Goal: Task Accomplishment & Management: Use online tool/utility

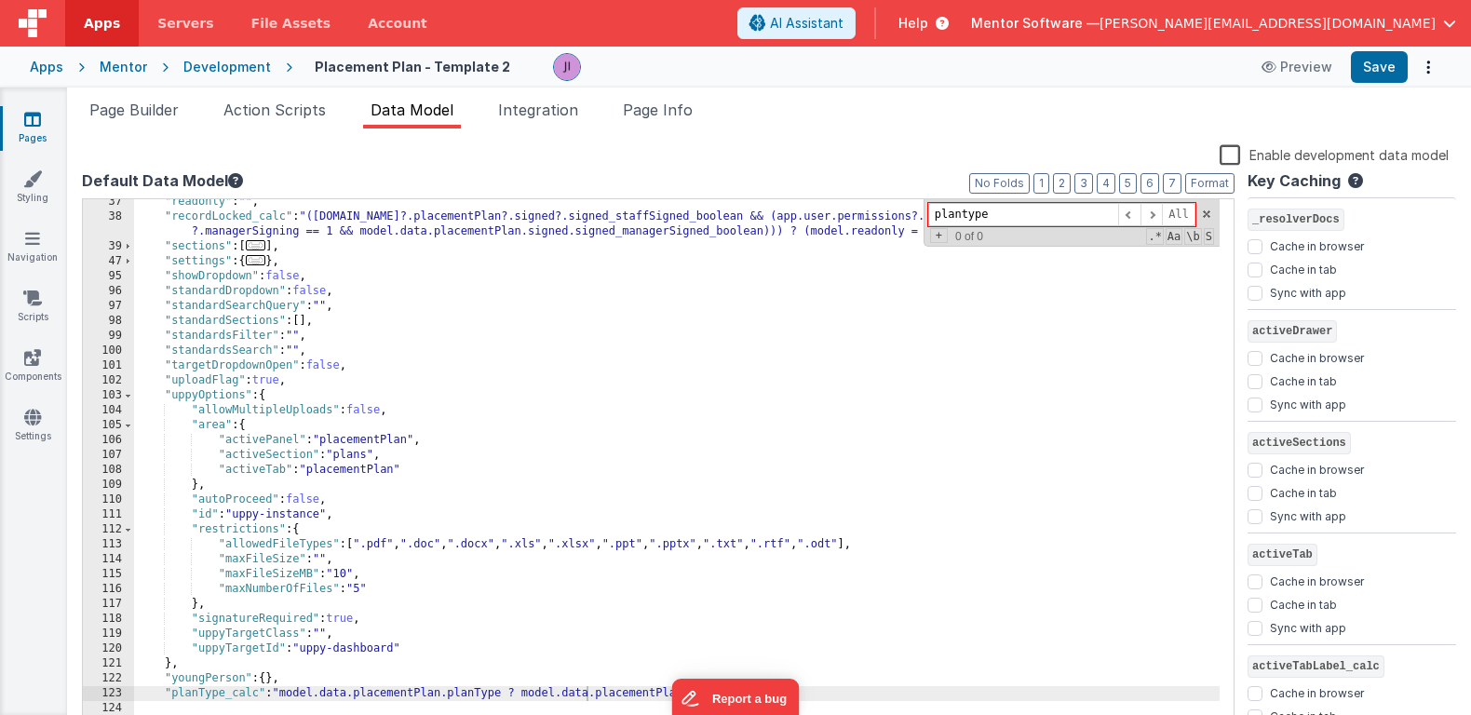
scroll to position [362, 0]
click at [30, 127] on icon at bounding box center [32, 119] width 17 height 19
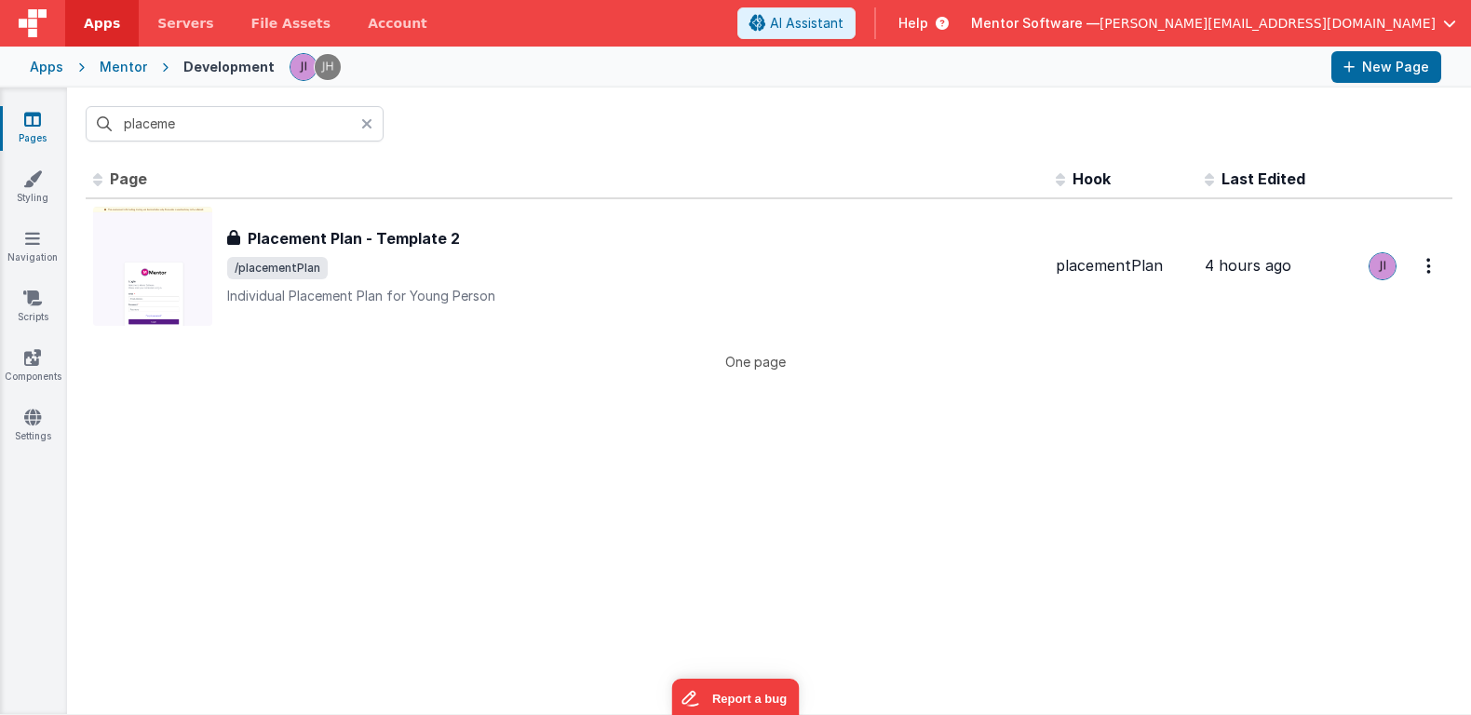
scroll to position [0, 0]
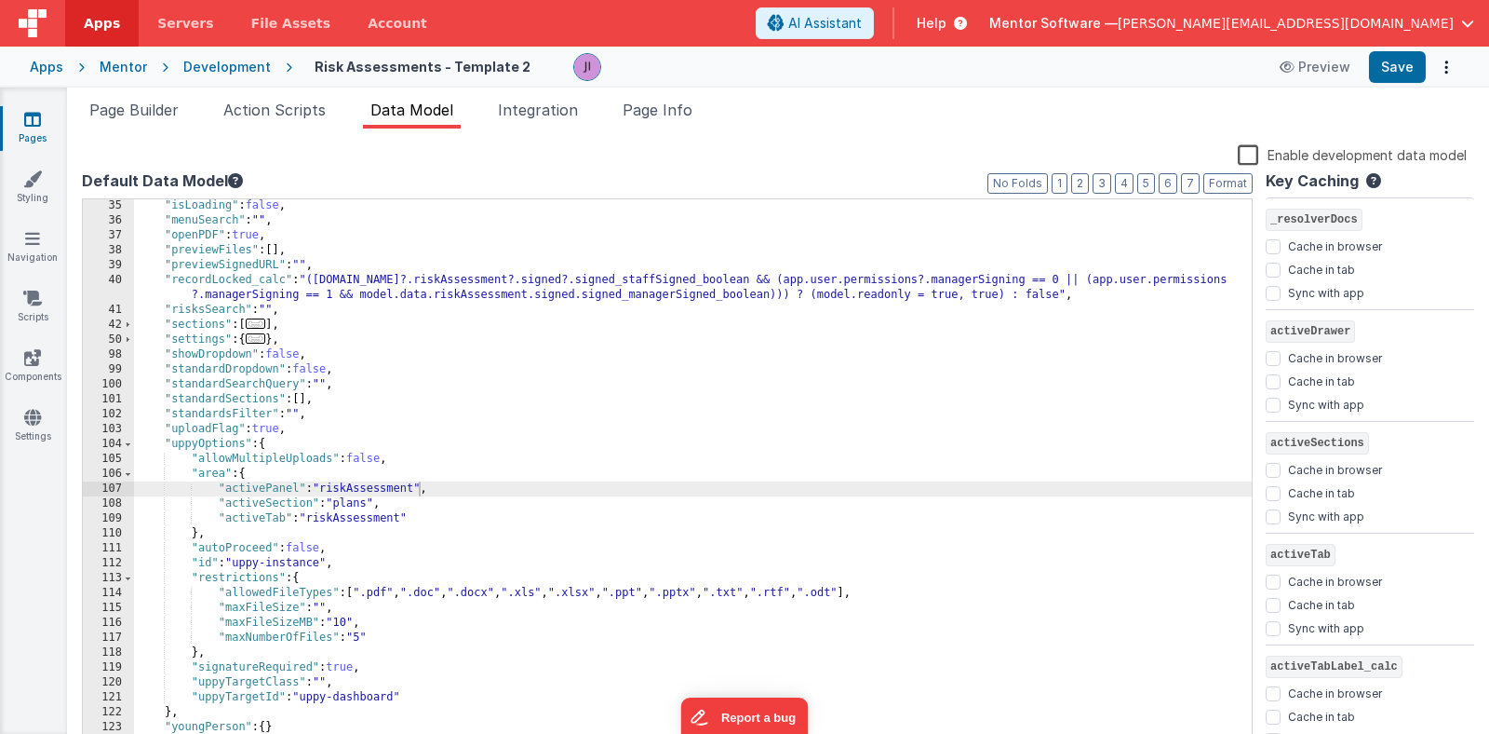
scroll to position [1072, 0]
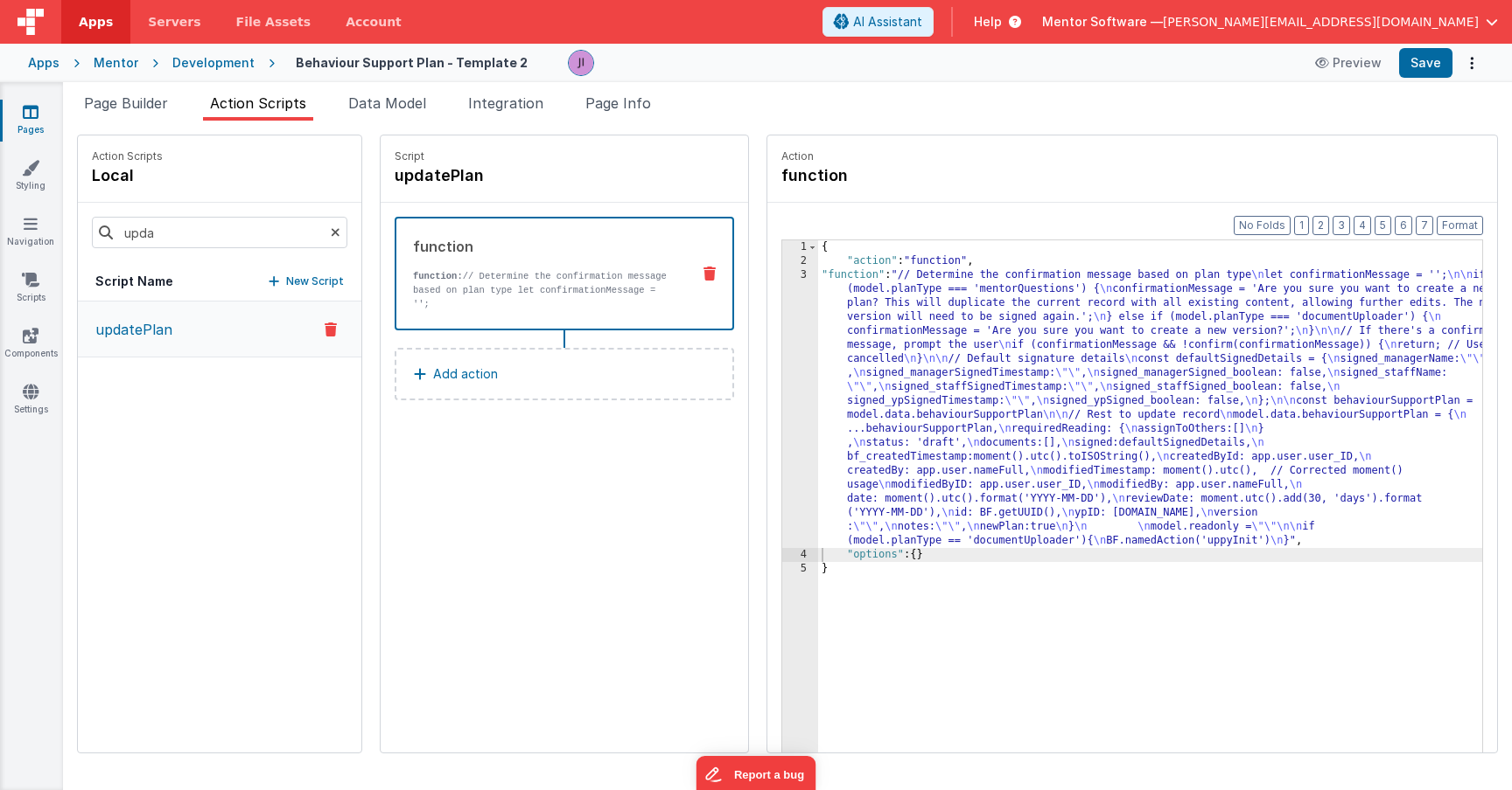
click at [35, 121] on link "Pages" at bounding box center [30, 120] width 63 height 35
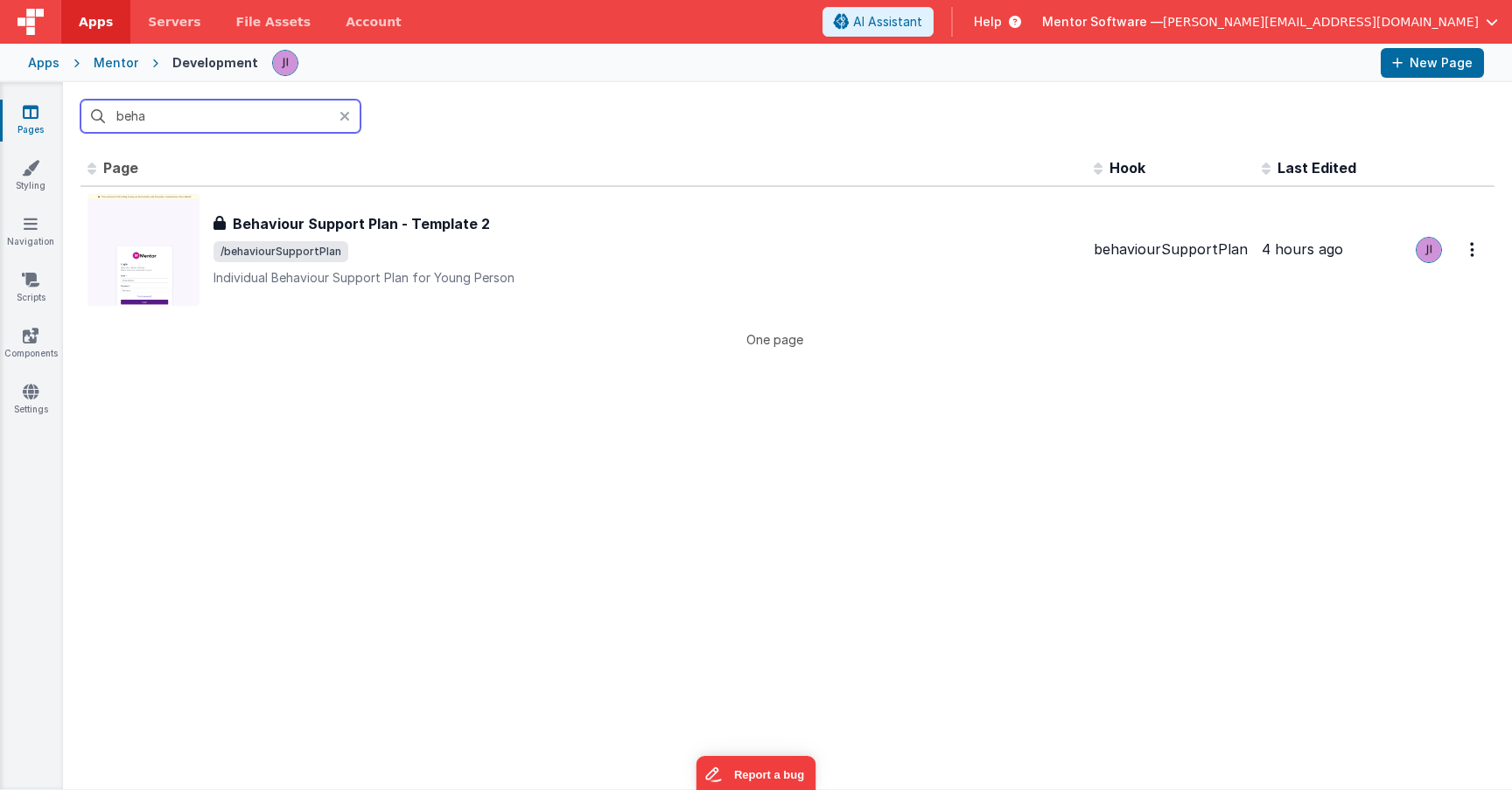
click at [116, 125] on input "beha" at bounding box center [221, 116] width 280 height 33
type input "f"
type input "o"
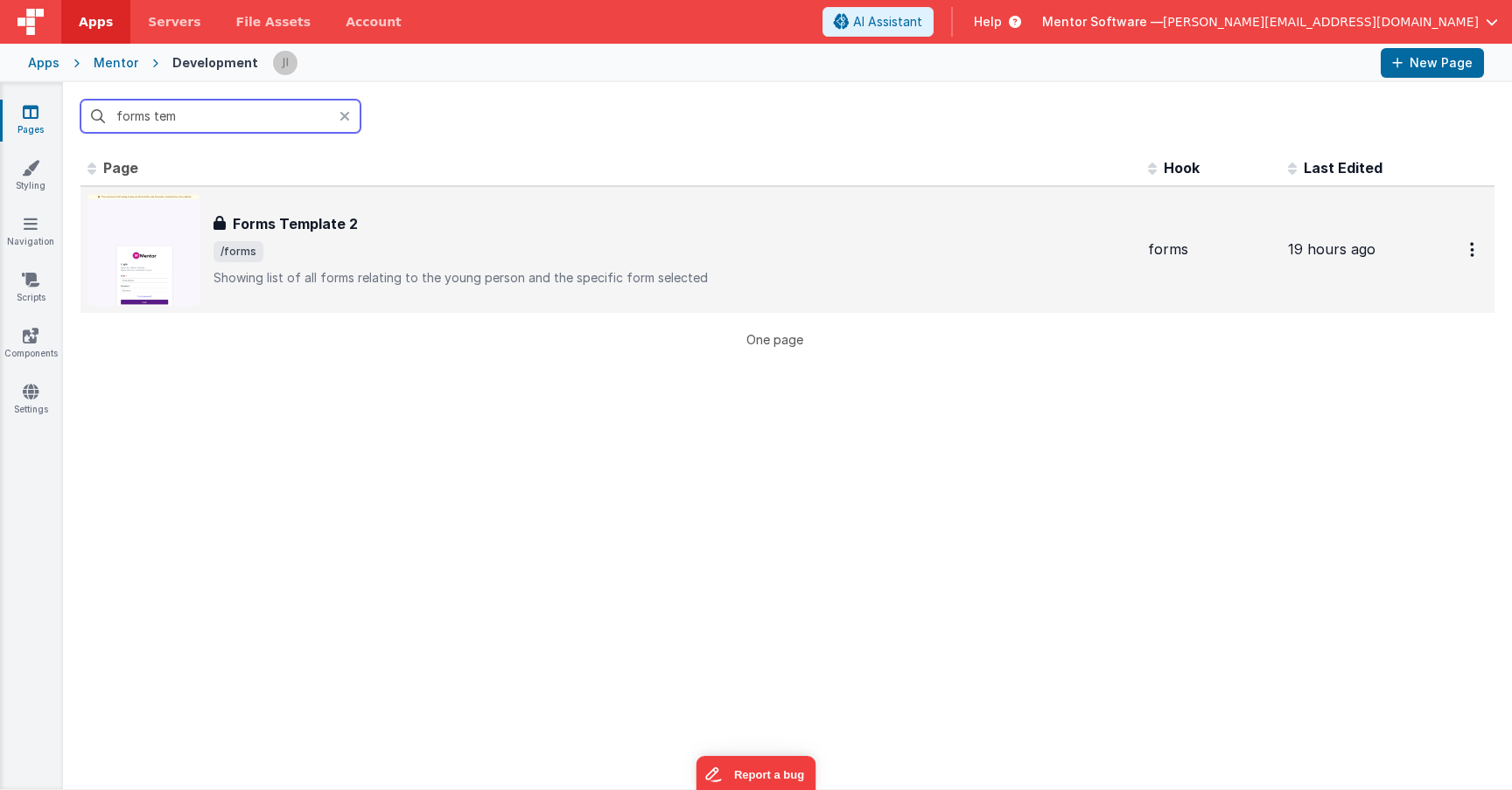
type input "forms tem"
click at [472, 287] on div "Forms Template 2 Forms Template 2 /forms Showing list of all forms relating to …" at bounding box center [610, 250] width 1046 height 112
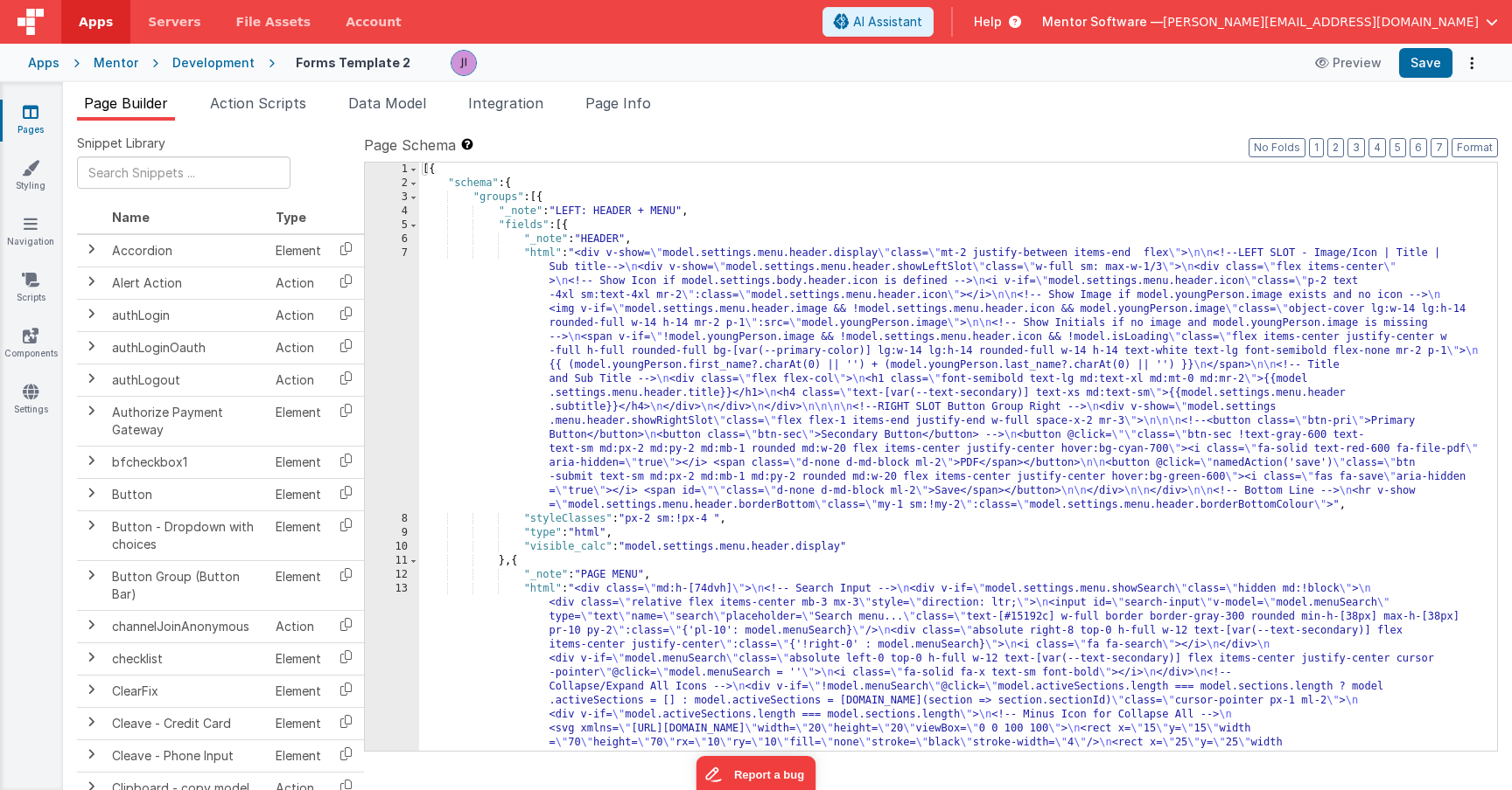
click at [277, 92] on div "Page Builder Action Scripts Data Model Integration Page Info Snippet Library Na…" at bounding box center [787, 437] width 1448 height 708
click at [269, 106] on span "Action Scripts" at bounding box center [257, 103] width 96 height 18
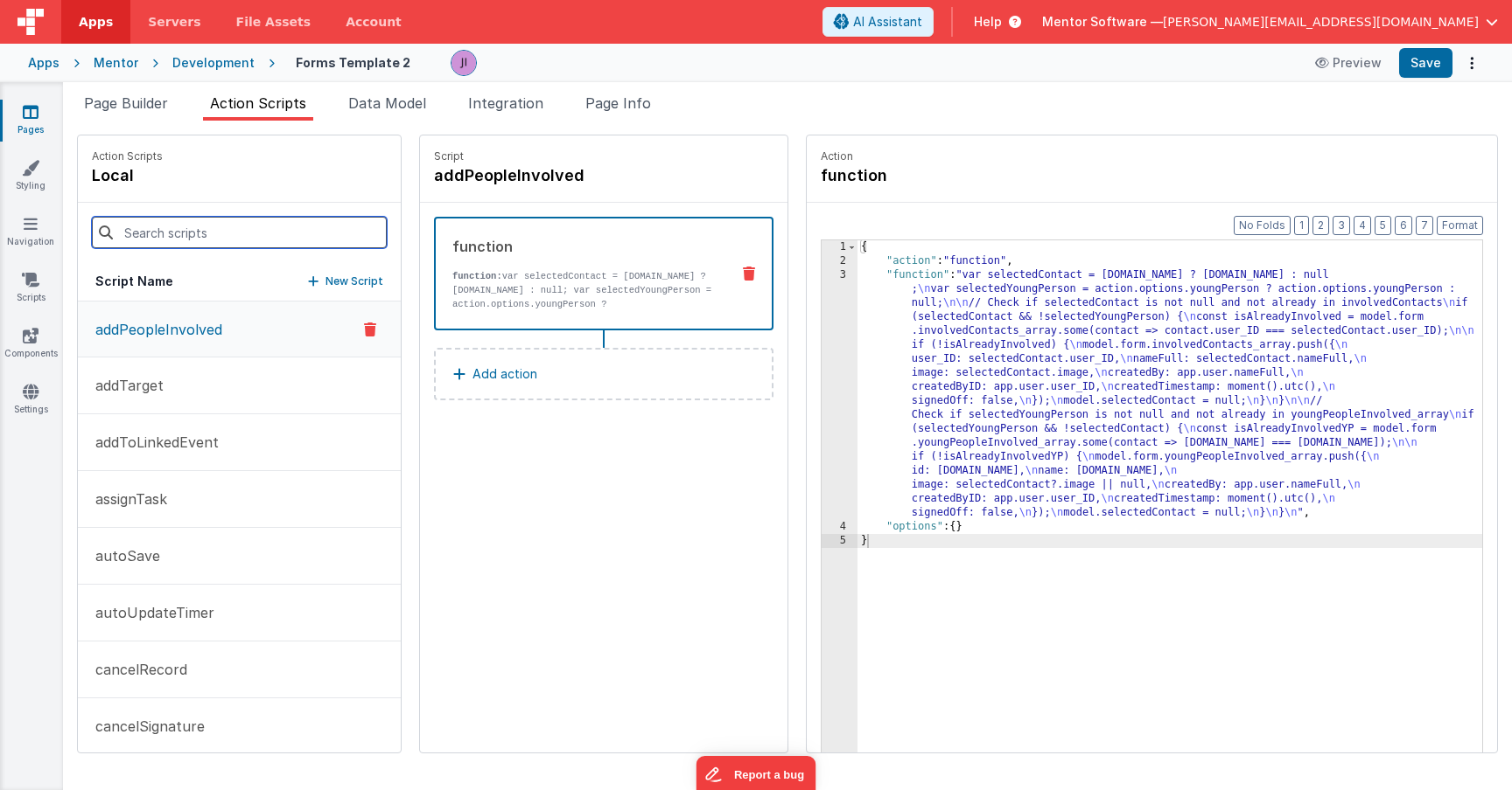
click at [212, 232] on input at bounding box center [240, 233] width 295 height 32
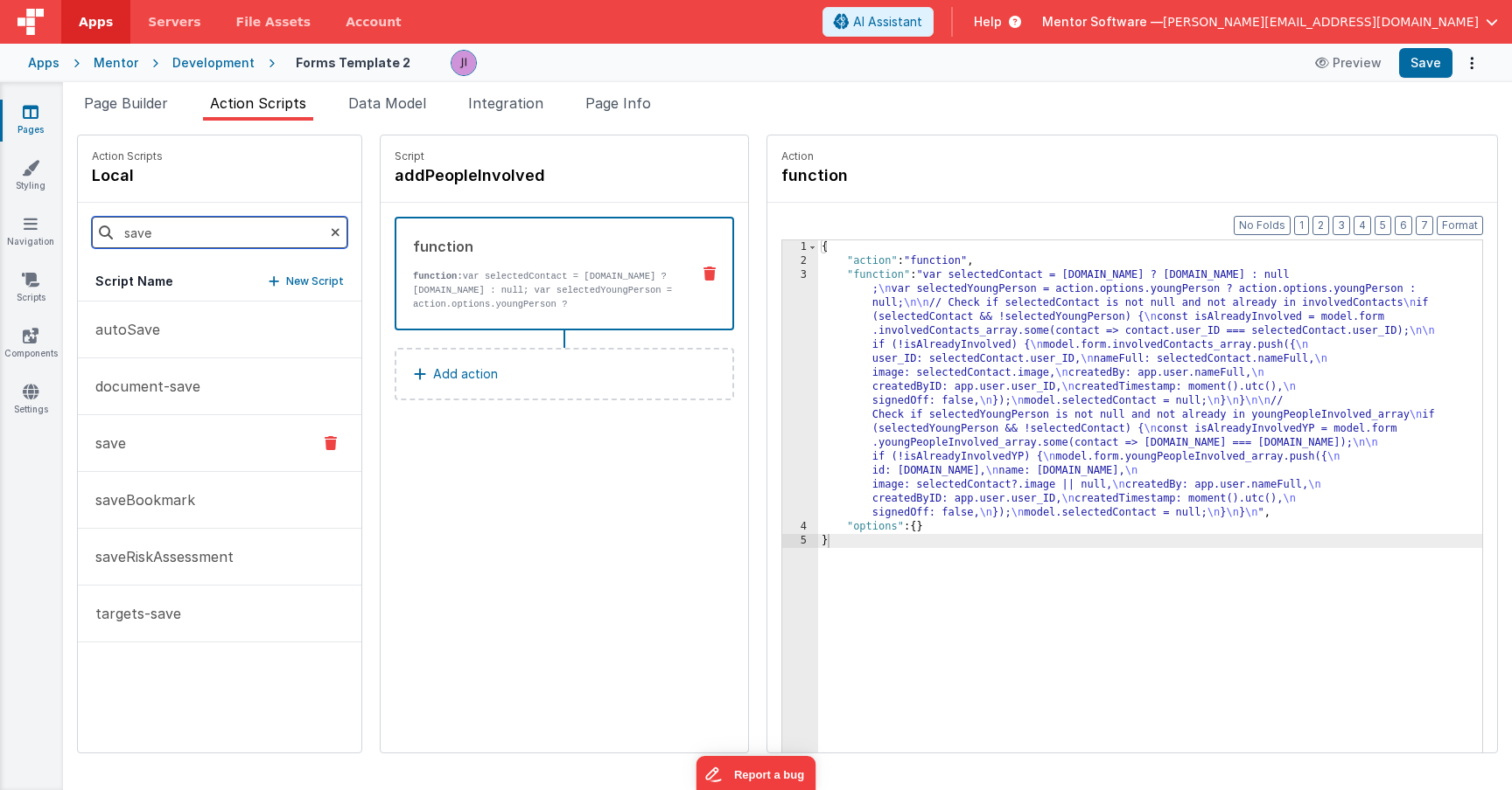
type input "save"
click at [128, 427] on button "save" at bounding box center [220, 443] width 284 height 57
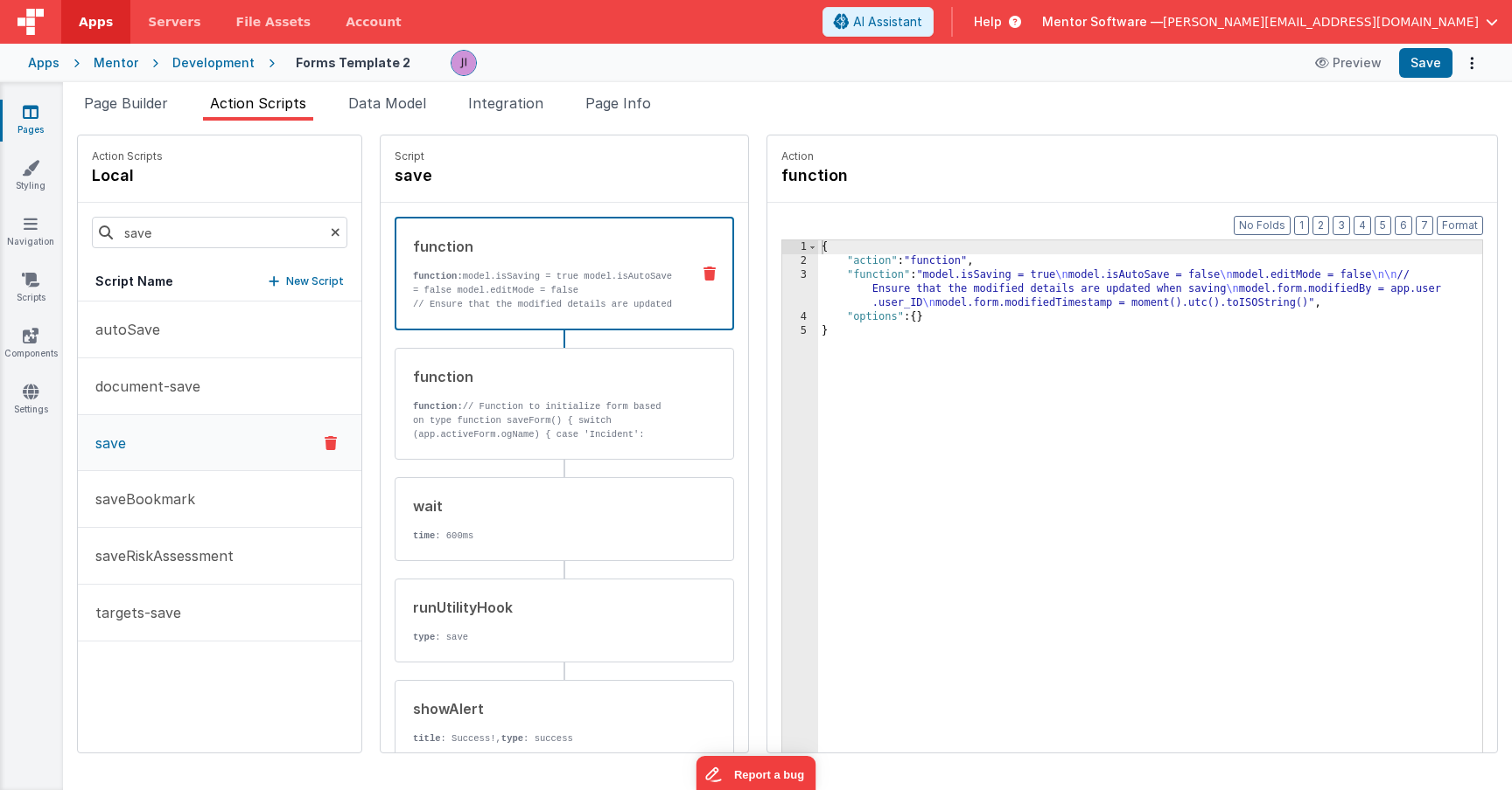
click at [749, 367] on div "Action function Format 7 6 5 4 3 2 1 No Folds 1 2 3 4 5 { "action" : "function"…" at bounding box center [1123, 443] width 749 height 619
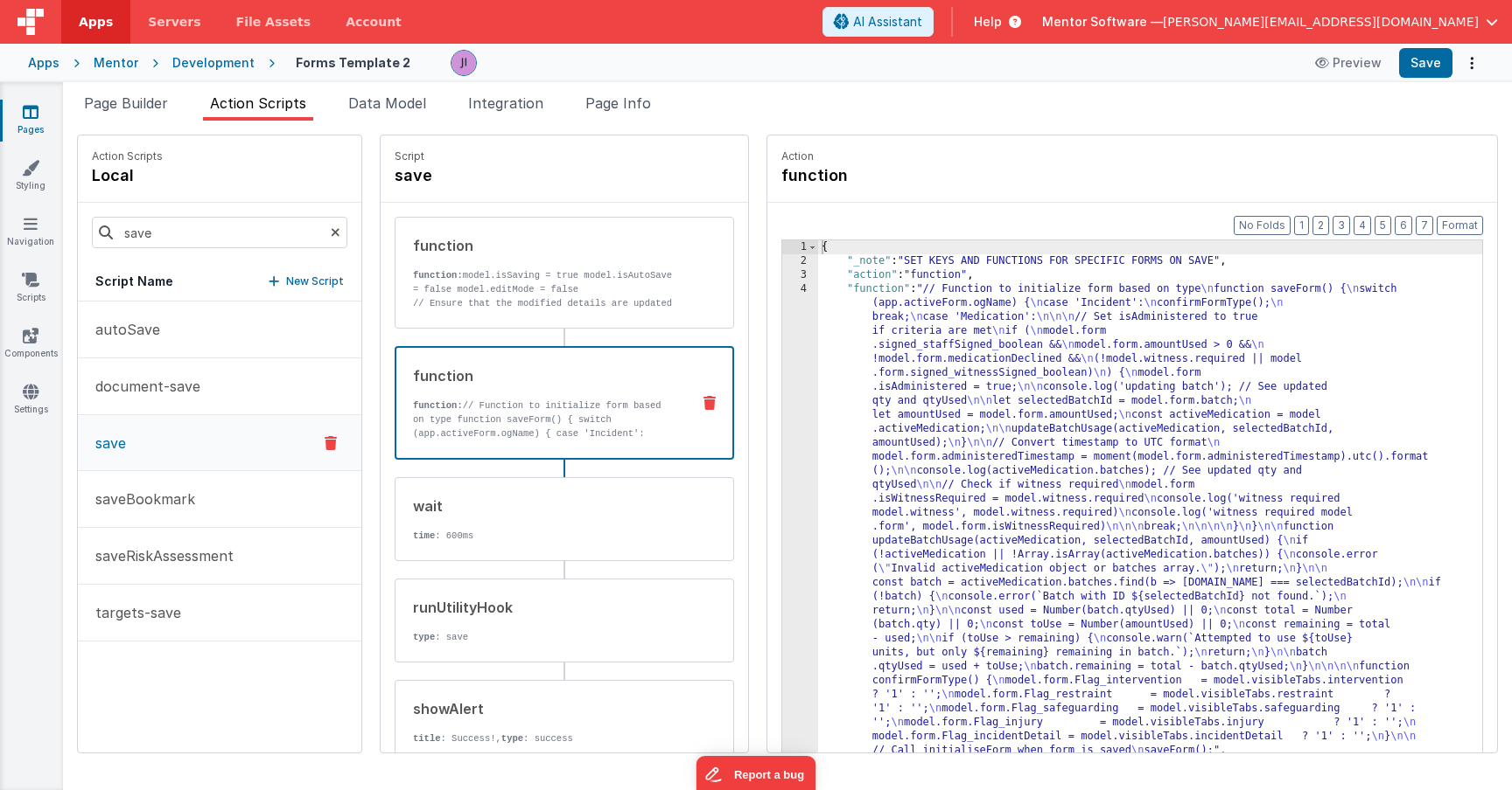
click at [562, 374] on div "function" at bounding box center [544, 376] width 263 height 21
click at [875, 360] on div "{ "_note" : "SET KEYS AND FUNCTIONS FOR SPECIFIC FORMS ON SAVE" , "action" : "f…" at bounding box center [1149, 537] width 664 height 595
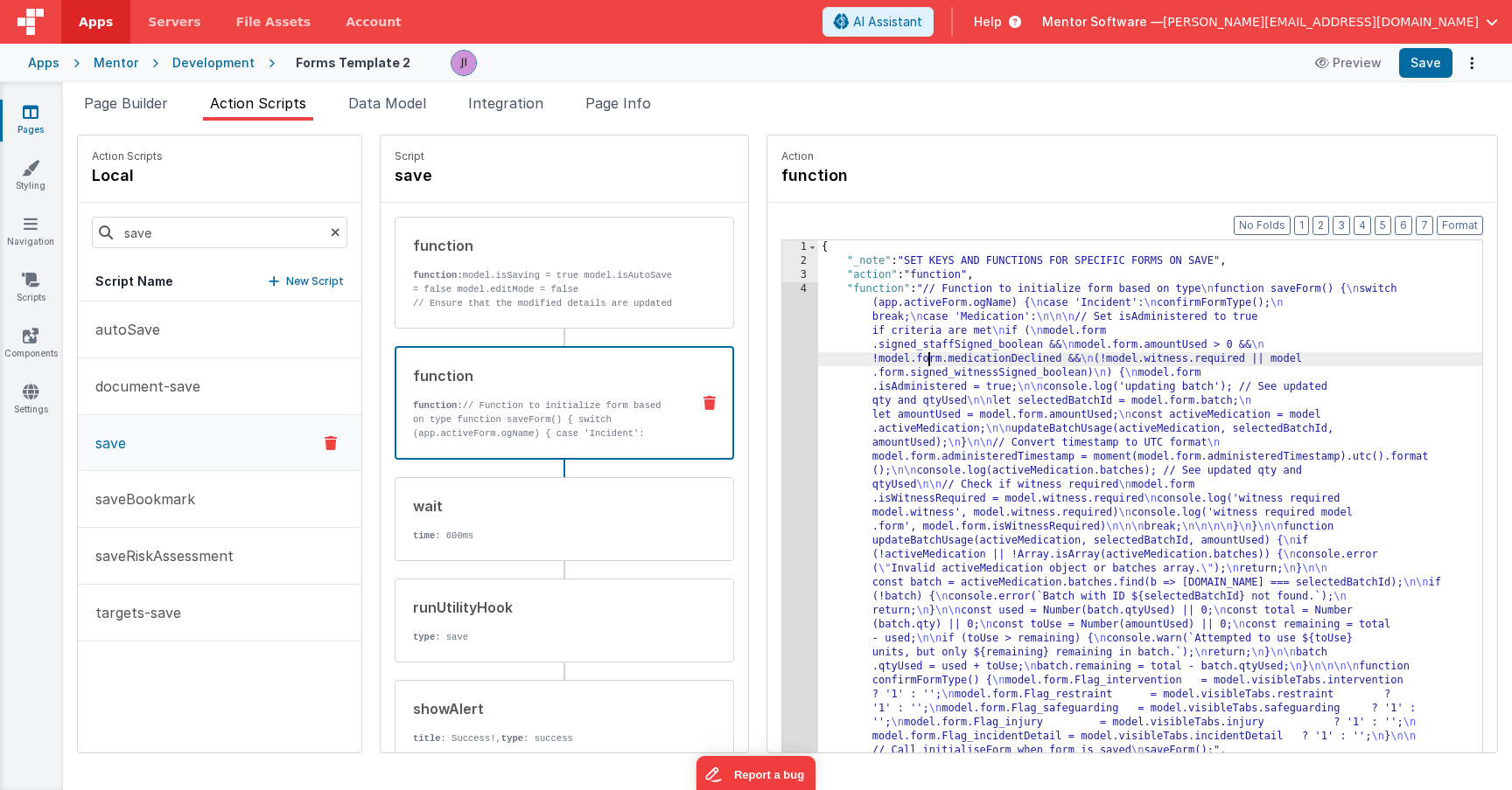
click at [782, 364] on div "4" at bounding box center [800, 520] width 36 height 475
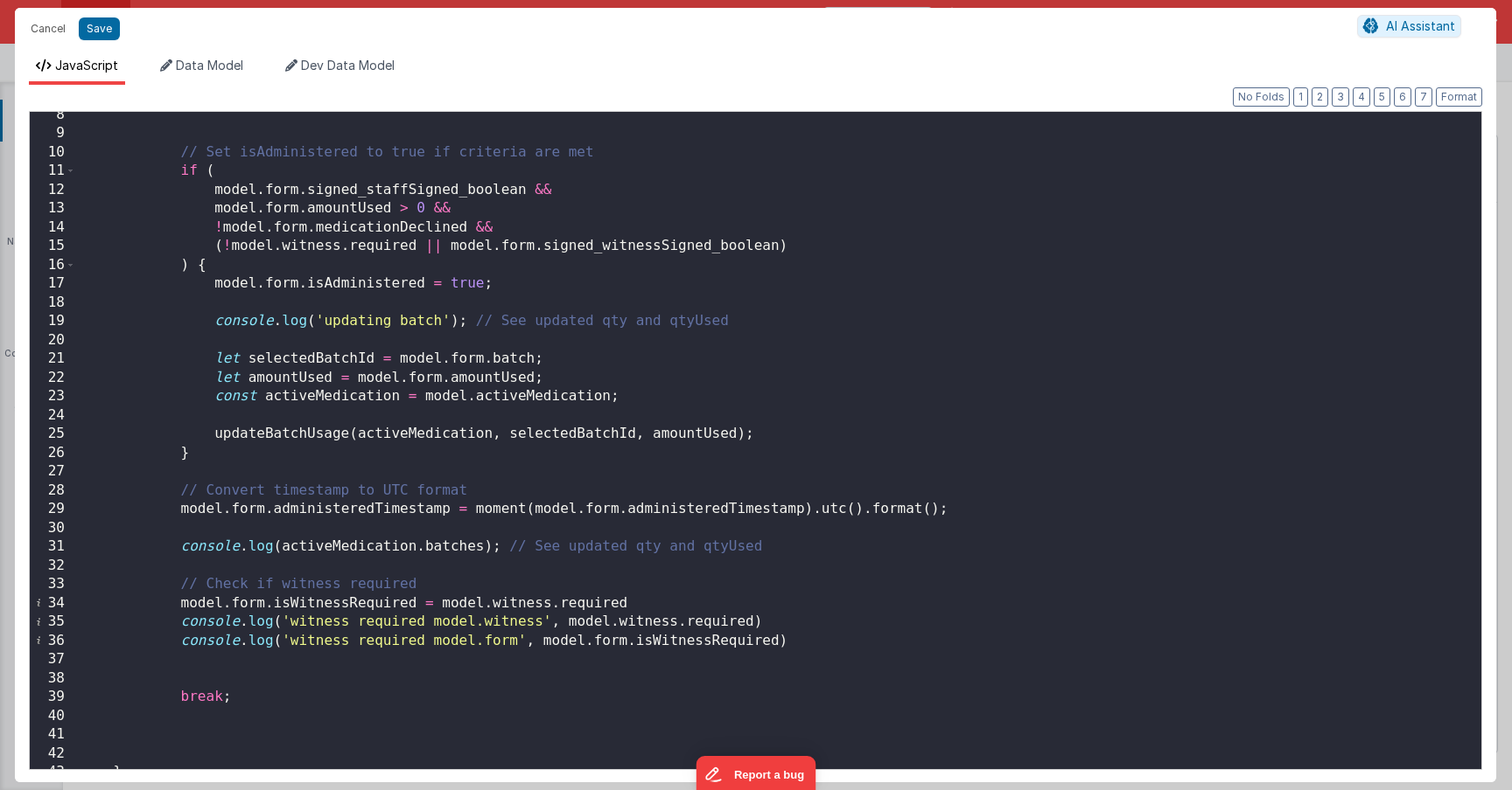
scroll to position [68, 0]
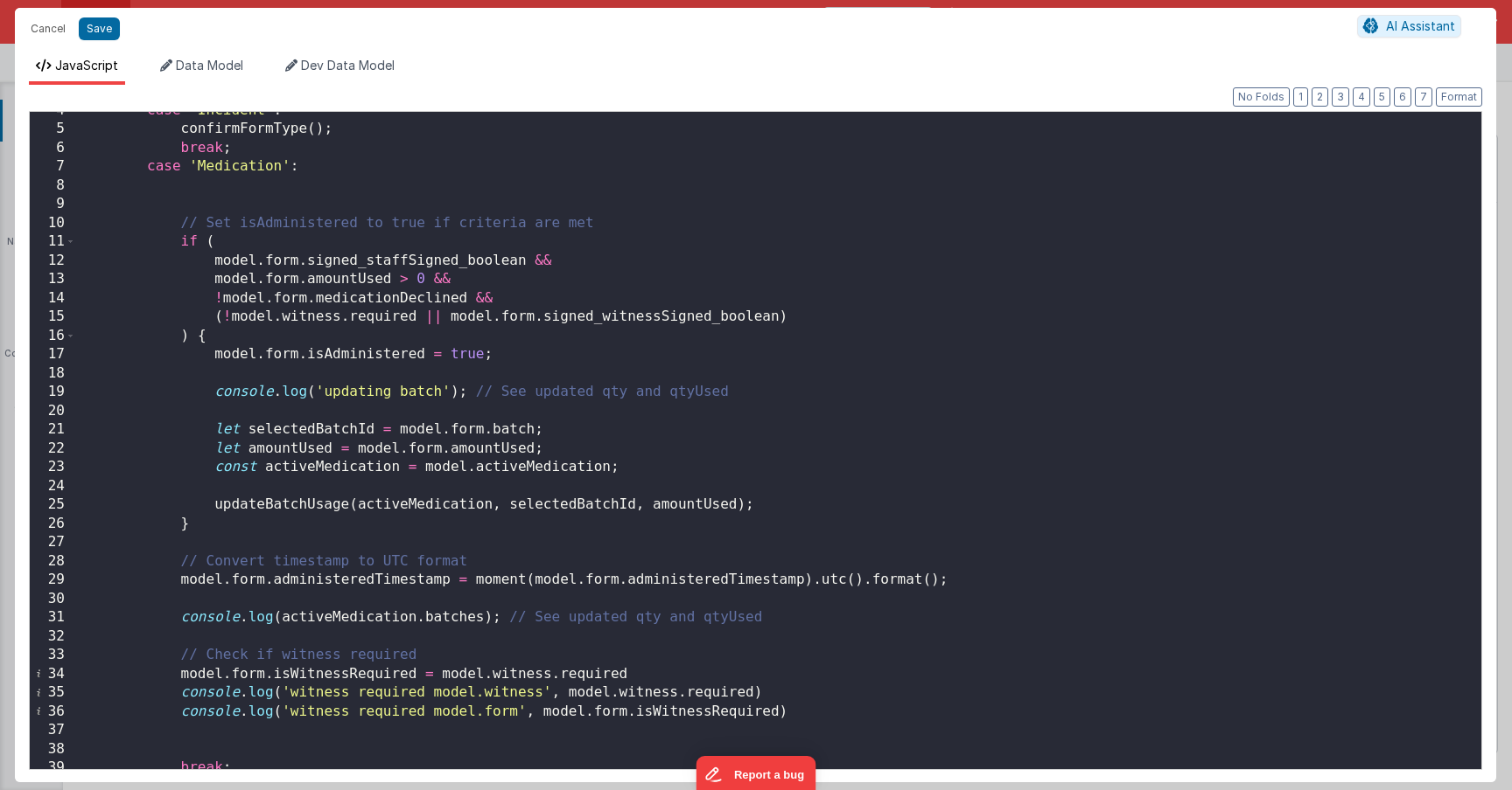
click at [429, 594] on div "case 'Incident' : confirmFormType ( ) ; break ; case 'Medication' : // Set isAd…" at bounding box center [778, 449] width 1405 height 695
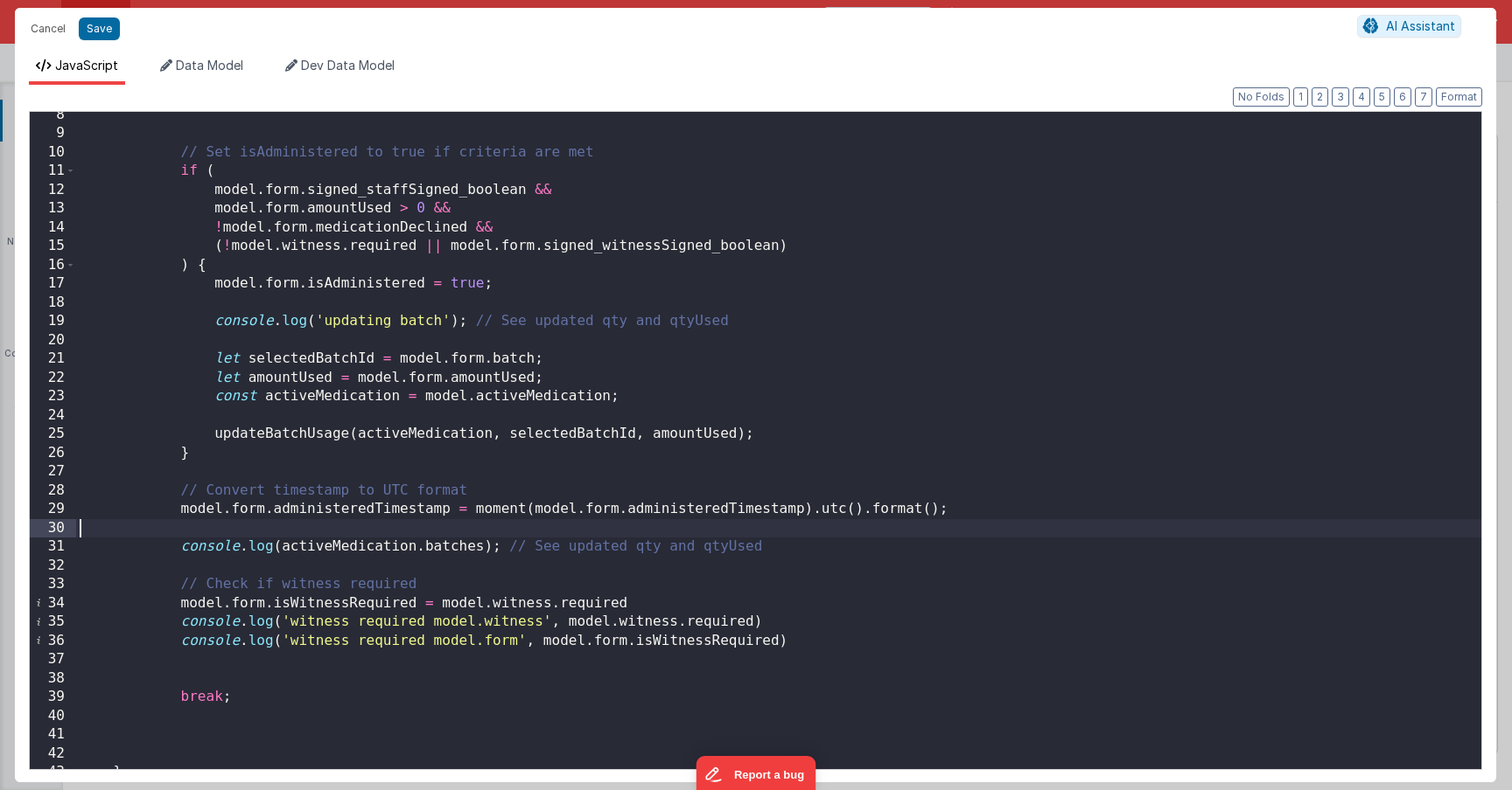
scroll to position [47, 0]
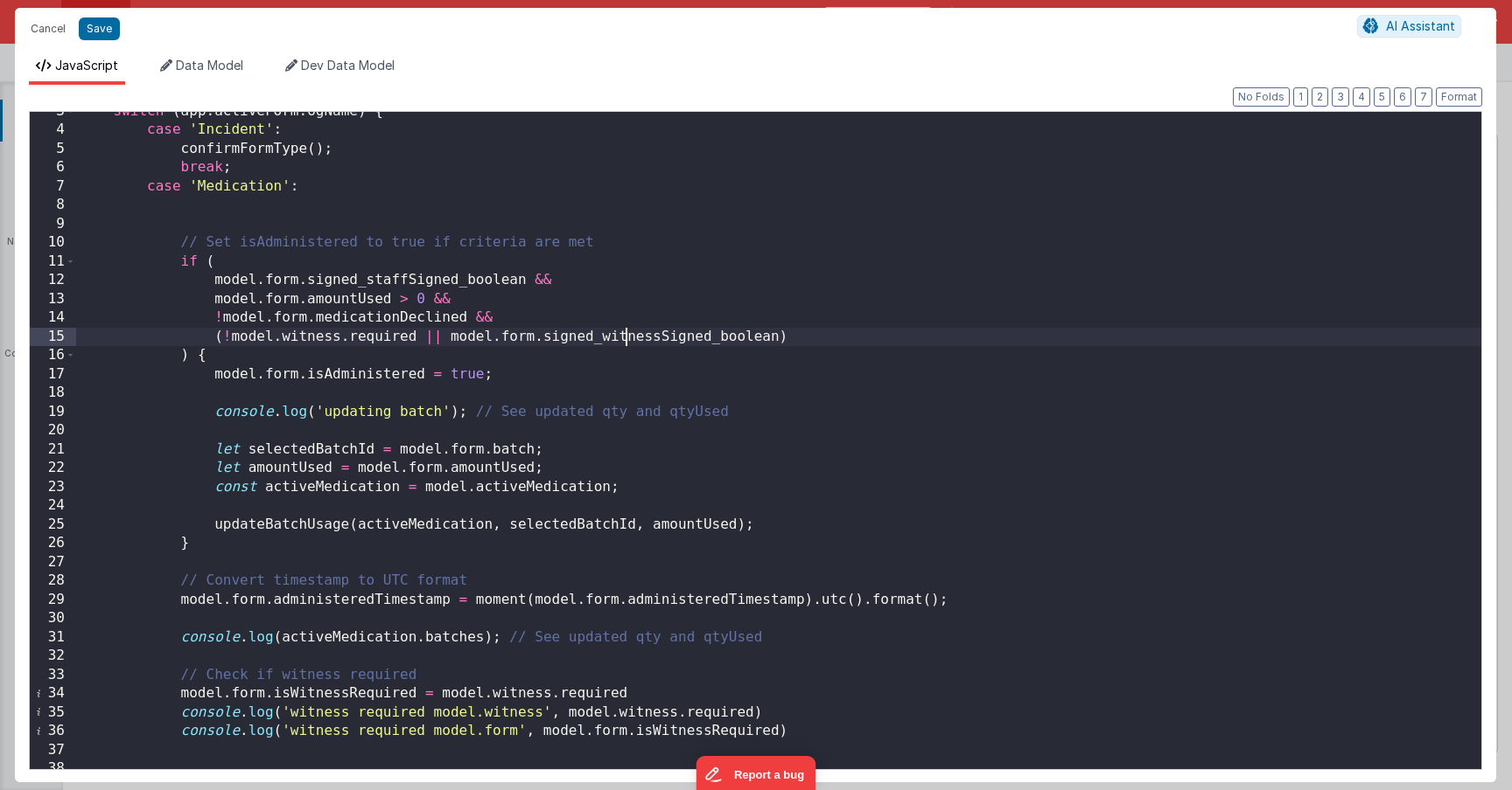
click at [625, 334] on div "switch ( app . activeForm . ogName ) { case 'Incident' : confirmFormType ( ) ; …" at bounding box center [778, 450] width 1405 height 695
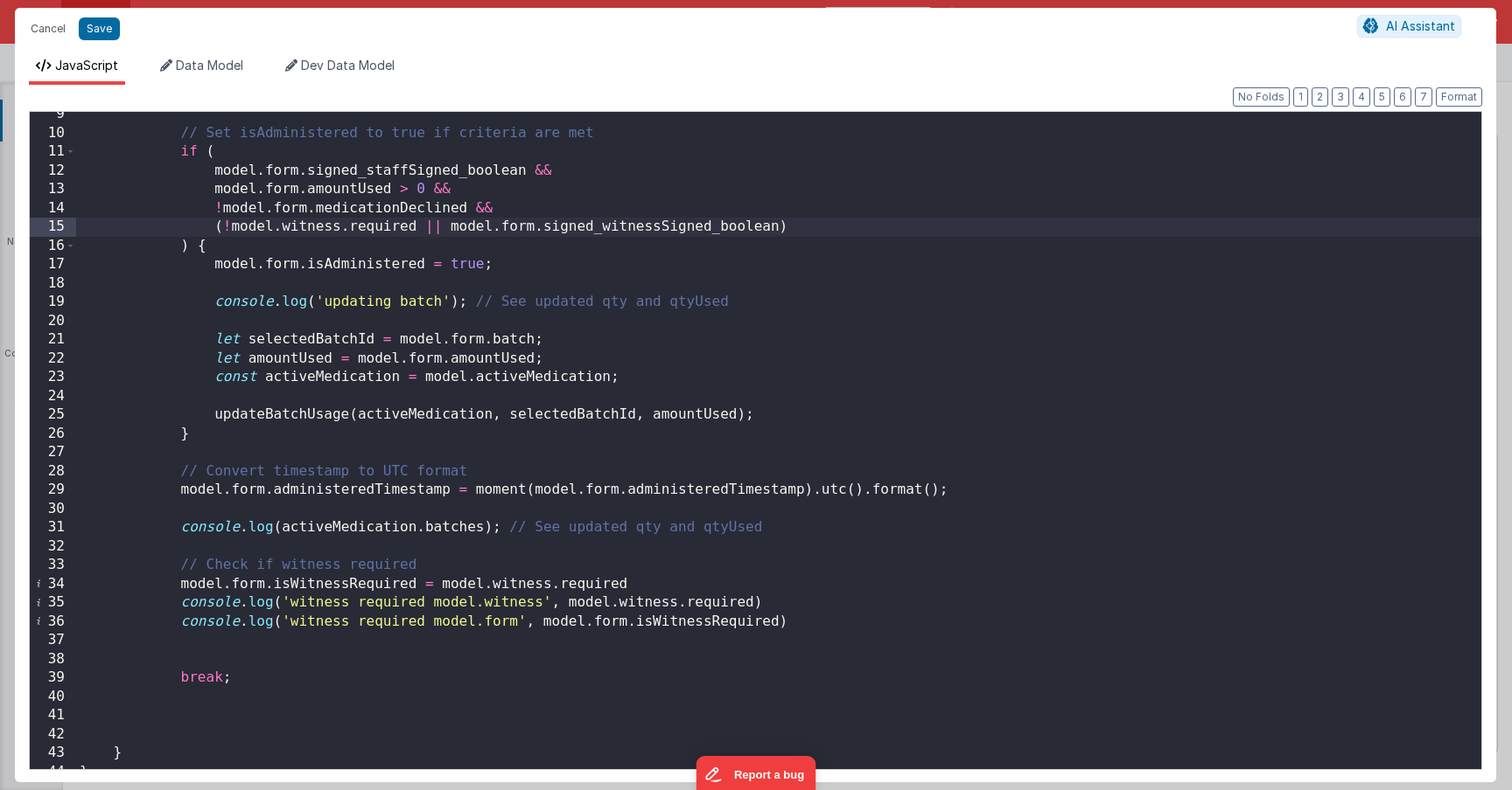
scroll to position [209, 0]
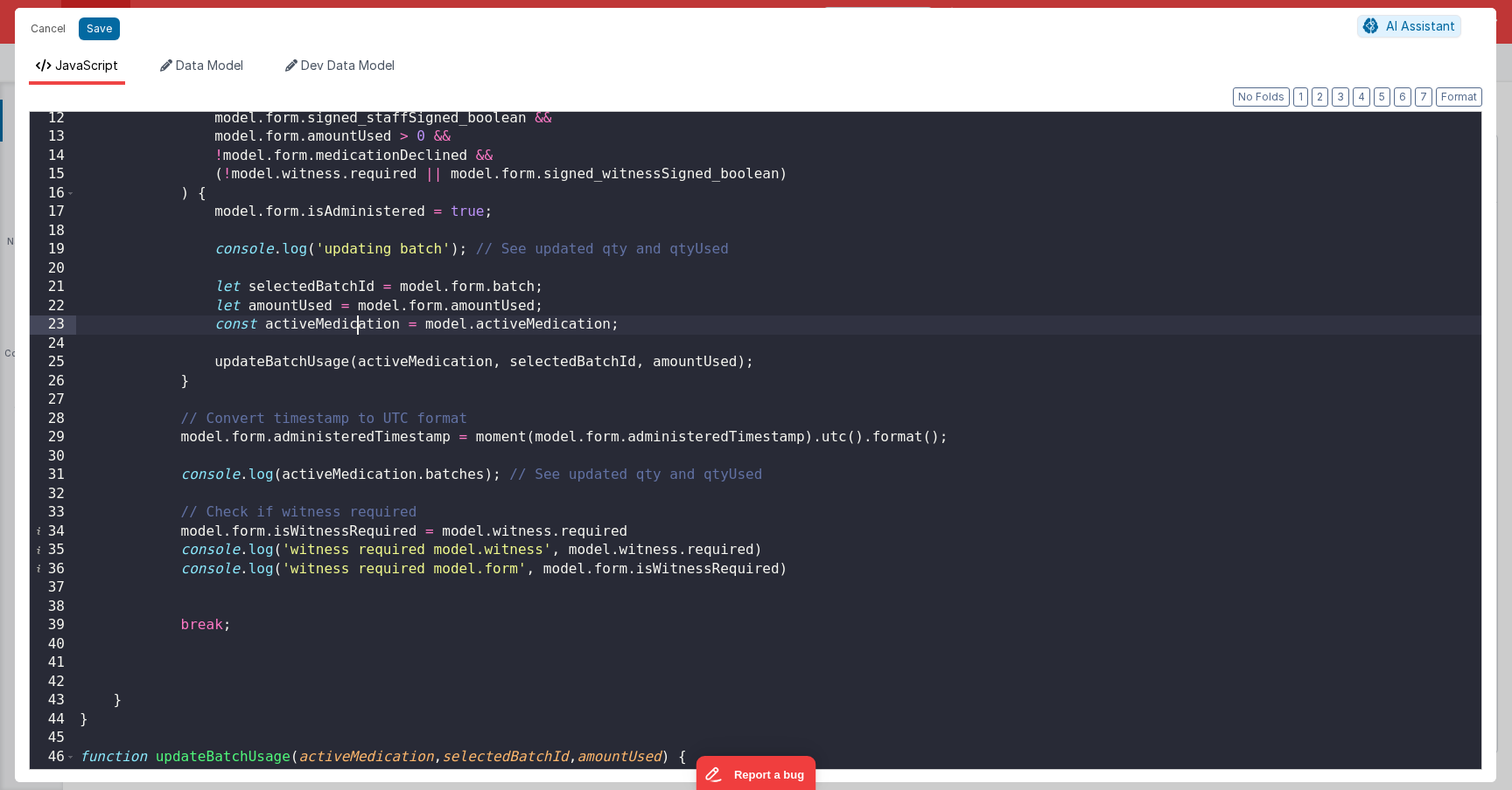
click at [358, 333] on div "model . form . signed_staffSigned_boolean && model . form . amountUsed > 0 && !…" at bounding box center [778, 457] width 1405 height 695
click at [521, 327] on div "model . form . signed_staffSigned_boolean && model . form . amountUsed > 0 && !…" at bounding box center [778, 457] width 1405 height 695
click at [488, 500] on div "model . form . signed_staffSigned_boolean && model . form . amountUsed > 0 && !…" at bounding box center [778, 457] width 1405 height 695
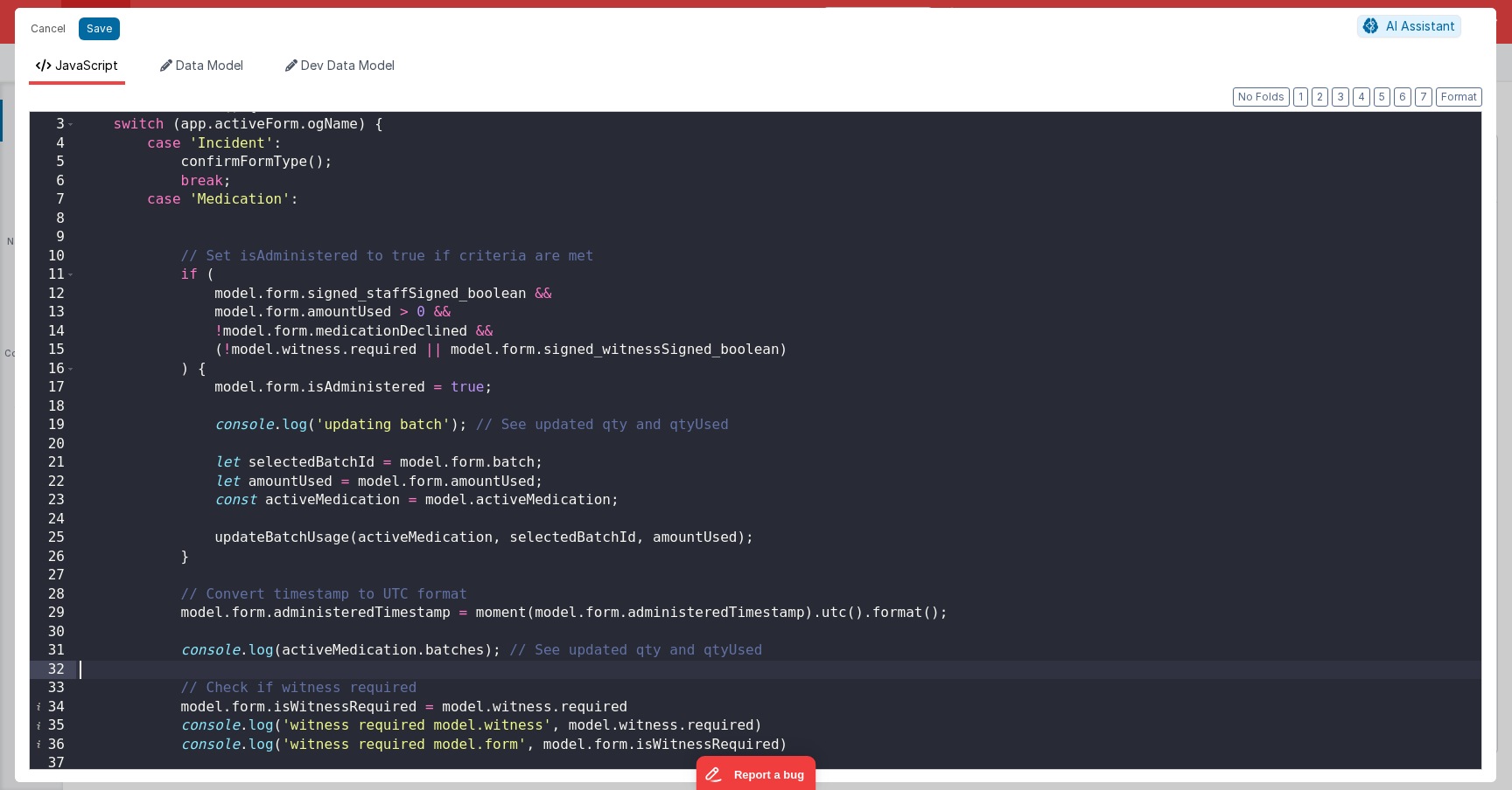
scroll to position [0, 0]
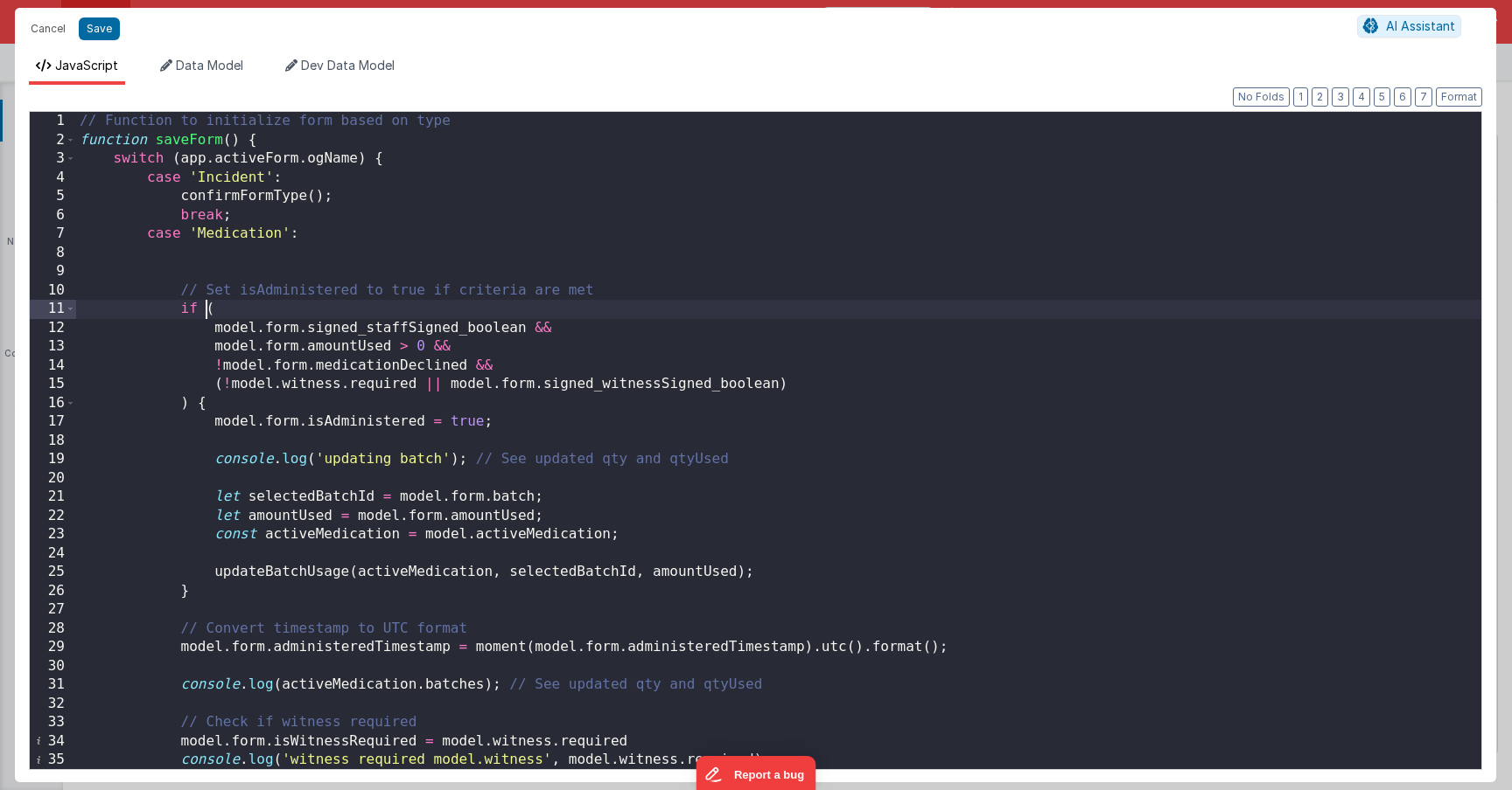
click at [208, 312] on div "// Function to initialize form based on type function saveForm ( ) { switch ( a…" at bounding box center [778, 459] width 1405 height 695
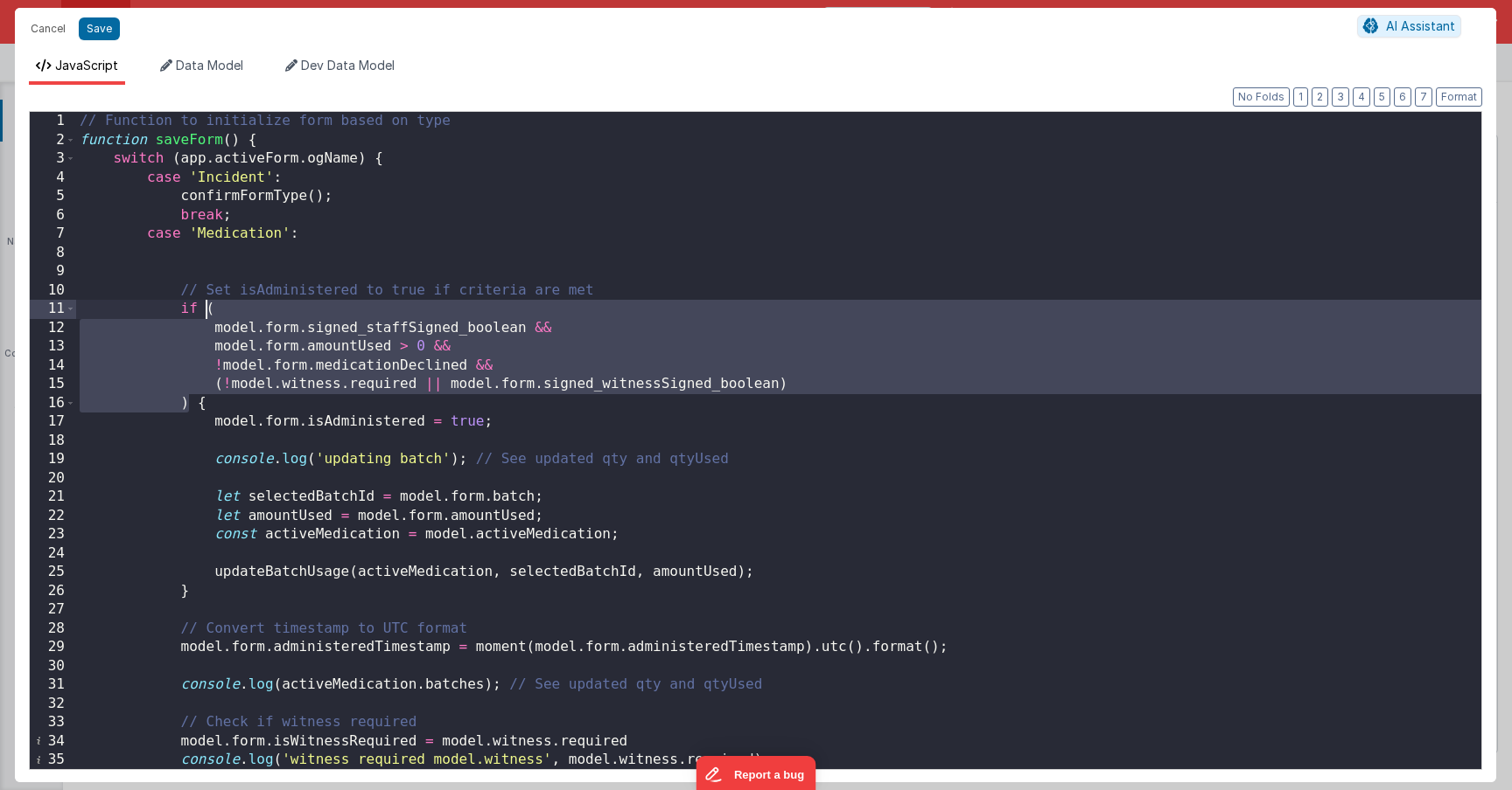
click at [197, 402] on div "// Function to initialize form based on type function saveForm ( ) { switch ( a…" at bounding box center [778, 459] width 1405 height 695
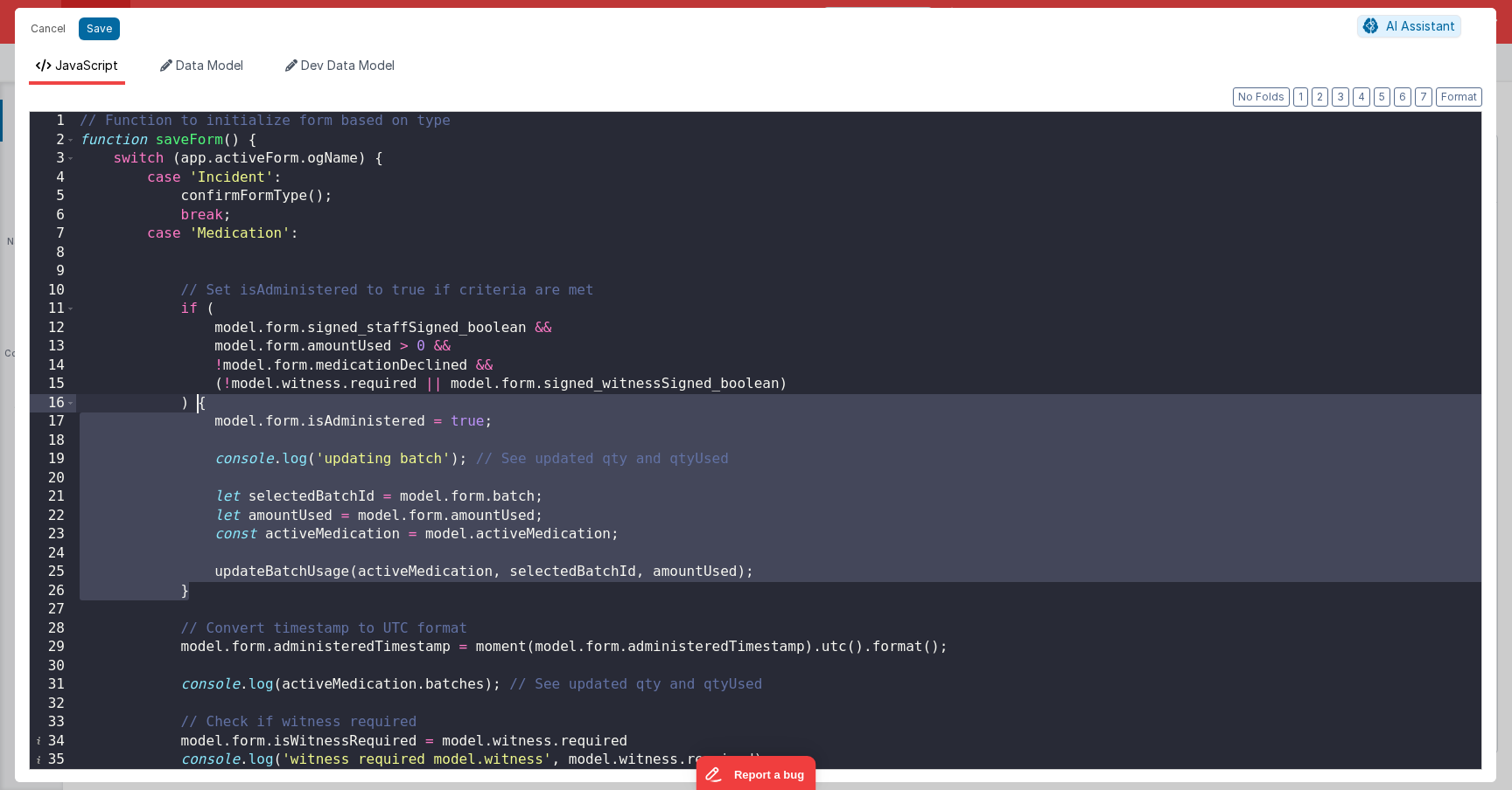
click at [197, 402] on div "// Function to initialize form based on type function saveForm ( ) { switch ( a…" at bounding box center [778, 459] width 1405 height 695
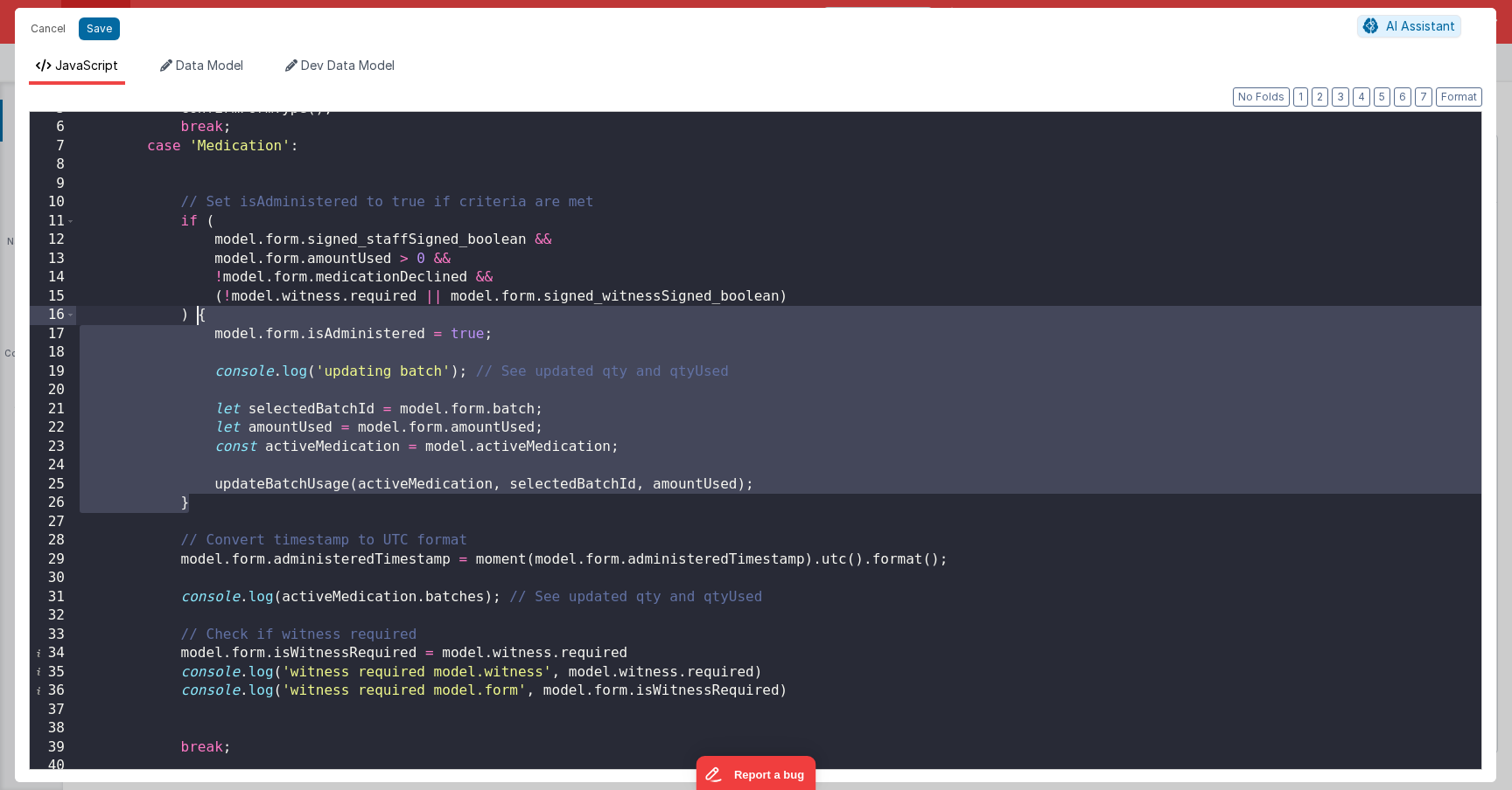
scroll to position [87, 0]
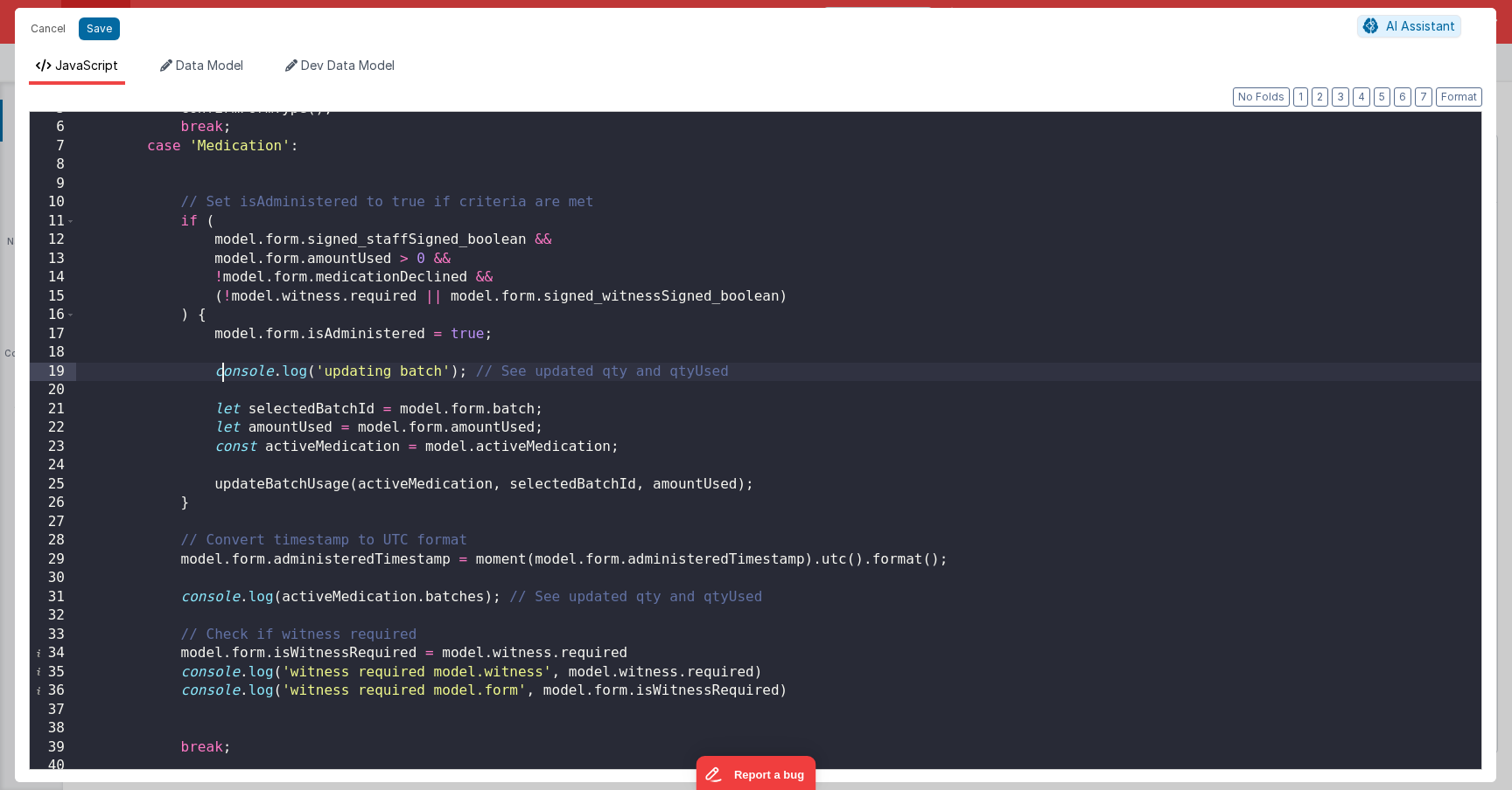
click at [226, 378] on div "confirmFormType ( ) ; break ; case 'Medication' : // Set isAdministered to true…" at bounding box center [778, 447] width 1405 height 695
drag, startPoint x: 209, startPoint y: 378, endPoint x: 714, endPoint y: 375, distance: 505.0
click at [714, 375] on div "confirmFormType ( ) ; break ; case 'Medication' : // Set isAdministered to true…" at bounding box center [778, 447] width 1405 height 695
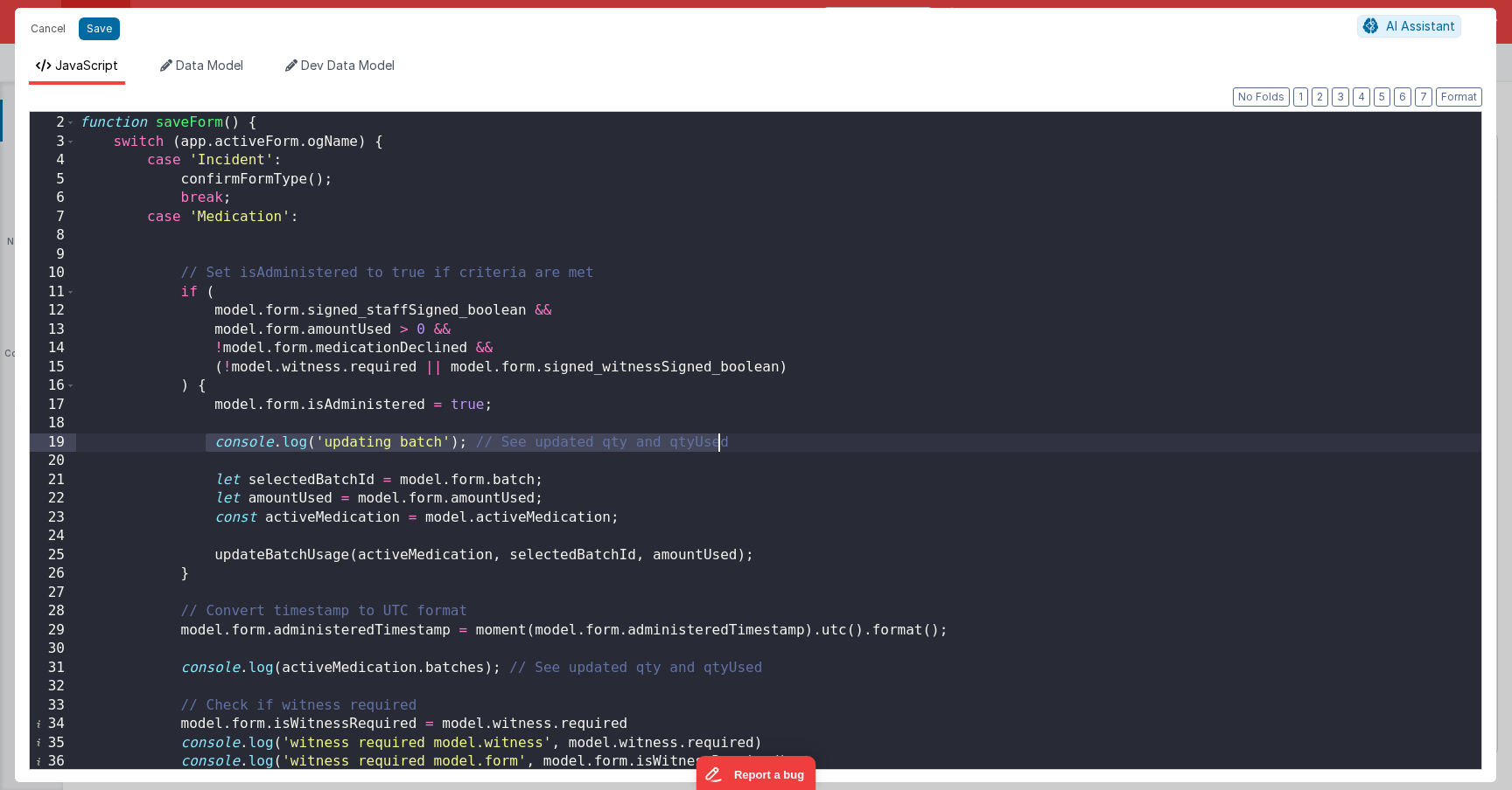
scroll to position [0, 0]
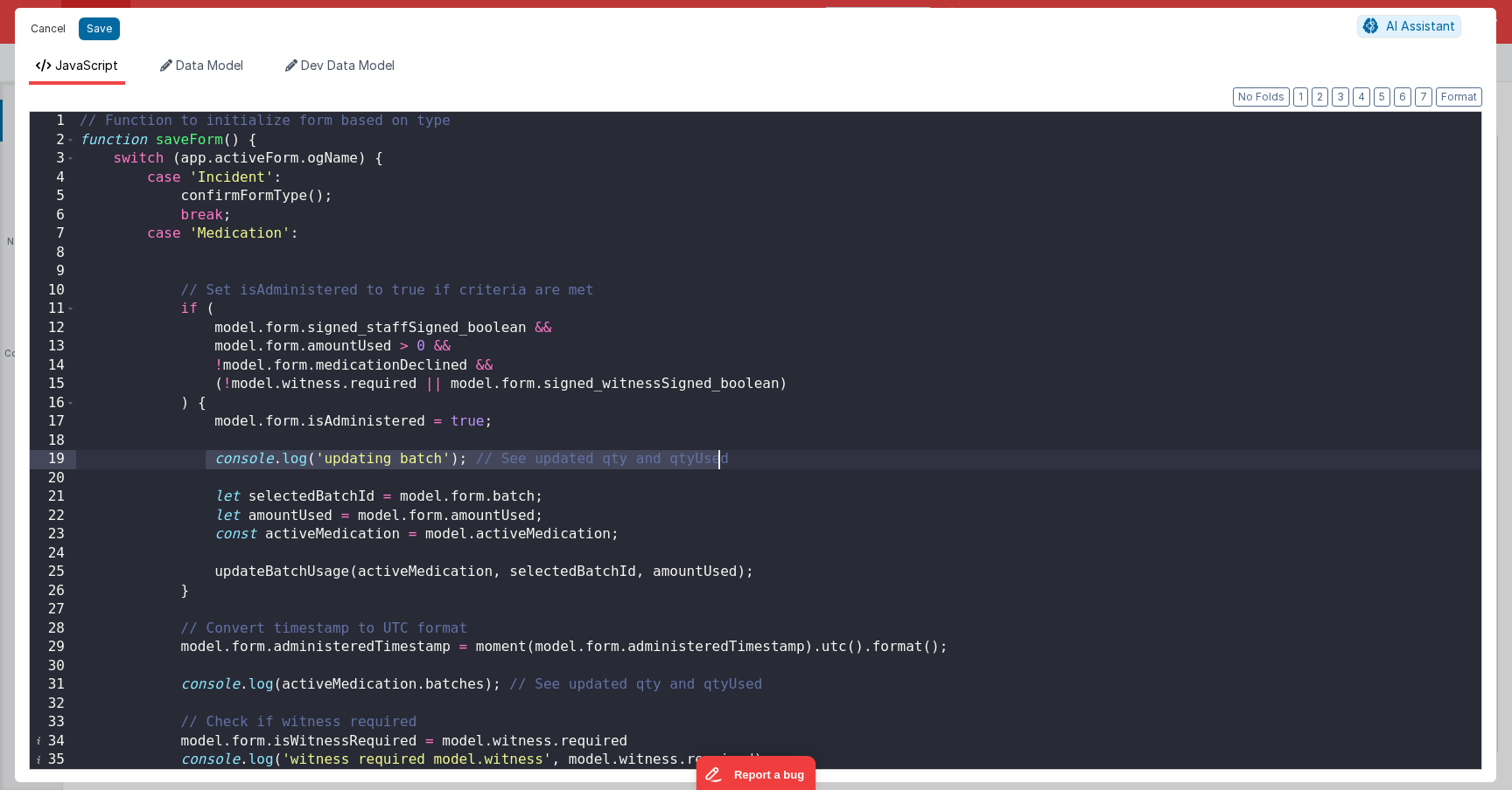
click at [44, 23] on button "Cancel" at bounding box center [48, 29] width 53 height 24
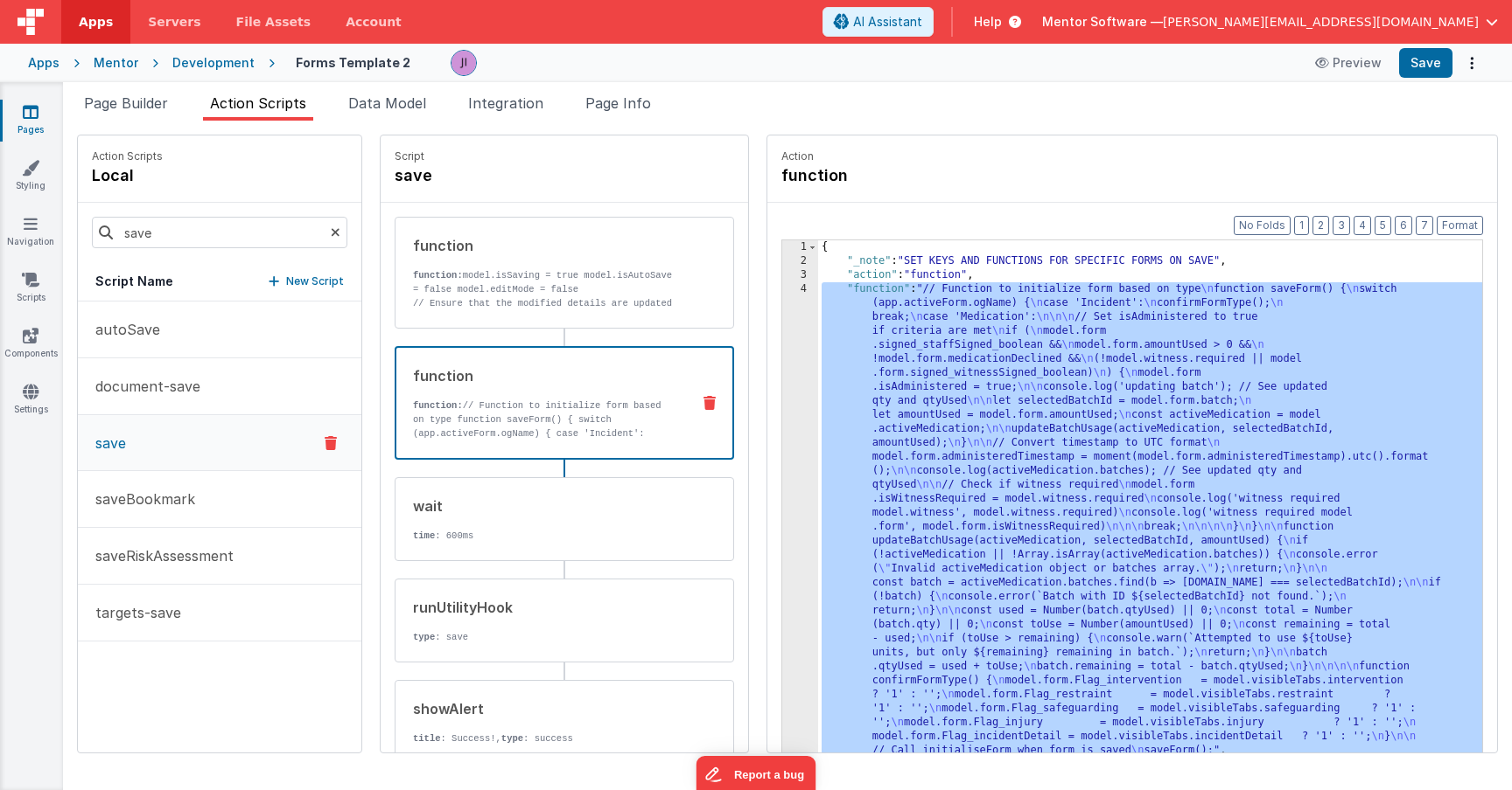
click at [851, 451] on div "{ "_note" : "SET KEYS AND FUNCTIONS FOR SPECIFIC FORMS ON SAVE" , "action" : "f…" at bounding box center [1149, 537] width 664 height 595
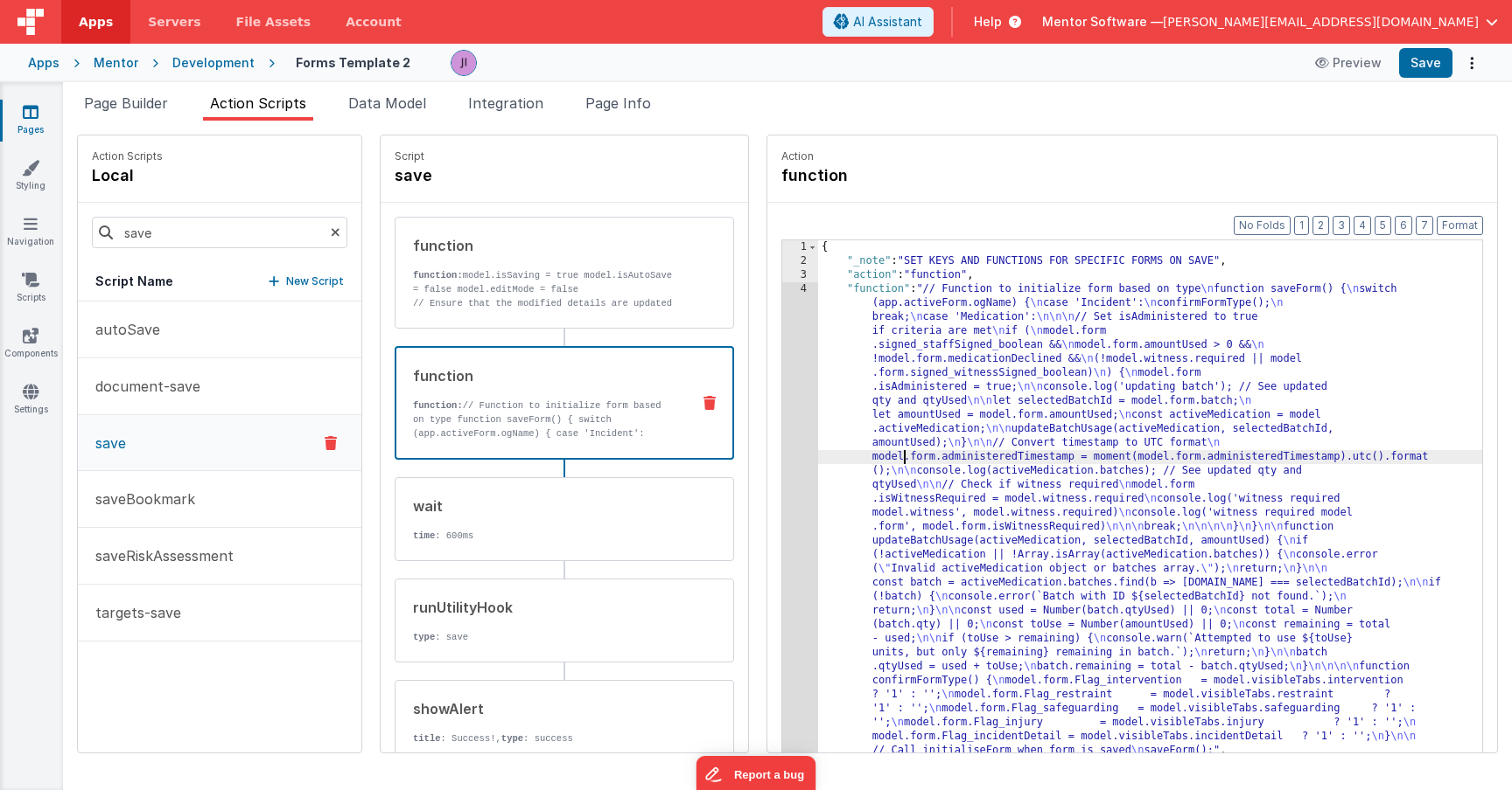
click at [782, 441] on div "4" at bounding box center [800, 520] width 36 height 475
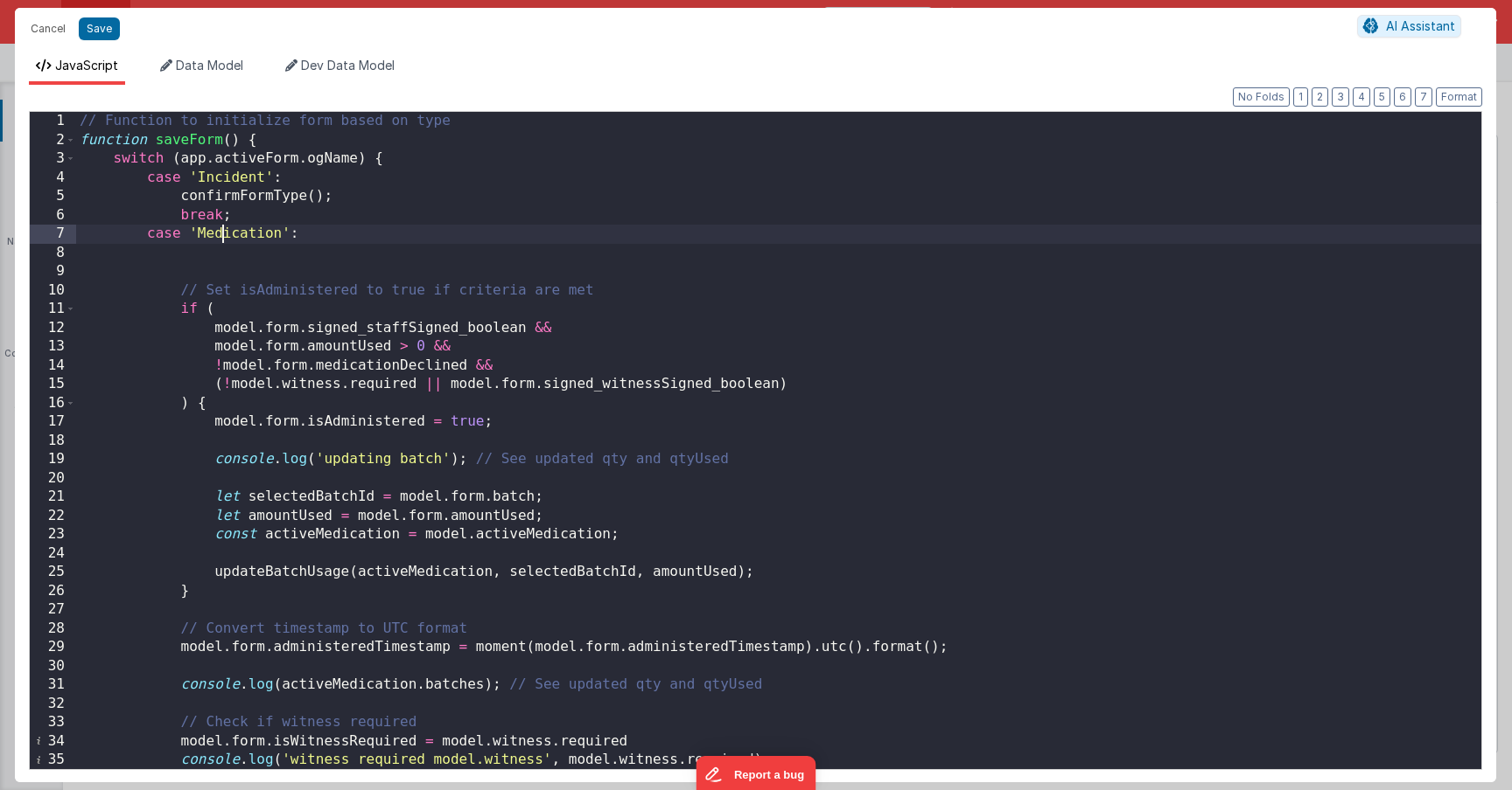
click at [224, 234] on div "// Function to initialize form based on type function saveForm ( ) { switch ( a…" at bounding box center [778, 459] width 1405 height 695
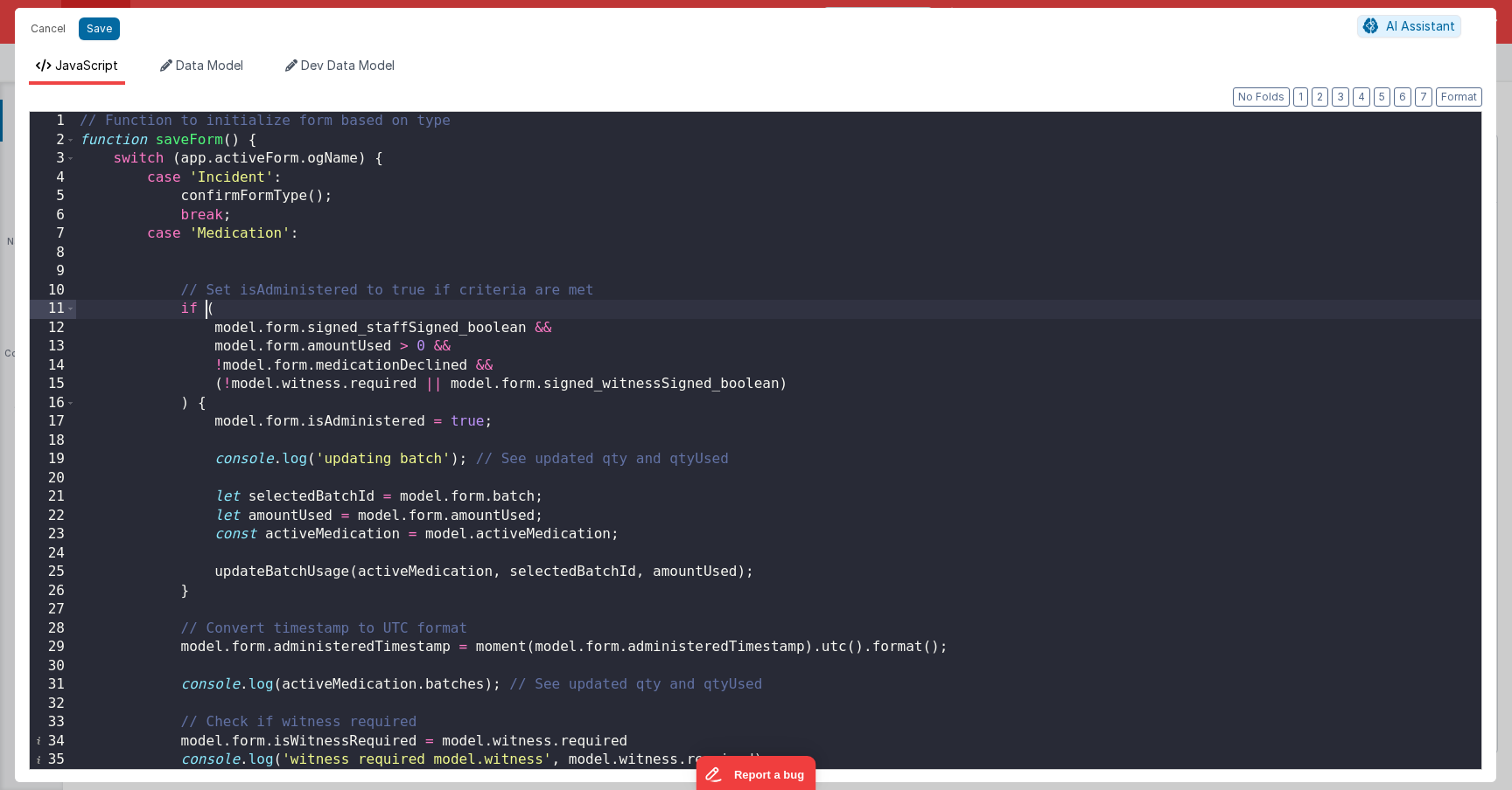
click at [208, 310] on div "// Function to initialize form based on type function saveForm ( ) { switch ( a…" at bounding box center [778, 459] width 1405 height 695
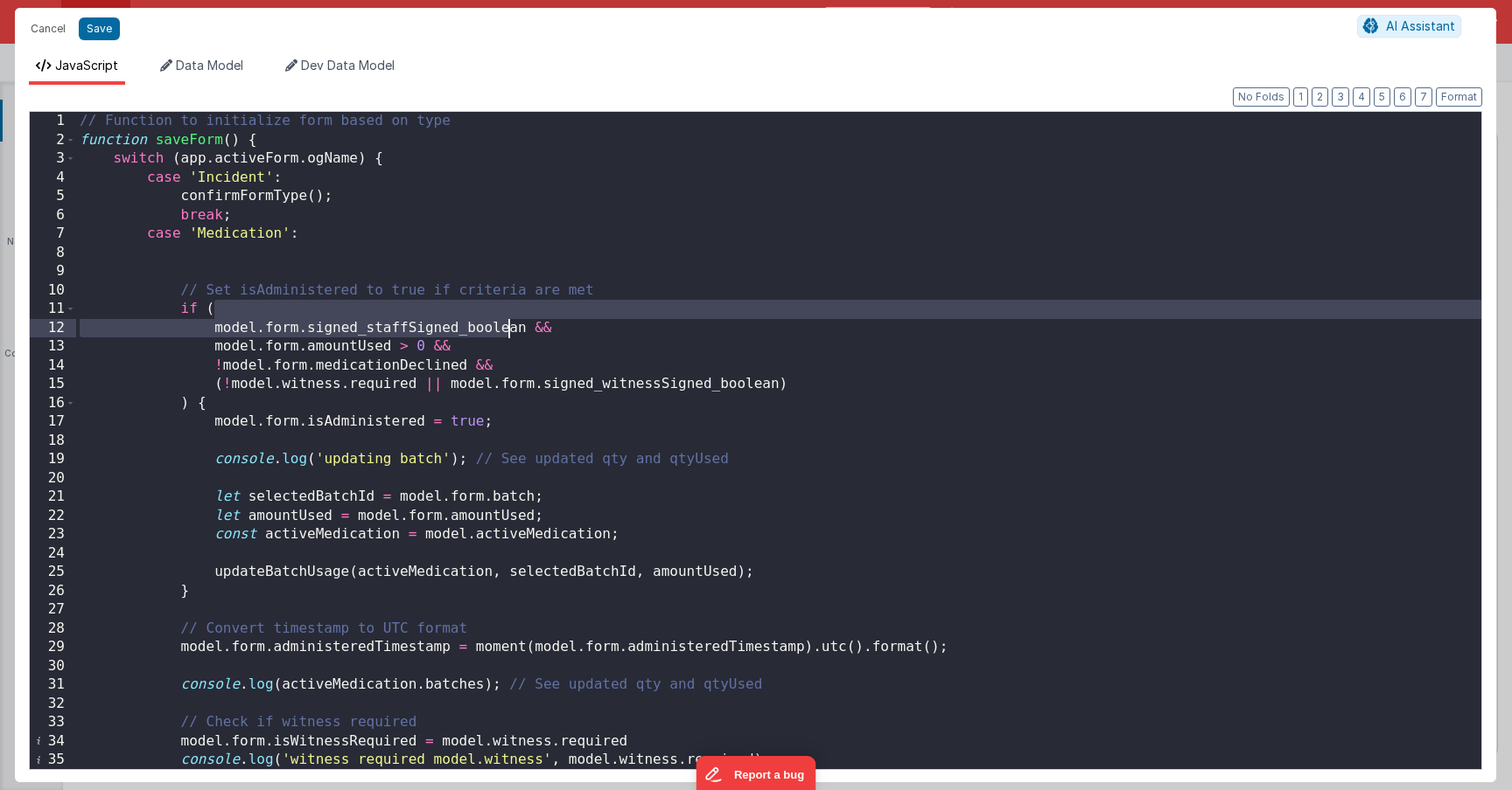
drag, startPoint x: 228, startPoint y: 318, endPoint x: 522, endPoint y: 323, distance: 294.0
click at [522, 323] on div "// Function to initialize form based on type function saveForm ( ) { switch ( a…" at bounding box center [778, 459] width 1405 height 695
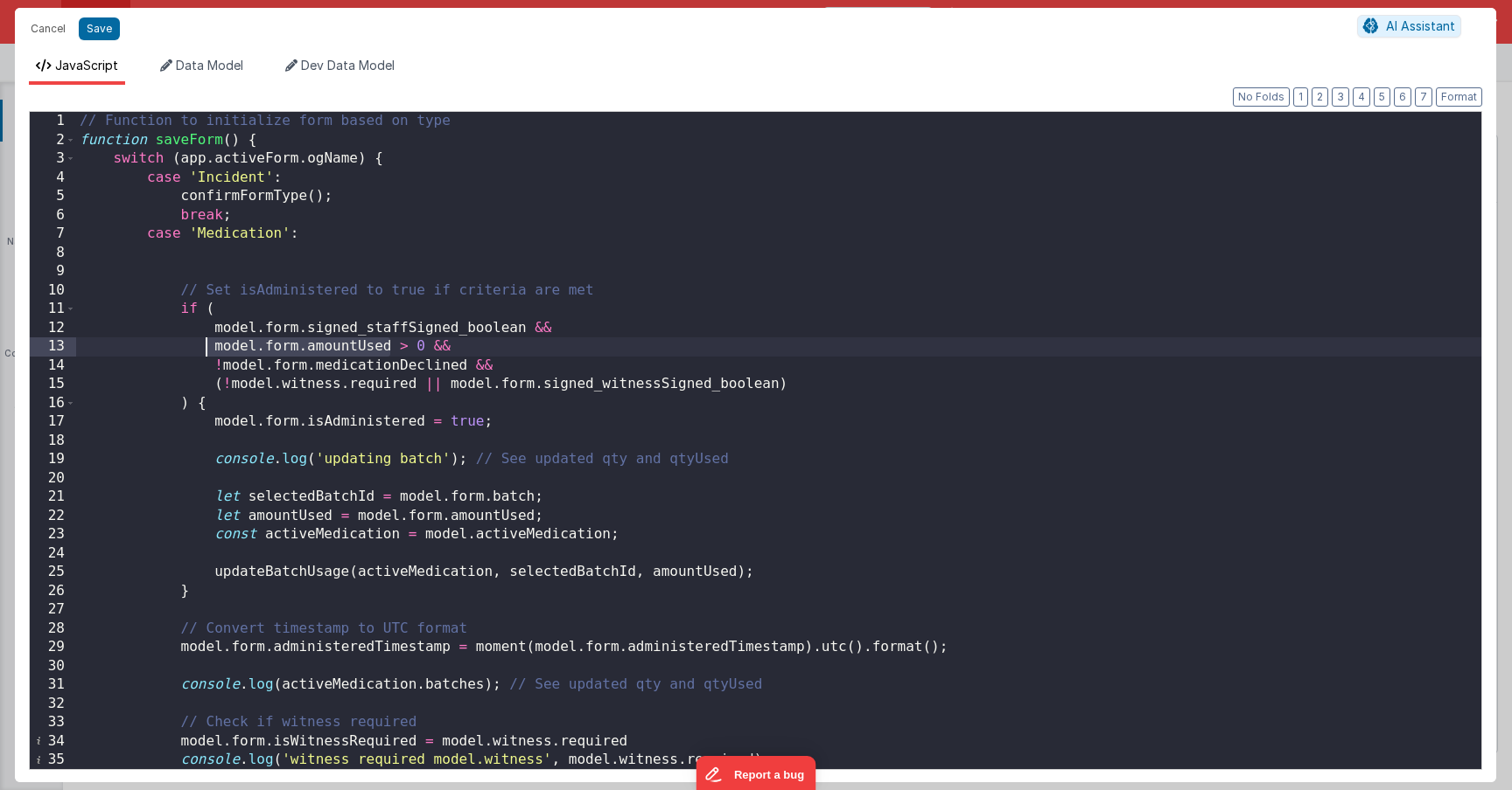
drag, startPoint x: 394, startPoint y: 345, endPoint x: 207, endPoint y: 345, distance: 187.0
click at [207, 345] on div "// Function to initialize form based on type function saveForm ( ) { switch ( a…" at bounding box center [778, 459] width 1405 height 695
drag, startPoint x: 221, startPoint y: 368, endPoint x: 465, endPoint y: 368, distance: 244.0
click at [465, 368] on div "// Function to initialize form based on type function saveForm ( ) { switch ( a…" at bounding box center [778, 459] width 1405 height 695
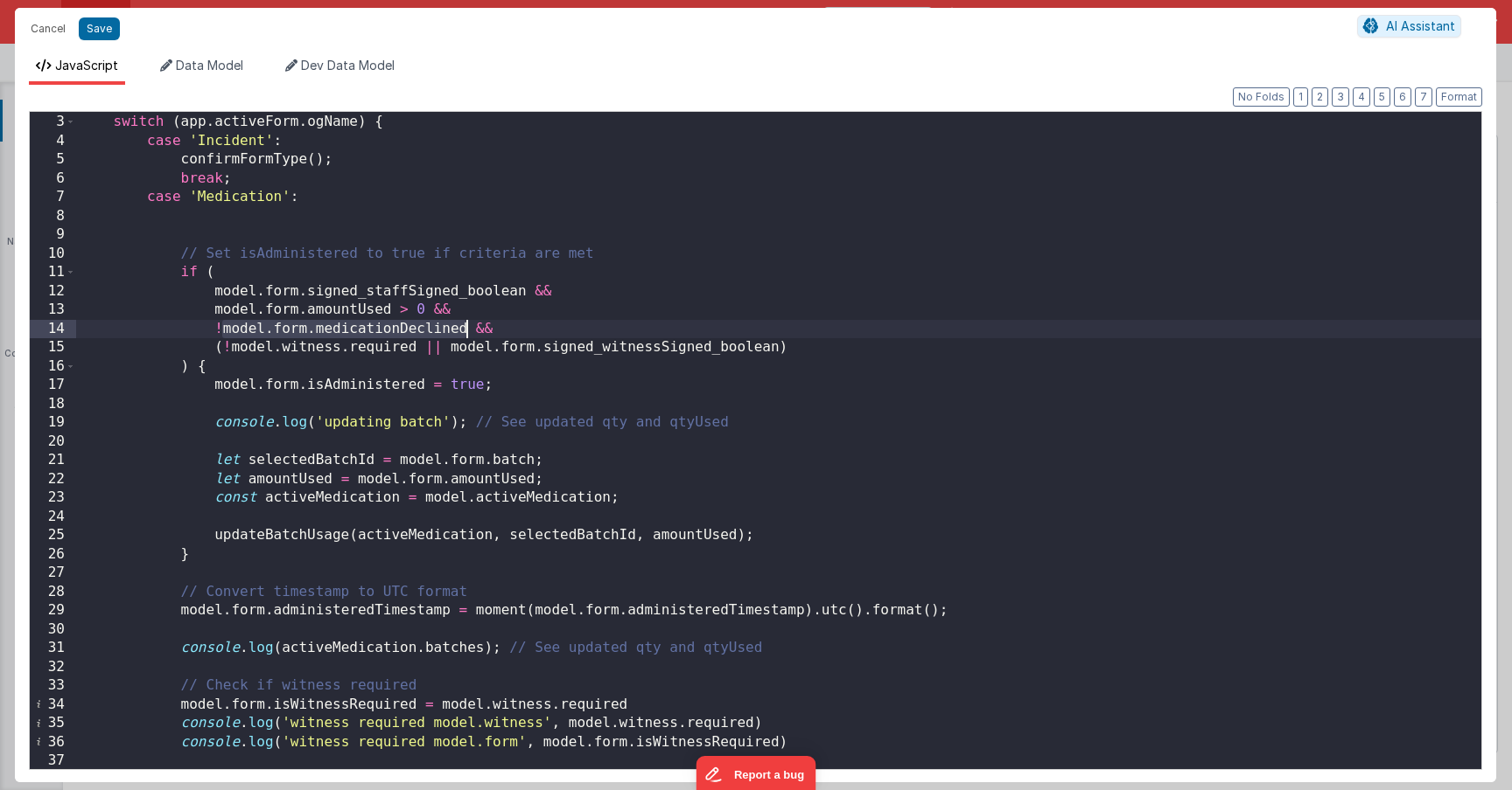
scroll to position [102, 0]
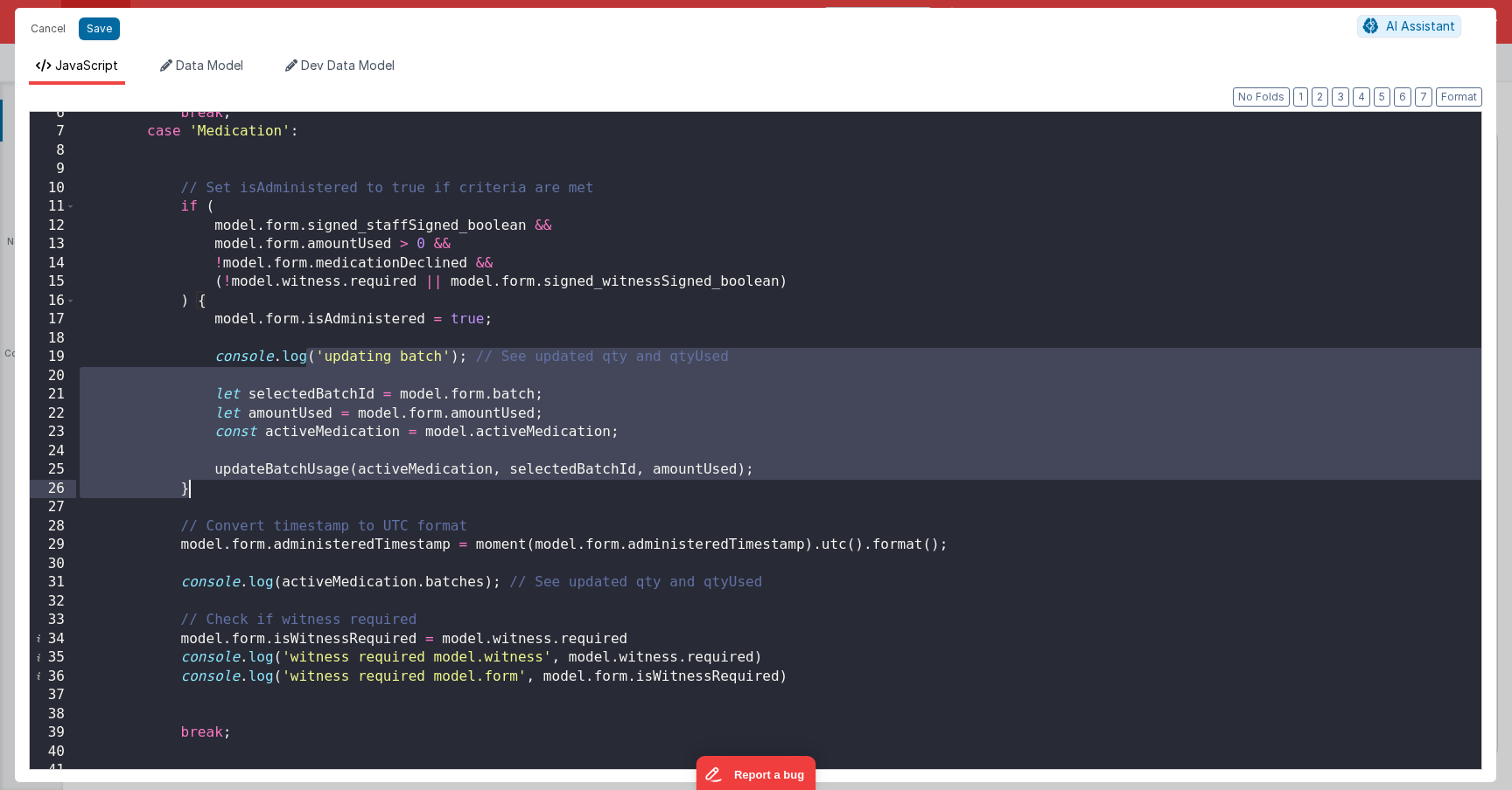
drag, startPoint x: 308, startPoint y: 356, endPoint x: 307, endPoint y: 483, distance: 127.0
click at [307, 483] on div "break ; case 'Medication' : // Set isAdministered to true if criteria are met i…" at bounding box center [778, 452] width 1405 height 695
click at [290, 470] on div "break ; case 'Medication' : // Set isAdministered to true if criteria are met i…" at bounding box center [778, 452] width 1405 height 695
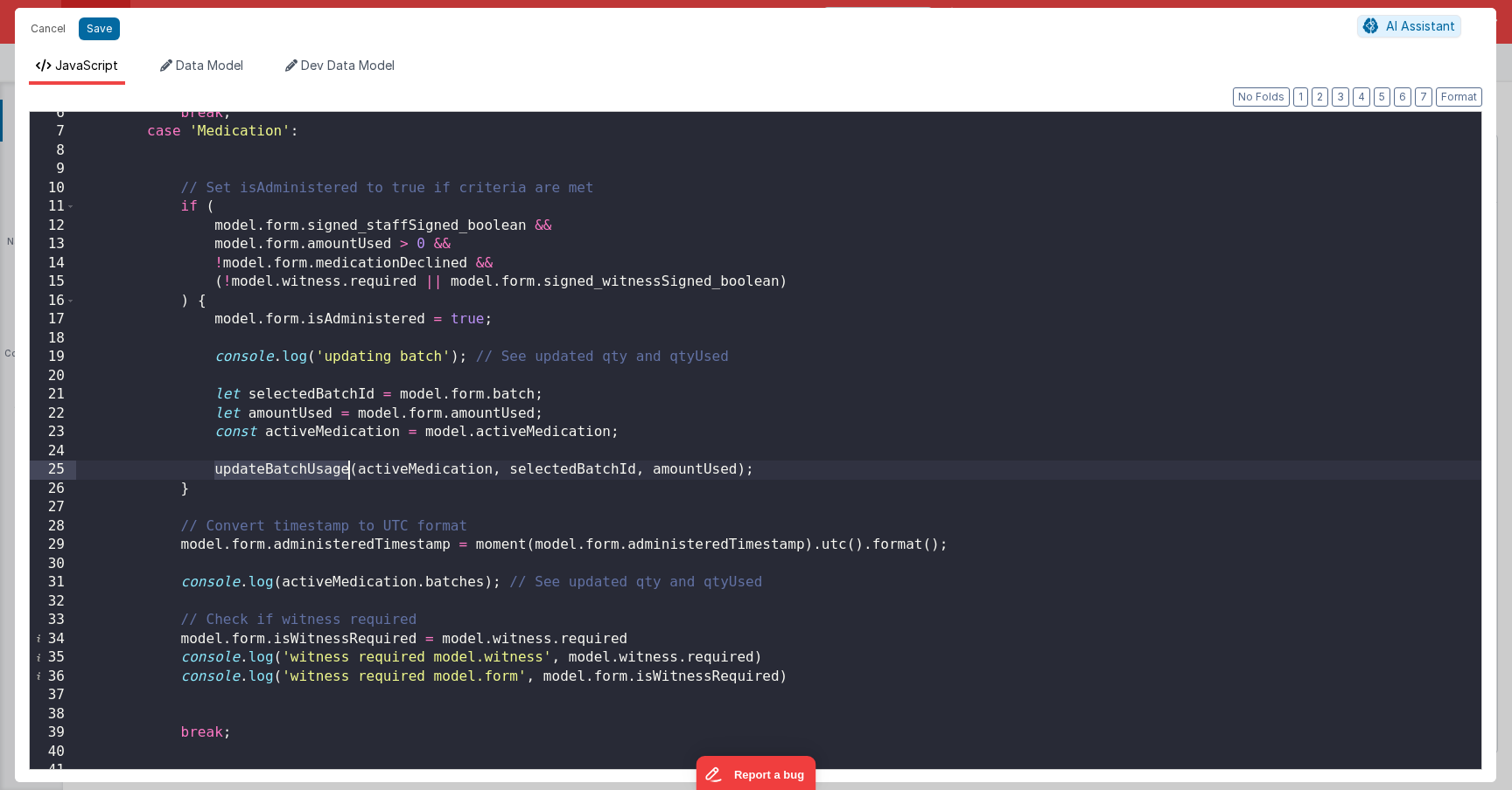
click at [290, 470] on div "break ; case 'Medication' : // Set isAdministered to true if criteria are met i…" at bounding box center [778, 452] width 1405 height 695
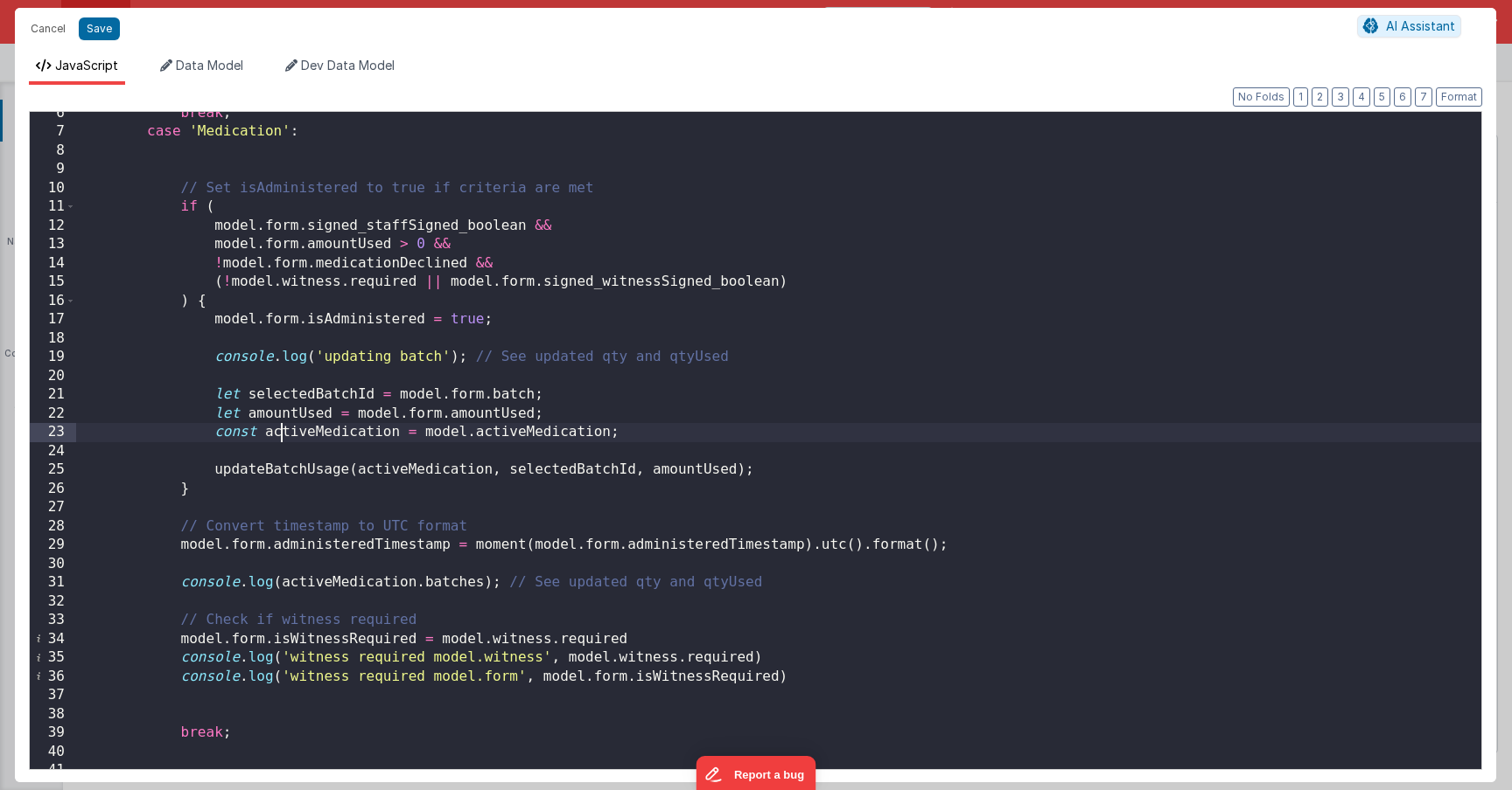
click at [281, 437] on div "break ; case 'Medication' : // Set isAdministered to true if criteria are met i…" at bounding box center [778, 452] width 1405 height 695
click at [233, 434] on div "break ; case 'Medication' : // Set isAdministered to true if criteria are met i…" at bounding box center [778, 452] width 1405 height 695
click at [370, 432] on div "break ; case 'Medication' : // Set isAdministered to true if criteria are met i…" at bounding box center [778, 452] width 1405 height 695
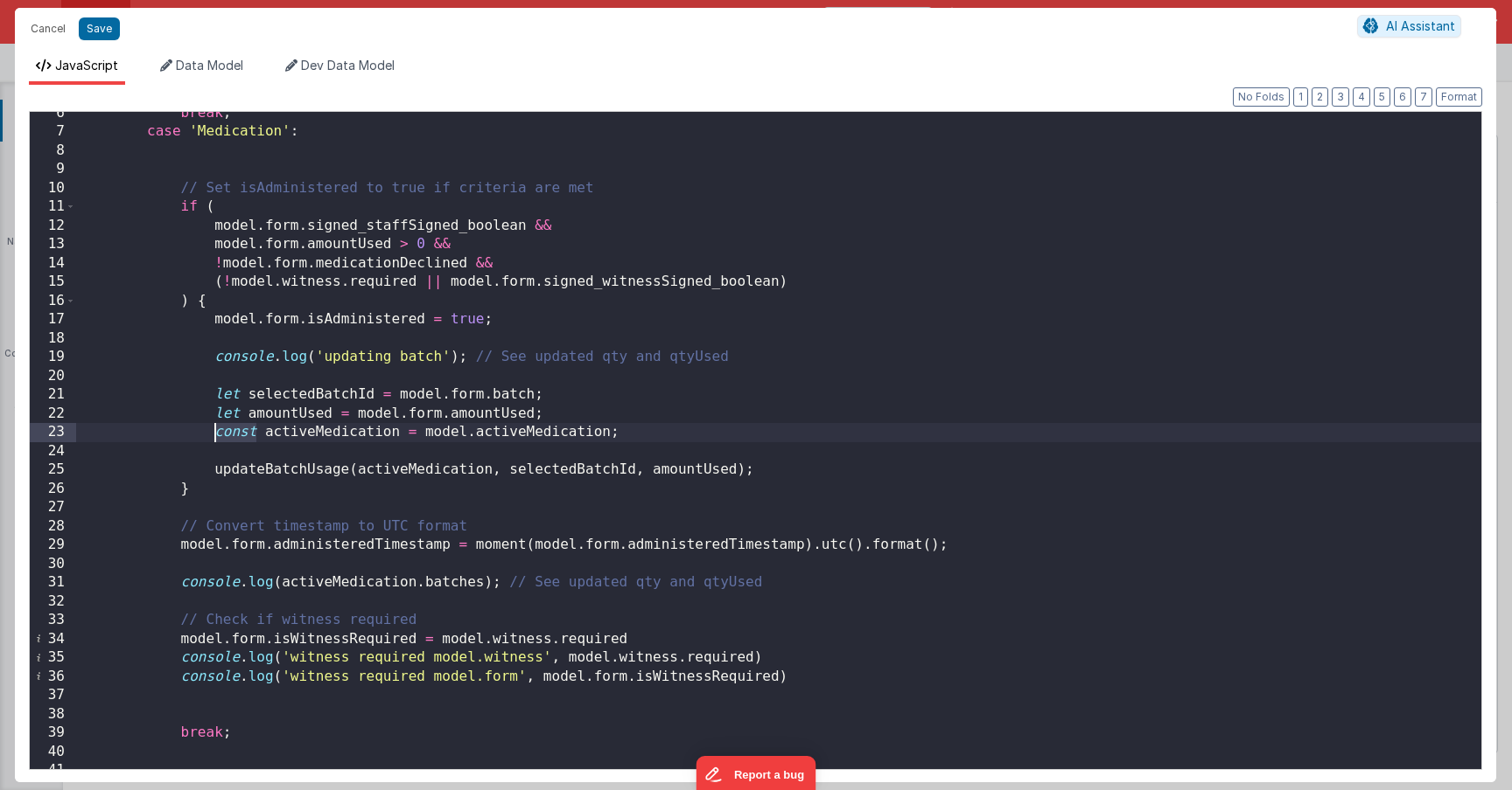
click at [370, 432] on div "break ; case 'Medication' : // Set isAdministered to true if criteria are met i…" at bounding box center [778, 452] width 1405 height 695
drag, startPoint x: 426, startPoint y: 436, endPoint x: 616, endPoint y: 431, distance: 190.1
click at [616, 431] on div "break ; case 'Medication' : // Set isAdministered to true if criteria are met i…" at bounding box center [778, 452] width 1405 height 695
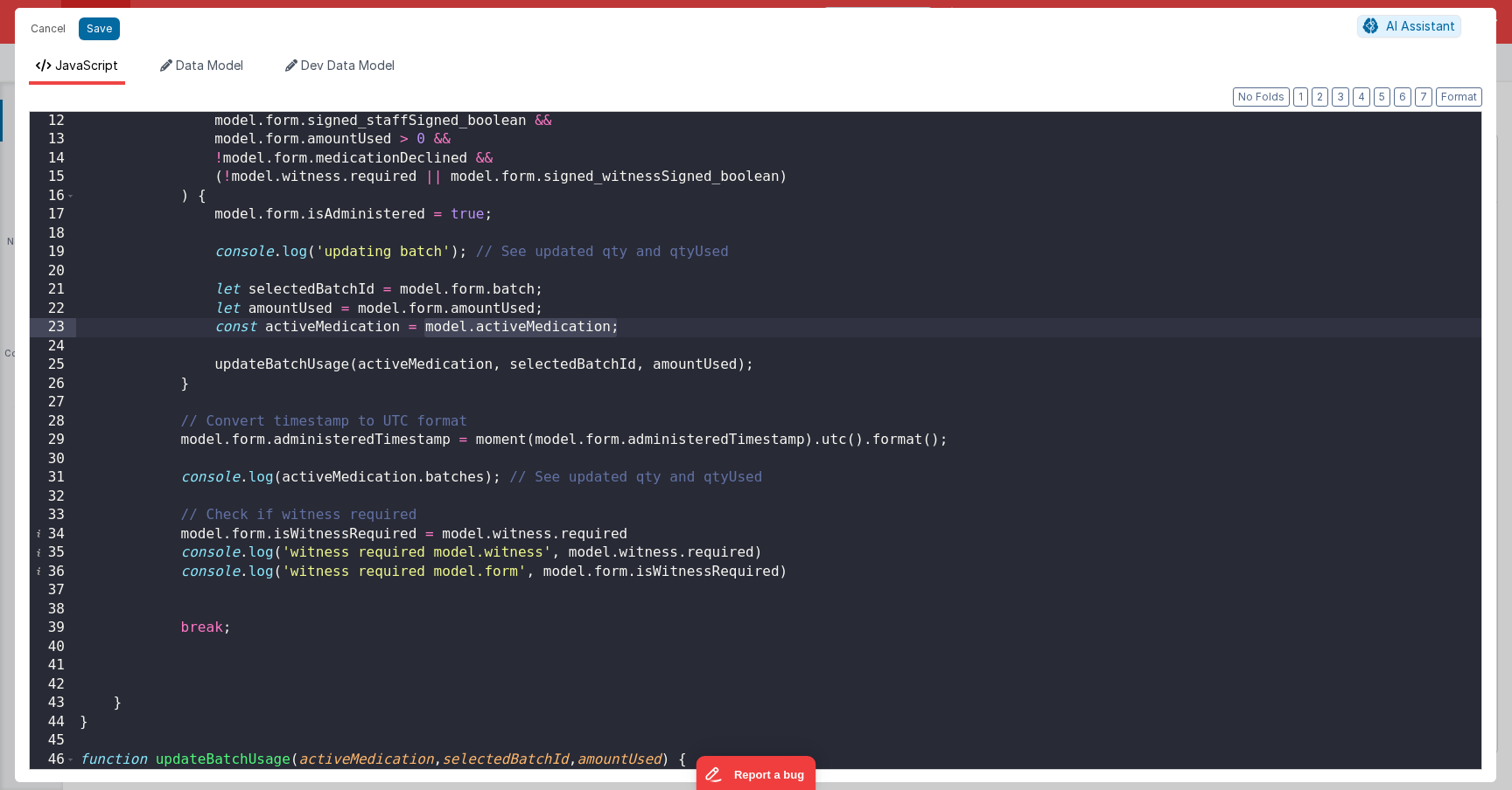
scroll to position [312, 0]
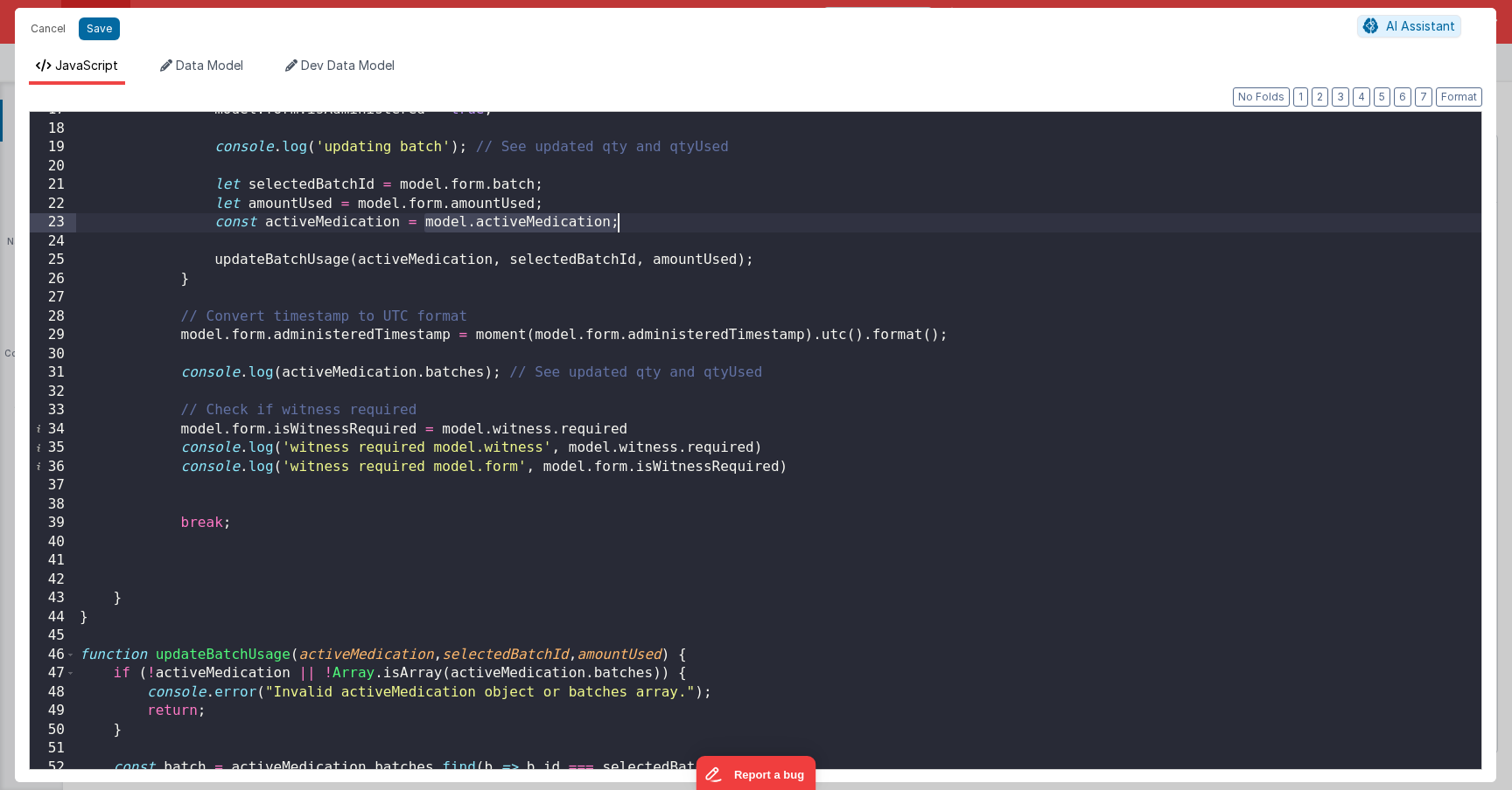
click at [465, 256] on div "model . form . isAdministered = true ; console . log ( 'updating batch' ) ; // …" at bounding box center [778, 448] width 1405 height 695
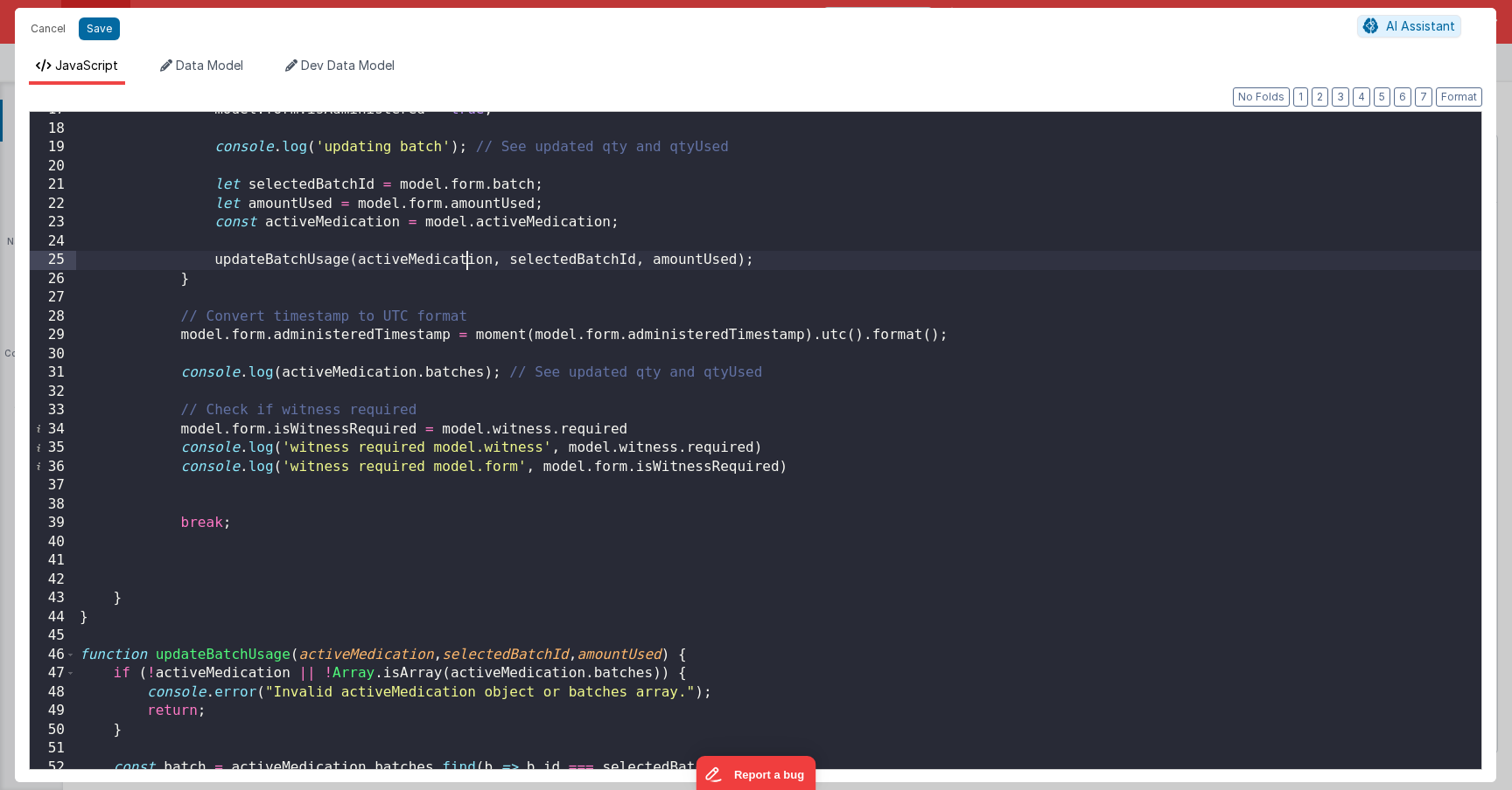
click at [465, 256] on div "model . form . isAdministered = true ; console . log ( 'updating batch' ) ; // …" at bounding box center [778, 448] width 1405 height 695
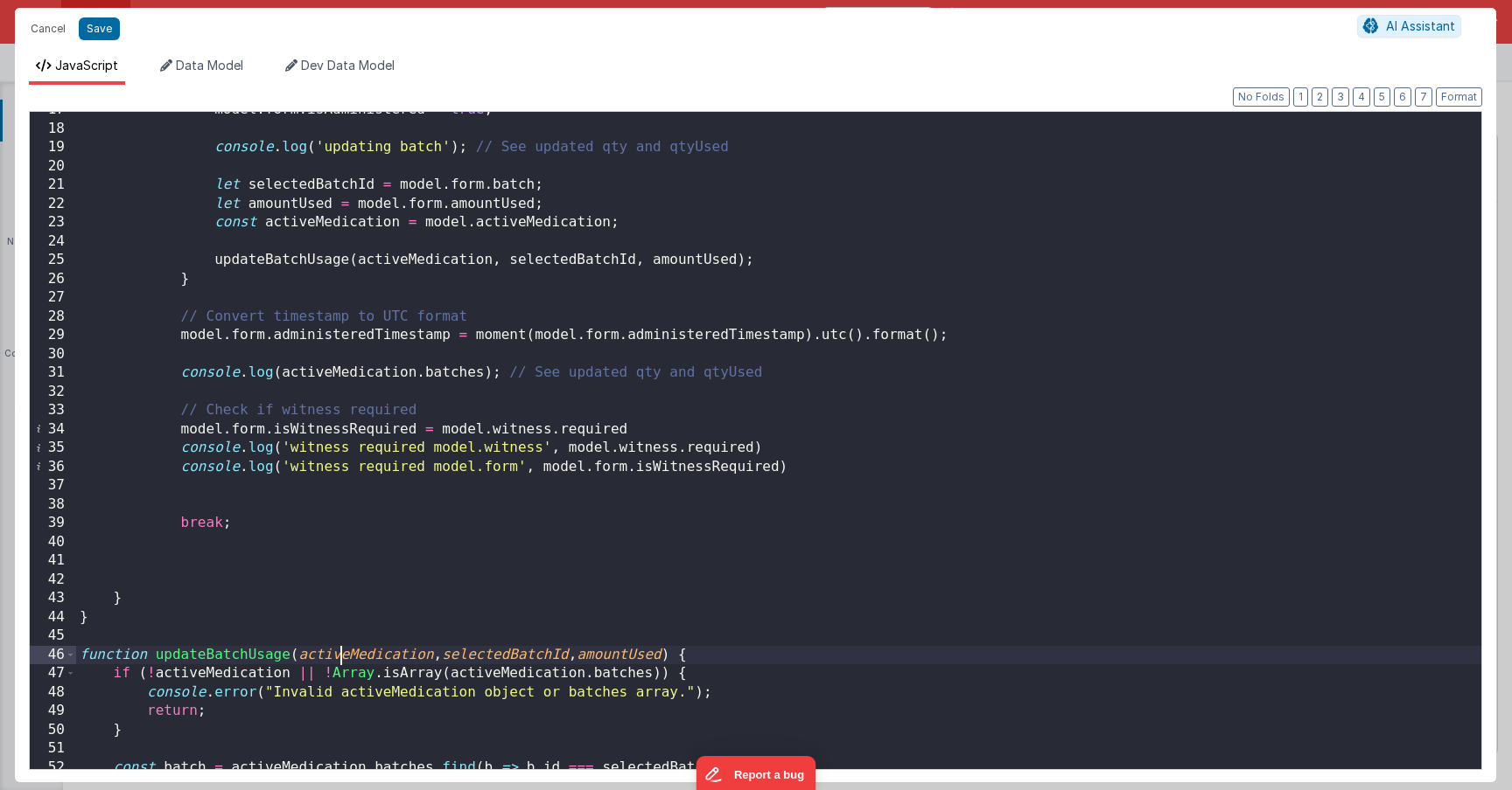
click at [344, 661] on div "model . form . isAdministered = true ; console . log ( 'updating batch' ) ; // …" at bounding box center [778, 448] width 1405 height 695
click at [536, 435] on div "model . form . isAdministered = true ; console . log ( 'updating batch' ) ; // …" at bounding box center [778, 448] width 1405 height 695
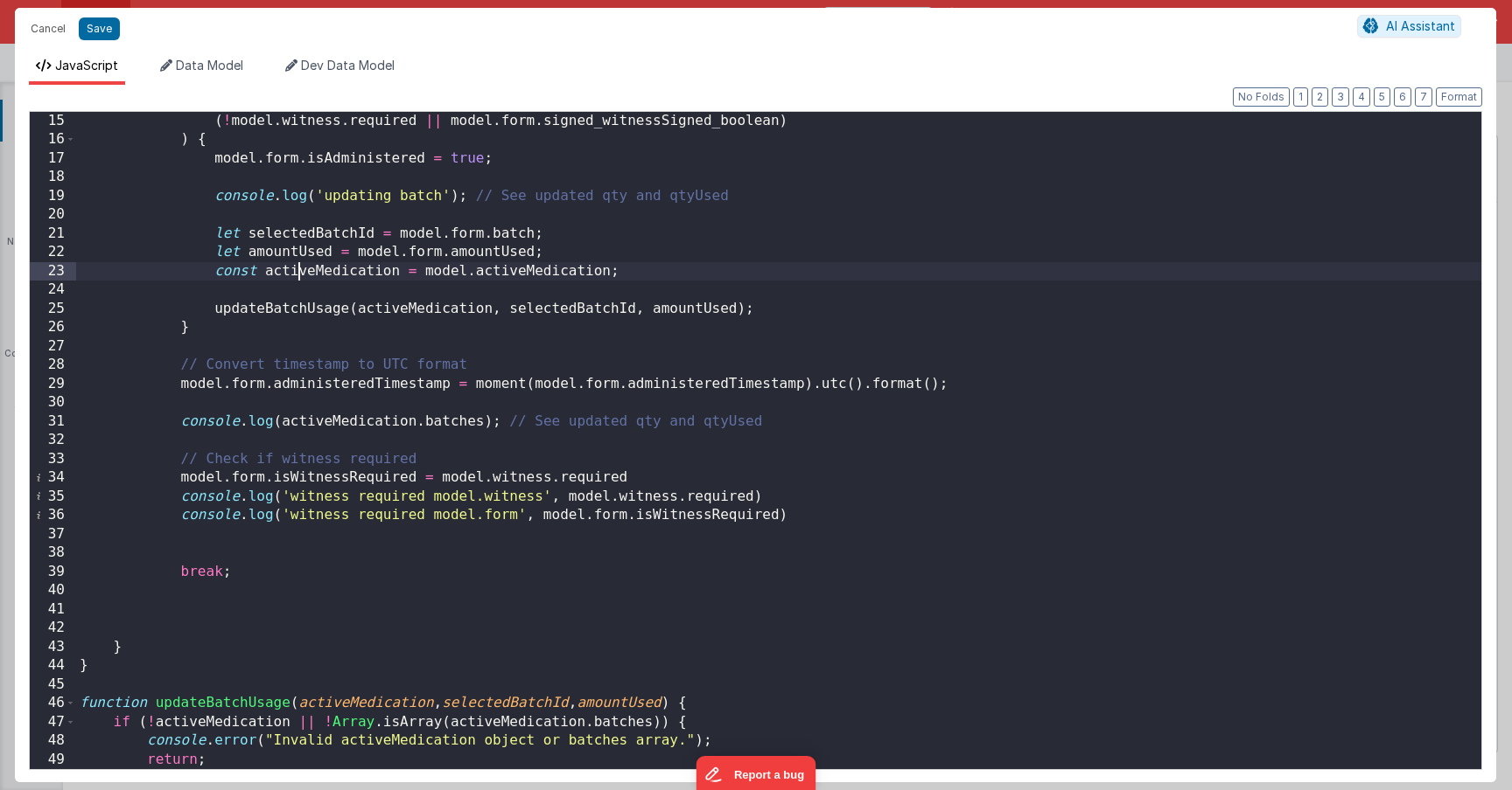
click at [300, 266] on div "( ! model . witness . required || model . form . signed_witnessSigned_boolean )…" at bounding box center [778, 459] width 1405 height 695
click at [429, 271] on div "( ! model . witness . required || model . form . signed_witnessSigned_boolean )…" at bounding box center [778, 459] width 1405 height 695
drag, startPoint x: 426, startPoint y: 271, endPoint x: 611, endPoint y: 265, distance: 185.1
click at [611, 265] on div "( ! model . witness . required || model . form . signed_witnessSigned_boolean )…" at bounding box center [778, 459] width 1405 height 695
click at [605, 259] on div "( ! model . witness . required || model . form . signed_witnessSigned_boolean )…" at bounding box center [778, 459] width 1405 height 695
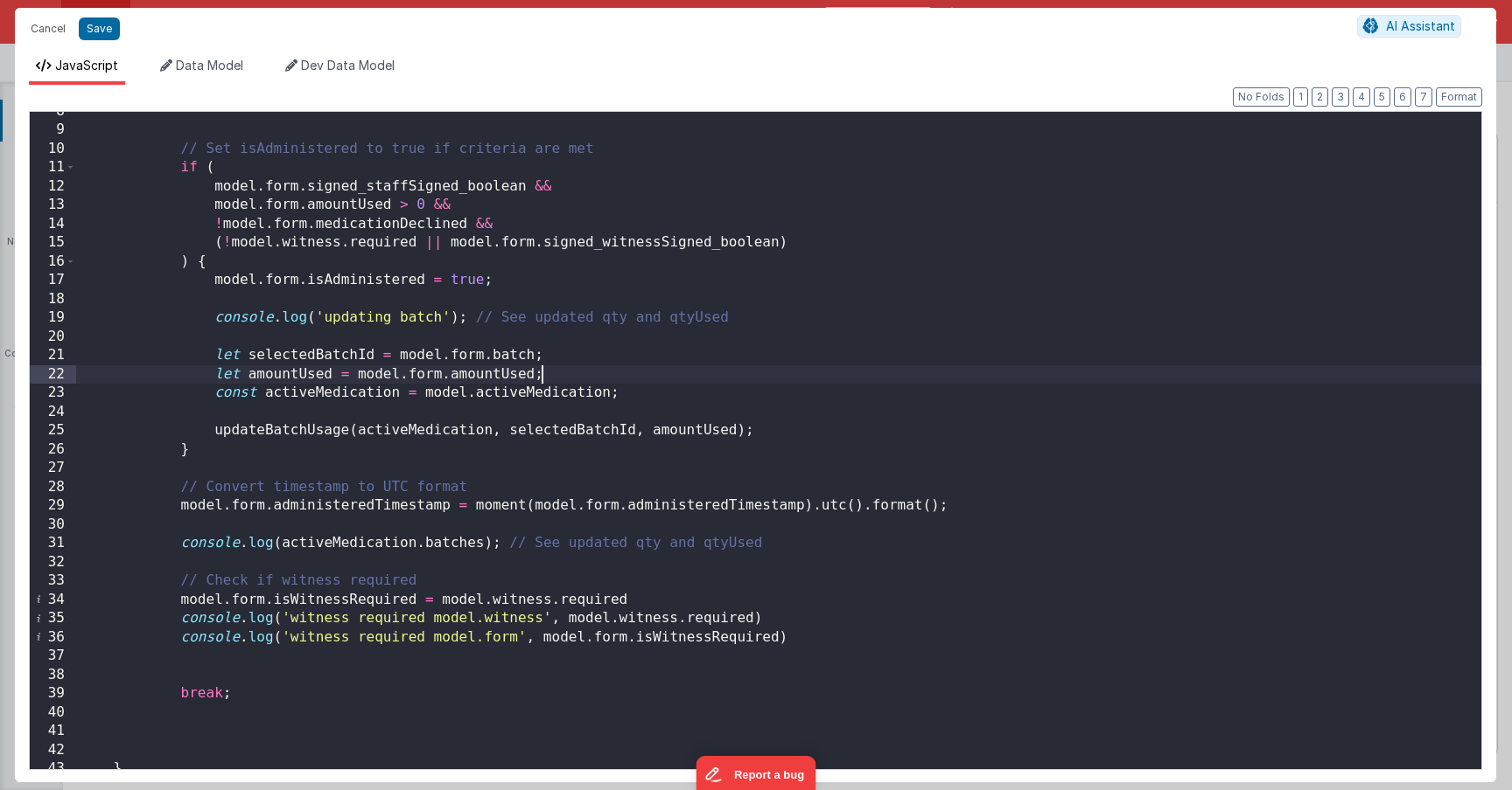
scroll to position [130, 0]
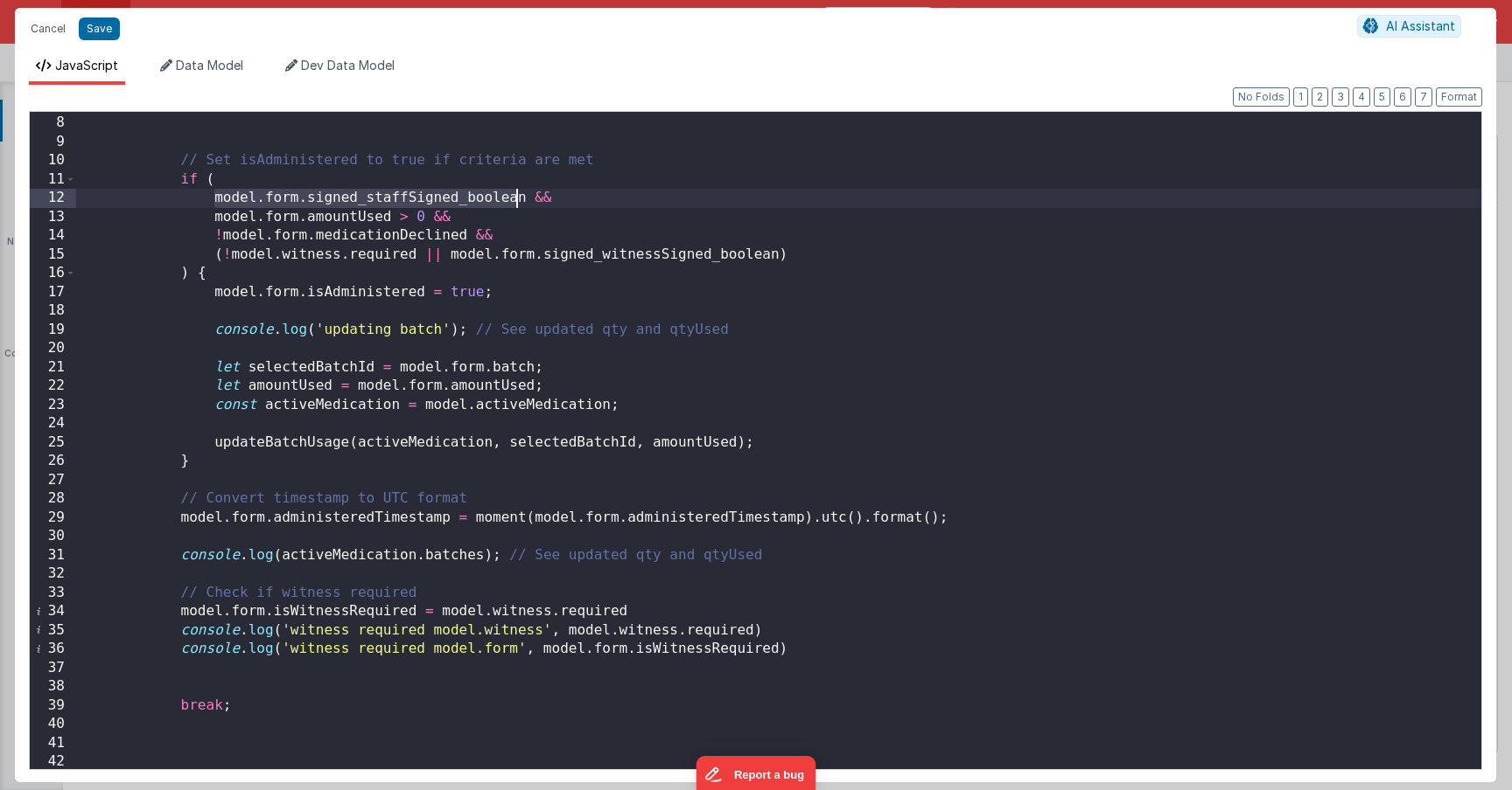
drag, startPoint x: 212, startPoint y: 200, endPoint x: 522, endPoint y: 204, distance: 310.0
click at [522, 204] on div "case 'Medication' : // Set isAdministered to true if criteria are met if ( mode…" at bounding box center [778, 442] width 1405 height 695
drag, startPoint x: 208, startPoint y: 214, endPoint x: 391, endPoint y: 216, distance: 183.0
click at [391, 216] on div "case 'Medication' : // Set isAdministered to true if criteria are met if ( mode…" at bounding box center [778, 442] width 1405 height 695
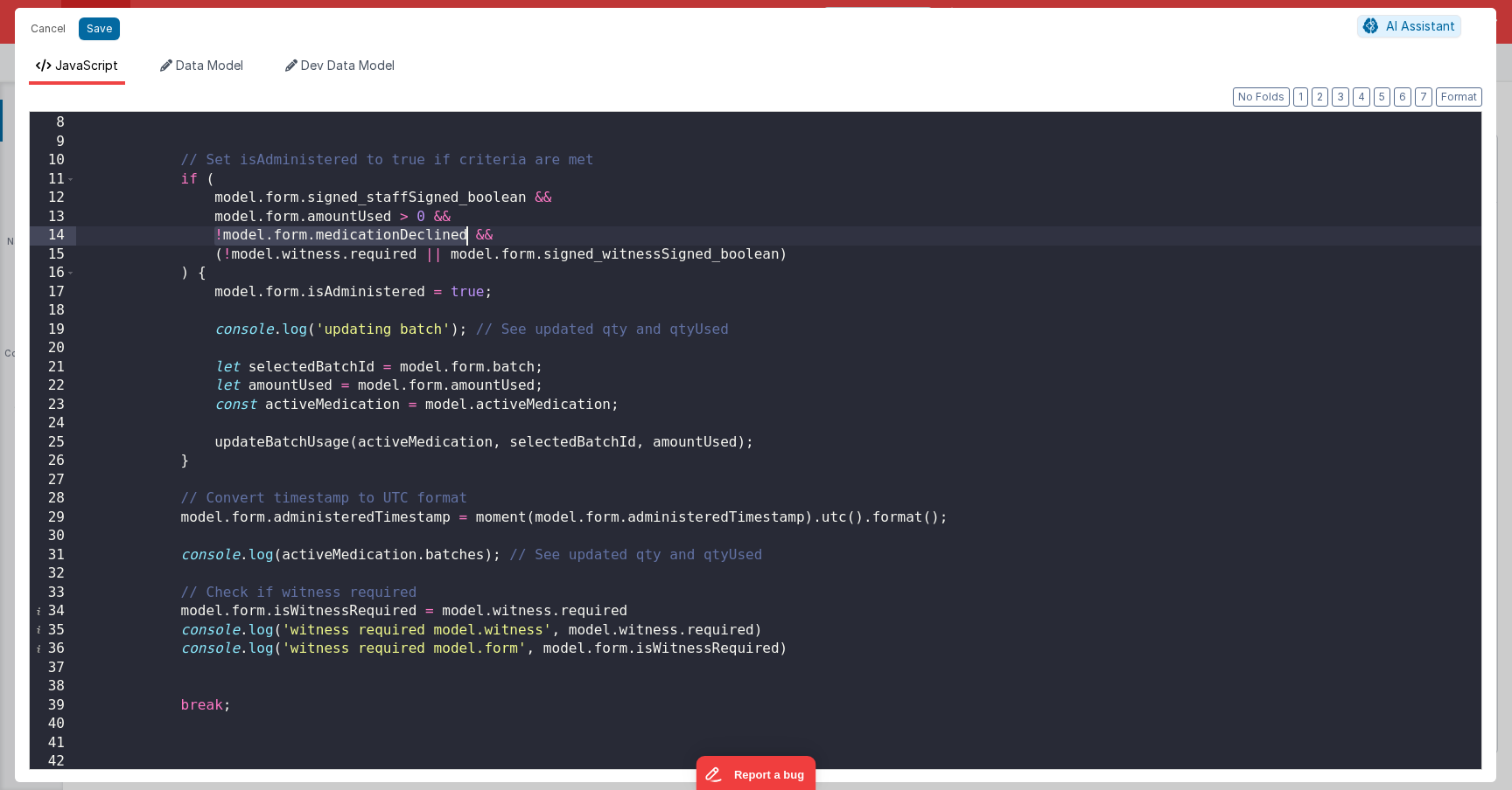
drag, startPoint x: 212, startPoint y: 237, endPoint x: 467, endPoint y: 234, distance: 255.0
click at [465, 233] on div "case 'Medication' : // Set isAdministered to true if criteria are met if ( mode…" at bounding box center [778, 442] width 1405 height 695
click at [657, 400] on div "case 'Medication' : // Set isAdministered to true if criteria are met if ( mode…" at bounding box center [778, 442] width 1405 height 695
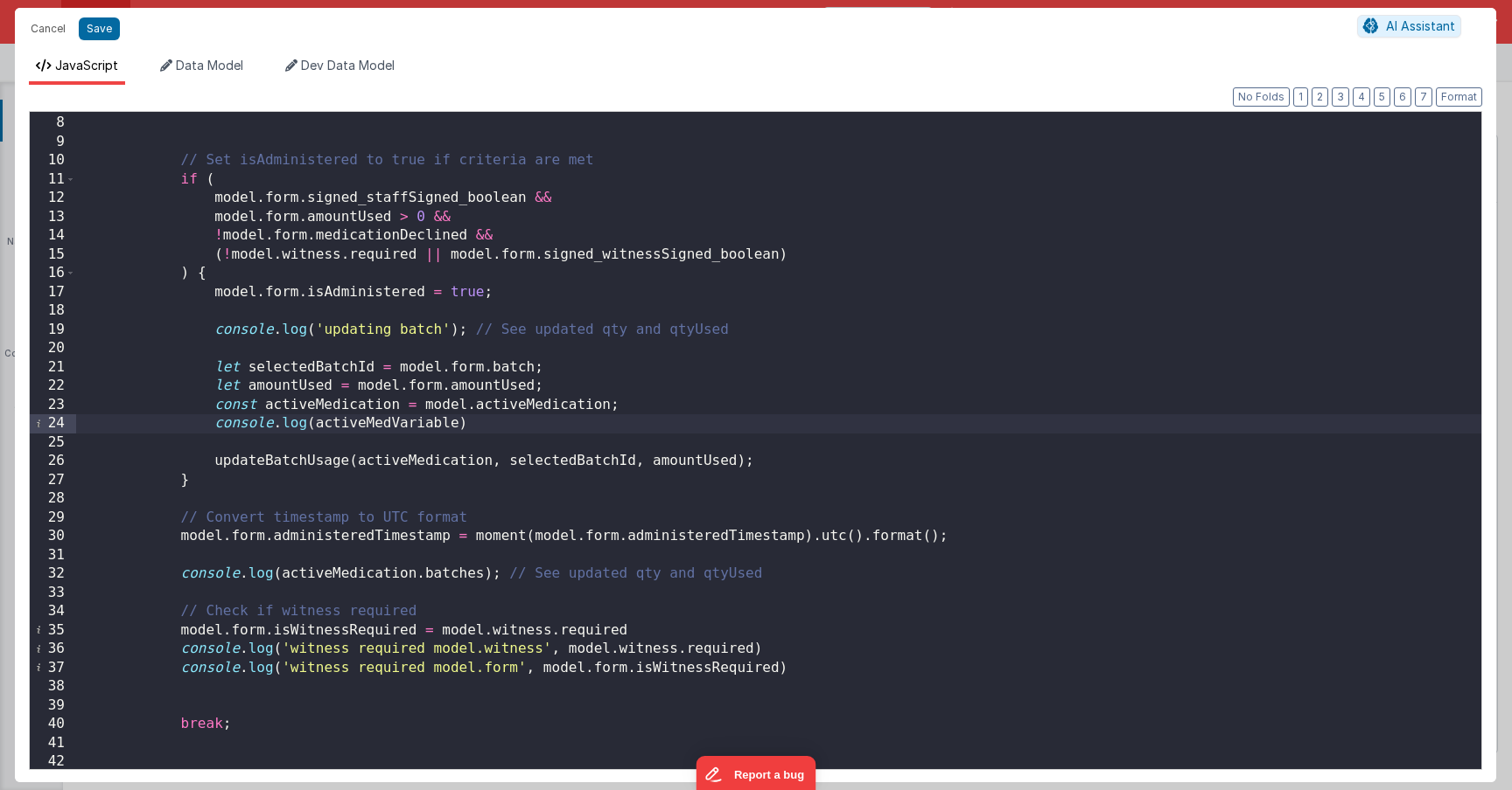
click at [397, 421] on div "case 'Medication' : // Set isAdministered to true if criteria are met if ( mode…" at bounding box center [778, 442] width 1405 height 695
click at [474, 425] on div "case 'Medication' : // Set isAdministered to true if criteria are met if ( mode…" at bounding box center [778, 442] width 1405 height 695
click at [361, 399] on div "case 'Medication' : // Set isAdministered to true if criteria are met if ( mode…" at bounding box center [778, 442] width 1405 height 695
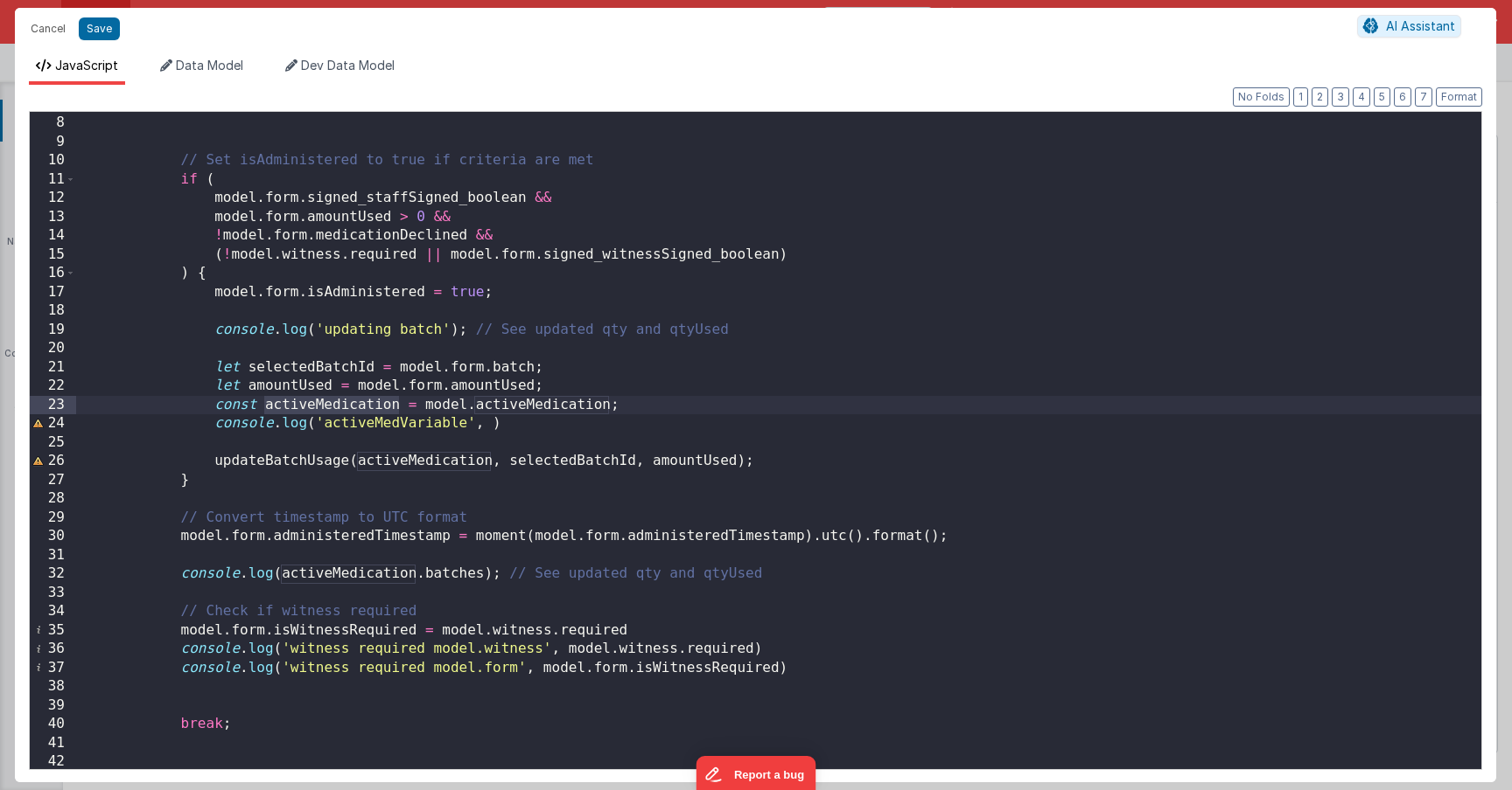
click at [488, 423] on div "case 'Medication' : // Set isAdministered to true if criteria are met if ( mode…" at bounding box center [778, 442] width 1405 height 695
click at [642, 418] on div "case 'Medication' : // Set isAdministered to true if criteria are met if ( mode…" at bounding box center [778, 442] width 1405 height 695
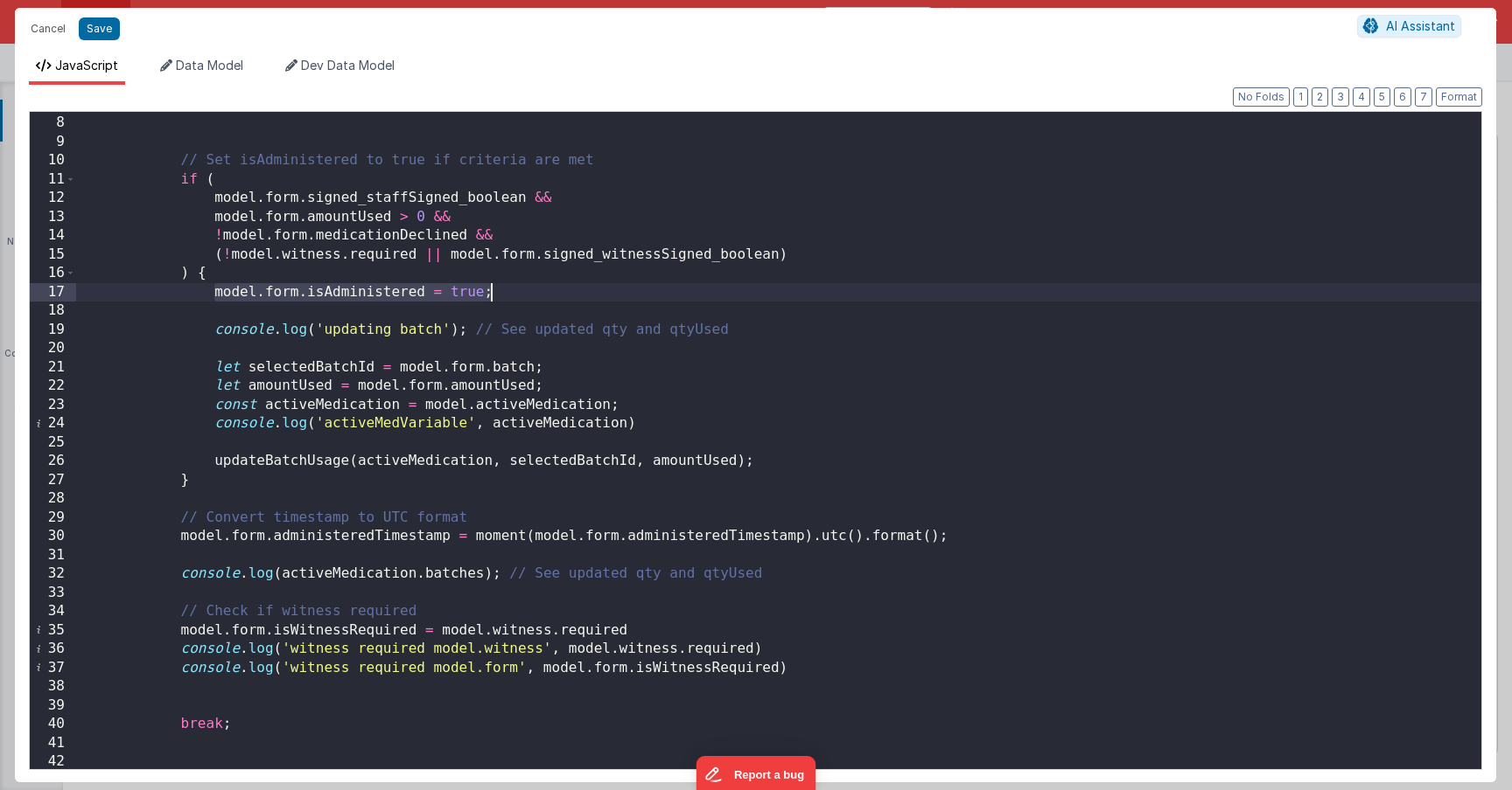
drag, startPoint x: 212, startPoint y: 292, endPoint x: 489, endPoint y: 301, distance: 277.1
click at [489, 301] on div "case 'Medication' : // Set isAdministered to true if criteria are met if ( mode…" at bounding box center [778, 442] width 1405 height 695
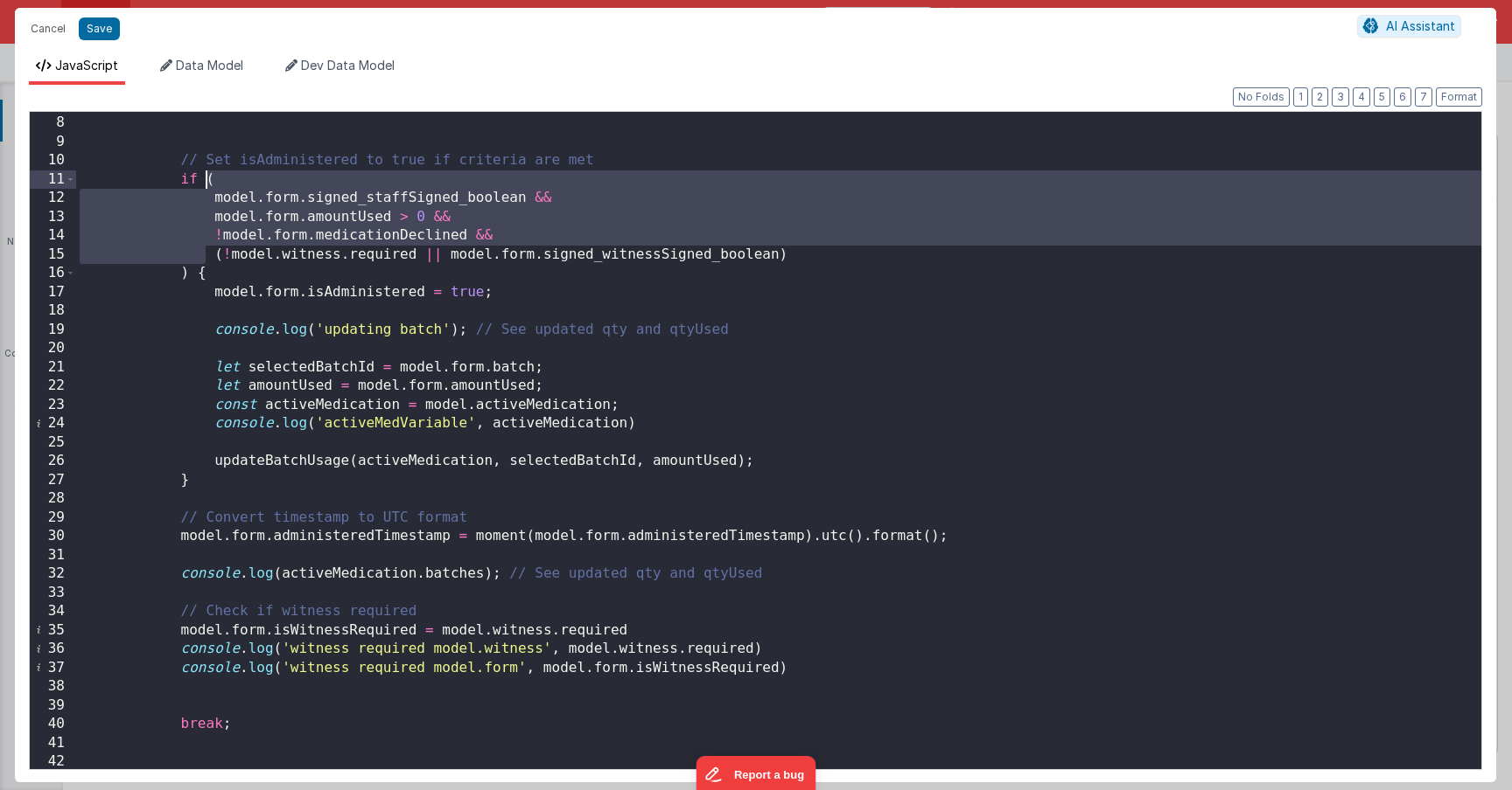
drag, startPoint x: 202, startPoint y: 259, endPoint x: 202, endPoint y: 183, distance: 76.0
click at [202, 183] on div "case 'Medication' : // Set isAdministered to true if criteria are met if ( mode…" at bounding box center [778, 442] width 1405 height 695
click at [518, 235] on div "case 'Medication' : // Set isAdministered to true if criteria are met if ( mode…" at bounding box center [778, 442] width 1405 height 695
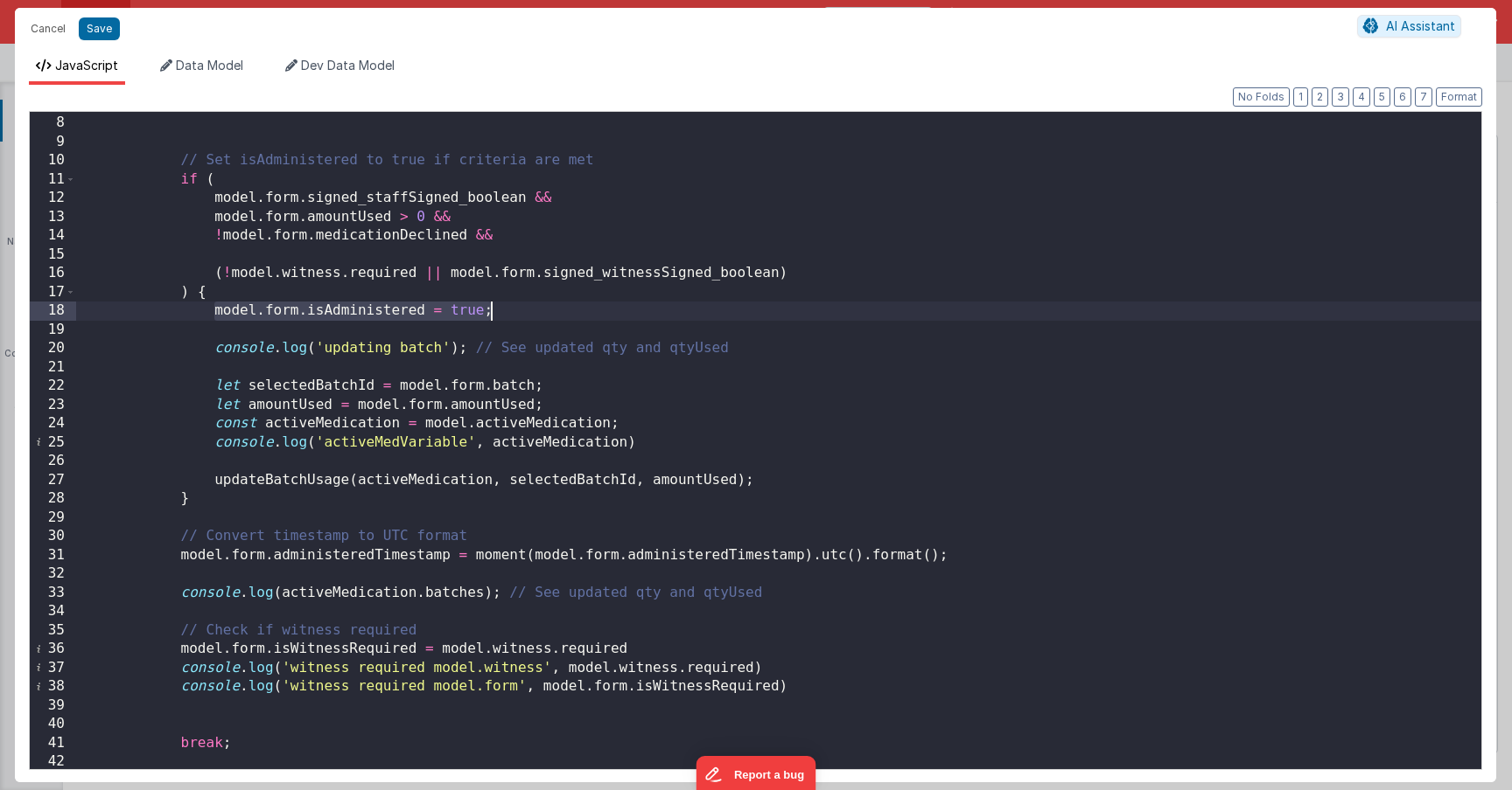
drag, startPoint x: 211, startPoint y: 313, endPoint x: 522, endPoint y: 307, distance: 311.1
click at [522, 307] on div "case 'Medication' : // Set isAdministered to true if criteria are met if ( mode…" at bounding box center [778, 442] width 1405 height 695
click at [493, 249] on div "case 'Medication' : // Set isAdministered to true if criteria are met if ( mode…" at bounding box center [778, 442] width 1405 height 695
paste textarea
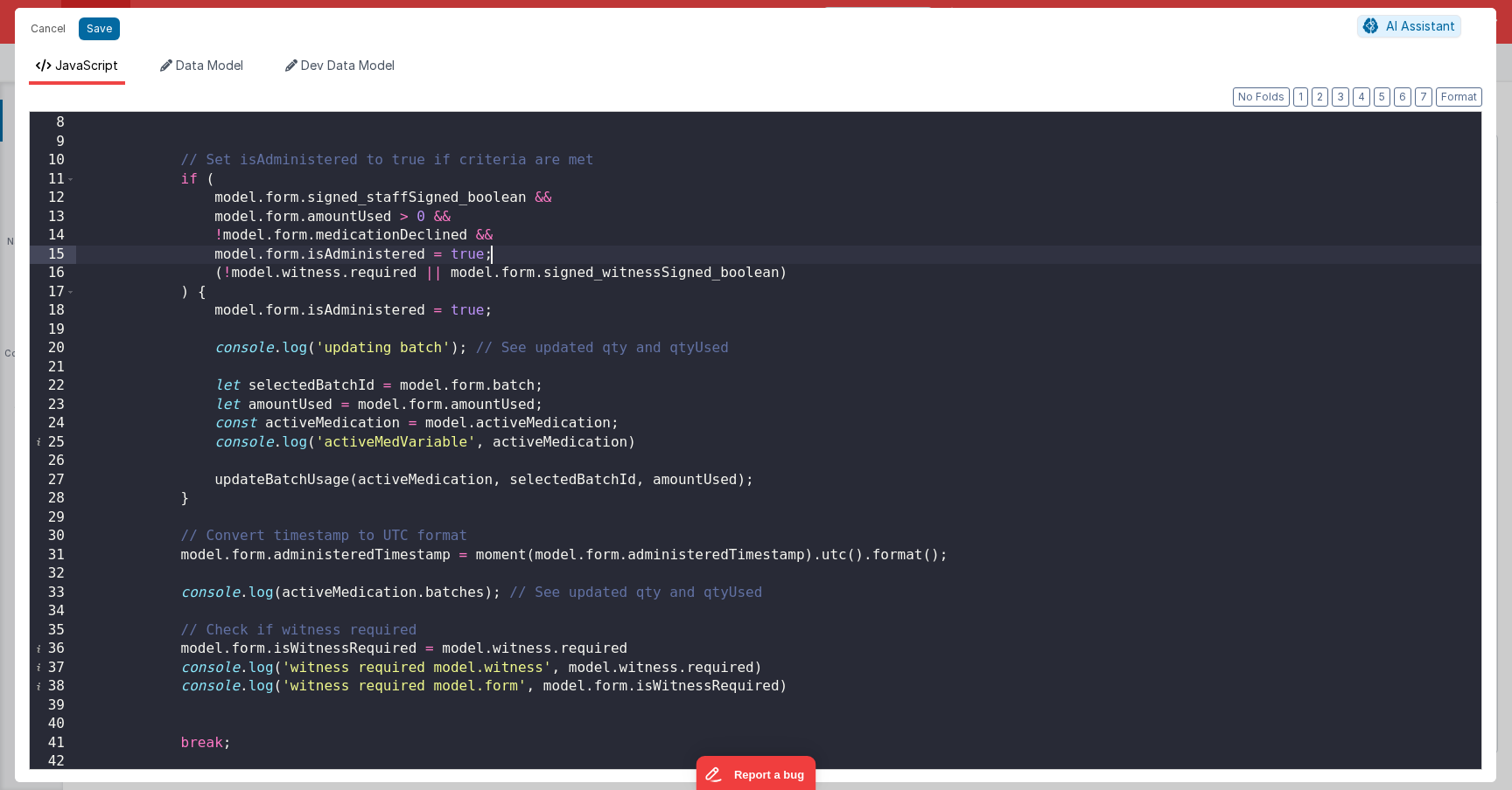
click at [467, 251] on div "case 'Medication' : // Set isAdministered to true if criteria are met if ( mode…" at bounding box center [778, 442] width 1405 height 695
click at [214, 259] on div "case 'Medication' : // Set isAdministered to true if criteria are met if ( mode…" at bounding box center [778, 442] width 1405 height 695
drag, startPoint x: 436, startPoint y: 258, endPoint x: 547, endPoint y: 254, distance: 111.1
click at [546, 255] on div "case 'Medication' : // Set isAdministered to true if criteria are met if ( mode…" at bounding box center [778, 442] width 1405 height 695
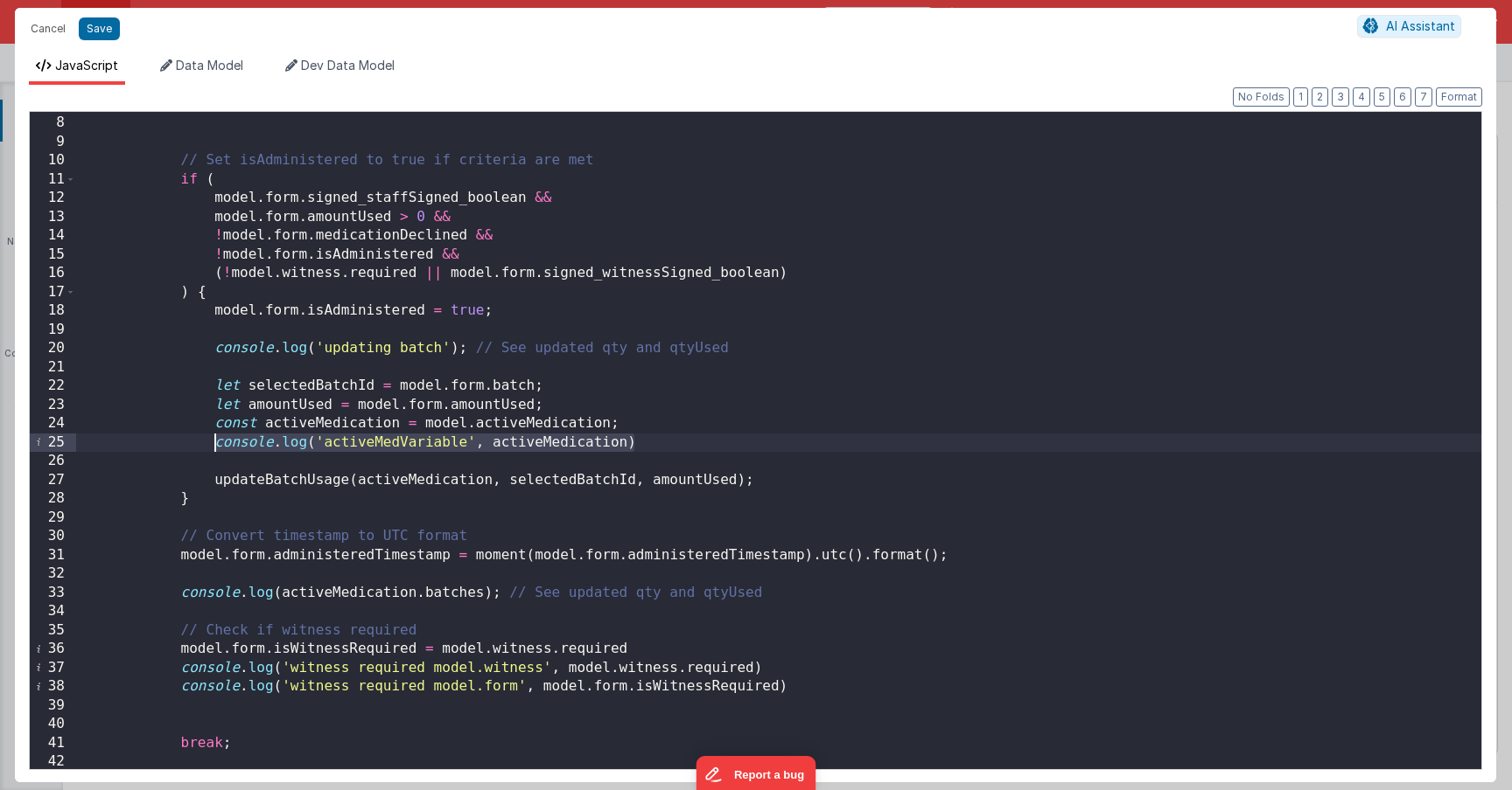
drag, startPoint x: 607, startPoint y: 445, endPoint x: 216, endPoint y: 445, distance: 391.0
click at [216, 445] on div "case 'Medication' : // Set isAdministered to true if criteria are met if ( mode…" at bounding box center [778, 442] width 1405 height 695
click at [639, 440] on div "case 'Medication' : // Set isAdministered to true if criteria are met if ( mode…" at bounding box center [778, 442] width 1405 height 695
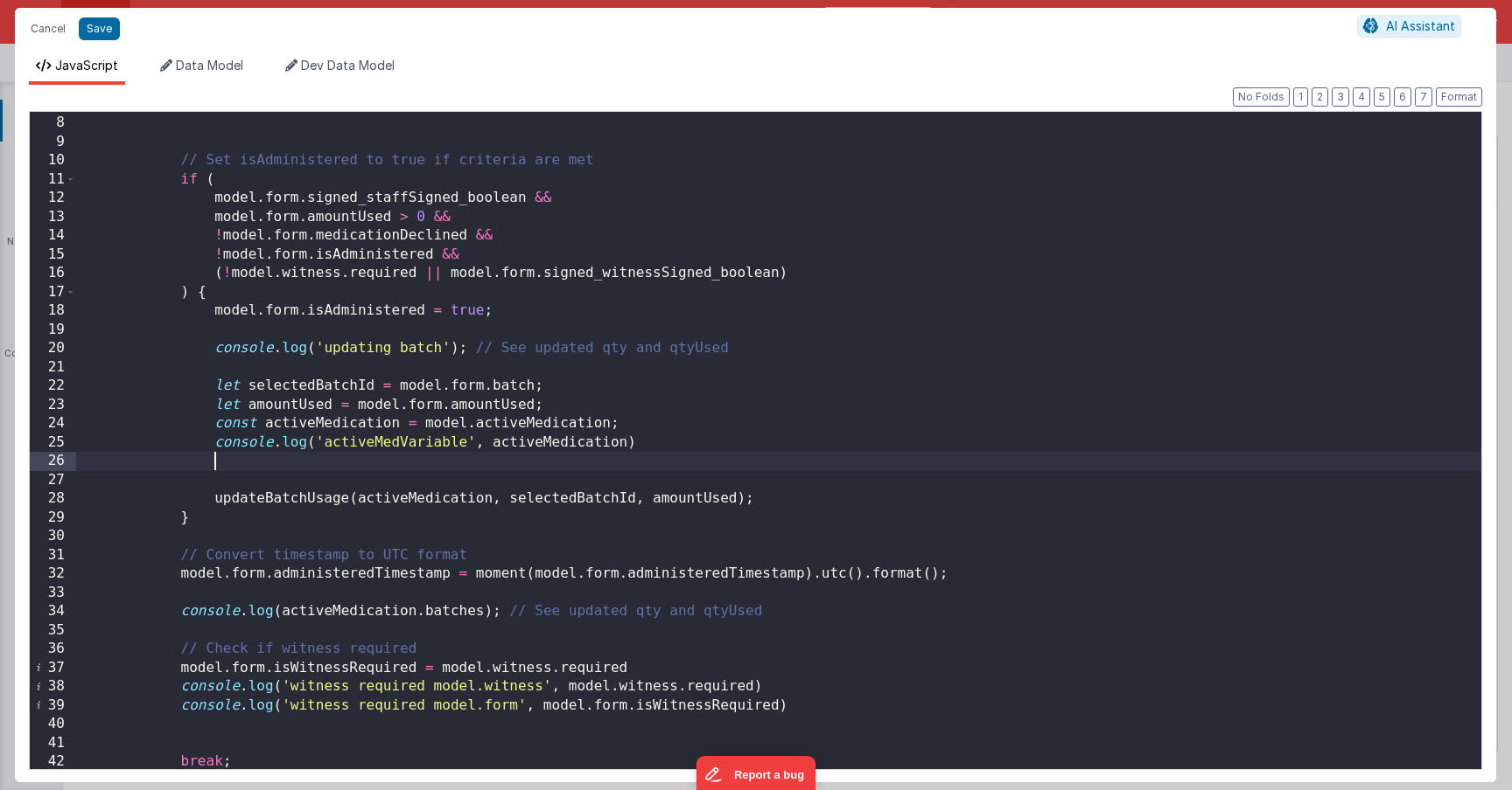
paste textarea
click at [421, 461] on div "case 'Medication' : // Set isAdministered to true if criteria are met if ( mode…" at bounding box center [778, 442] width 1405 height 695
drag, startPoint x: 469, startPoint y: 462, endPoint x: 402, endPoint y: 461, distance: 67.0
click at [401, 462] on div "case 'Medication' : // Set isAdministered to true if criteria are met if ( mode…" at bounding box center [778, 442] width 1405 height 695
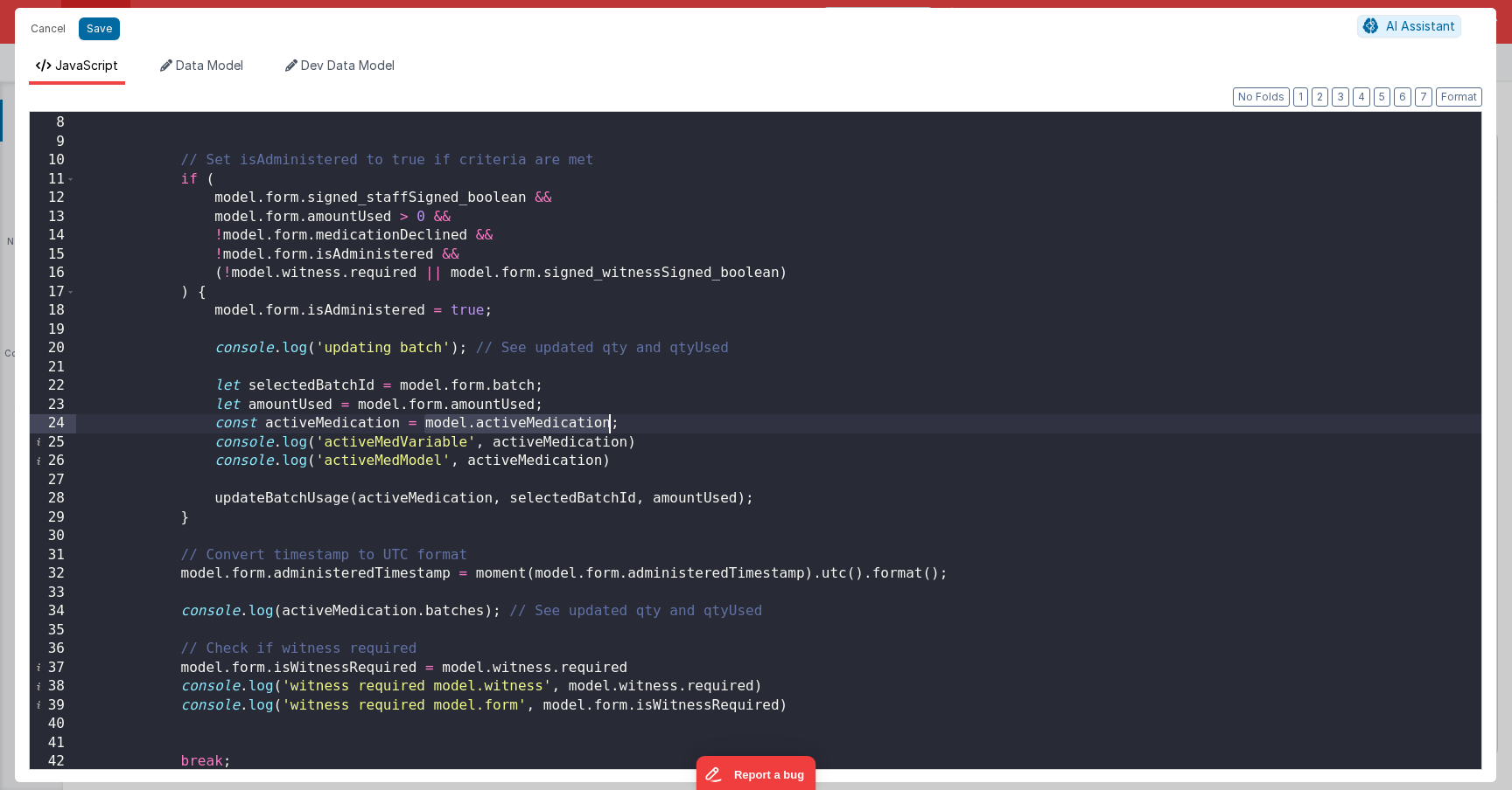
drag, startPoint x: 424, startPoint y: 426, endPoint x: 610, endPoint y: 419, distance: 186.1
click at [610, 419] on div "case 'Medication' : // Set isAdministered to true if criteria are met if ( mode…" at bounding box center [778, 442] width 1405 height 695
drag, startPoint x: 461, startPoint y: 466, endPoint x: 598, endPoint y: 463, distance: 137.0
click at [598, 463] on div "case 'Medication' : // Set isAdministered to true if criteria are met if ( mode…" at bounding box center [778, 442] width 1405 height 695
click at [87, 29] on button "Save" at bounding box center [100, 29] width 41 height 23
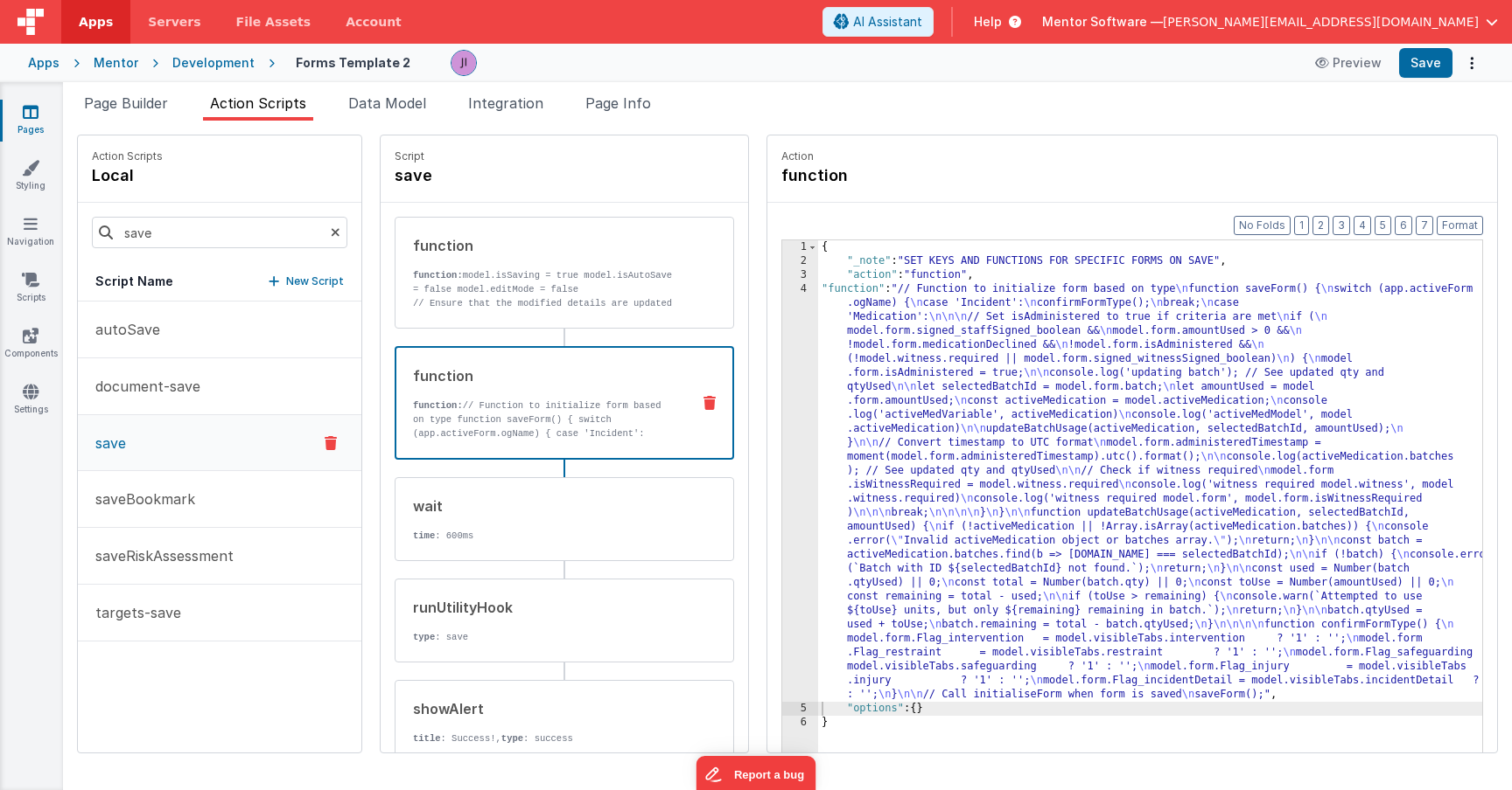
click at [1442, 85] on div "Page Builder Action Scripts Data Model Integration Page Info Snippet Library Na…" at bounding box center [787, 437] width 1448 height 708
click at [1441, 72] on button "Save" at bounding box center [1425, 63] width 54 height 30
click at [818, 406] on div "{ "_note" : "SET KEYS AND FUNCTIONS FOR SPECIFIC FORMS ON SAVE" , "action" : "f…" at bounding box center [1175, 537] width 715 height 595
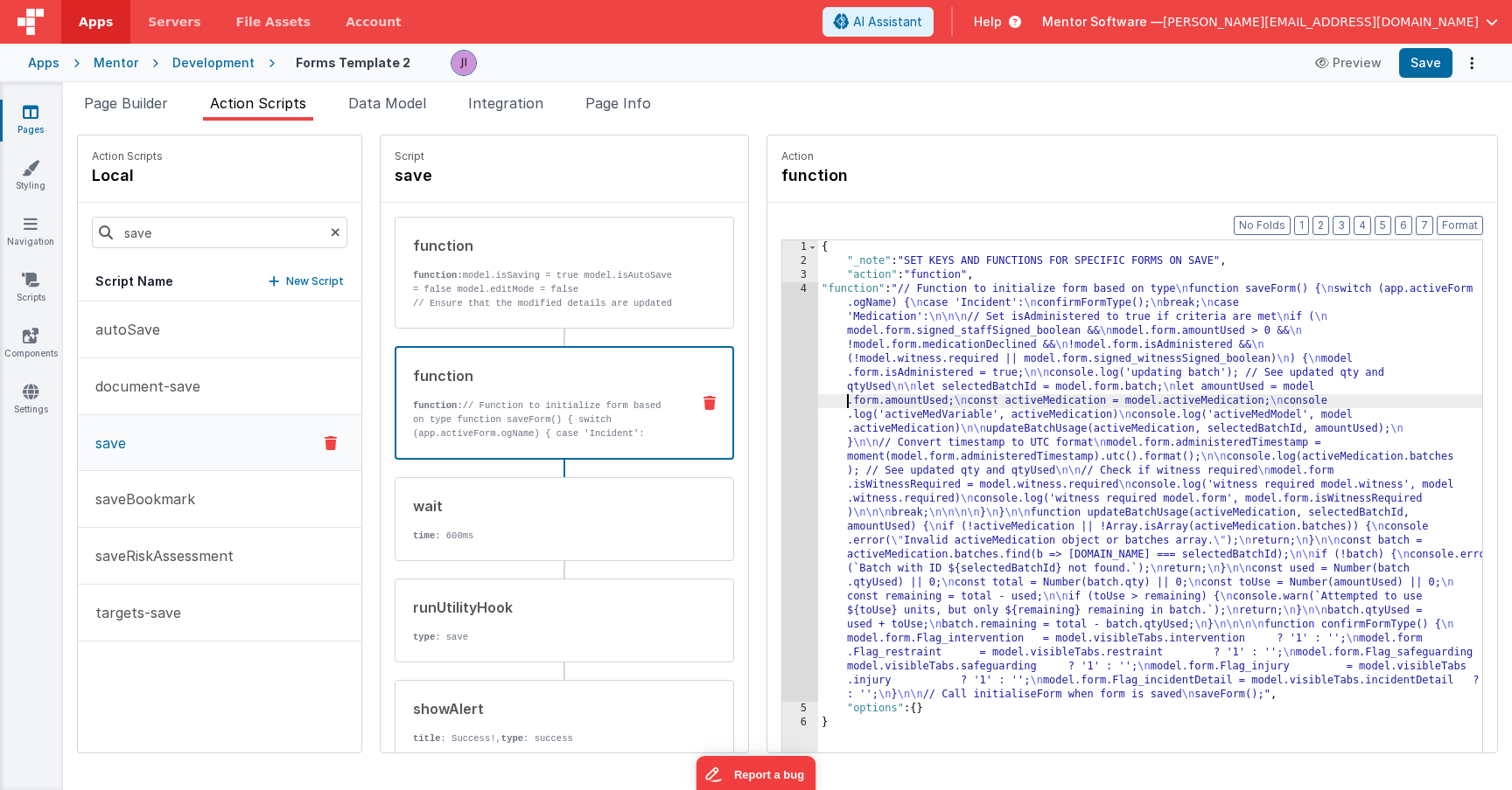
click at [782, 399] on div "4" at bounding box center [800, 492] width 36 height 420
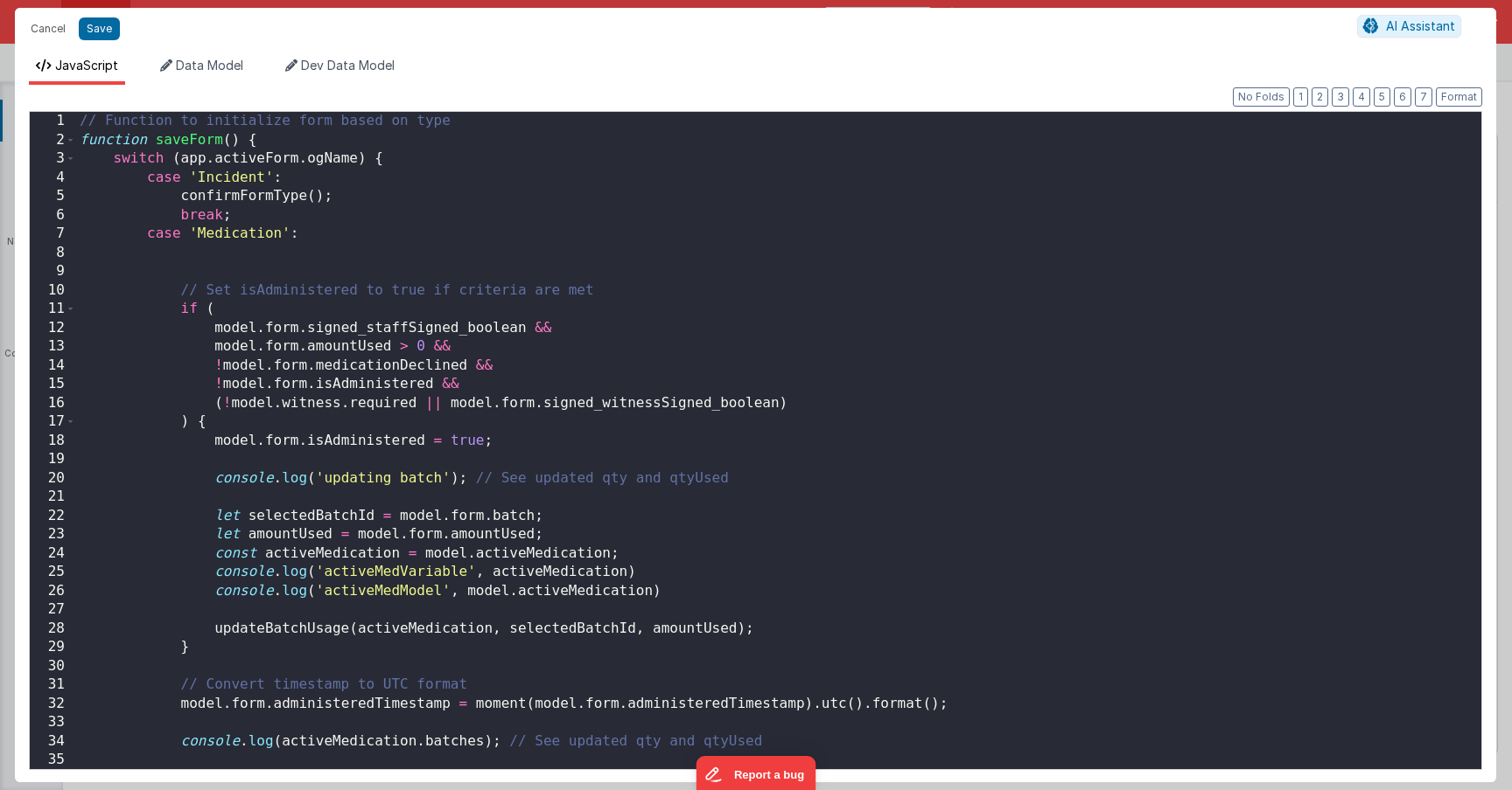
click at [735, 399] on div "// Function to initialize form based on type function saveForm ( ) { switch ( a…" at bounding box center [772, 459] width 1392 height 695
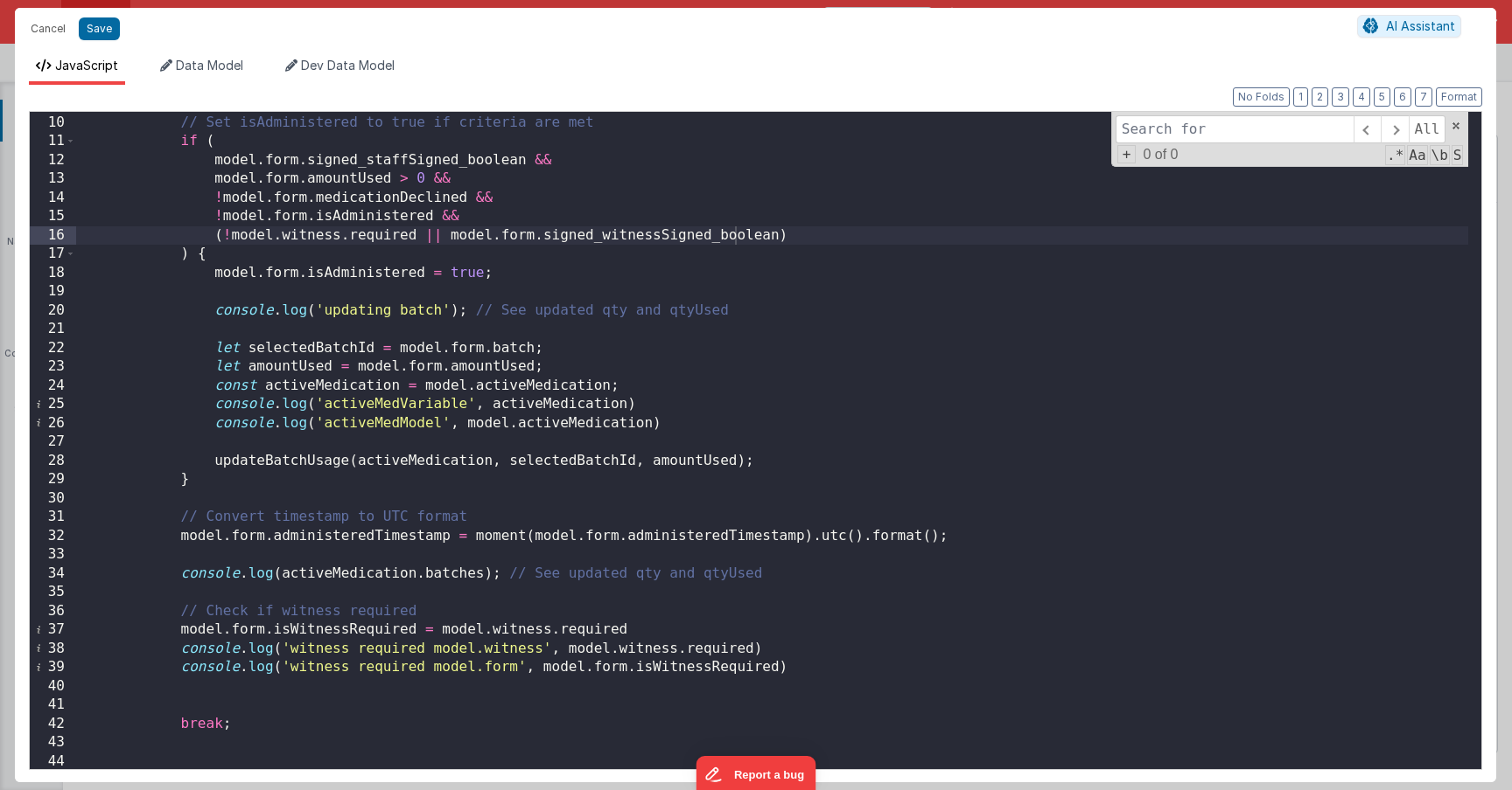
scroll to position [168, 0]
click at [387, 463] on div "// Set isAdministered to true if criteria are met if ( model . form . signed_st…" at bounding box center [772, 442] width 1392 height 695
click at [556, 458] on div "// Set isAdministered to true if criteria are met if ( model . form . signed_st…" at bounding box center [772, 442] width 1392 height 695
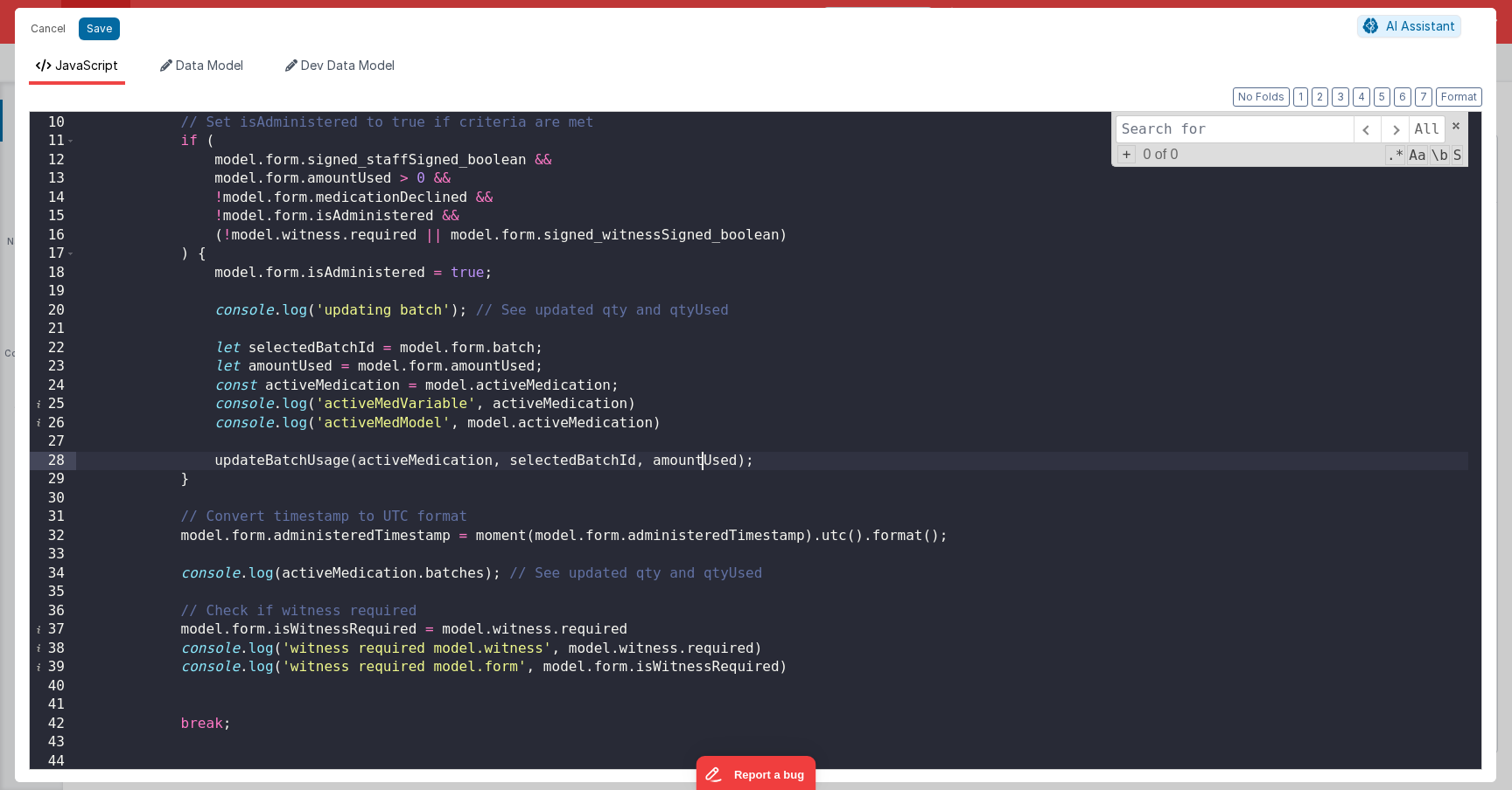
click at [703, 457] on div "// Set isAdministered to true if criteria are met if ( model . form . signed_st…" at bounding box center [772, 442] width 1392 height 695
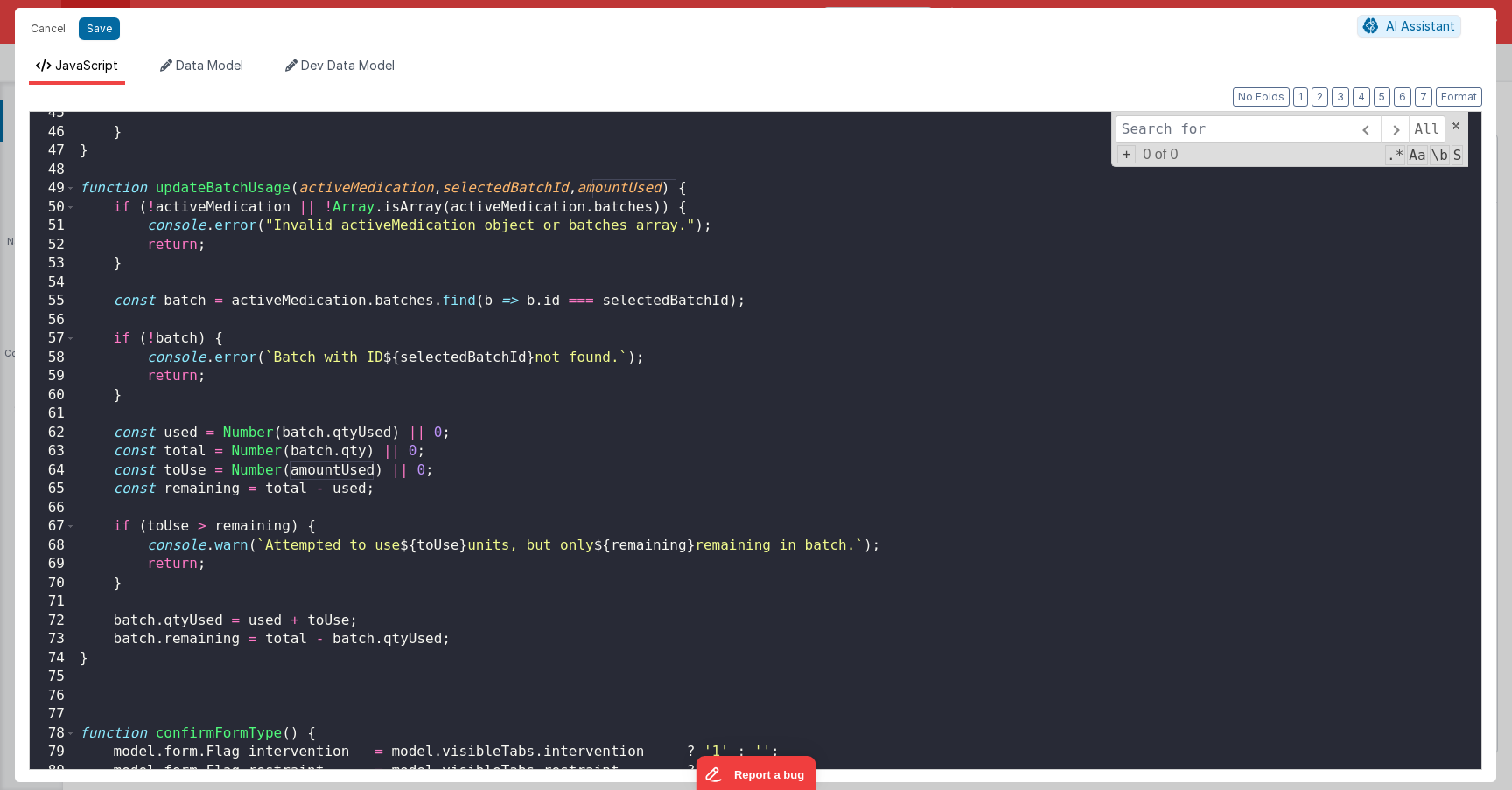
scroll to position [875, 0]
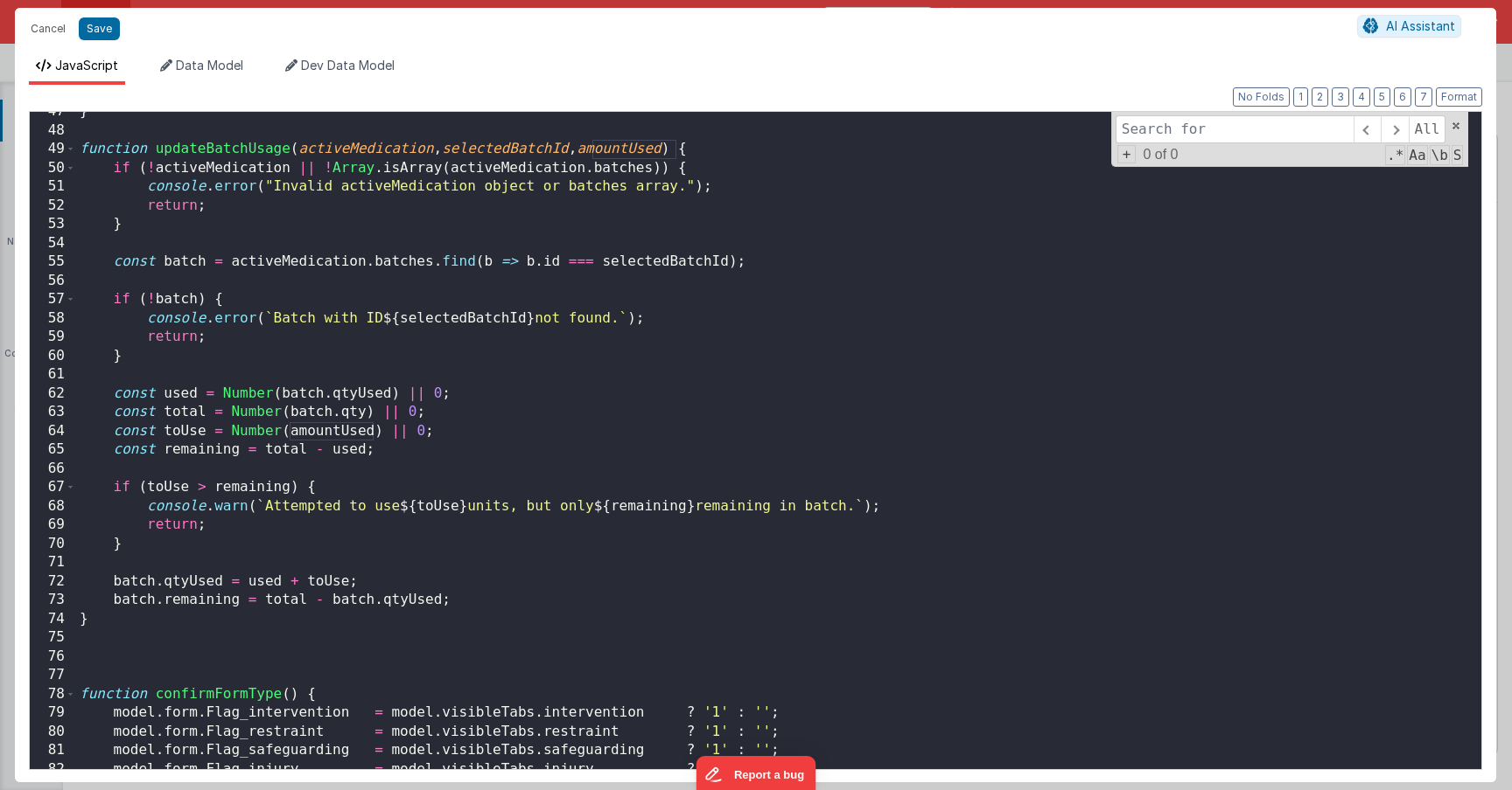
click at [92, 622] on div "} function updateBatchUsage ( activeMedication , selectedBatchId , amountUsed )…" at bounding box center [772, 450] width 1392 height 695
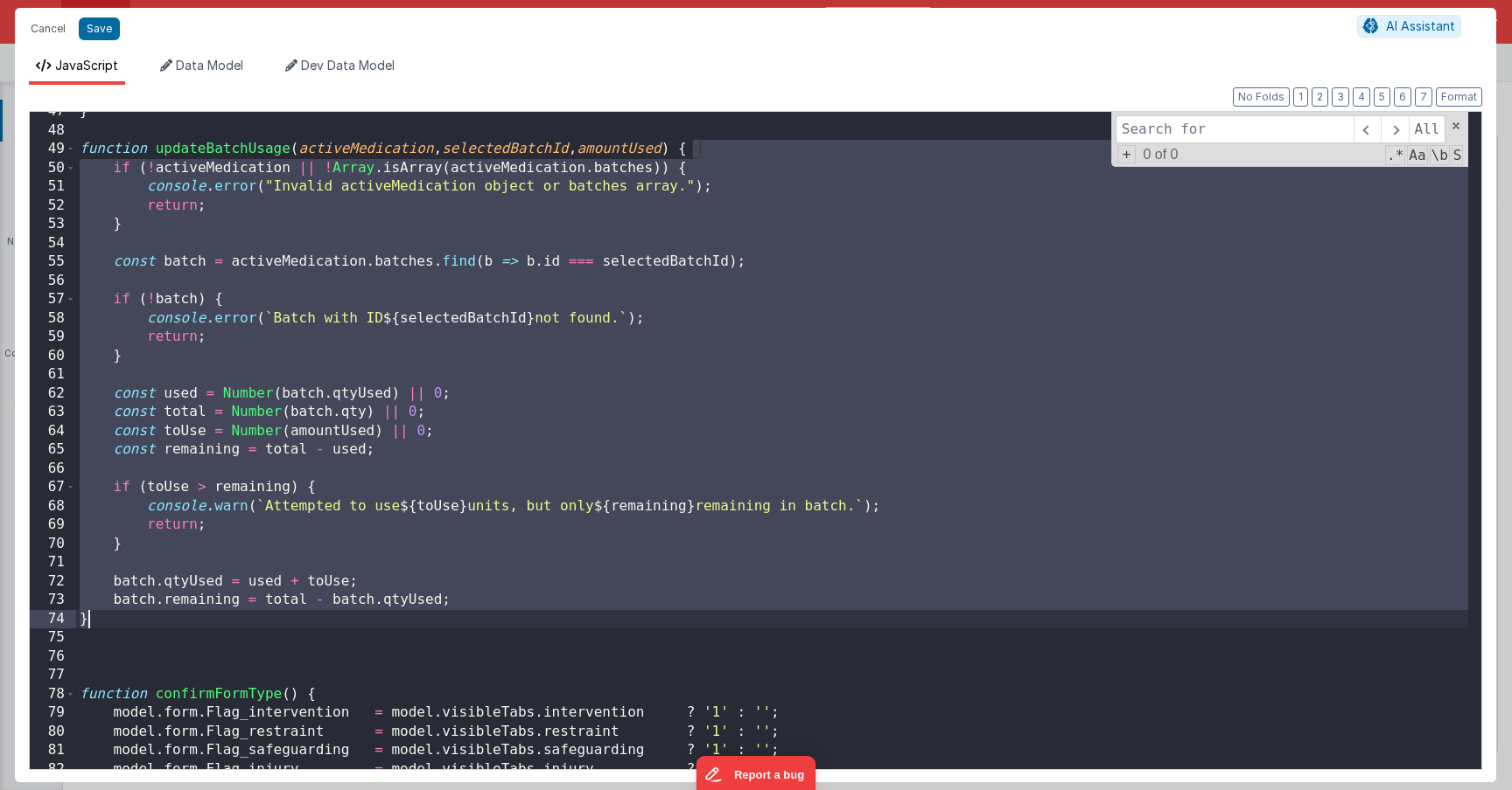
click at [92, 622] on div "} function updateBatchUsage ( activeMedication , selectedBatchId , amountUsed )…" at bounding box center [772, 450] width 1392 height 695
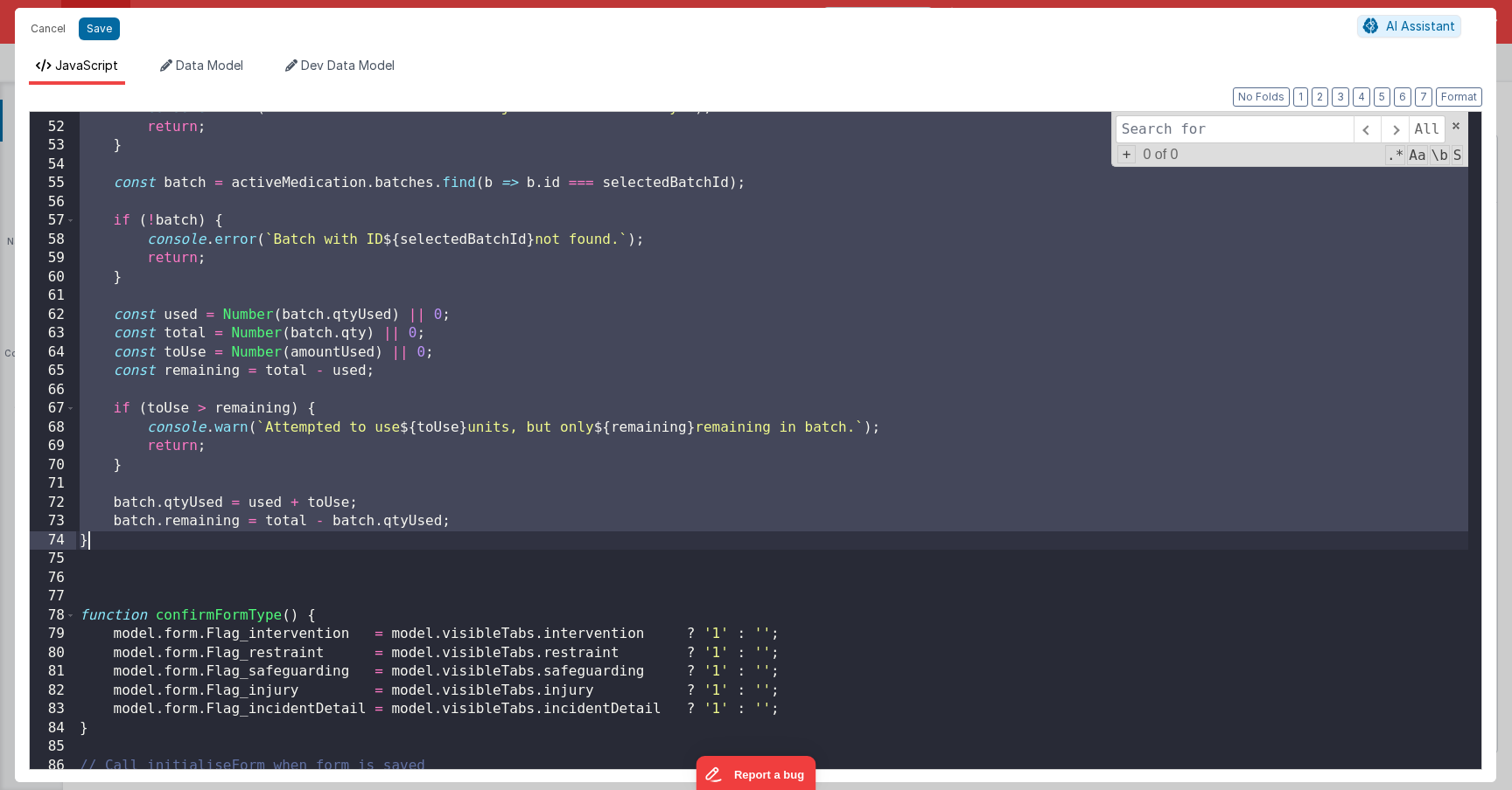
scroll to position [953, 0]
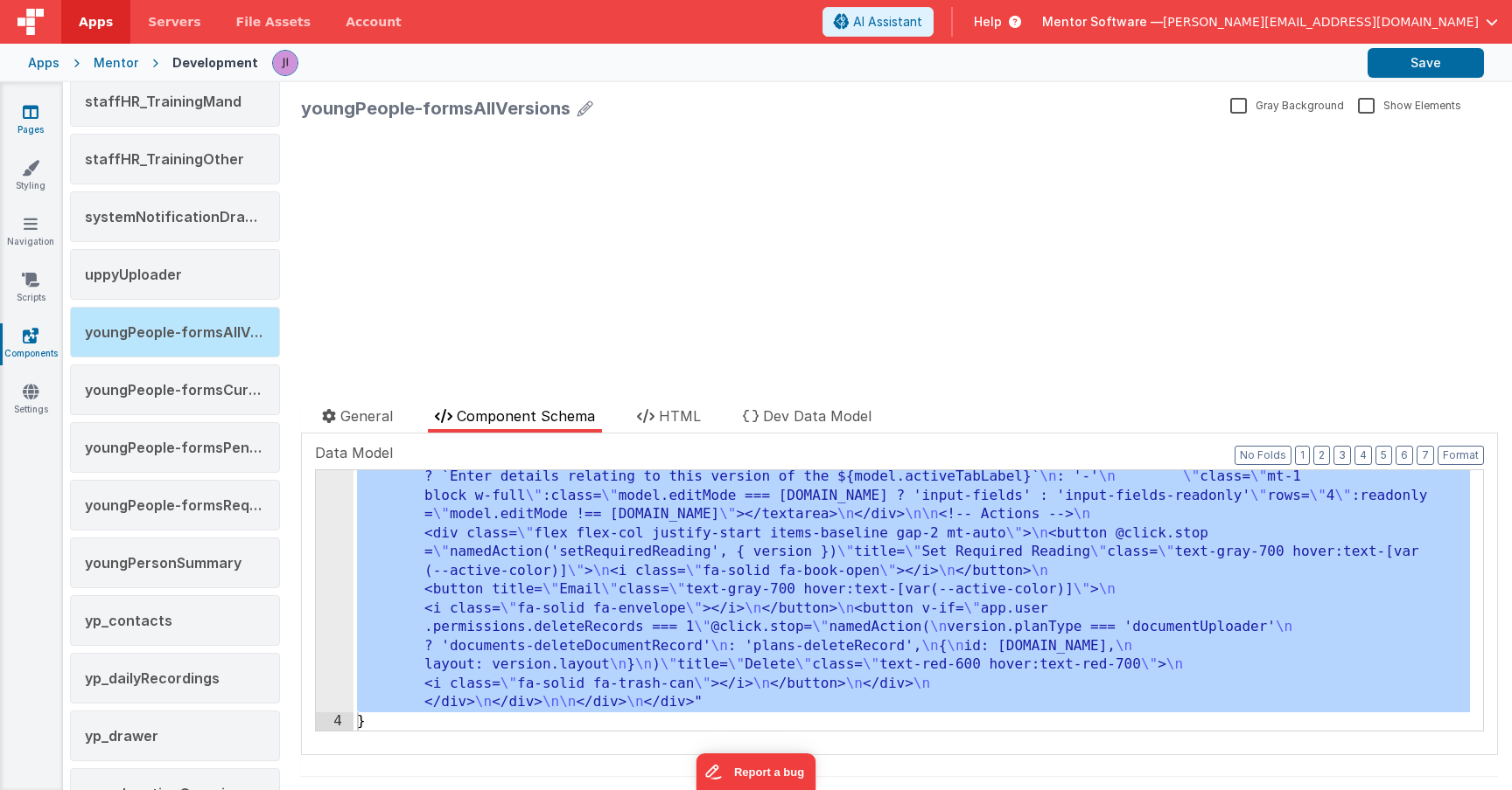
click at [30, 108] on icon at bounding box center [30, 112] width 16 height 18
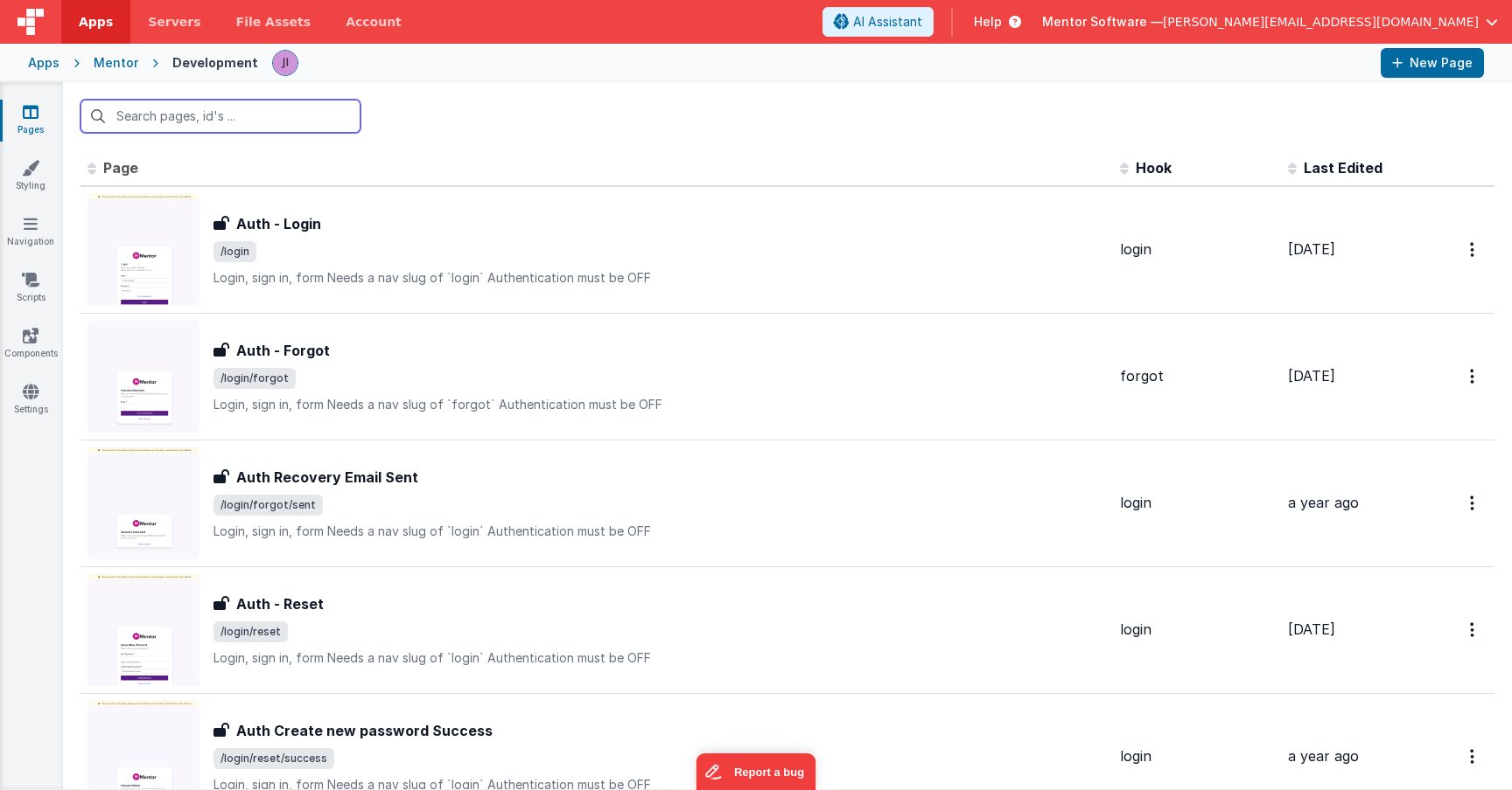
click at [169, 113] on input "text" at bounding box center [221, 116] width 280 height 33
type input "h"
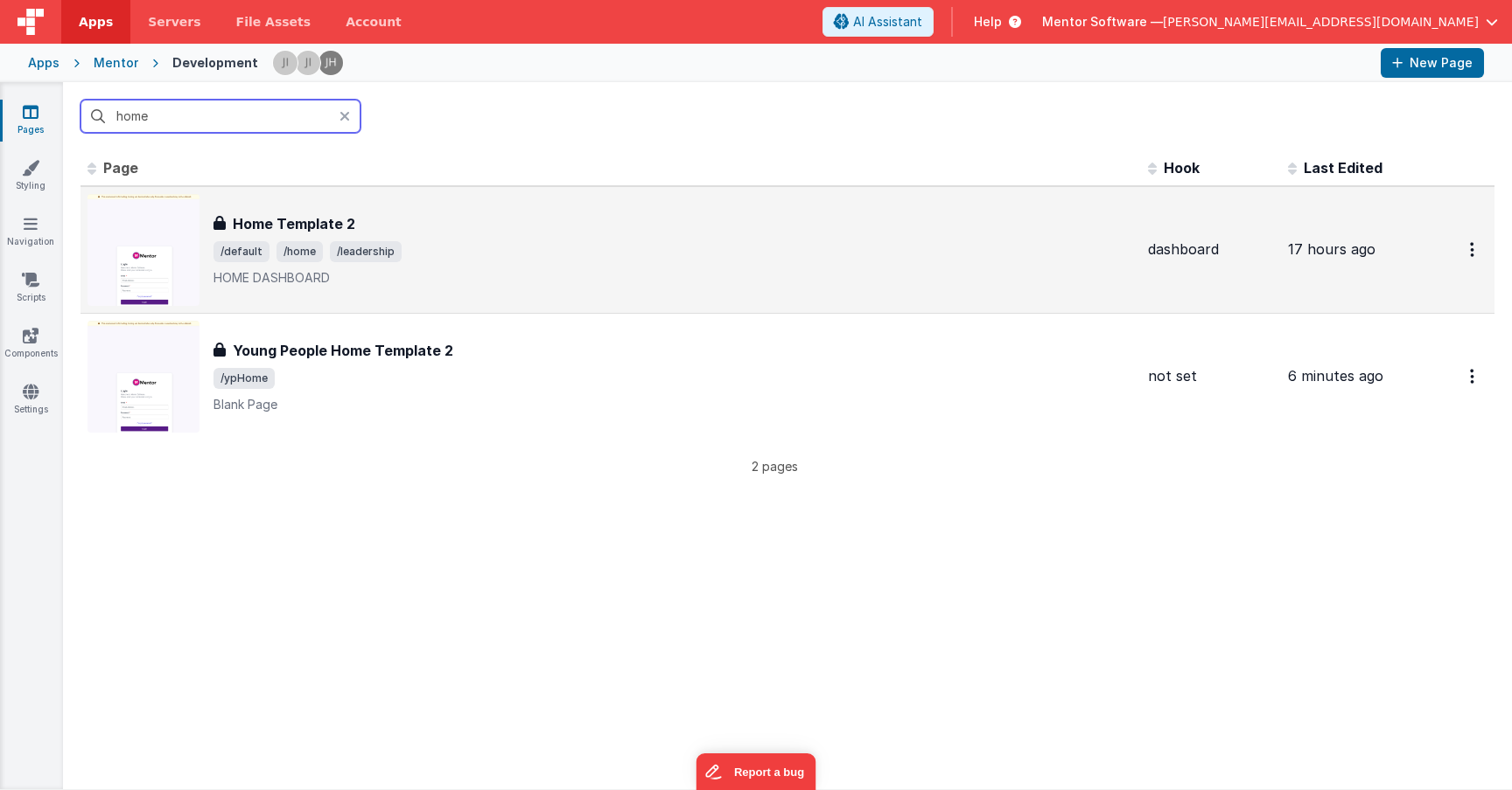
type input "home"
click at [470, 214] on div "Home Template 2" at bounding box center [673, 224] width 920 height 21
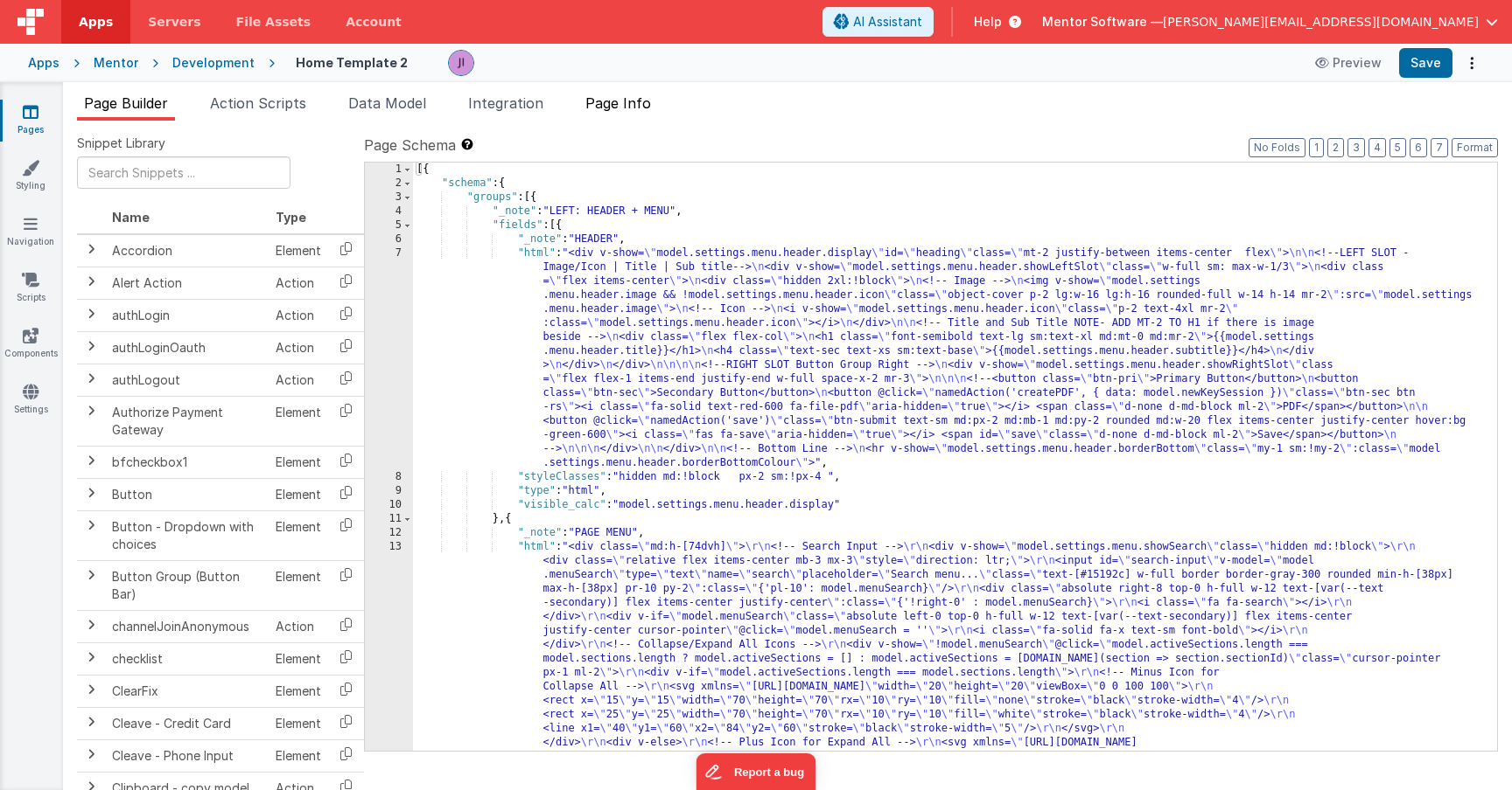
click at [604, 107] on span "Page Info" at bounding box center [618, 103] width 66 height 18
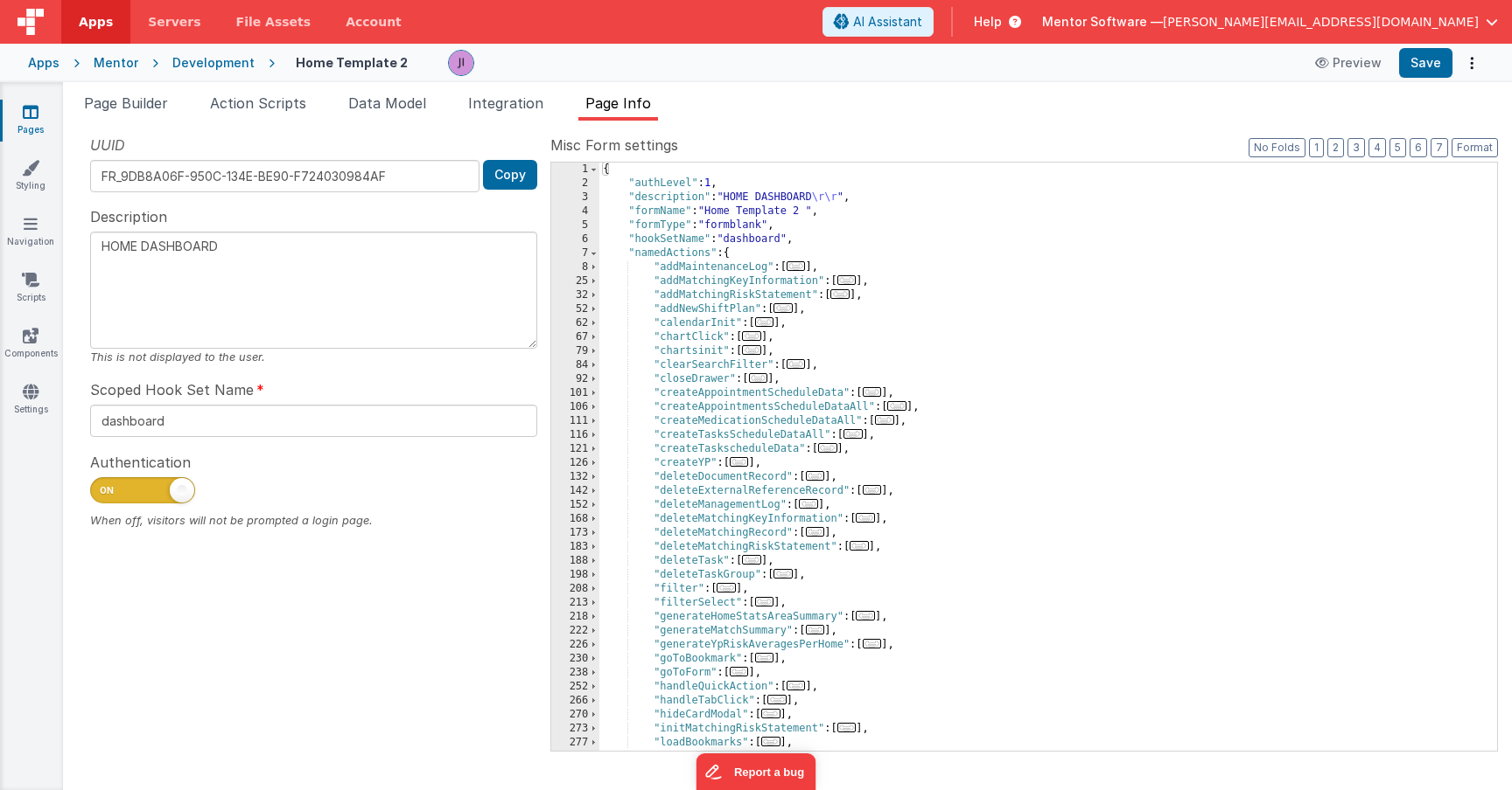
click at [951, 281] on div "{ "authLevel" : 1 , "description" : "HOME DASHBOARD \r\r " , "formName" : "Home…" at bounding box center [1048, 471] width 897 height 616
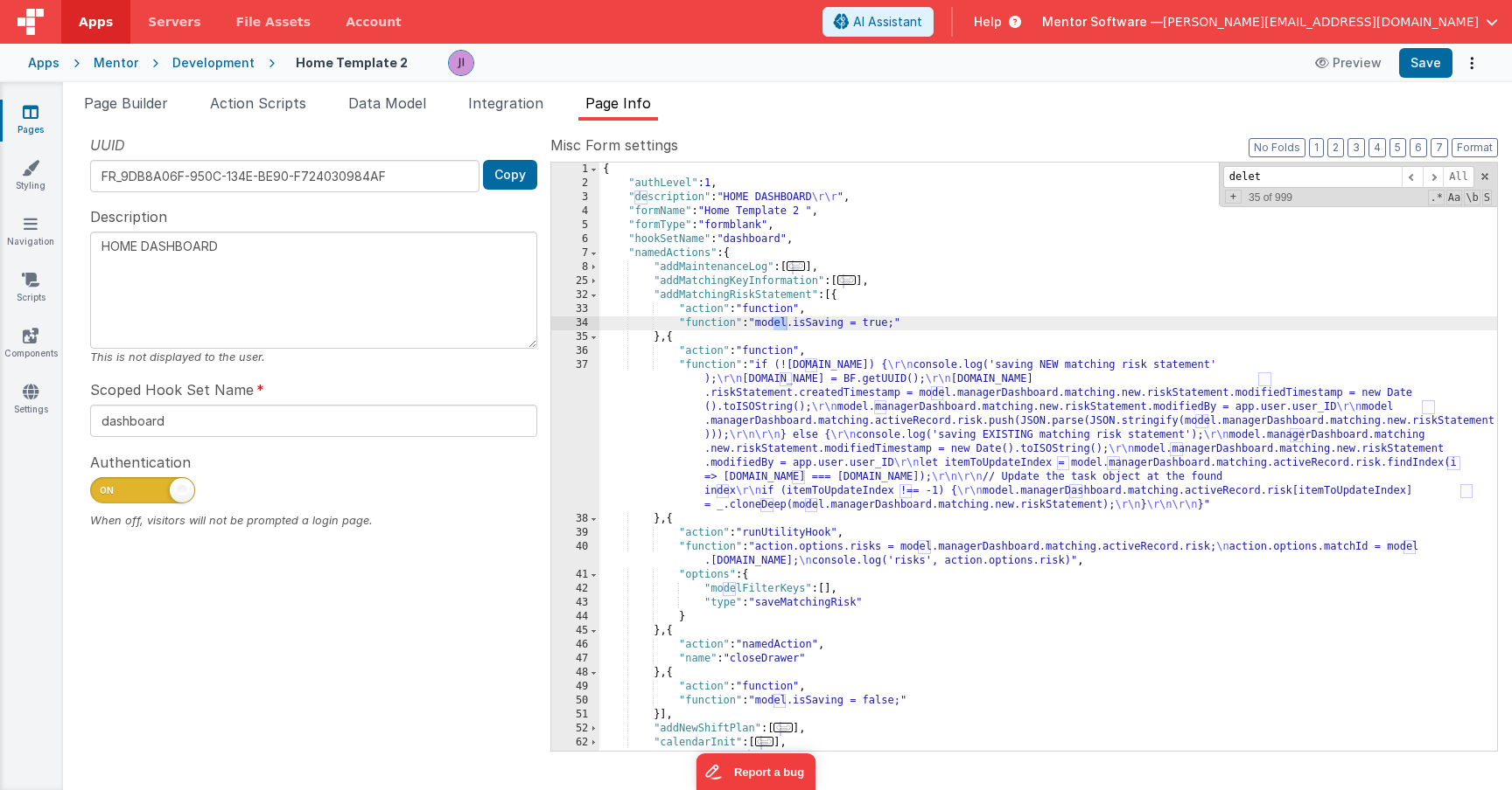
scroll to position [447, 0]
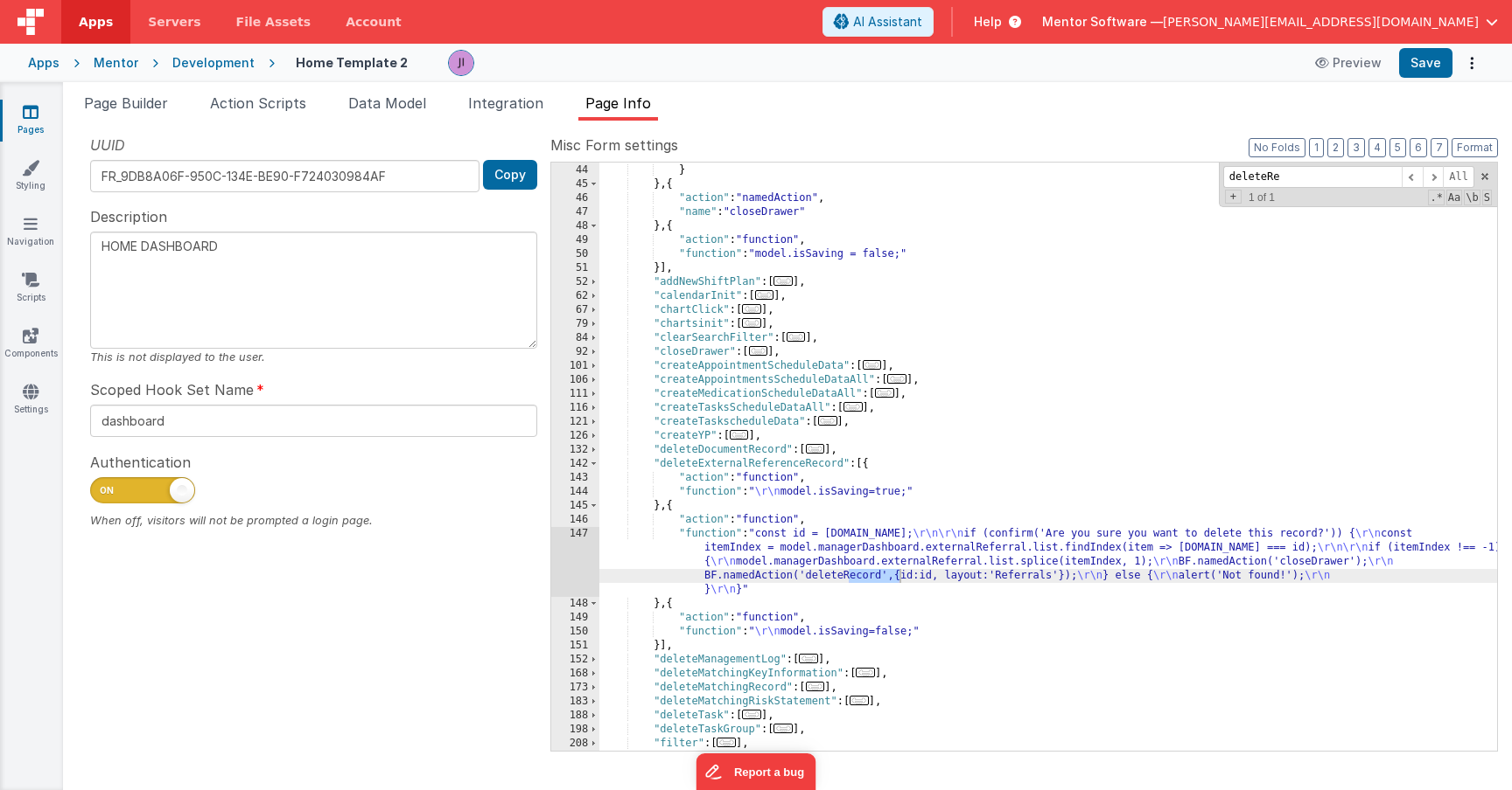
type input "deleteRe"
drag, startPoint x: 744, startPoint y: 577, endPoint x: 1111, endPoint y: 576, distance: 367.0
click at [1111, 576] on div ""type" : "saveMatchingRisk" } } , { "action" : "namedAction" , "name" : "closeD…" at bounding box center [1048, 457] width 897 height 616
click at [29, 285] on icon at bounding box center [30, 280] width 18 height 18
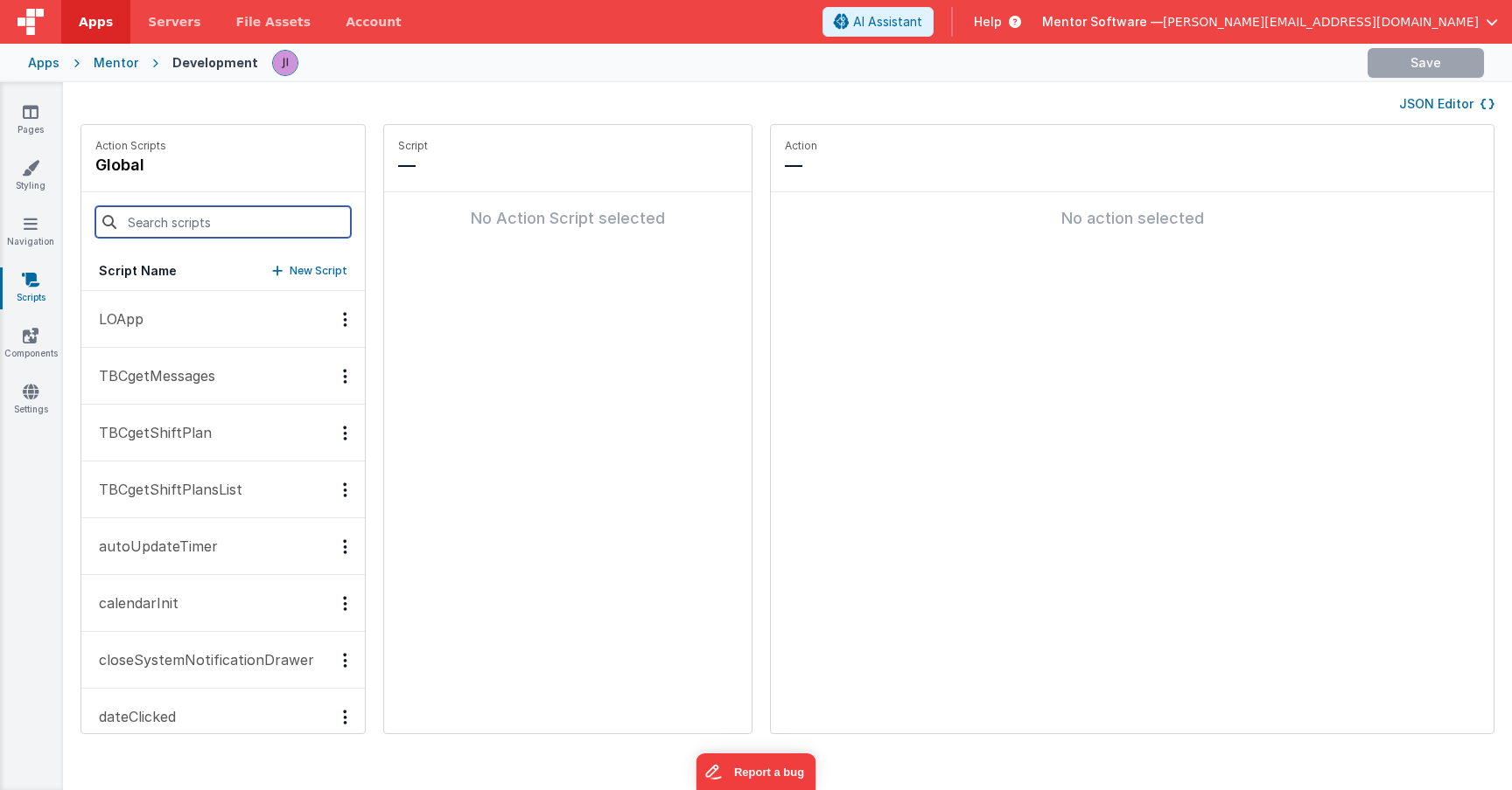
click at [151, 225] on input at bounding box center [223, 223] width 256 height 32
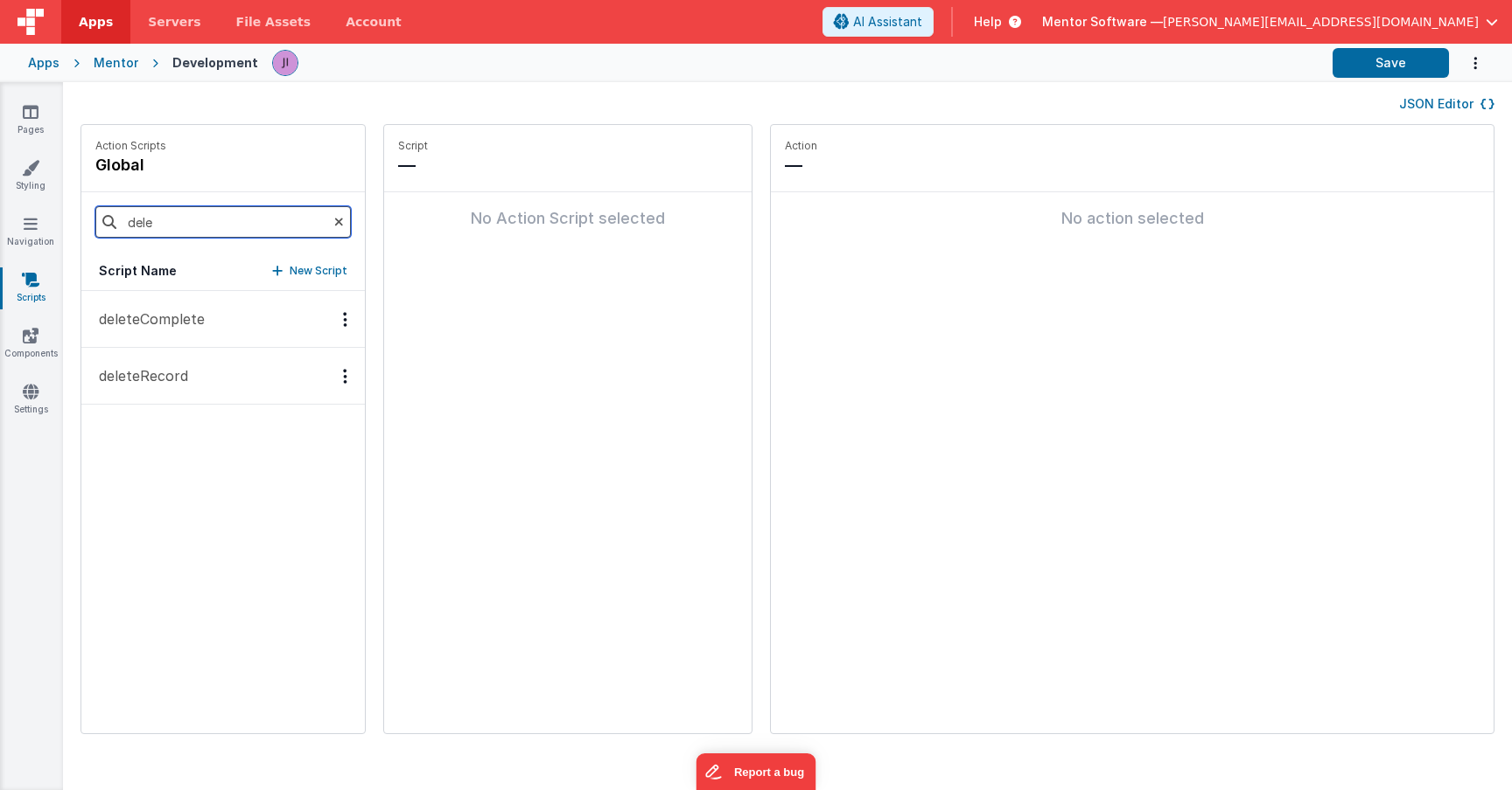
type input "dele"
click at [188, 364] on button "deleteRecord" at bounding box center [224, 376] width 284 height 57
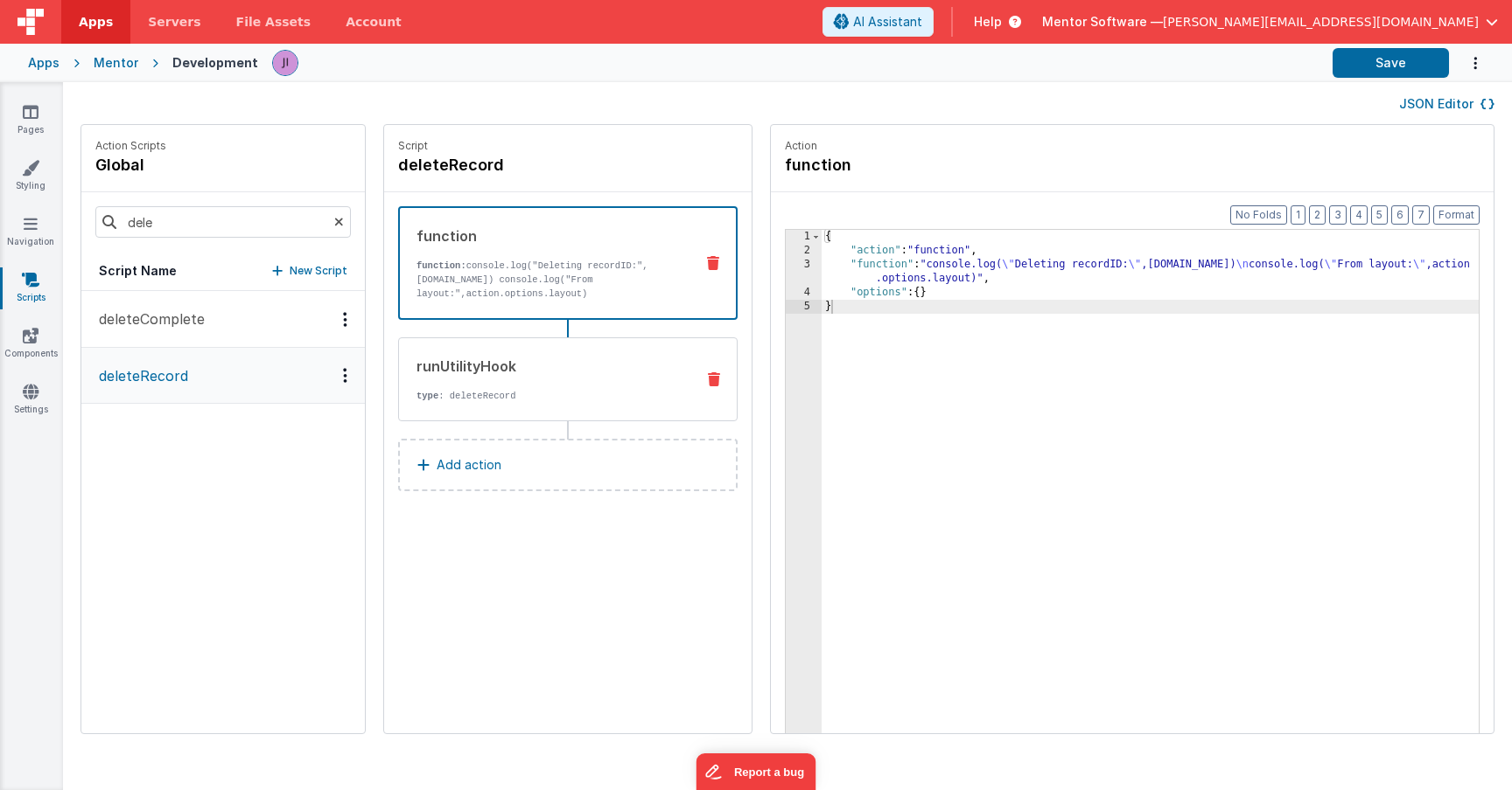
click at [516, 349] on div "runUtilityHook type : deleteRecord" at bounding box center [568, 379] width 339 height 84
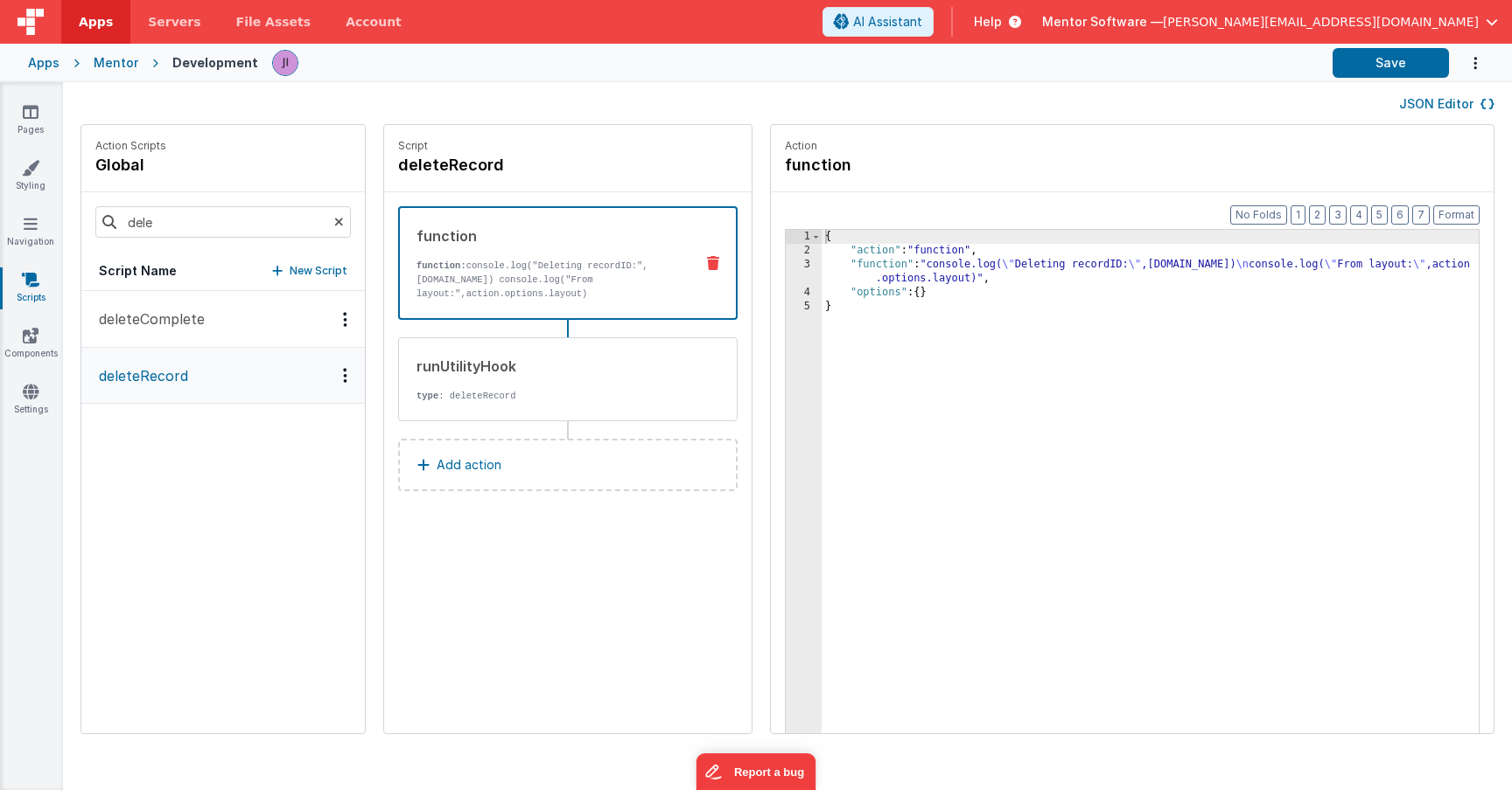
click at [399, 311] on div "function function: console.log("Deleting recordID:",action.options.id) console.…" at bounding box center [568, 263] width 339 height 114
click at [466, 382] on div "runUtilityHook type : deleteRecord" at bounding box center [539, 380] width 282 height 47
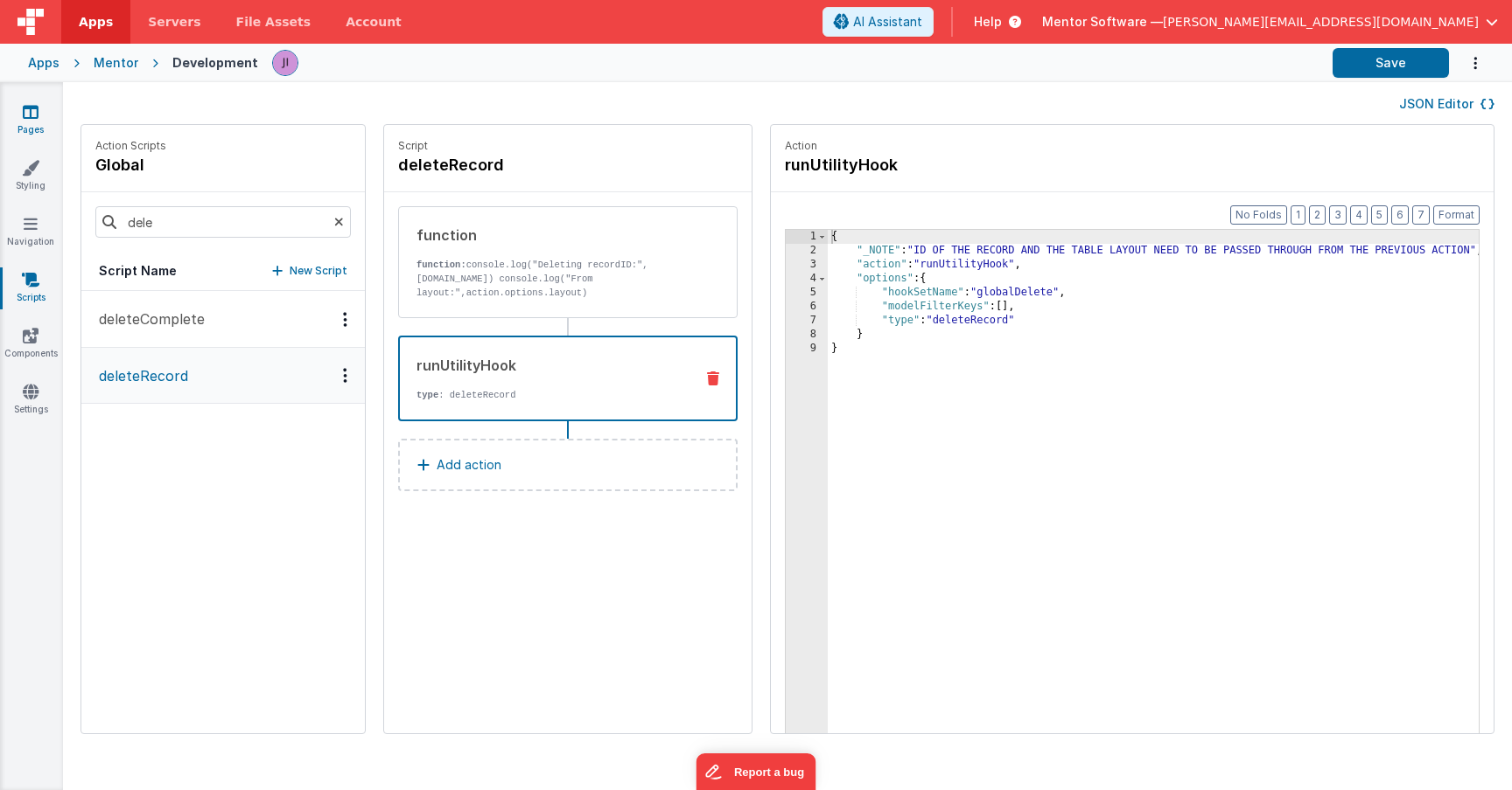
click at [25, 132] on link "Pages" at bounding box center [30, 120] width 63 height 35
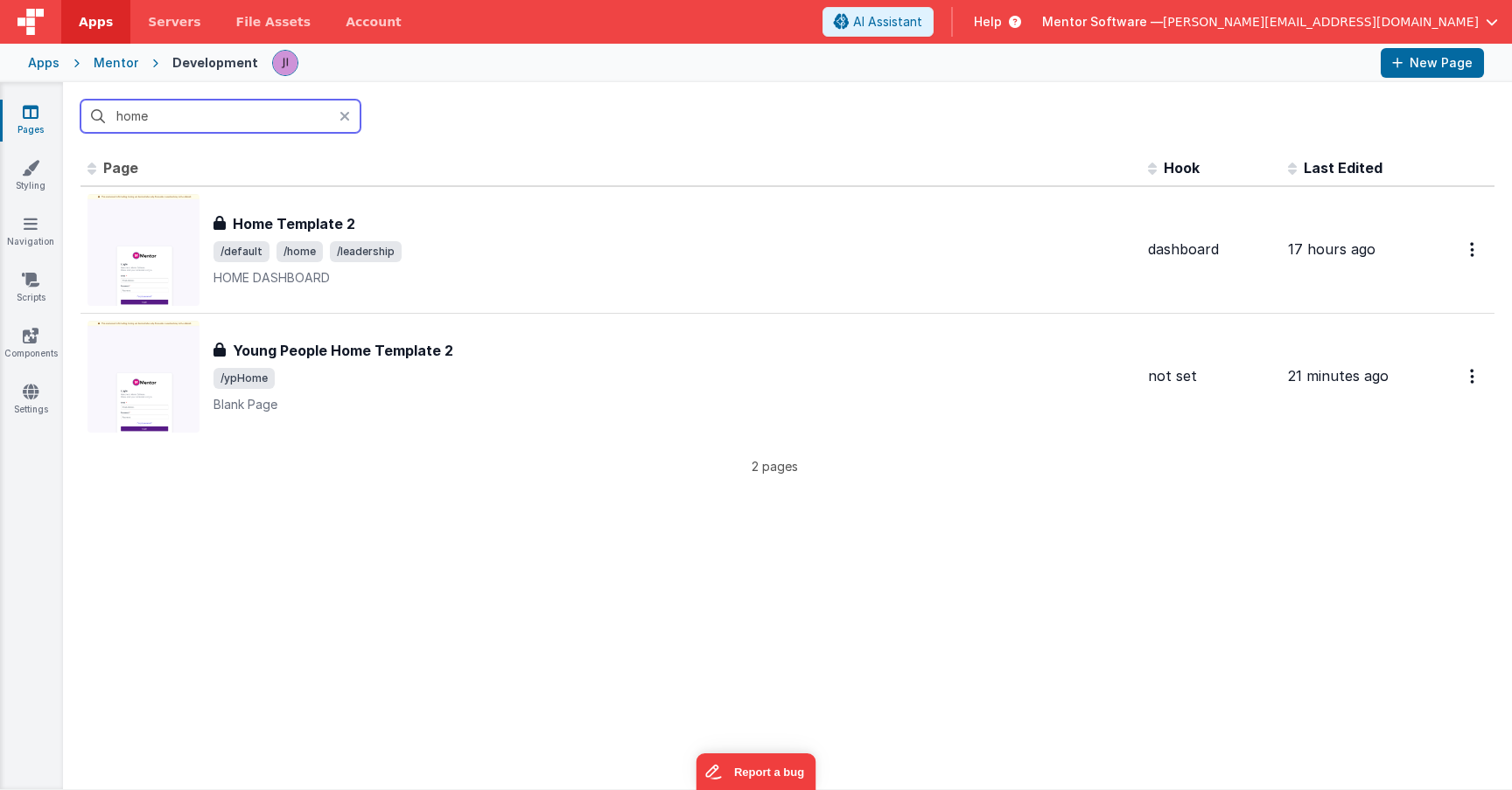
click at [142, 126] on input "home" at bounding box center [221, 116] width 280 height 33
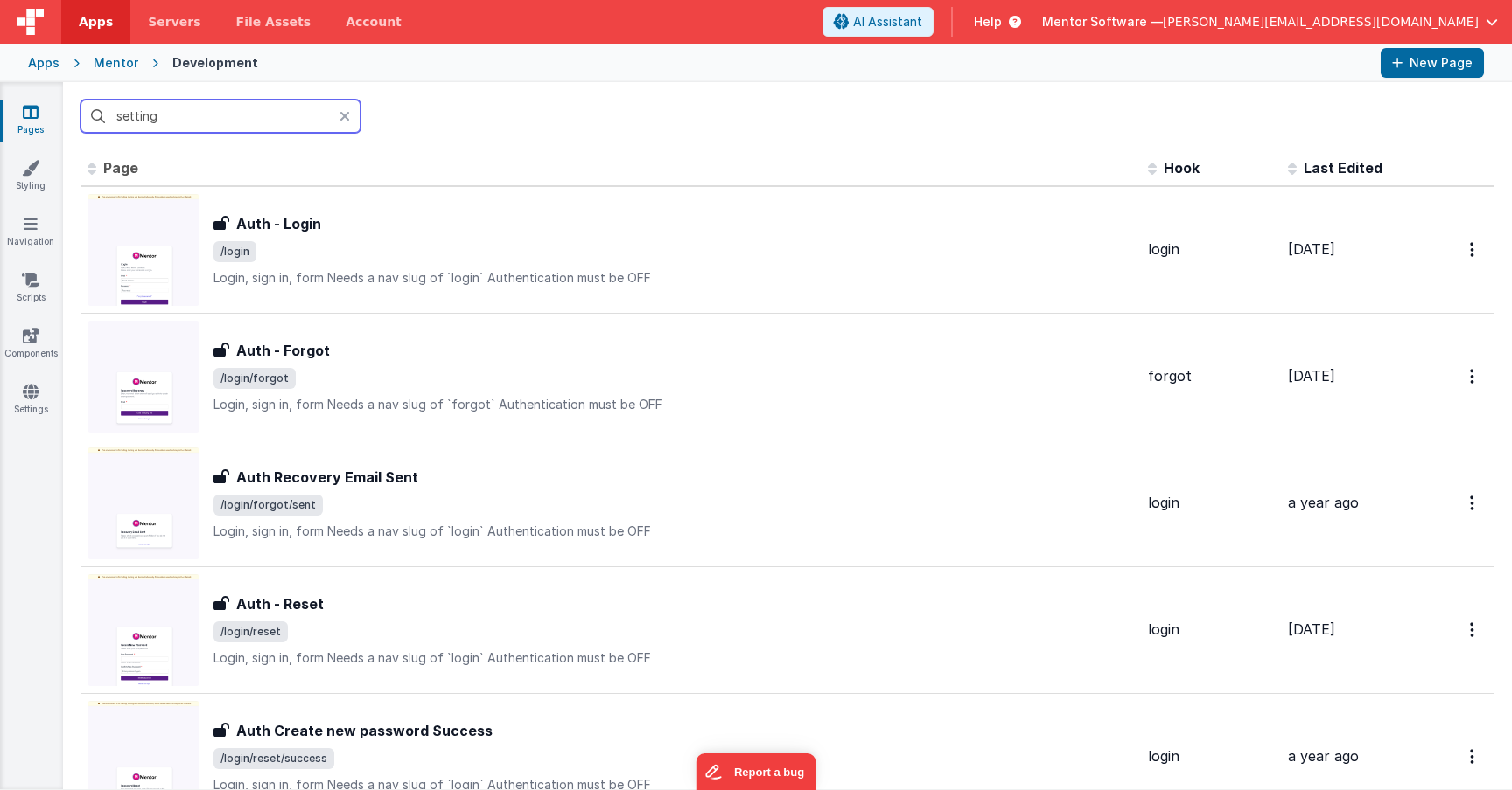
type input "settings"
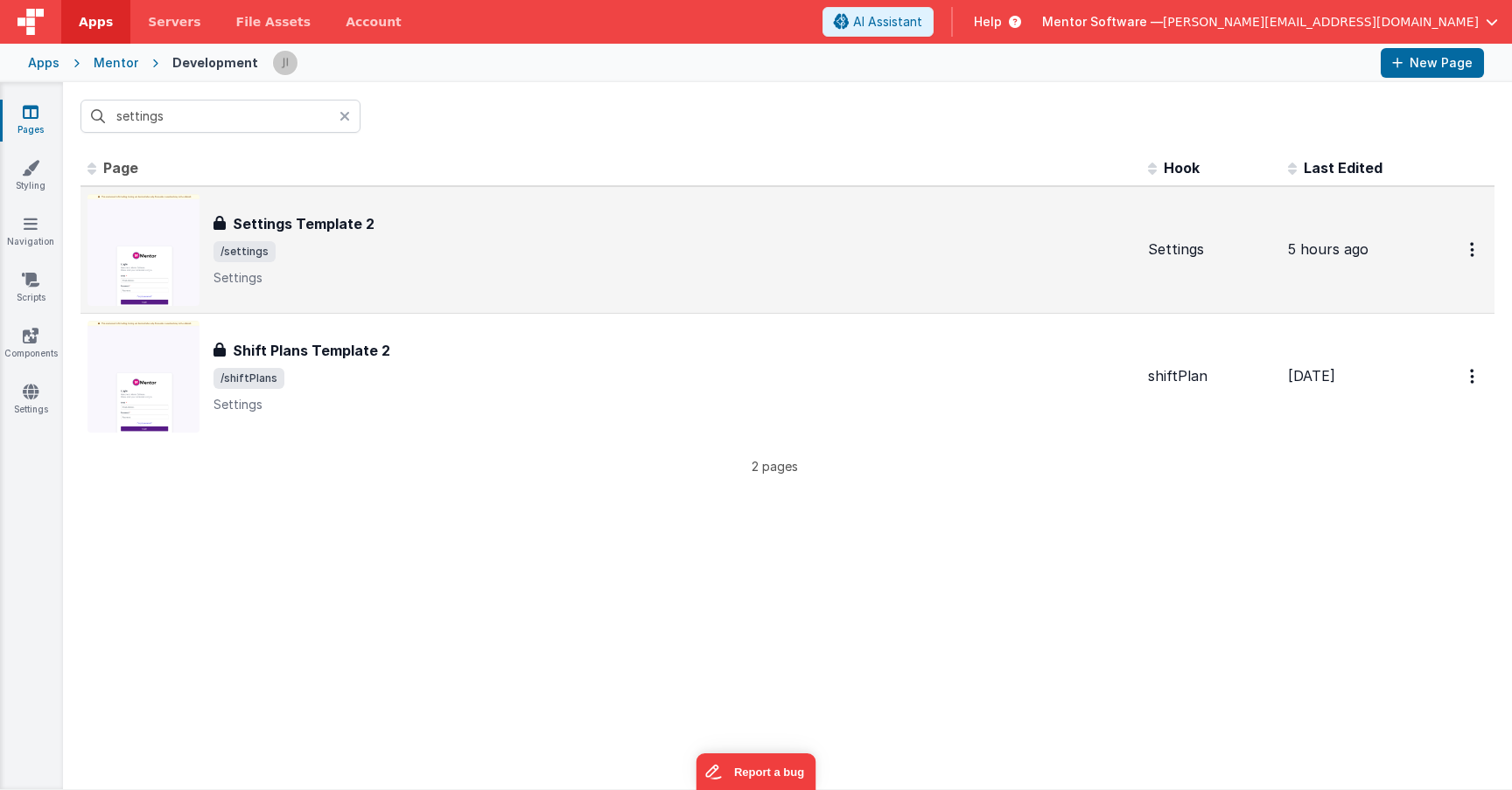
click at [454, 260] on span "/settings" at bounding box center [673, 252] width 920 height 21
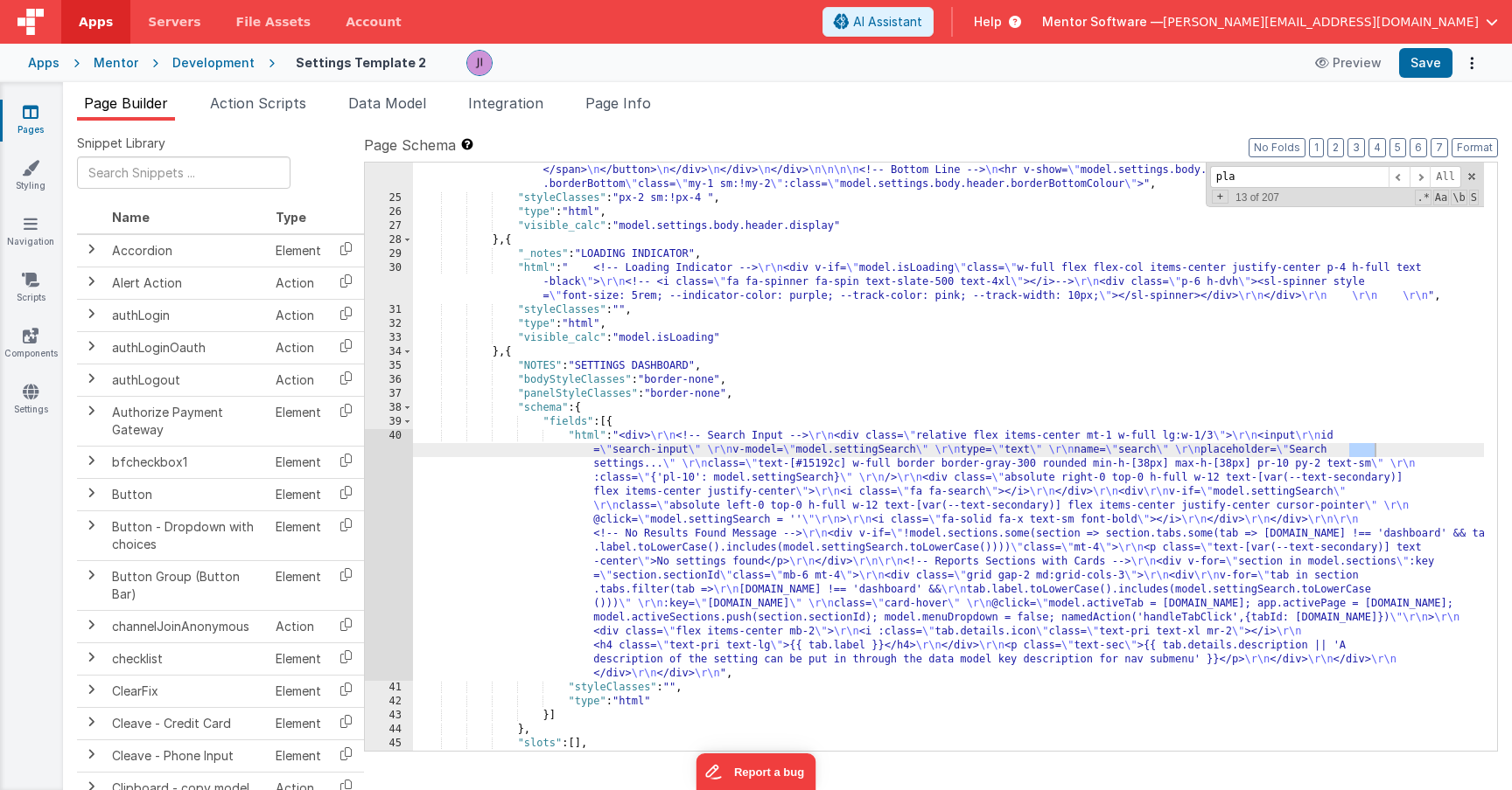
type input "plan"
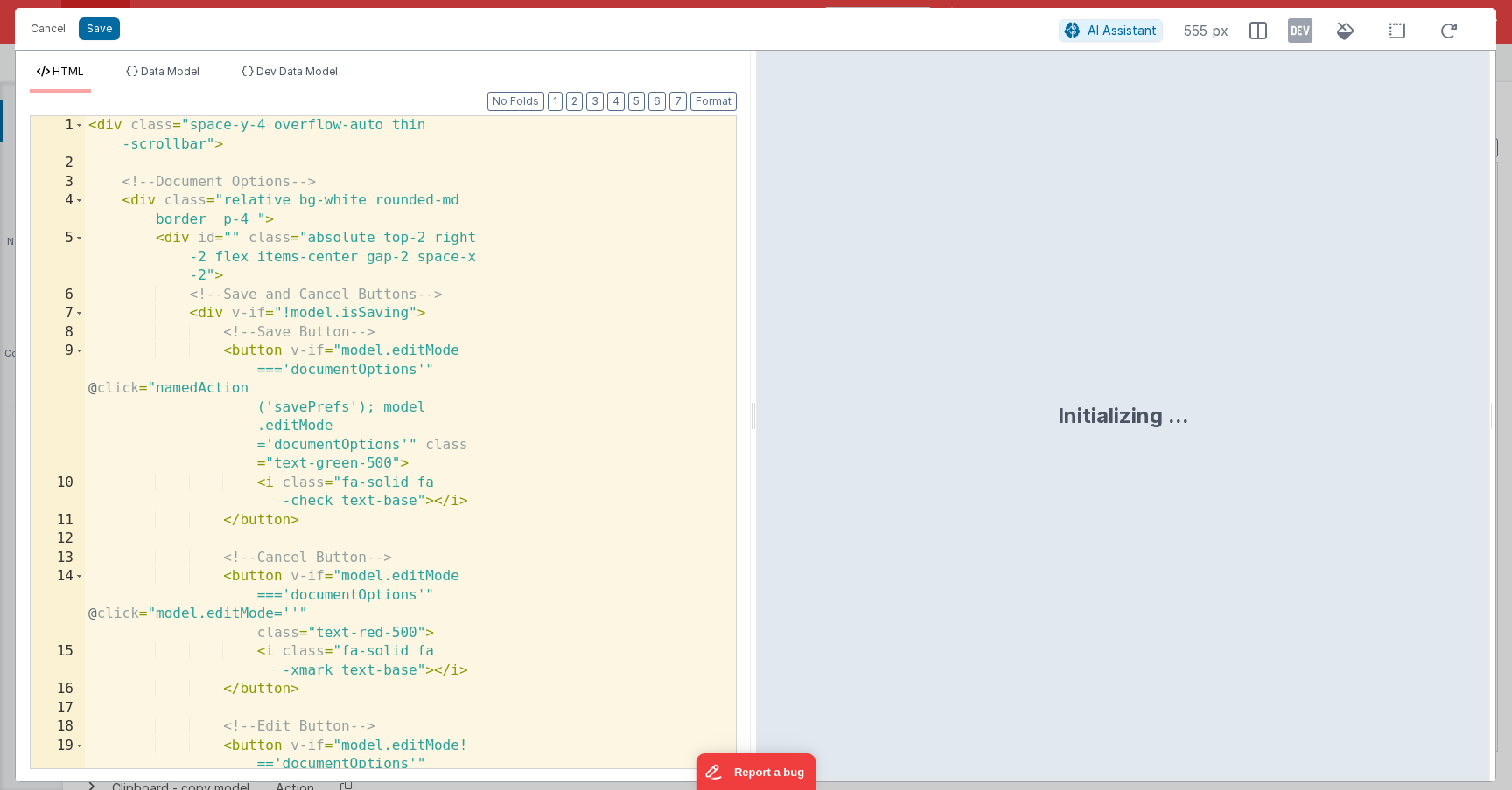
click at [398, 411] on div "< div class = "space-y-4 overflow-auto thin -scrollbar" > <!-- Document Options…" at bounding box center [403, 518] width 638 height 803
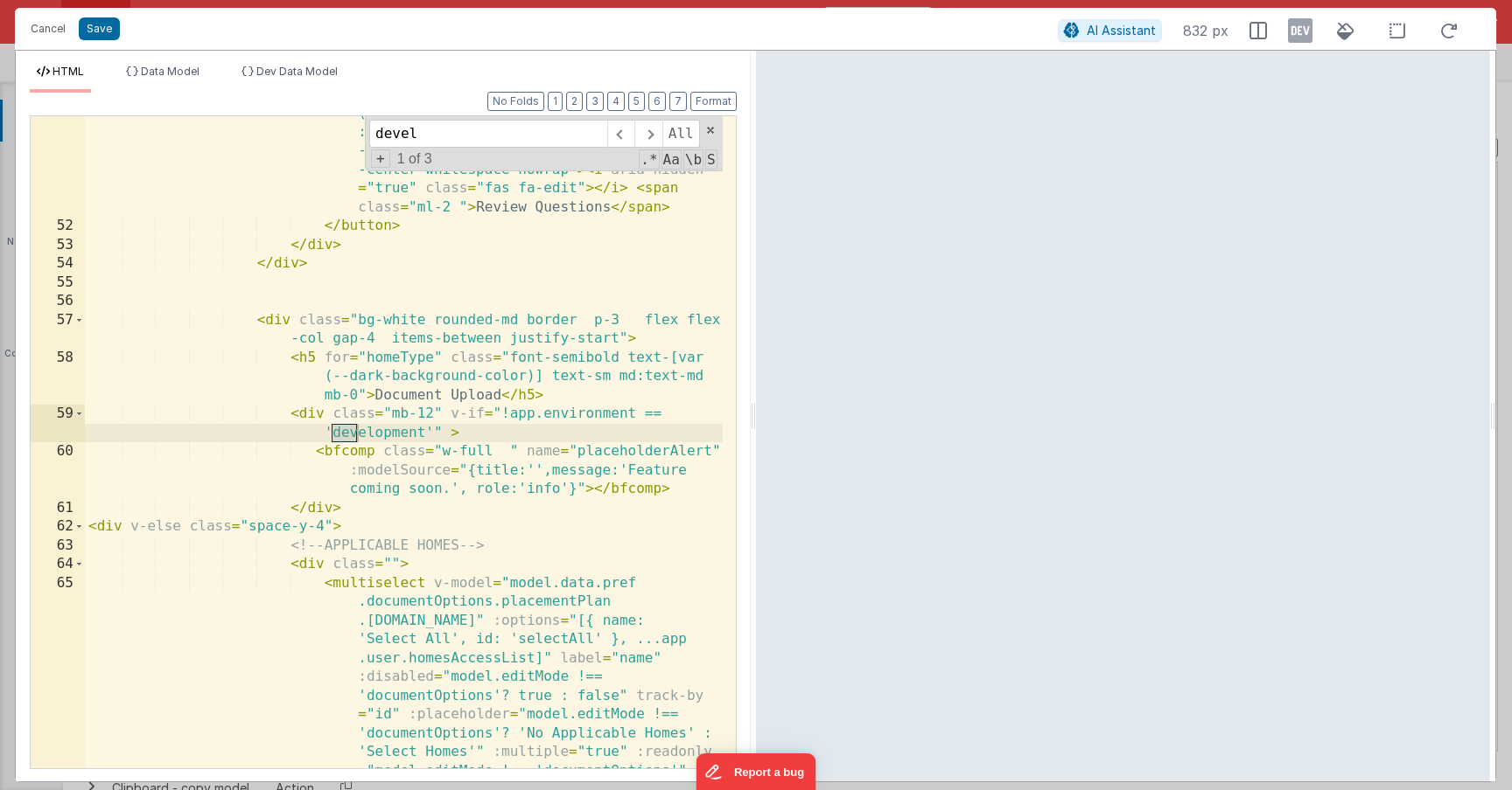
scroll to position [1497, 0]
drag, startPoint x: 500, startPoint y: 415, endPoint x: 433, endPoint y: 433, distance: 69.4
click at [433, 433] on div "< button v-if = "" @ click = "model.activeDrawer ='placementPlanQuestions'; nam…" at bounding box center [403, 627] width 638 height 1123
type input "!app.environment == 'development'"
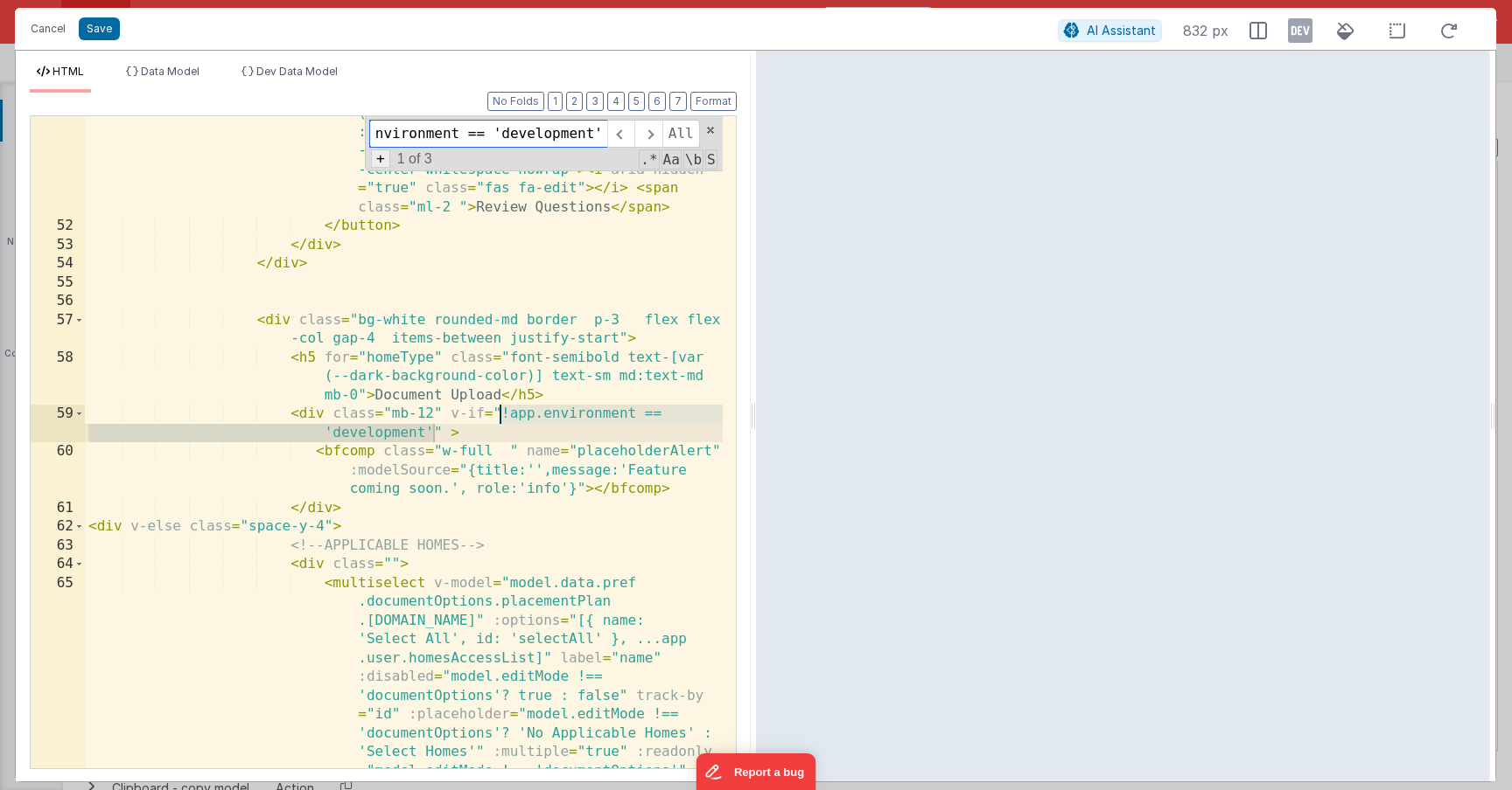
scroll to position [0, 0]
click at [382, 158] on span "+" at bounding box center [381, 159] width 19 height 19
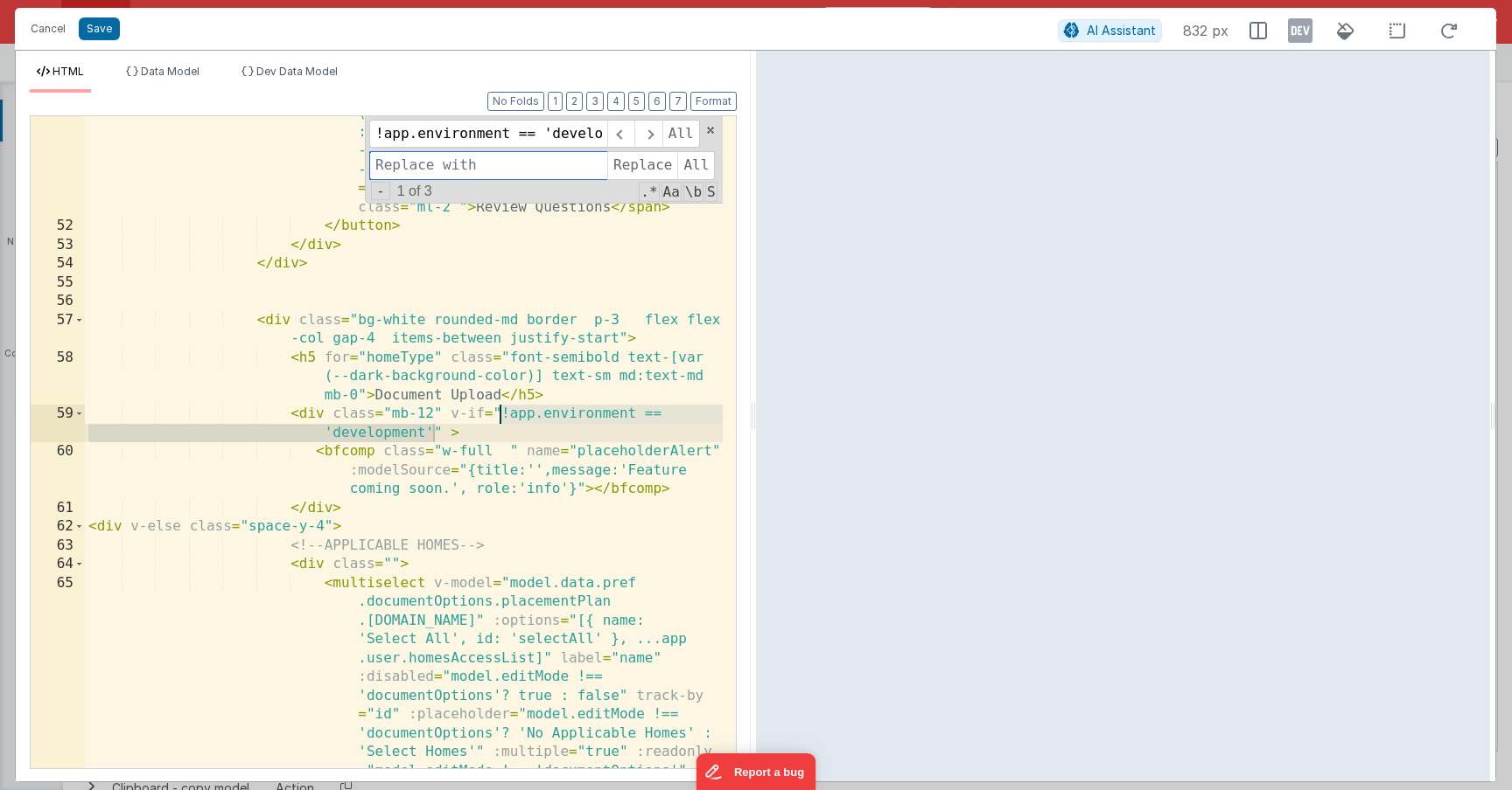
click at [419, 161] on input at bounding box center [488, 165] width 238 height 28
type input "false"
click at [635, 173] on span "Replace" at bounding box center [642, 165] width 70 height 28
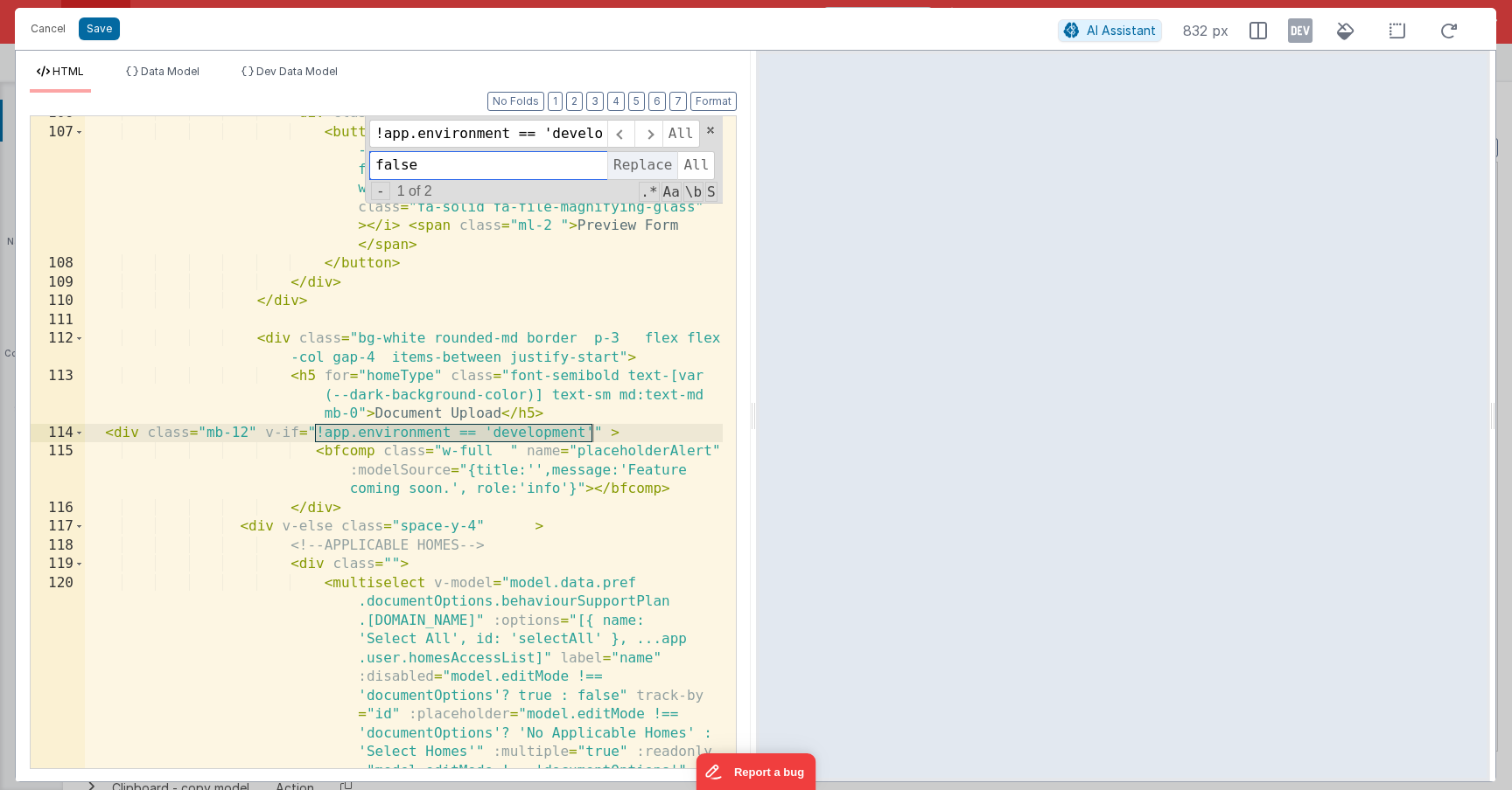
click at [635, 173] on span "Replace" at bounding box center [642, 165] width 70 height 28
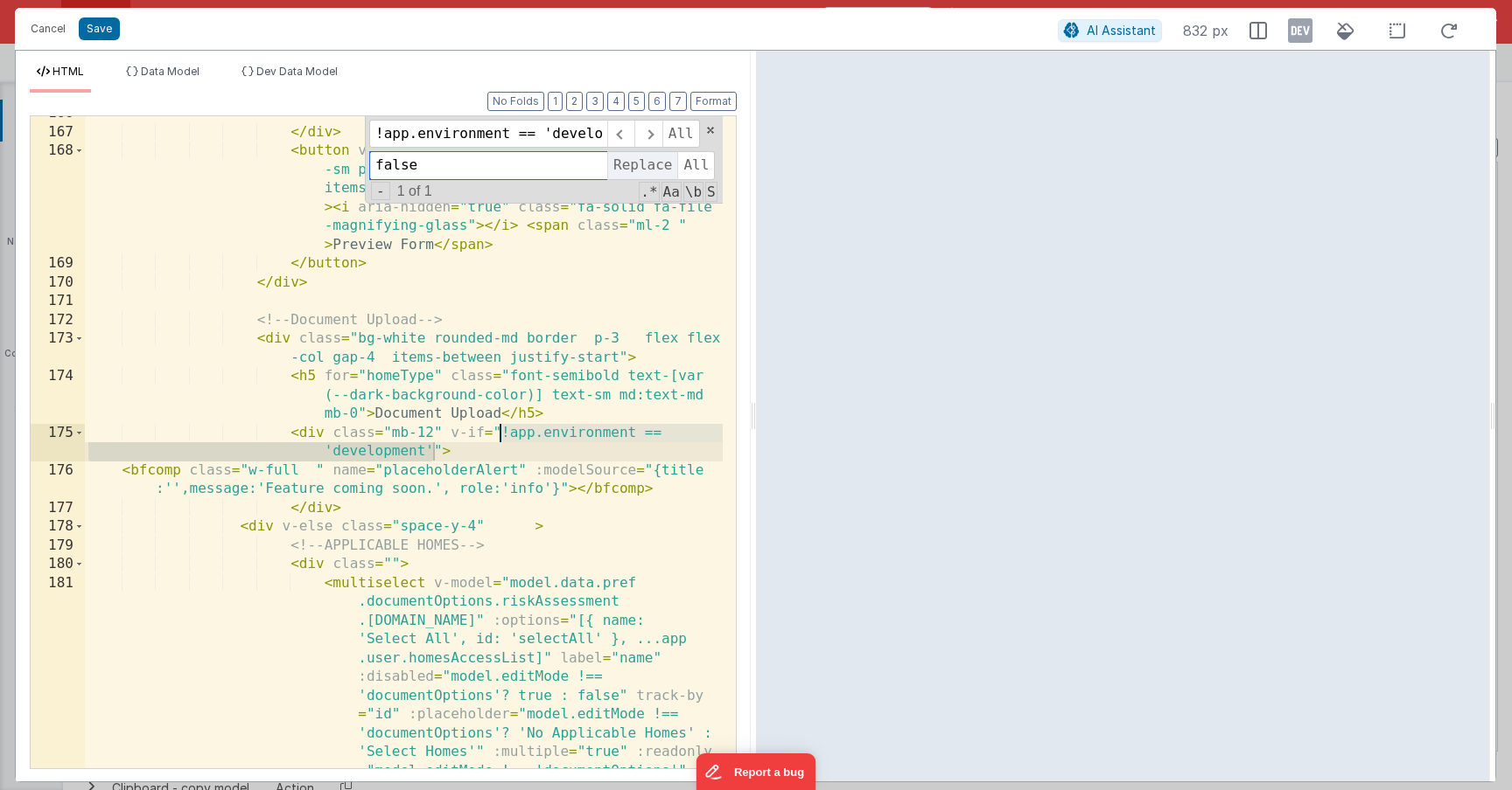
scroll to position [6385, 0]
click at [635, 173] on span "Replace" at bounding box center [642, 165] width 70 height 28
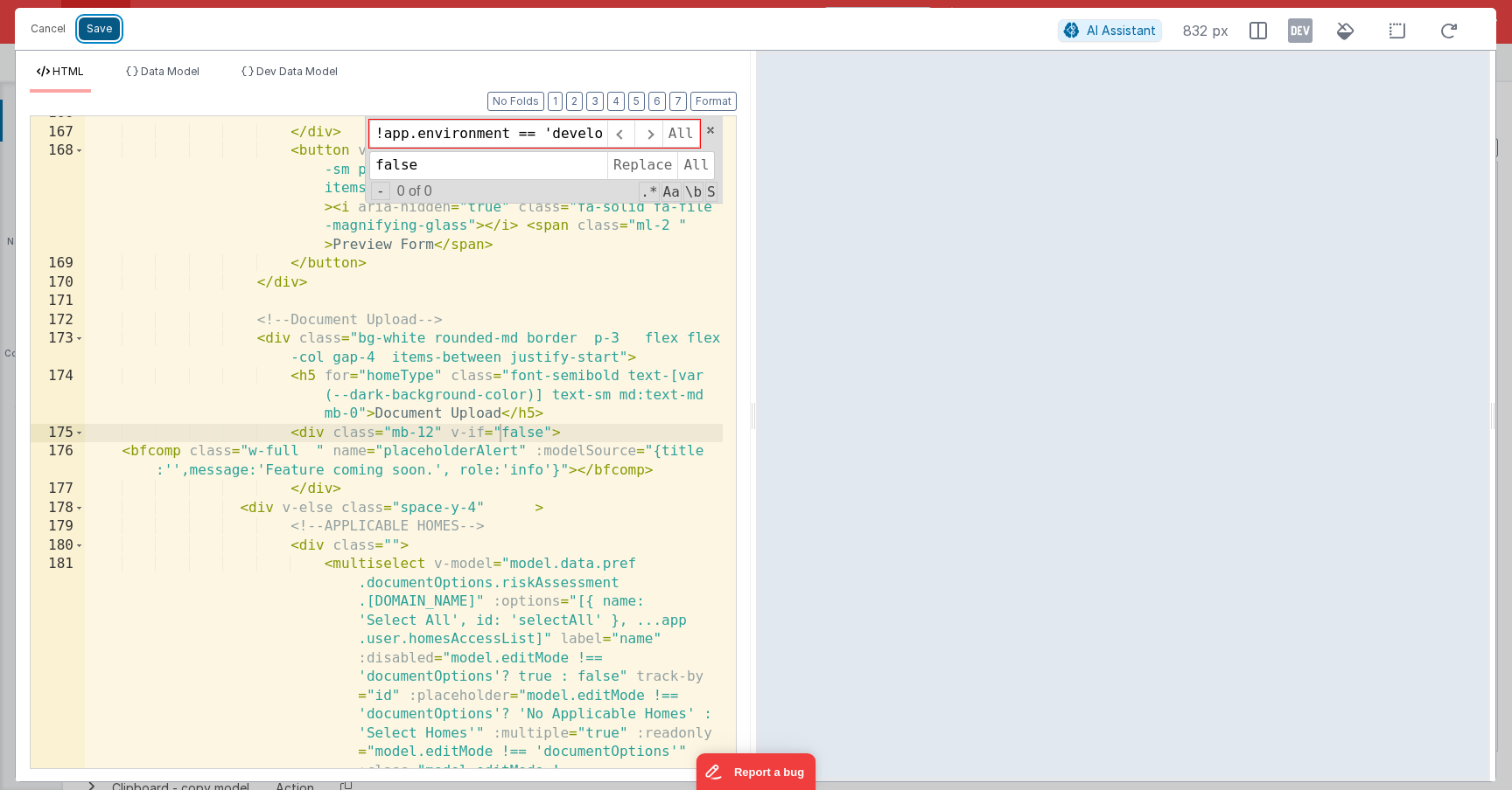
click at [111, 28] on button "Save" at bounding box center [100, 29] width 41 height 23
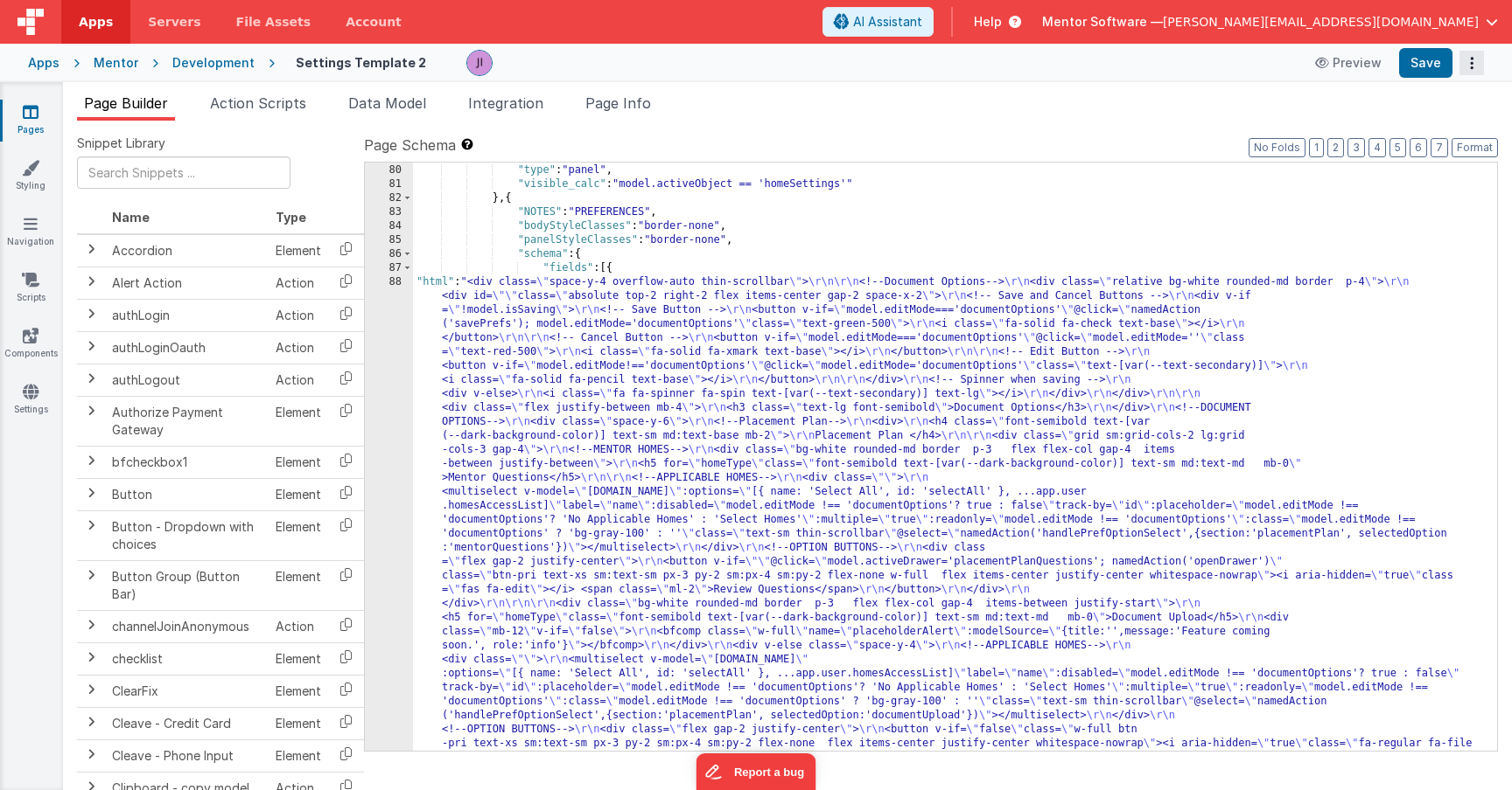
scroll to position [5054, 0]
click at [1476, 63] on icon "Options" at bounding box center [1472, 63] width 24 height 1
click at [1444, 63] on button at bounding box center [756, 395] width 1512 height 790
click at [1430, 60] on button "Save" at bounding box center [1425, 63] width 54 height 30
click at [1491, 17] on span "button" at bounding box center [1491, 22] width 12 height 12
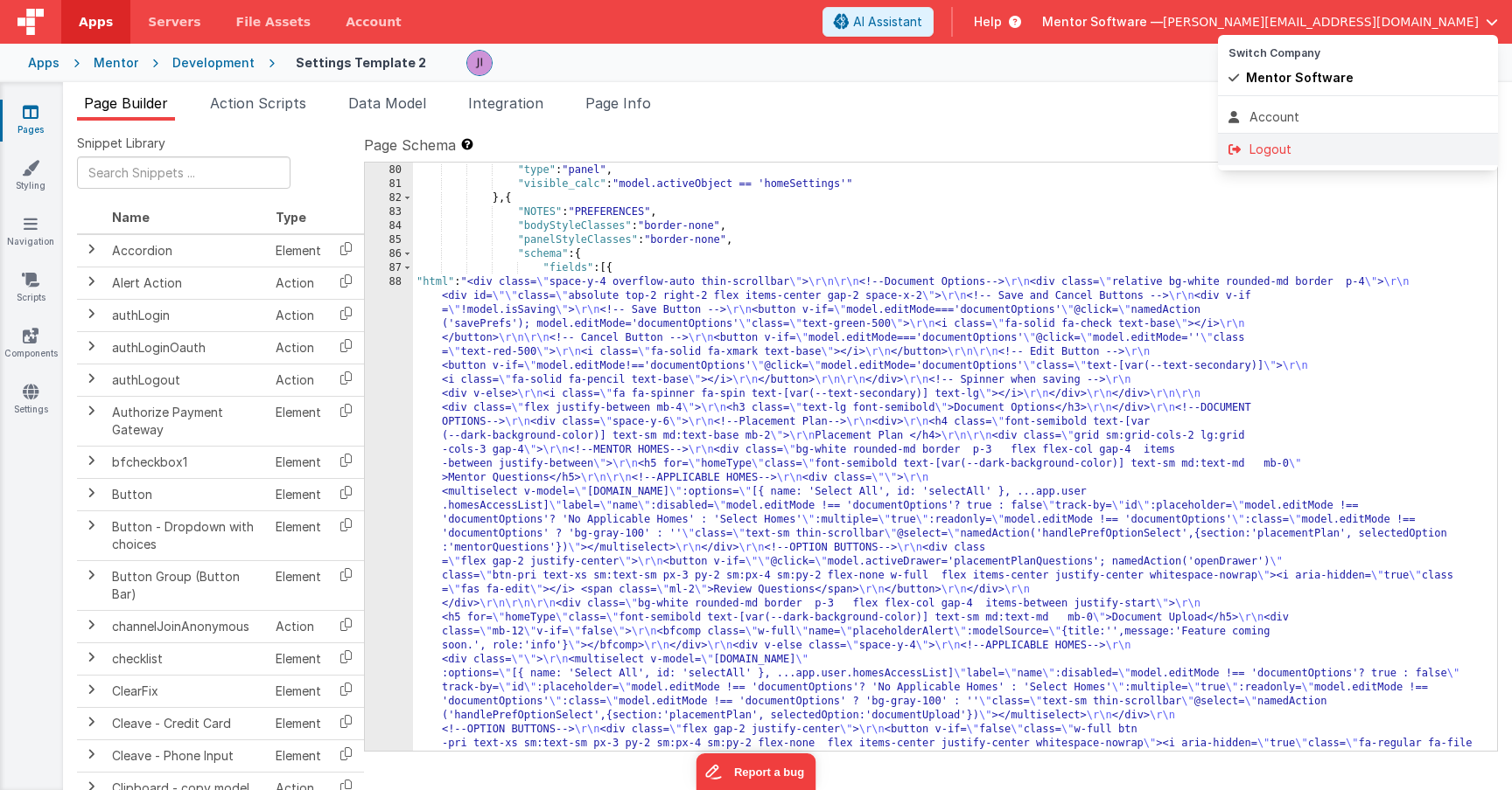
click at [1322, 148] on div "Logout" at bounding box center [1358, 149] width 259 height 18
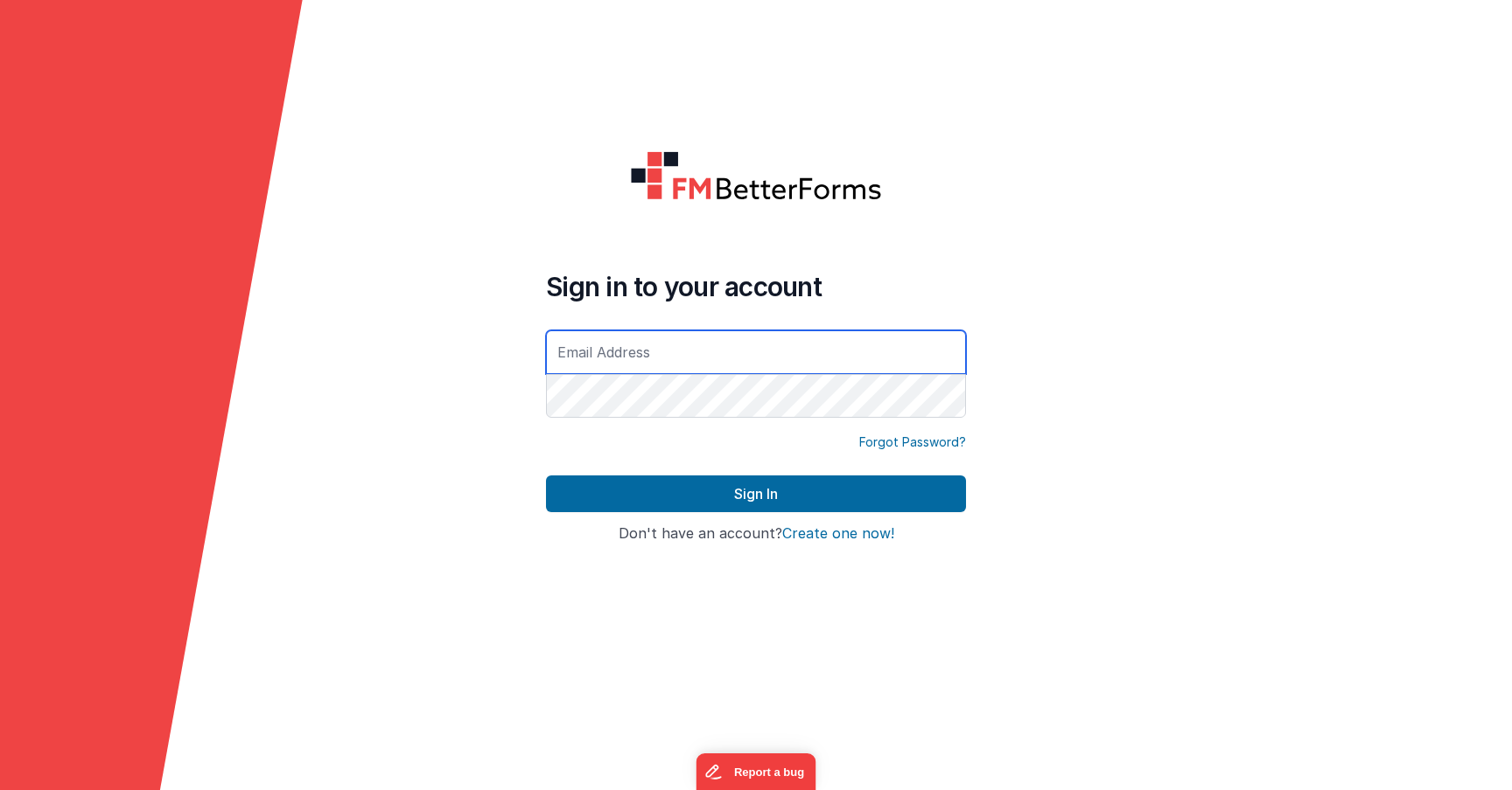
click at [662, 364] on input "text" at bounding box center [756, 352] width 420 height 44
type input "josh@mentorsoftware.co.uk"
click at [546, 475] on button "Sign In" at bounding box center [756, 493] width 420 height 37
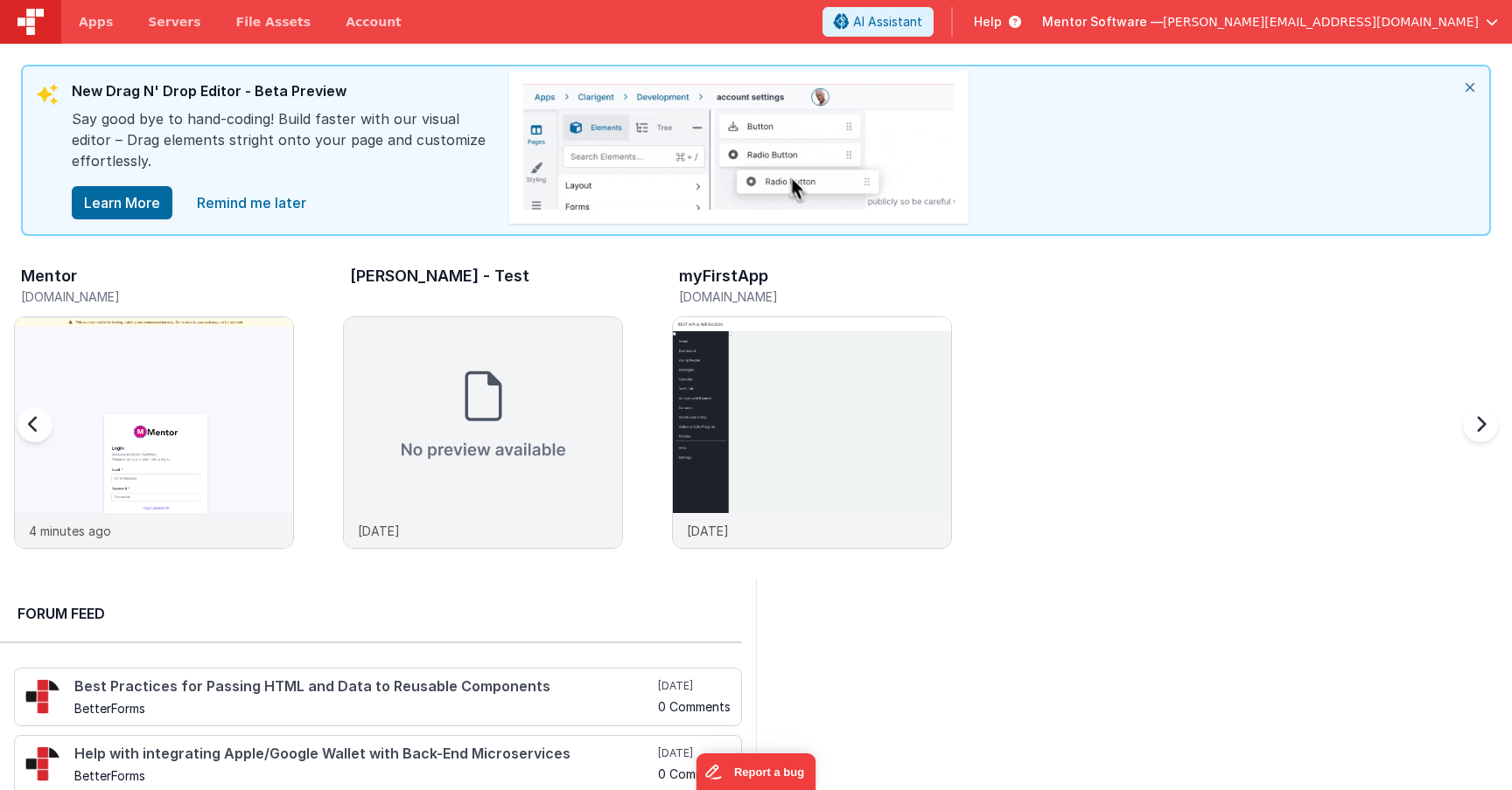
click at [224, 287] on div "Mentor" at bounding box center [157, 279] width 273 height 23
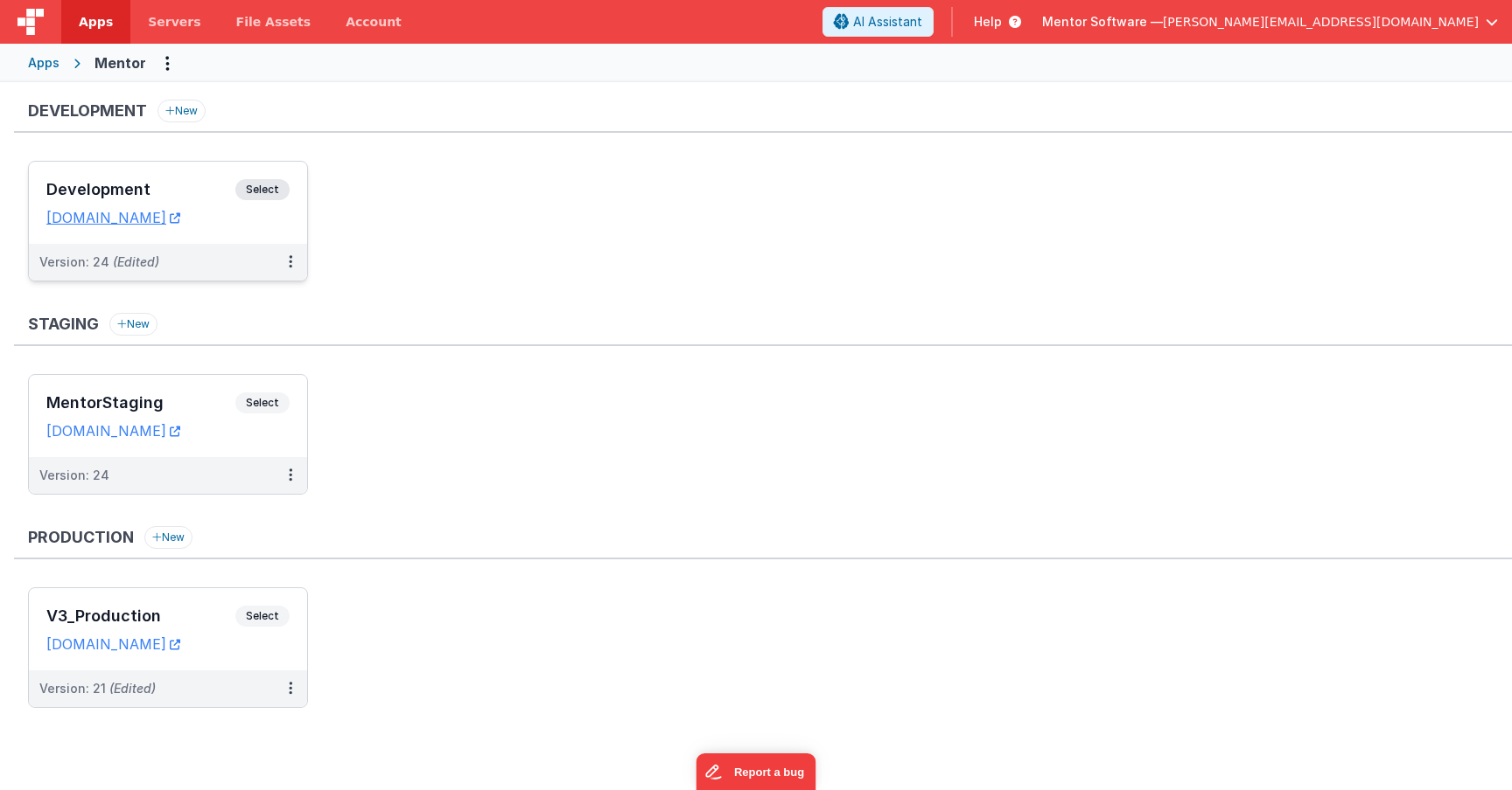
click at [274, 194] on span "Select" at bounding box center [262, 190] width 55 height 21
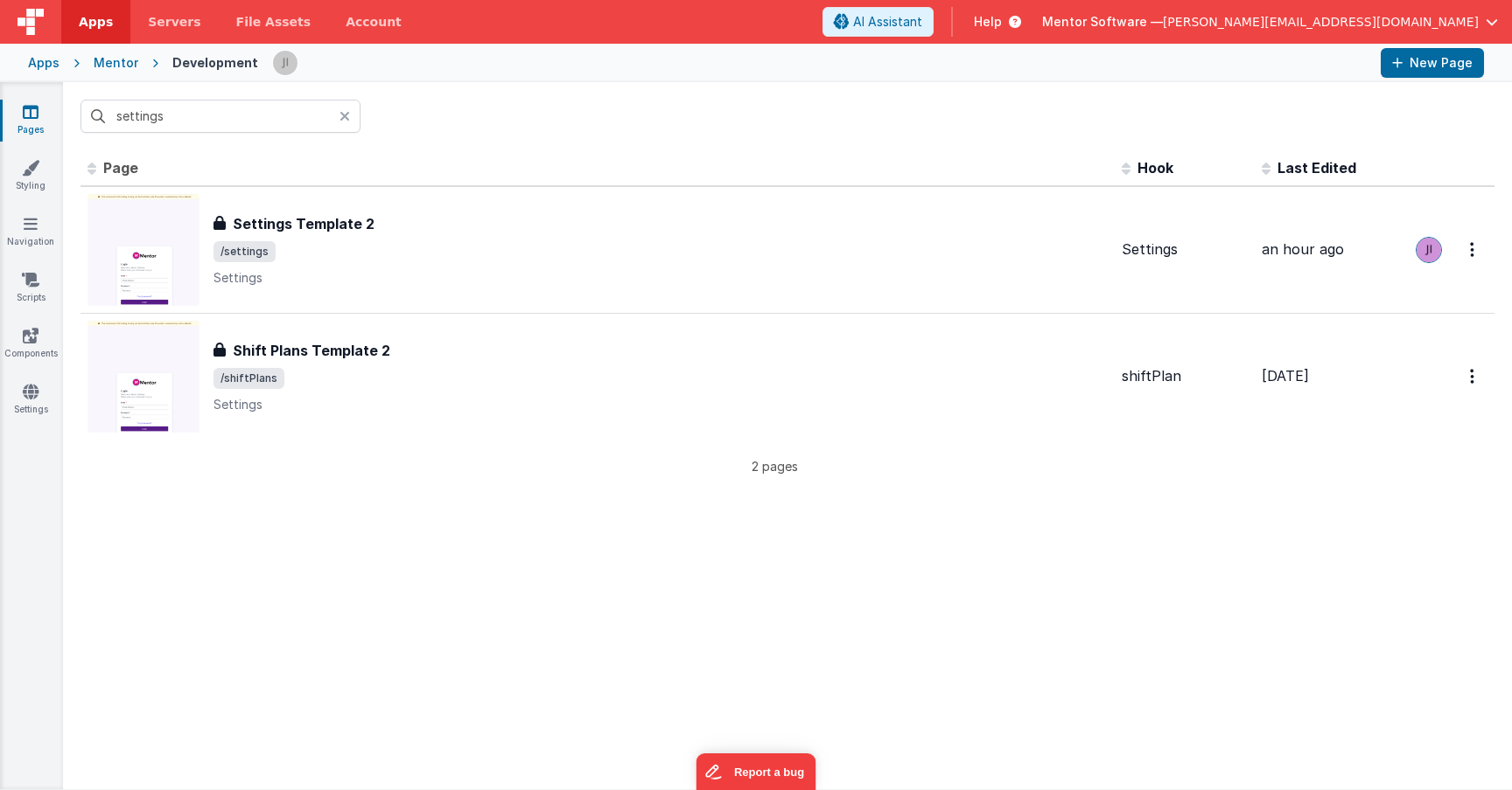
click at [343, 116] on icon at bounding box center [344, 116] width 10 height 14
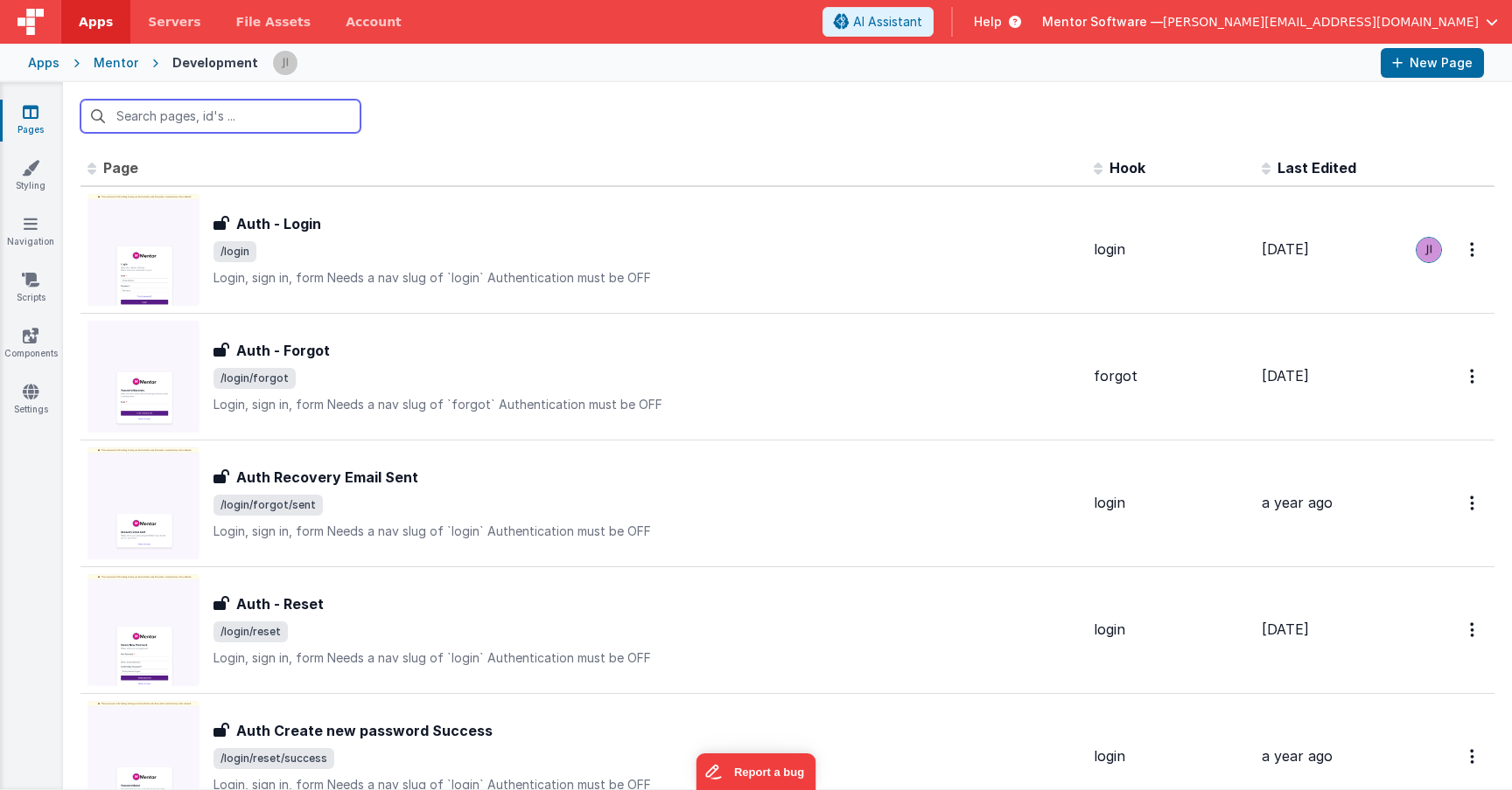
click at [301, 120] on input "text" at bounding box center [221, 116] width 280 height 33
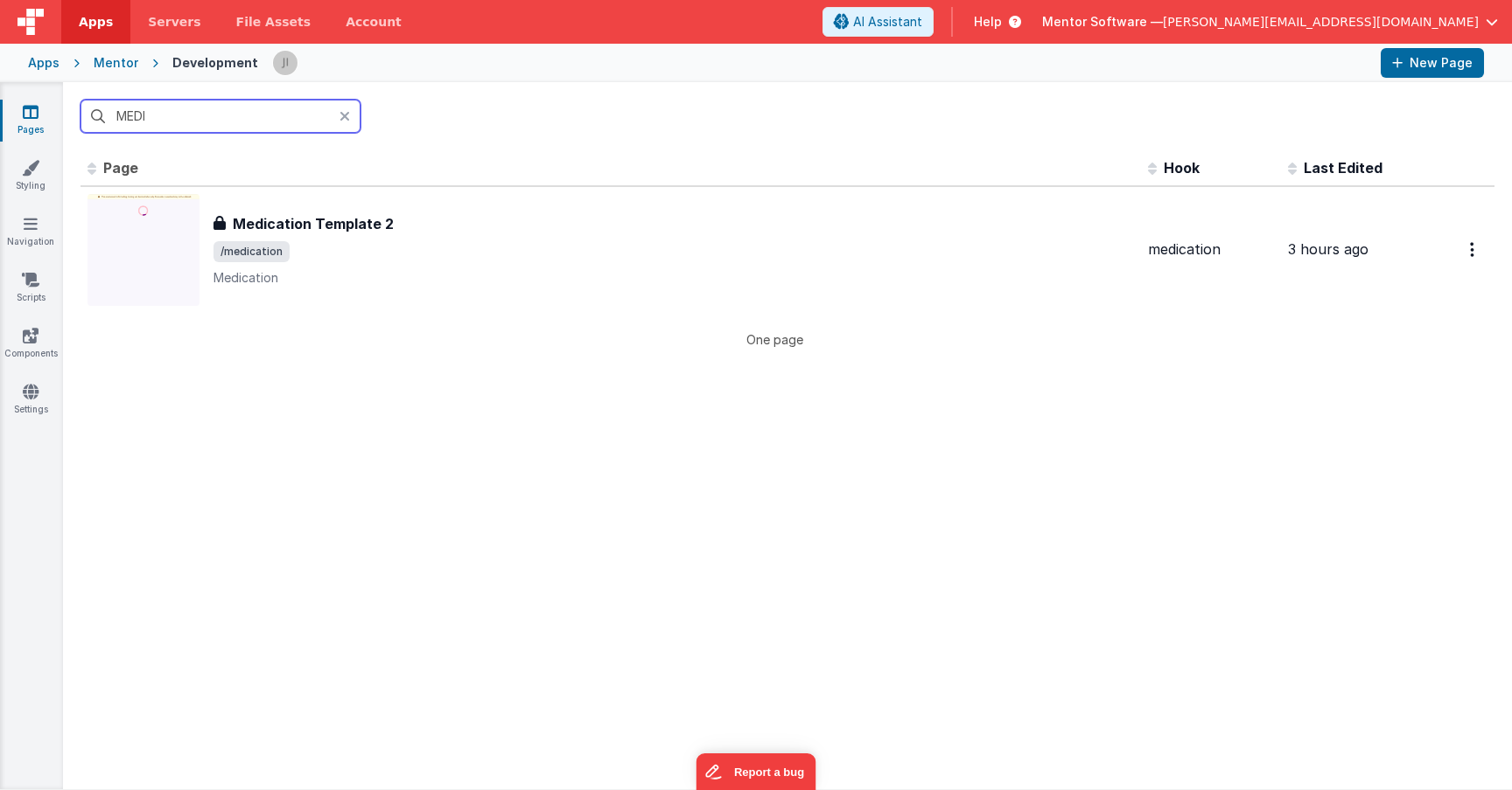
click at [291, 120] on input "MEDI" at bounding box center [221, 116] width 280 height 33
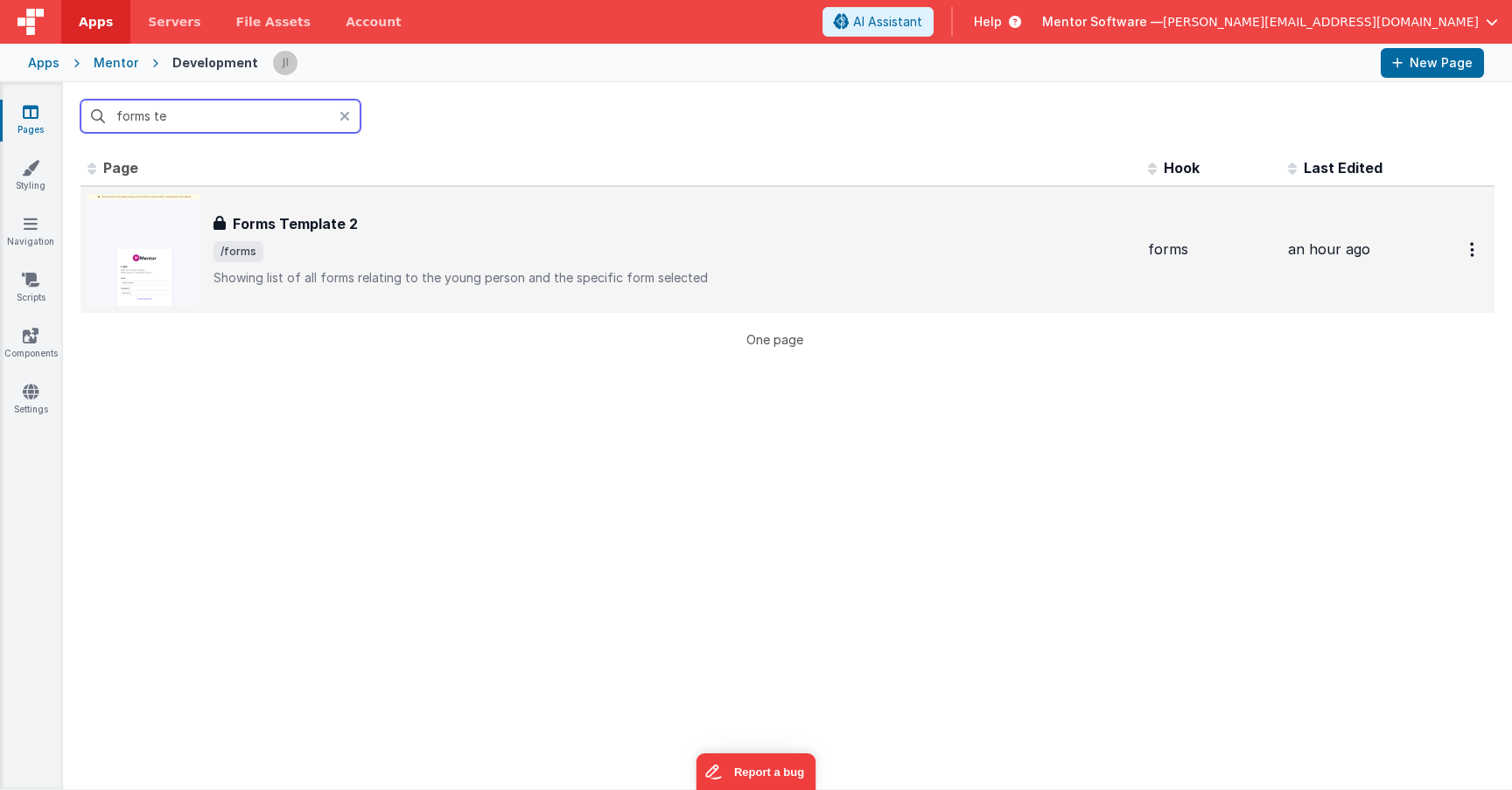
type input "forms te"
click at [393, 252] on span "/forms" at bounding box center [673, 252] width 920 height 21
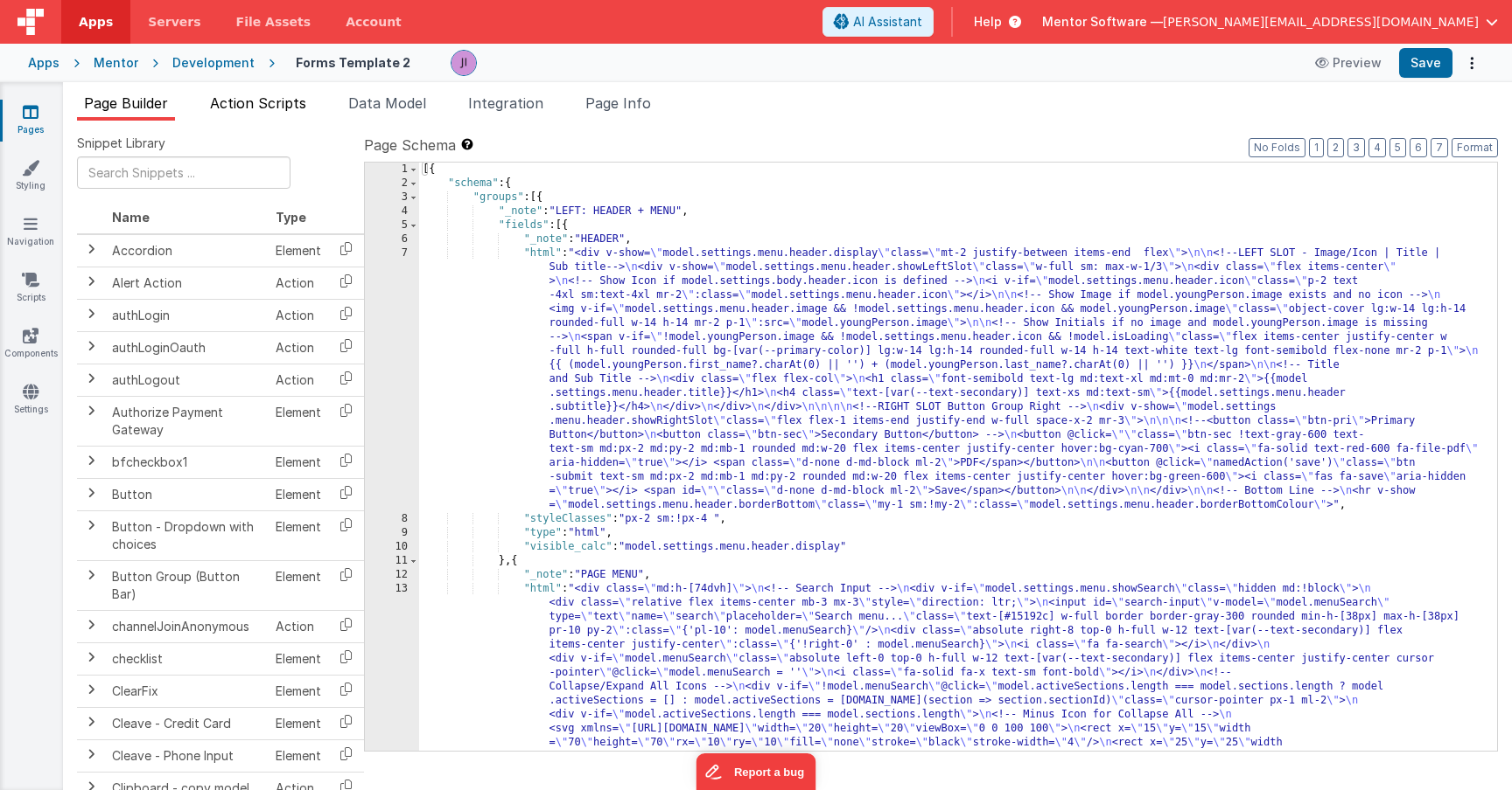
click at [268, 101] on span "Action Scripts" at bounding box center [257, 103] width 96 height 18
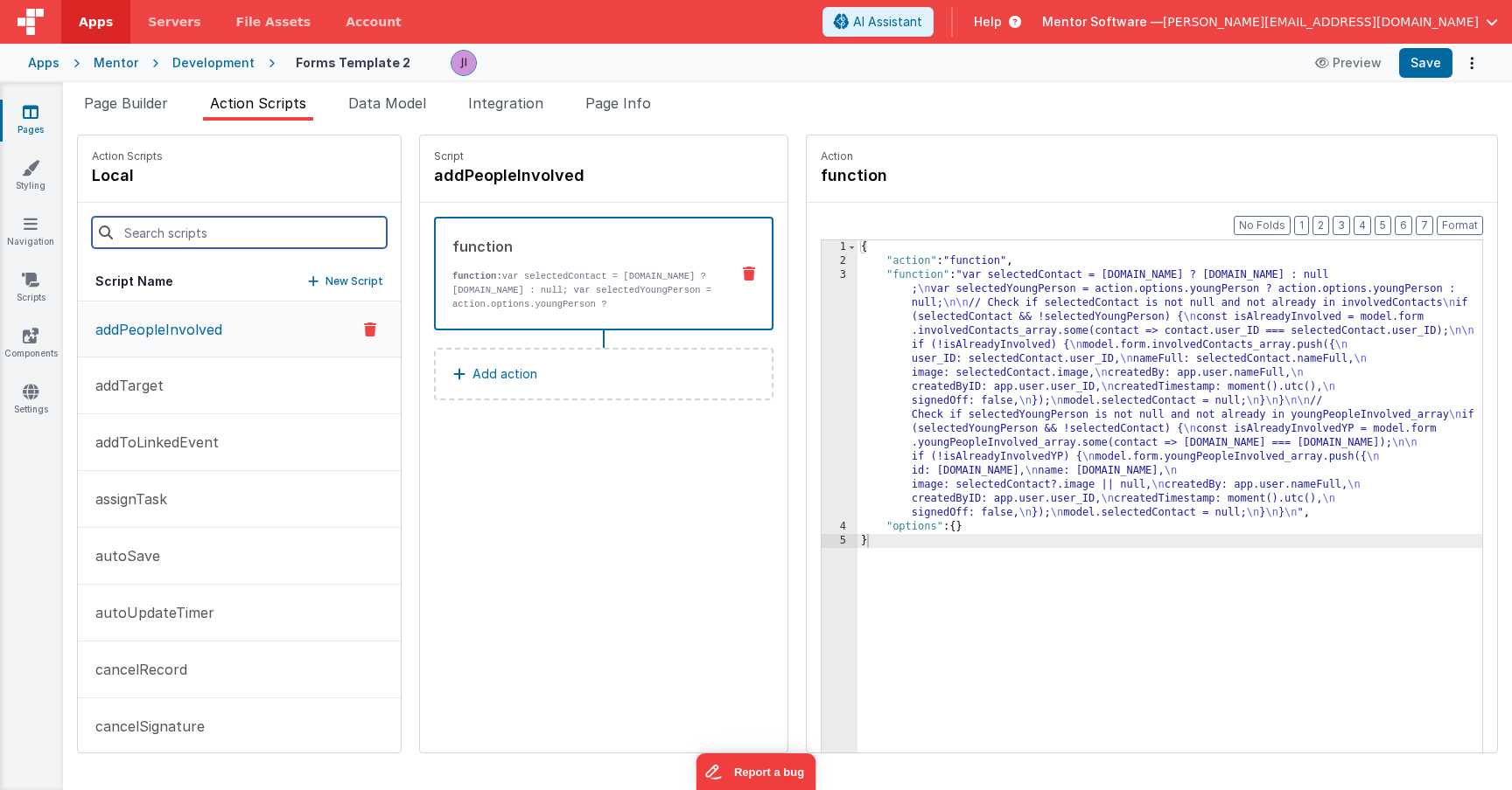
click at [236, 230] on input at bounding box center [240, 233] width 295 height 32
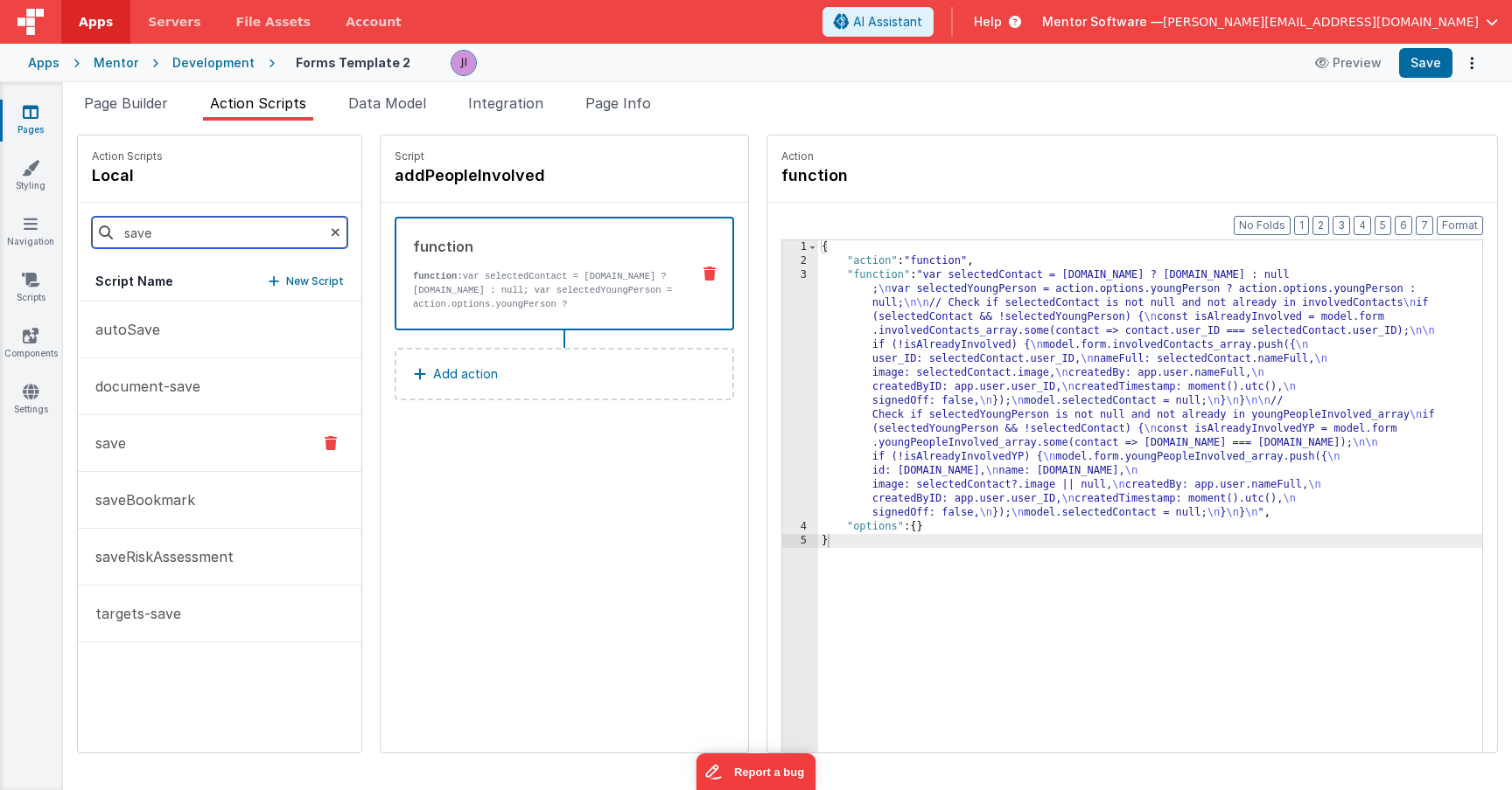
type input "save"
click at [163, 456] on button "save" at bounding box center [220, 443] width 284 height 57
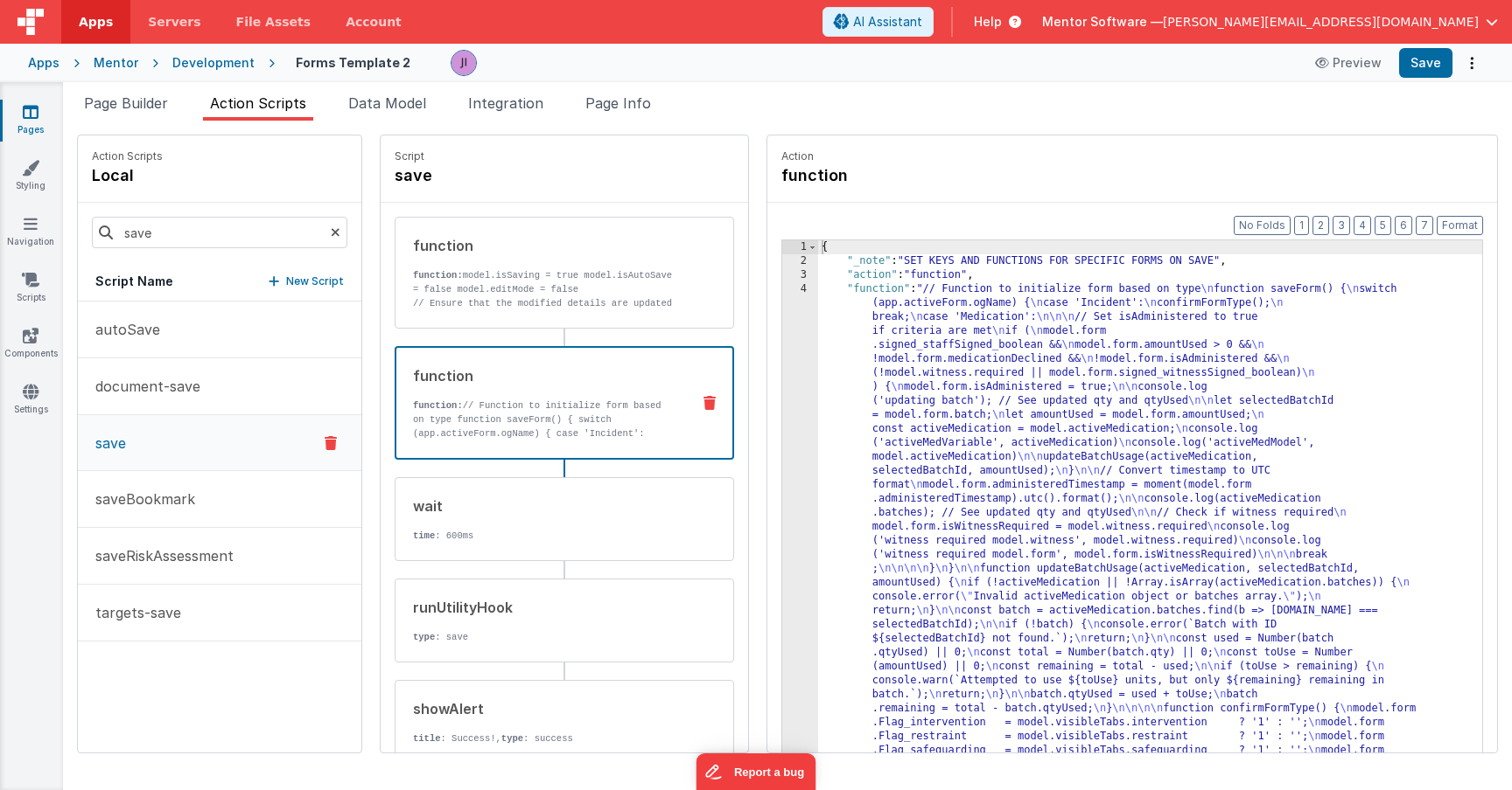
click at [545, 437] on p "function: // Function to initialize form based on type function saveForm() { sw…" at bounding box center [544, 426] width 263 height 56
click at [511, 527] on div "wait time : 600ms" at bounding box center [537, 519] width 282 height 47
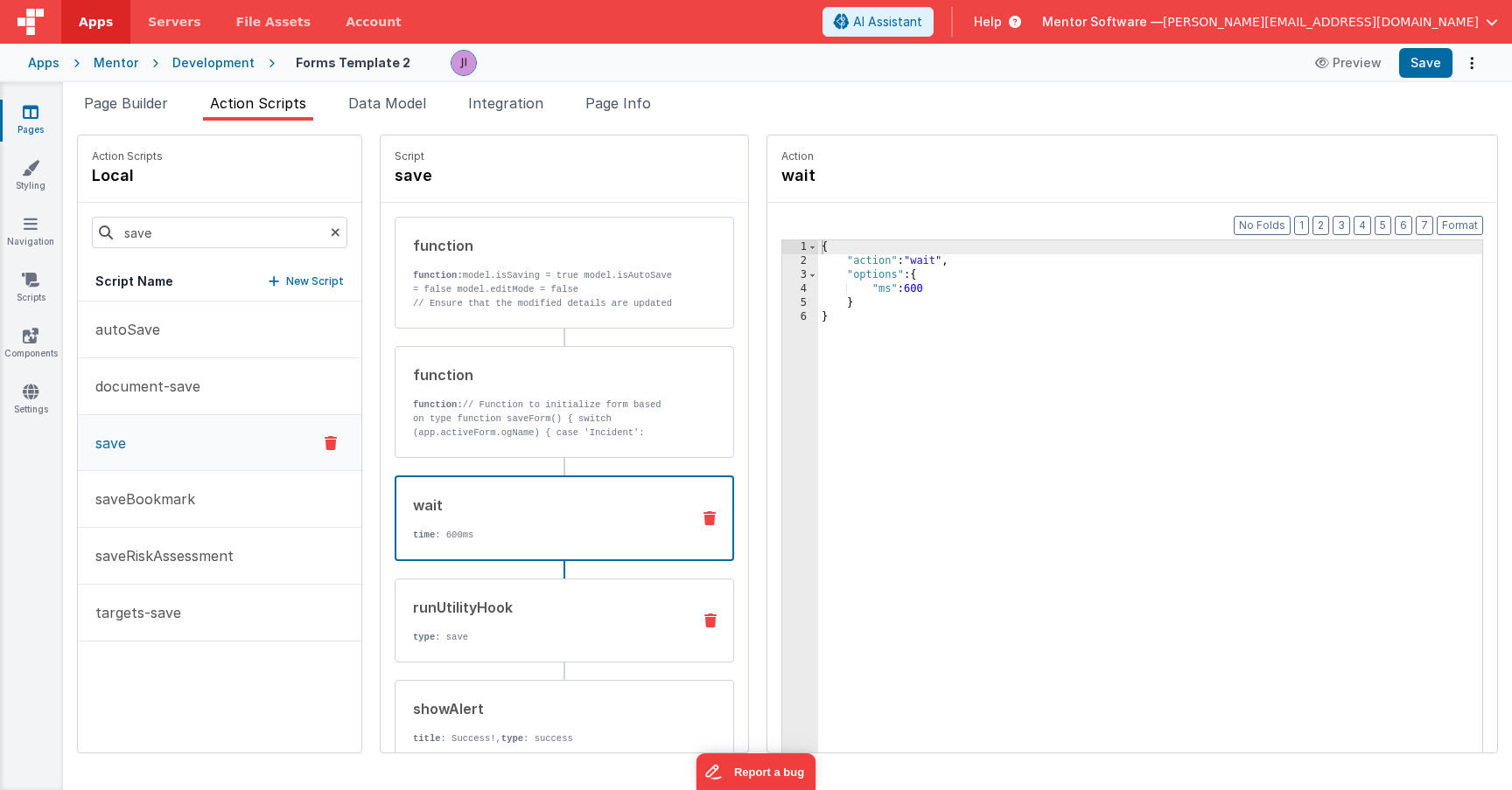
click at [511, 630] on p "type : save" at bounding box center [544, 637] width 264 height 14
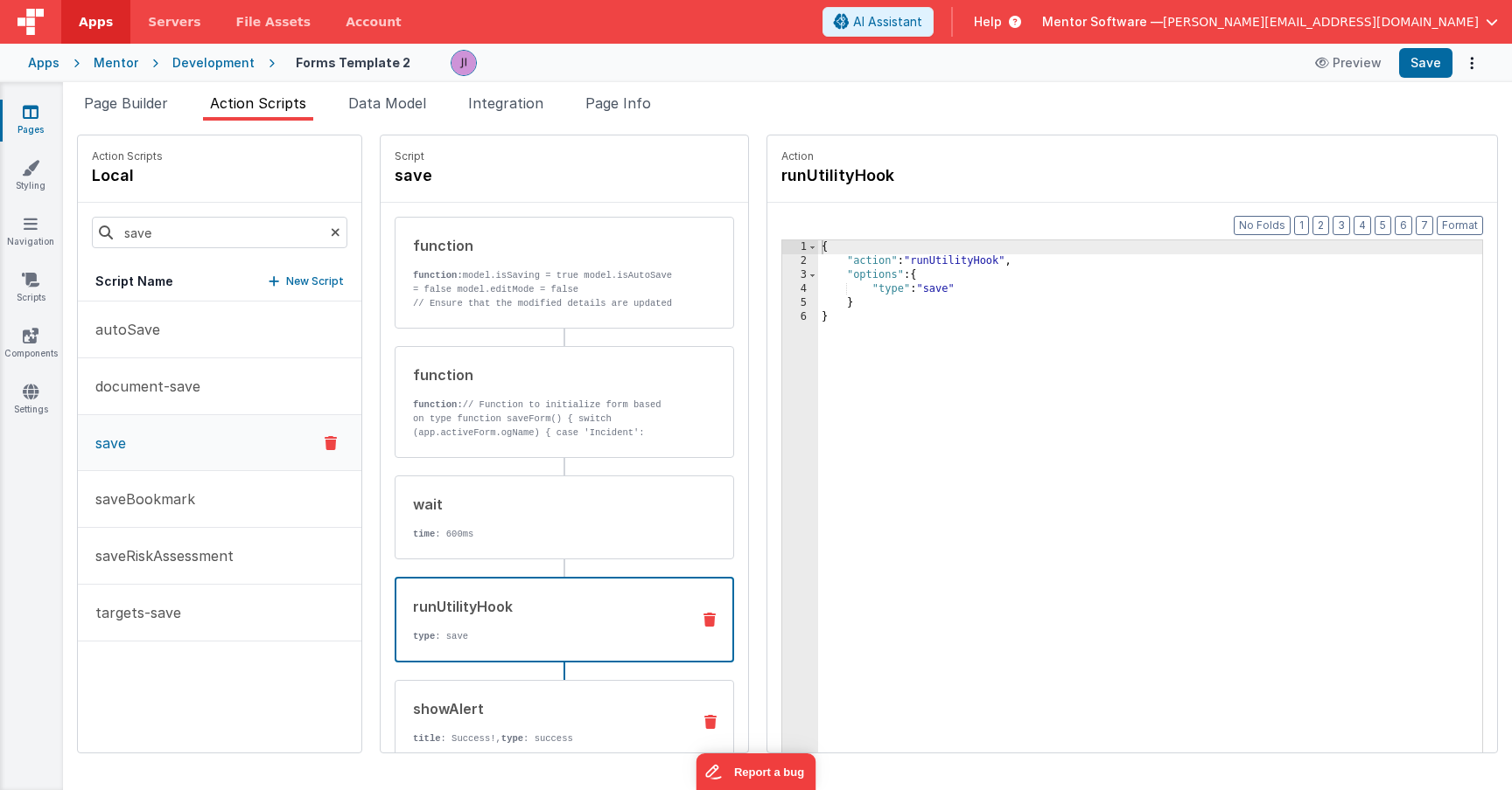
click at [530, 736] on p "title : Success!, type : success" at bounding box center [544, 738] width 264 height 14
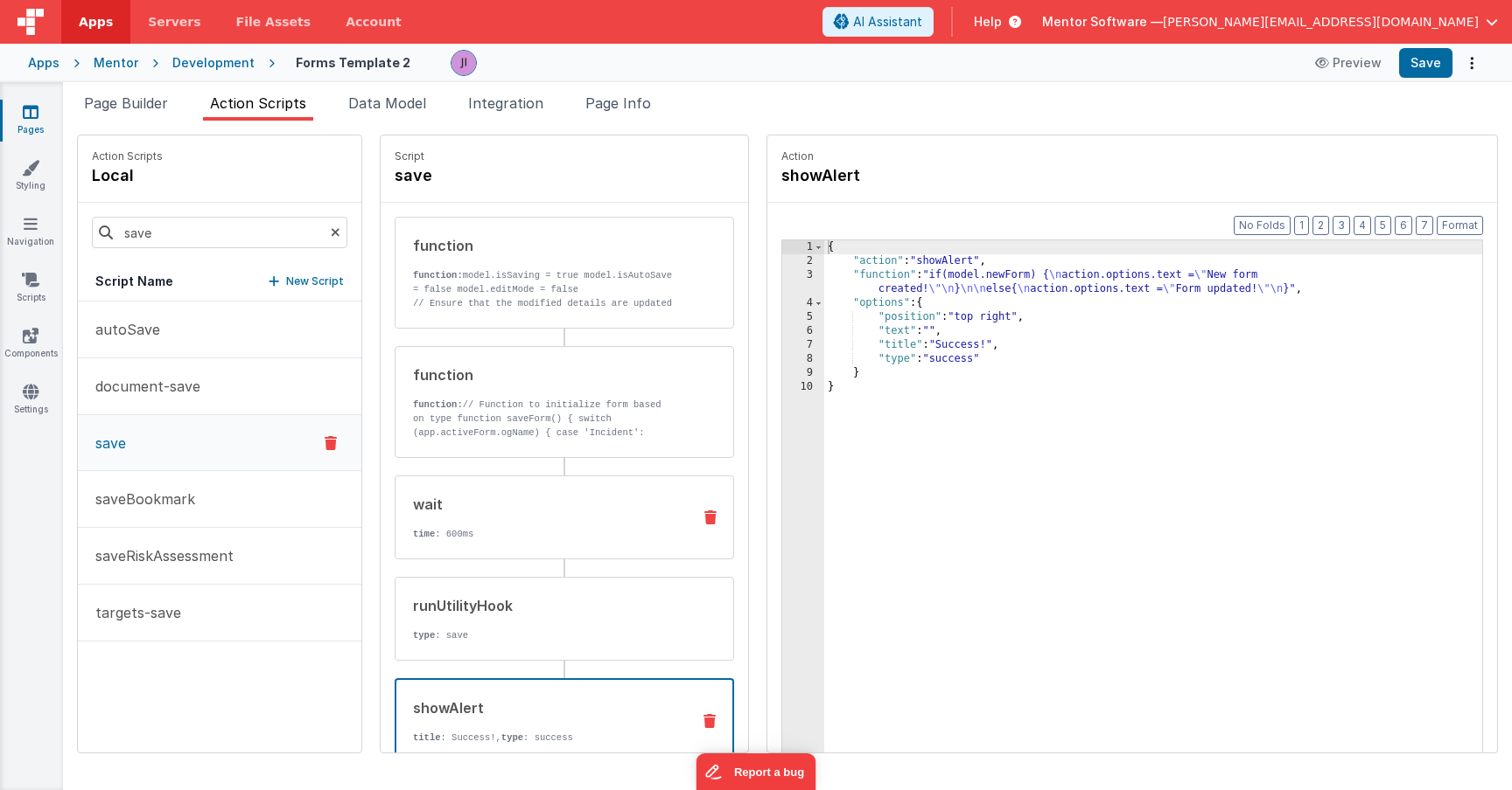
click at [507, 482] on div "wait time : 600ms" at bounding box center [564, 517] width 339 height 84
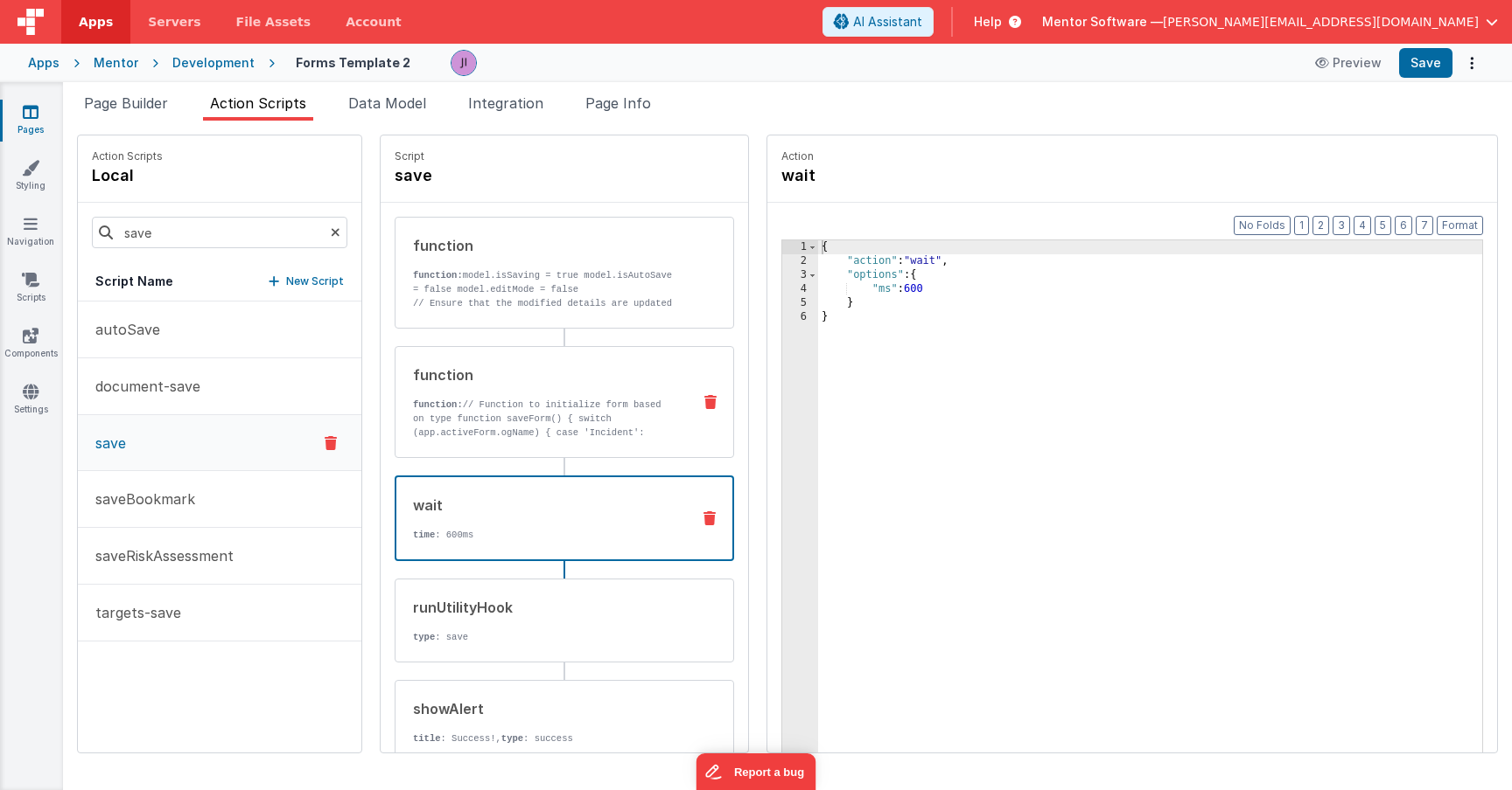
click at [508, 412] on p "function: // Function to initialize form based on type function saveForm() { sw…" at bounding box center [544, 426] width 264 height 56
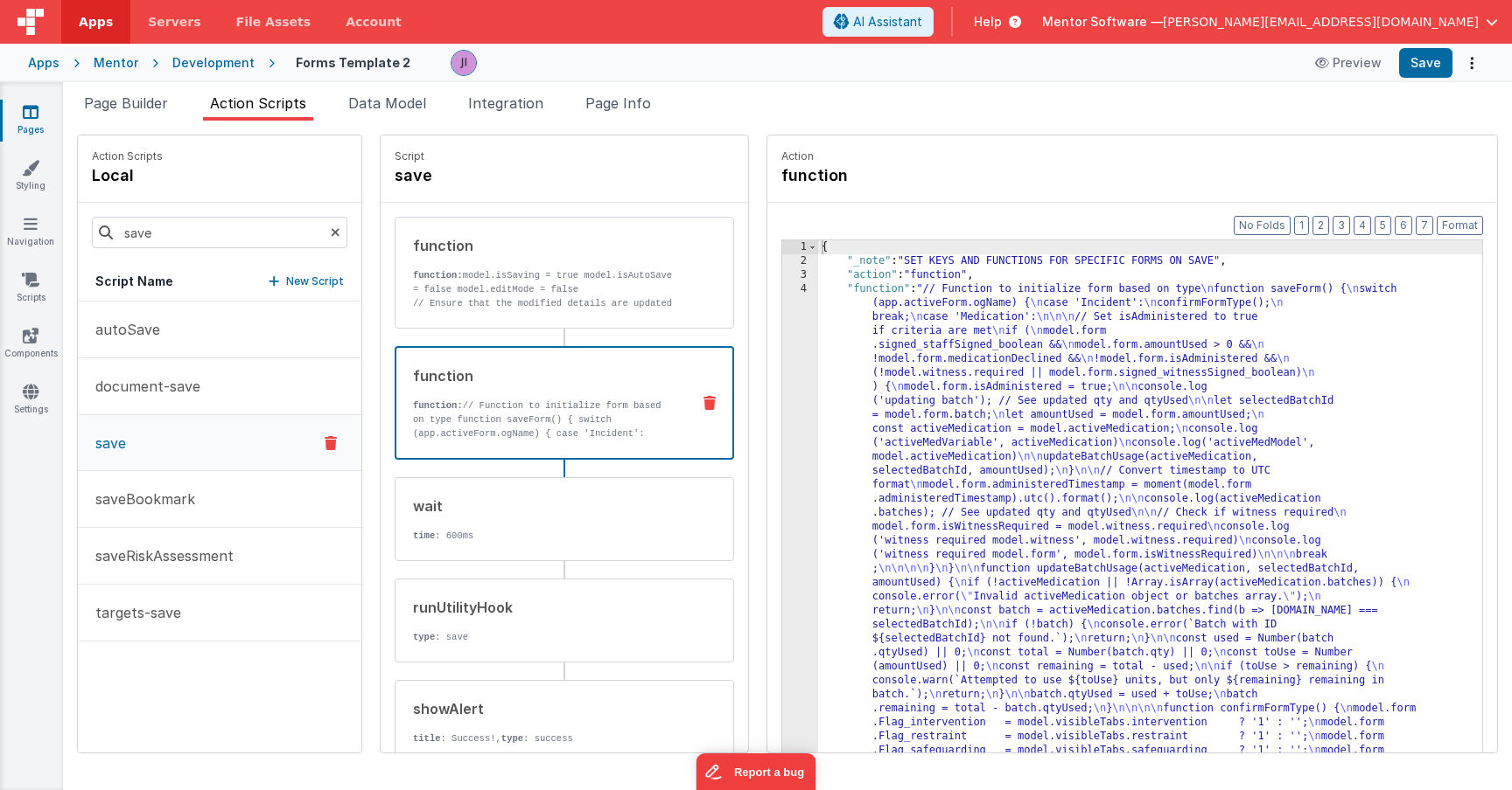
click at [818, 487] on div "{ "_note" : "SET KEYS AND FUNCTIONS FOR SPECIFIC FORMS ON SAVE" , "action" : "f…" at bounding box center [1149, 537] width 664 height 595
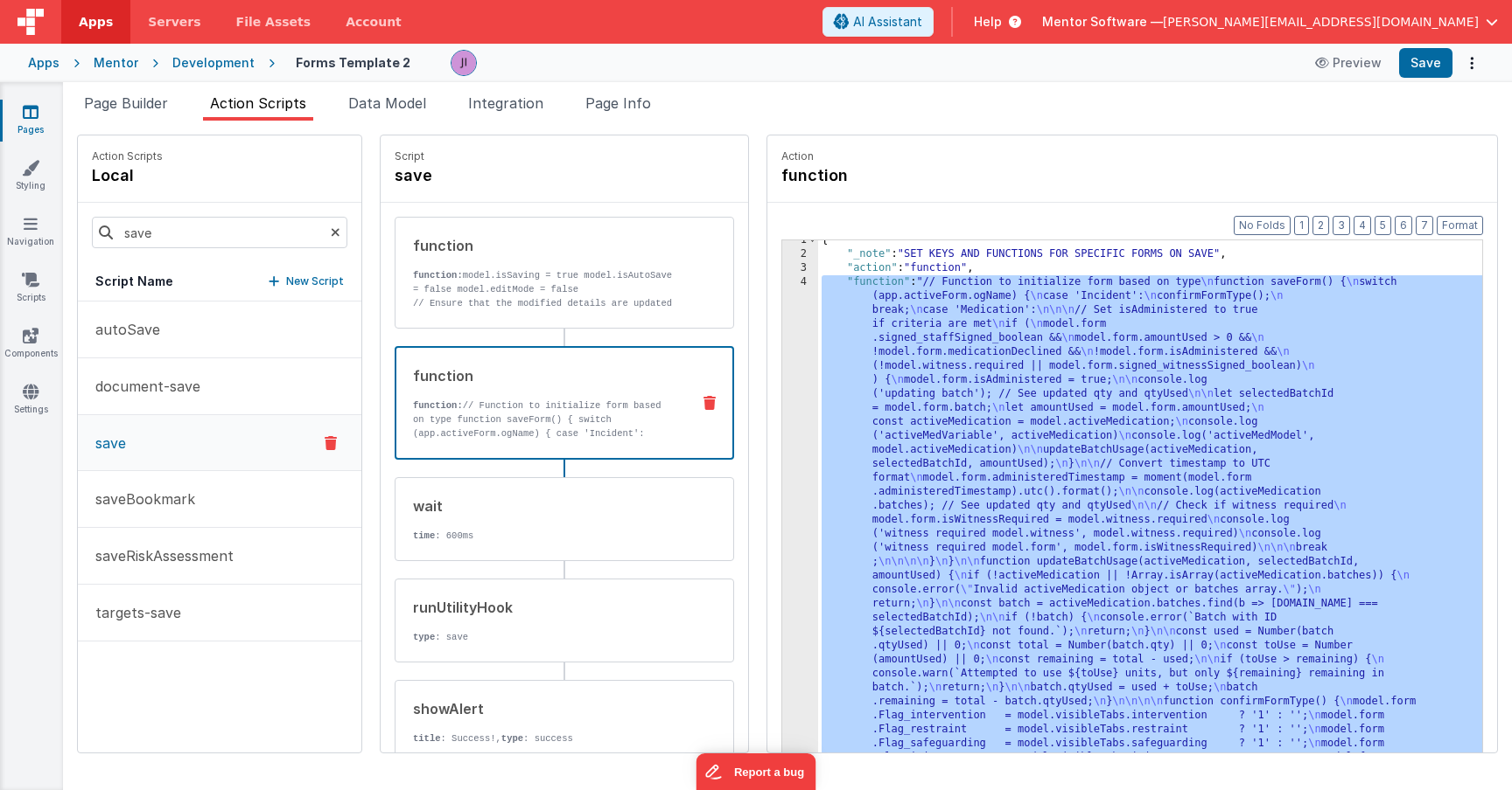
click at [782, 479] on div "4" at bounding box center [800, 534] width 36 height 518
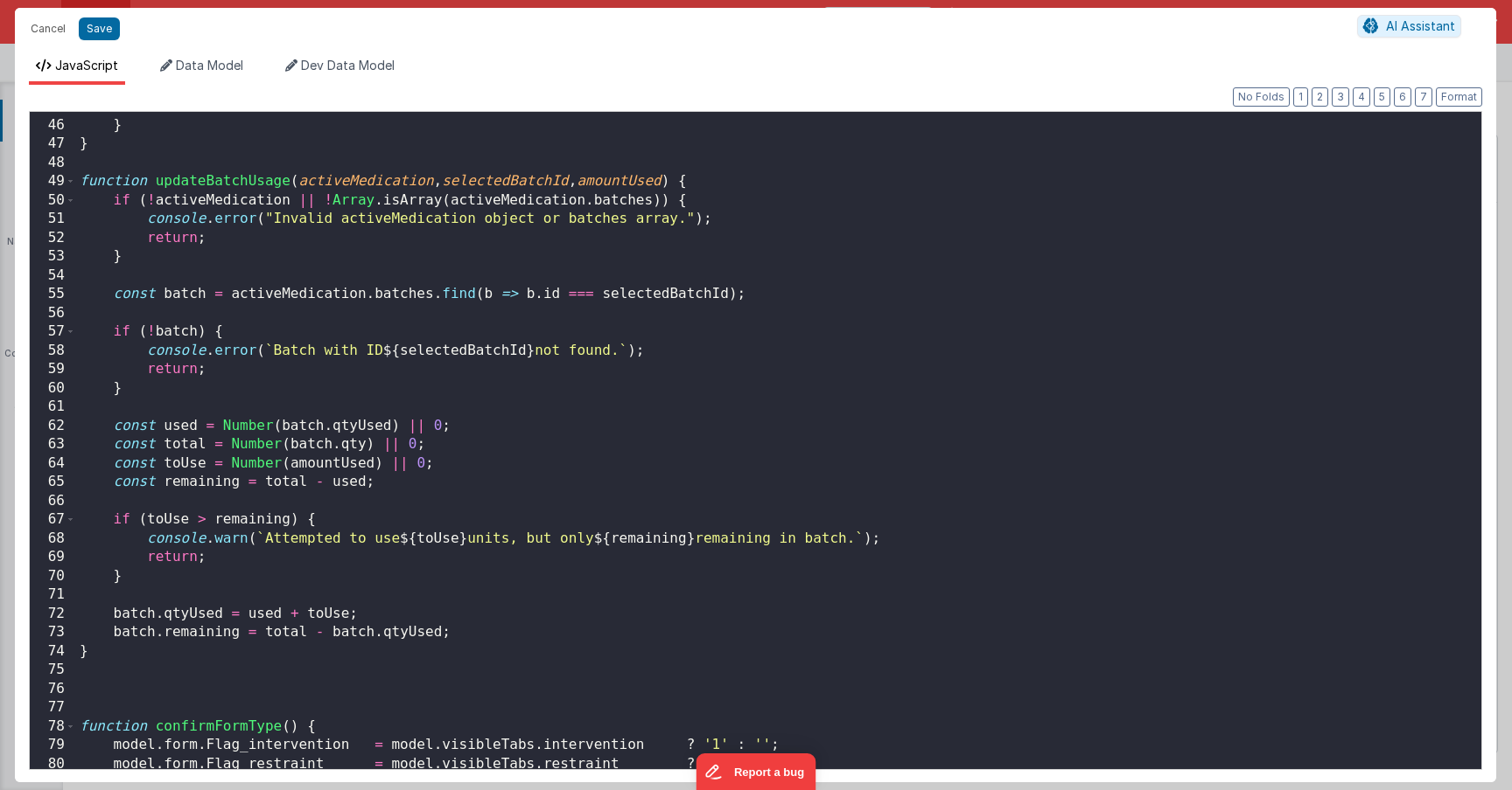
scroll to position [844, 0]
click at [103, 639] on div "} } function updateBatchUsage ( activeMedication , selectedBatchId , amountUsed…" at bounding box center [778, 442] width 1405 height 695
click at [103, 649] on div "} } function updateBatchUsage ( activeMedication , selectedBatchId , amountUsed…" at bounding box center [778, 442] width 1405 height 695
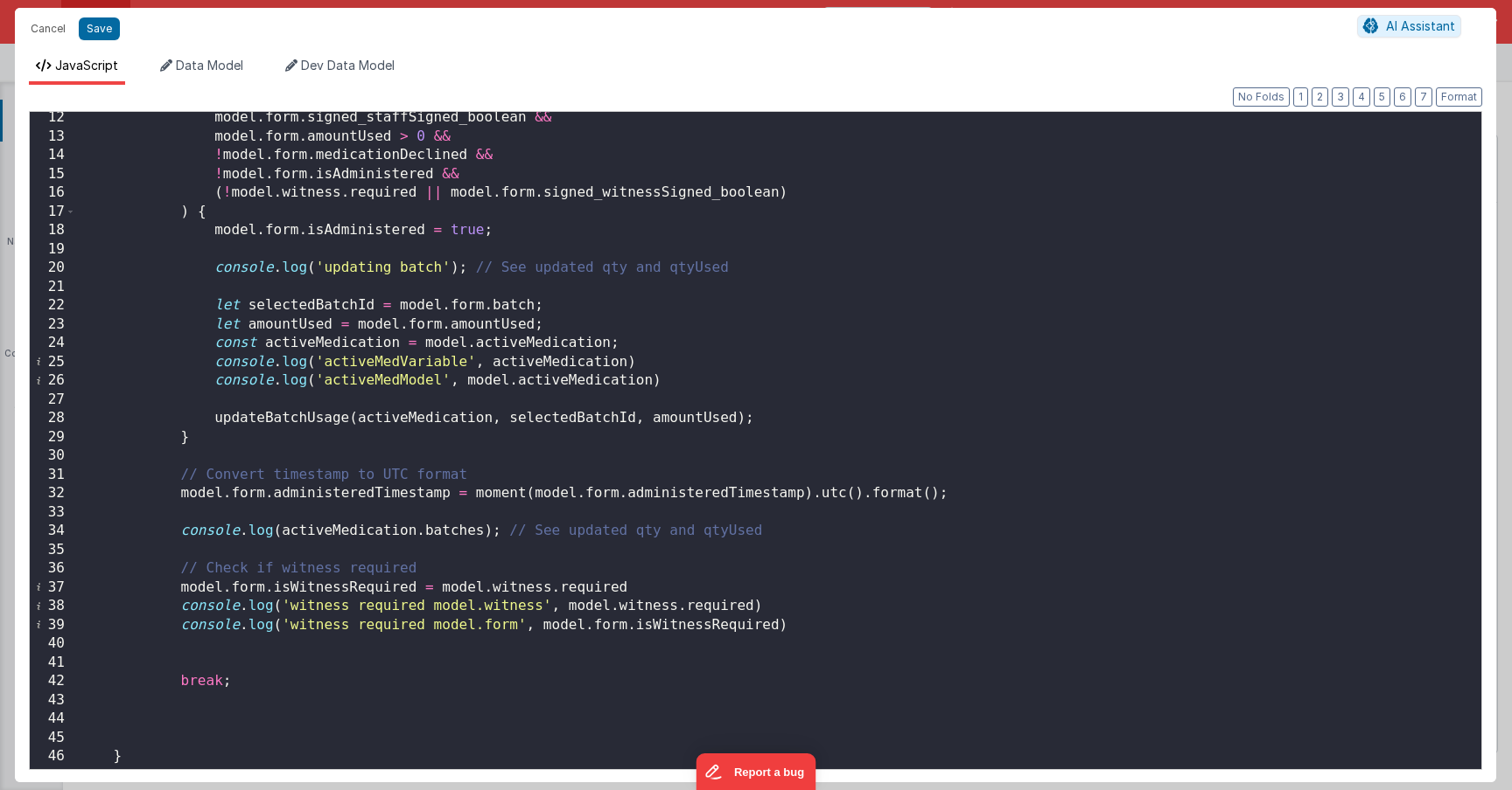
scroll to position [202, 0]
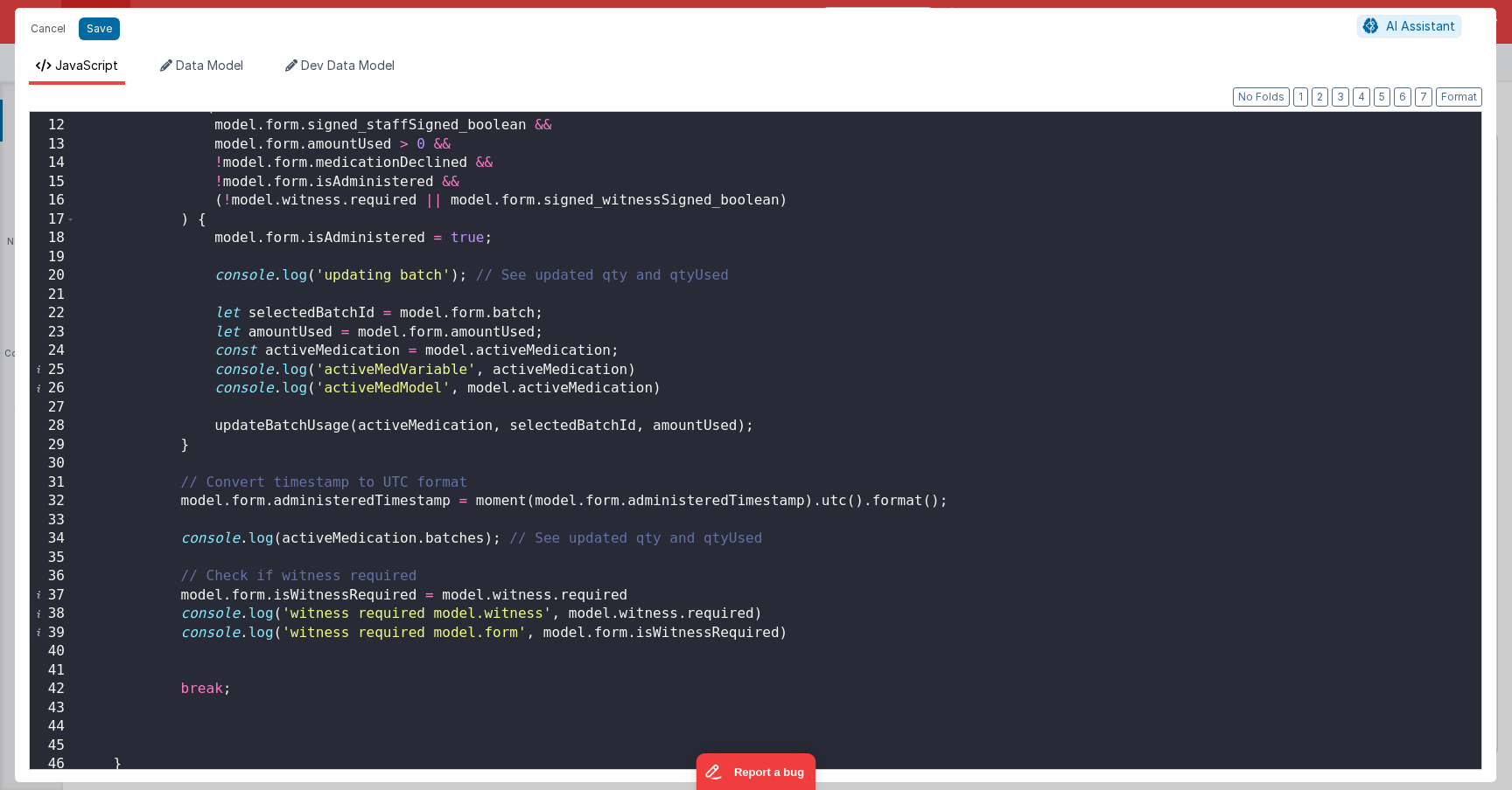
click at [422, 423] on div "if ( model . form . signed_staffSigned_boolean && model . form . amountUsed > 0…" at bounding box center [778, 445] width 1405 height 695
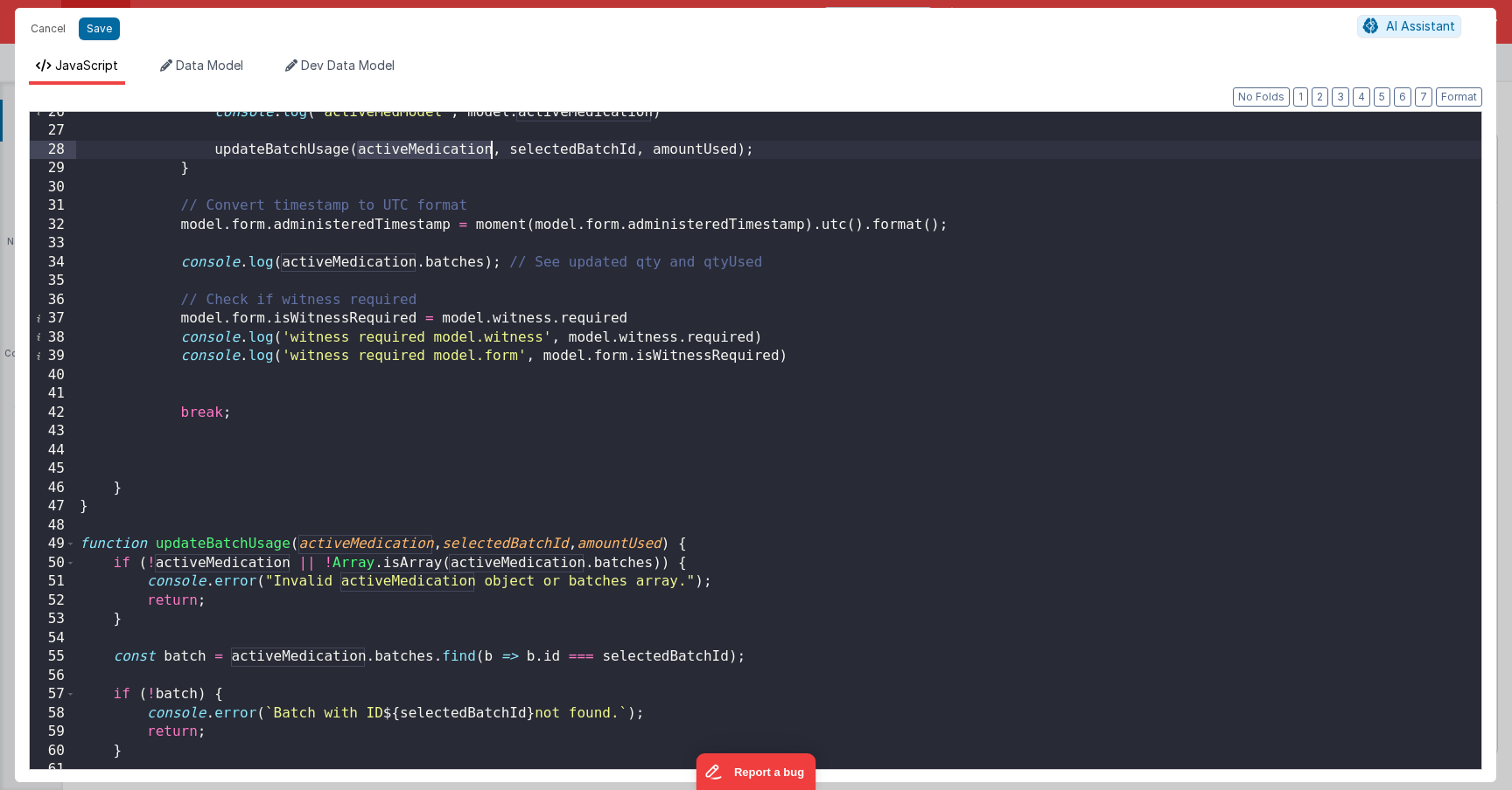
scroll to position [483, 0]
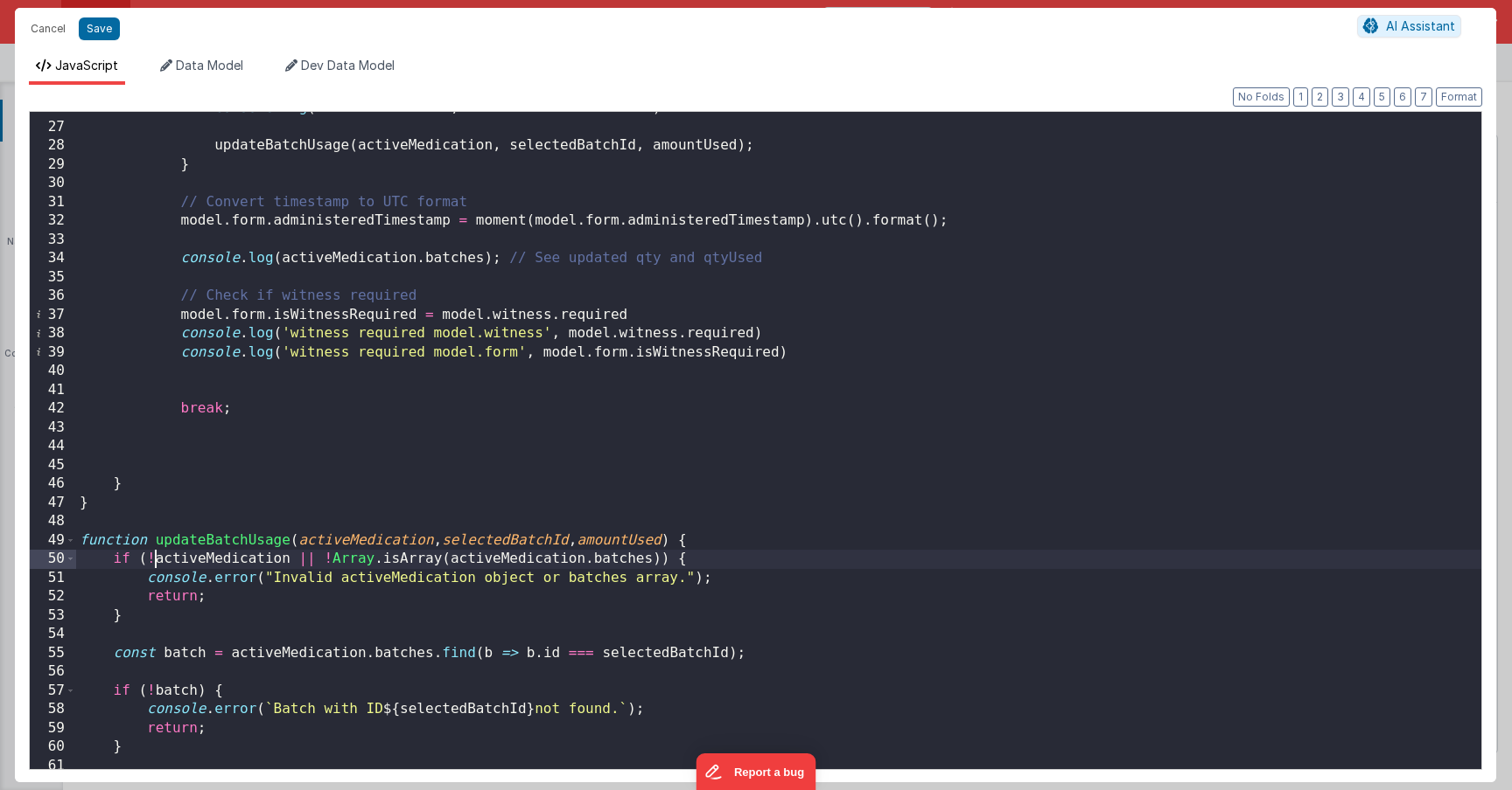
click at [156, 564] on div "console . log ( 'activeMedModel' , model . activeMedication ) updateBatchUsage …" at bounding box center [778, 446] width 1405 height 695
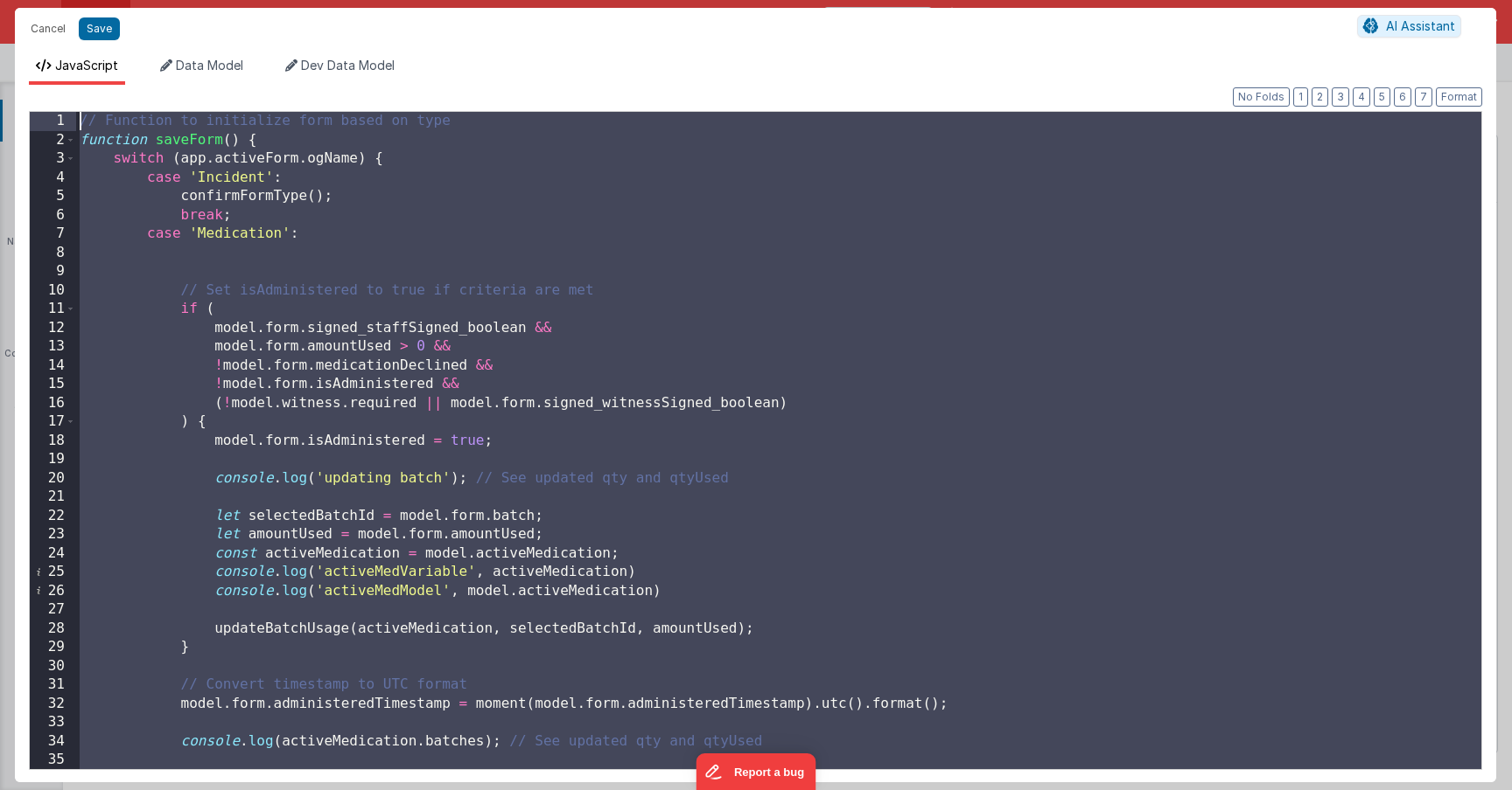
scroll to position [0, 0]
drag, startPoint x: 195, startPoint y: 600, endPoint x: 26, endPoint y: 112, distance: 516.4
click at [26, 112] on div "Format 7 6 5 4 3 2 1 No Folds 1 2 3 4 5 6 7 8 9 10 11 12 13 14 15 16 17 18 19 2…" at bounding box center [756, 433] width 1481 height 698
click at [335, 537] on div "// Function to initialize form based on type function saveForm ( ) { switch ( a…" at bounding box center [778, 459] width 1405 height 695
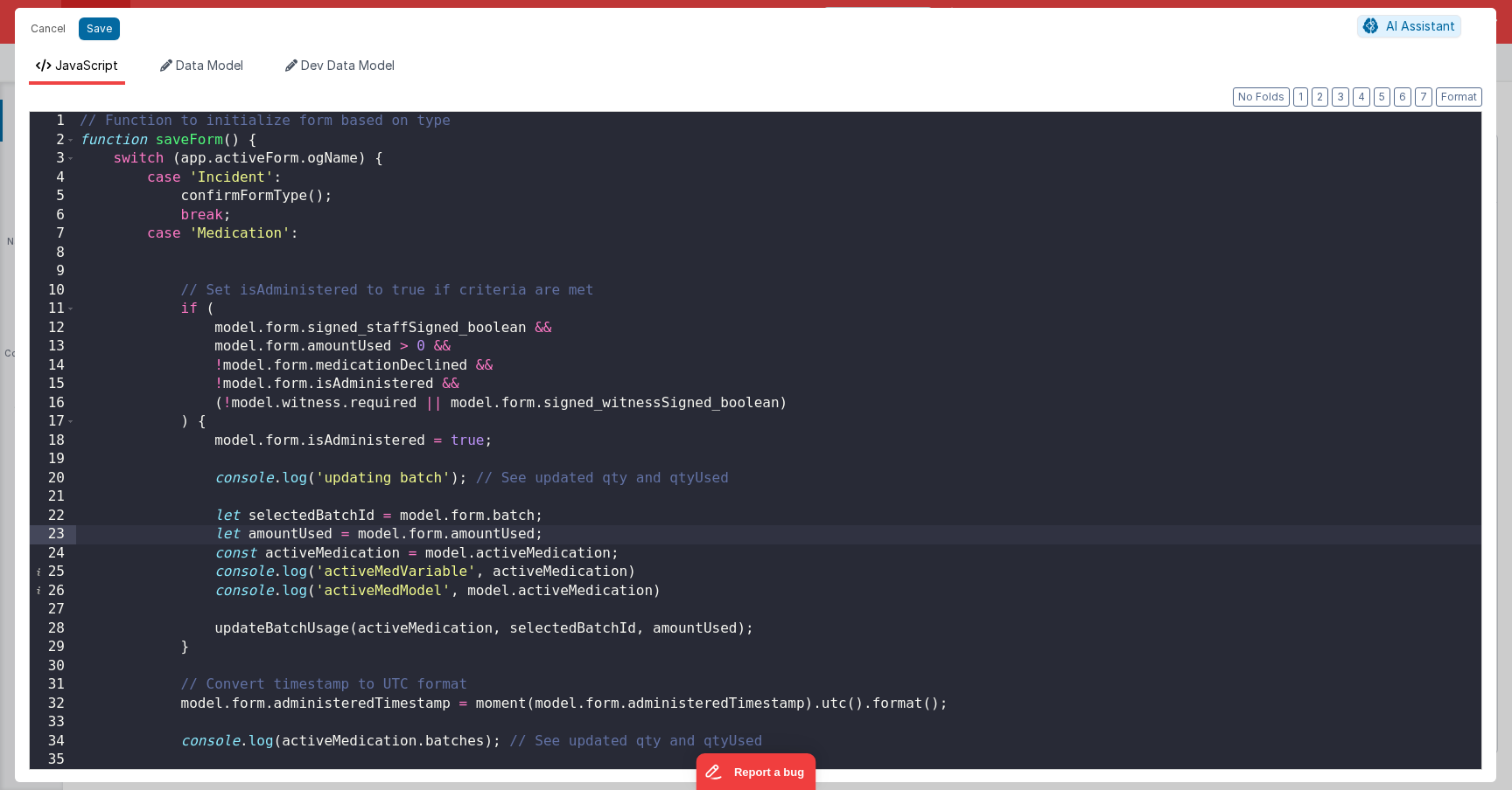
click at [194, 418] on div "// Function to initialize form based on type function saveForm ( ) { switch ( a…" at bounding box center [778, 459] width 1405 height 695
click at [69, 426] on span at bounding box center [70, 422] width 9 height 19
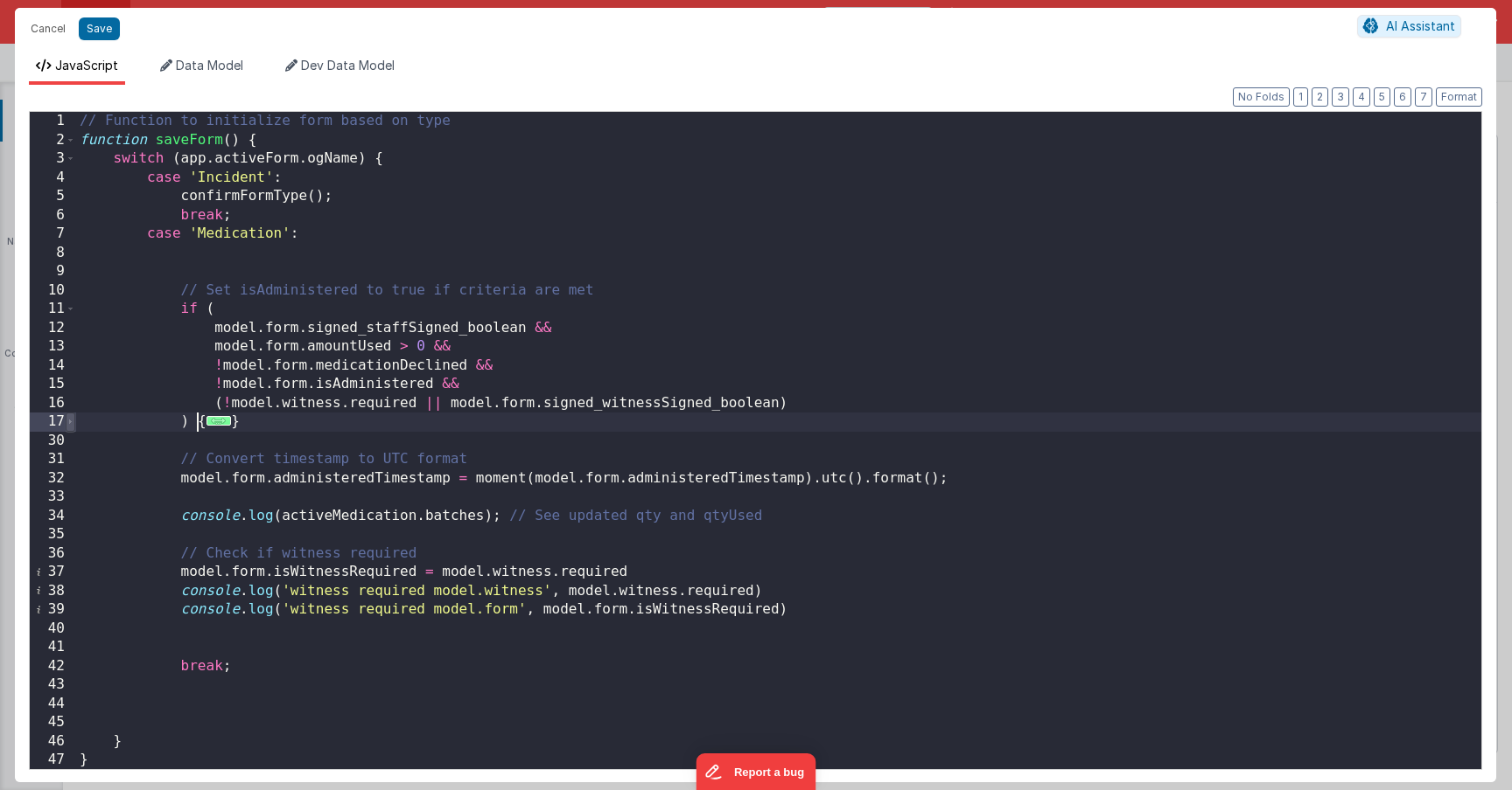
click at [70, 425] on span at bounding box center [70, 422] width 9 height 19
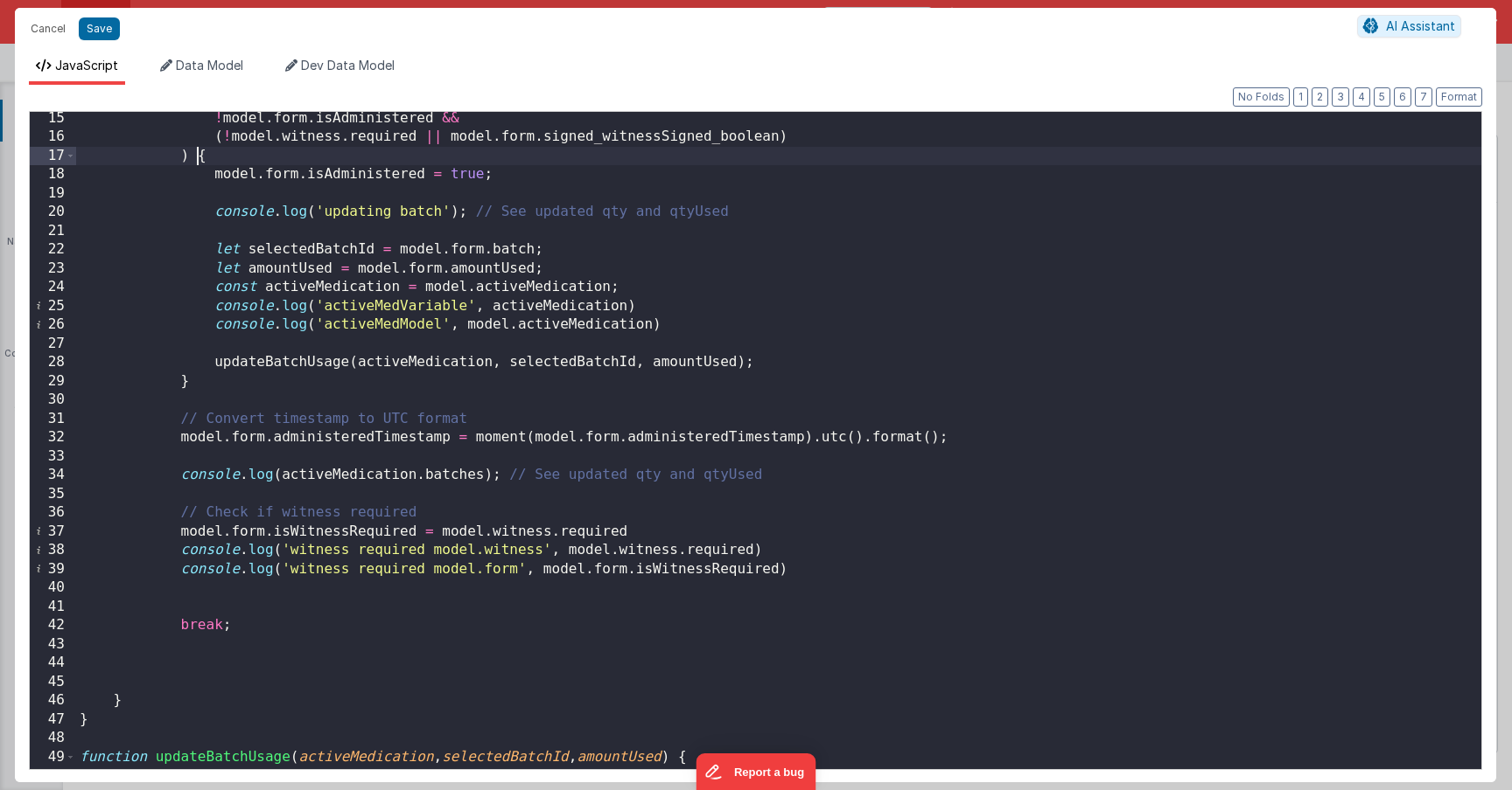
scroll to position [252, 0]
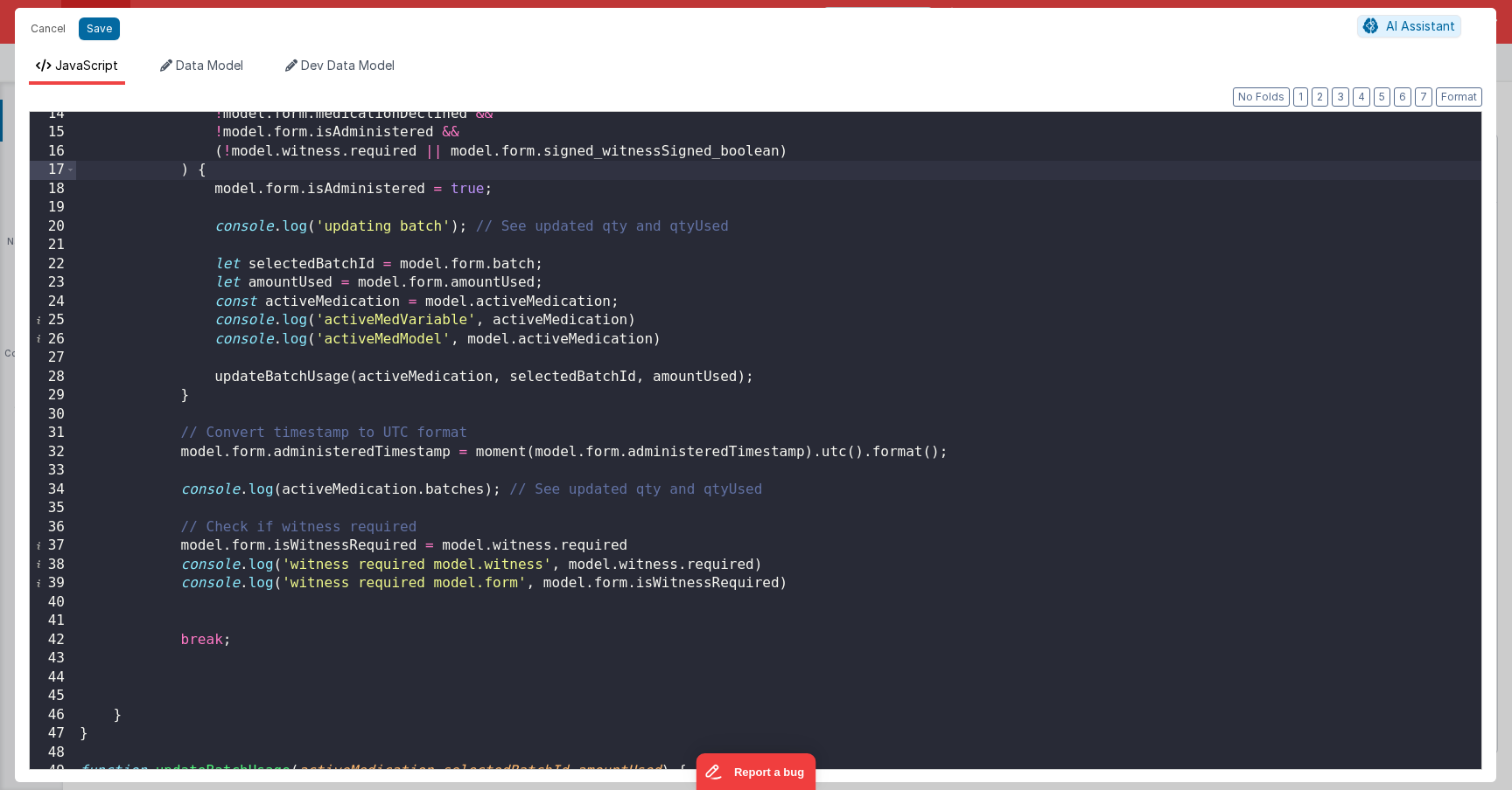
click at [410, 376] on div "! model . form . medicationDeclined && ! model . form . isAdministered && ( ! m…" at bounding box center [778, 453] width 1405 height 695
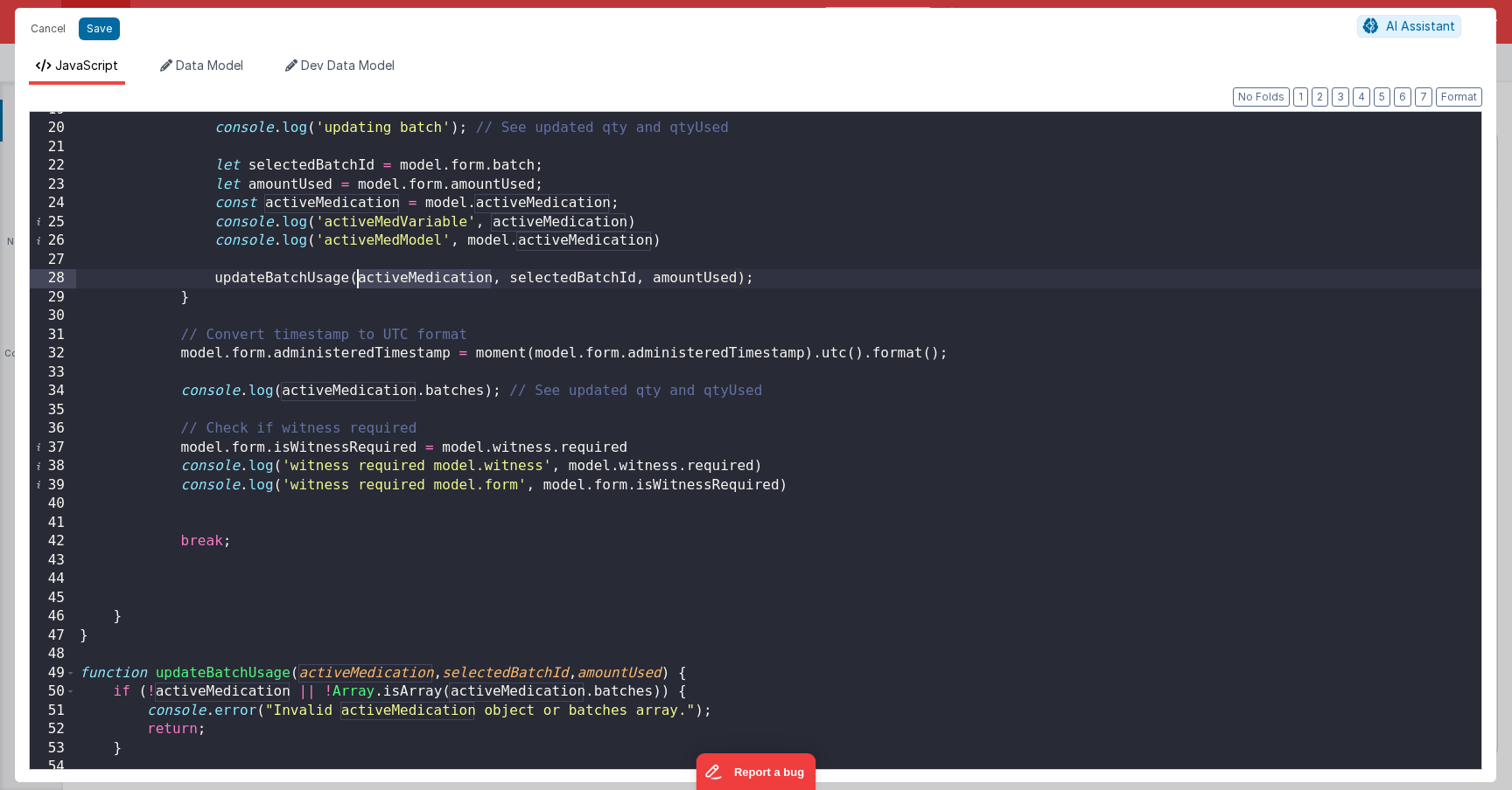
scroll to position [362, 0]
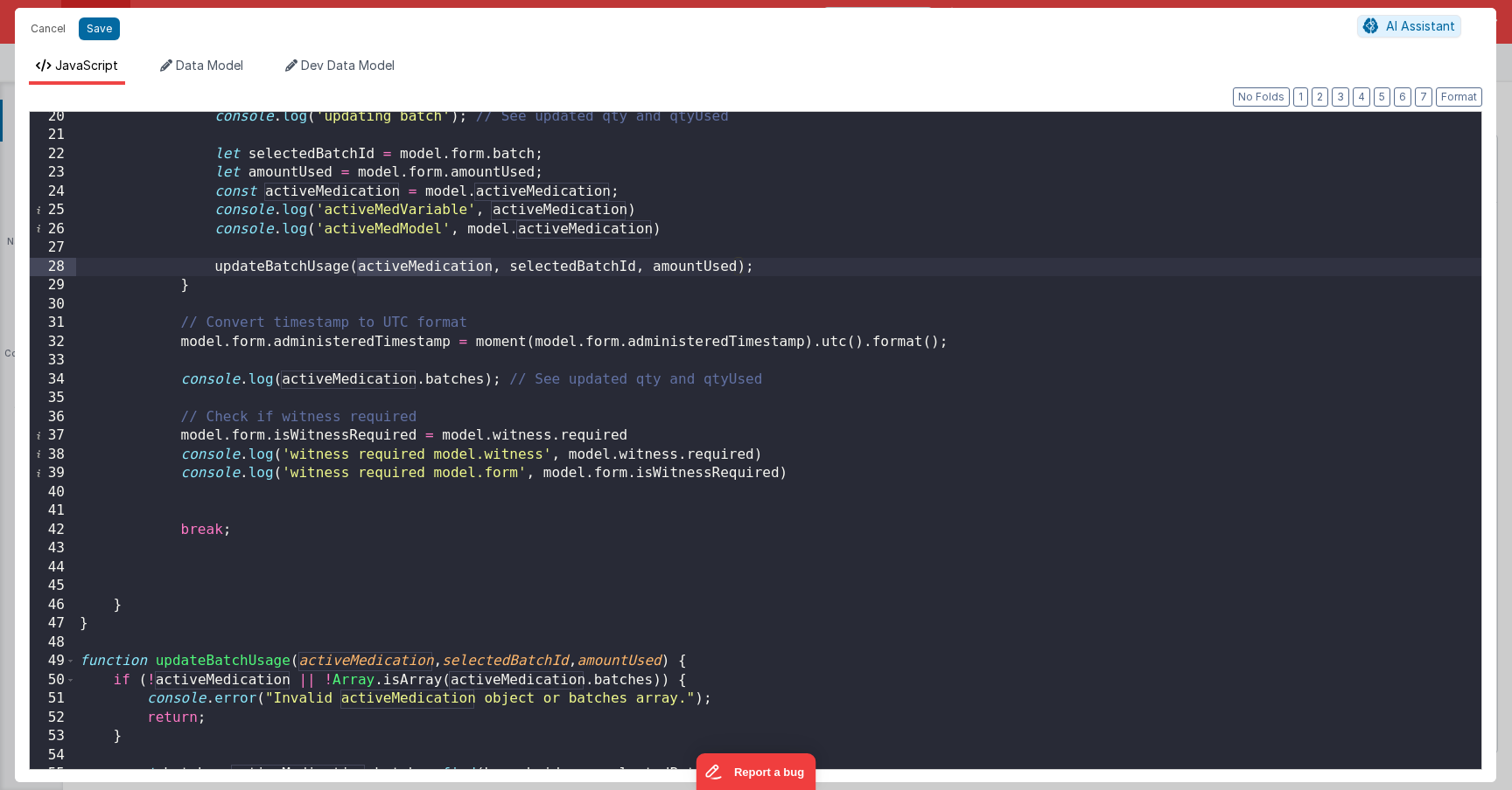
click at [98, 630] on div "console . log ( 'updating batch' ) ; // See updated qty and qtyUsed let selecte…" at bounding box center [778, 455] width 1405 height 695
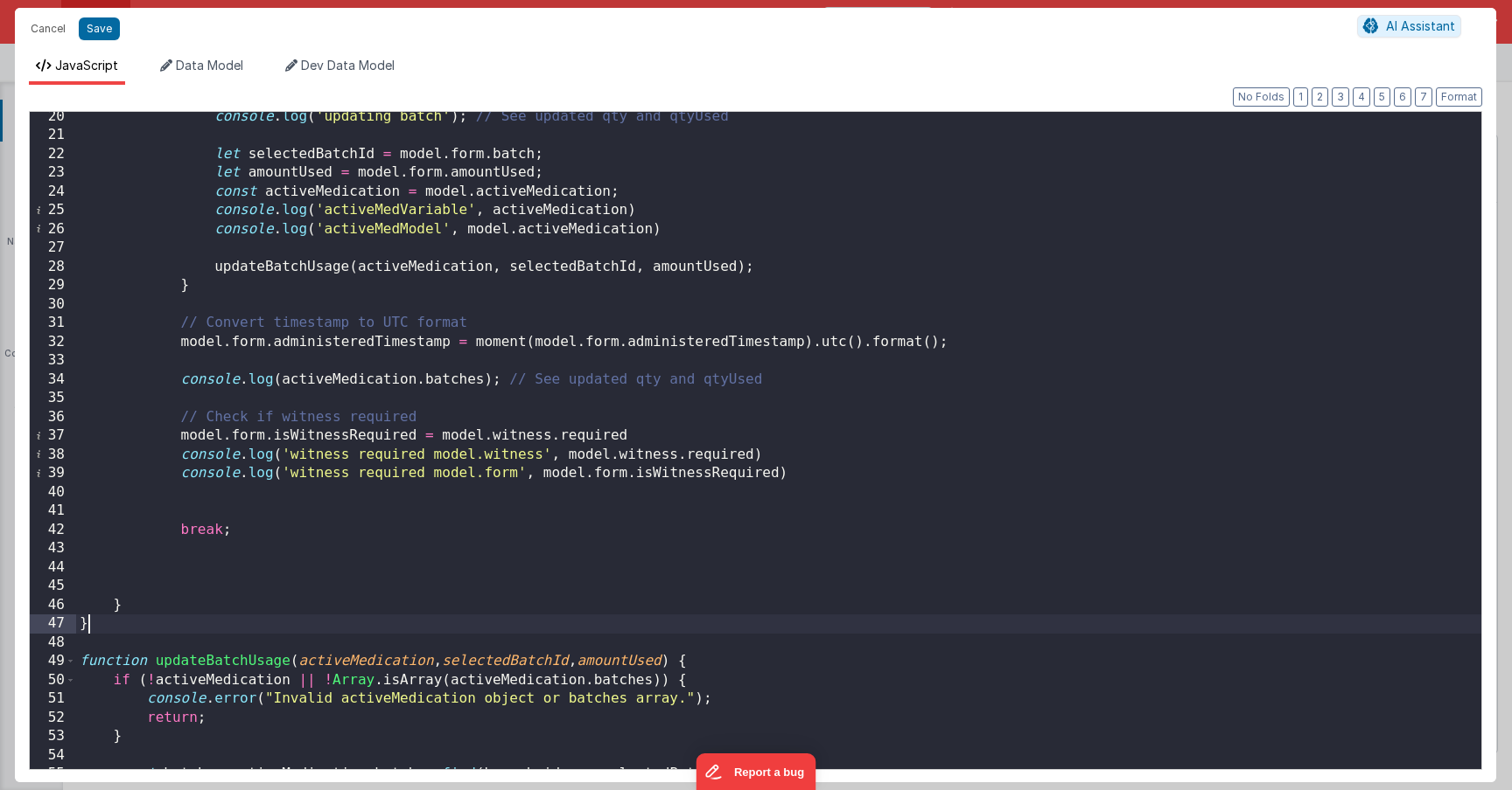
click at [98, 630] on div "console . log ( 'updating batch' ) ; // See updated qty and qtyUsed let selecte…" at bounding box center [778, 455] width 1405 height 695
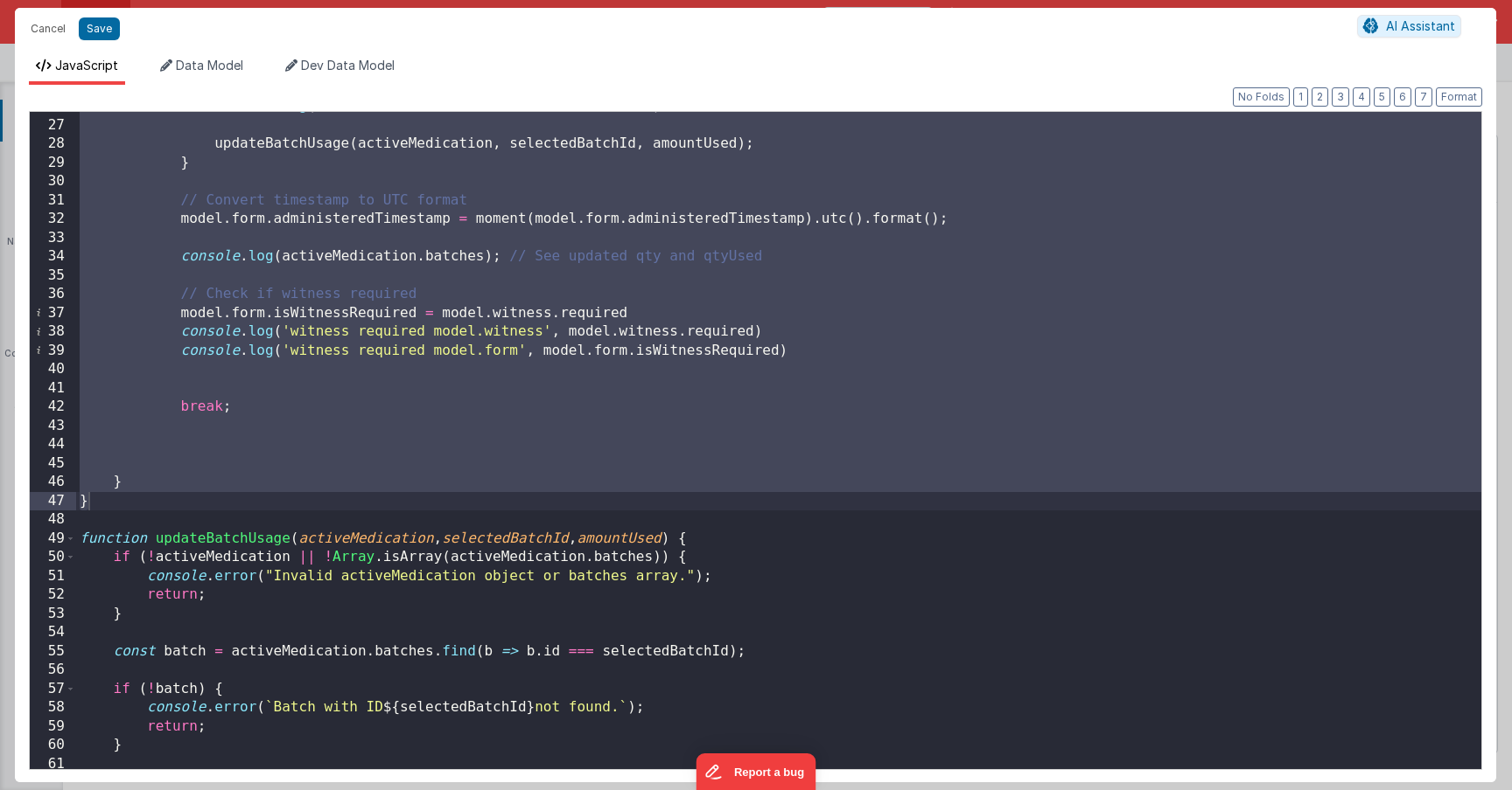
scroll to position [258, 0]
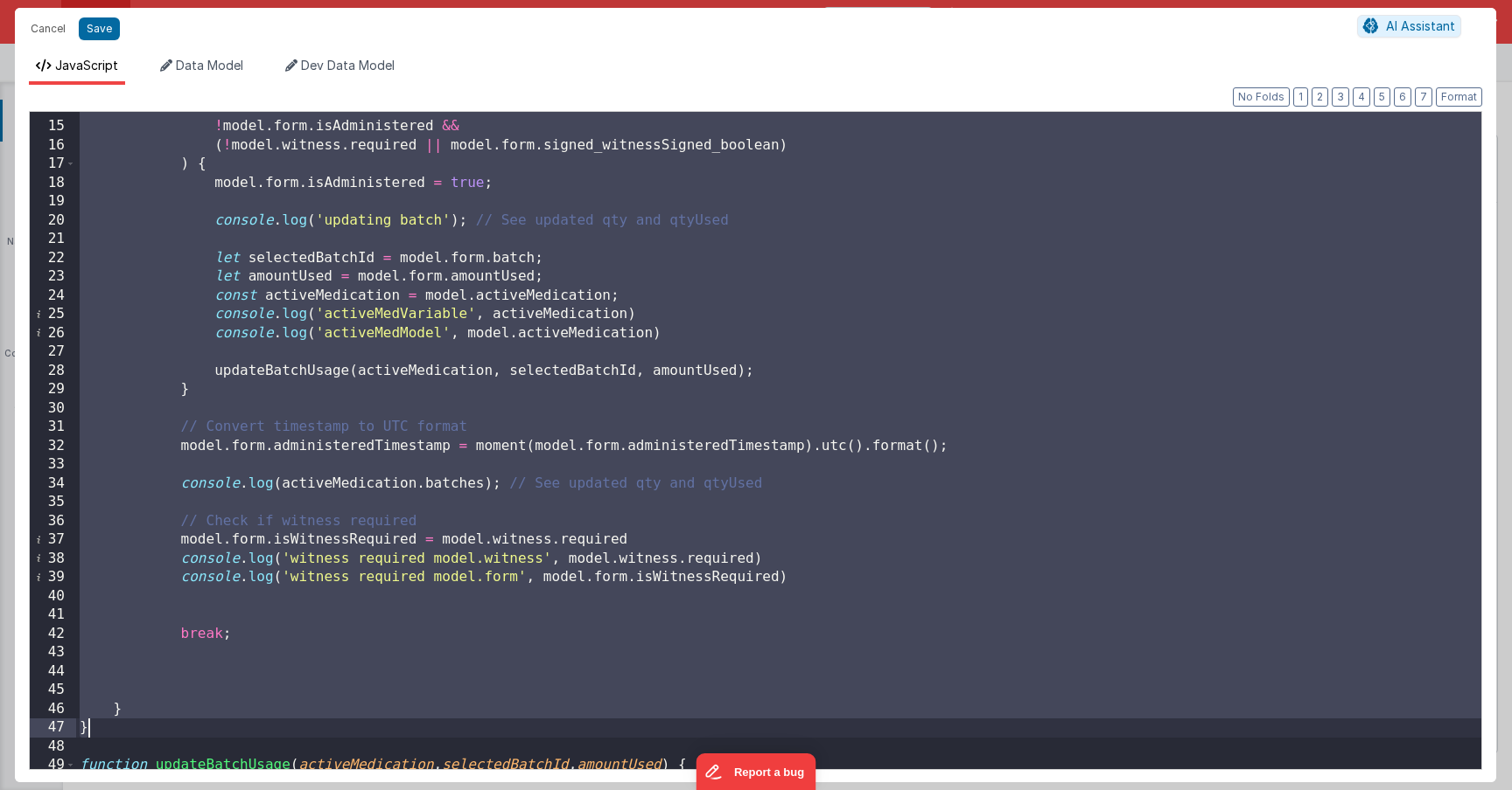
click at [568, 608] on div "! model . form . medicationDeclined && ! model . form . isAdministered && ( ! m…" at bounding box center [778, 446] width 1405 height 695
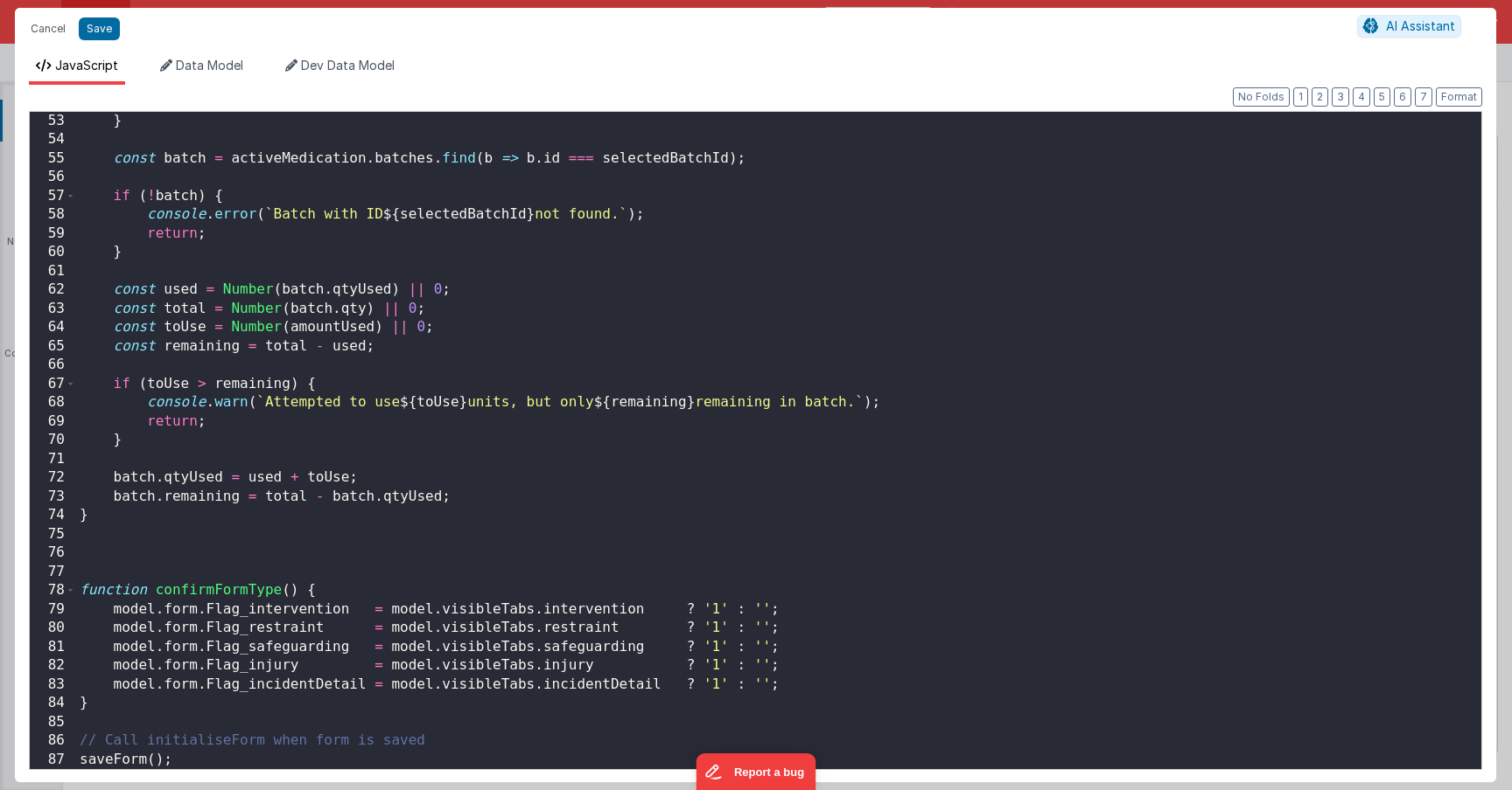
scroll to position [0, 0]
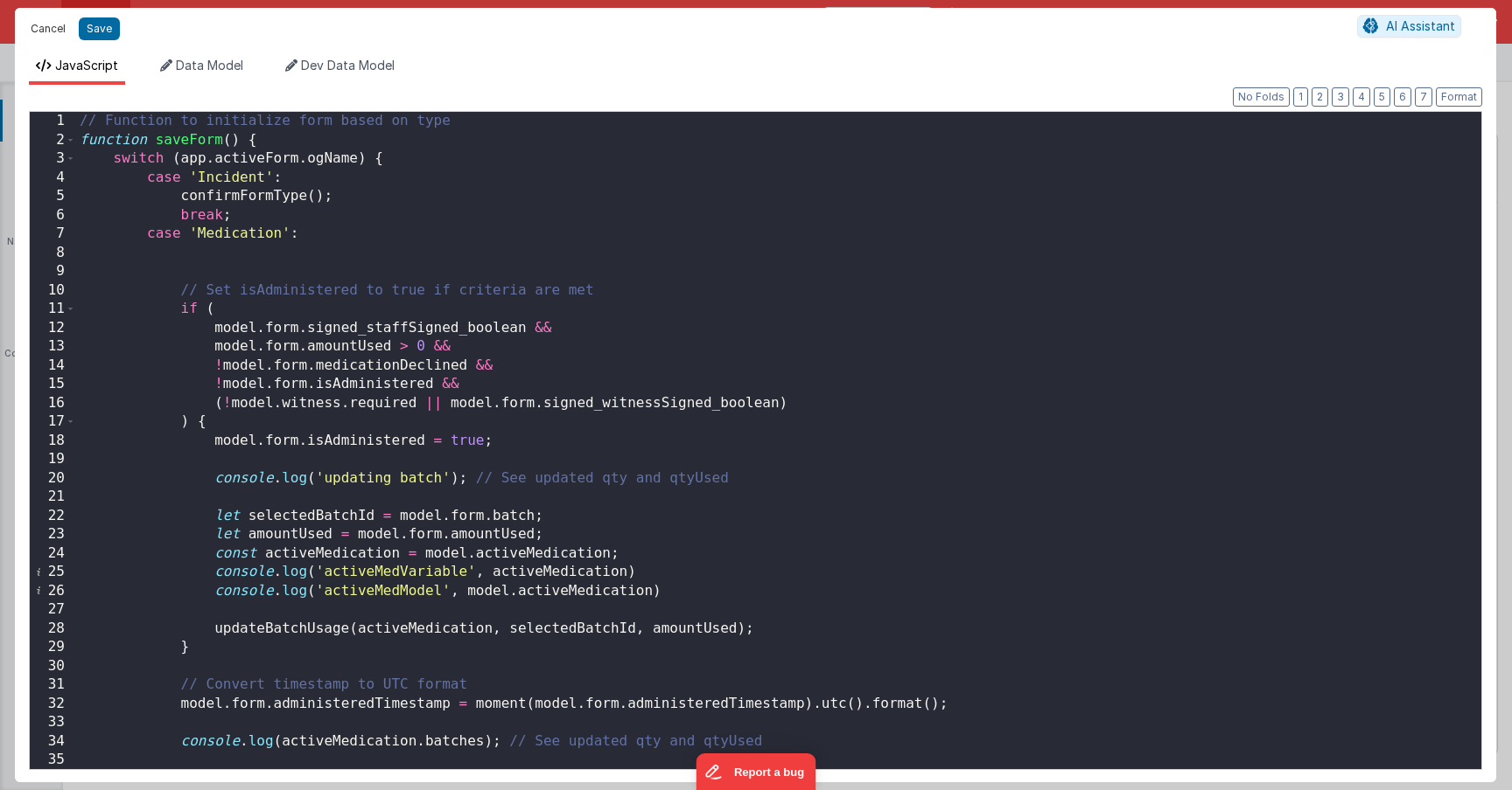
click at [44, 37] on button "Cancel" at bounding box center [48, 29] width 53 height 24
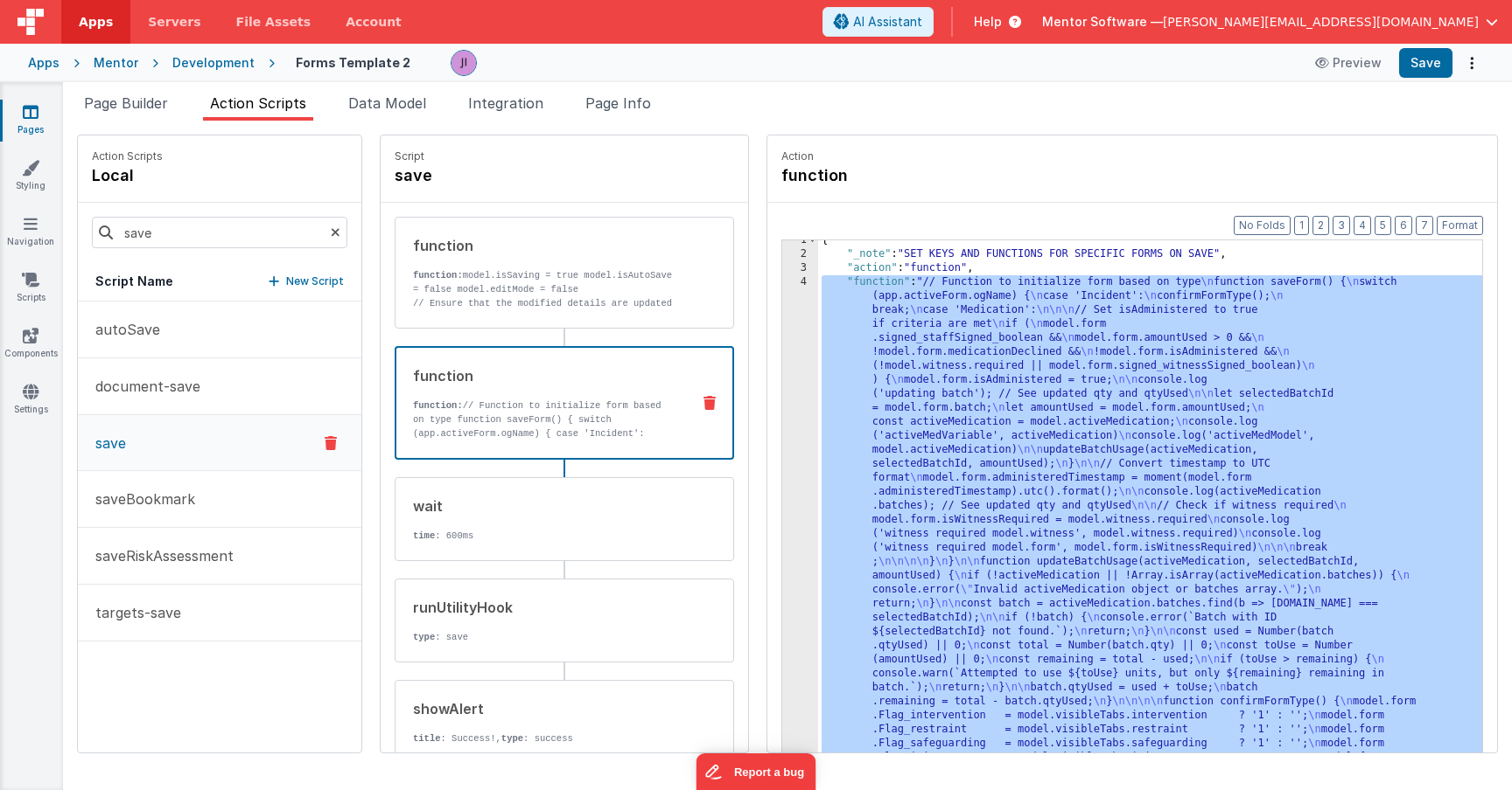
click at [886, 581] on div "{ "_note" : "SET KEYS AND FUNCTIONS FOR SPECIFIC FORMS ON SAVE" , "action" : "f…" at bounding box center [1149, 531] width 664 height 595
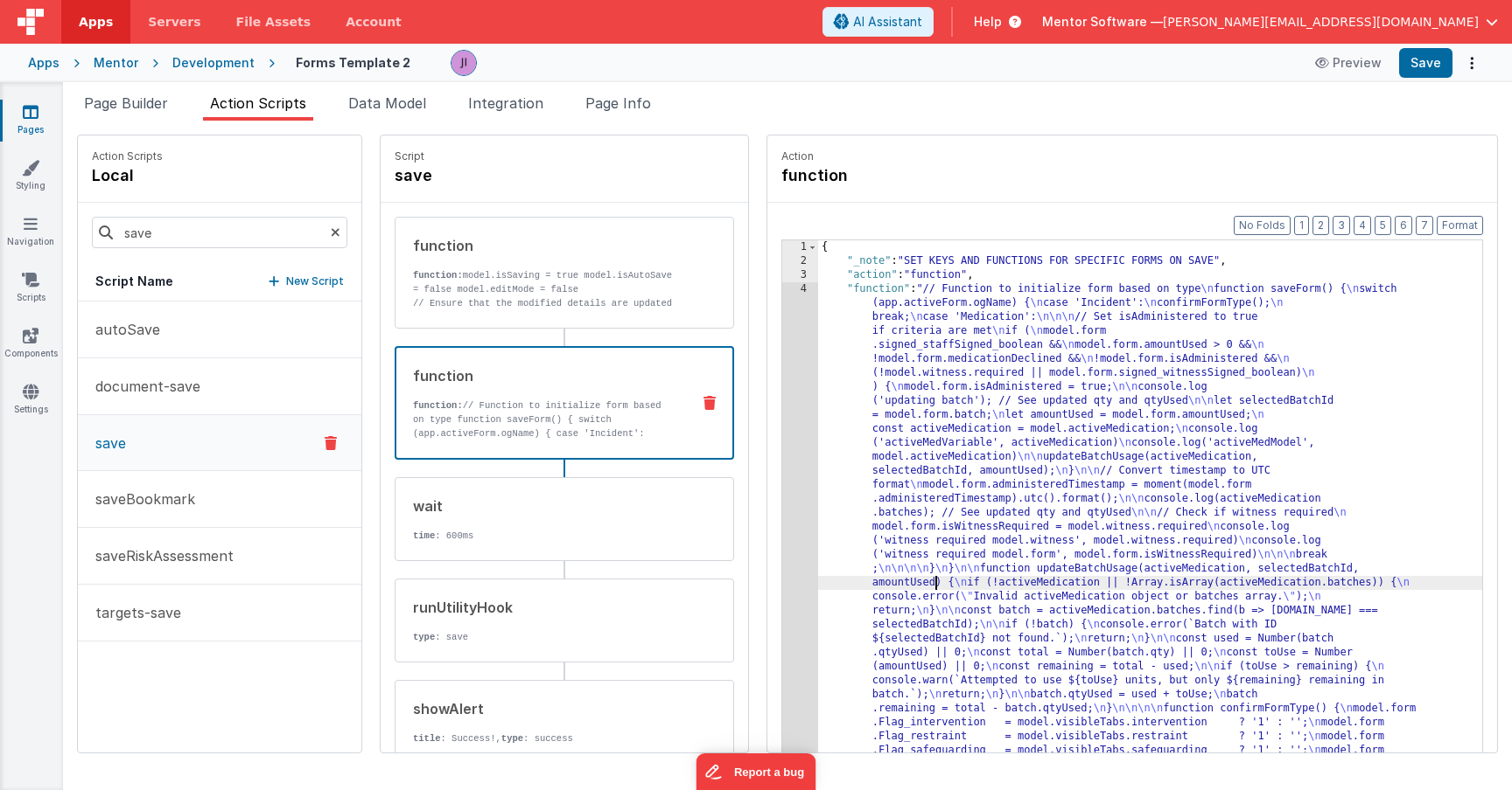
scroll to position [21, 0]
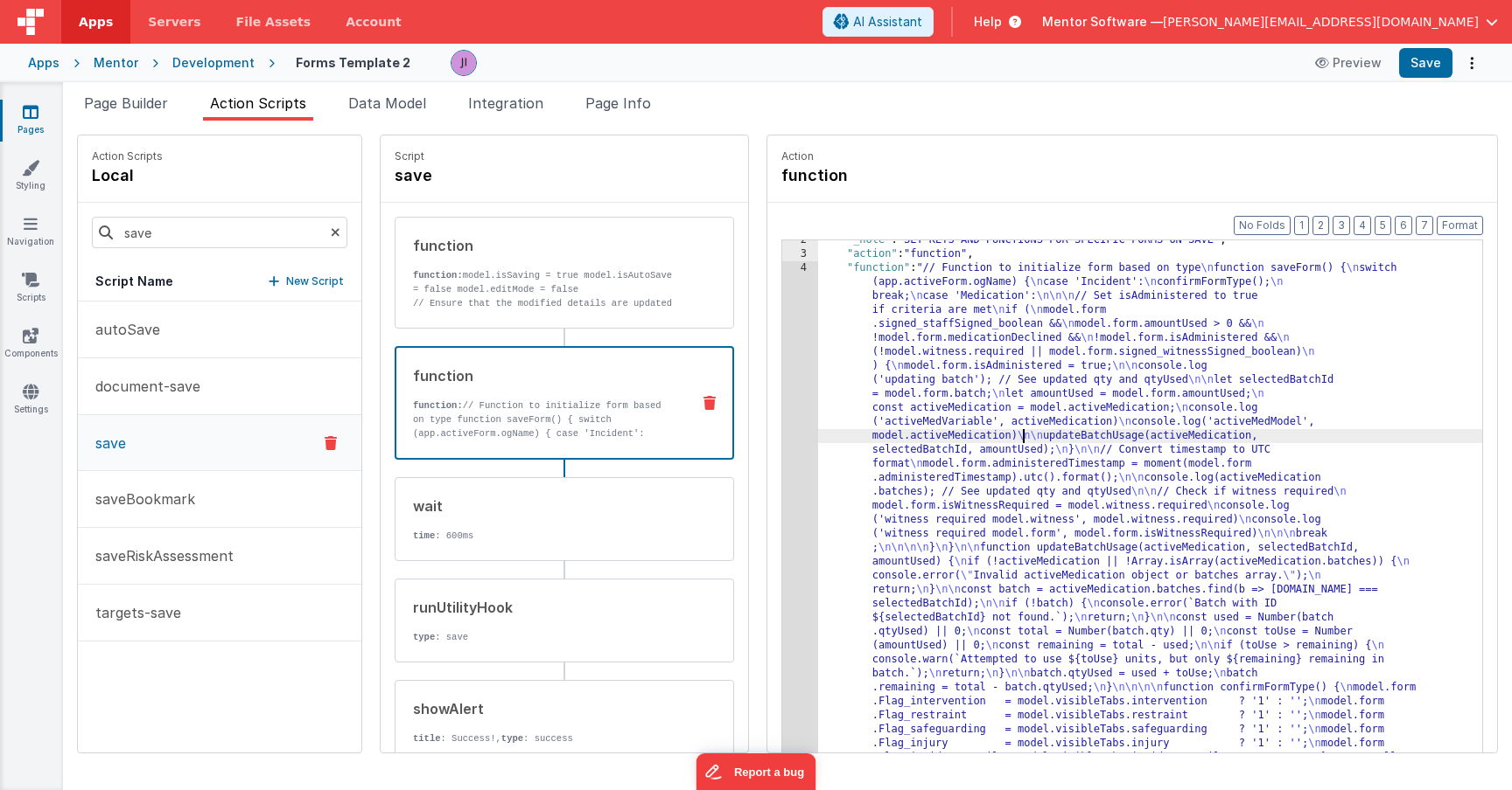
click at [974, 433] on div ""_note" : "SET KEYS AND FUNCTIONS FOR SPECIFIC FORMS ON SAVE" , "action" : "fun…" at bounding box center [1149, 531] width 664 height 595
click at [782, 434] on div "4" at bounding box center [800, 519] width 36 height 518
click at [782, 430] on div "4" at bounding box center [800, 519] width 36 height 518
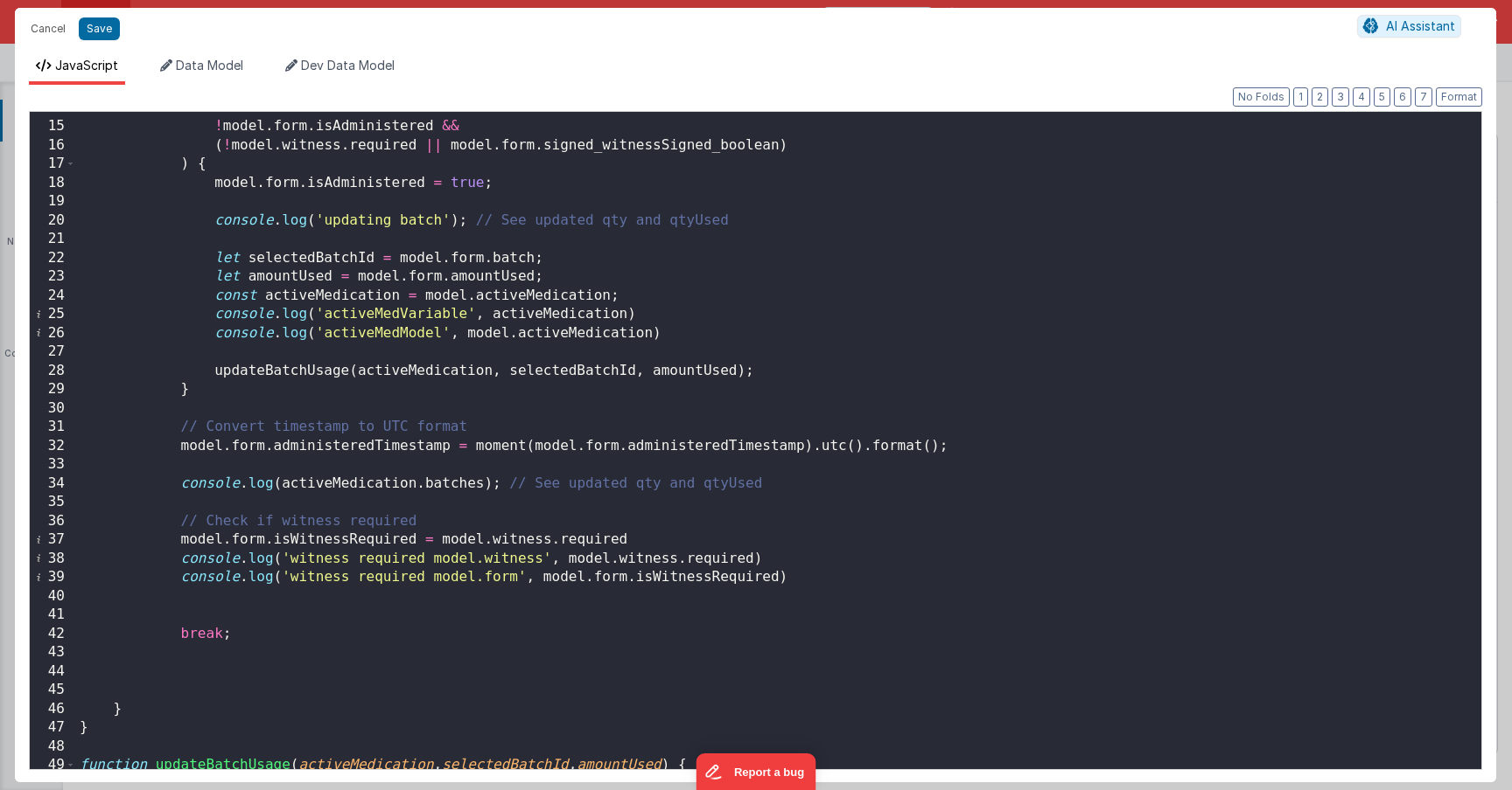
scroll to position [246, 0]
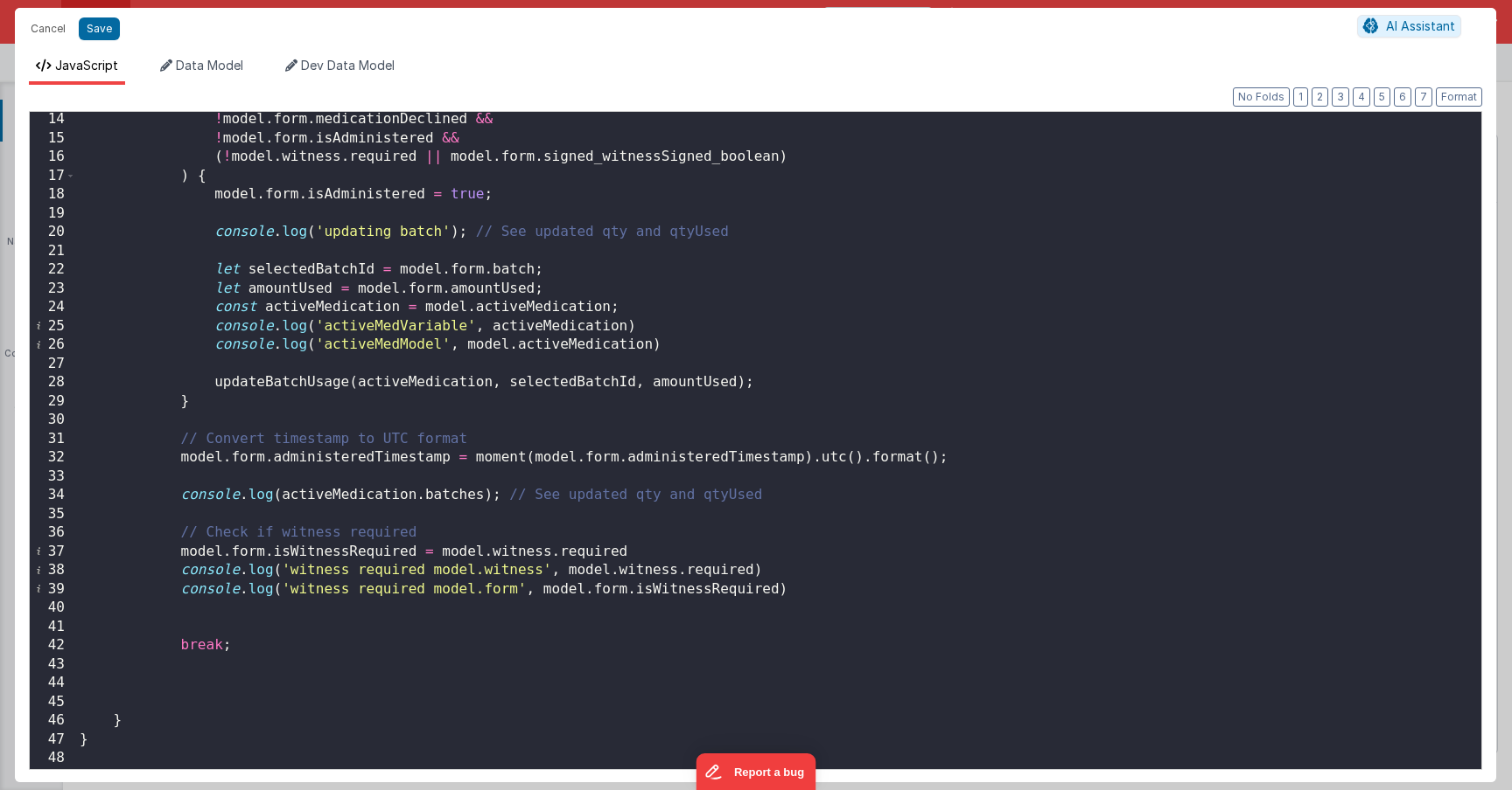
click at [429, 381] on div "! model . form . medicationDeclined && ! model . form . isAdministered && ( ! m…" at bounding box center [778, 457] width 1405 height 695
click at [552, 379] on div "! model . form . medicationDeclined && ! model . form . isAdministered && ( ! m…" at bounding box center [778, 457] width 1405 height 695
click at [386, 384] on div "! model . form . medicationDeclined && ! model . form . isAdministered && ( ! m…" at bounding box center [778, 457] width 1405 height 695
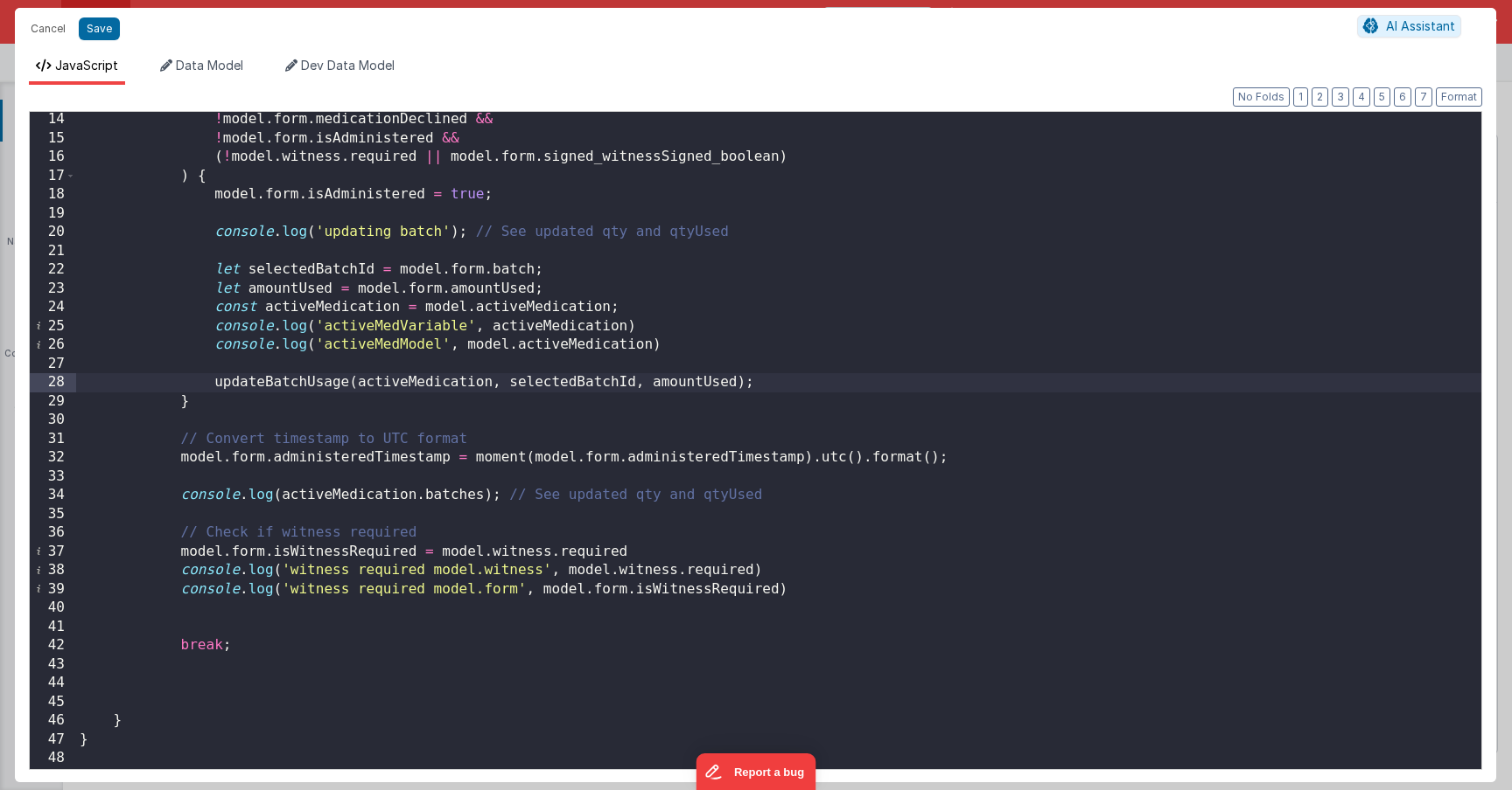
click at [360, 384] on div "! model . form . medicationDeclined && ! model . form . isAdministered && ( ! m…" at bounding box center [778, 457] width 1405 height 695
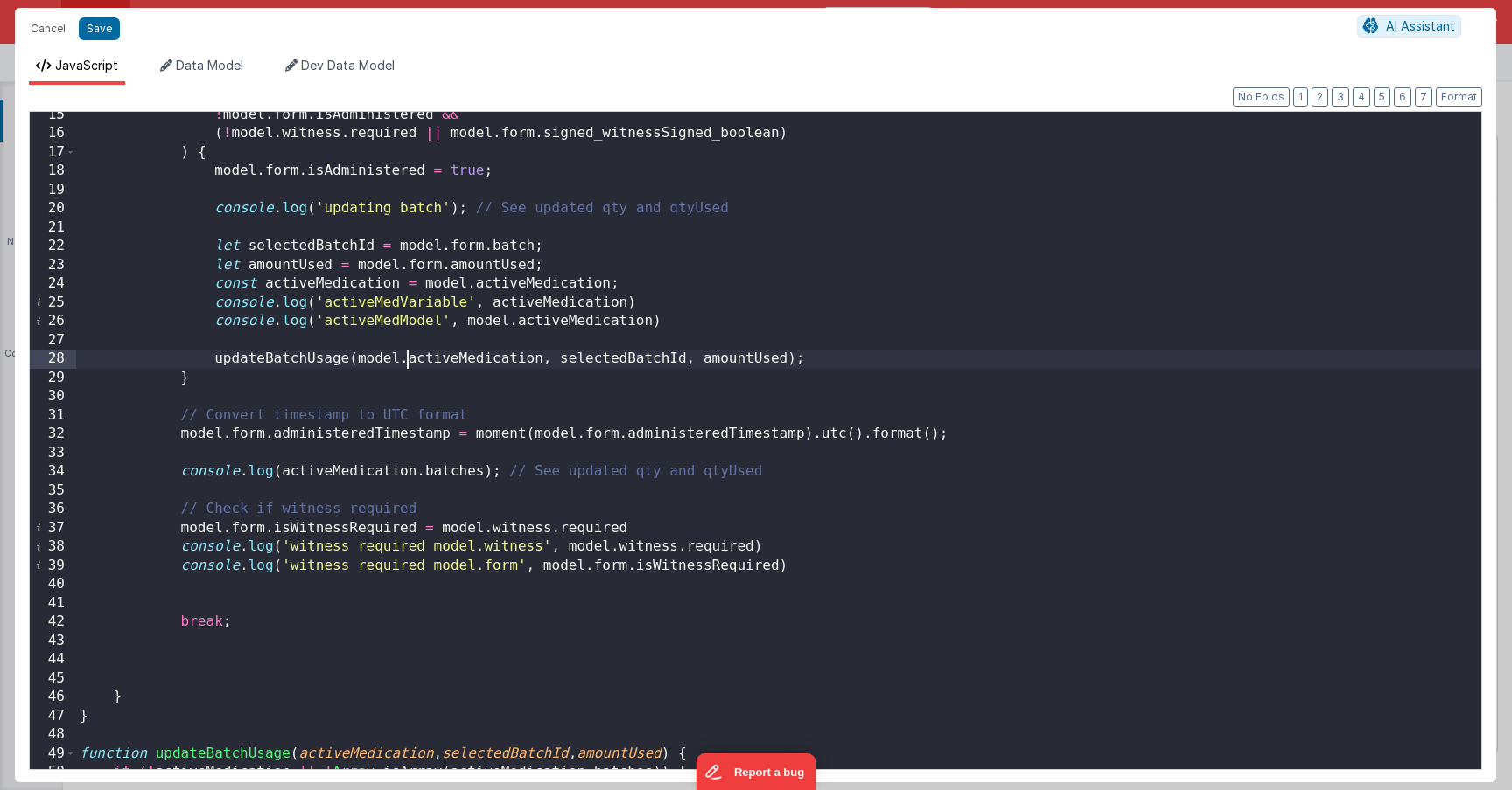
scroll to position [256, 0]
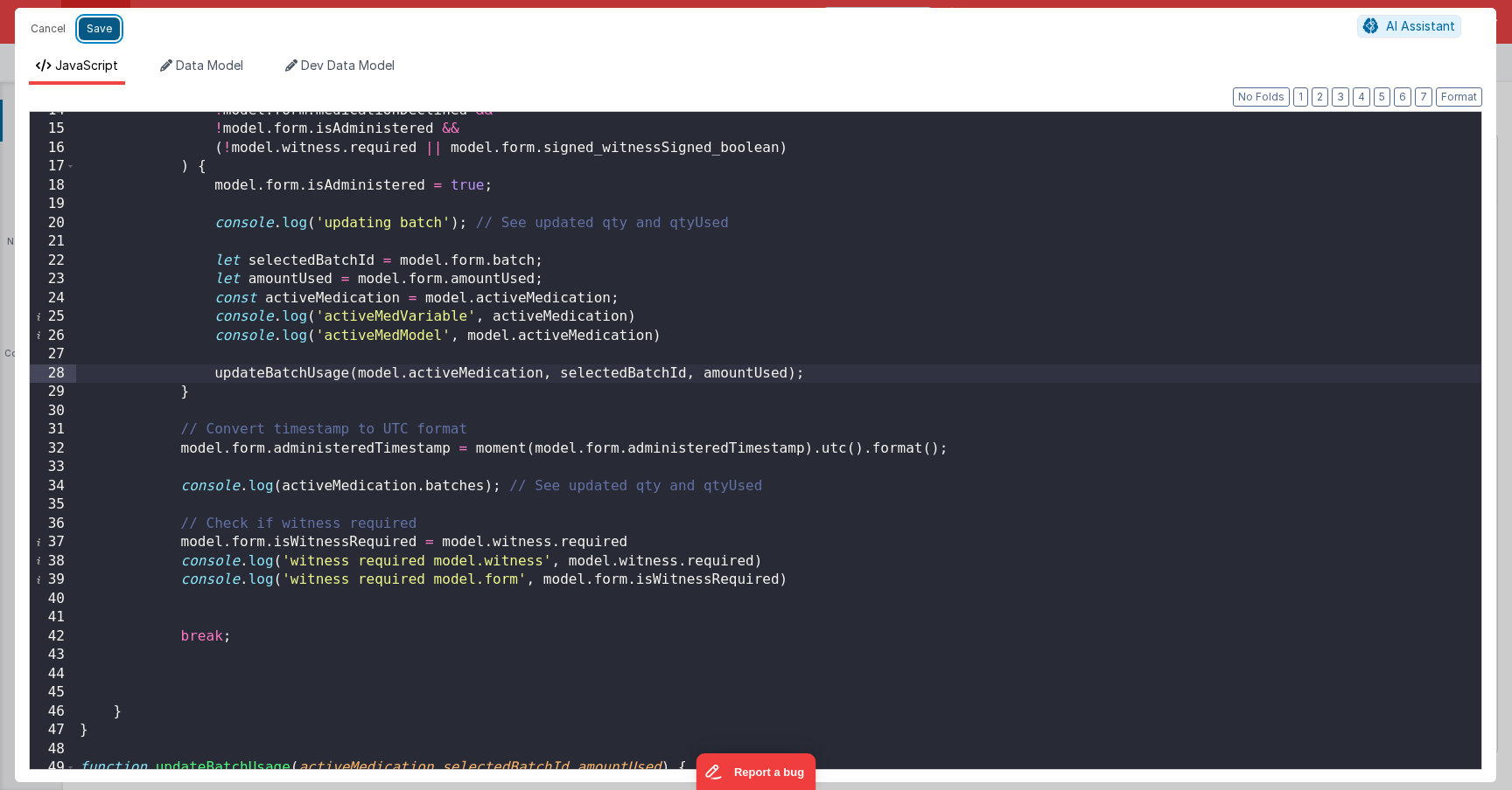
click at [100, 32] on button "Save" at bounding box center [100, 29] width 41 height 23
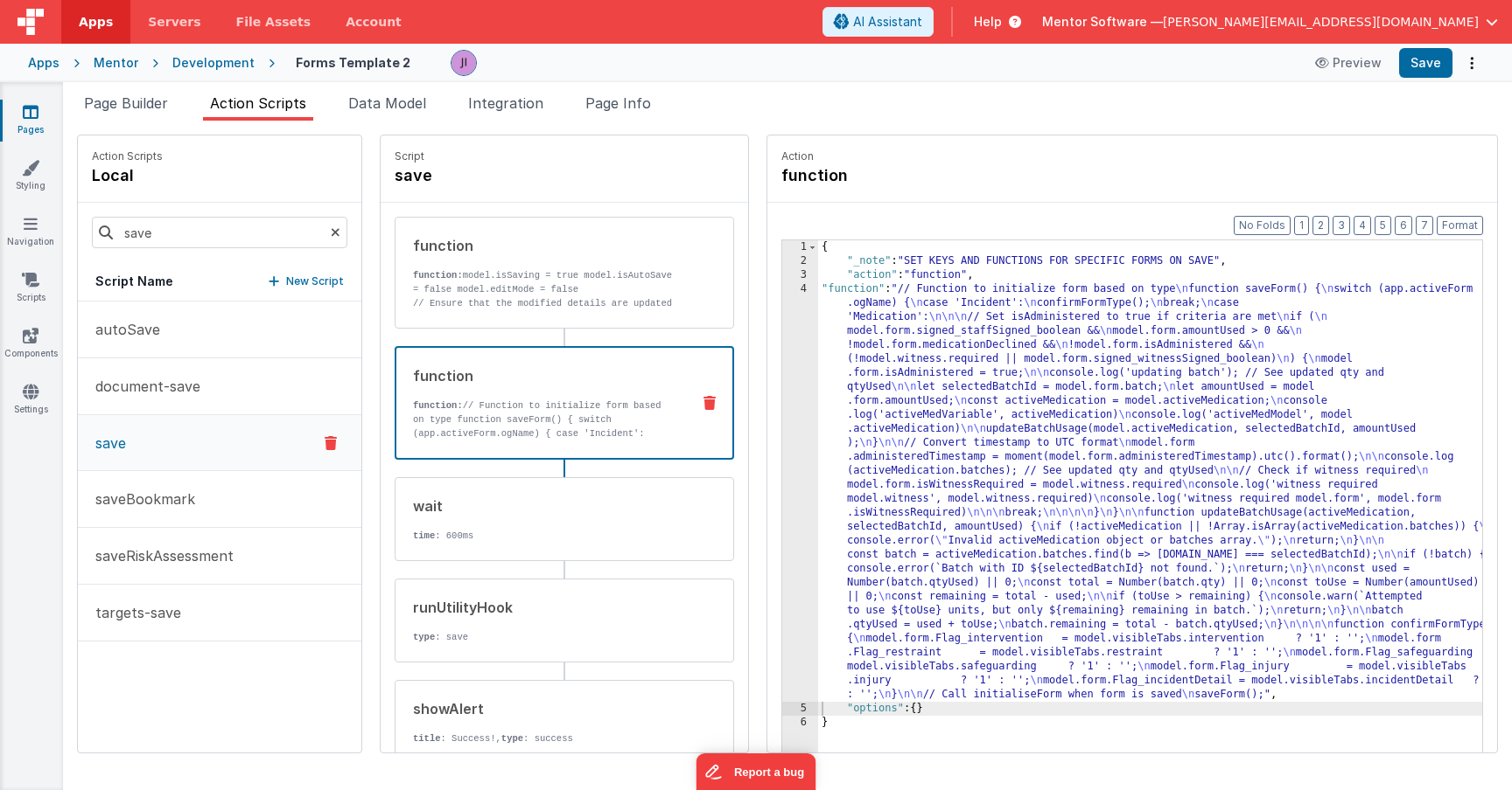
click at [1399, 84] on div "Page Builder Action Scripts Data Model Integration Page Info Snippet Library Na…" at bounding box center [787, 437] width 1448 height 708
click at [1402, 70] on button "Save" at bounding box center [1425, 63] width 54 height 30
click at [862, 440] on div "{ "_note" : "SET KEYS AND FUNCTIONS FOR SPECIFIC FORMS ON SAVE" , "action" : "f…" at bounding box center [1175, 537] width 715 height 595
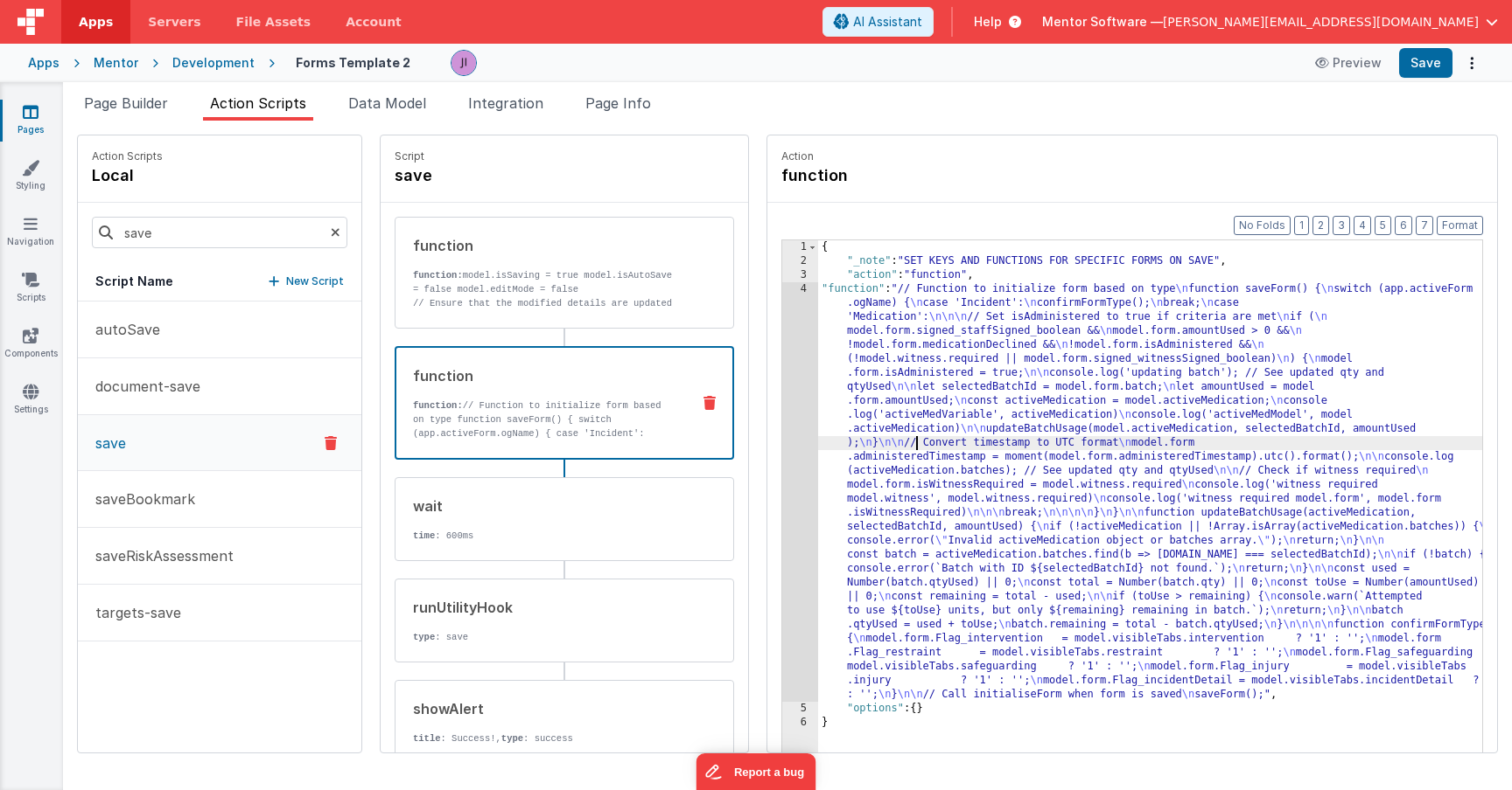
click at [782, 441] on div "4" at bounding box center [800, 492] width 36 height 420
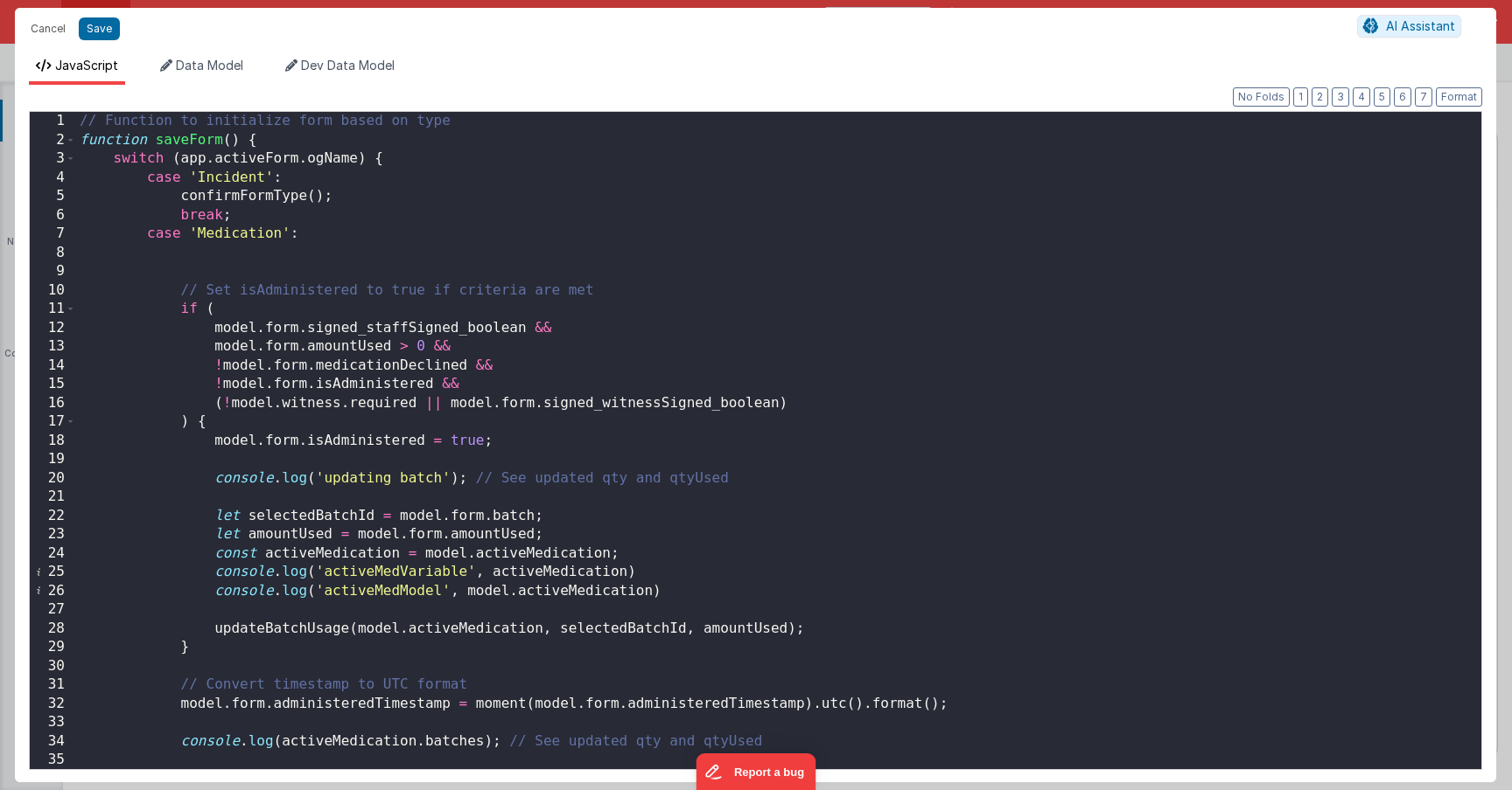
scroll to position [0, 0]
click at [310, 555] on div "// Function to initialize form based on type function saveForm ( ) { switch ( a…" at bounding box center [772, 459] width 1392 height 695
click at [521, 635] on div "// Function to initialize form based on type function saveForm ( ) { switch ( a…" at bounding box center [772, 459] width 1392 height 695
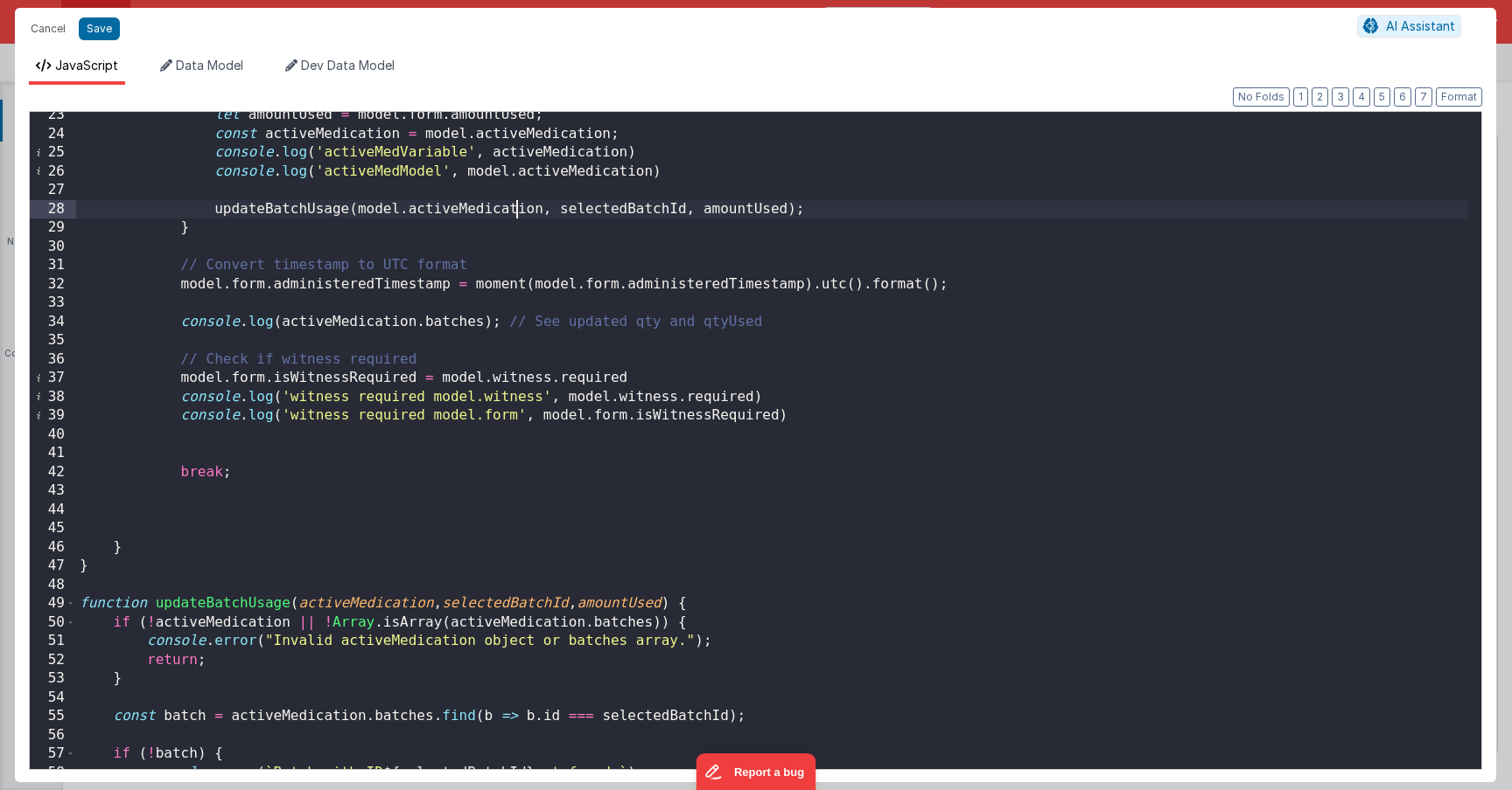
scroll to position [525, 0]
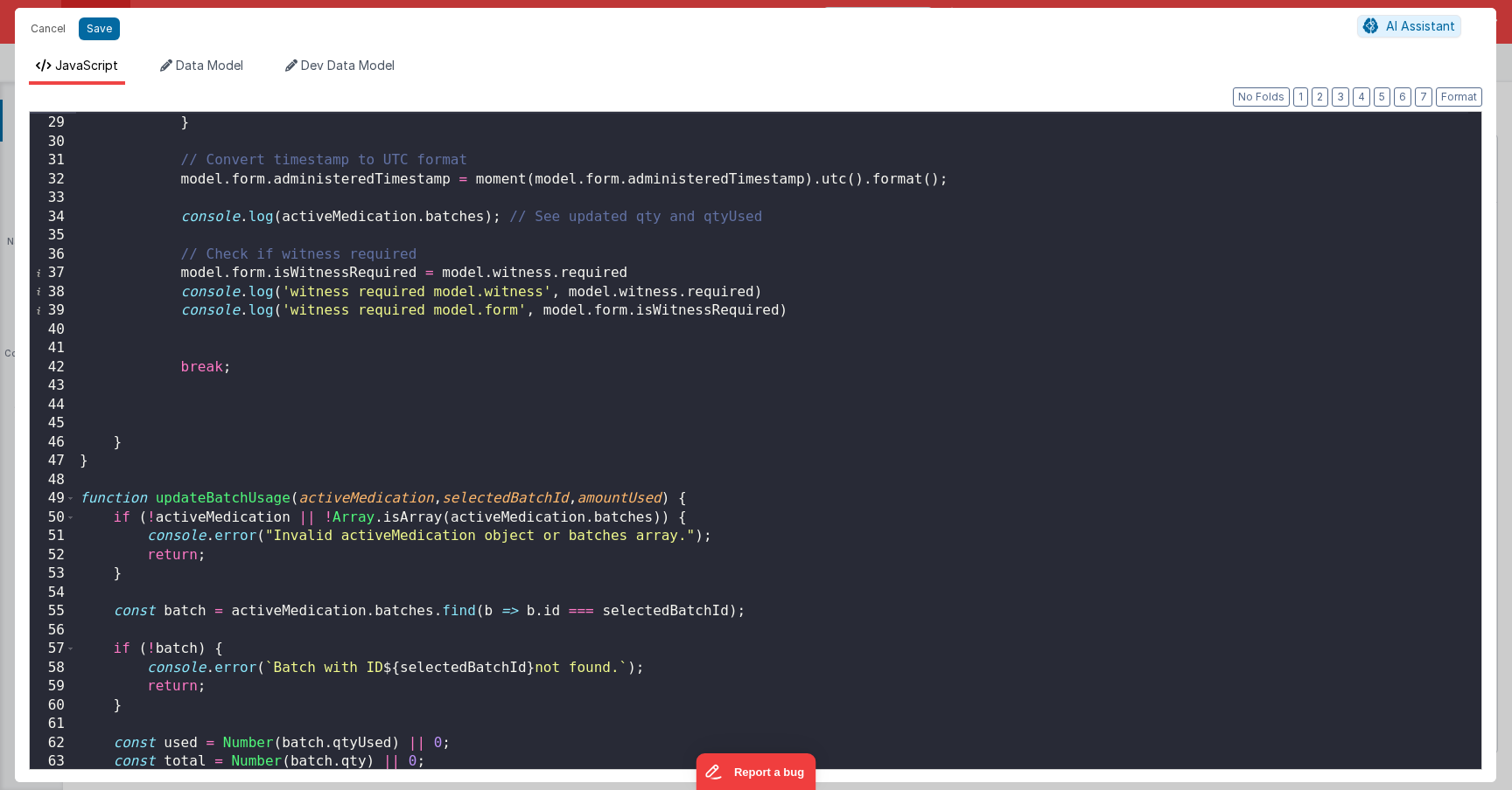
click at [744, 505] on div "updateBatchUsage ( model . activeMedication , selectedBatchId , amountUsed ) ; …" at bounding box center [772, 442] width 1392 height 695
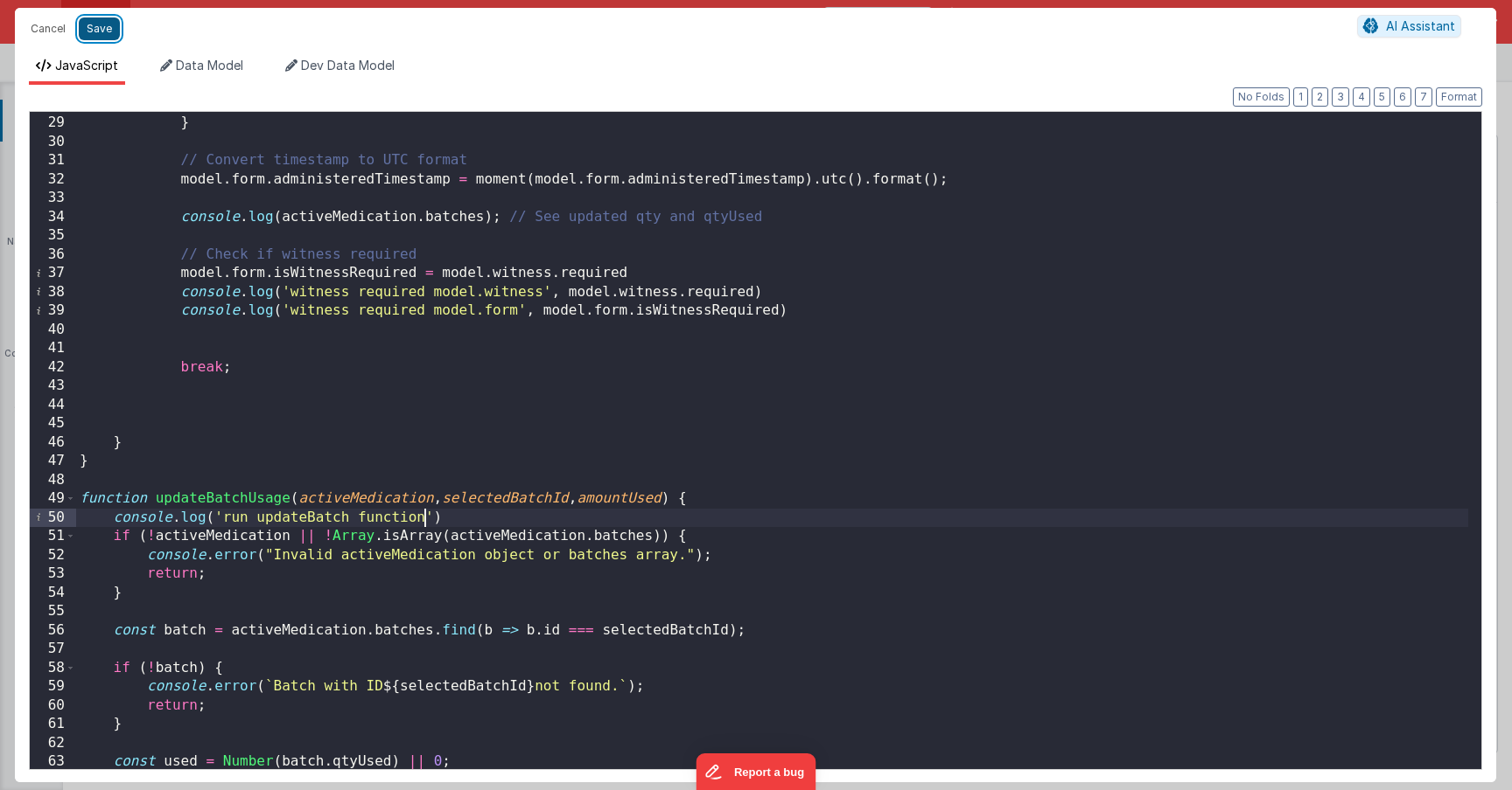
click at [104, 29] on button "Save" at bounding box center [100, 29] width 41 height 23
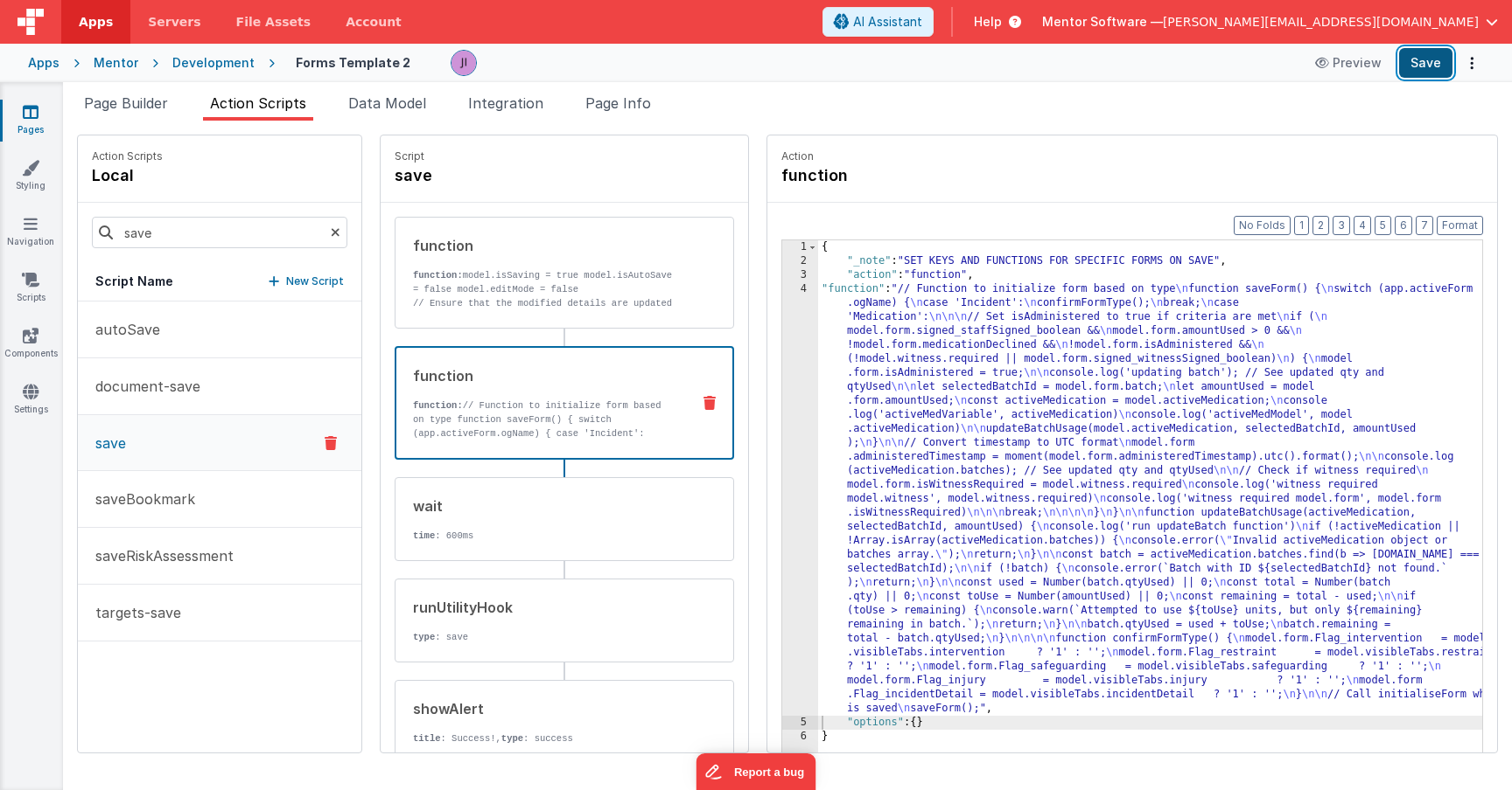
click at [1428, 54] on button "Save" at bounding box center [1425, 63] width 54 height 30
click at [818, 463] on div "{ "_note" : "SET KEYS AND FUNCTIONS FOR SPECIFIC FORMS ON SAVE" , "action" : "f…" at bounding box center [1175, 537] width 715 height 595
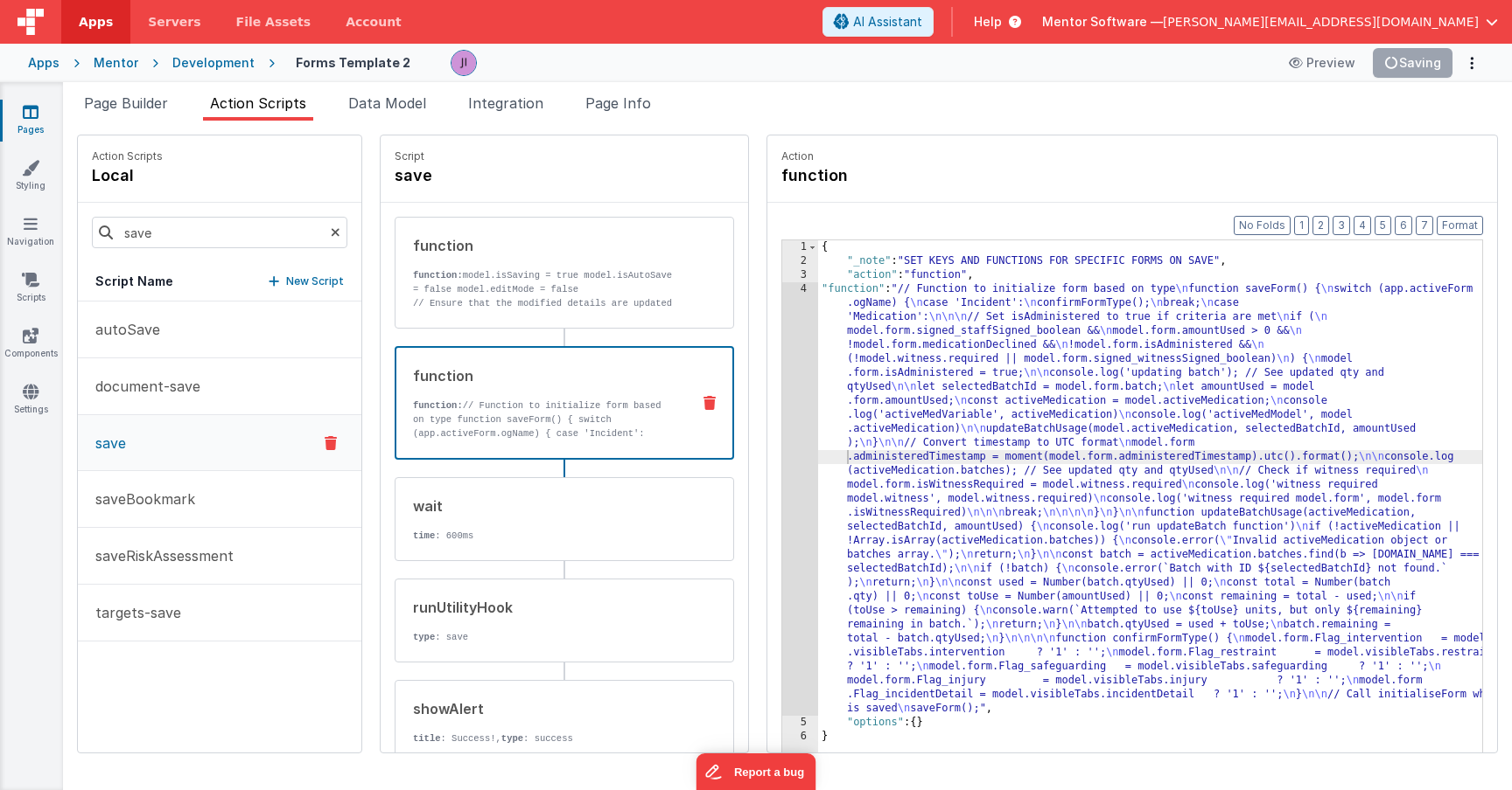
drag, startPoint x: 718, startPoint y: 449, endPoint x: 731, endPoint y: 450, distance: 13.0
click at [767, 449] on div "Format 7 6 5 4 3 2 1 No Folds 1 2 3 4 5 6 { "_note" : "SET KEYS AND FUNCTIONS F…" at bounding box center [1131, 511] width 729 height 617
click at [782, 450] on div "4" at bounding box center [800, 500] width 36 height 434
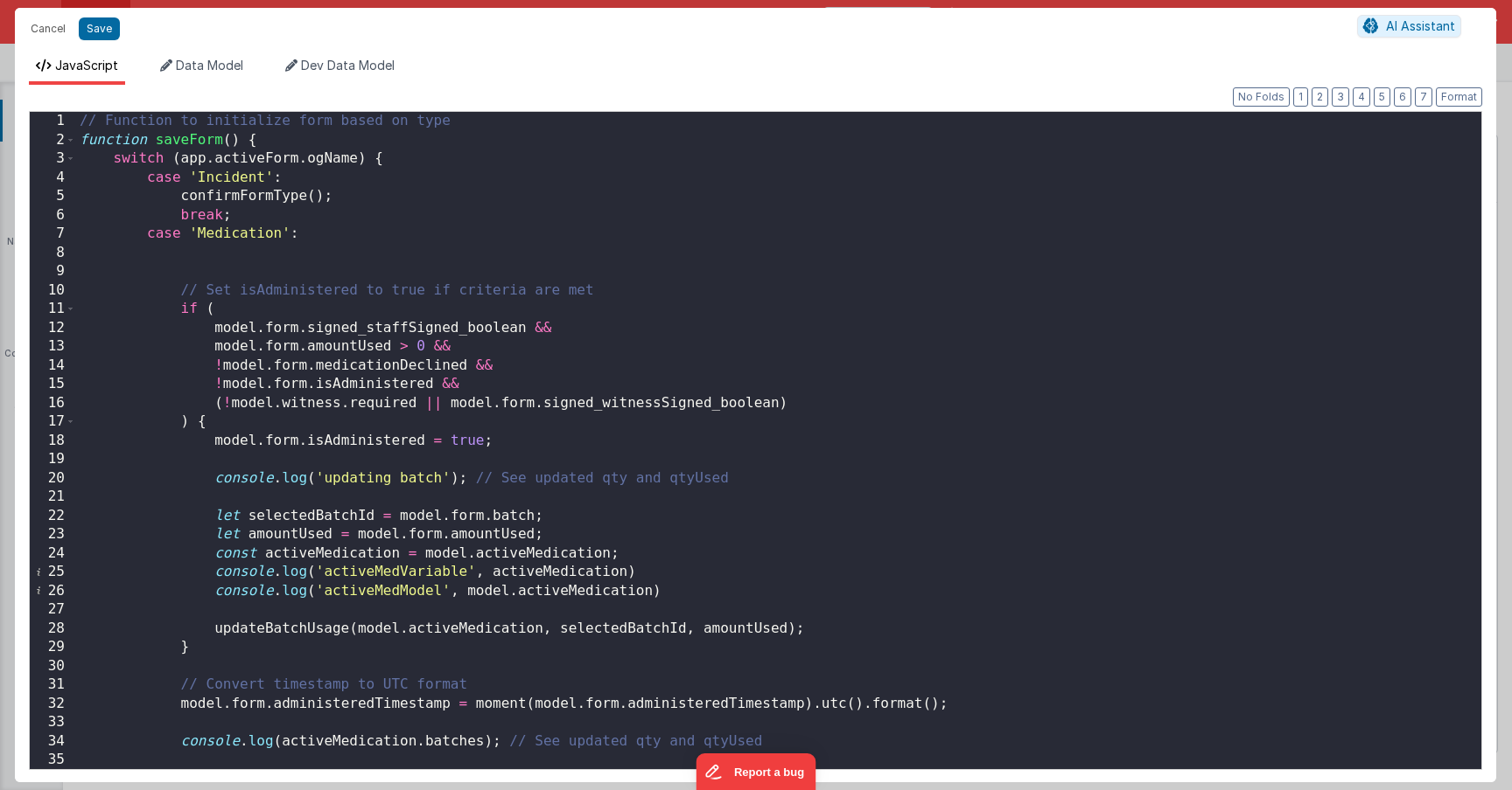
click at [322, 636] on div "// Function to initialize form based on type function saveForm ( ) { switch ( a…" at bounding box center [772, 459] width 1392 height 695
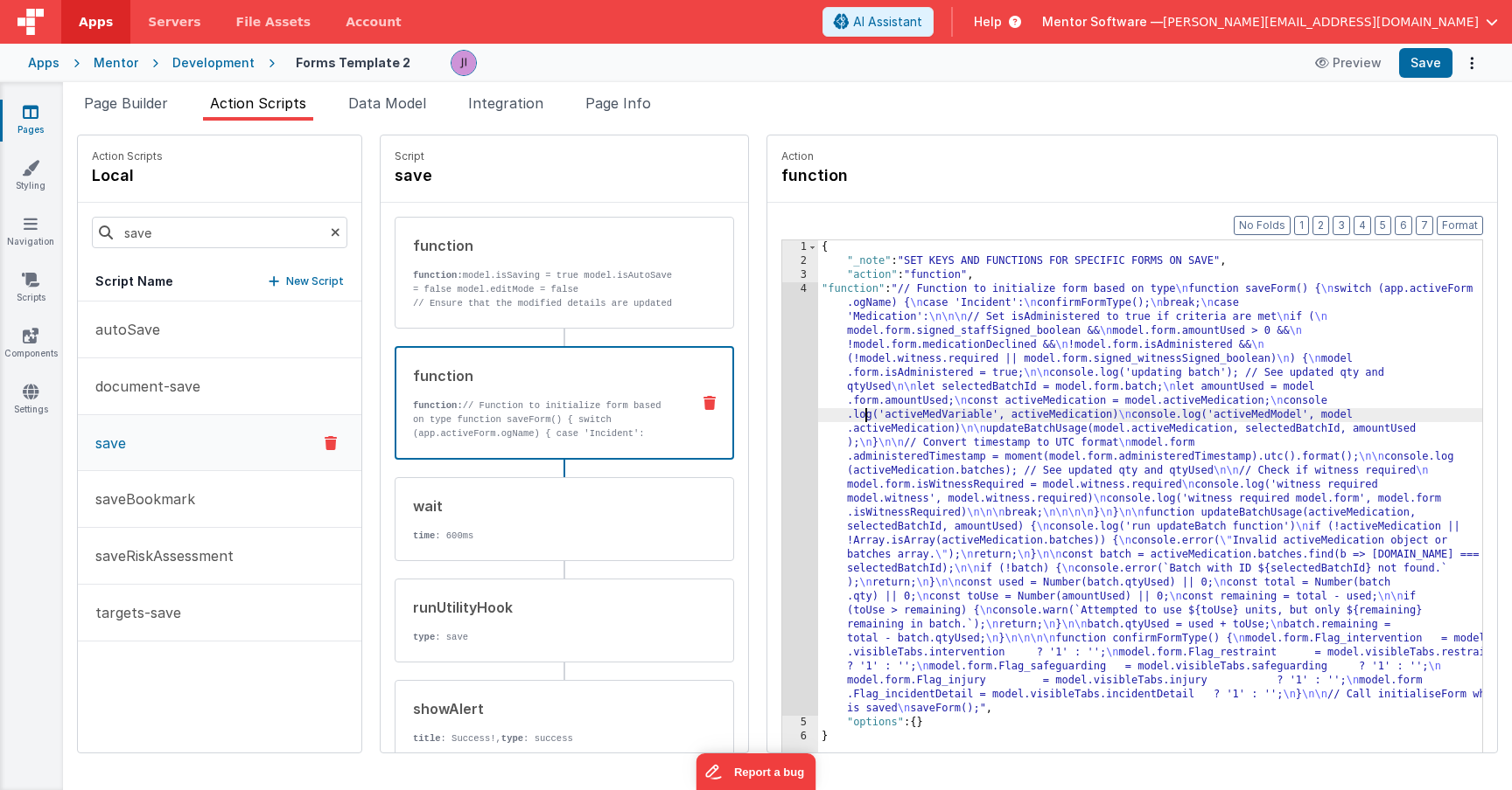
click at [818, 422] on div "{ "_note" : "SET KEYS AND FUNCTIONS FOR SPECIFIC FORMS ON SAVE" , "action" : "f…" at bounding box center [1175, 537] width 715 height 595
click at [767, 405] on div "Format 7 6 5 4 3 2 1 No Folds 1 2 3 4 5 6 { "_note" : "SET KEYS AND FUNCTIONS F…" at bounding box center [1131, 511] width 729 height 617
click at [782, 407] on div "4" at bounding box center [800, 500] width 36 height 434
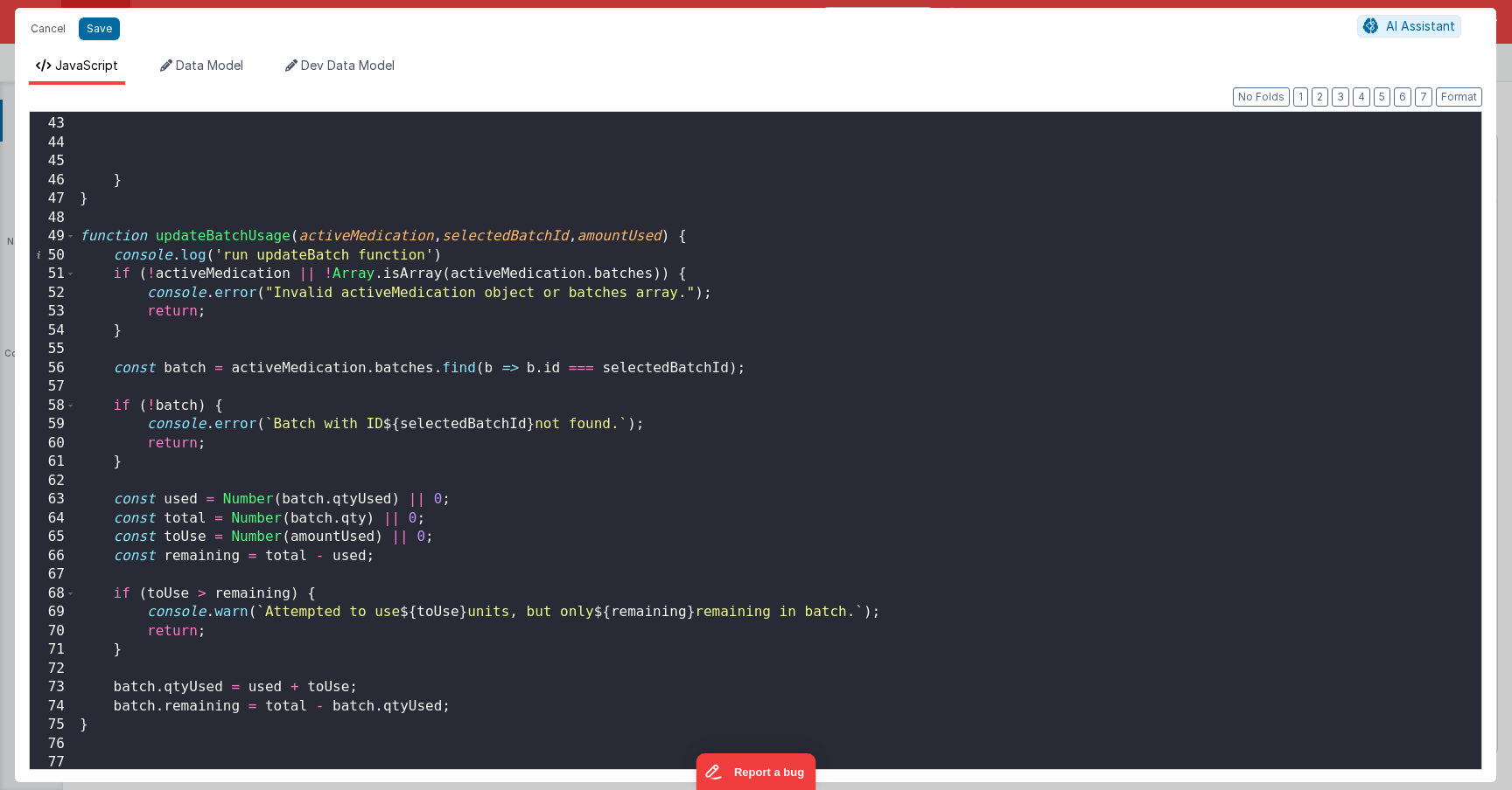
scroll to position [787, 0]
click at [204, 274] on div "break ; } } function updateBatchUsage ( activeMedication , selectedBatchId , am…" at bounding box center [772, 443] width 1392 height 695
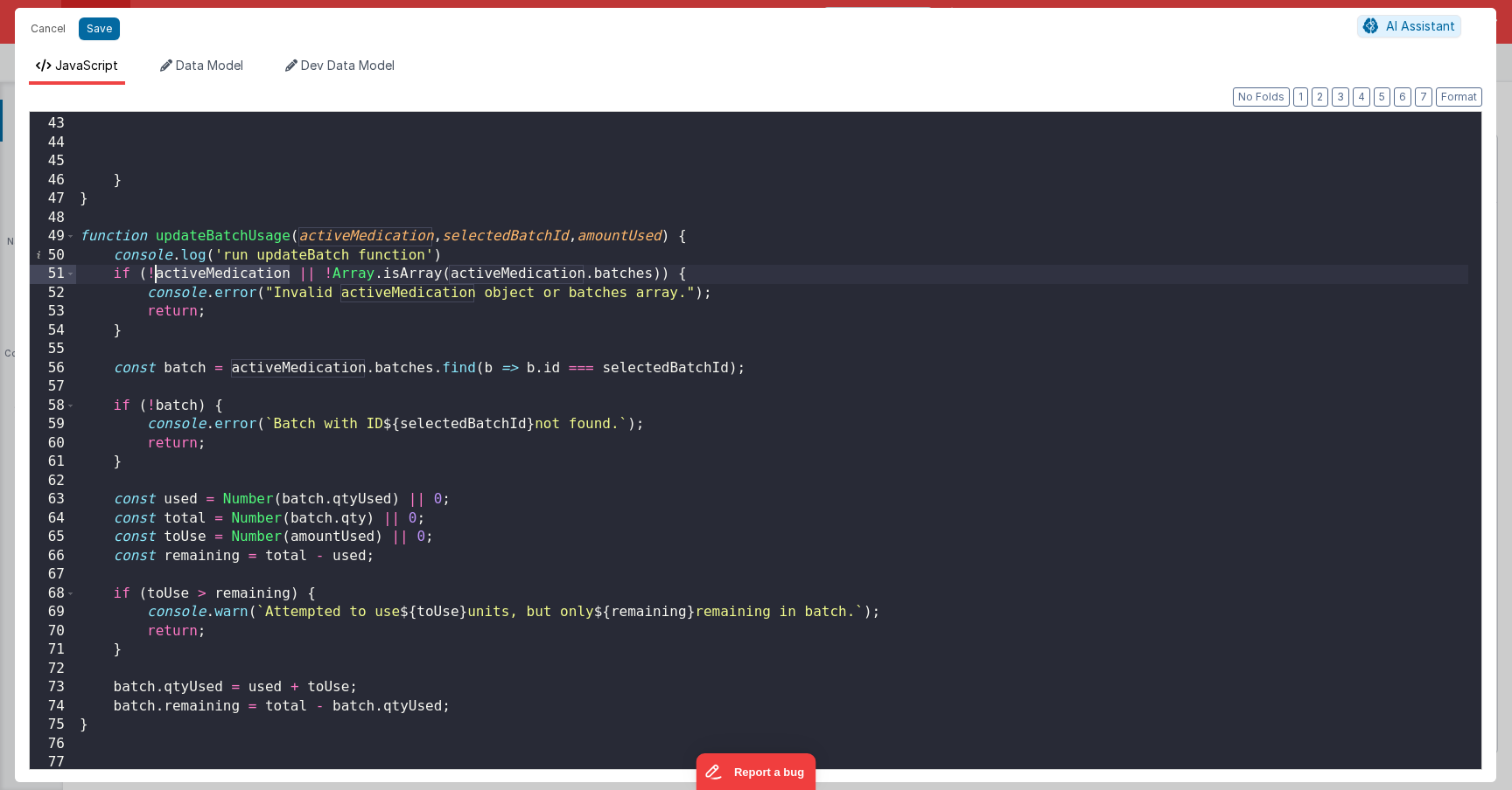
click at [204, 274] on div "break ; } } function updateBatchUsage ( activeMedication , selectedBatchId , am…" at bounding box center [772, 443] width 1392 height 695
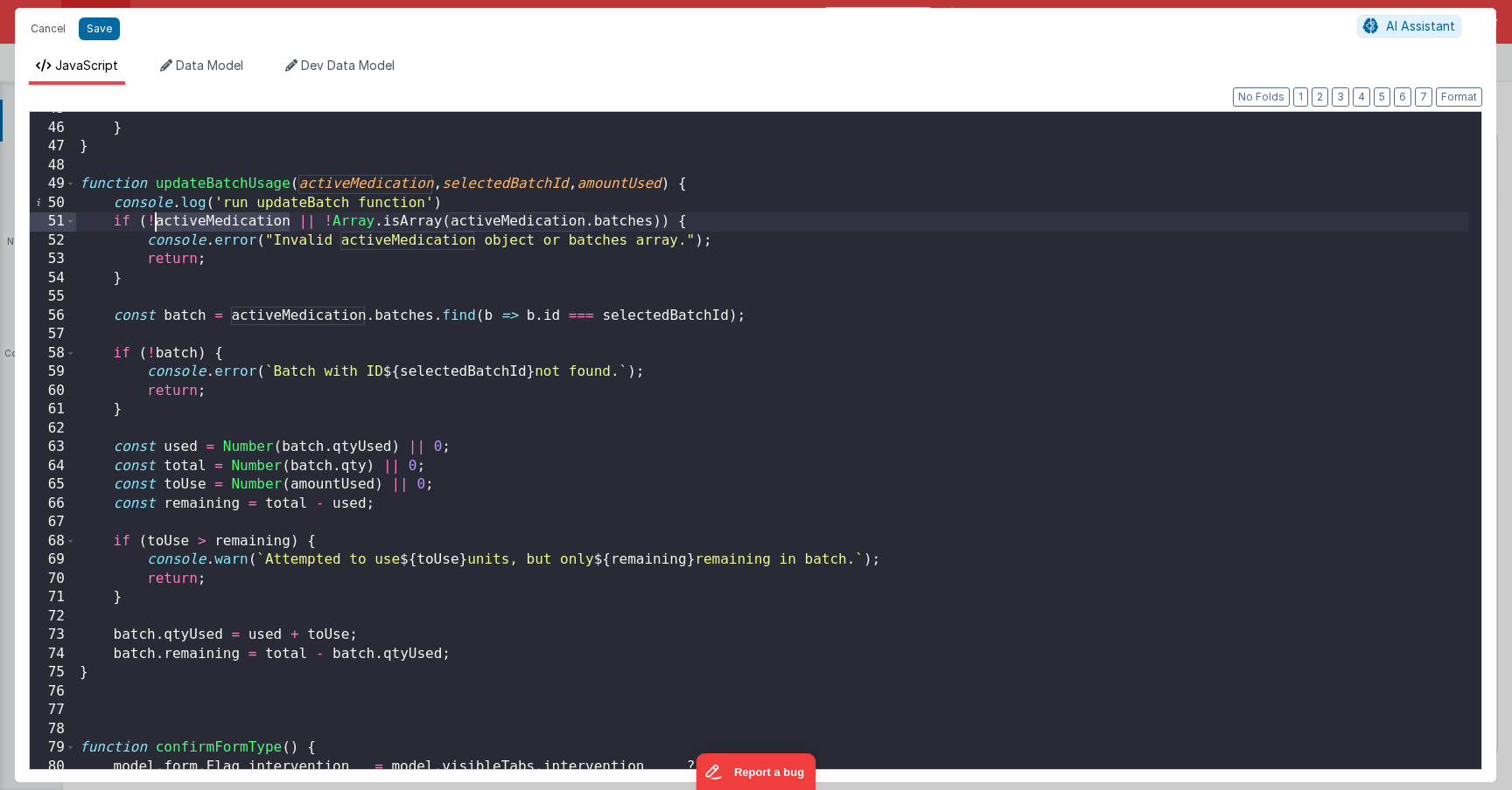
scroll to position [787, 0]
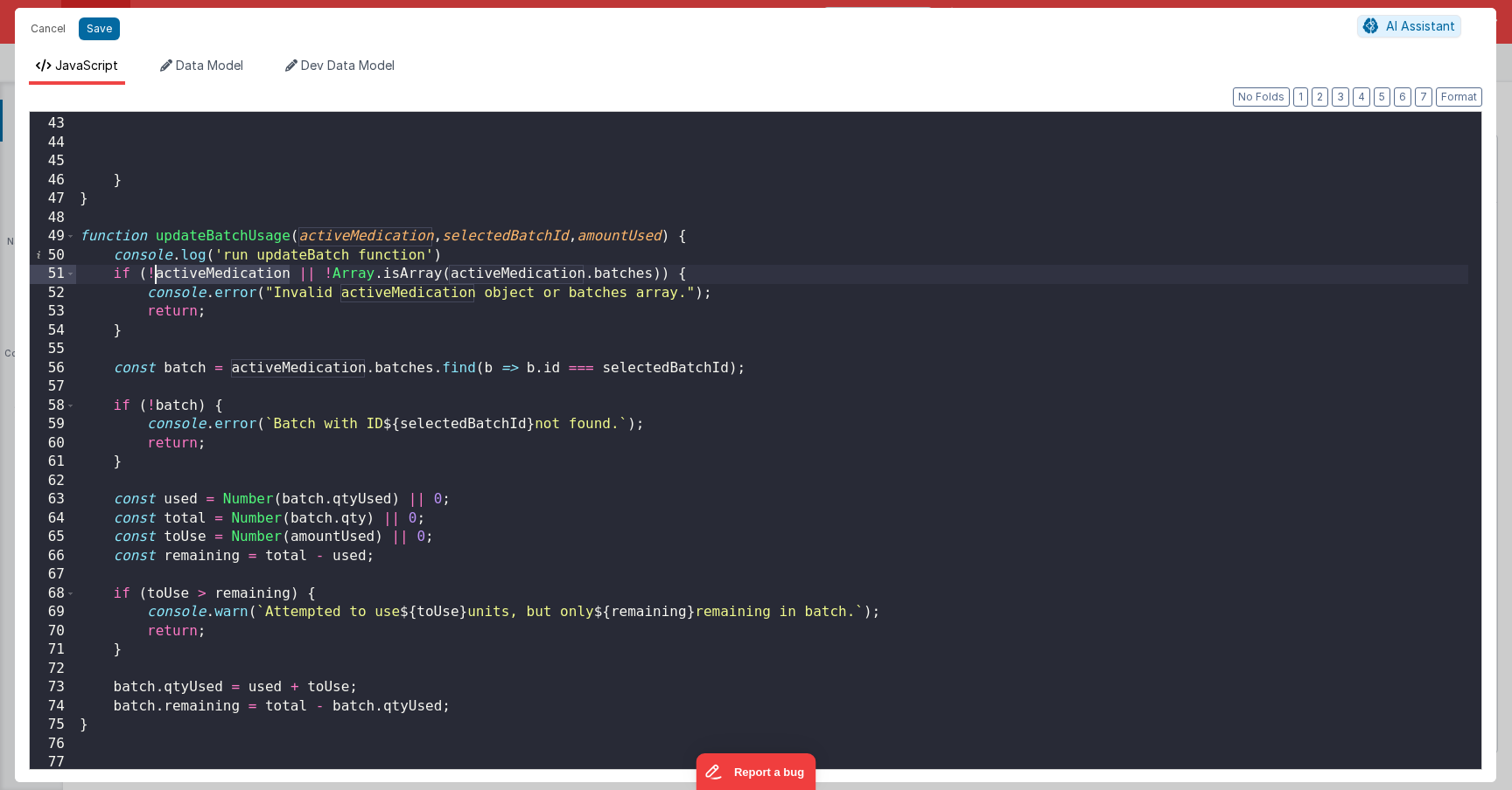
click at [350, 241] on div "break ; } } function updateBatchUsage ( activeMedication , selectedBatchId , am…" at bounding box center [772, 443] width 1392 height 695
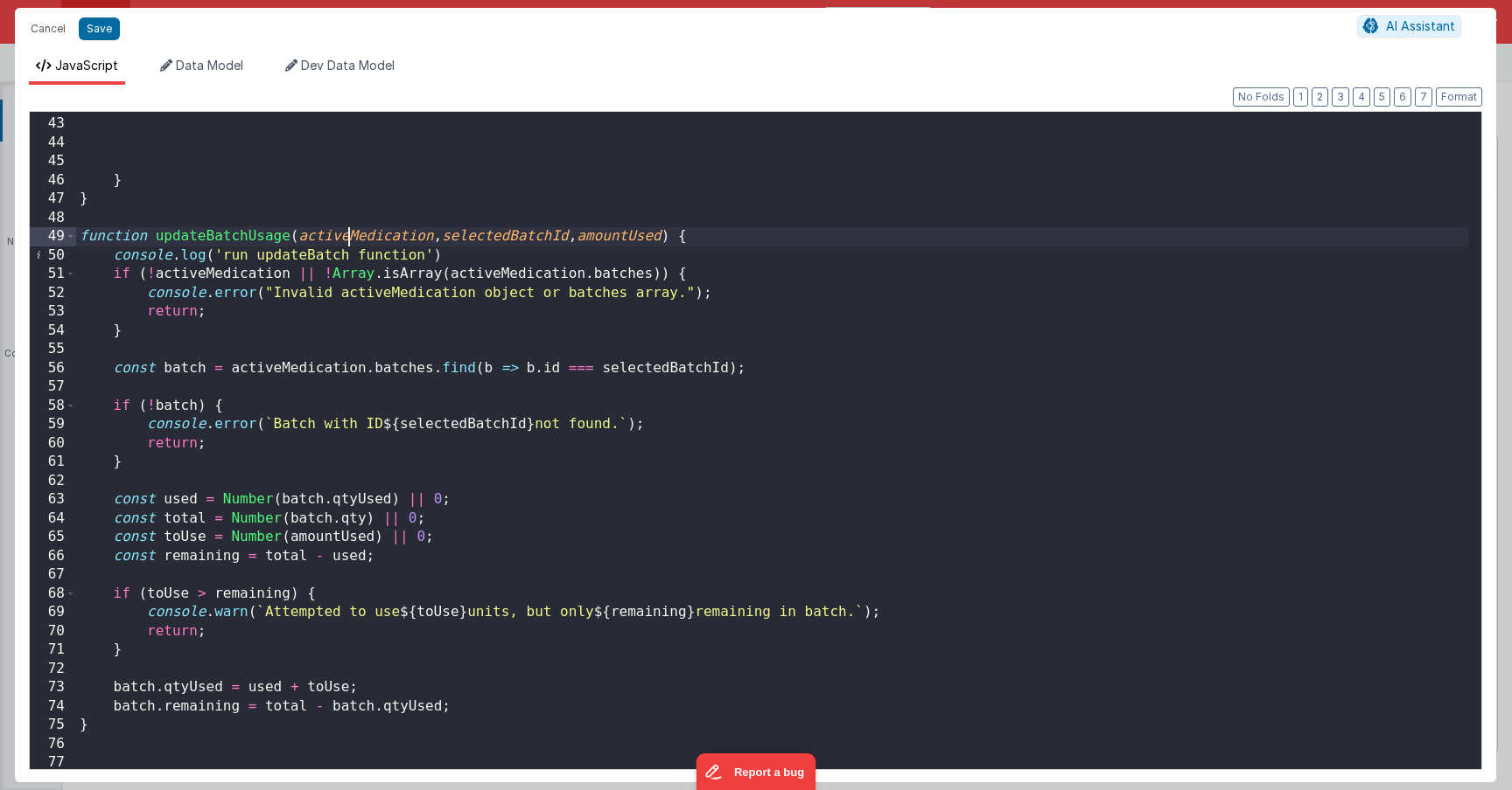
click at [350, 241] on div "break ; } } function updateBatchUsage ( activeMedication , selectedBatchId , am…" at bounding box center [772, 443] width 1392 height 695
click at [346, 321] on div "break ; } } function updateBatchUsage ( activeMedication , selectedBatchId , am…" at bounding box center [772, 443] width 1392 height 695
click at [430, 258] on div "break ; } } function updateBatchUsage ( activeMedication , selectedBatchId , am…" at bounding box center [772, 443] width 1392 height 695
click at [89, 31] on button "Save" at bounding box center [100, 29] width 41 height 23
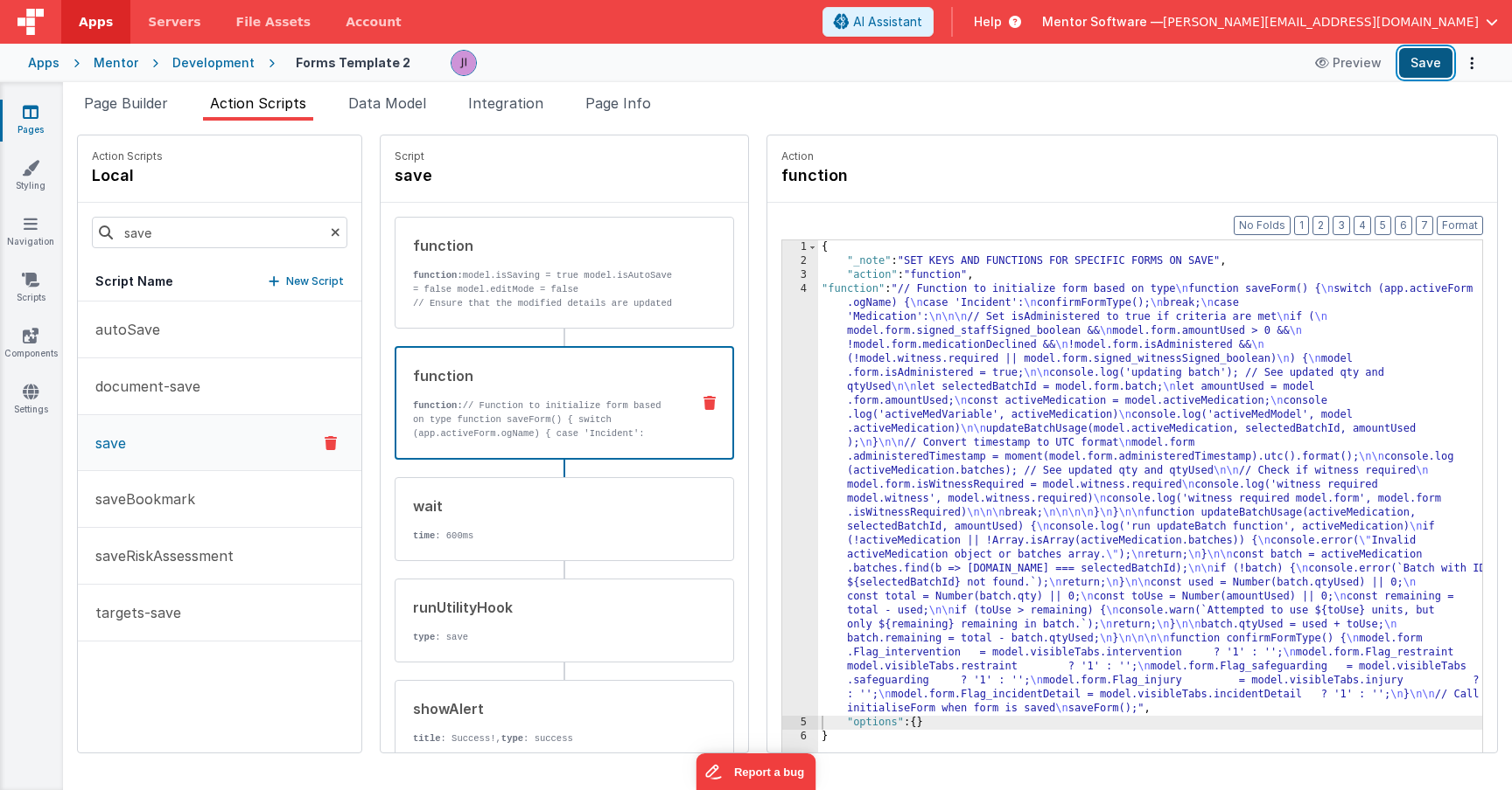
click at [1451, 64] on button "Save" at bounding box center [1425, 63] width 54 height 30
click at [991, 376] on div "{ "_note" : "SET KEYS AND FUNCTIONS FOR SPECIFIC FORMS ON SAVE" , "action" : "f…" at bounding box center [1175, 537] width 715 height 595
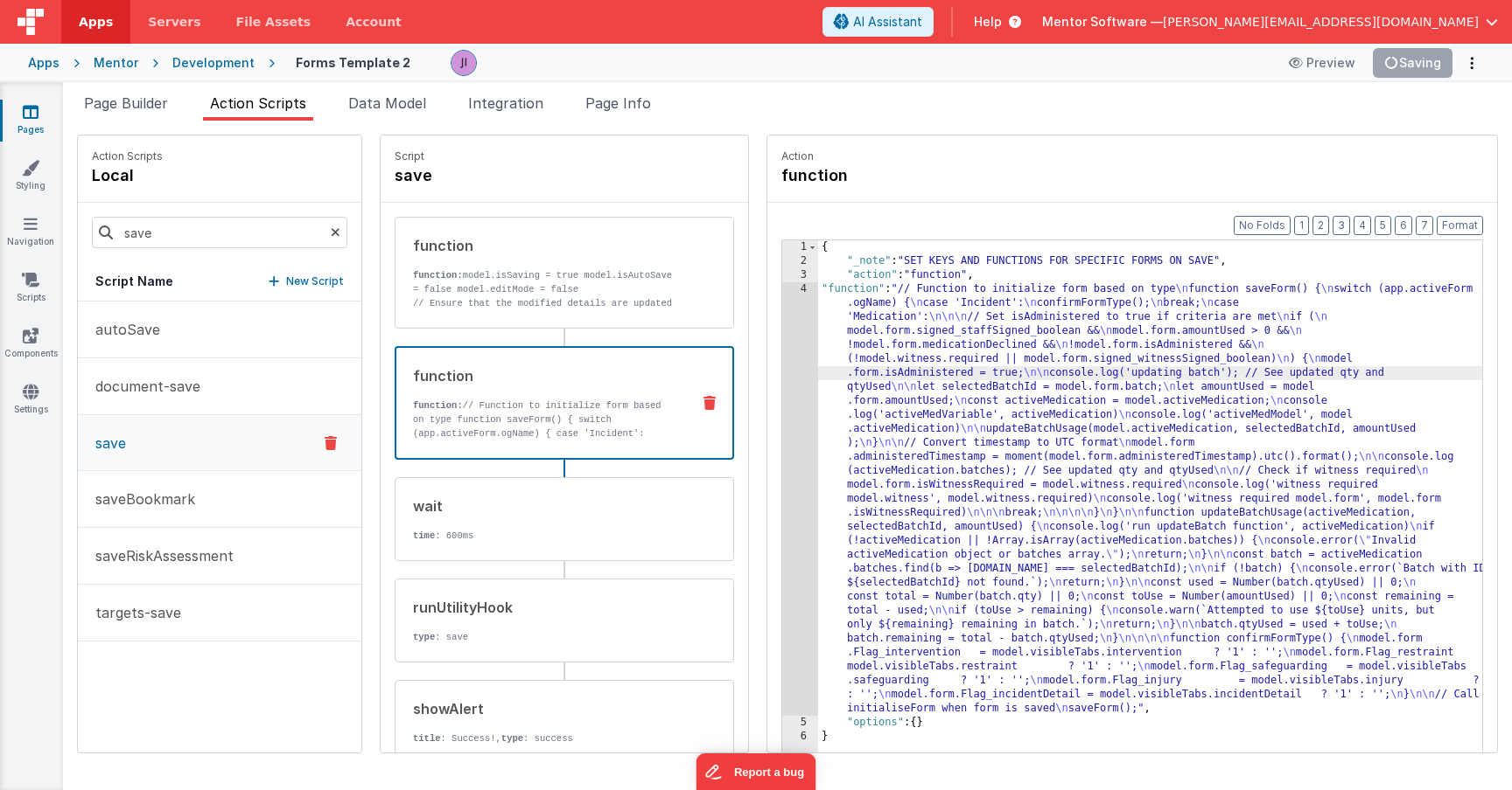
click at [782, 415] on div "4" at bounding box center [800, 500] width 36 height 434
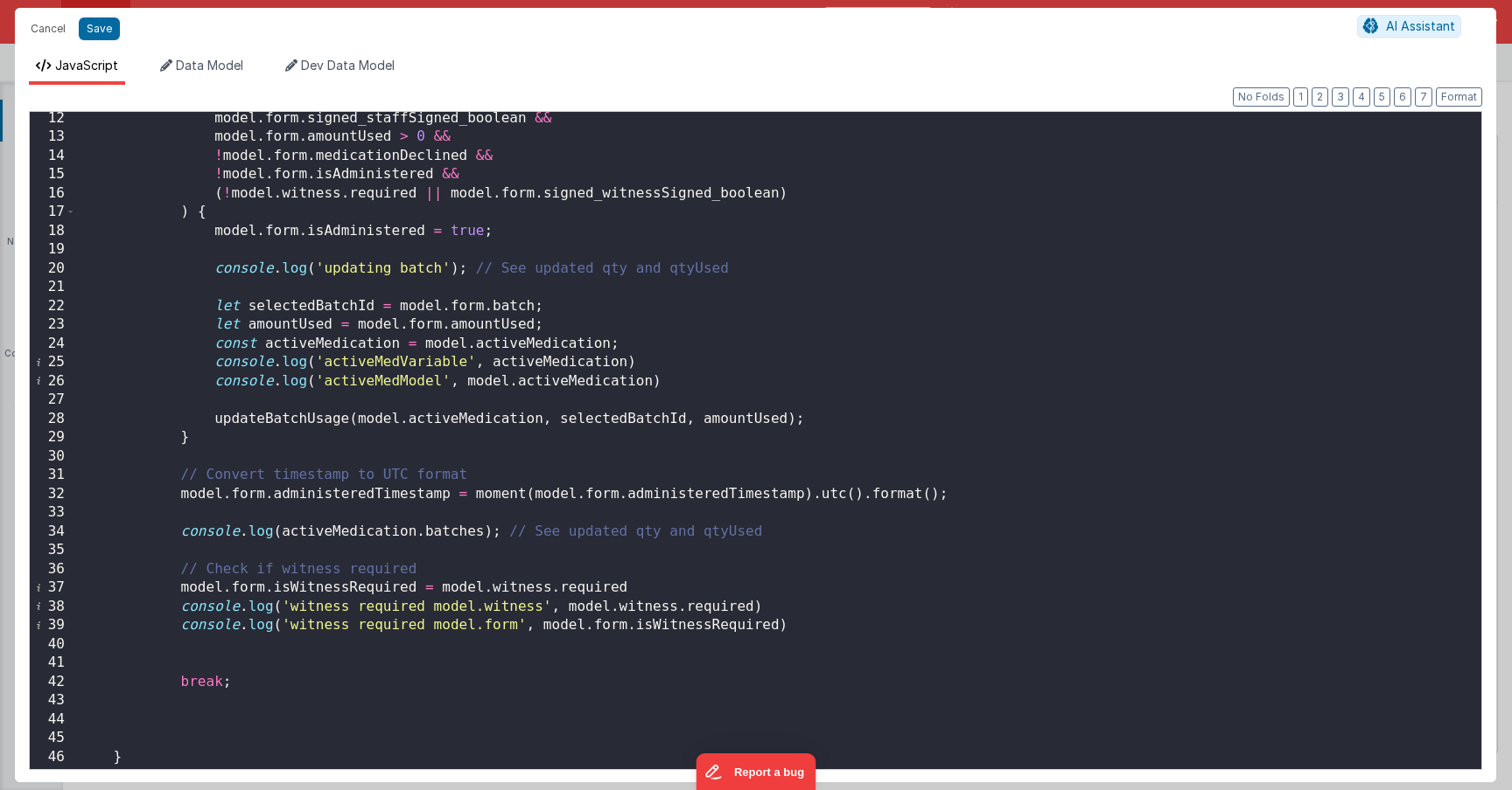
scroll to position [262, 0]
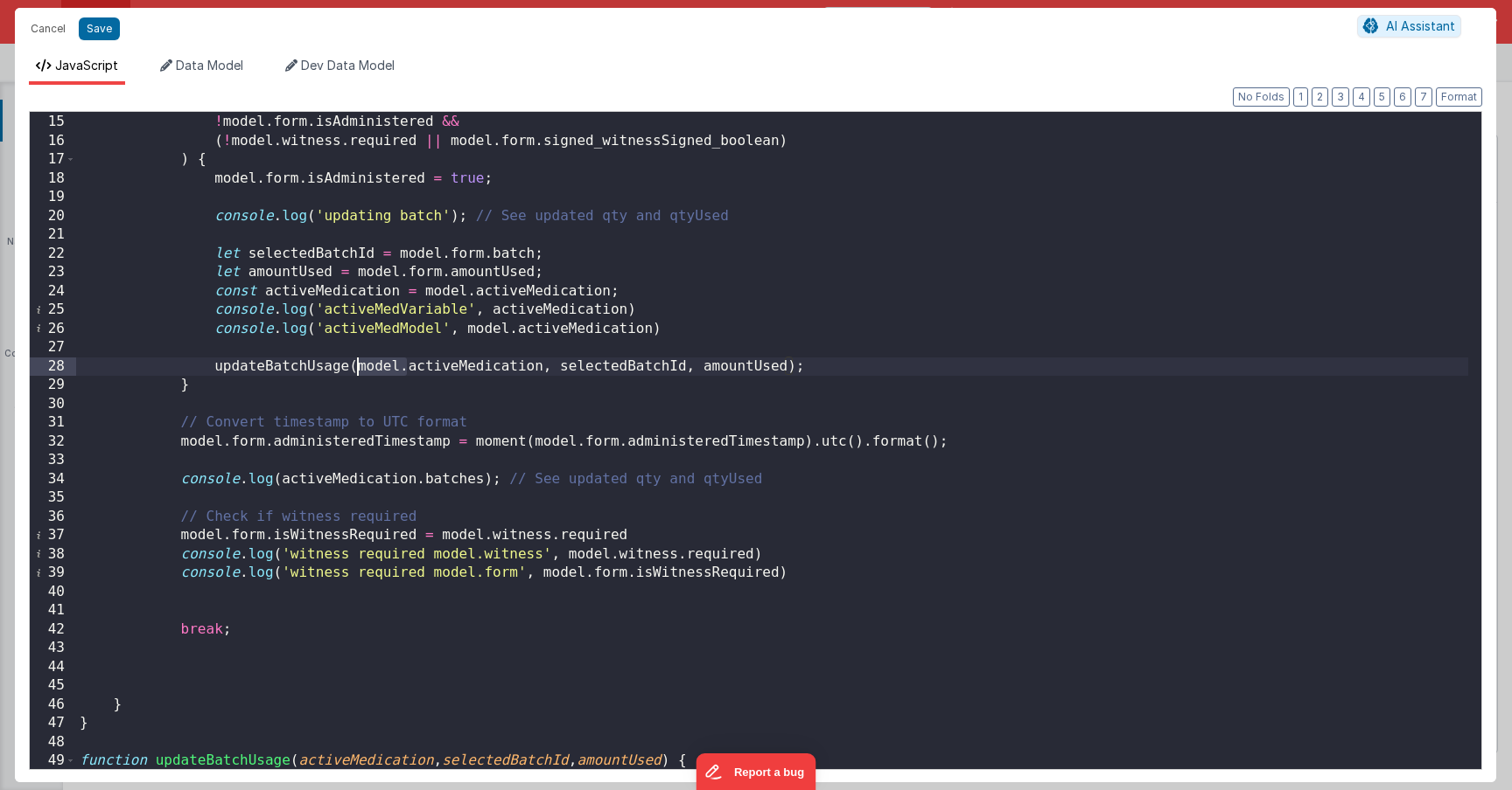
drag, startPoint x: 408, startPoint y: 368, endPoint x: 357, endPoint y: 367, distance: 51.0
click at [357, 368] on div "! model . form . medicationDeclined && ! model . form . isAdministered && ( ! m…" at bounding box center [772, 442] width 1392 height 695
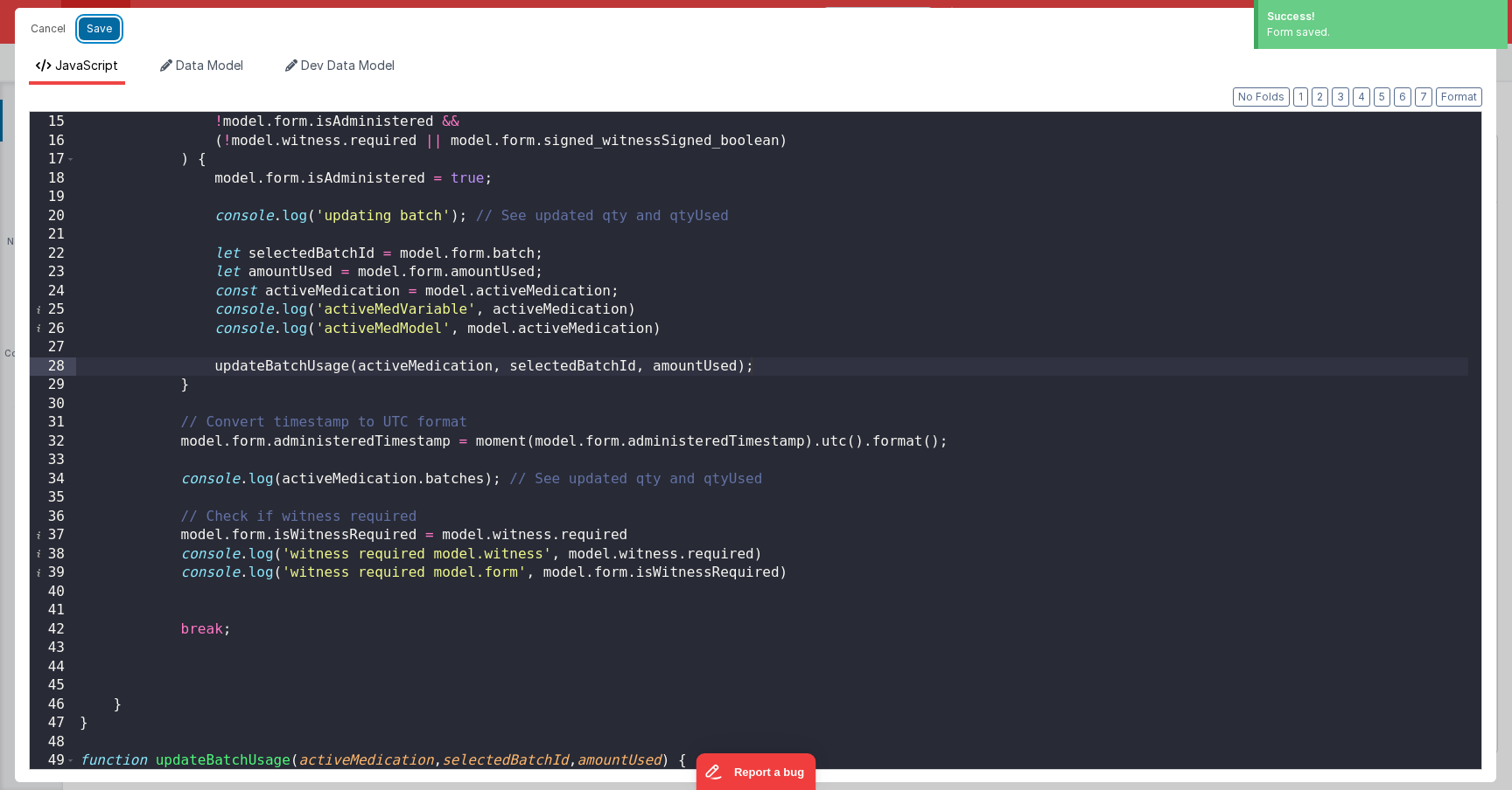
click at [103, 31] on button "Save" at bounding box center [100, 29] width 41 height 23
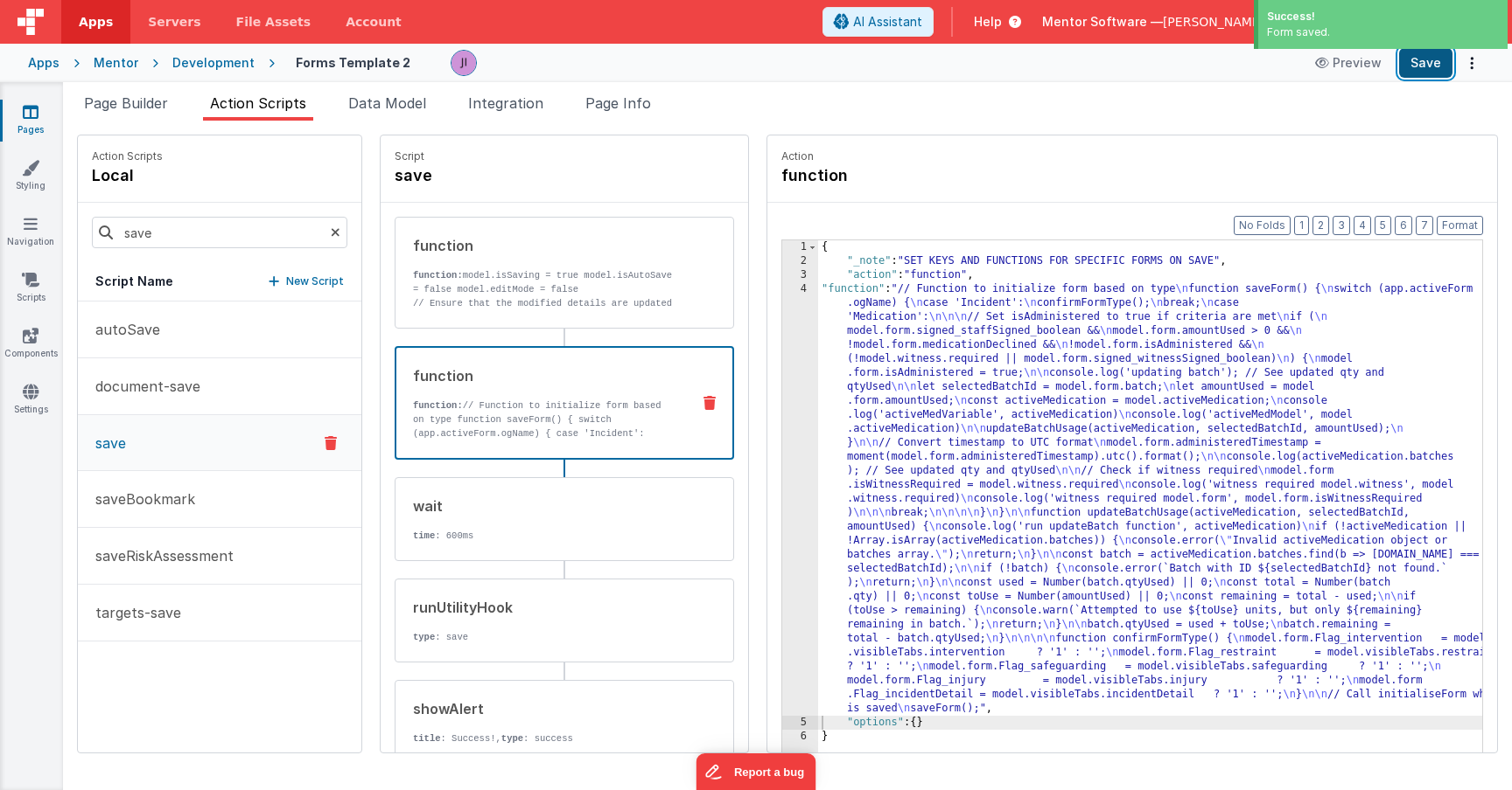
click at [1432, 57] on button "Save" at bounding box center [1425, 63] width 54 height 30
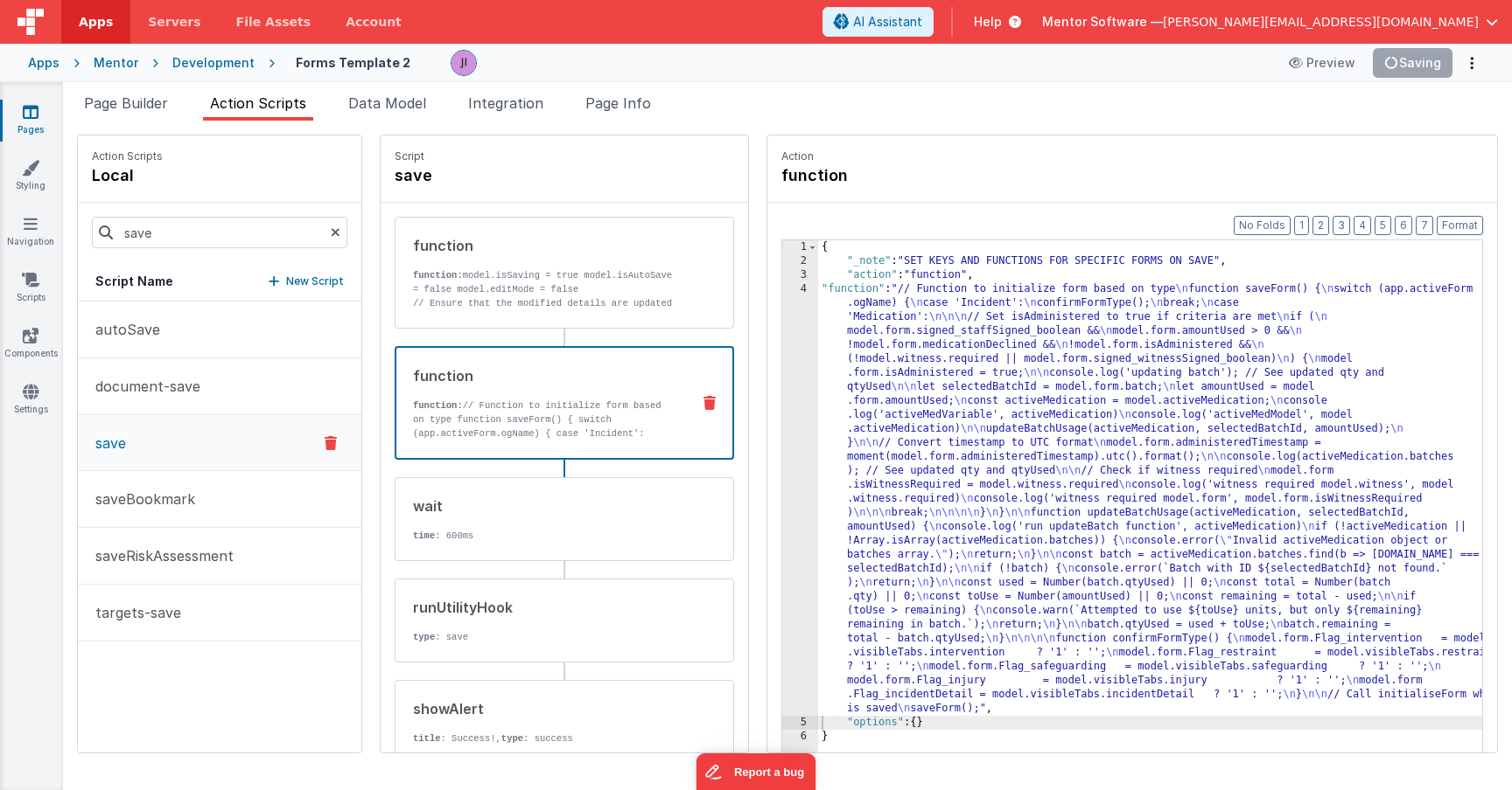
drag, startPoint x: 907, startPoint y: 462, endPoint x: 849, endPoint y: 452, distance: 58.9
click at [901, 462] on div "{ "_note" : "SET KEYS AND FUNCTIONS FOR SPECIFIC FORMS ON SAVE" , "action" : "f…" at bounding box center [1175, 537] width 715 height 595
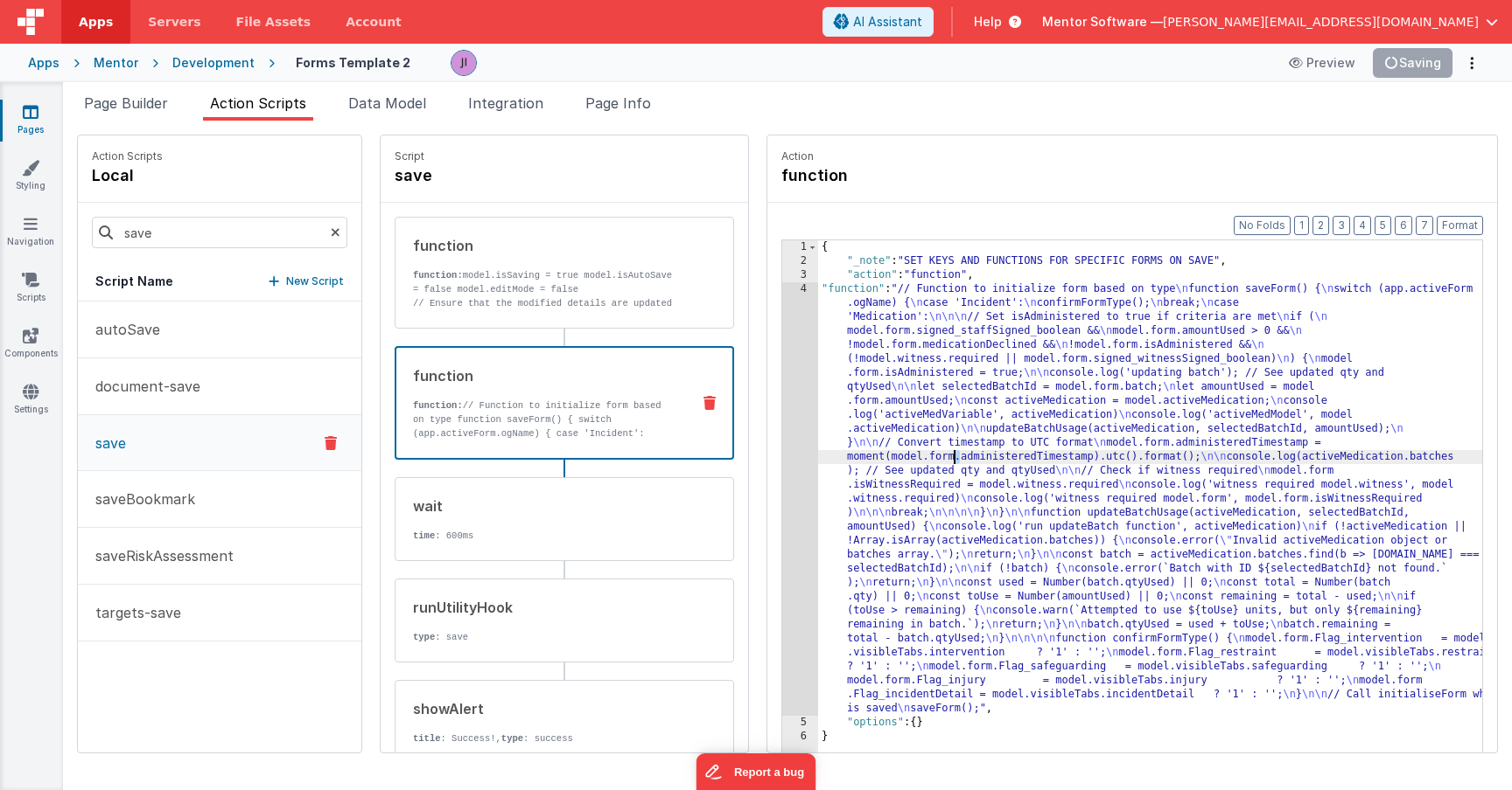
click at [782, 447] on div "4" at bounding box center [800, 500] width 36 height 434
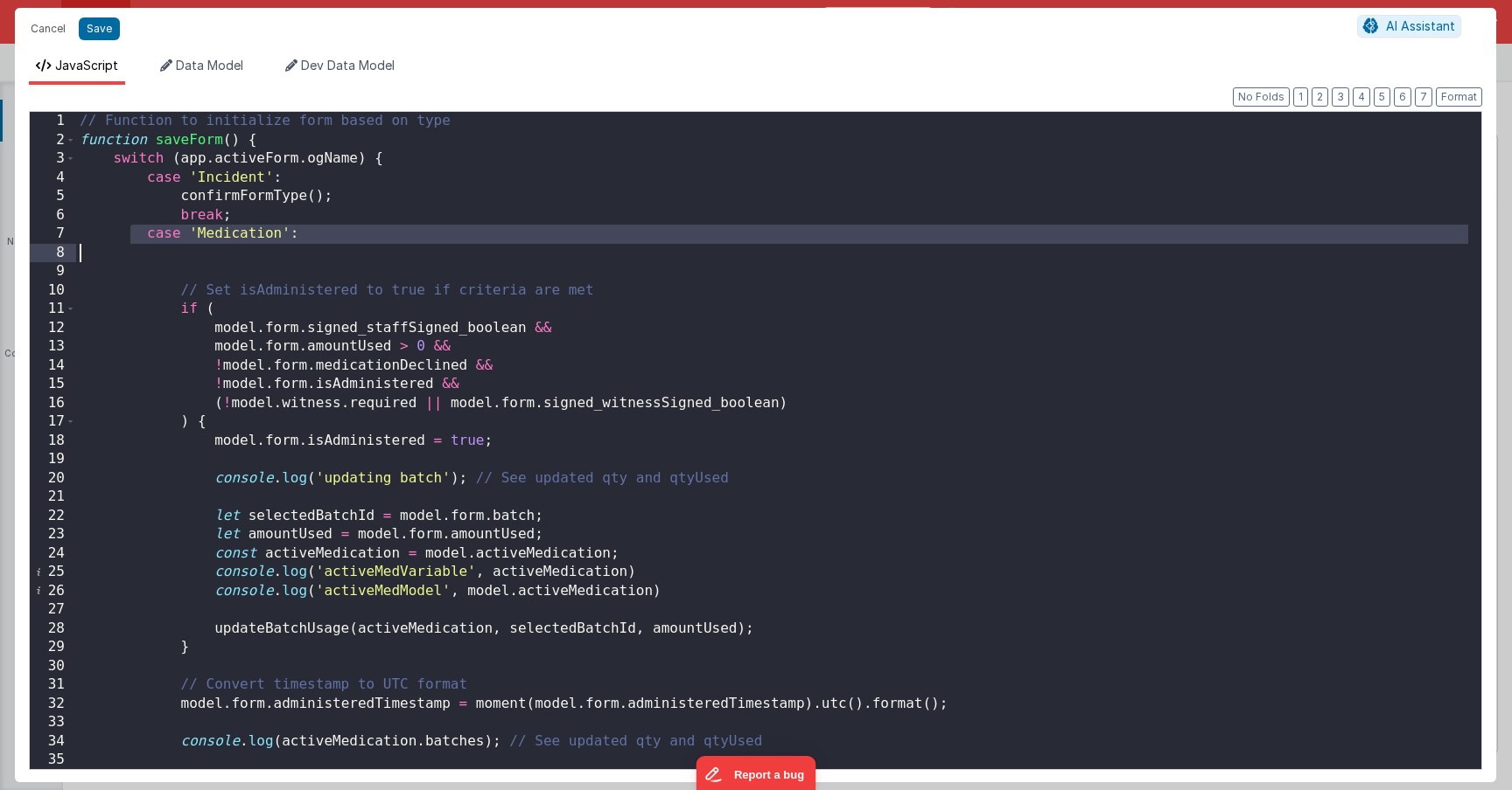
drag, startPoint x: 139, startPoint y: 238, endPoint x: 294, endPoint y: 253, distance: 155.7
click at [294, 253] on div "// Function to initialize form based on type function saveForm ( ) { switch ( a…" at bounding box center [772, 459] width 1392 height 695
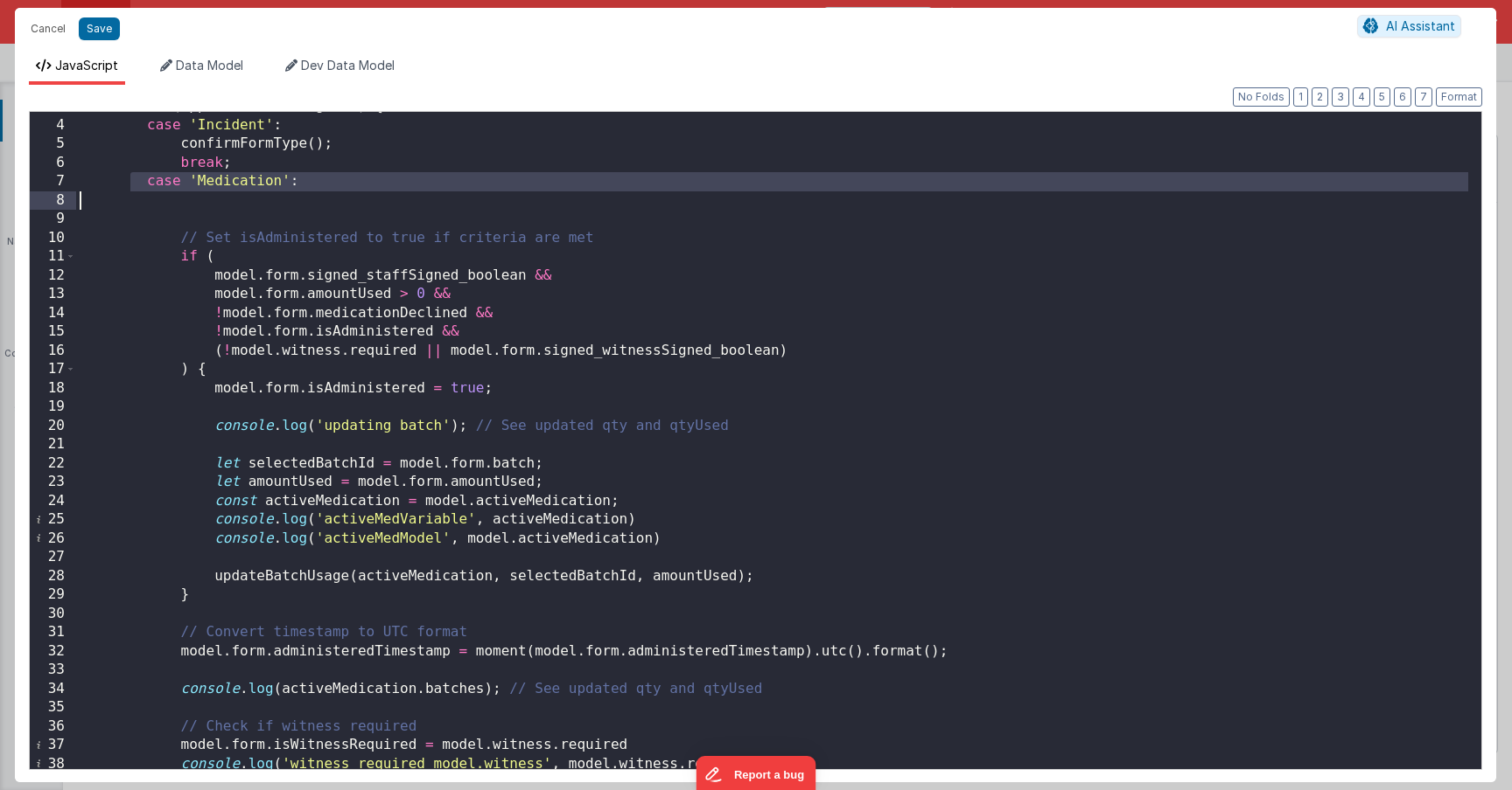
scroll to position [105, 0]
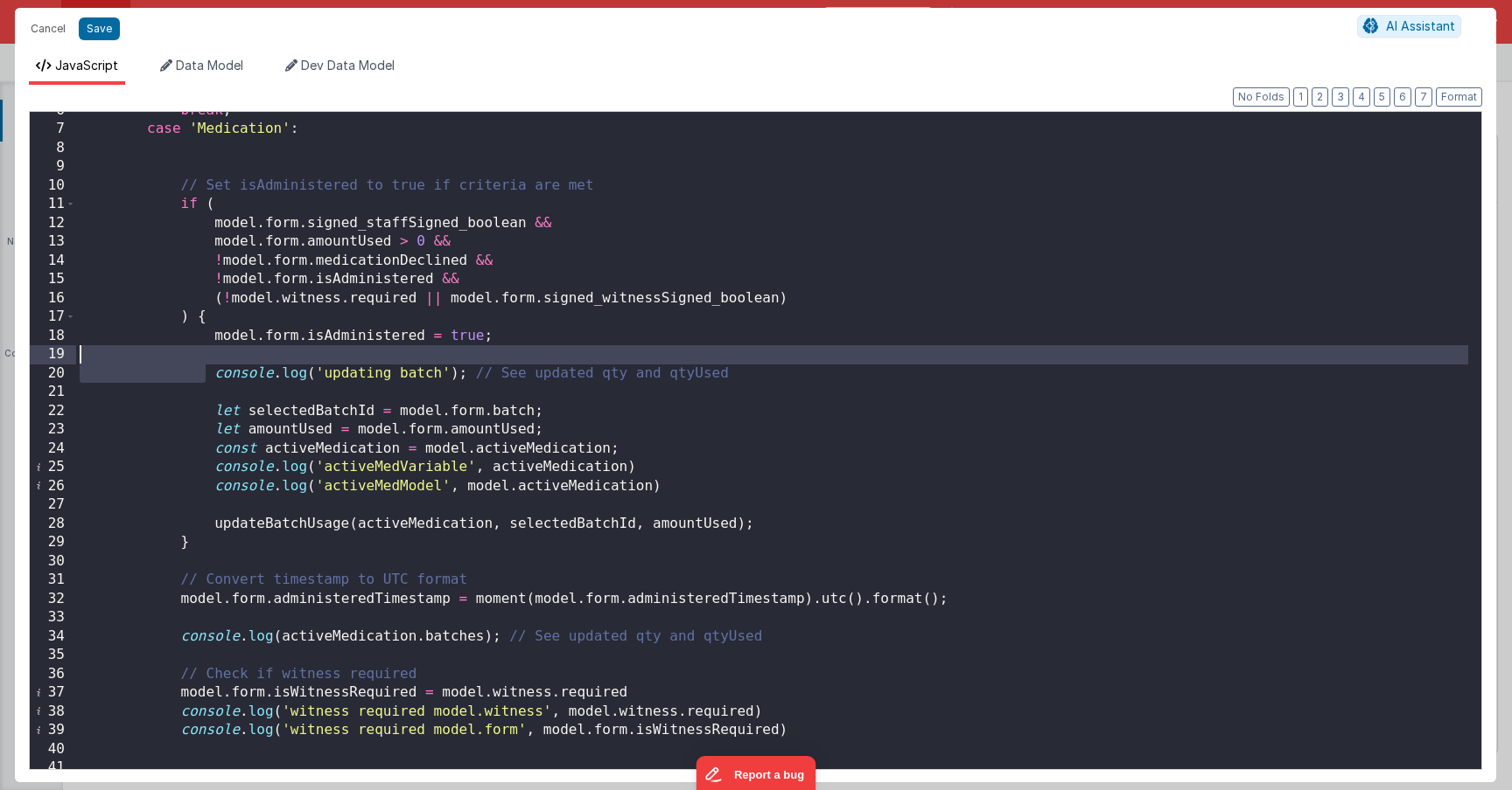
drag, startPoint x: 204, startPoint y: 371, endPoint x: 780, endPoint y: 371, distance: 576.0
click at [780, 371] on div "break ; case 'Medication' : // Set isAdministered to true if criteria are met i…" at bounding box center [772, 449] width 1392 height 695
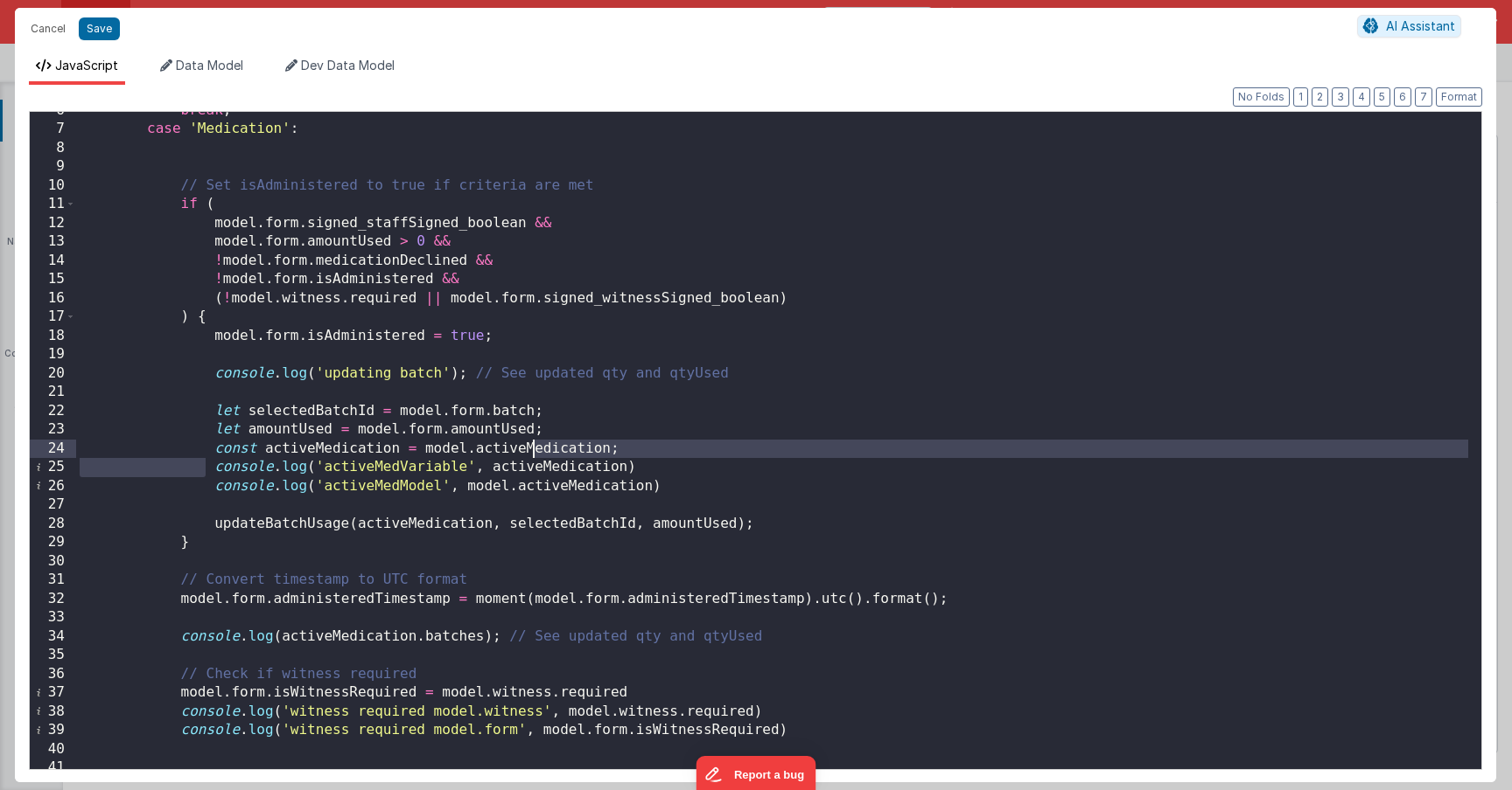
drag, startPoint x: 207, startPoint y: 461, endPoint x: 500, endPoint y: 460, distance: 293.0
click at [523, 452] on div "break ; case 'Medication' : // Set isAdministered to true if criteria are met i…" at bounding box center [772, 449] width 1392 height 695
click at [381, 467] on div "break ; case 'Medication' : // Set isAdministered to true if criteria are met i…" at bounding box center [772, 449] width 1392 height 695
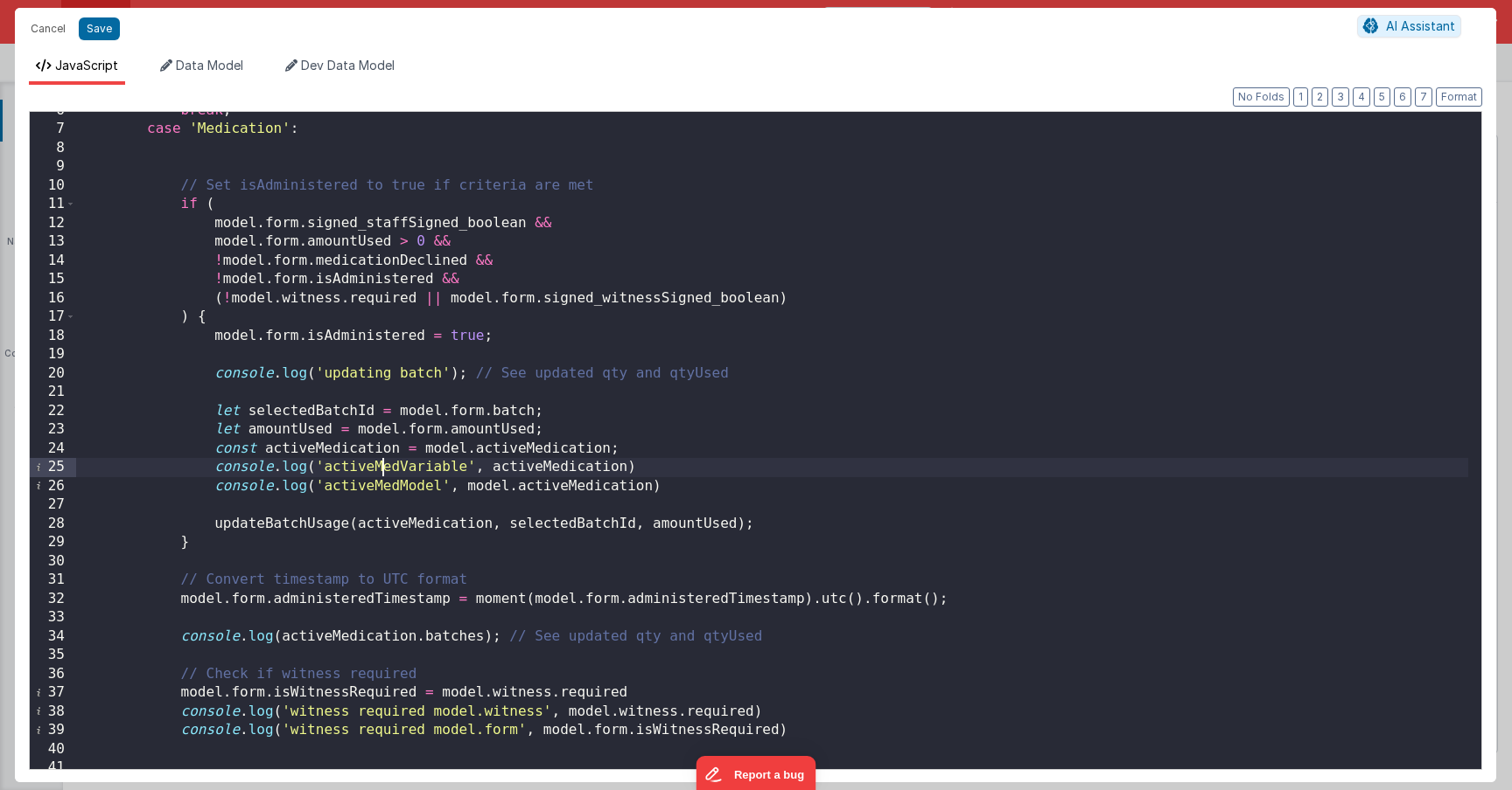
drag, startPoint x: 381, startPoint y: 467, endPoint x: 412, endPoint y: 474, distance: 31.8
click at [381, 467] on div "break ; case 'Medication' : // Set isAdministered to true if criteria are met i…" at bounding box center [772, 449] width 1392 height 695
click at [541, 469] on div "break ; case 'Medication' : // Set isAdministered to true if criteria are met i…" at bounding box center [772, 449] width 1392 height 695
click at [352, 455] on div "break ; case 'Medication' : // Set isAdministered to true if criteria are met i…" at bounding box center [772, 449] width 1392 height 695
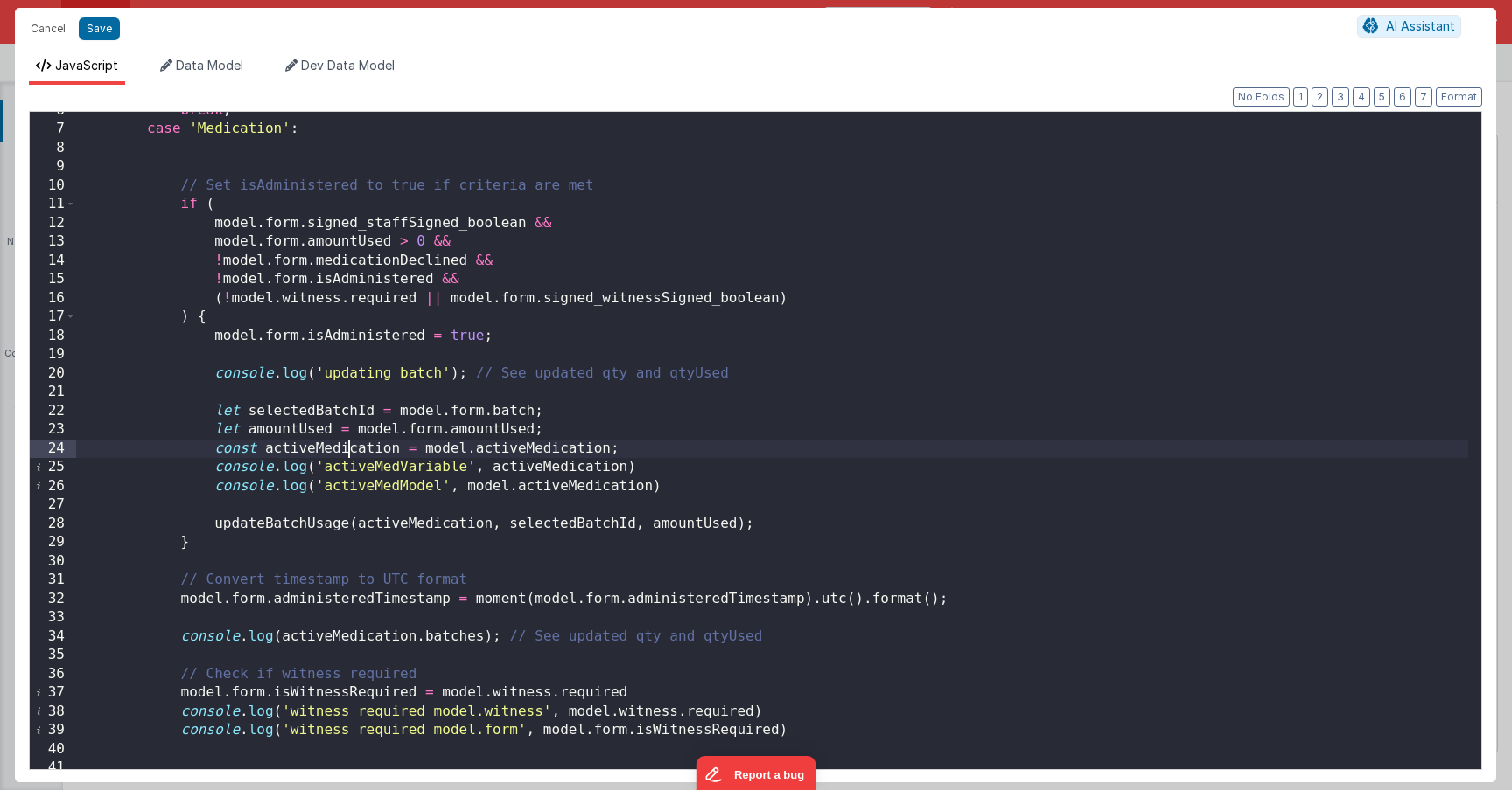
click at [351, 455] on div "break ; case 'Medication' : // Set isAdministered to true if criteria are met i…" at bounding box center [772, 449] width 1392 height 695
drag, startPoint x: 426, startPoint y: 453, endPoint x: 611, endPoint y: 451, distance: 185.0
click at [611, 451] on div "break ; case 'Medication' : // Set isAdministered to true if criteria are met i…" at bounding box center [772, 449] width 1392 height 695
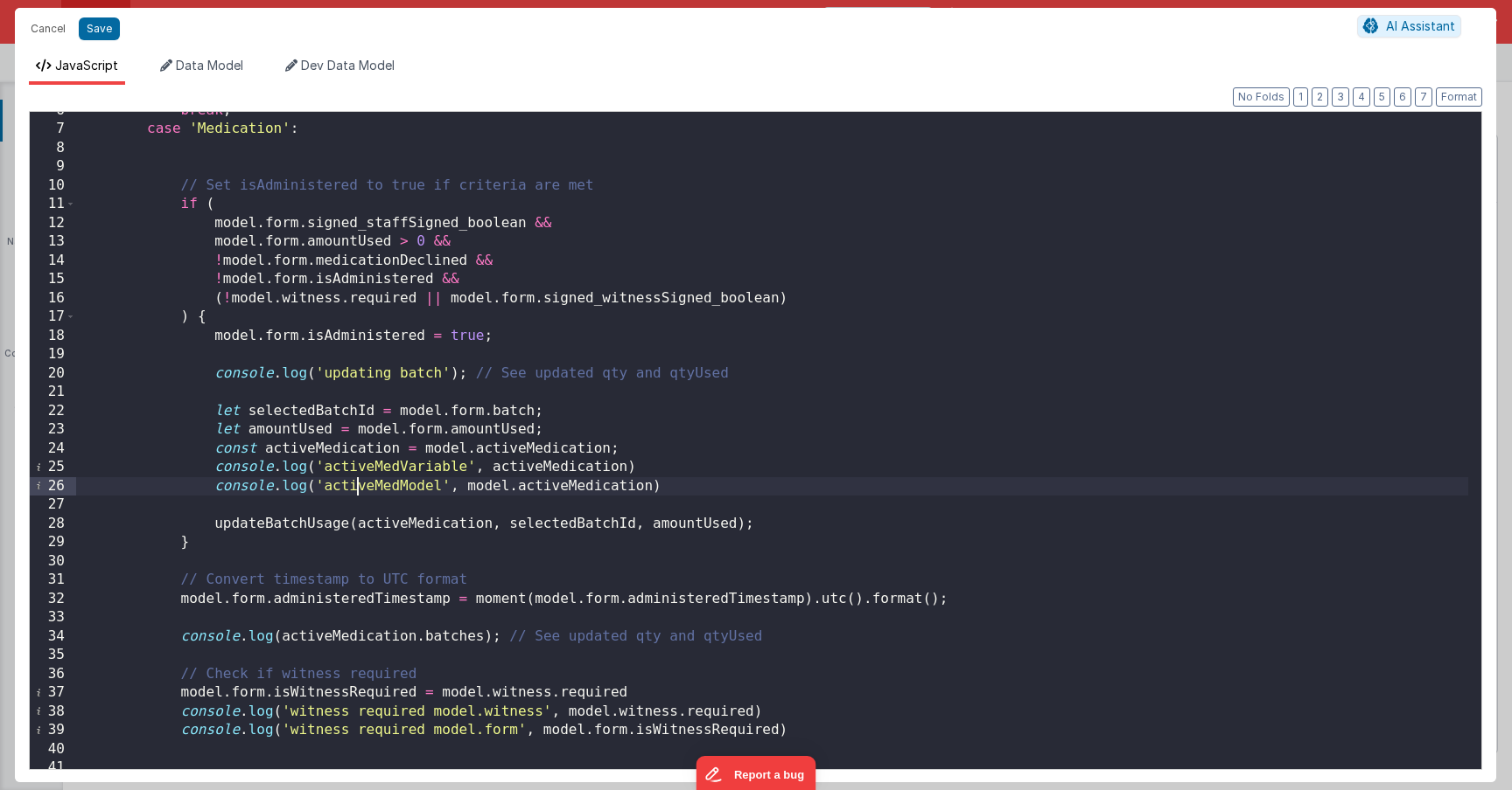
click at [354, 489] on div "break ; case 'Medication' : // Set isAdministered to true if criteria are met i…" at bounding box center [772, 449] width 1392 height 695
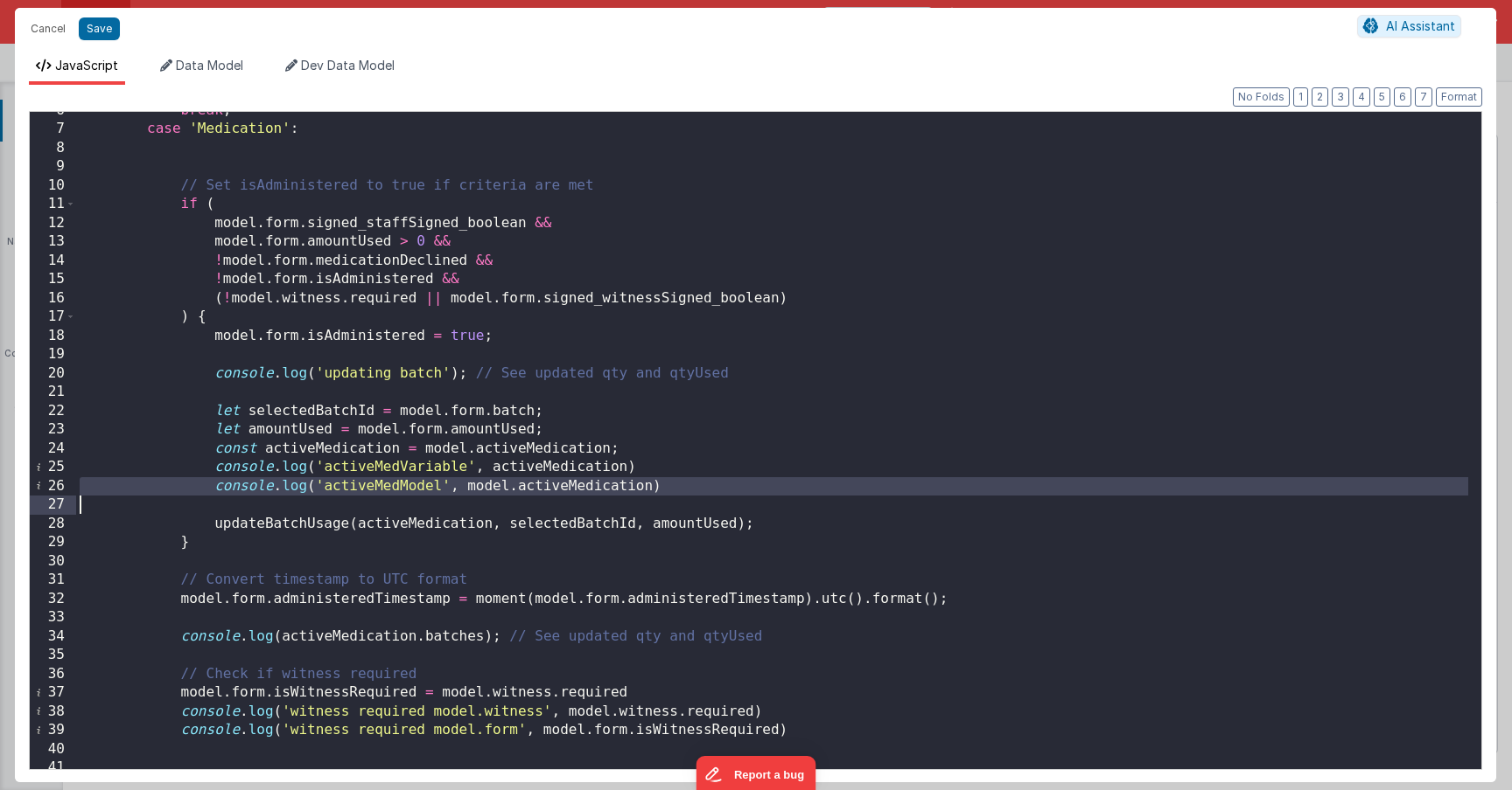
click at [335, 488] on div "break ; case 'Medication' : // Set isAdministered to true if criteria are met i…" at bounding box center [772, 449] width 1392 height 695
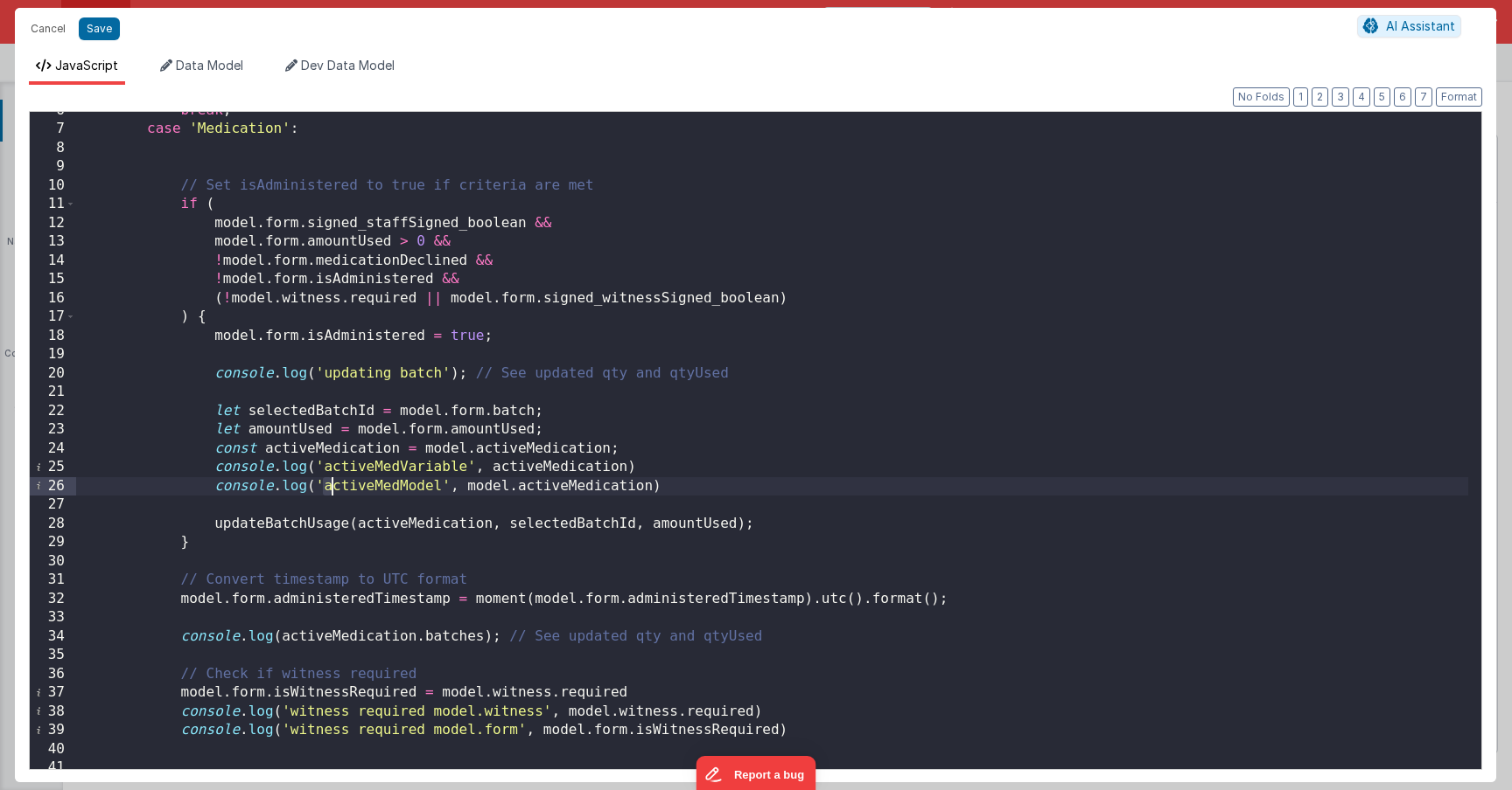
drag, startPoint x: 328, startPoint y: 489, endPoint x: 424, endPoint y: 483, distance: 96.2
click at [422, 483] on div "break ; case 'Medication' : // Set isAdministered to true if criteria are met i…" at bounding box center [772, 449] width 1392 height 695
drag, startPoint x: 469, startPoint y: 489, endPoint x: 650, endPoint y: 488, distance: 181.0
click at [649, 487] on div "break ; case 'Medication' : // Set isAdministered to true if criteria are met i…" at bounding box center [772, 449] width 1392 height 695
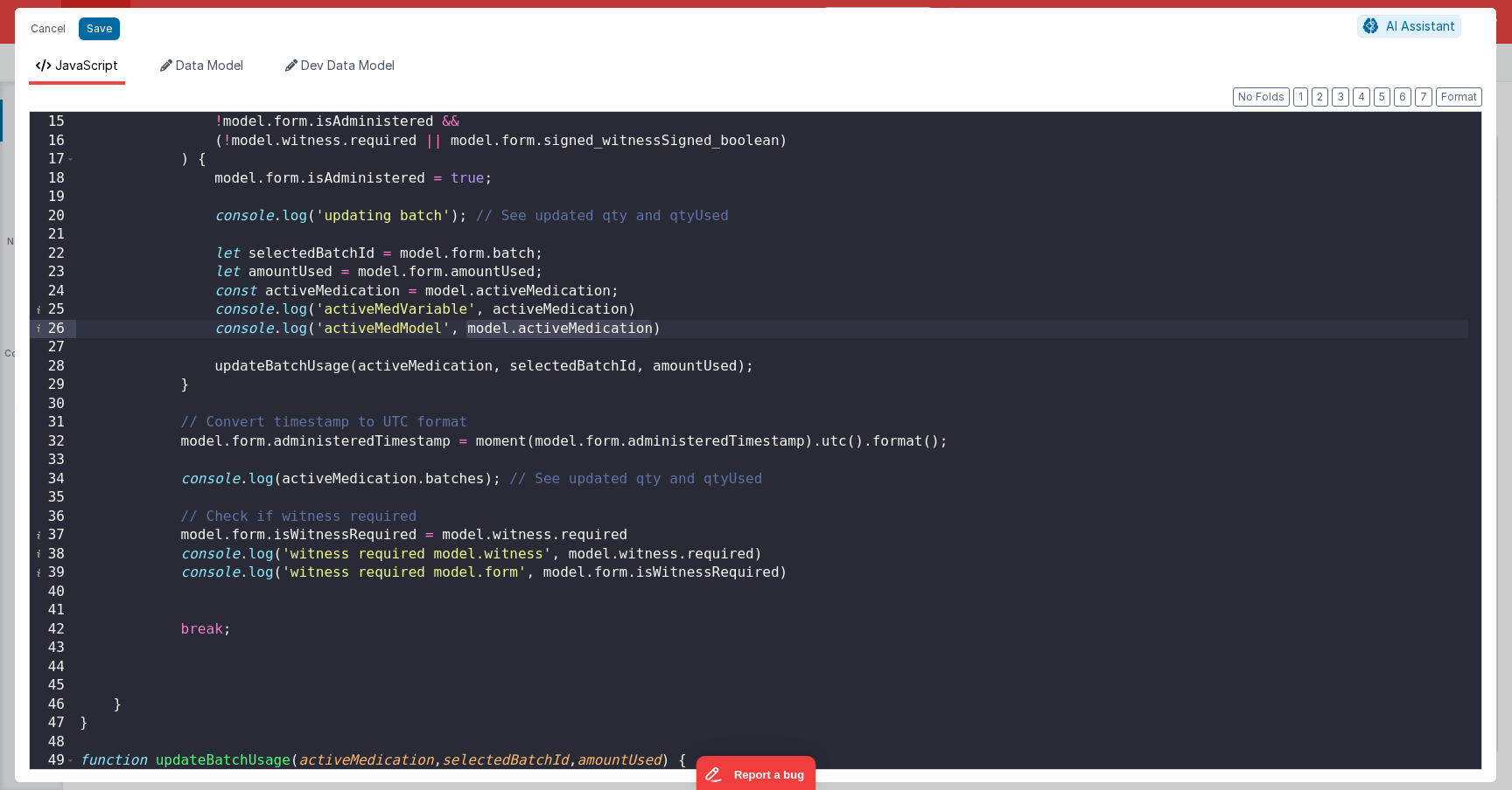
scroll to position [367, 0]
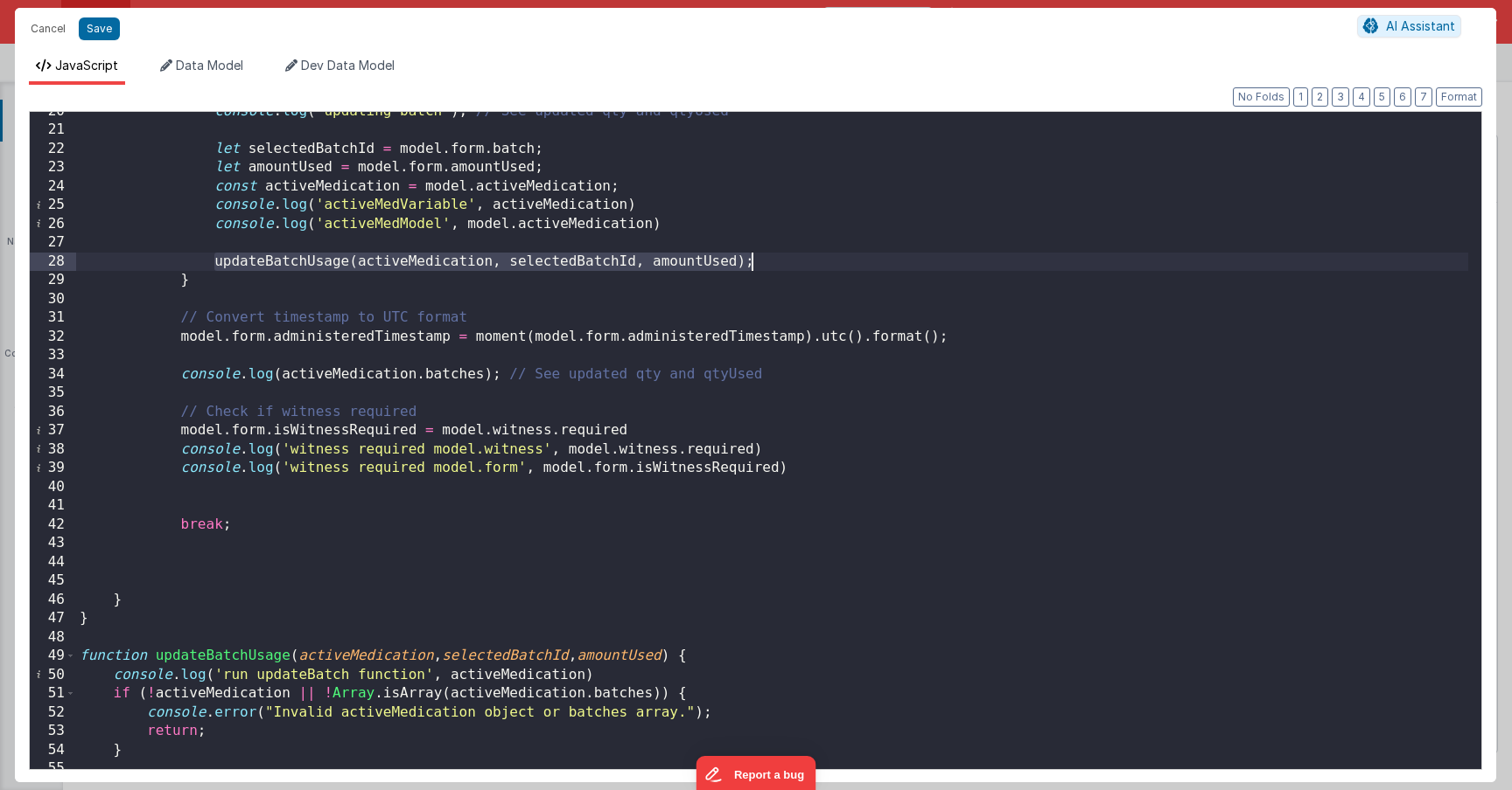
drag, startPoint x: 213, startPoint y: 264, endPoint x: 760, endPoint y: 258, distance: 547.0
click at [760, 258] on div "console . log ( 'updating batch' ) ; // See updated qty and qtyUsed let selecte…" at bounding box center [772, 450] width 1392 height 695
click at [411, 263] on div "console . log ( 'updating batch' ) ; // See updated qty and qtyUsed let selecte…" at bounding box center [772, 450] width 1392 height 695
click at [549, 267] on div "console . log ( 'updating batch' ) ; // See updated qty and qtyUsed let selecte…" at bounding box center [772, 450] width 1392 height 695
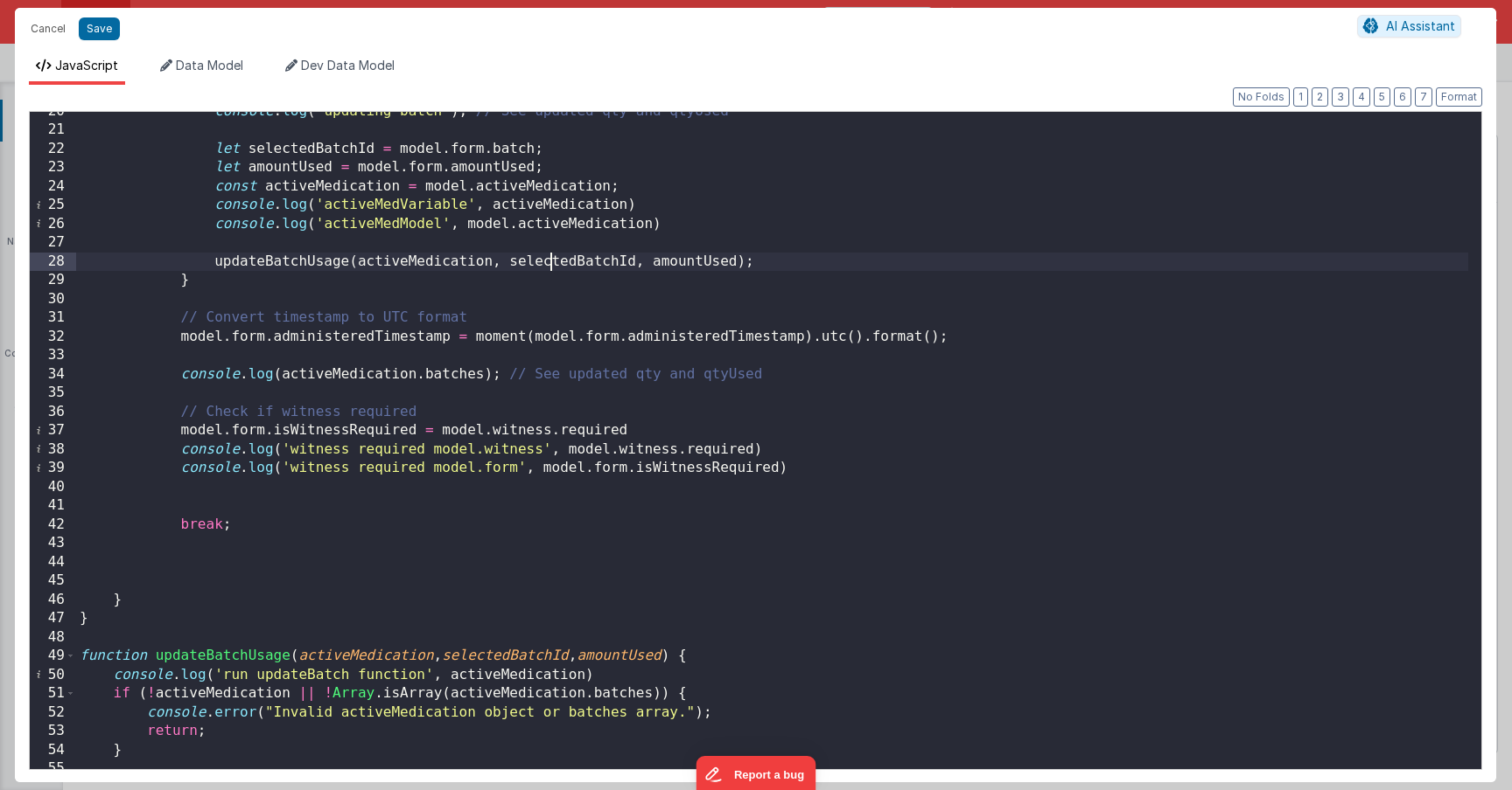
click at [549, 267] on div "console . log ( 'updating batch' ) ; // See updated qty and qtyUsed let selecte…" at bounding box center [772, 450] width 1392 height 695
click at [687, 260] on div "console . log ( 'updating batch' ) ; // See updated qty and qtyUsed let selecte…" at bounding box center [772, 450] width 1392 height 695
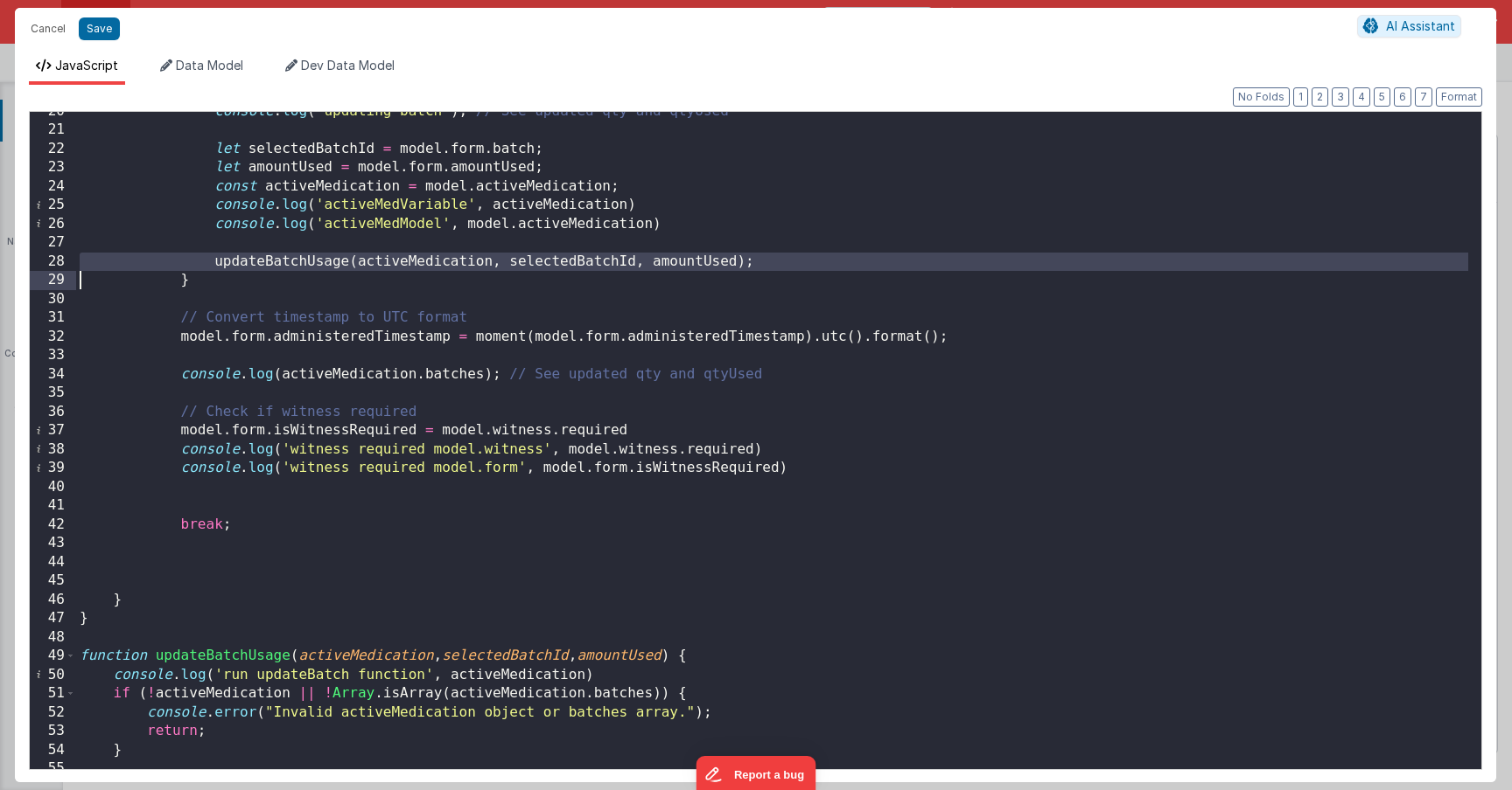
click at [427, 262] on div "console . log ( 'updating batch' ) ; // See updated qty and qtyUsed let selecte…" at bounding box center [772, 450] width 1392 height 695
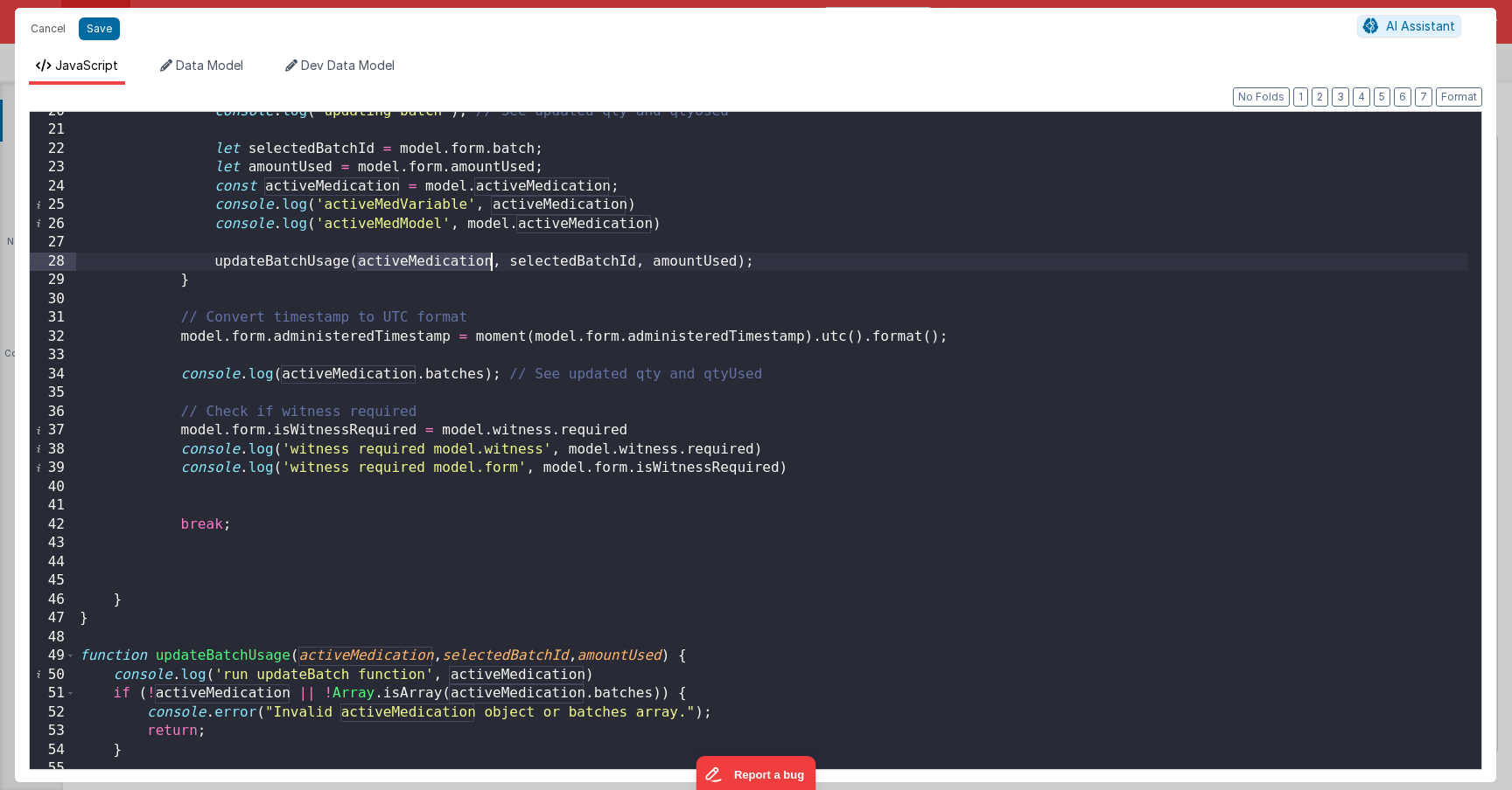
click at [427, 262] on div "console . log ( 'updating batch' ) ; // See updated qty and qtyUsed let selecte…" at bounding box center [772, 450] width 1392 height 695
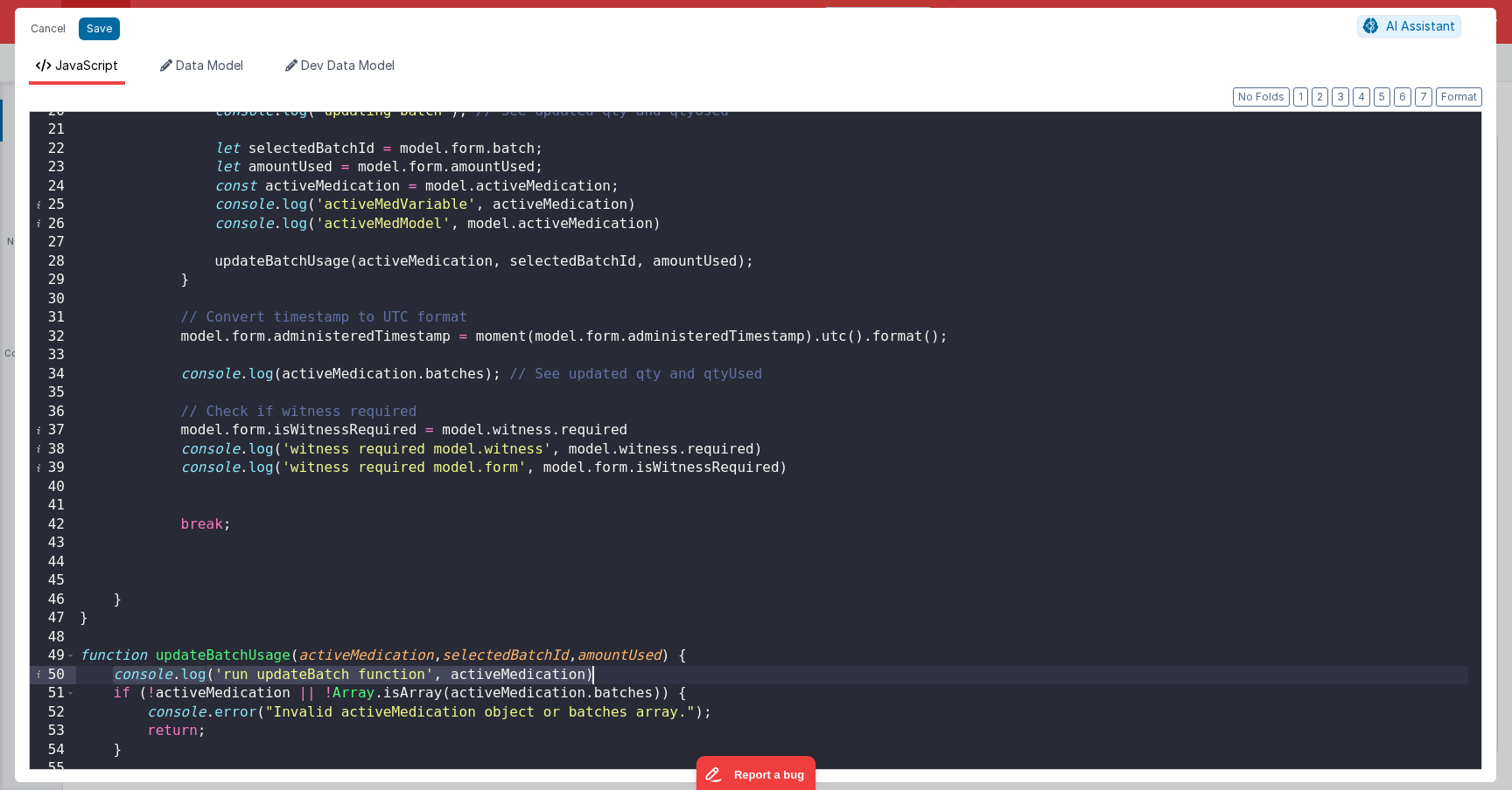
drag, startPoint x: 300, startPoint y: 675, endPoint x: 651, endPoint y: 681, distance: 351.1
click at [651, 681] on div "console . log ( 'updating batch' ) ; // See updated qty and qtyUsed let selecte…" at bounding box center [772, 450] width 1392 height 695
click at [451, 683] on div "console . log ( 'updating batch' ) ; // See updated qty and qtyUsed let selecte…" at bounding box center [772, 450] width 1392 height 695
click at [462, 678] on div "console . log ( 'updating batch' ) ; // See updated qty and qtyUsed let selecte…" at bounding box center [772, 450] width 1392 height 695
click at [461, 678] on div "console . log ( 'updating batch' ) ; // See updated qty and qtyUsed let selecte…" at bounding box center [772, 450] width 1392 height 695
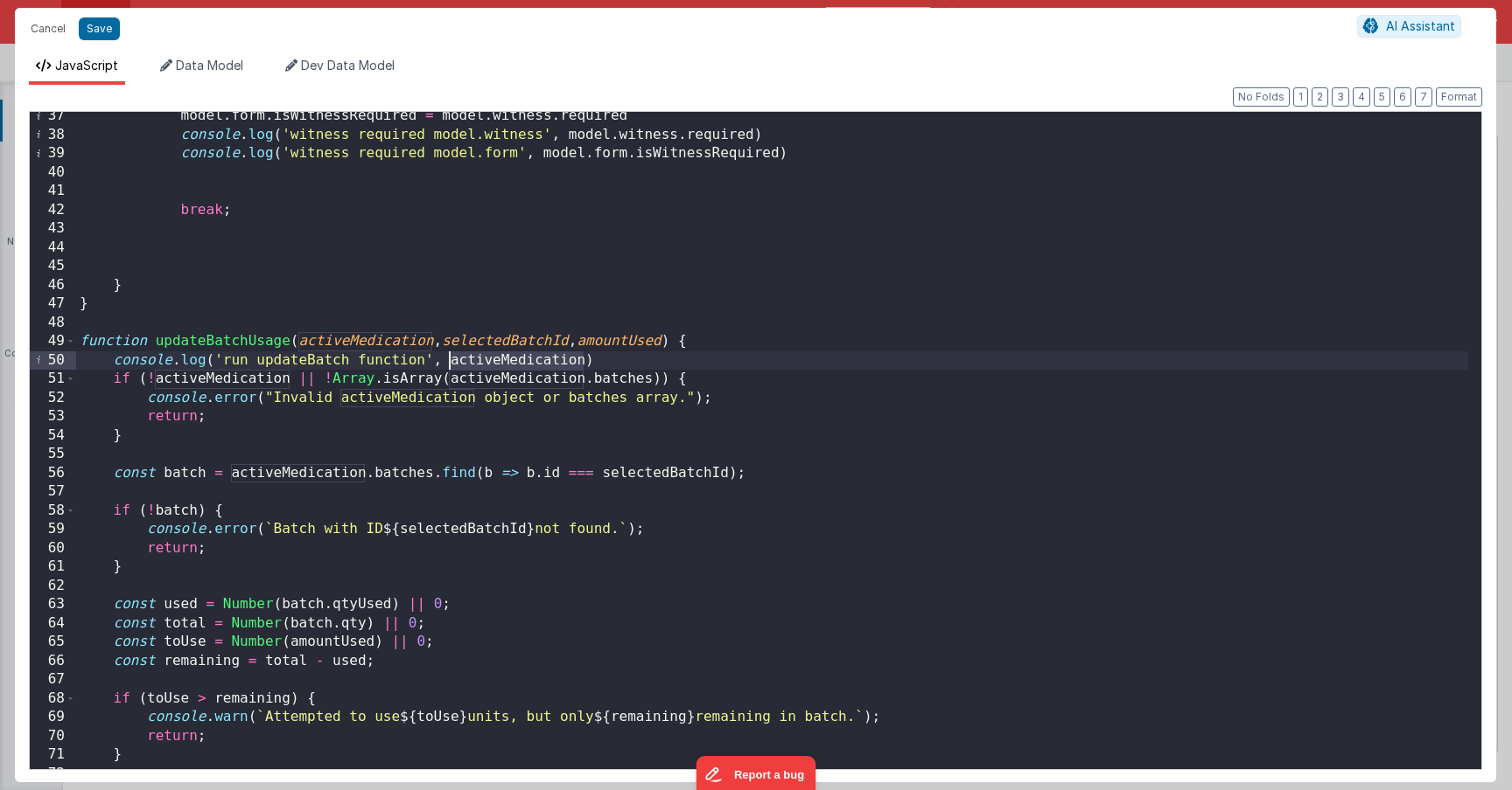
scroll to position [787, 0]
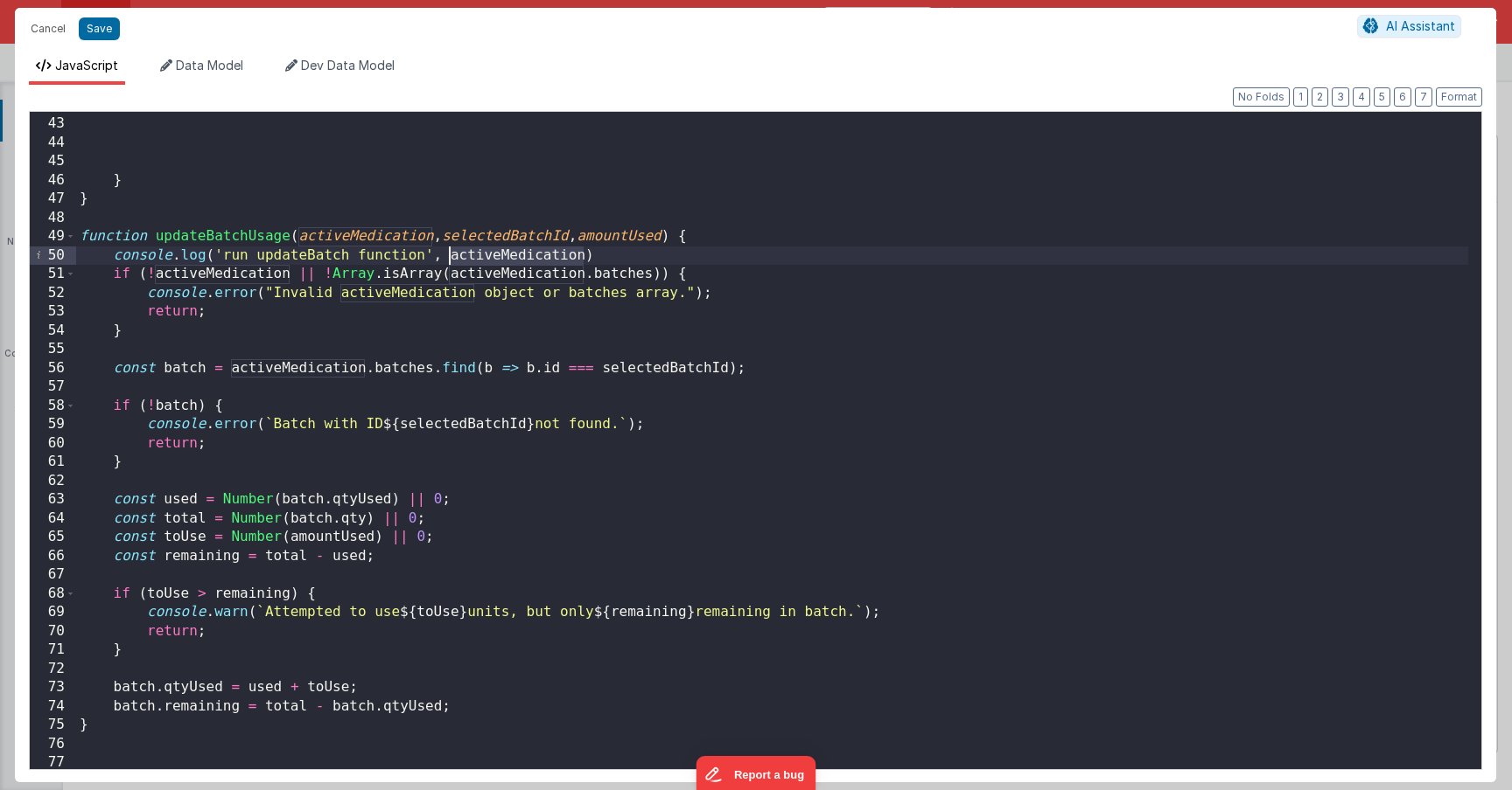
click at [132, 330] on div "break ; } } function updateBatchUsage ( activeMedication , selectedBatchId , am…" at bounding box center [772, 443] width 1392 height 695
click at [179, 272] on div "break ; } } function updateBatchUsage ( activeMedication , selectedBatchId , am…" at bounding box center [772, 443] width 1392 height 695
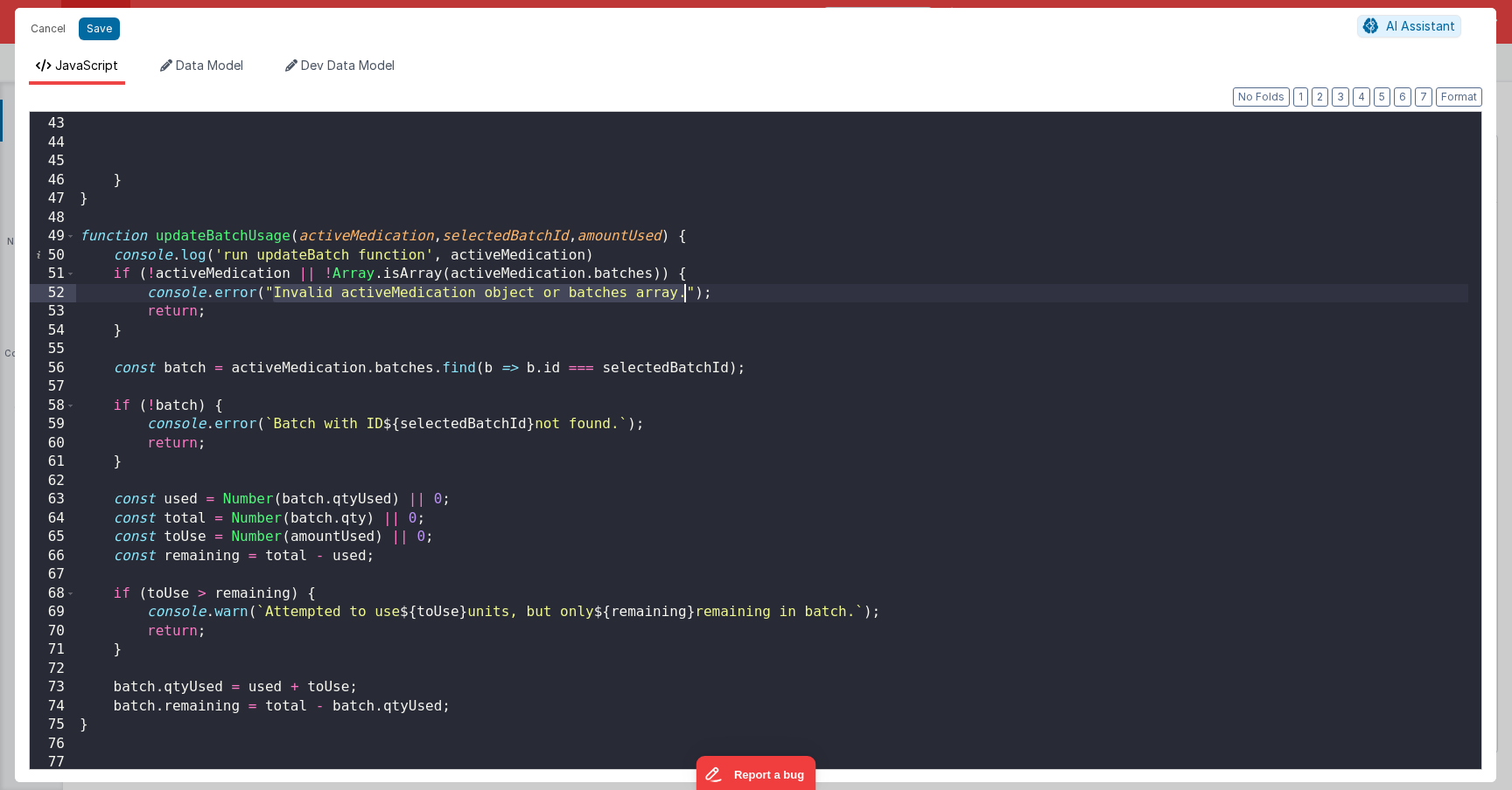
drag, startPoint x: 308, startPoint y: 293, endPoint x: 685, endPoint y: 299, distance: 377.0
click at [685, 299] on div "break ; } } function updateBatchUsage ( activeMedication , selectedBatchId , am…" at bounding box center [772, 443] width 1392 height 695
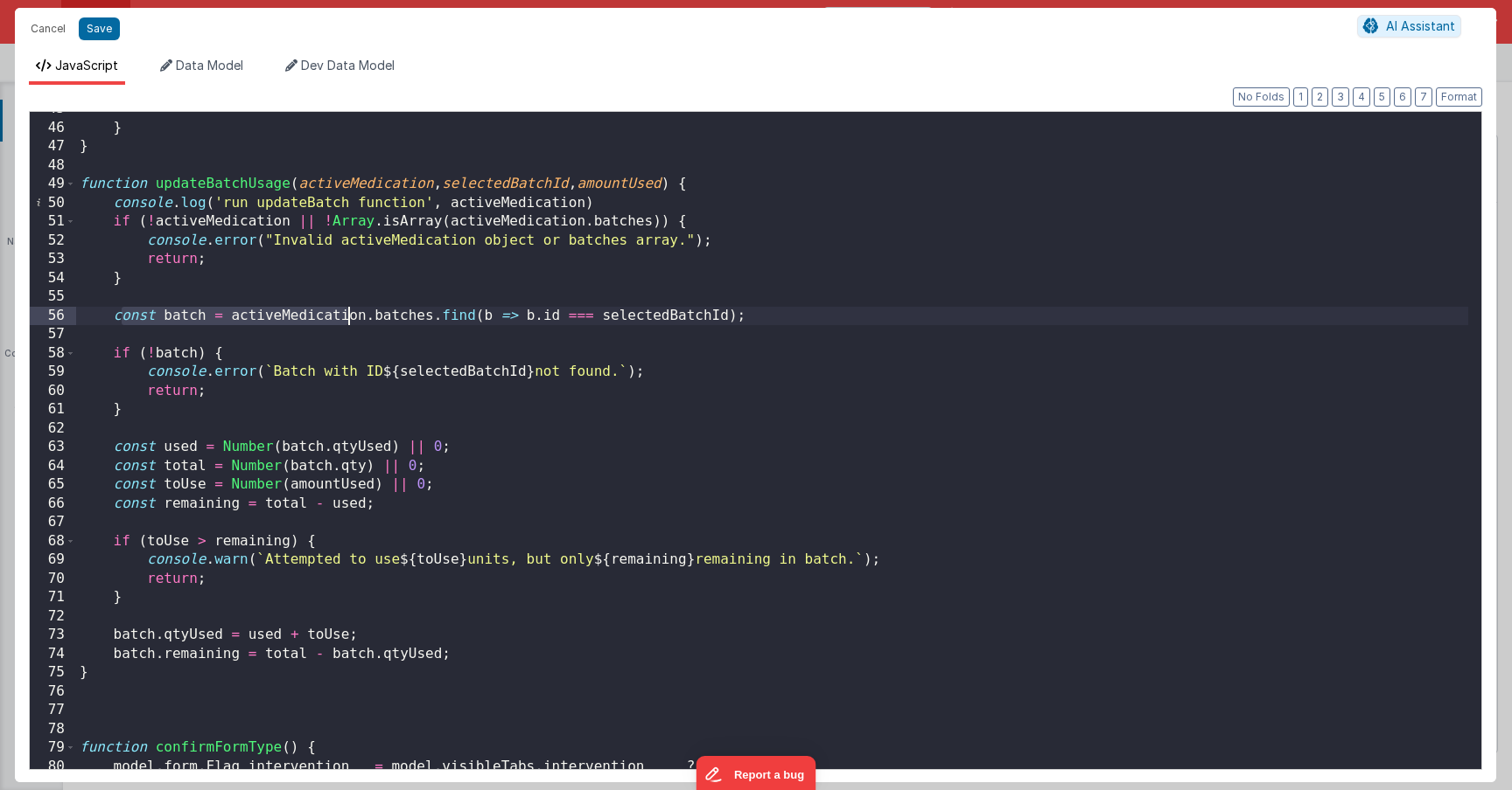
drag, startPoint x: 120, startPoint y: 314, endPoint x: 392, endPoint y: 314, distance: 272.0
click at [392, 314] on div "} } function updateBatchUsage ( activeMedication , selectedBatchId , amountUsed…" at bounding box center [772, 447] width 1392 height 695
click at [243, 334] on div "} } function updateBatchUsage ( activeMedication , selectedBatchId , amountUsed…" at bounding box center [772, 447] width 1392 height 695
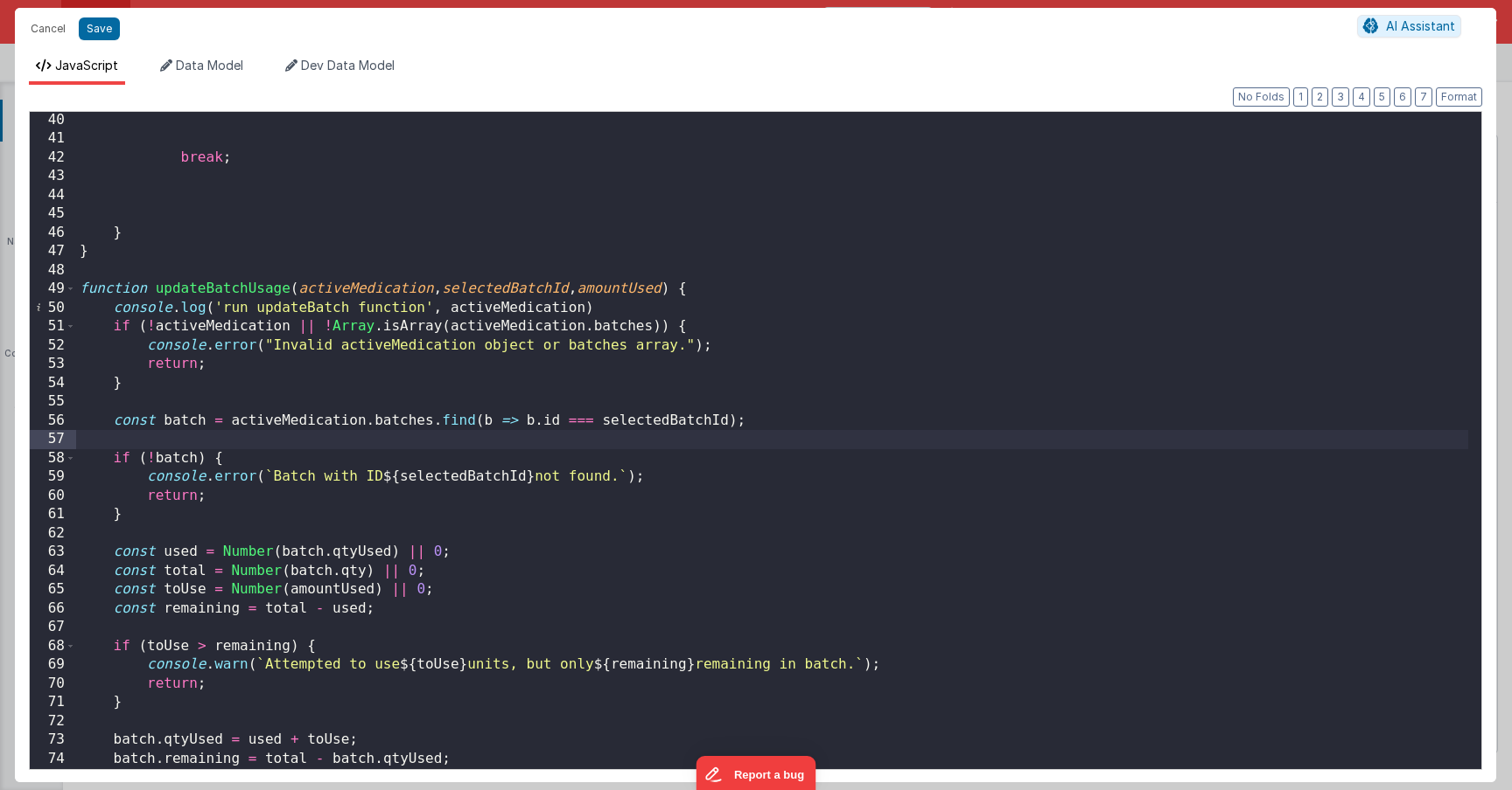
drag, startPoint x: 474, startPoint y: 326, endPoint x: 575, endPoint y: 333, distance: 101.2
click at [523, 326] on div "break ; } } function updateBatchUsage ( activeMedication , selectedBatchId , am…" at bounding box center [772, 458] width 1392 height 695
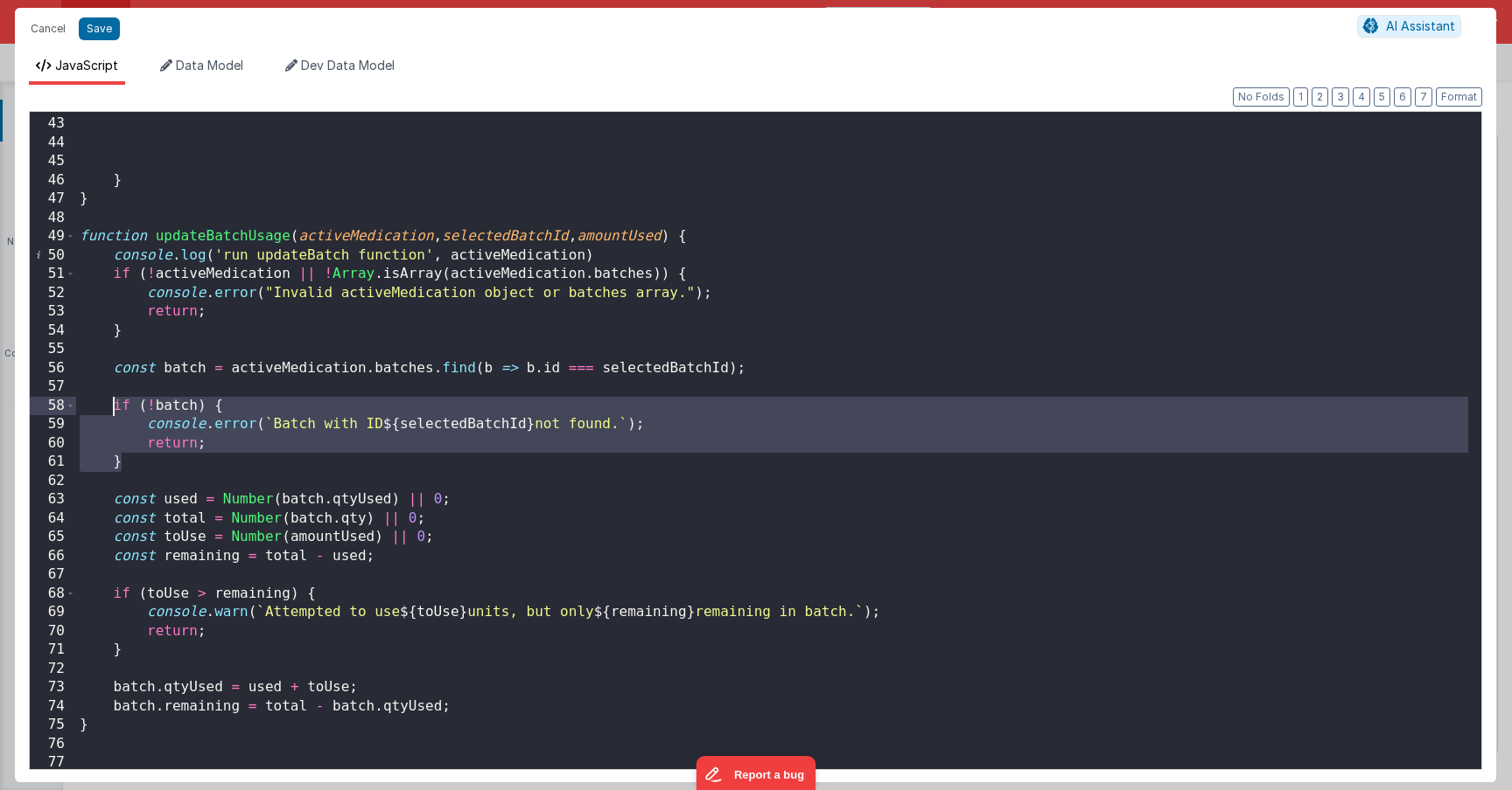
drag, startPoint x: 129, startPoint y: 459, endPoint x: 108, endPoint y: 400, distance: 62.6
click at [108, 400] on div "break ; } } function updateBatchUsage ( activeMedication , selectedBatchId , am…" at bounding box center [772, 443] width 1392 height 695
click at [210, 435] on div "break ; } } function updateBatchUsage ( activeMedication , selectedBatchId , am…" at bounding box center [772, 443] width 1392 height 695
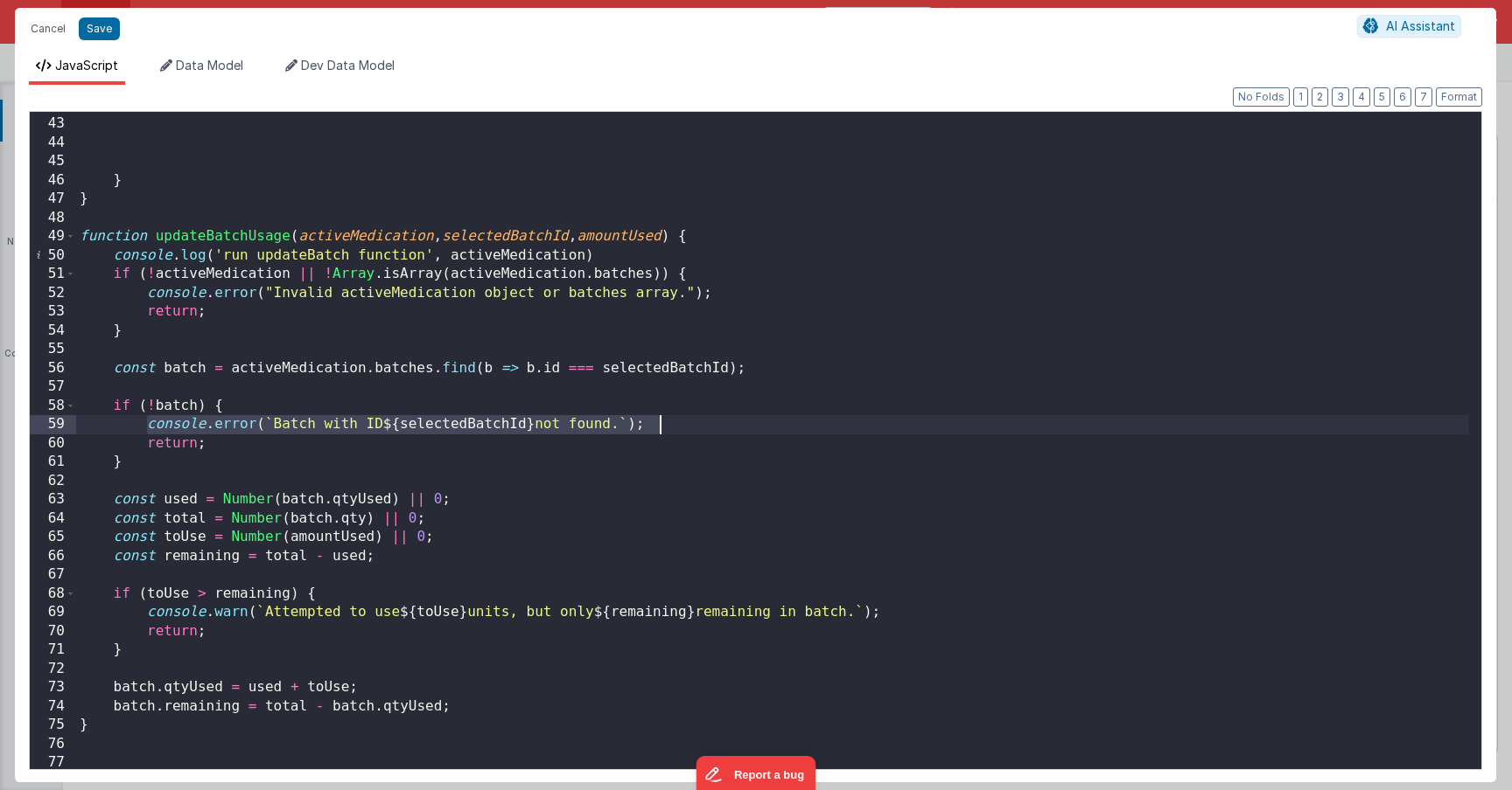
drag, startPoint x: 145, startPoint y: 427, endPoint x: 738, endPoint y: 422, distance: 593.0
click at [738, 422] on div "break ; } } function updateBatchUsage ( activeMedication , selectedBatchId , am…" at bounding box center [772, 443] width 1392 height 695
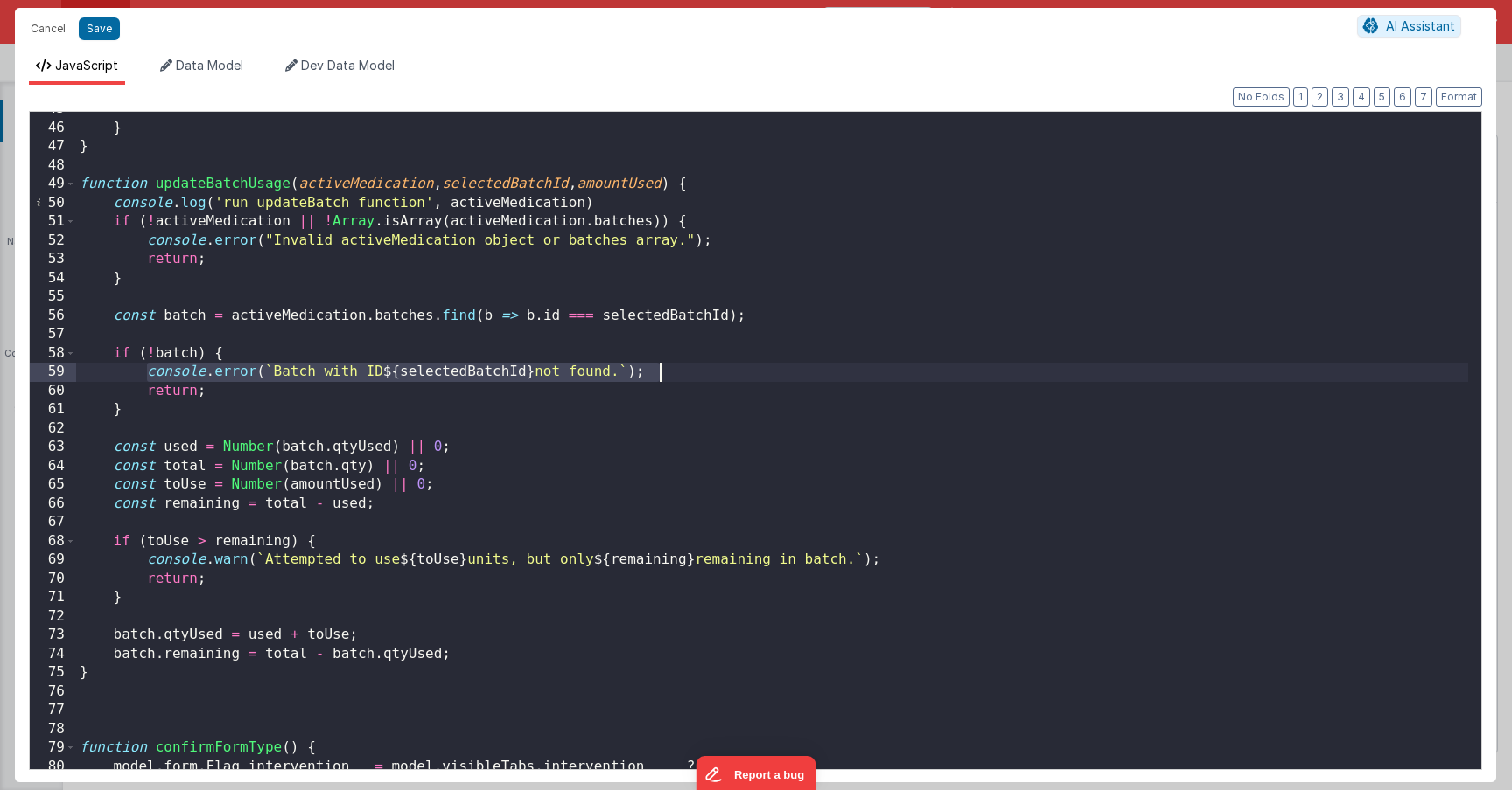
click at [708, 317] on div "} } function updateBatchUsage ( activeMedication , selectedBatchId , amountUsed…" at bounding box center [772, 447] width 1392 height 695
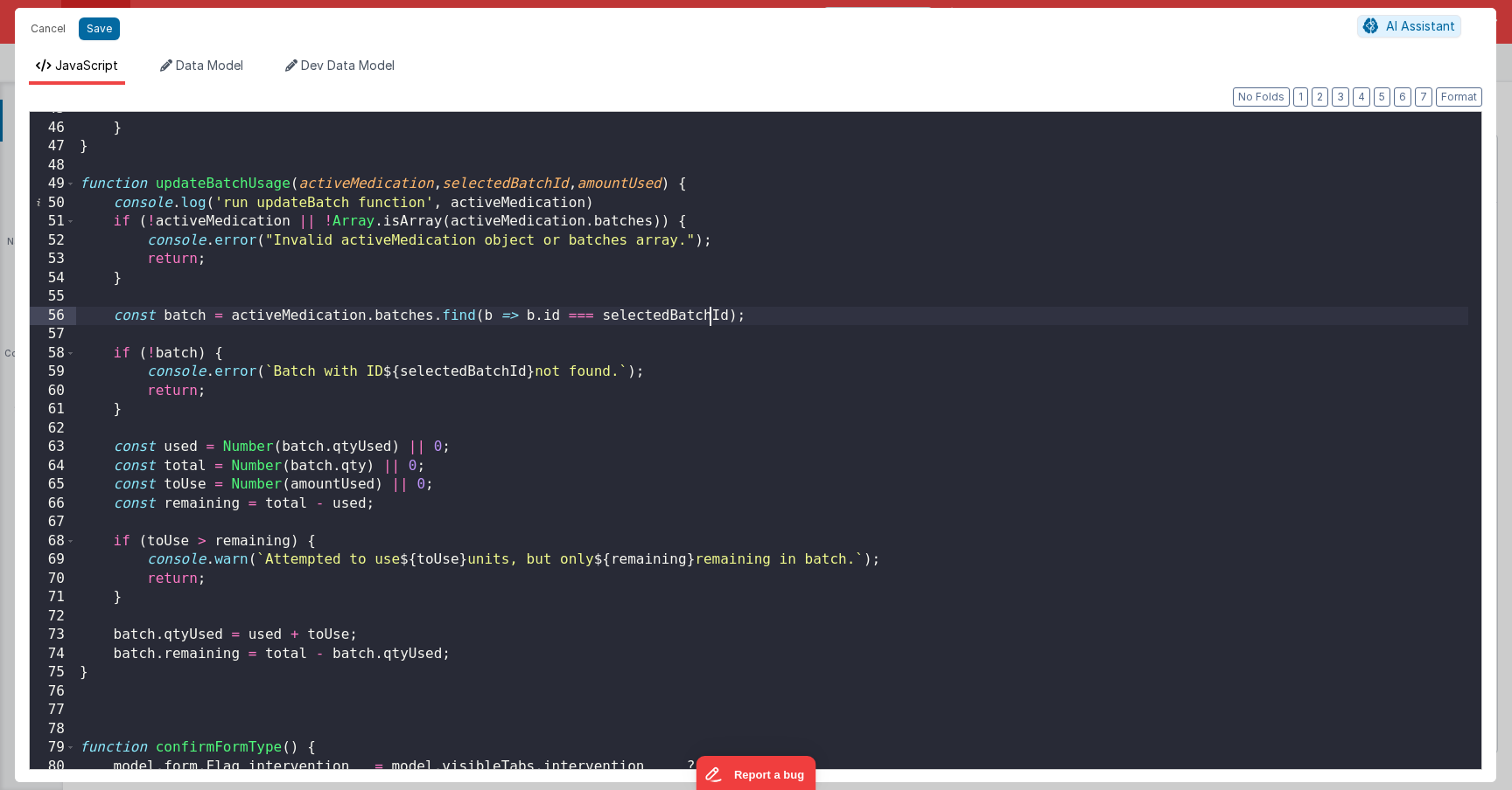
click at [708, 317] on div "} } function updateBatchUsage ( activeMedication , selectedBatchId , amountUsed…" at bounding box center [772, 447] width 1392 height 695
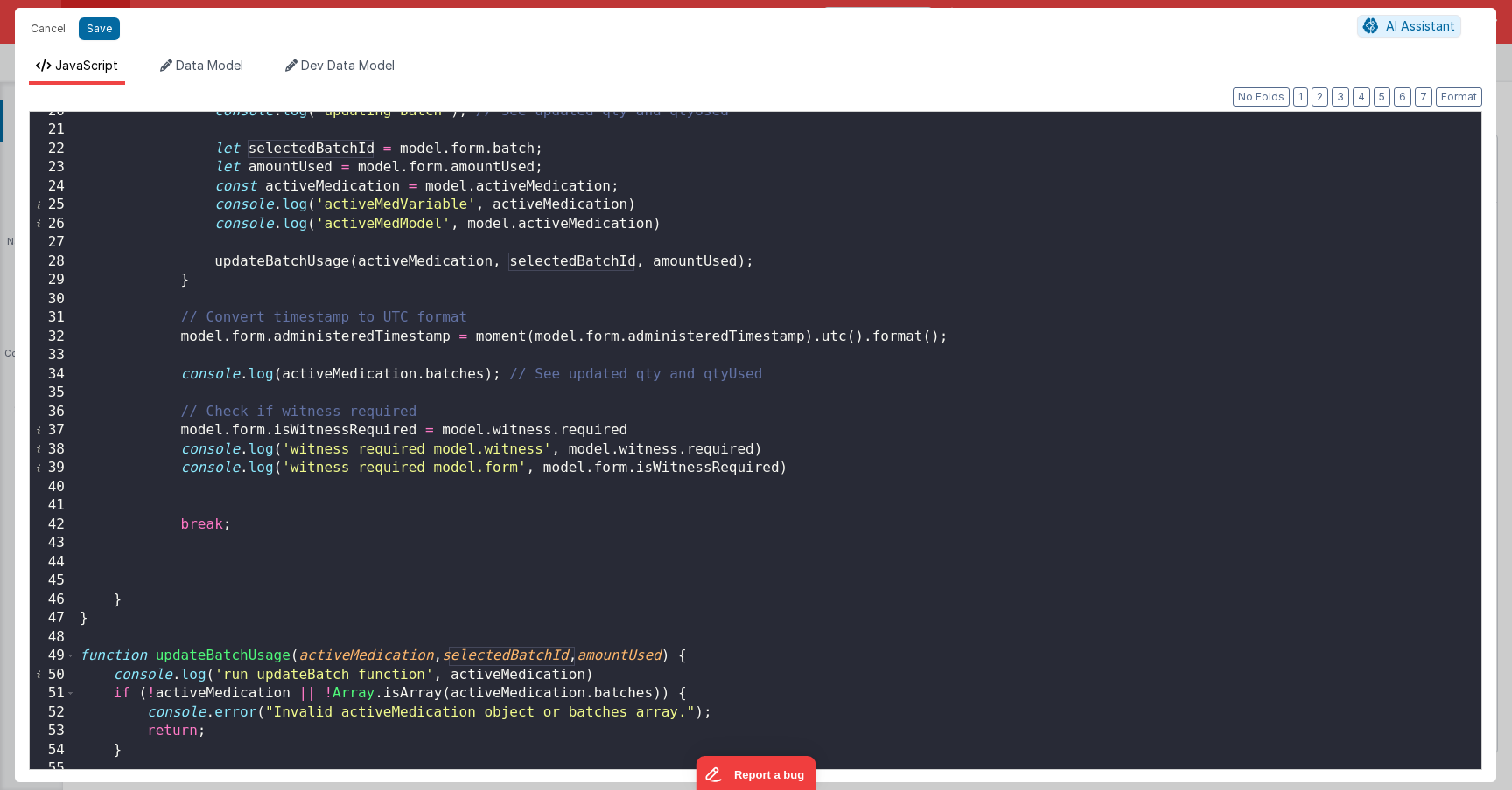
scroll to position [315, 0]
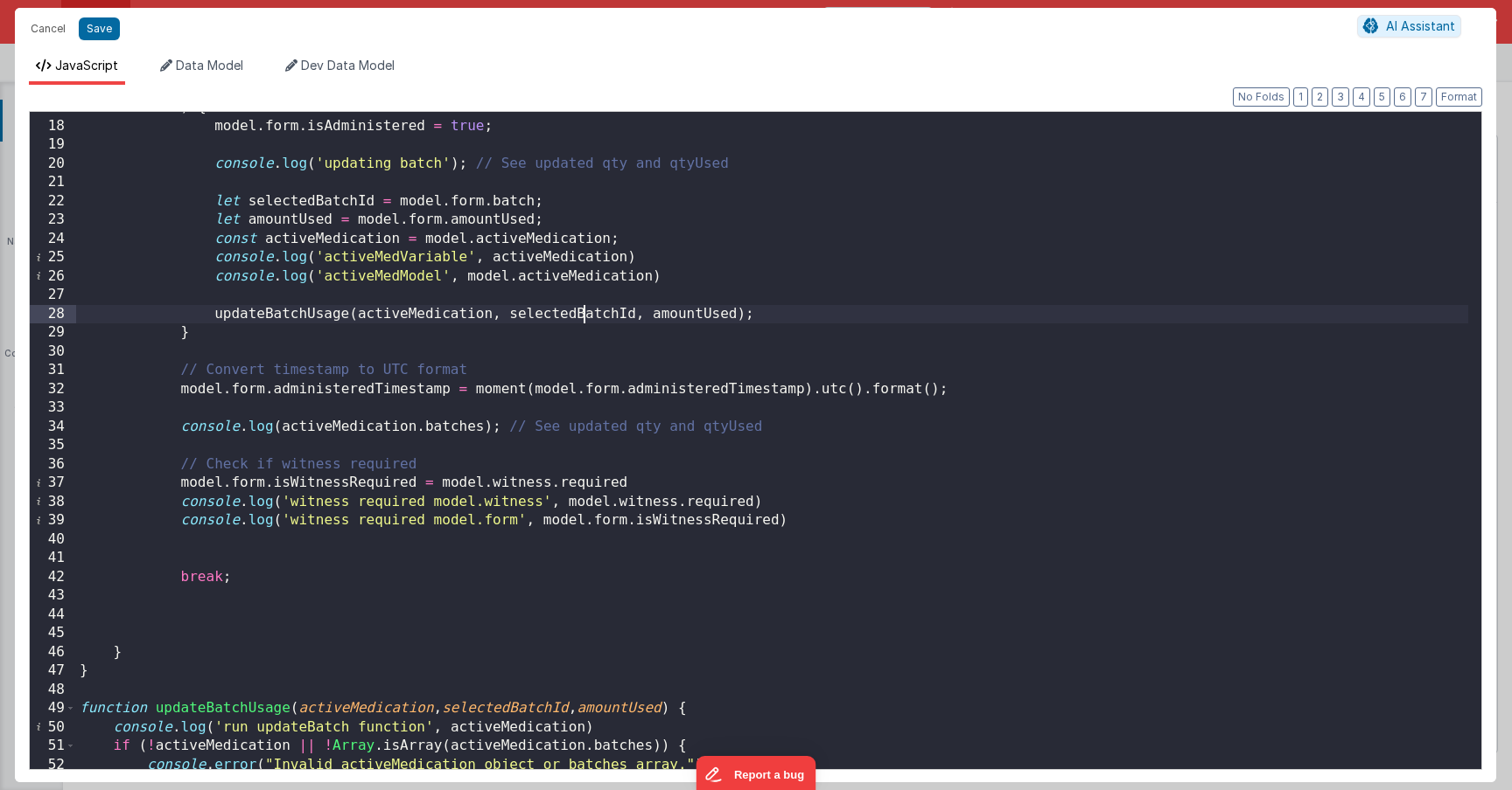
click at [582, 320] on div ") { model . form . isAdministered = true ; console . log ( 'updating batch' ) ;…" at bounding box center [772, 445] width 1392 height 695
click at [582, 318] on div ") { model . form . isAdministered = true ; console . log ( 'updating batch' ) ;…" at bounding box center [772, 445] width 1392 height 695
click at [583, 313] on div ") { model . form . isAdministered = true ; console . log ( 'updating batch' ) ;…" at bounding box center [772, 445] width 1392 height 695
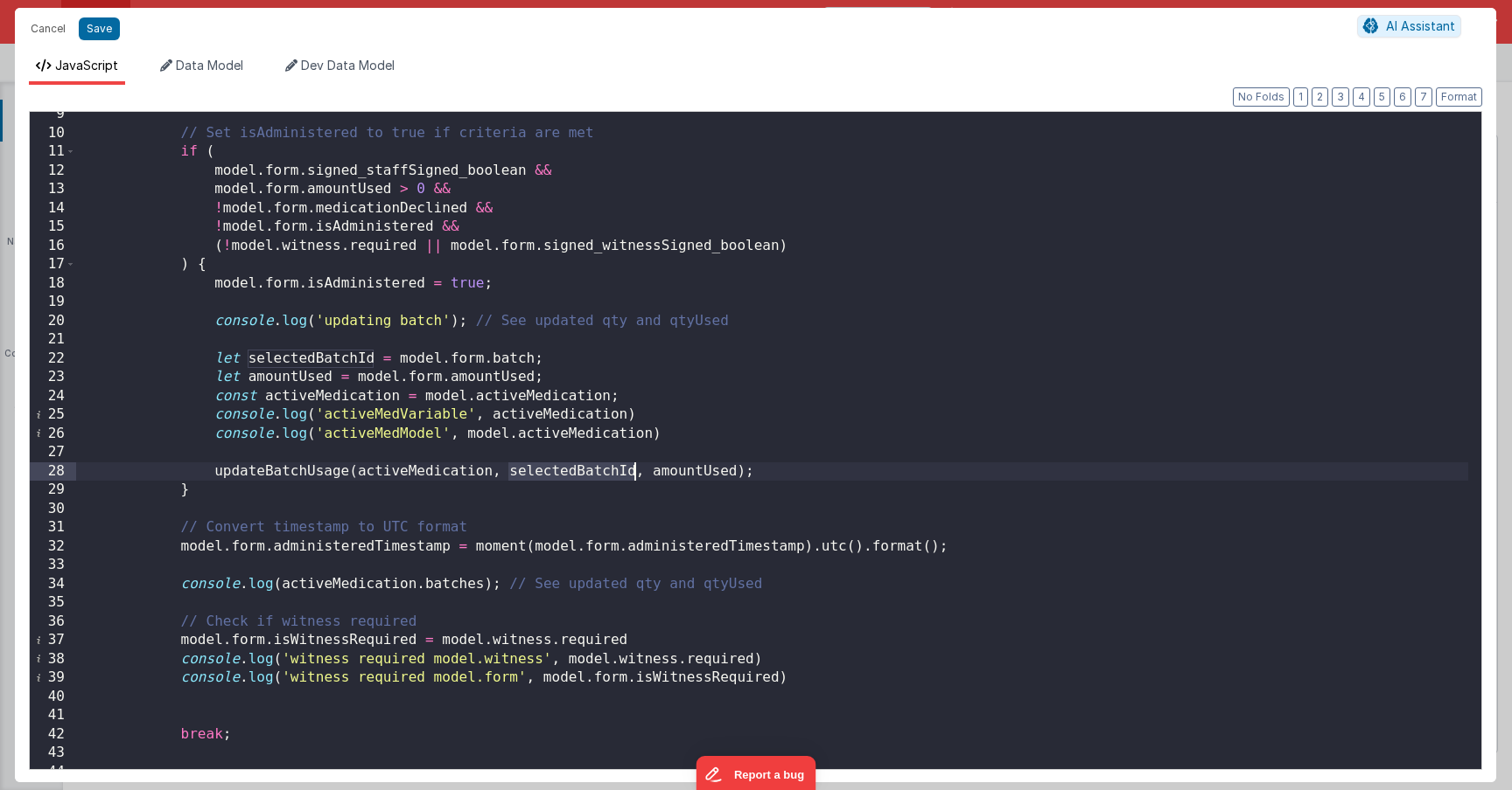
scroll to position [158, 0]
click at [534, 359] on div "// Set isAdministered to true if criteria are met if ( model . form . signed_st…" at bounding box center [772, 453] width 1392 height 695
click at [512, 373] on div "// Set isAdministered to true if criteria are met if ( model . form . signed_st…" at bounding box center [772, 453] width 1392 height 695
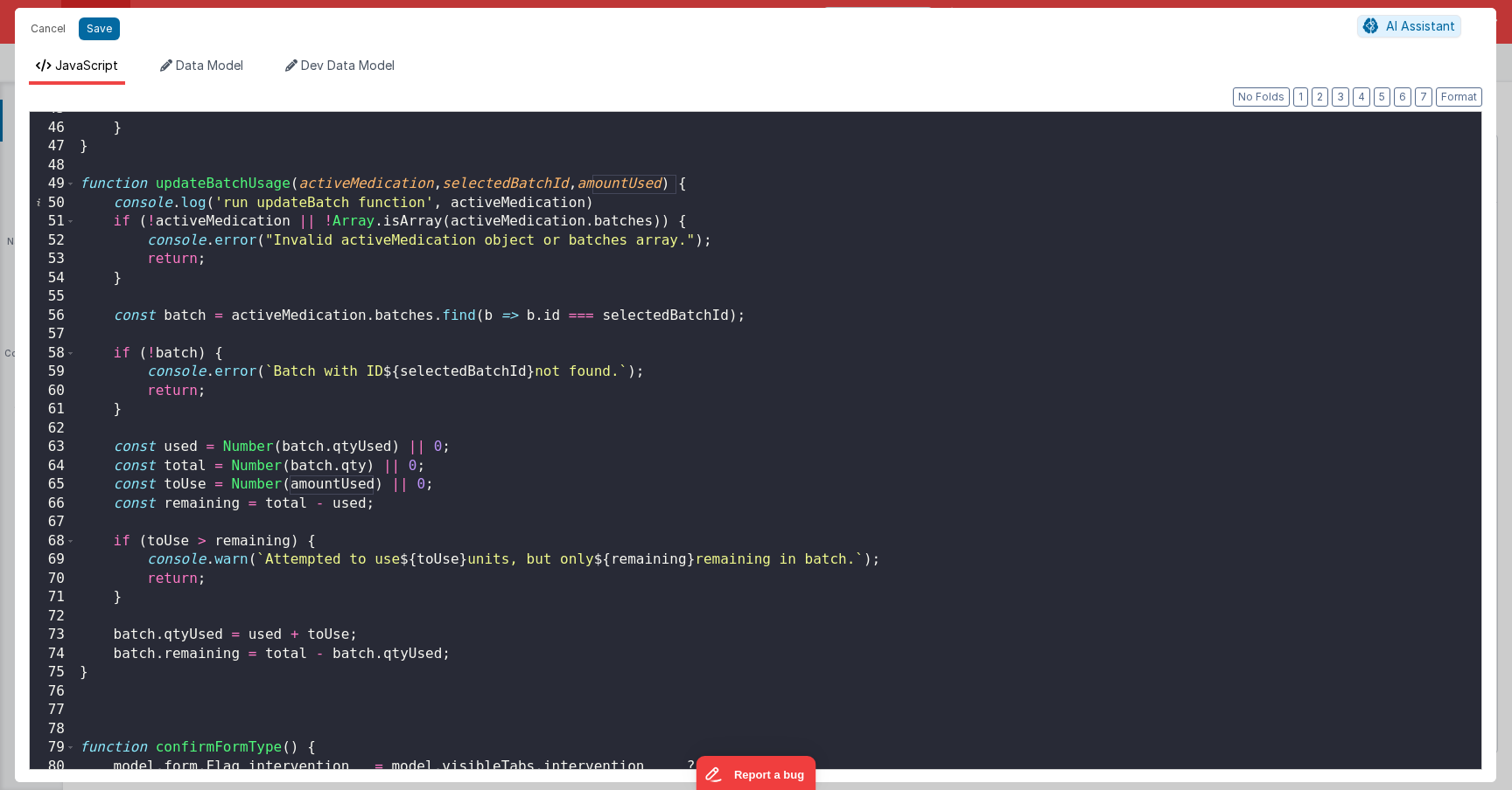
scroll to position [840, 0]
click at [177, 449] on div "} } function updateBatchUsage ( activeMedication , selectedBatchId , amountUsed…" at bounding box center [772, 447] width 1392 height 695
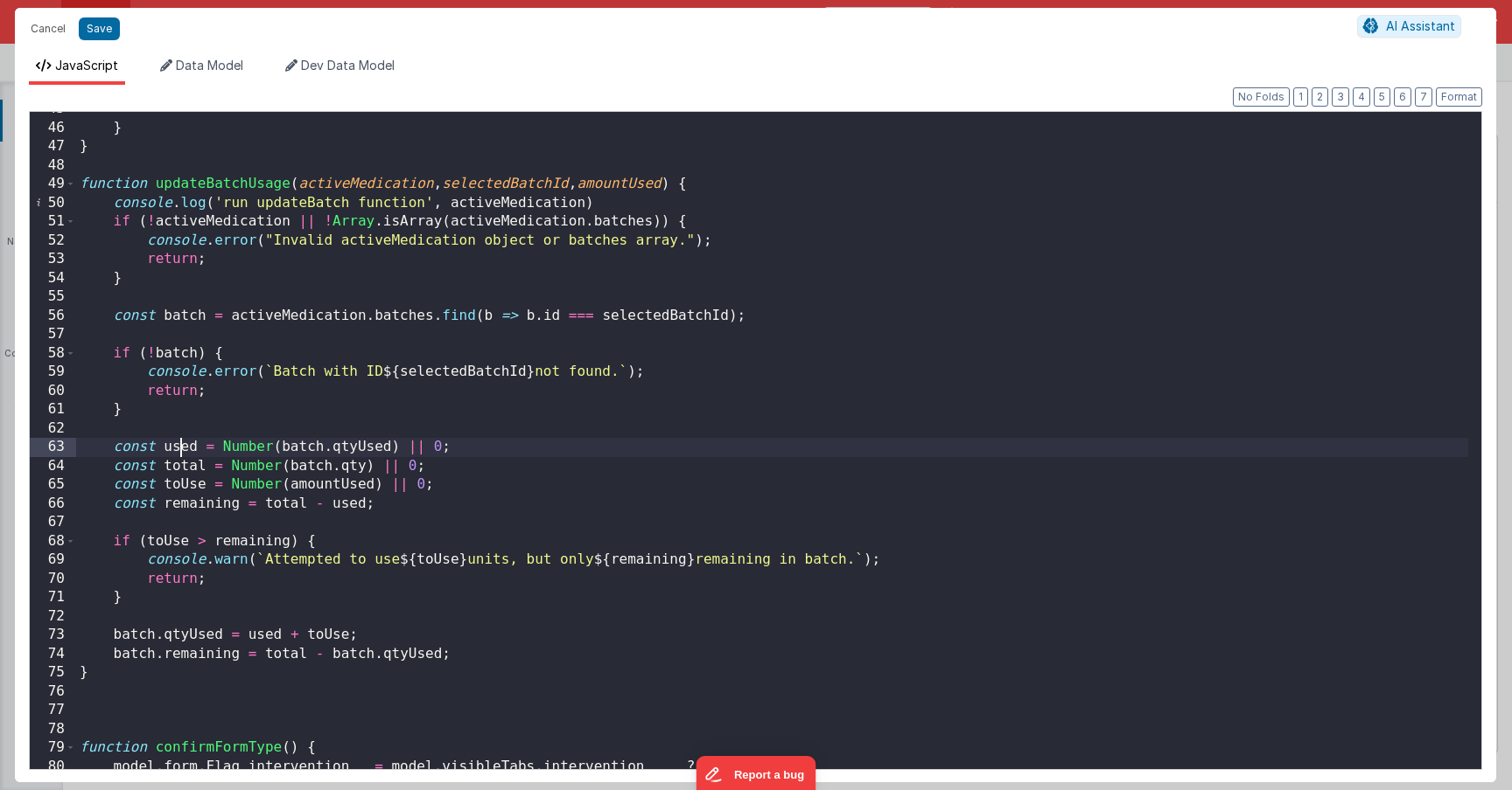
click at [176, 449] on div "} } function updateBatchUsage ( activeMedication , selectedBatchId , amountUsed…" at bounding box center [772, 447] width 1392 height 695
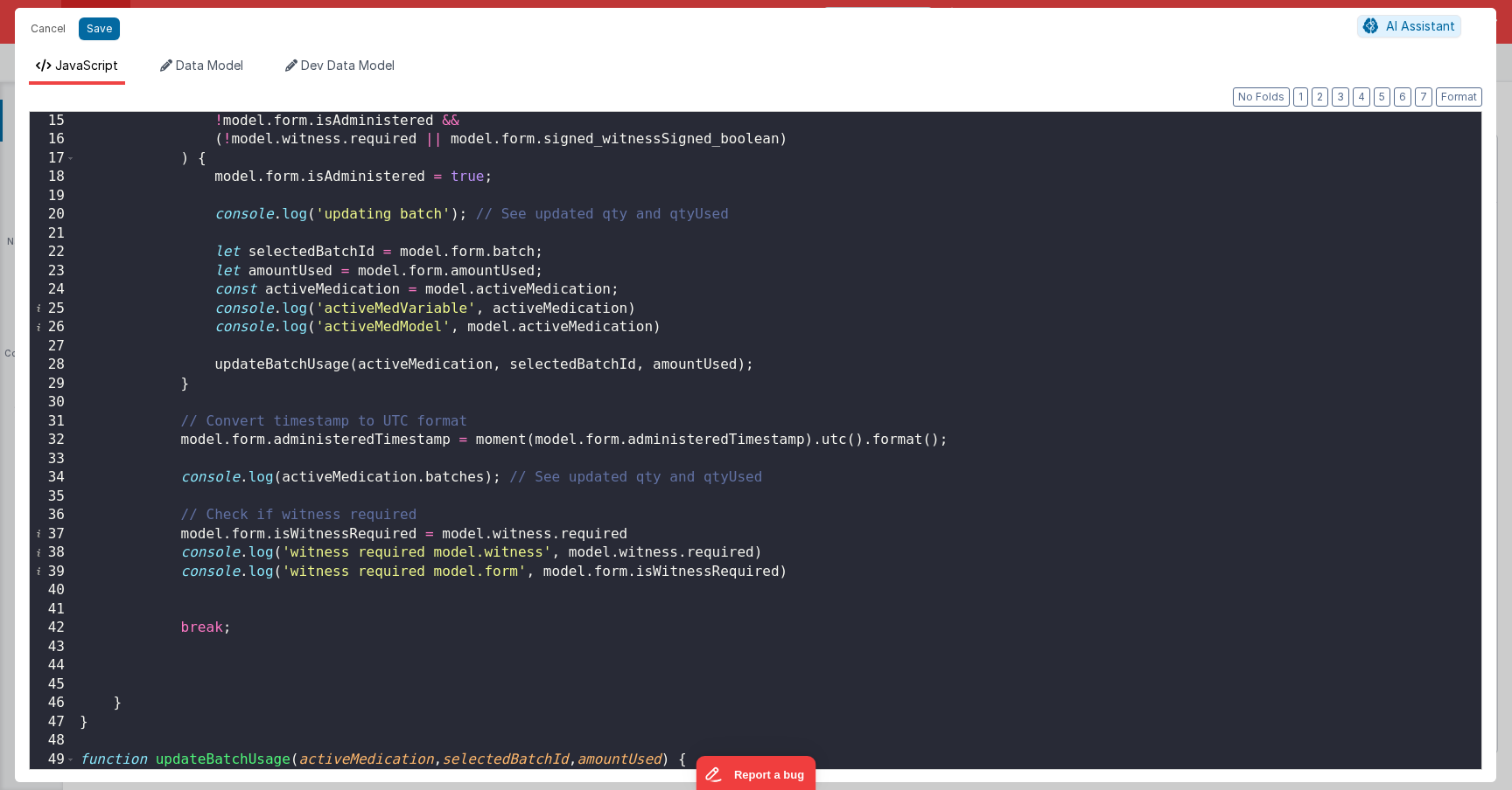
scroll to position [223, 0]
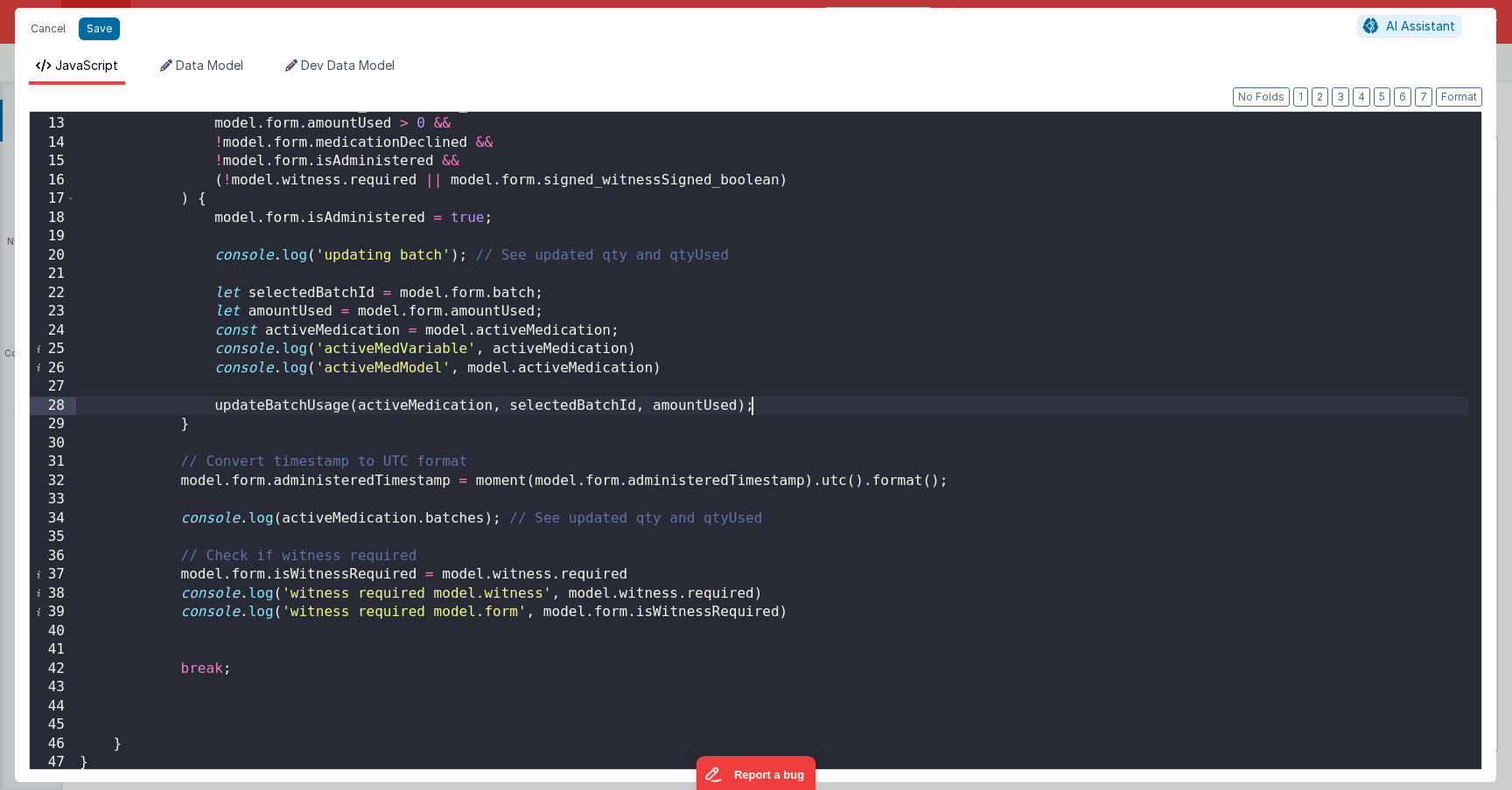
click at [779, 407] on div "model . form . signed_staffSigned_boolean && model . form . amountUsed > 0 && !…" at bounding box center [772, 443] width 1392 height 695
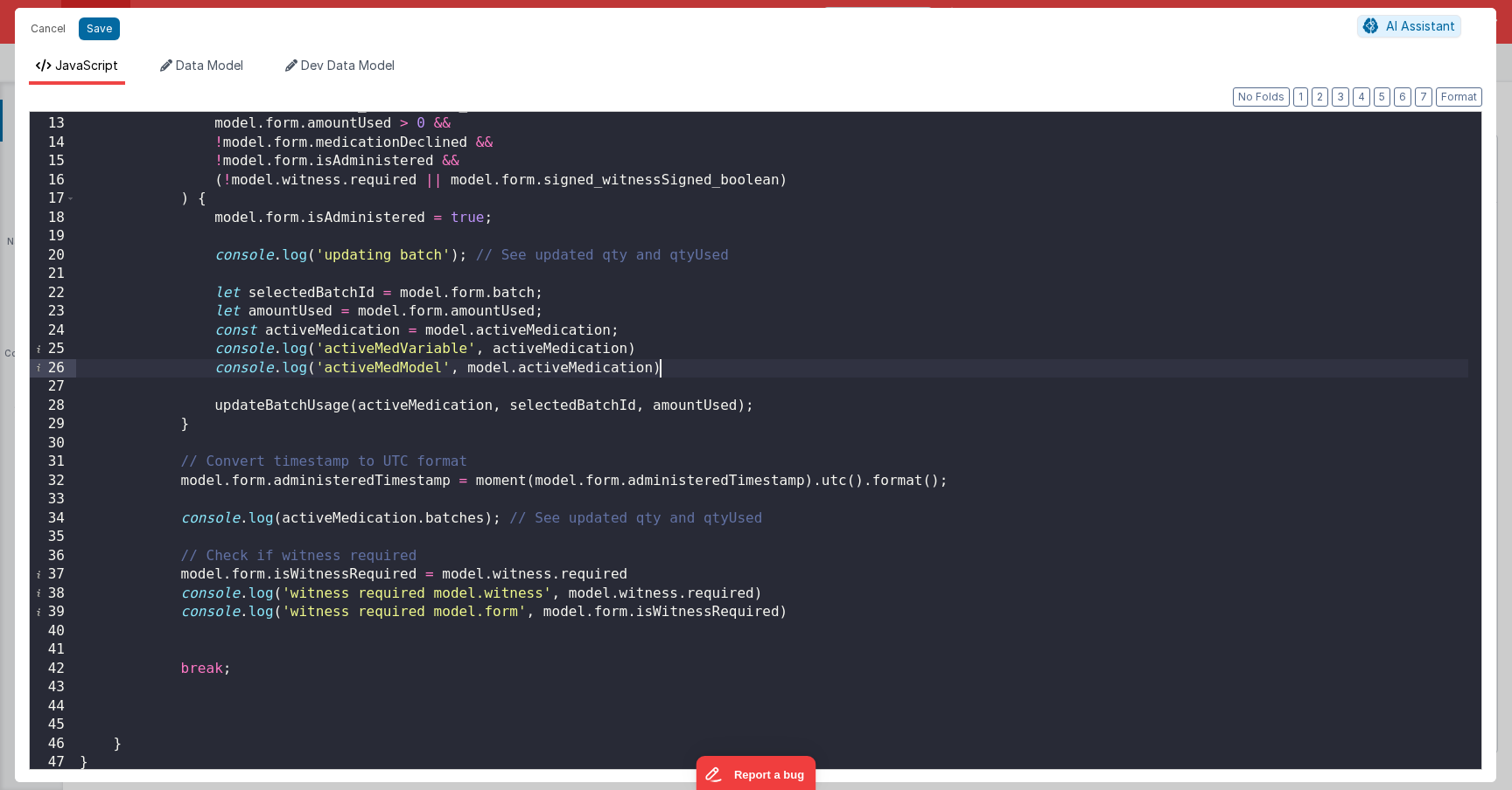
click at [701, 375] on div "model . form . signed_staffSigned_boolean && model . form . amountUsed > 0 && !…" at bounding box center [772, 443] width 1392 height 695
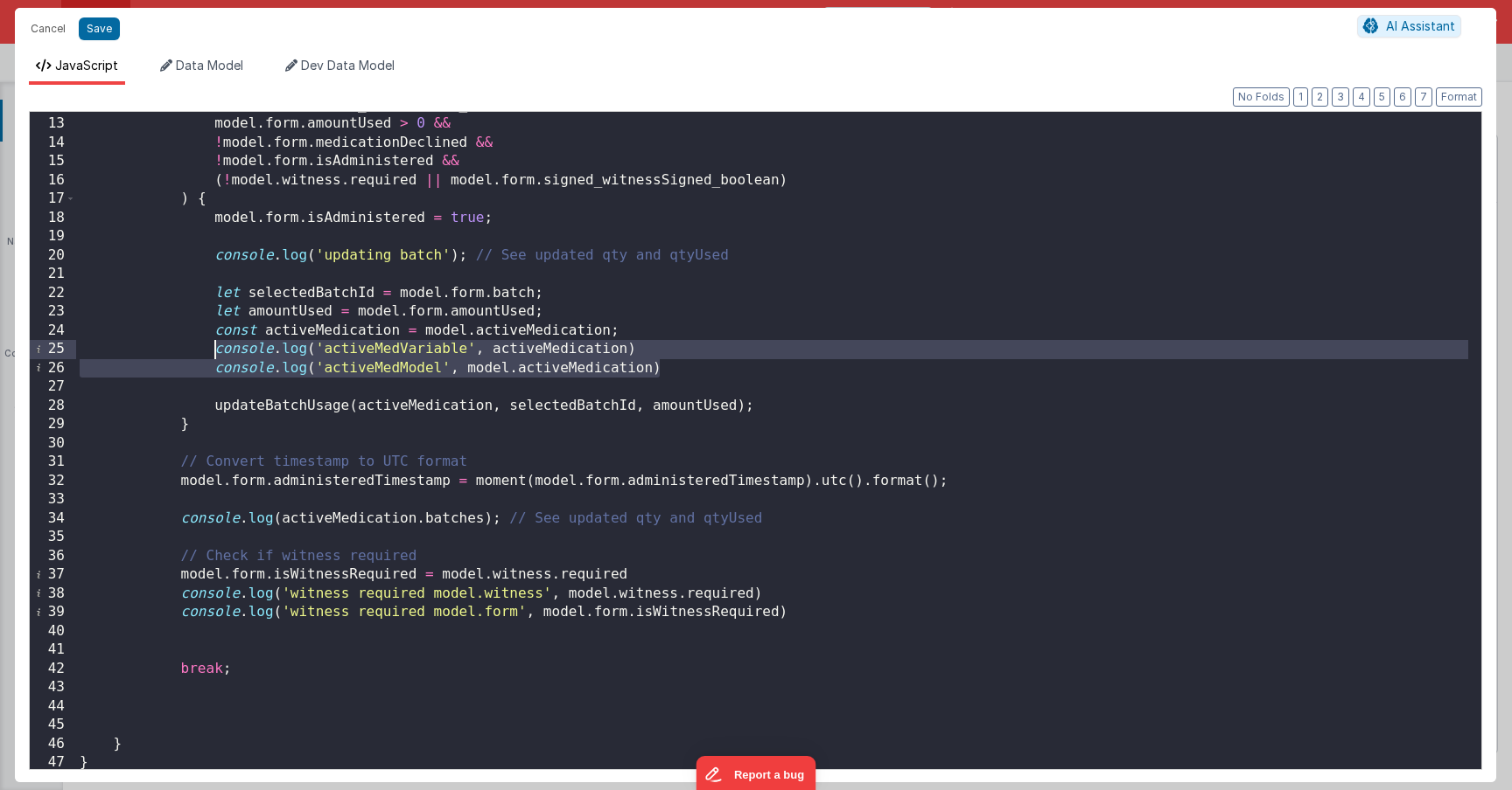
drag, startPoint x: 701, startPoint y: 375, endPoint x: 214, endPoint y: 351, distance: 487.6
click at [214, 351] on div "model . form . signed_staffSigned_boolean && model . form . amountUsed > 0 && !…" at bounding box center [772, 443] width 1392 height 695
click at [681, 368] on div "model . form . signed_staffSigned_boolean && model . form . amountUsed > 0 && !…" at bounding box center [772, 443] width 1392 height 695
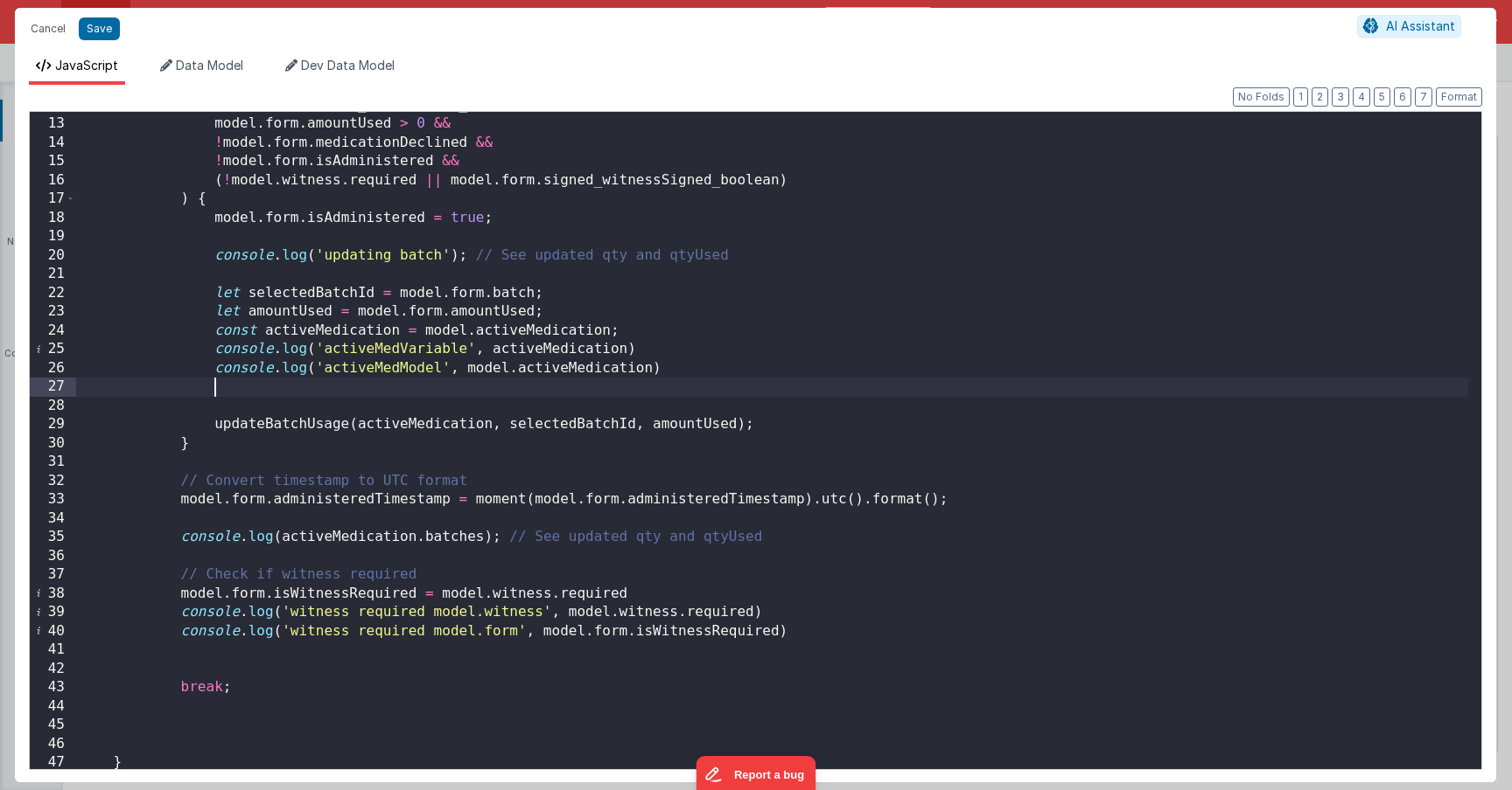
paste textarea
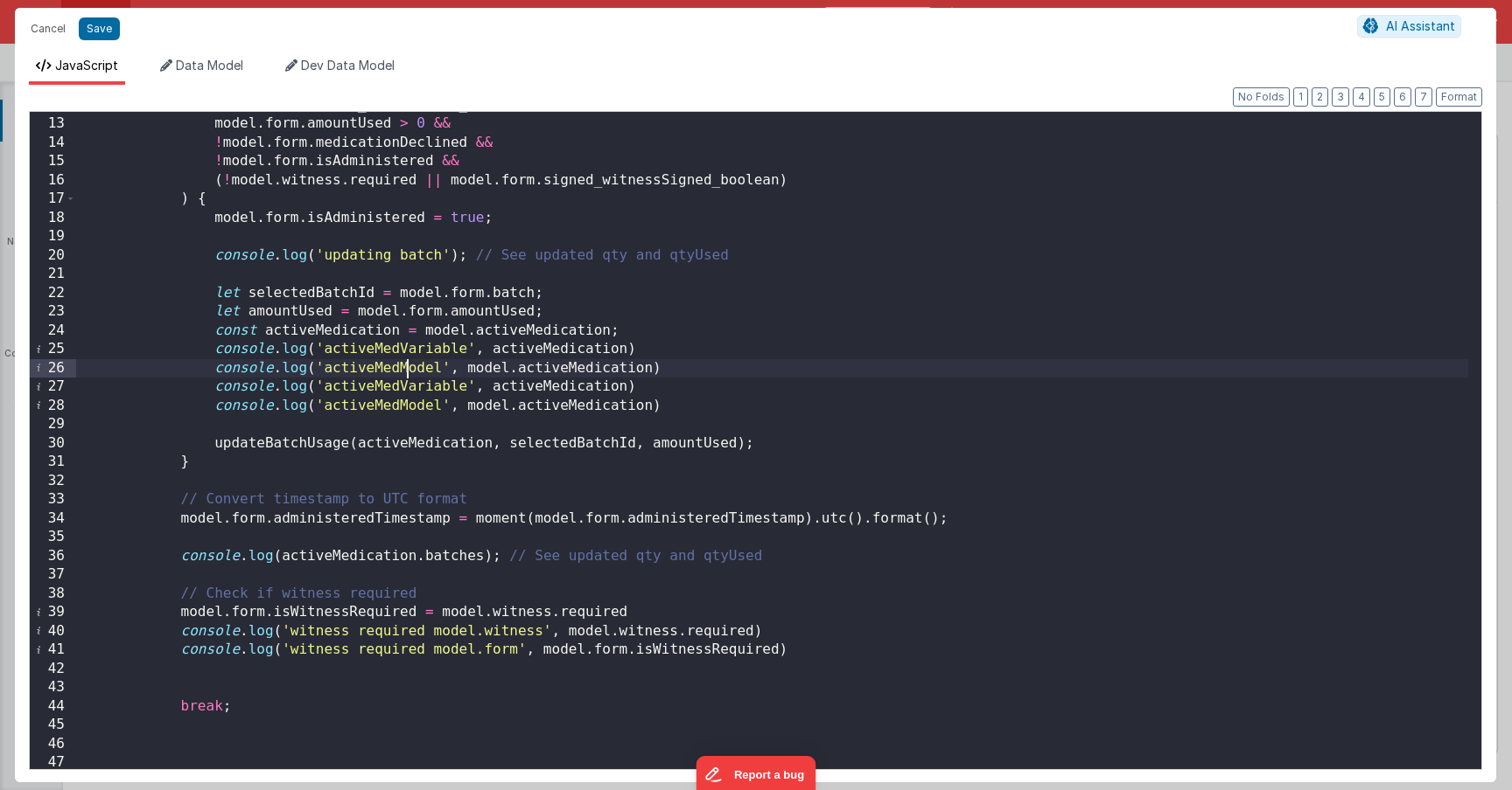
click at [407, 372] on div "model . form . signed_staffSigned_boolean && model . form . amountUsed > 0 && !…" at bounding box center [772, 443] width 1392 height 695
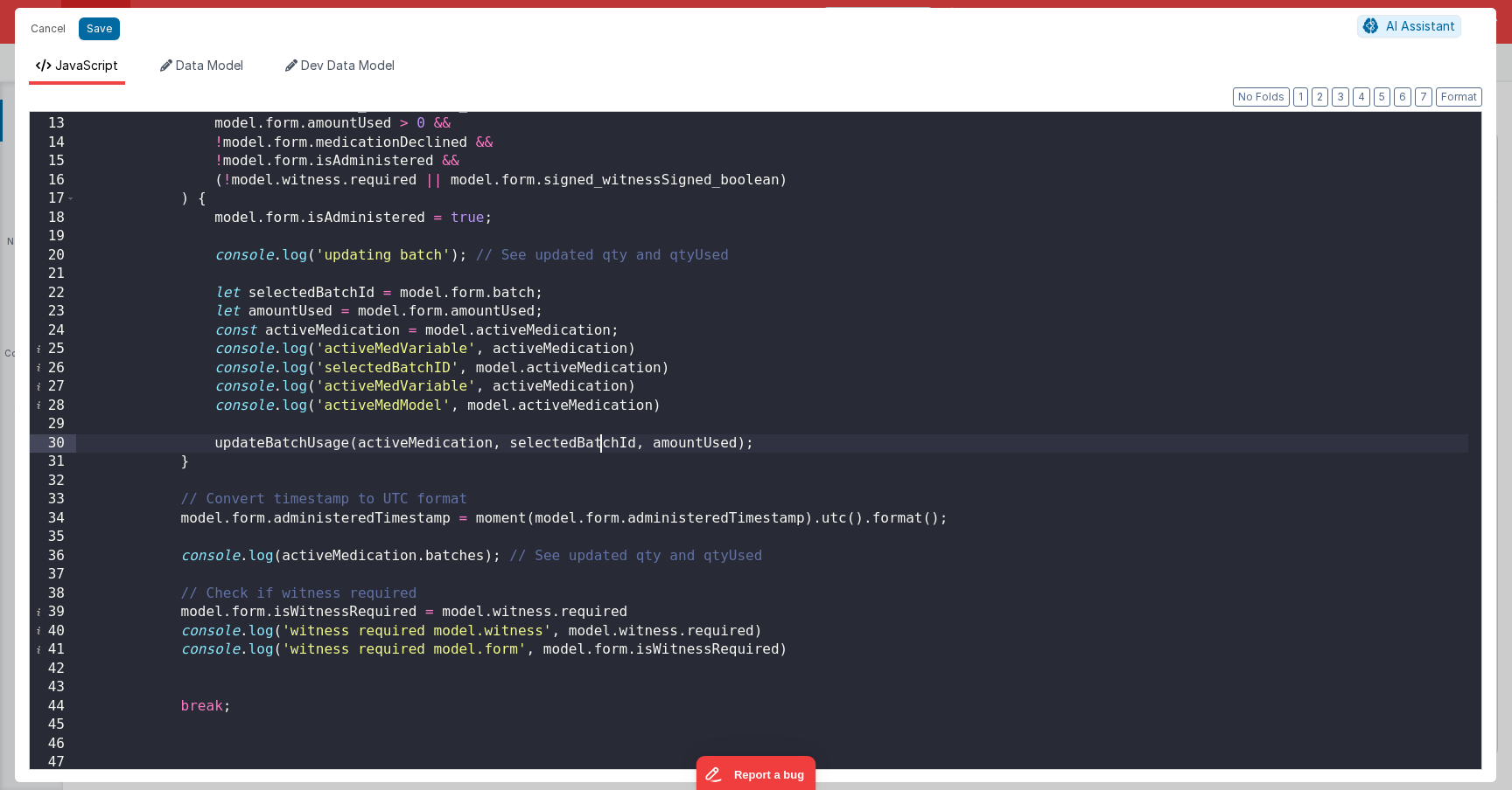
click at [604, 441] on div "model . form . signed_staffSigned_boolean && model . form . amountUsed > 0 && !…" at bounding box center [772, 443] width 1392 height 695
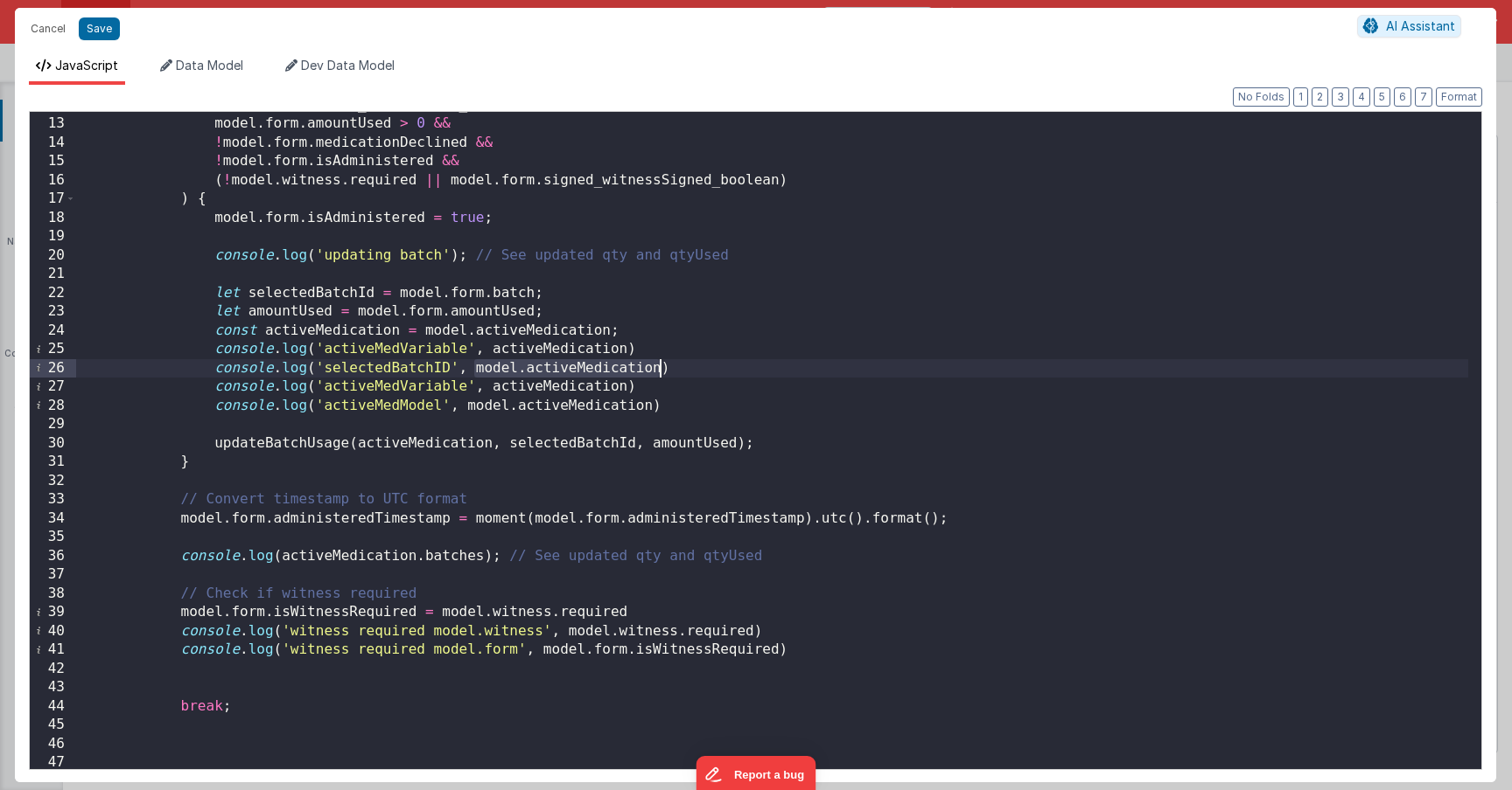
drag, startPoint x: 472, startPoint y: 367, endPoint x: 661, endPoint y: 371, distance: 189.0
click at [661, 371] on div "model . form . signed_staffSigned_boolean && model . form . amountUsed > 0 && !…" at bounding box center [772, 443] width 1392 height 695
paste textarea
click at [429, 387] on div "model . form . signed_staffSigned_boolean && model . form . amountUsed > 0 && !…" at bounding box center [772, 443] width 1392 height 695
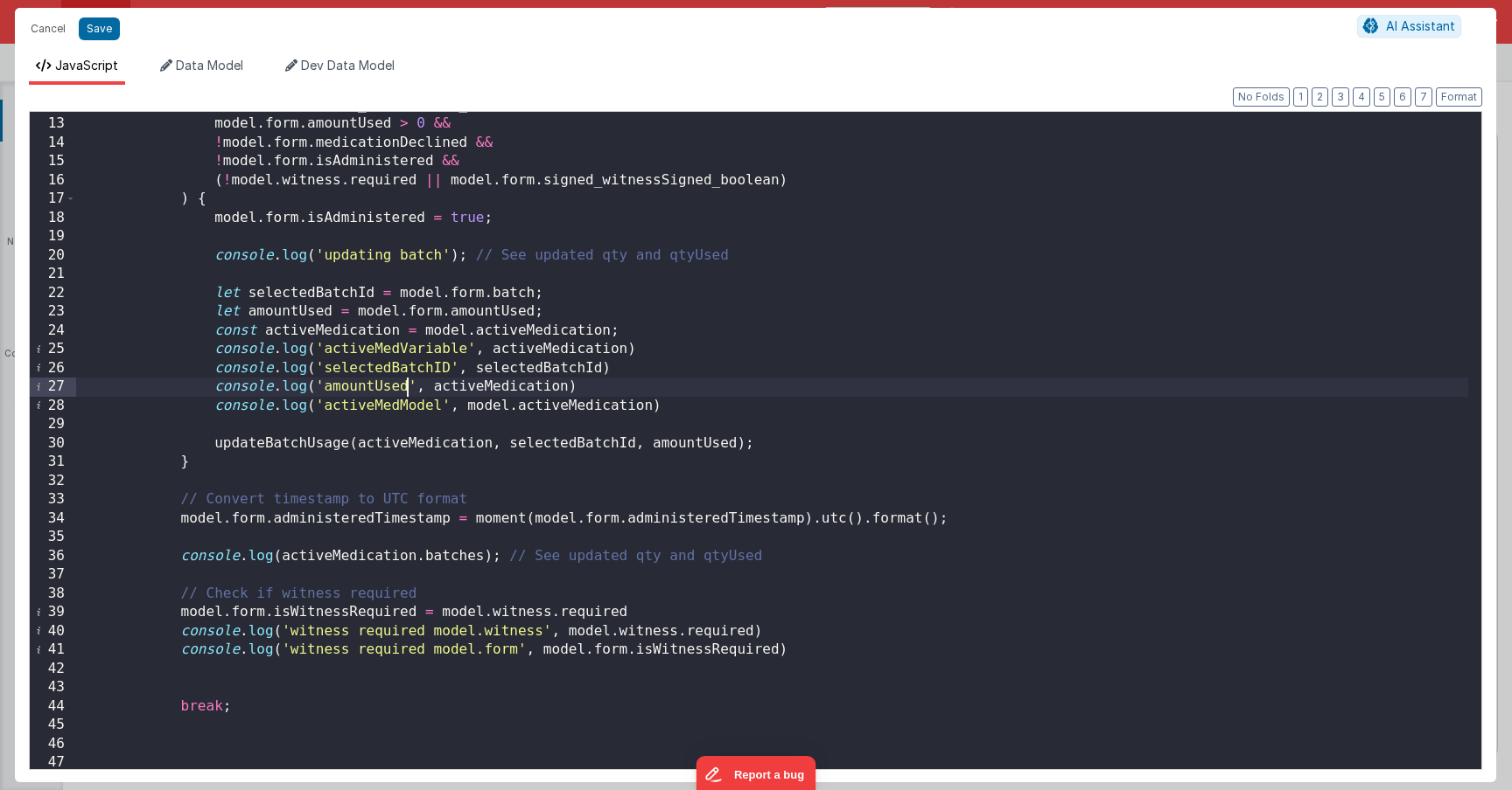
click at [674, 440] on div "model . form . signed_staffSigned_boolean && model . form . amountUsed > 0 && !…" at bounding box center [772, 443] width 1392 height 695
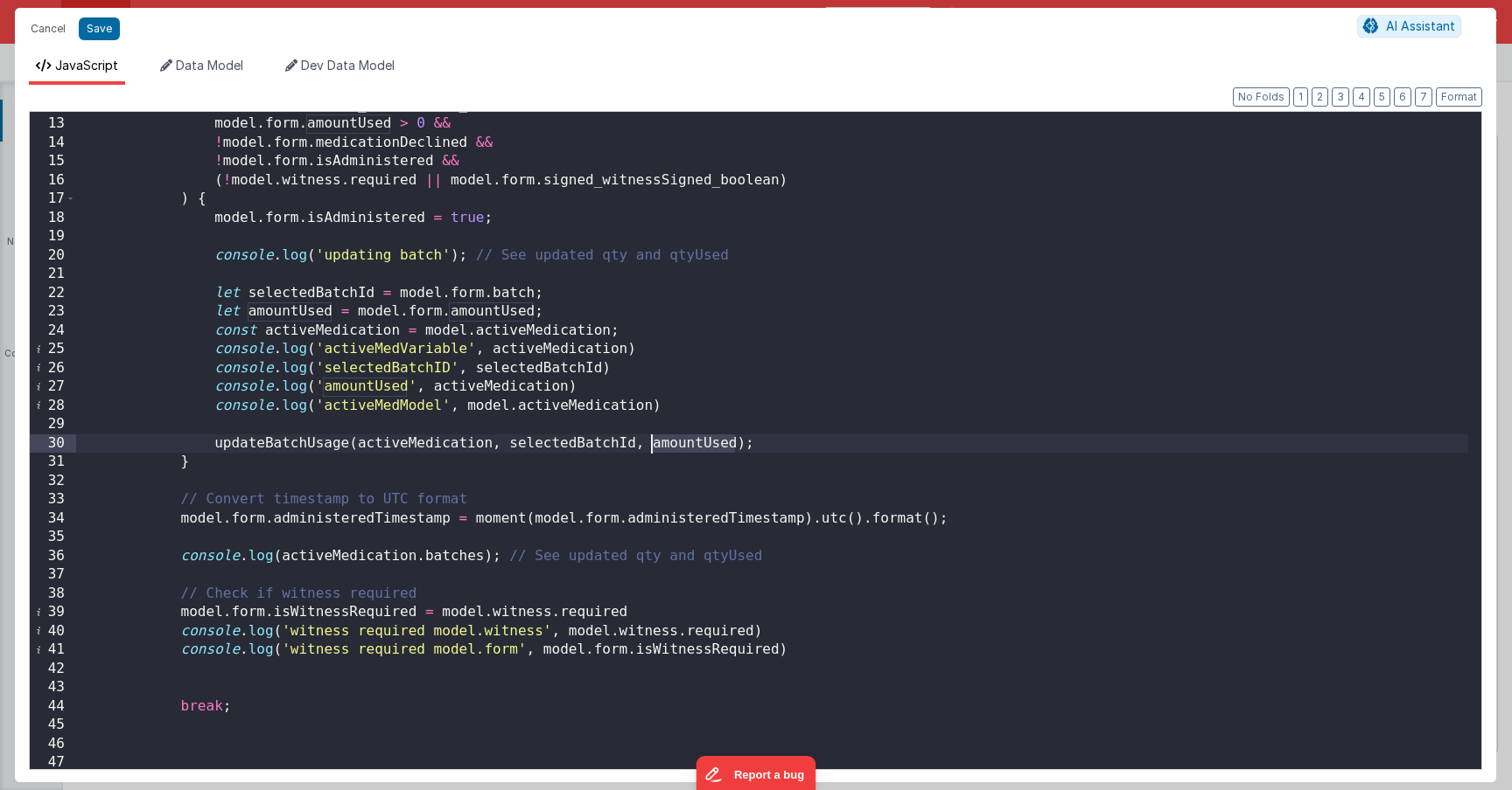
click at [674, 440] on div "model . form . signed_staffSigned_boolean && model . form . amountUsed > 0 && !…" at bounding box center [772, 443] width 1392 height 695
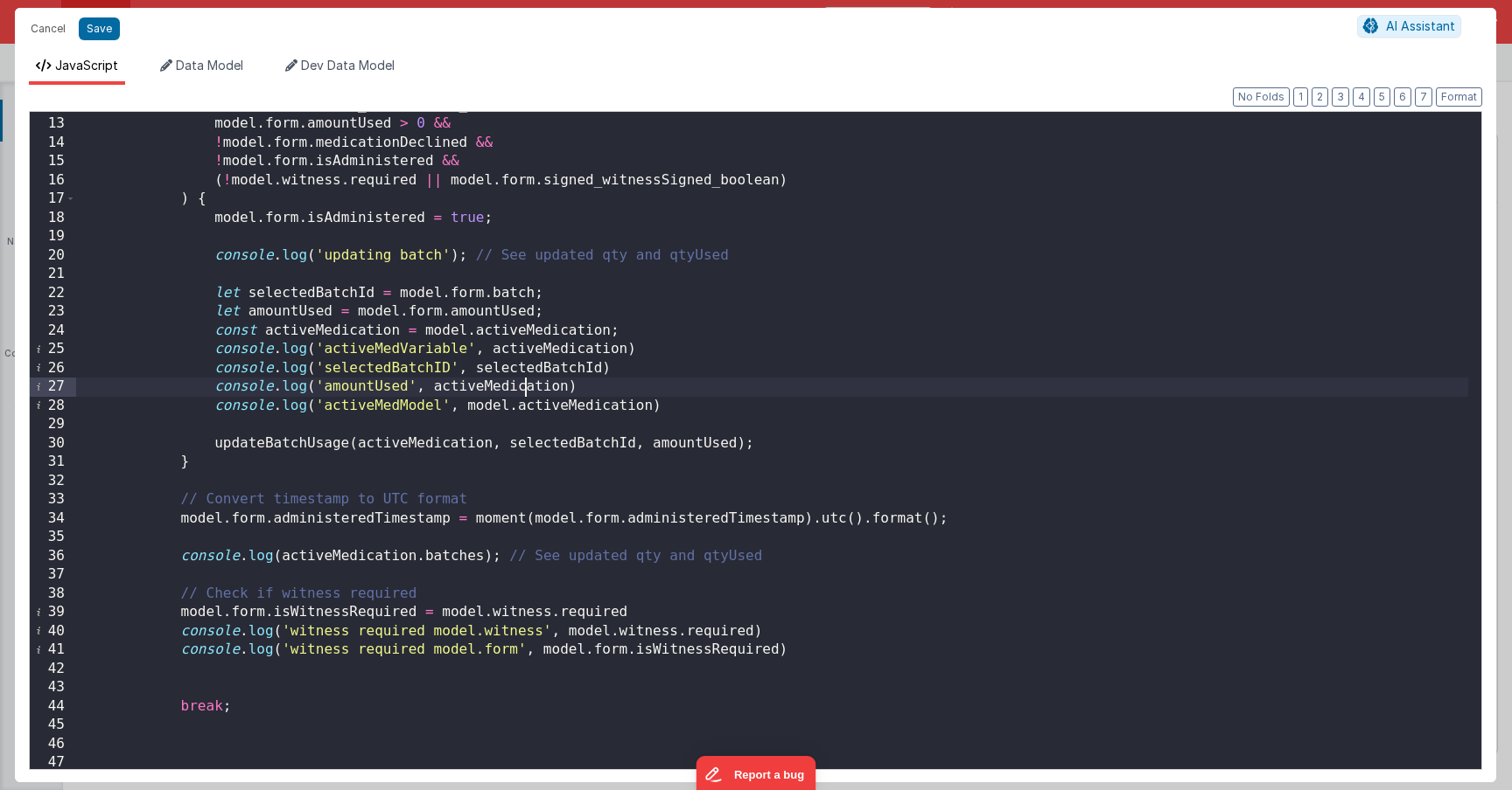
click at [525, 388] on div "model . form . signed_staffSigned_boolean && model . form . amountUsed > 0 && !…" at bounding box center [772, 443] width 1392 height 695
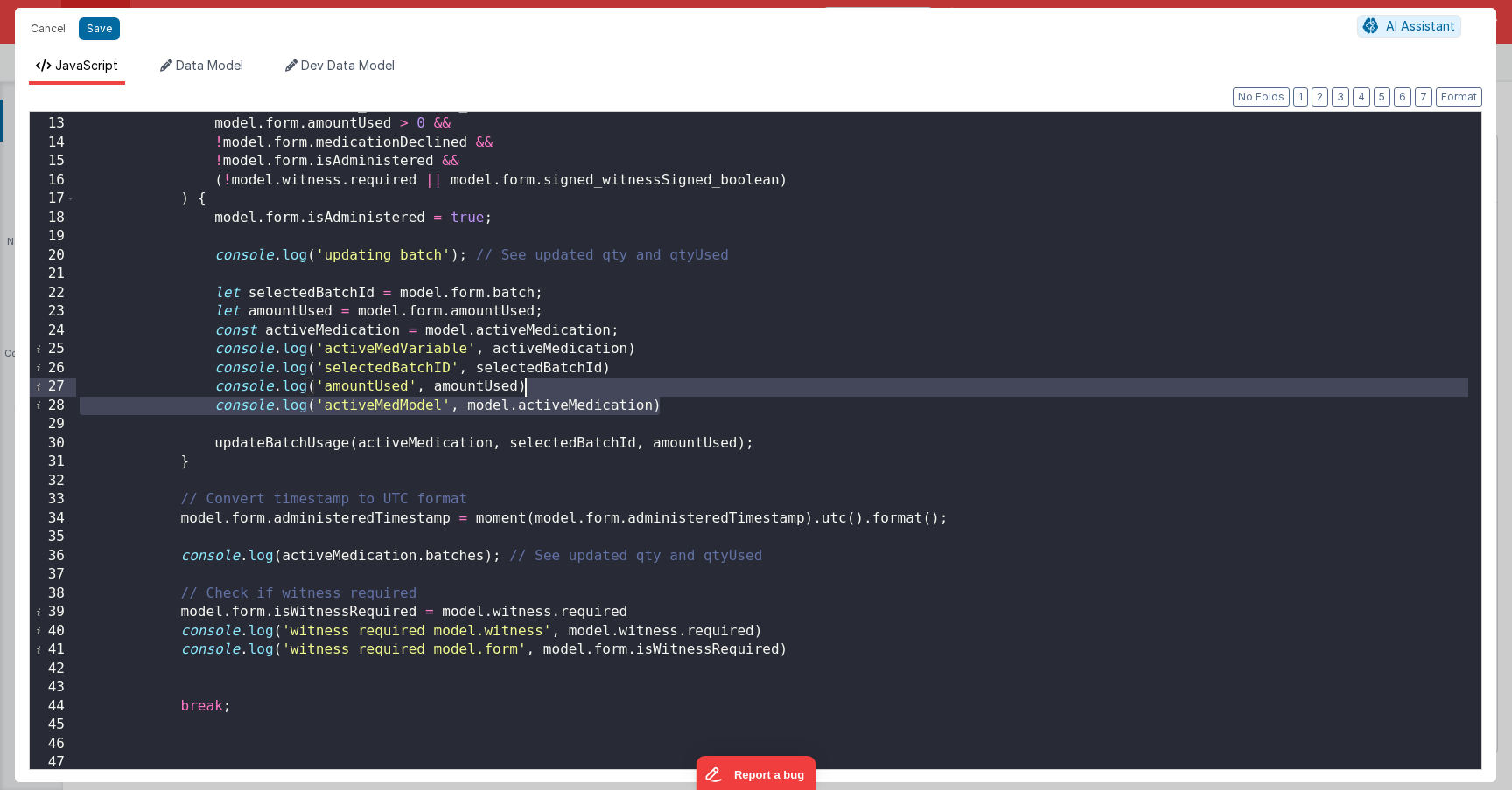
click at [685, 390] on div "model . form . signed_staffSigned_boolean && model . form . amountUsed > 0 && !…" at bounding box center [772, 443] width 1392 height 695
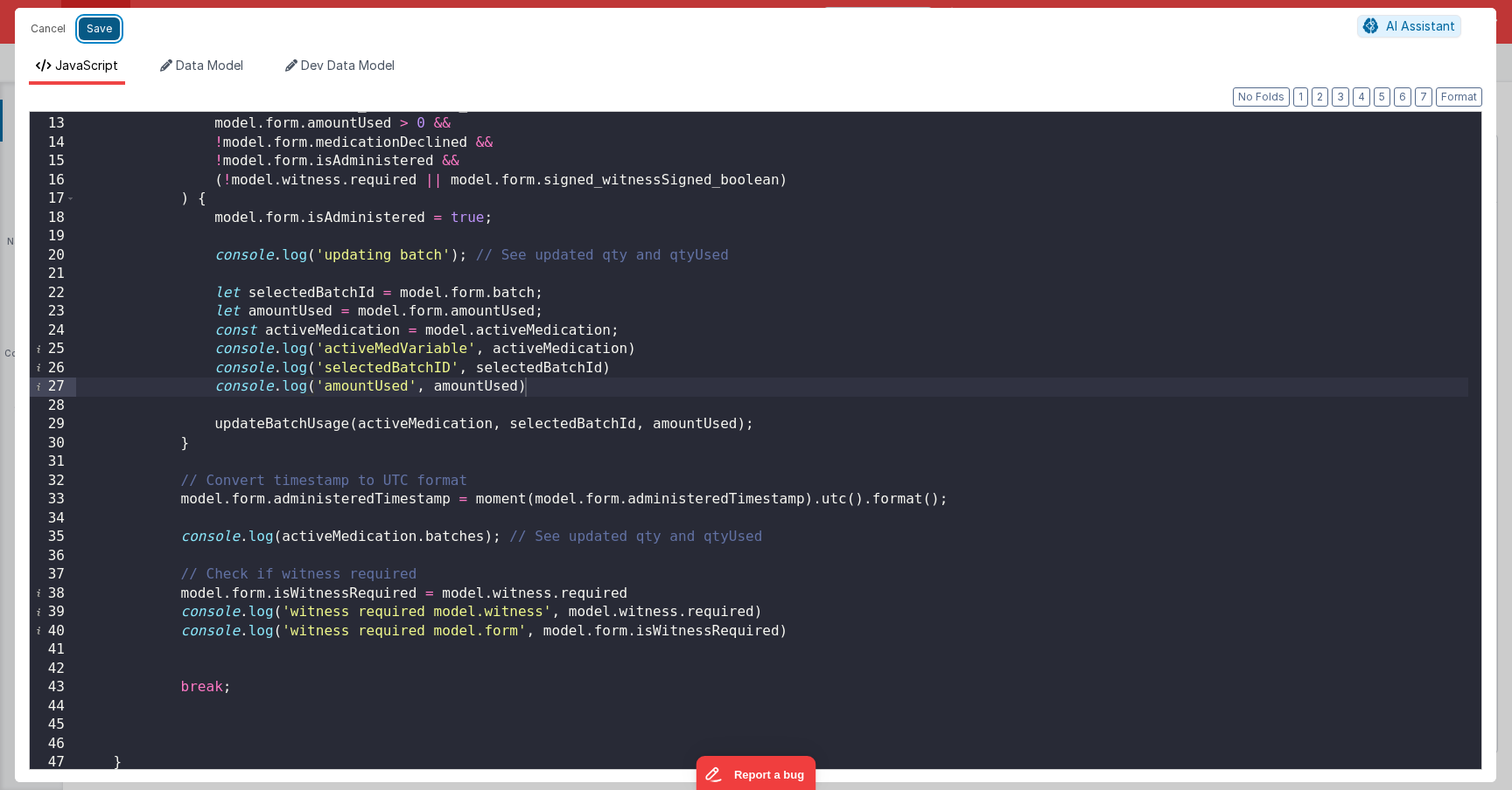
click at [95, 29] on button "Save" at bounding box center [100, 29] width 41 height 23
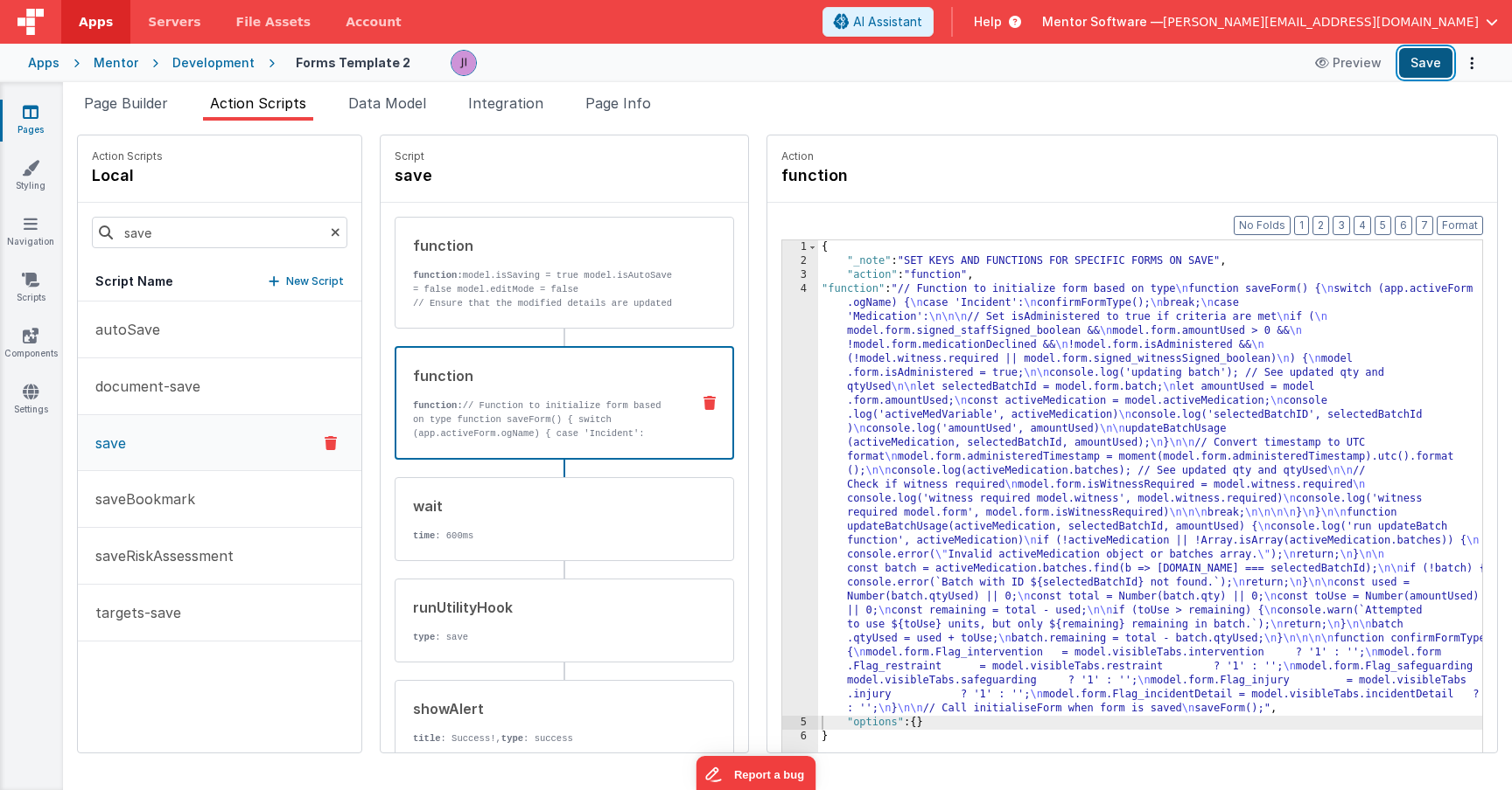
click at [1429, 70] on button "Save" at bounding box center [1425, 63] width 54 height 30
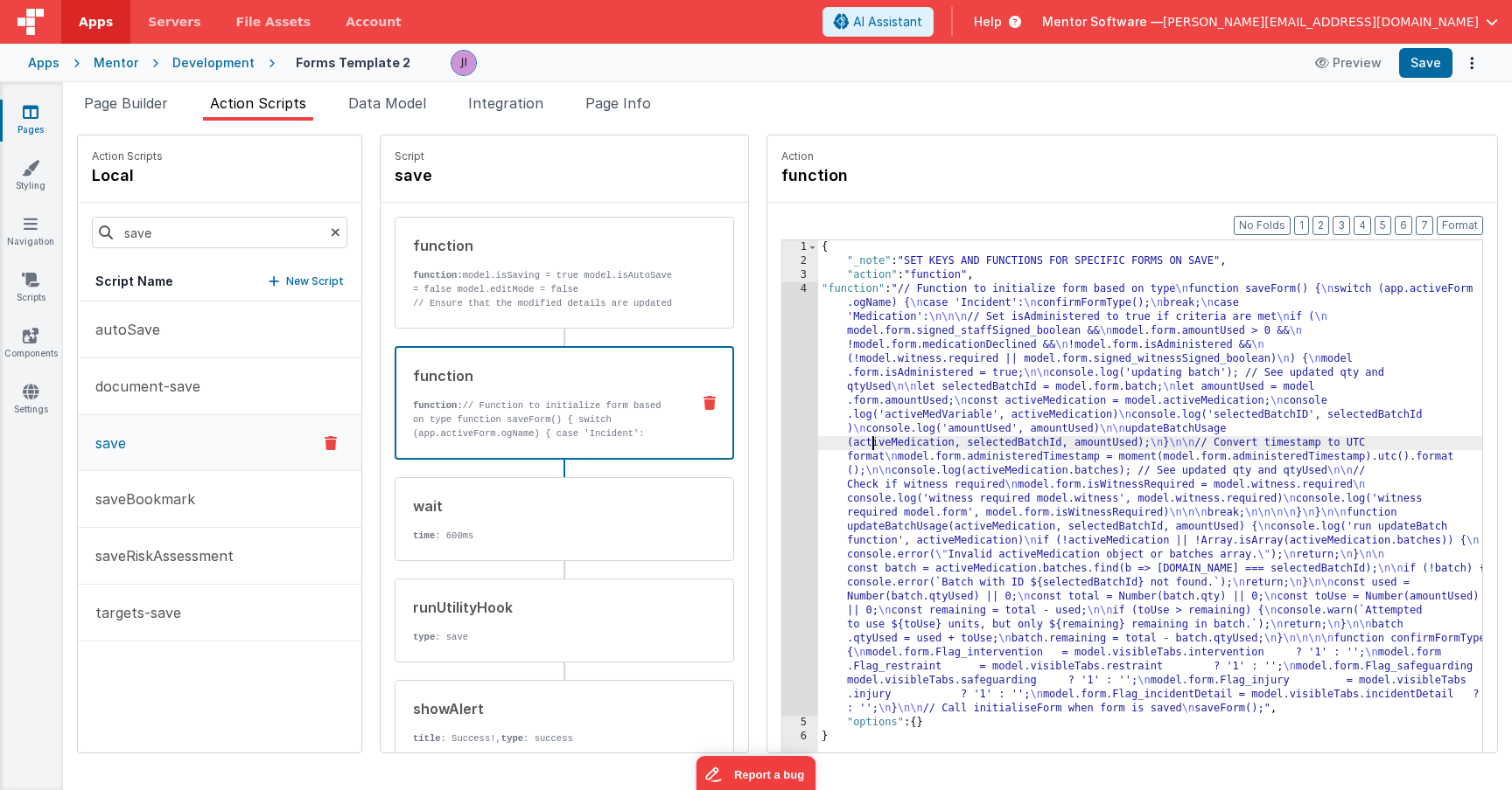
click at [823, 436] on div "{ "_note" : "SET KEYS AND FUNCTIONS FOR SPECIFIC FORMS ON SAVE" , "action" : "f…" at bounding box center [1175, 537] width 715 height 595
click at [818, 426] on div "{ "_note" : "SET KEYS AND FUNCTIONS FOR SPECIFIC FORMS ON SAVE" , "action" : "f…" at bounding box center [1175, 537] width 715 height 595
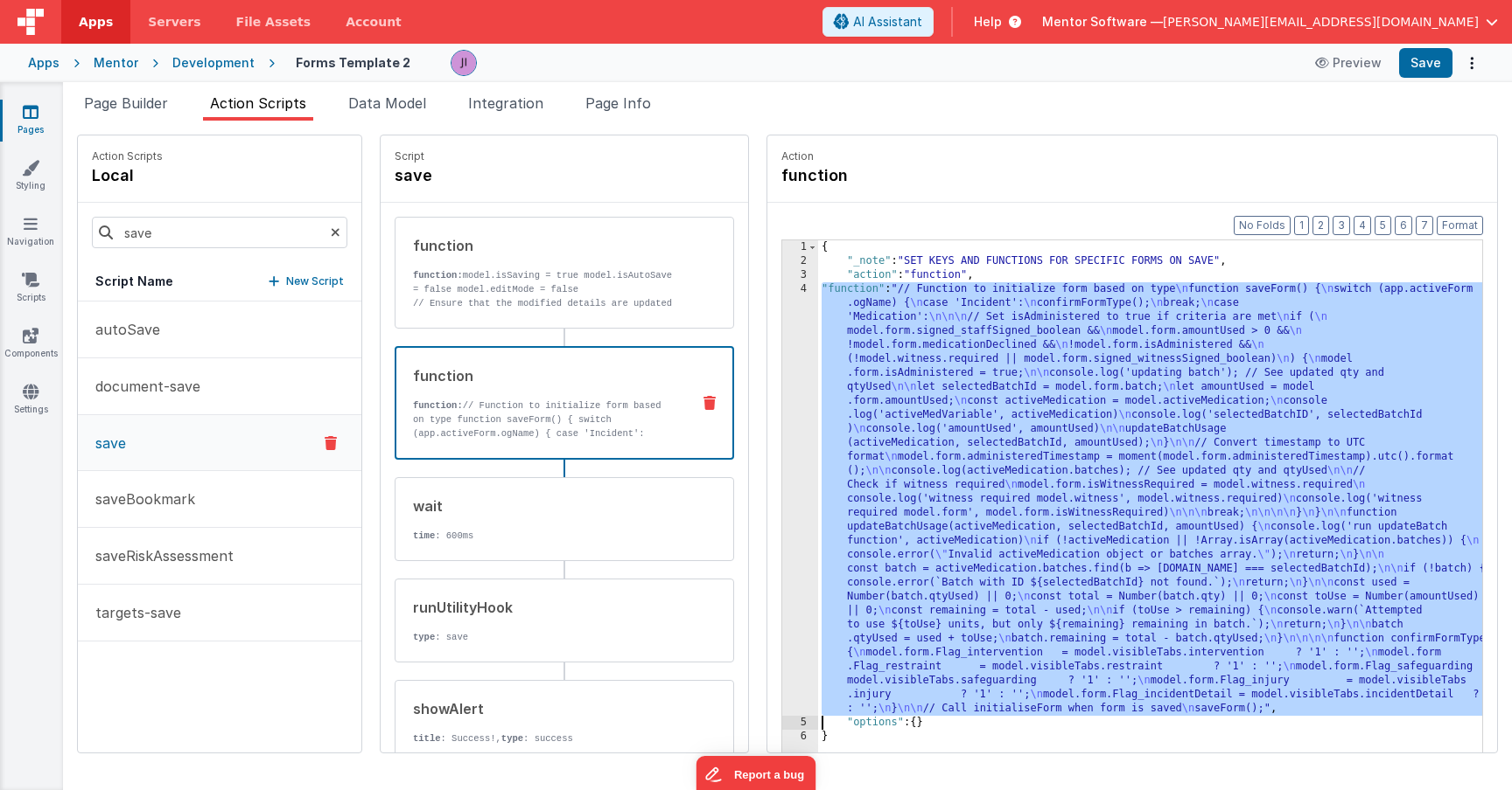
click at [782, 426] on div "4" at bounding box center [800, 500] width 36 height 434
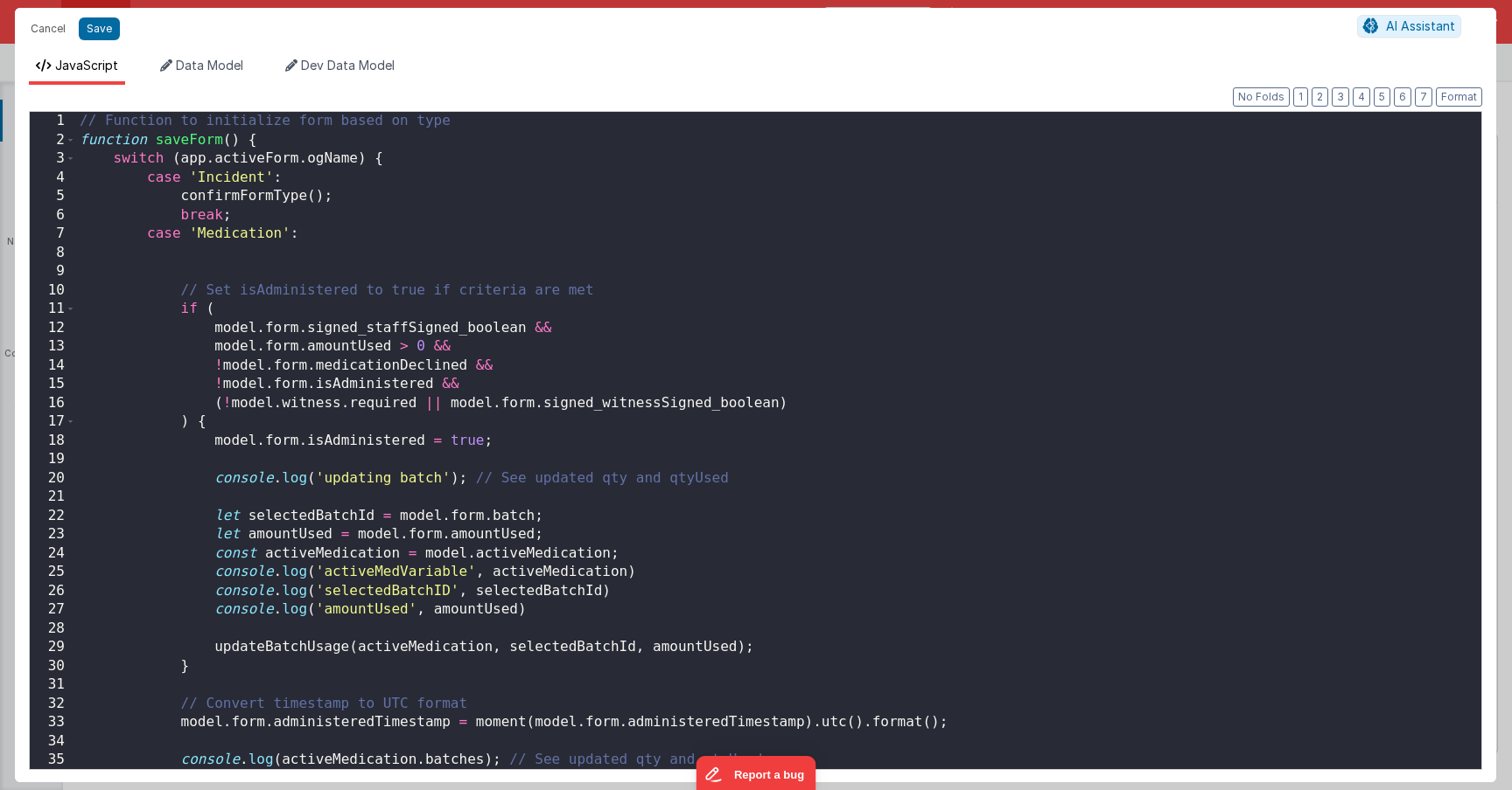
scroll to position [105, 0]
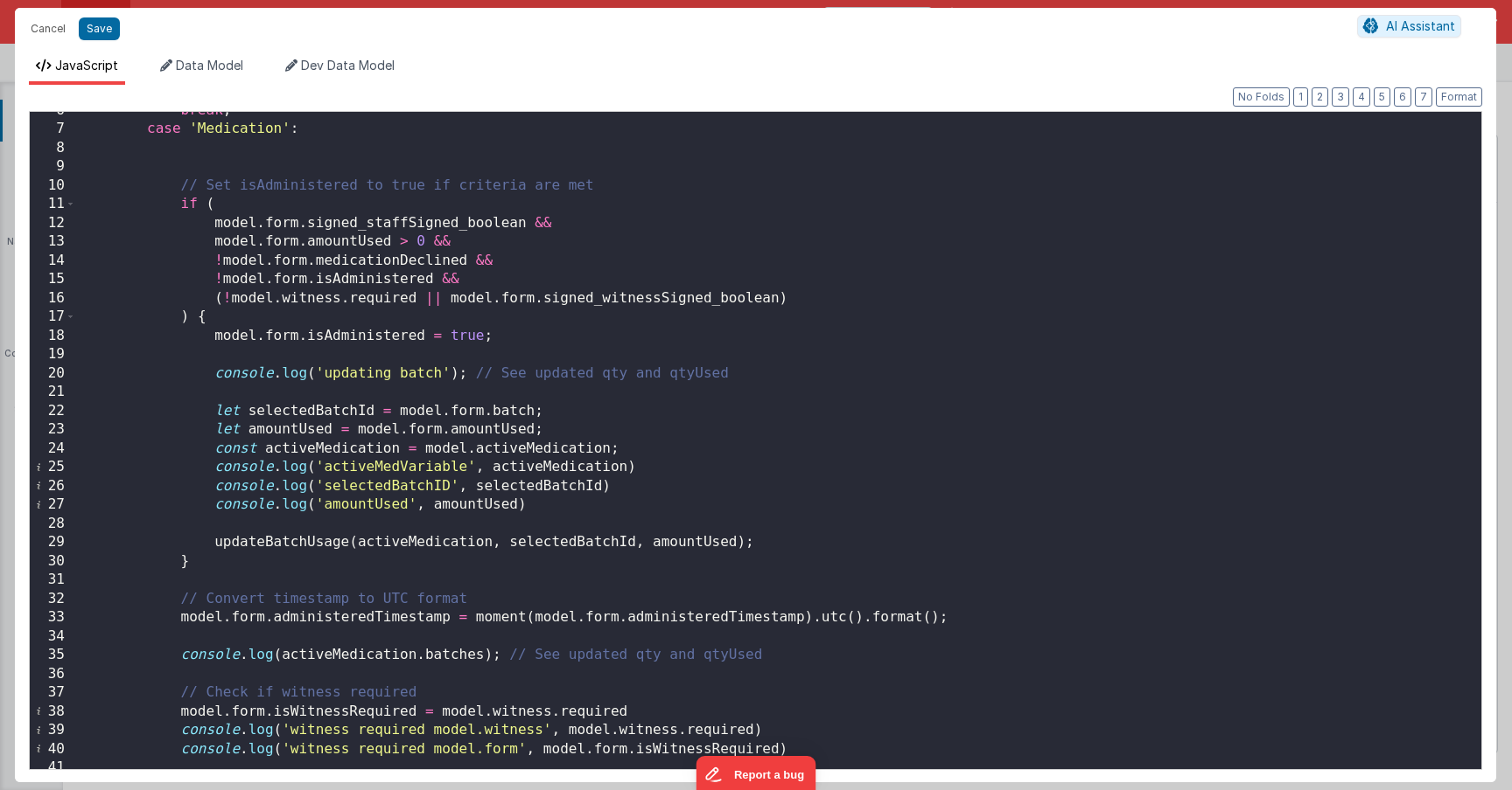
click at [514, 322] on div "break ; case 'Medication' : // Set isAdministered to true if criteria are met i…" at bounding box center [772, 449] width 1392 height 695
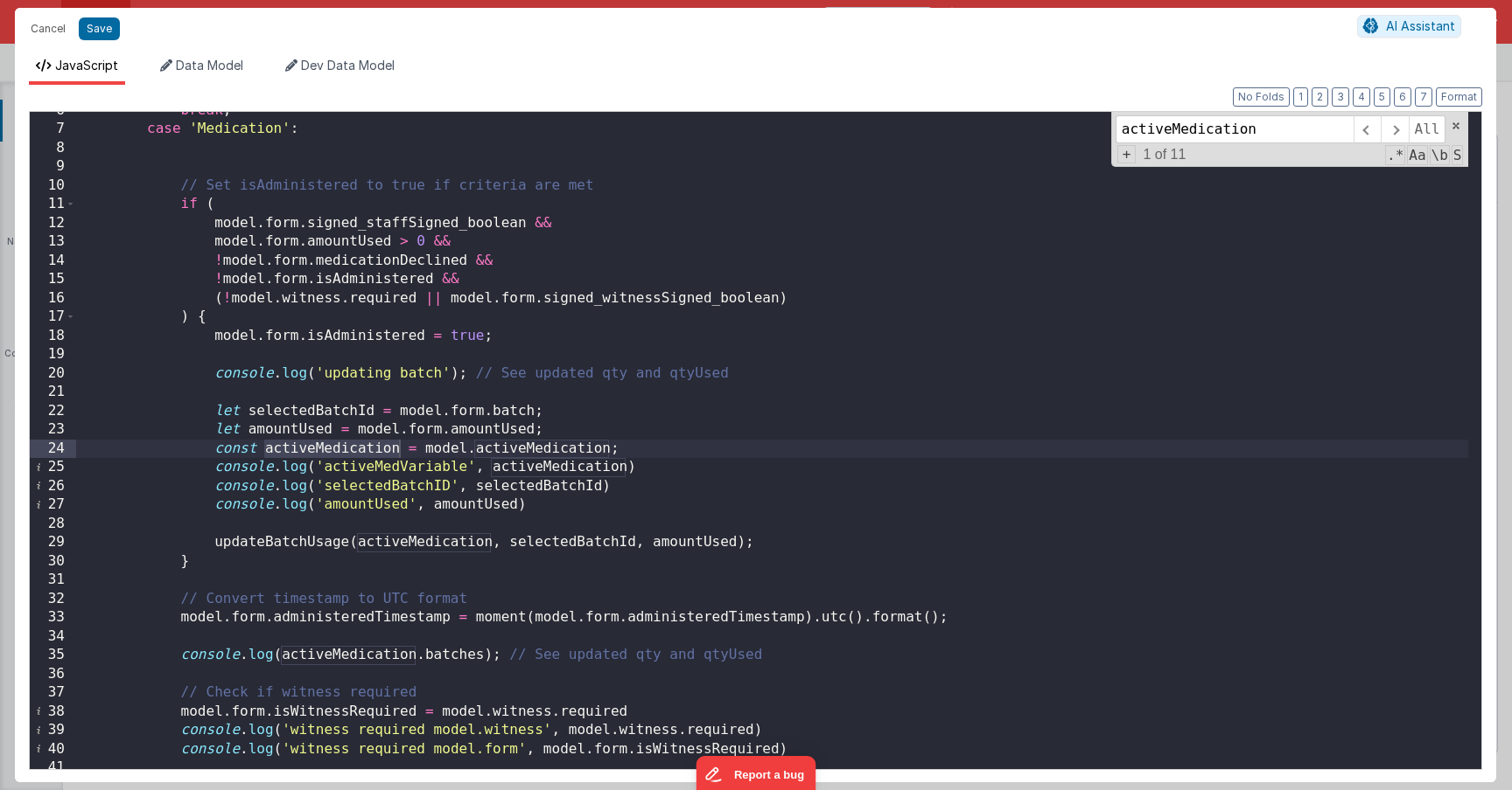
scroll to position [209, 0]
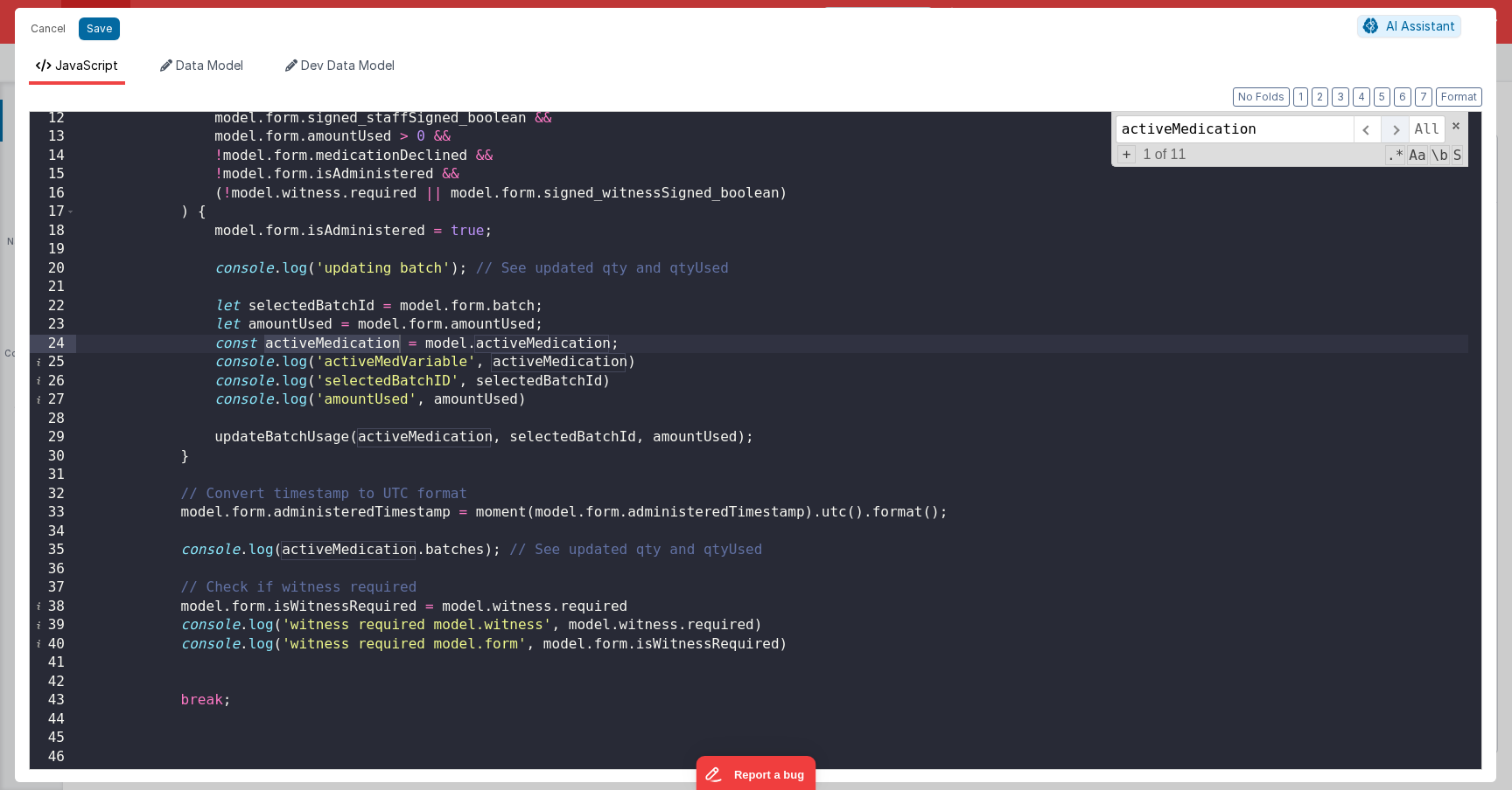
type input "activeMedication"
click at [1394, 132] on span at bounding box center [1394, 130] width 27 height 28
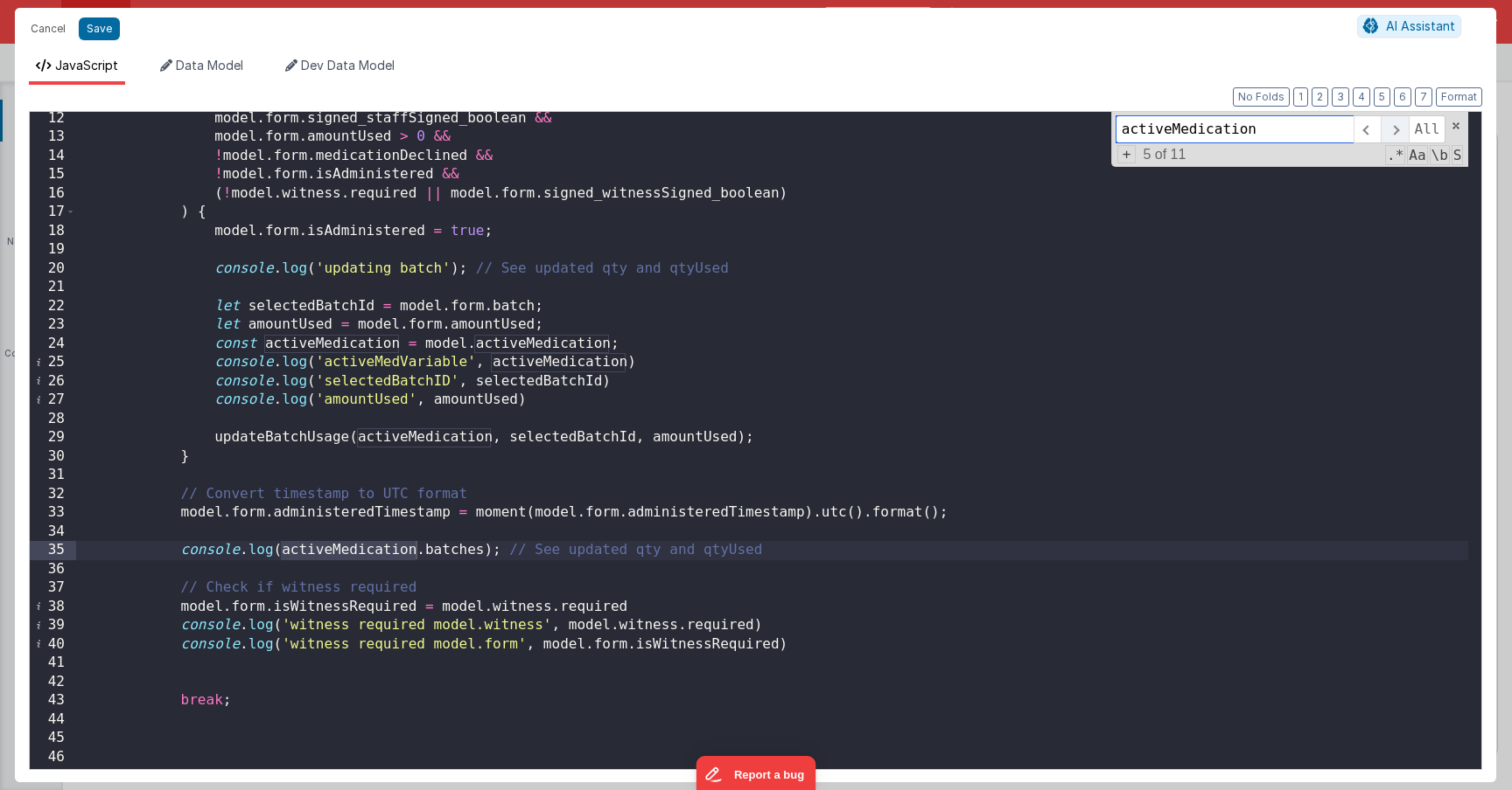
click at [1394, 132] on span at bounding box center [1394, 130] width 27 height 28
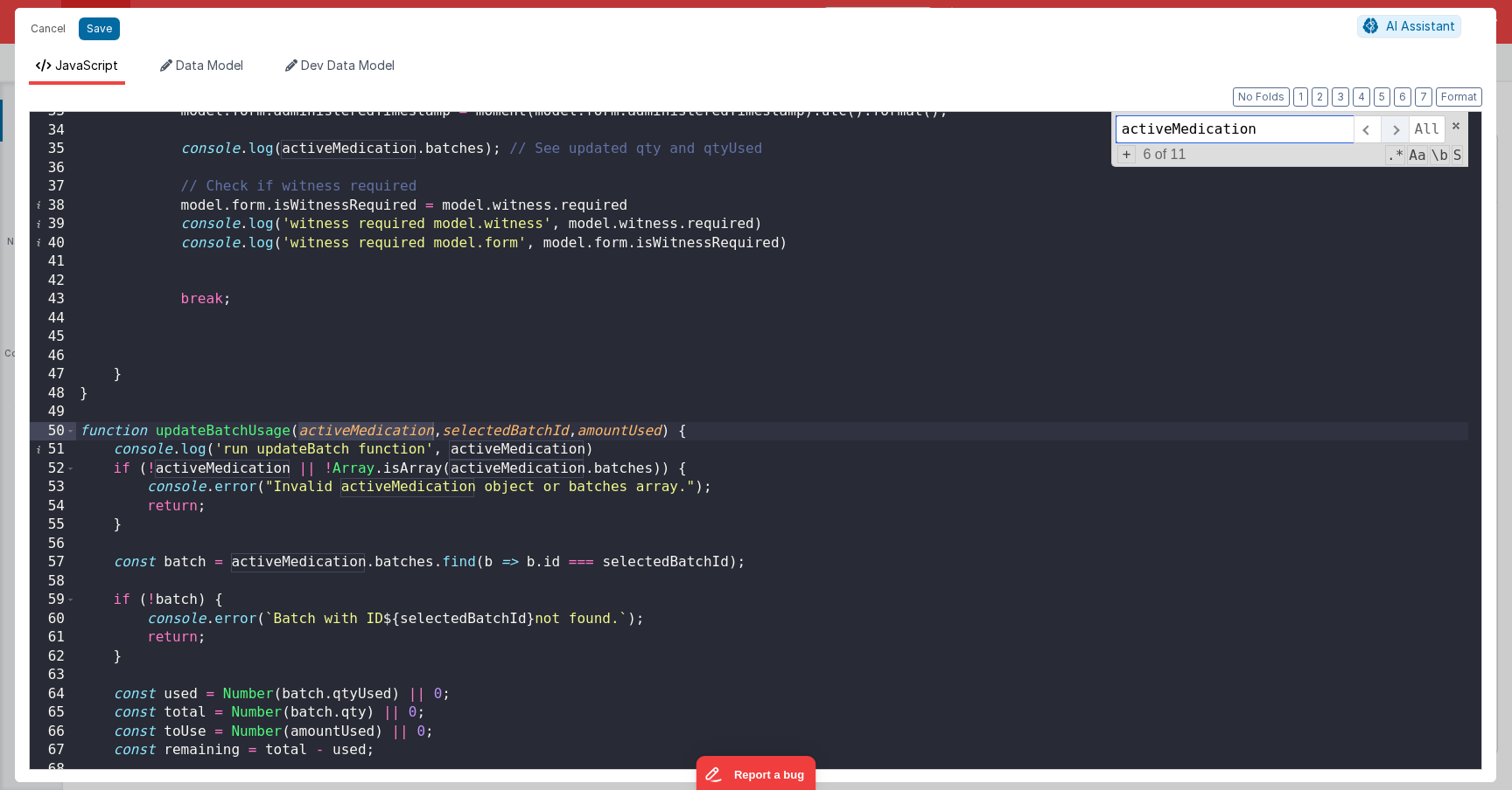
click at [1394, 132] on span at bounding box center [1394, 130] width 27 height 28
click at [1395, 132] on span at bounding box center [1394, 130] width 27 height 28
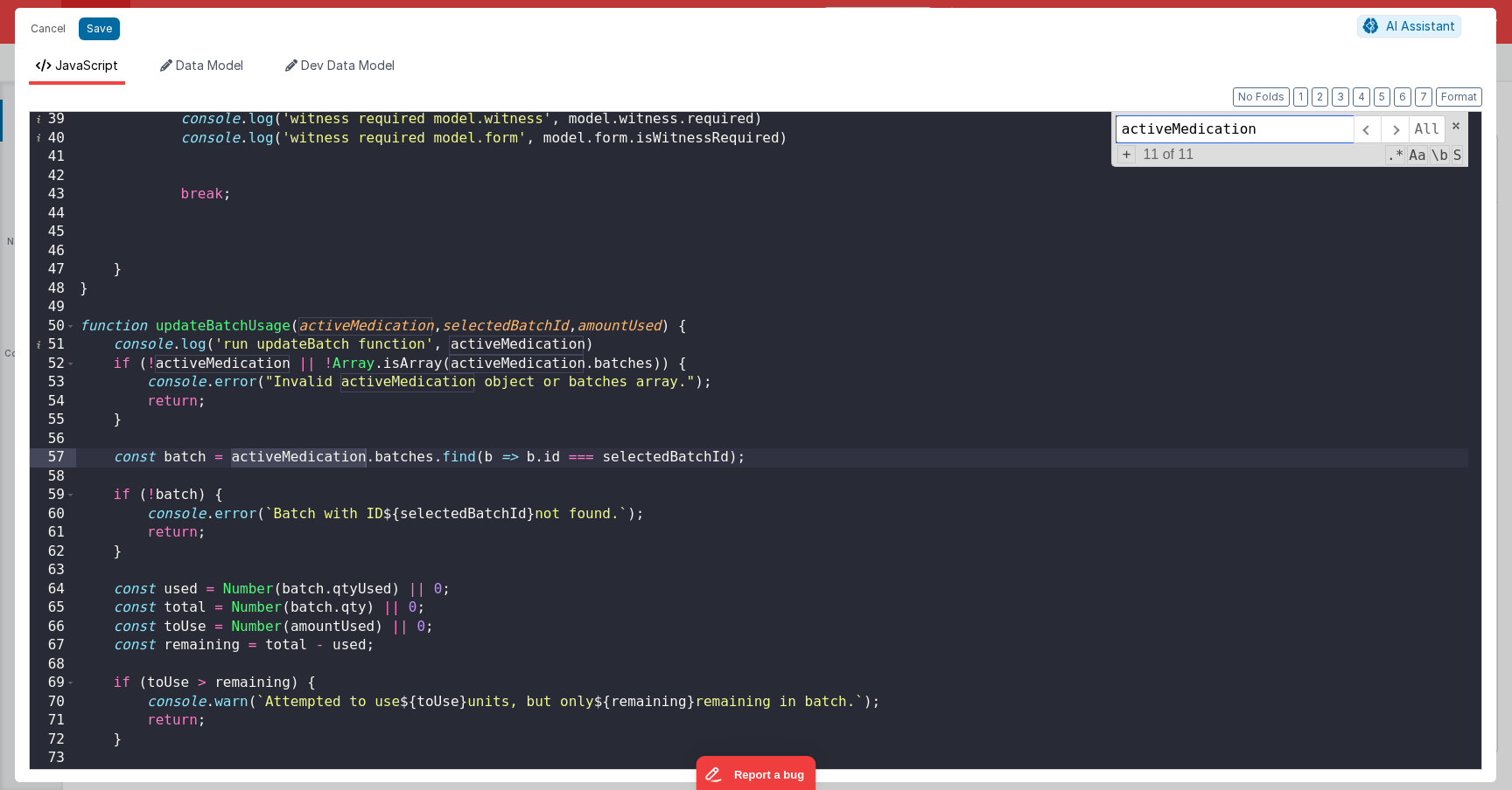
scroll to position [821, 0]
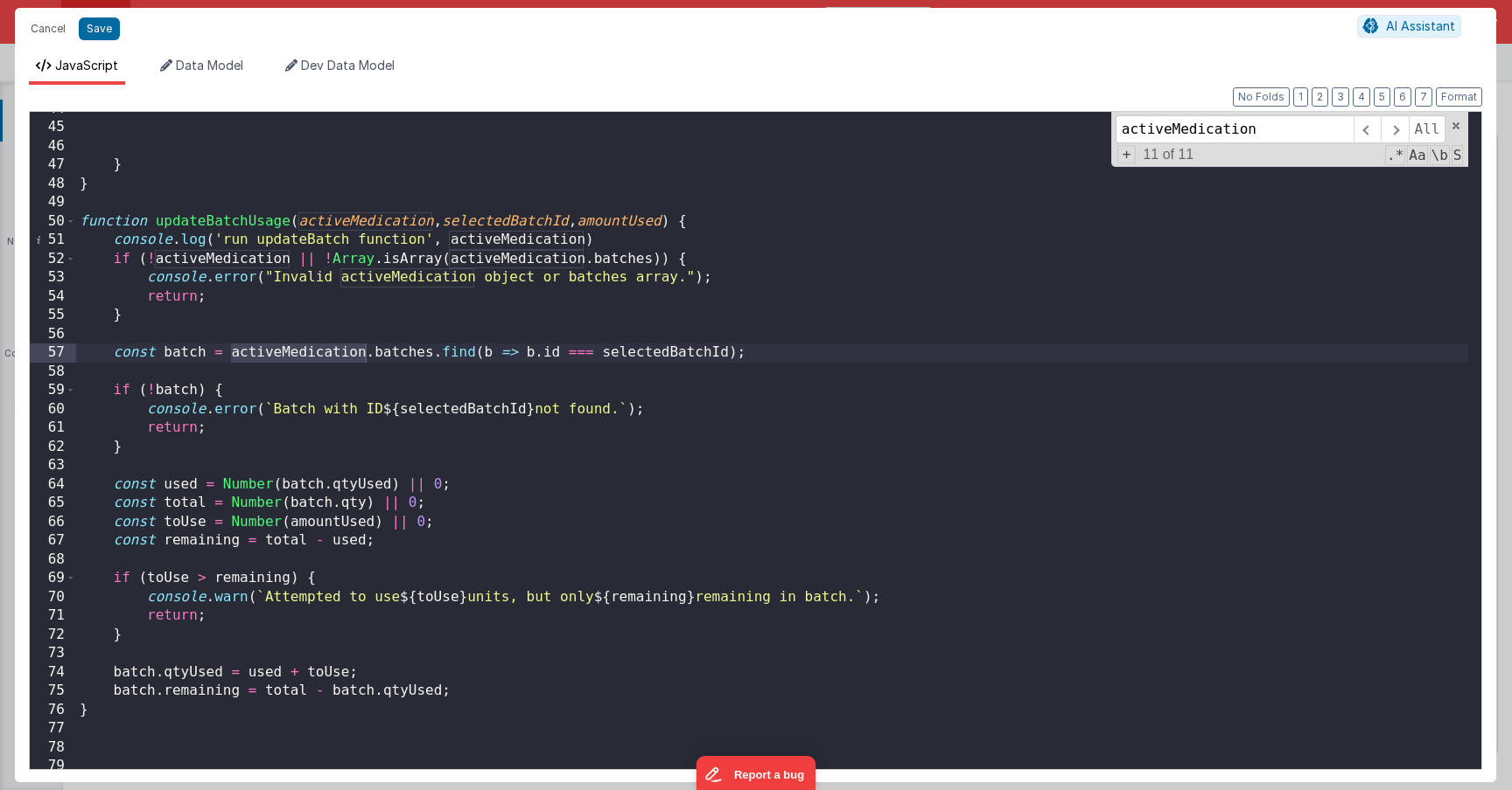
click at [222, 436] on div "} } function updateBatchUsage ( activeMedication , selectedBatchId , amountUsed…" at bounding box center [772, 447] width 1392 height 695
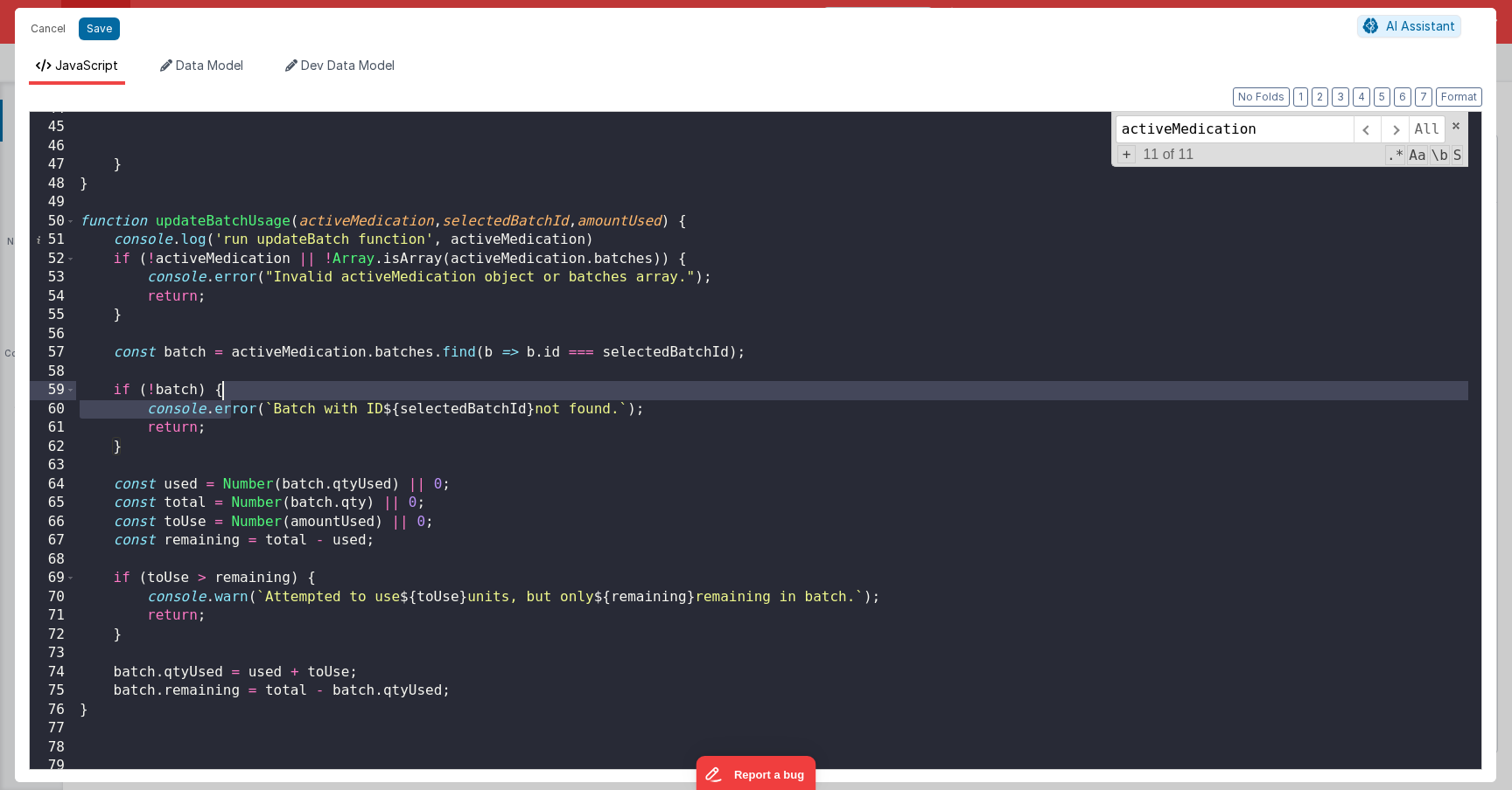
drag, startPoint x: 235, startPoint y: 400, endPoint x: 275, endPoint y: 402, distance: 40.0
click at [408, 400] on div "} } function updateBatchUsage ( activeMedication , selectedBatchId , amountUsed…" at bounding box center [772, 447] width 1392 height 695
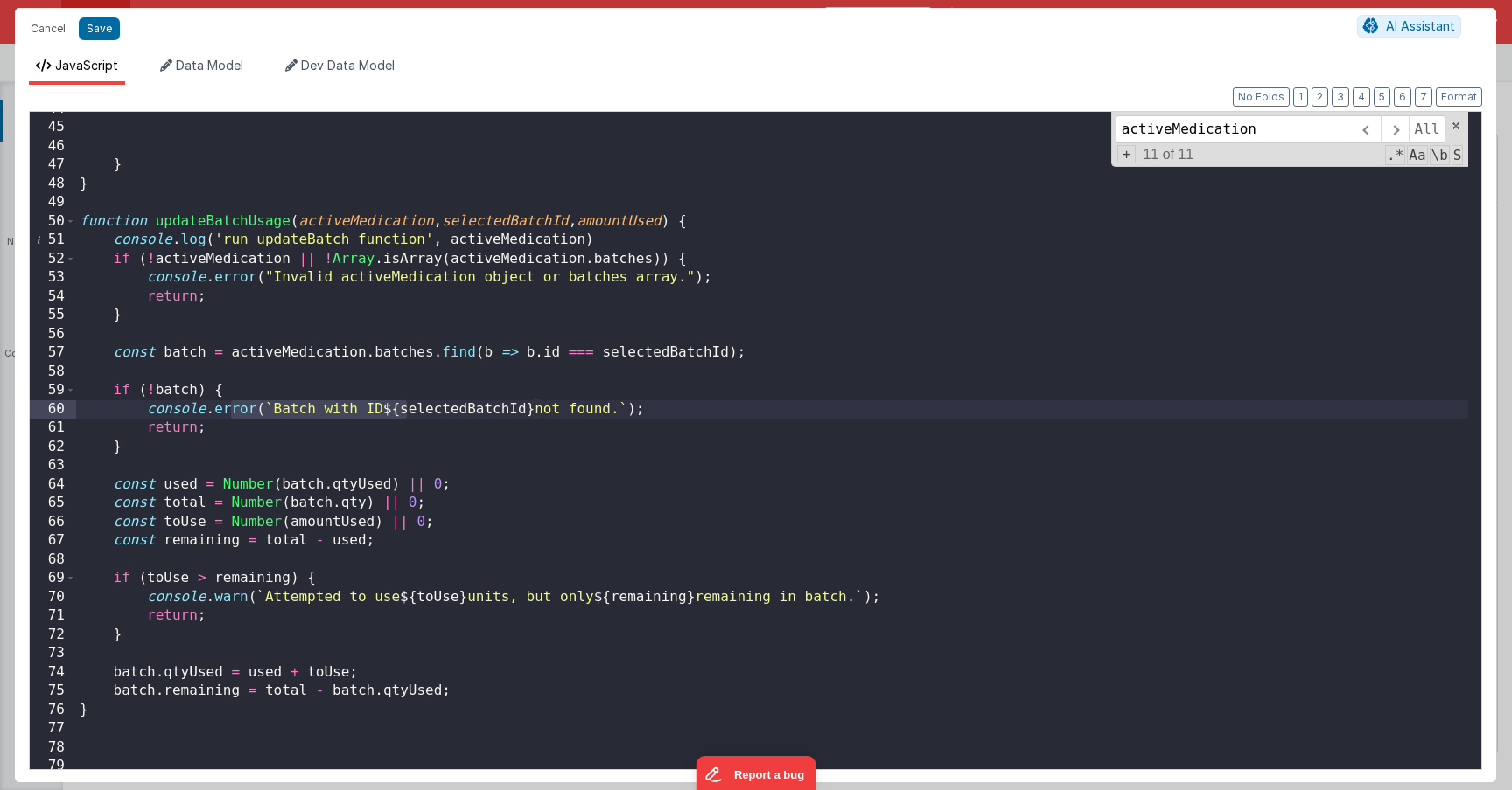
click at [131, 414] on div "} } function updateBatchUsage ( activeMedication , selectedBatchId , amountUsed…" at bounding box center [772, 447] width 1392 height 695
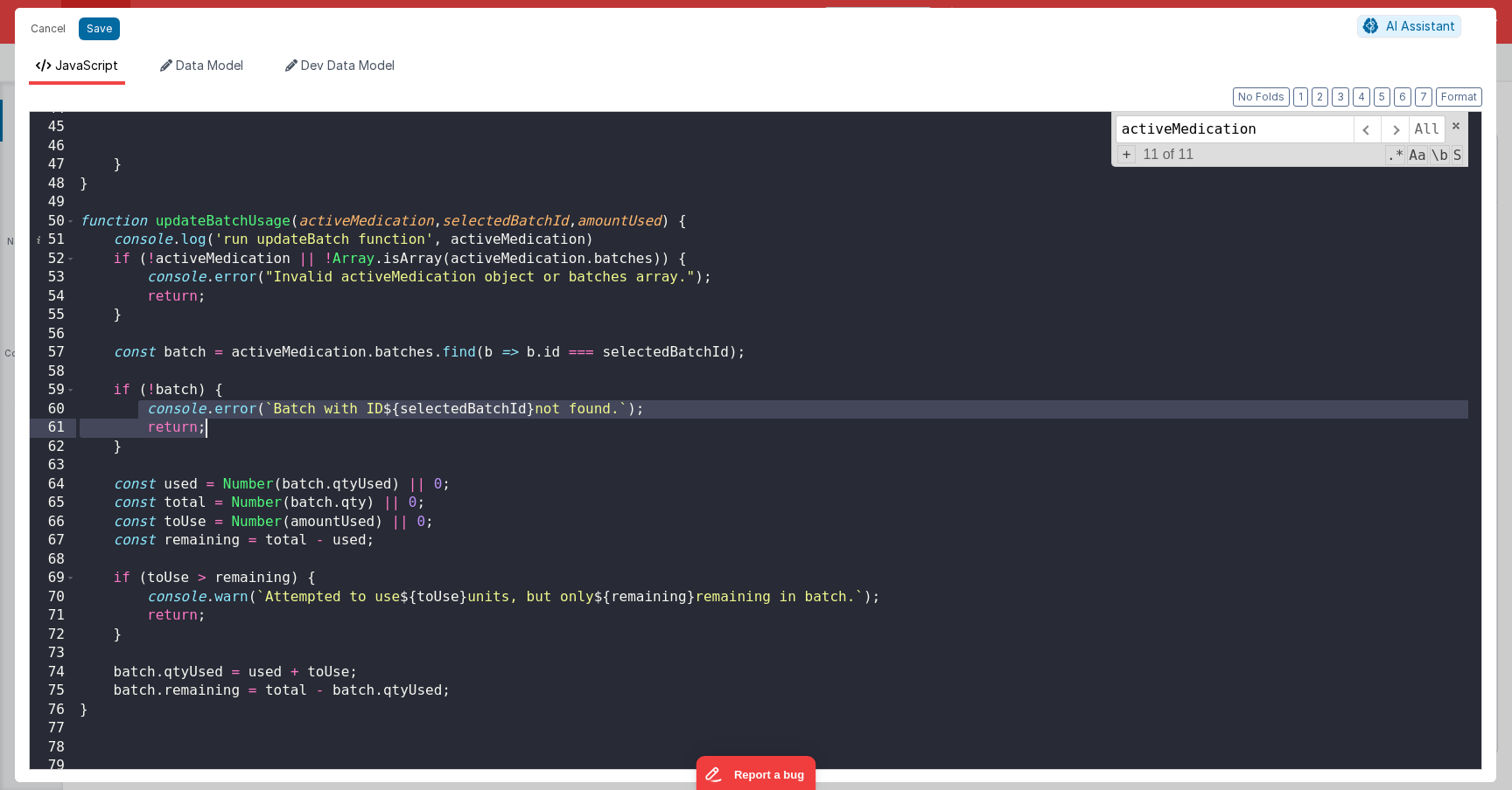
drag, startPoint x: 173, startPoint y: 414, endPoint x: 703, endPoint y: 417, distance: 530.0
click at [703, 417] on div "} } function updateBatchUsage ( activeMedication , selectedBatchId , amountUsed…" at bounding box center [772, 447] width 1392 height 695
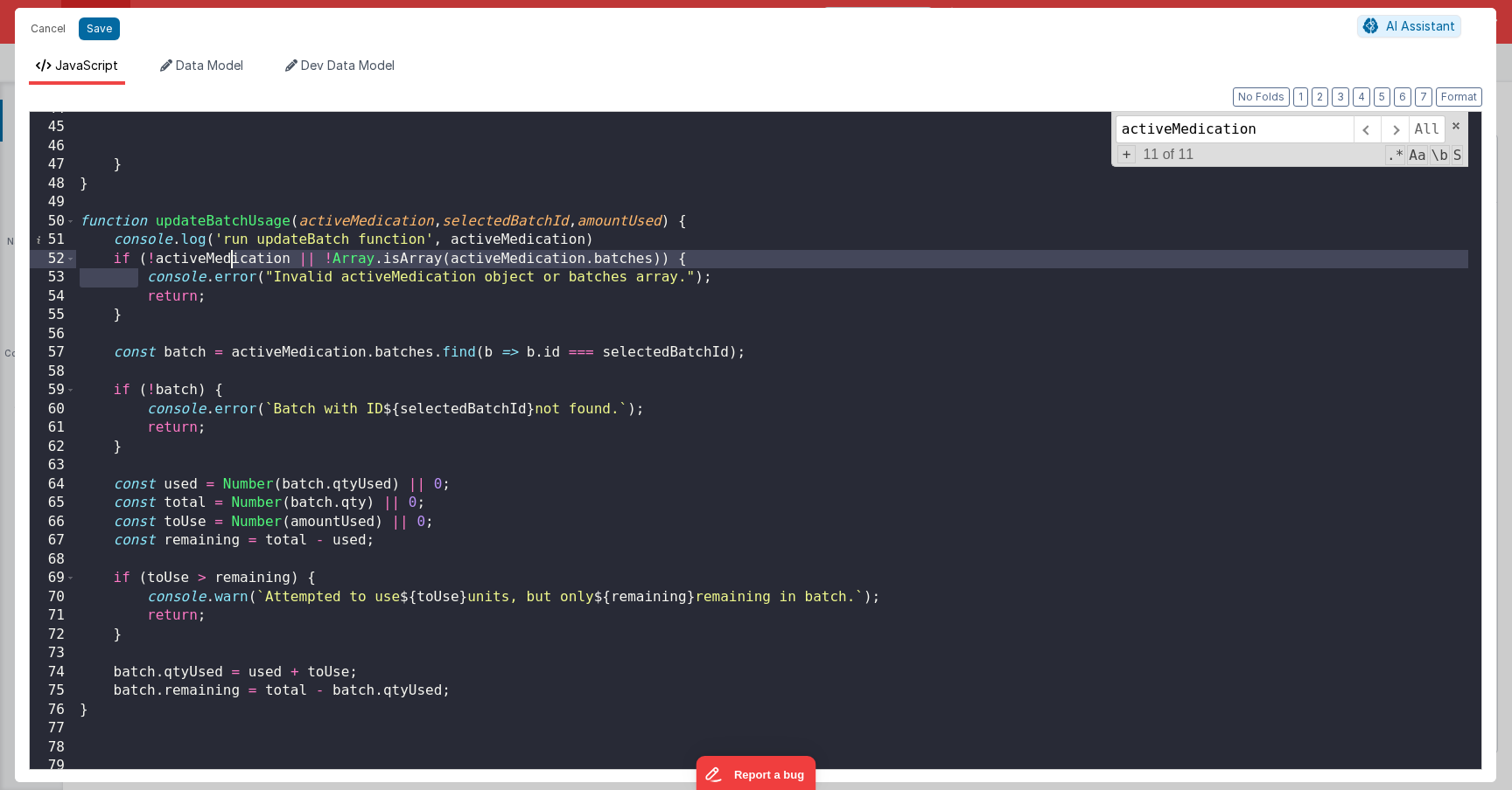
drag, startPoint x: 141, startPoint y: 277, endPoint x: 702, endPoint y: 256, distance: 561.4
click at [699, 256] on div "} } function updateBatchUsage ( activeMedication , selectedBatchId , amountUsed…" at bounding box center [772, 447] width 1392 height 695
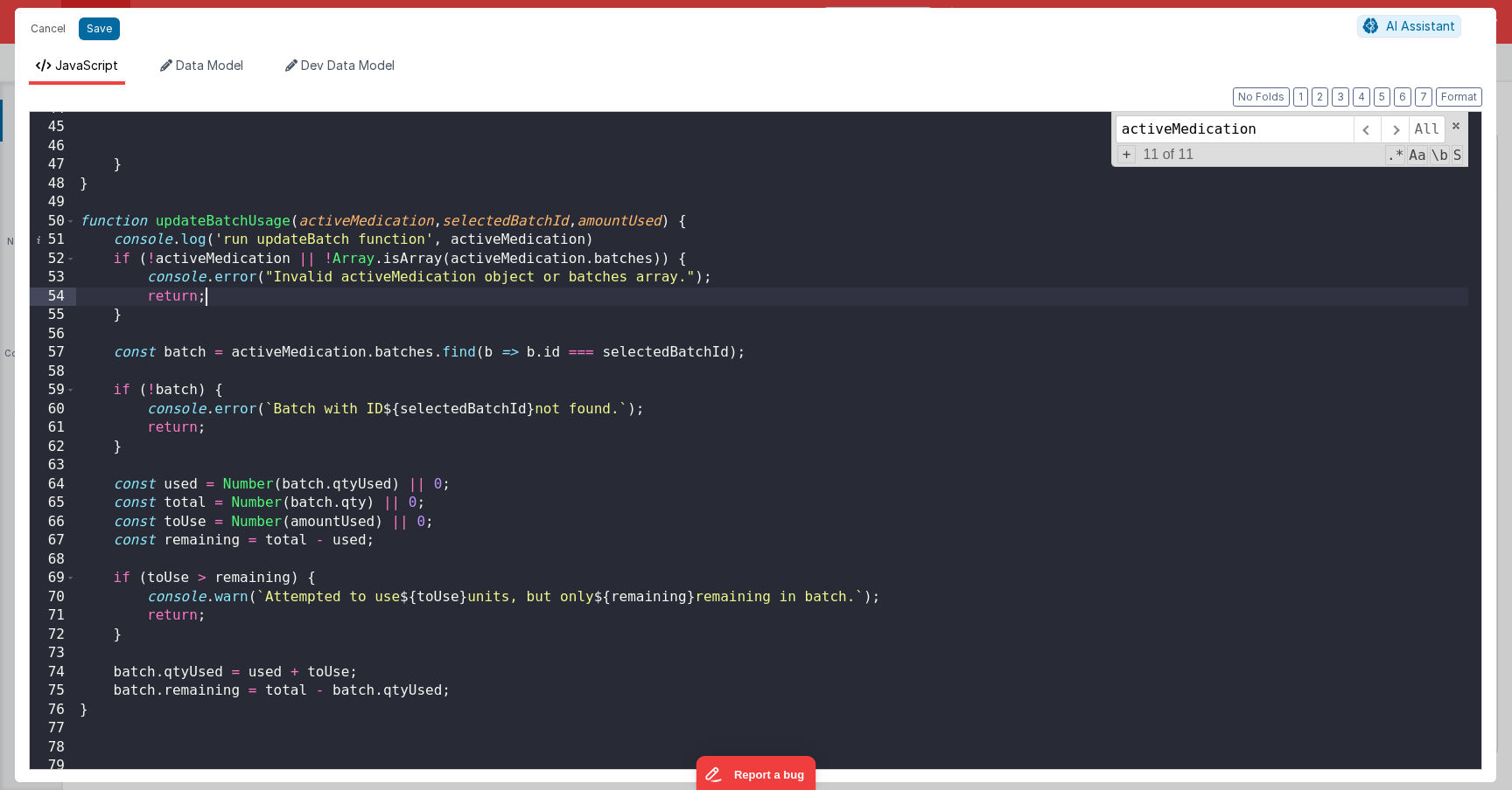
click at [688, 297] on div "} } function updateBatchUsage ( activeMedication , selectedBatchId , amountUsed…" at bounding box center [772, 447] width 1392 height 695
click at [402, 355] on div "} } function updateBatchUsage ( activeMedication , selectedBatchId , amountUsed…" at bounding box center [772, 447] width 1392 height 695
click at [403, 354] on div "} } function updateBatchUsage ( activeMedication , selectedBatchId , amountUsed…" at bounding box center [772, 447] width 1392 height 695
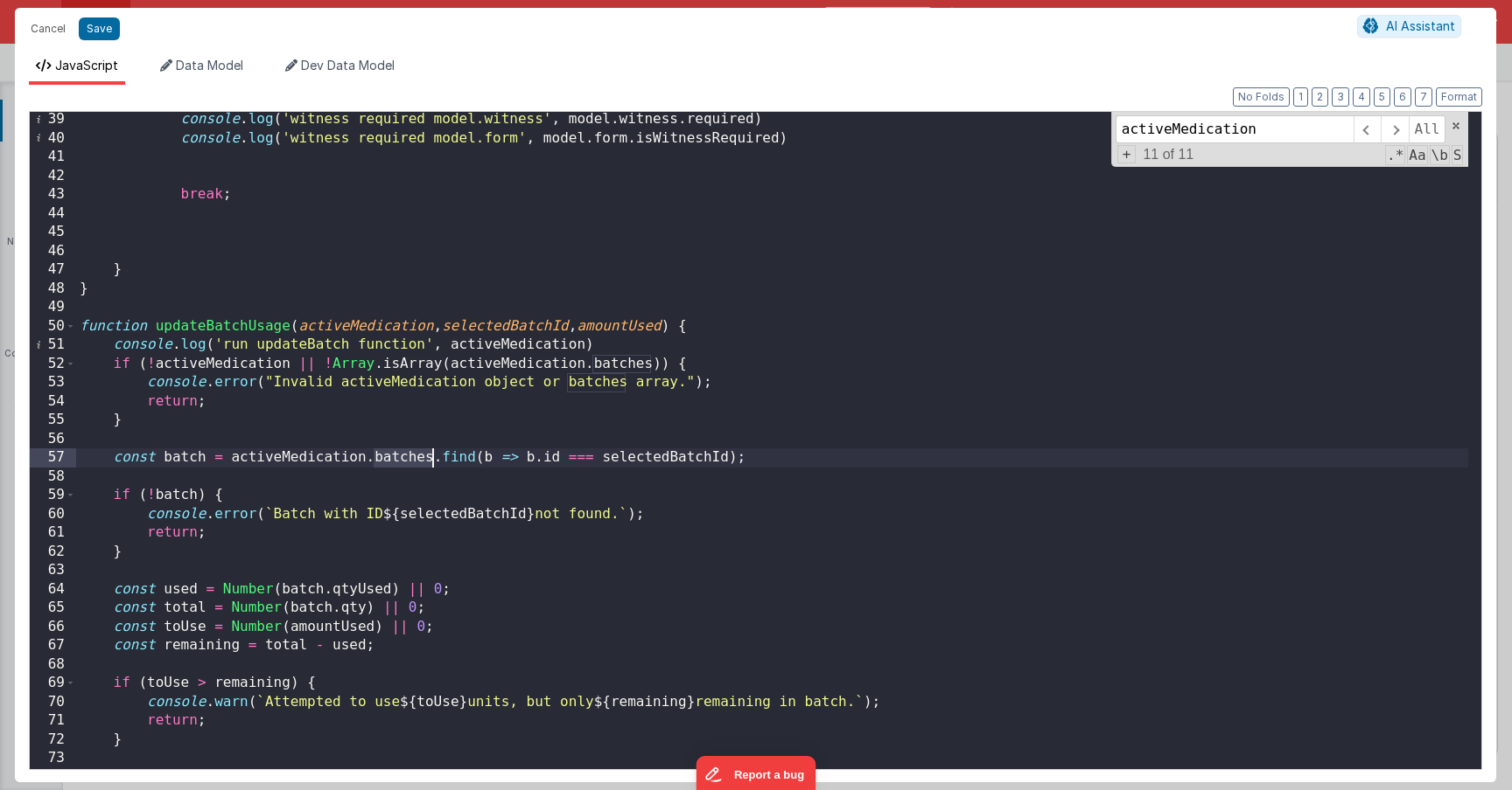
scroll to position [664, 0]
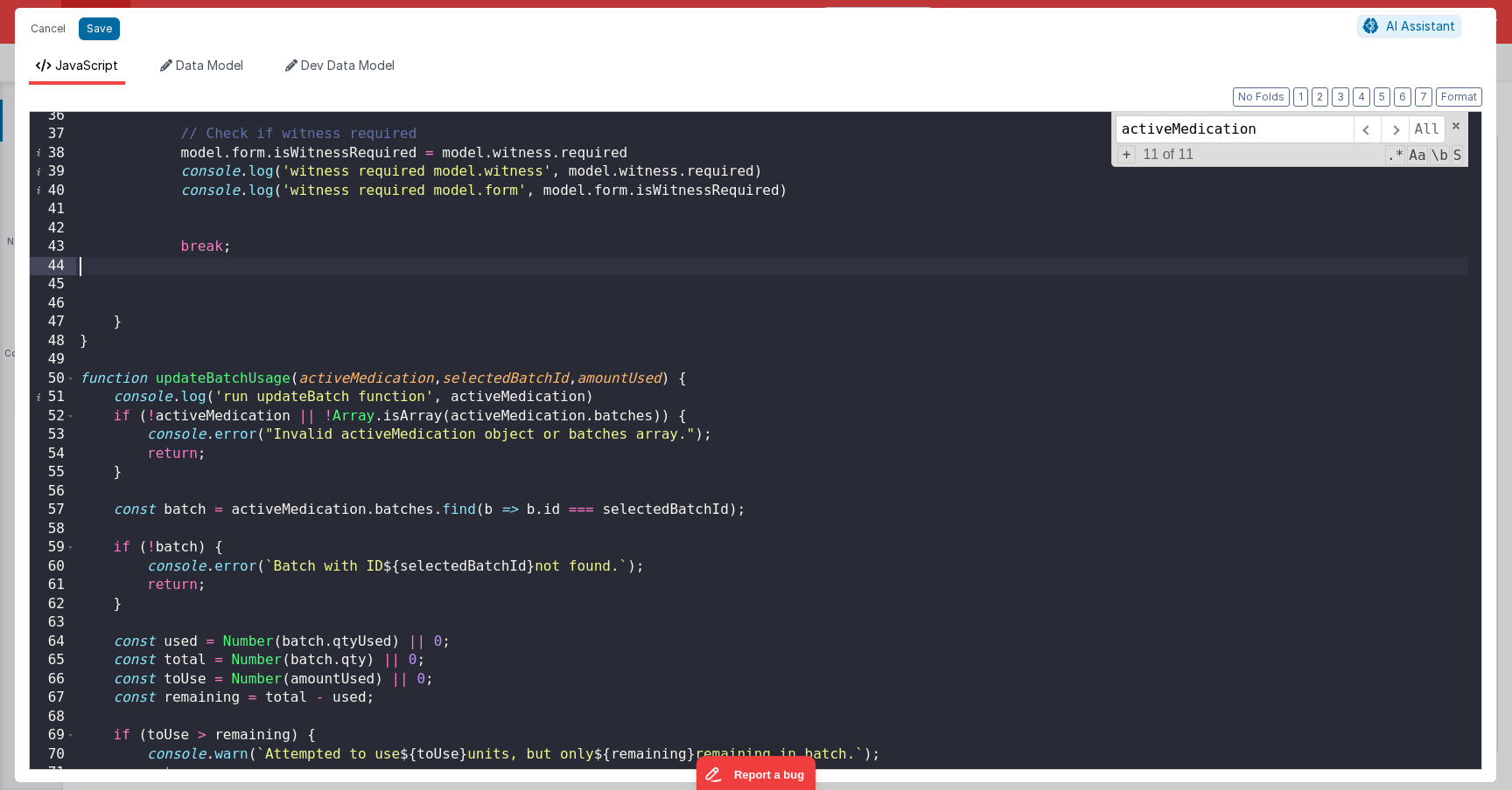
click at [297, 261] on div "// Check if witness required model . form . isWitnessRequired = model . witness…" at bounding box center [772, 455] width 1392 height 695
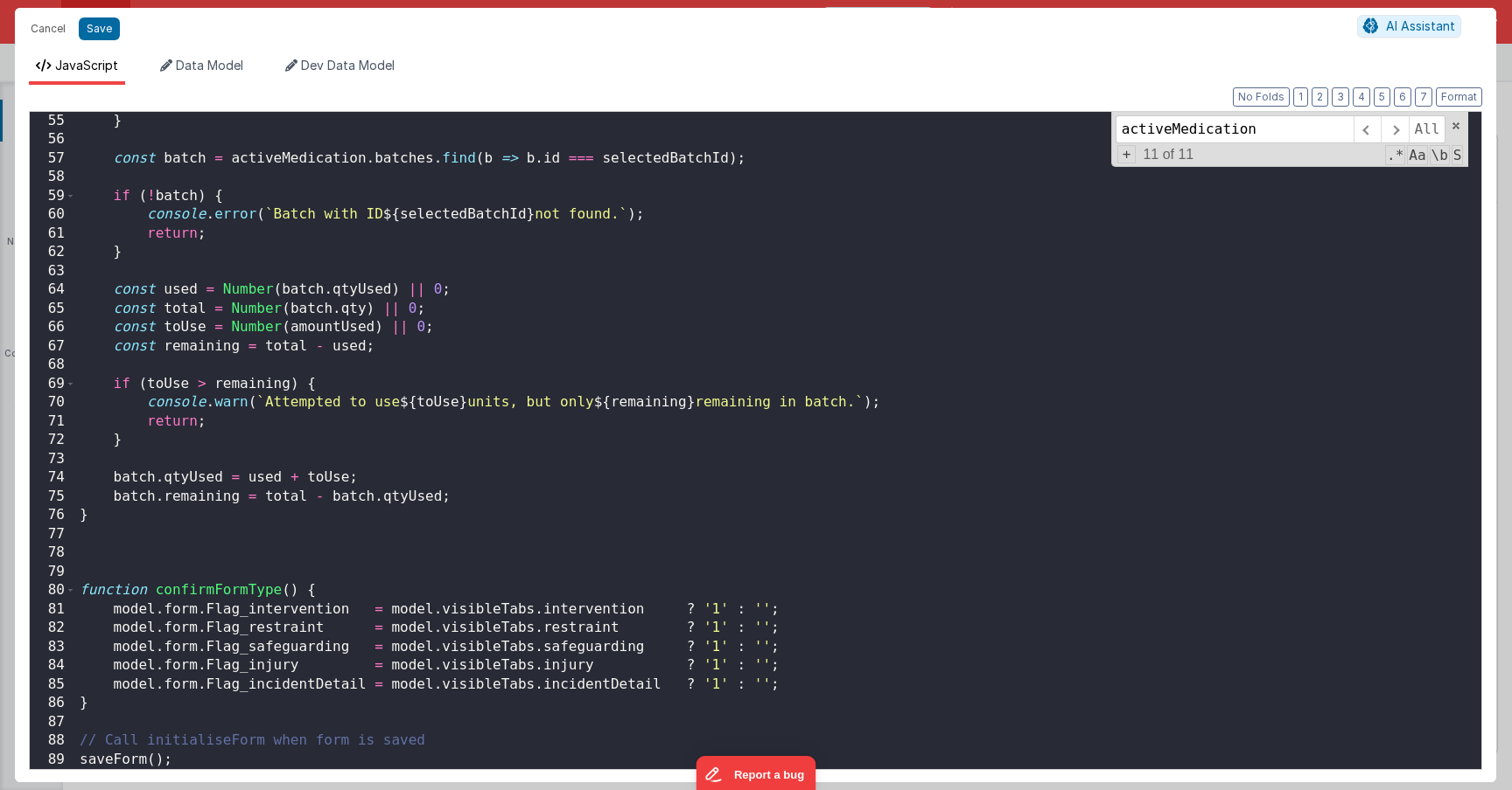
scroll to position [1015, 0]
click at [99, 27] on button "Save" at bounding box center [100, 29] width 41 height 23
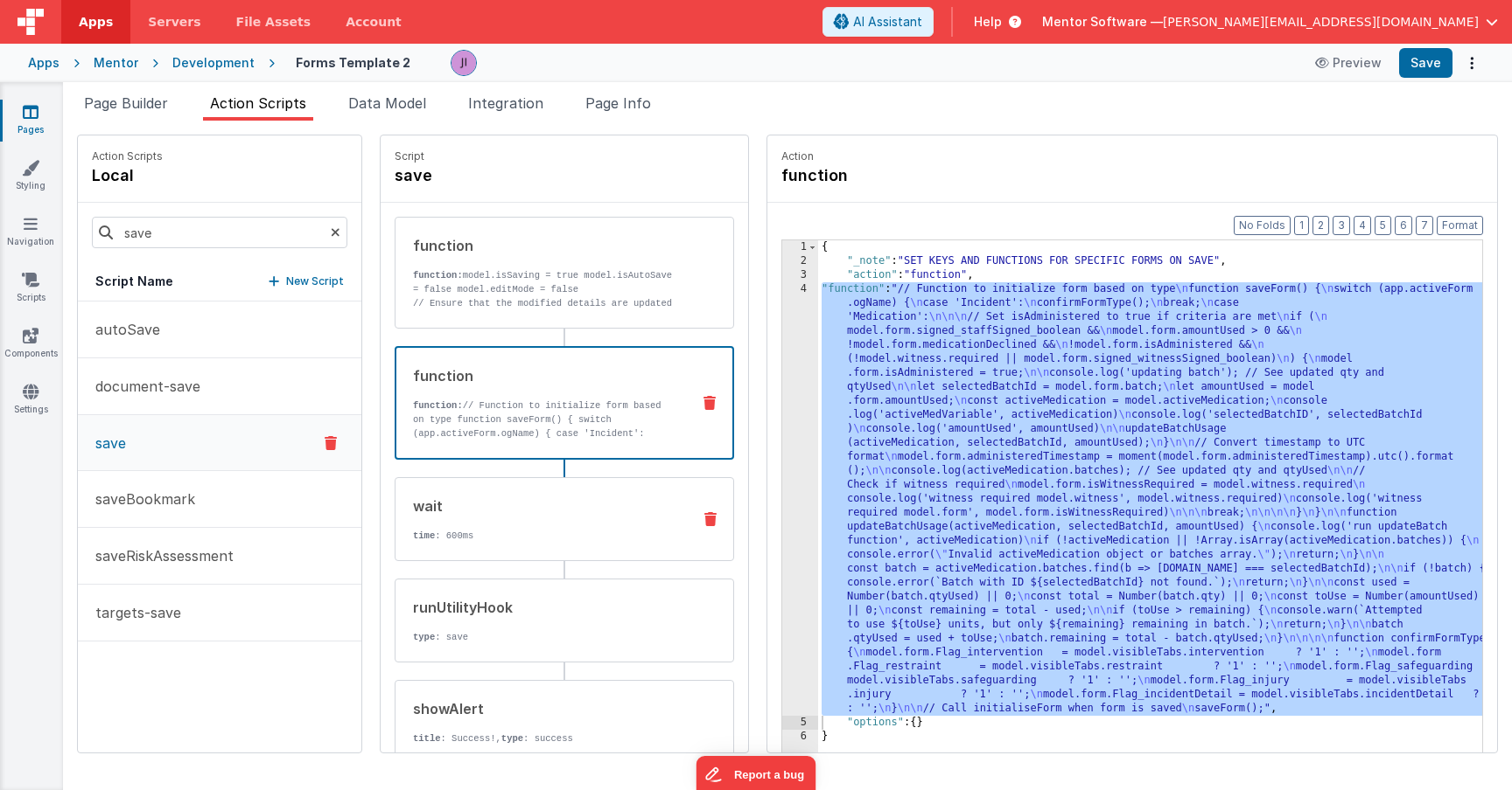
click at [510, 515] on div "wait" at bounding box center [544, 506] width 264 height 21
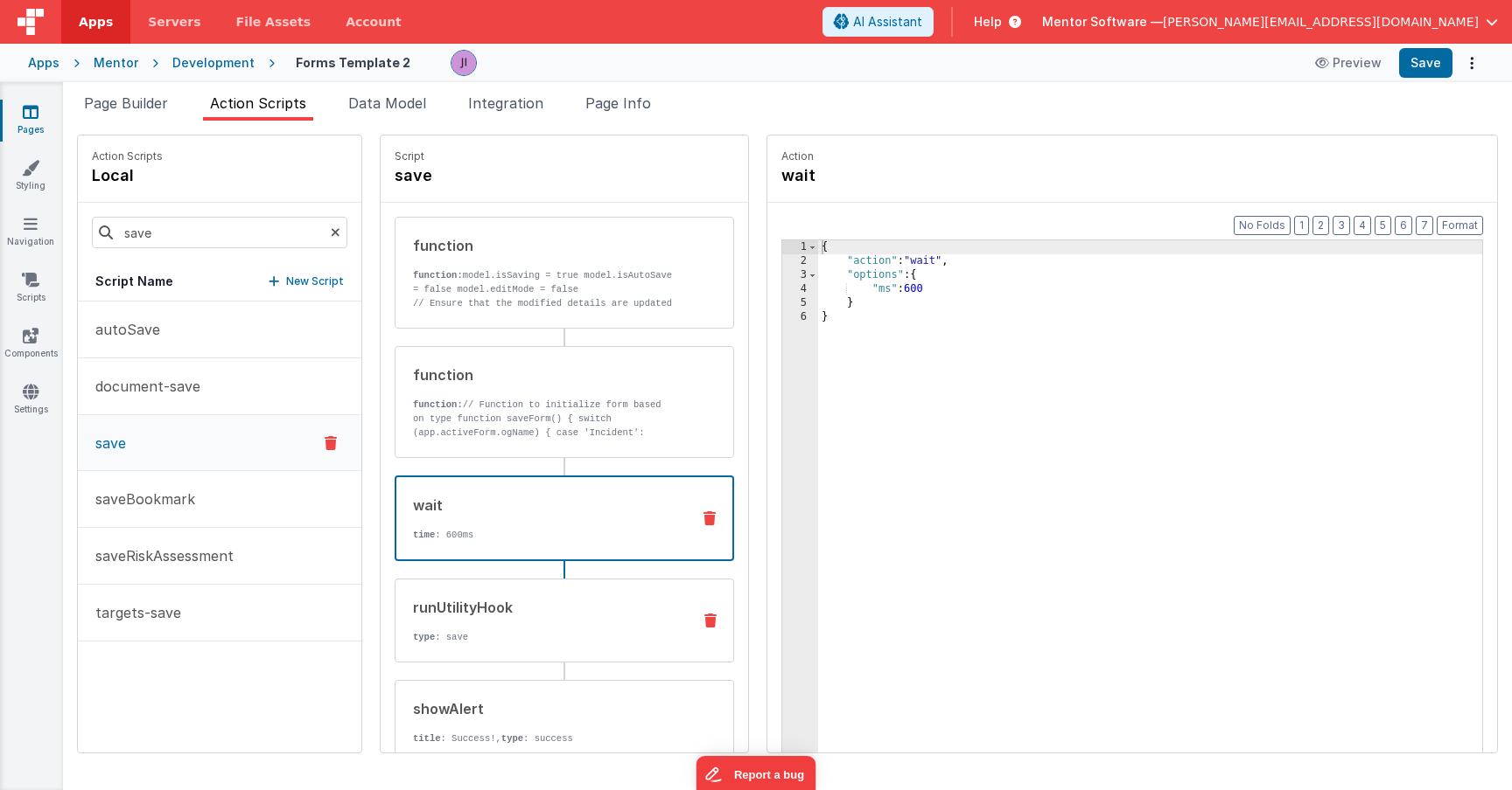
click at [544, 591] on div "runUtilityHook type : save" at bounding box center [564, 620] width 339 height 84
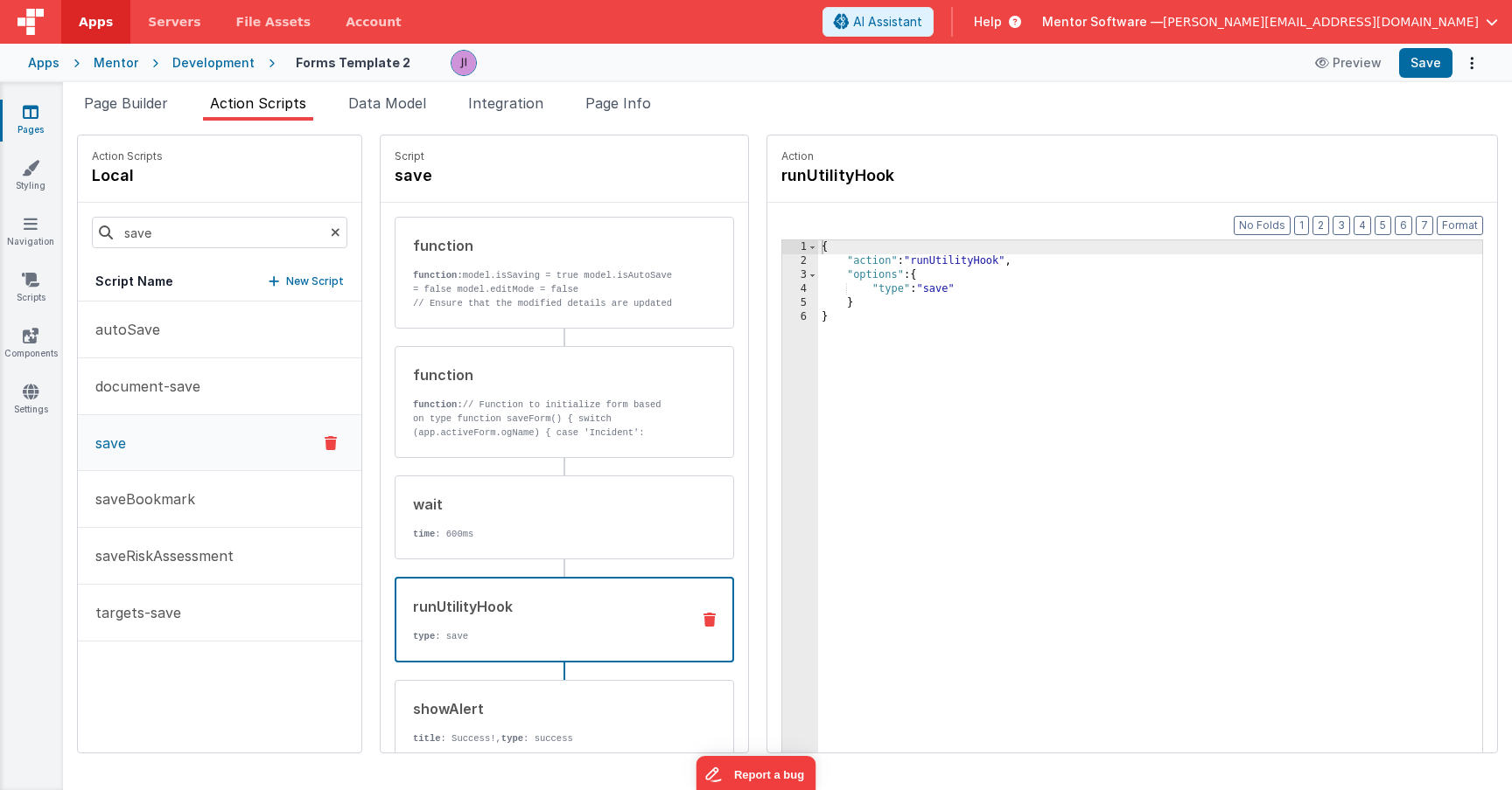
click at [536, 662] on div "runUtilityHook type : save" at bounding box center [564, 619] width 339 height 85
click at [528, 688] on div "showAlert title : Success!, type : success" at bounding box center [564, 721] width 339 height 84
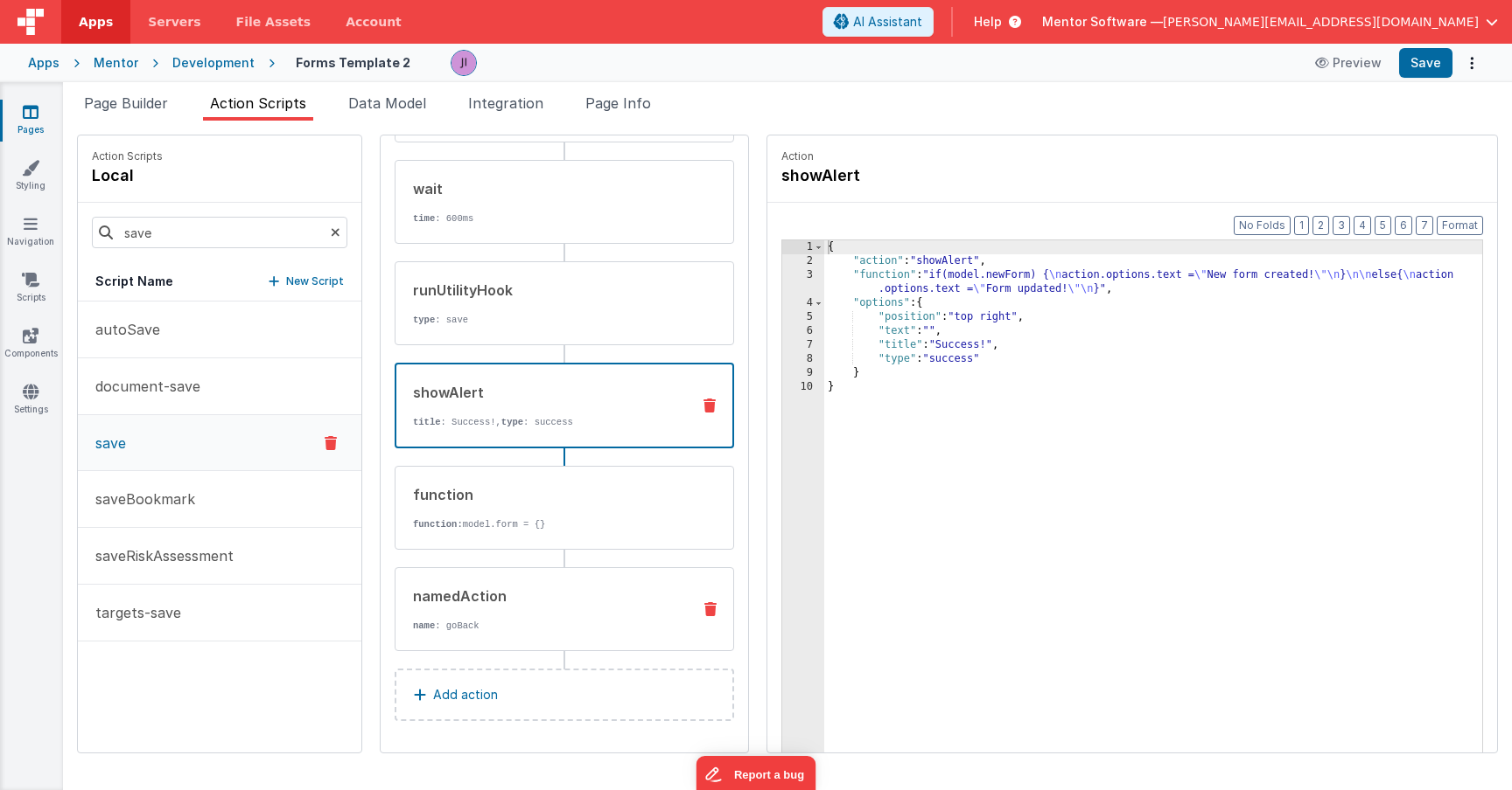
scroll to position [289, 0]
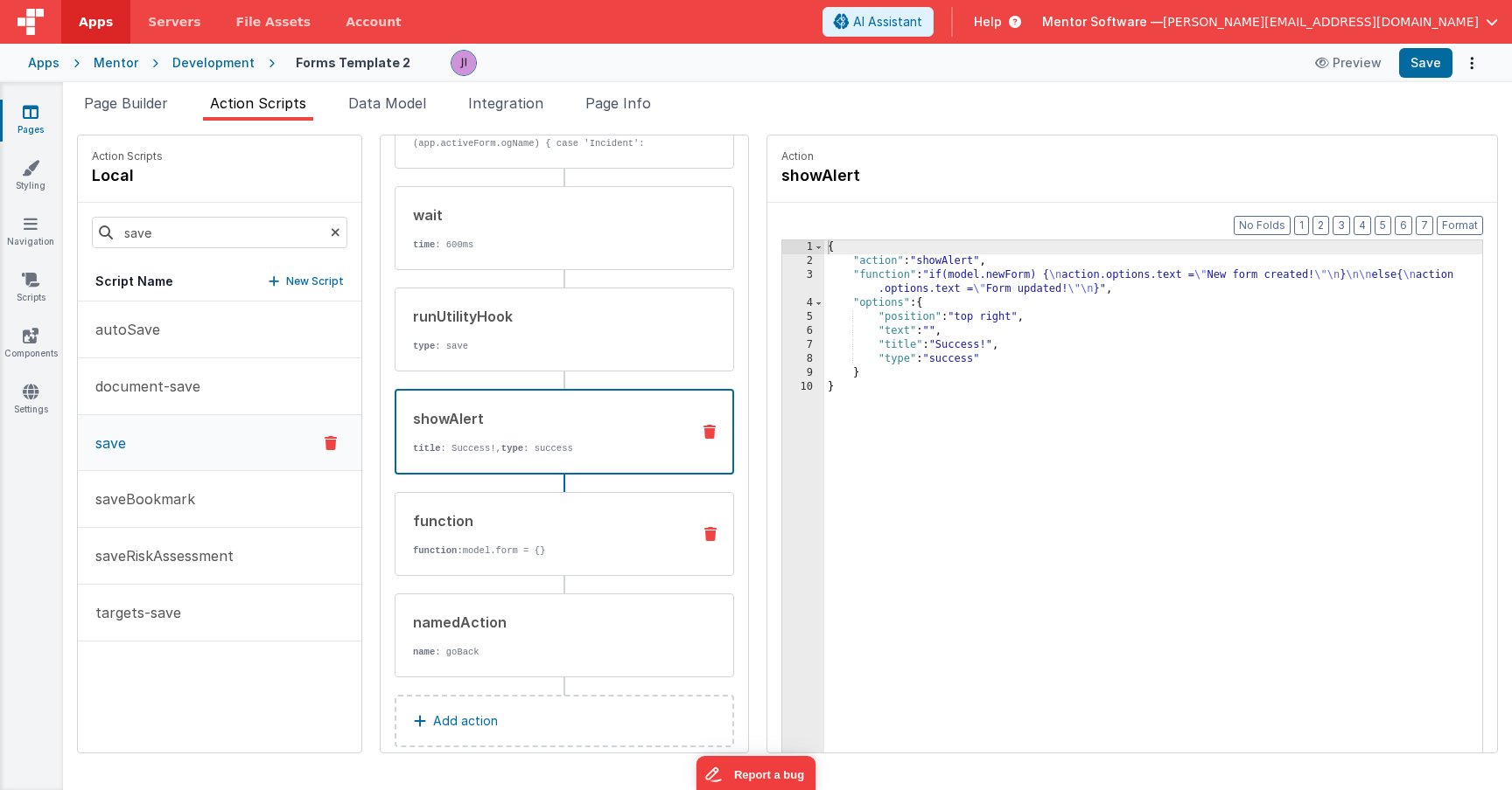
click at [501, 557] on div "function function: model.form = {}" at bounding box center [564, 534] width 339 height 84
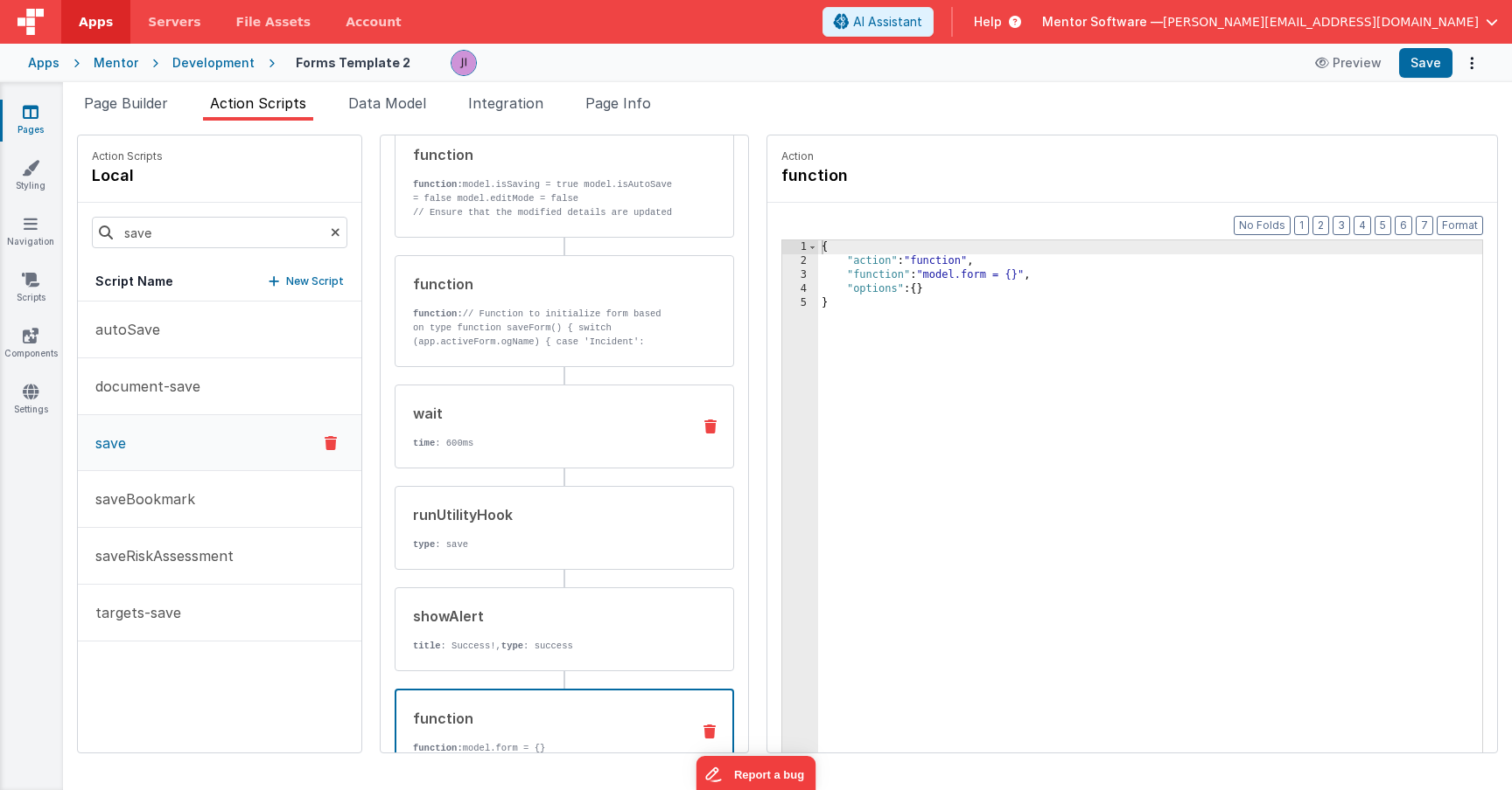
scroll to position [77, 0]
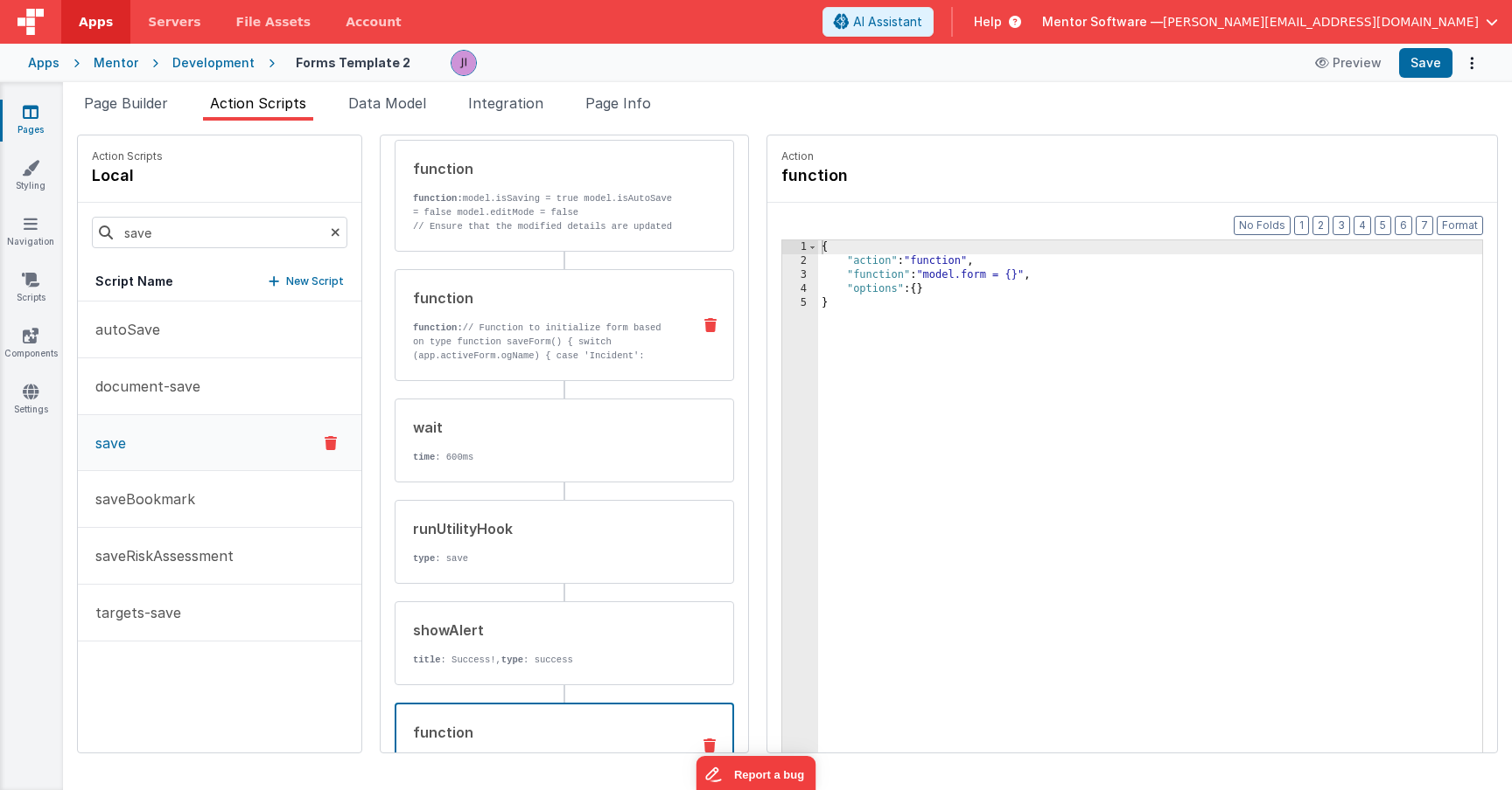
click at [565, 326] on p "function: // Function to initialize form based on type function saveForm() { sw…" at bounding box center [544, 349] width 264 height 56
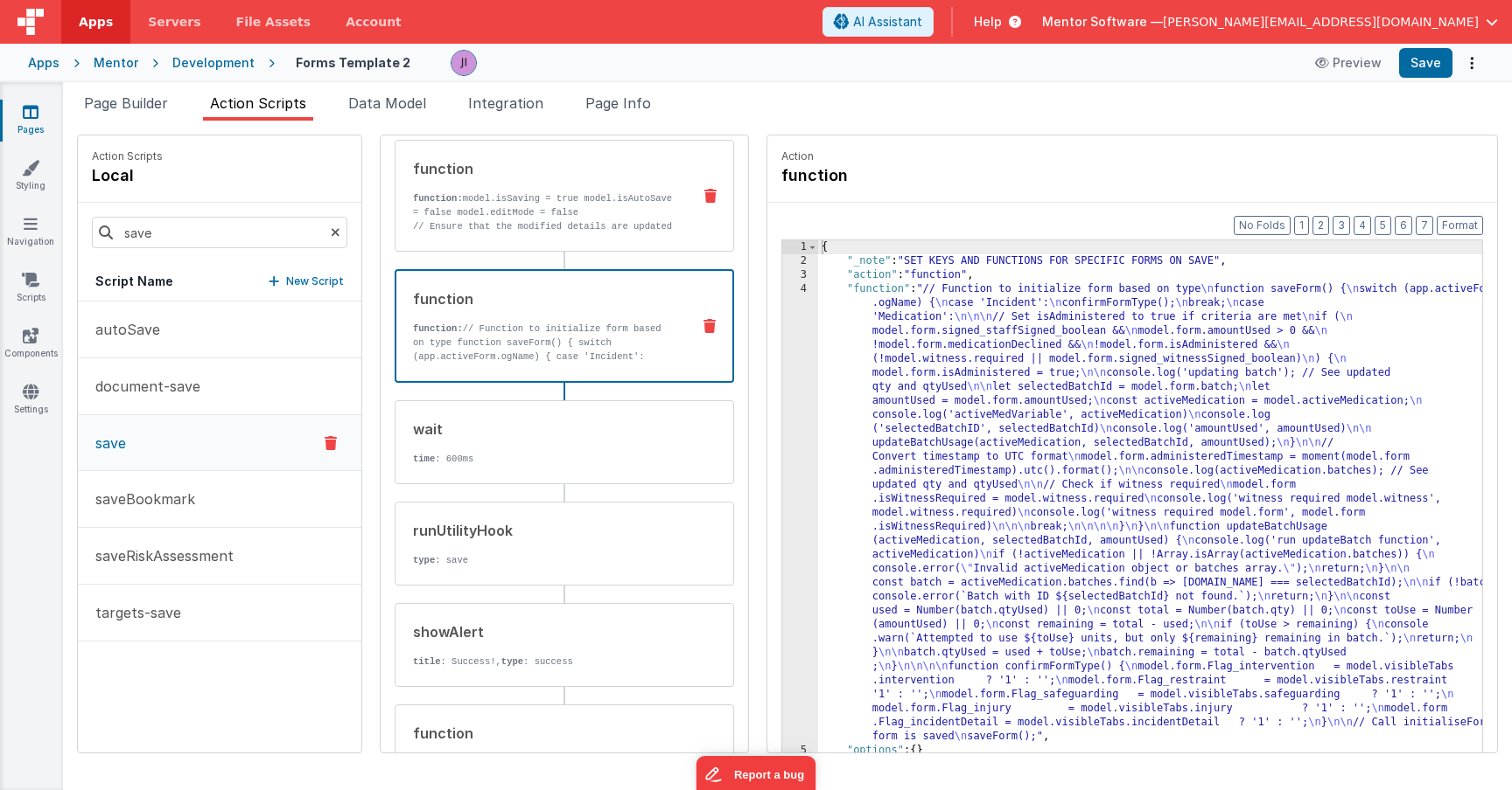
click at [525, 216] on p "function: model.isSaving = true model.isAutoSave = false model.editMode = false" at bounding box center [544, 206] width 264 height 28
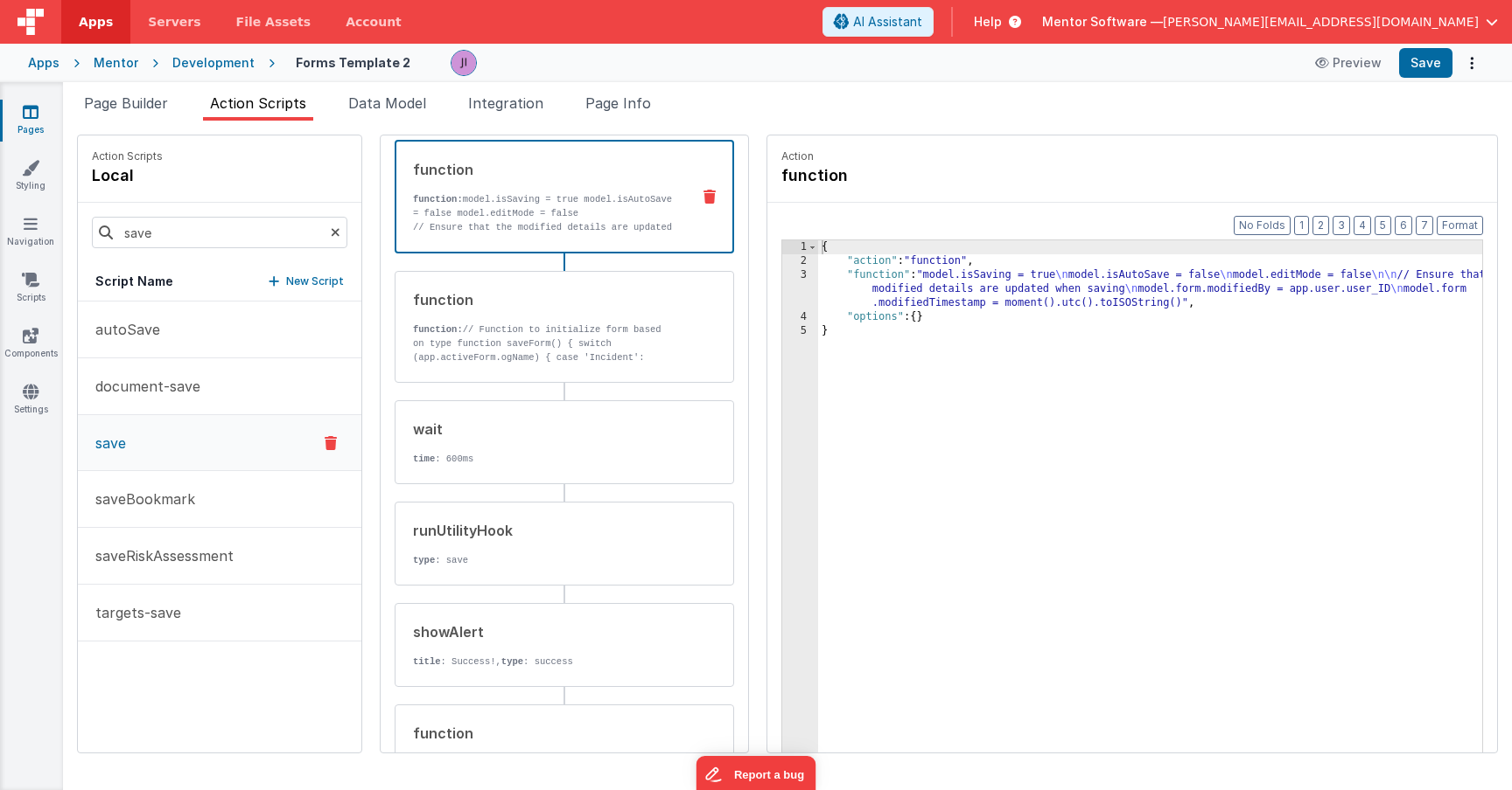
click at [818, 294] on div "{ "action" : "function" , "function" : "model.isSaving = true \n model.isAutoSa…" at bounding box center [1175, 537] width 715 height 595
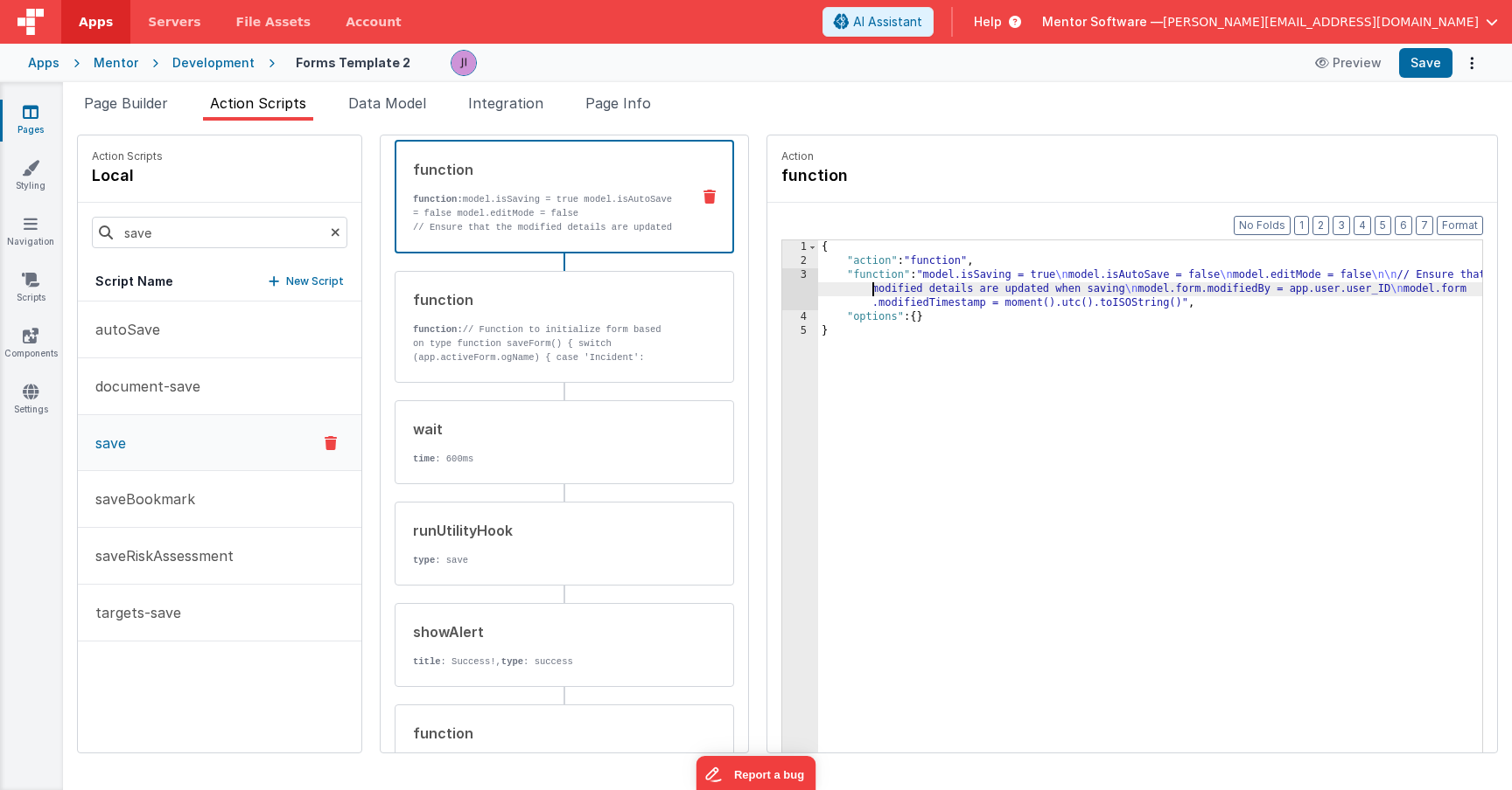
click at [782, 294] on div "3" at bounding box center [800, 289] width 36 height 42
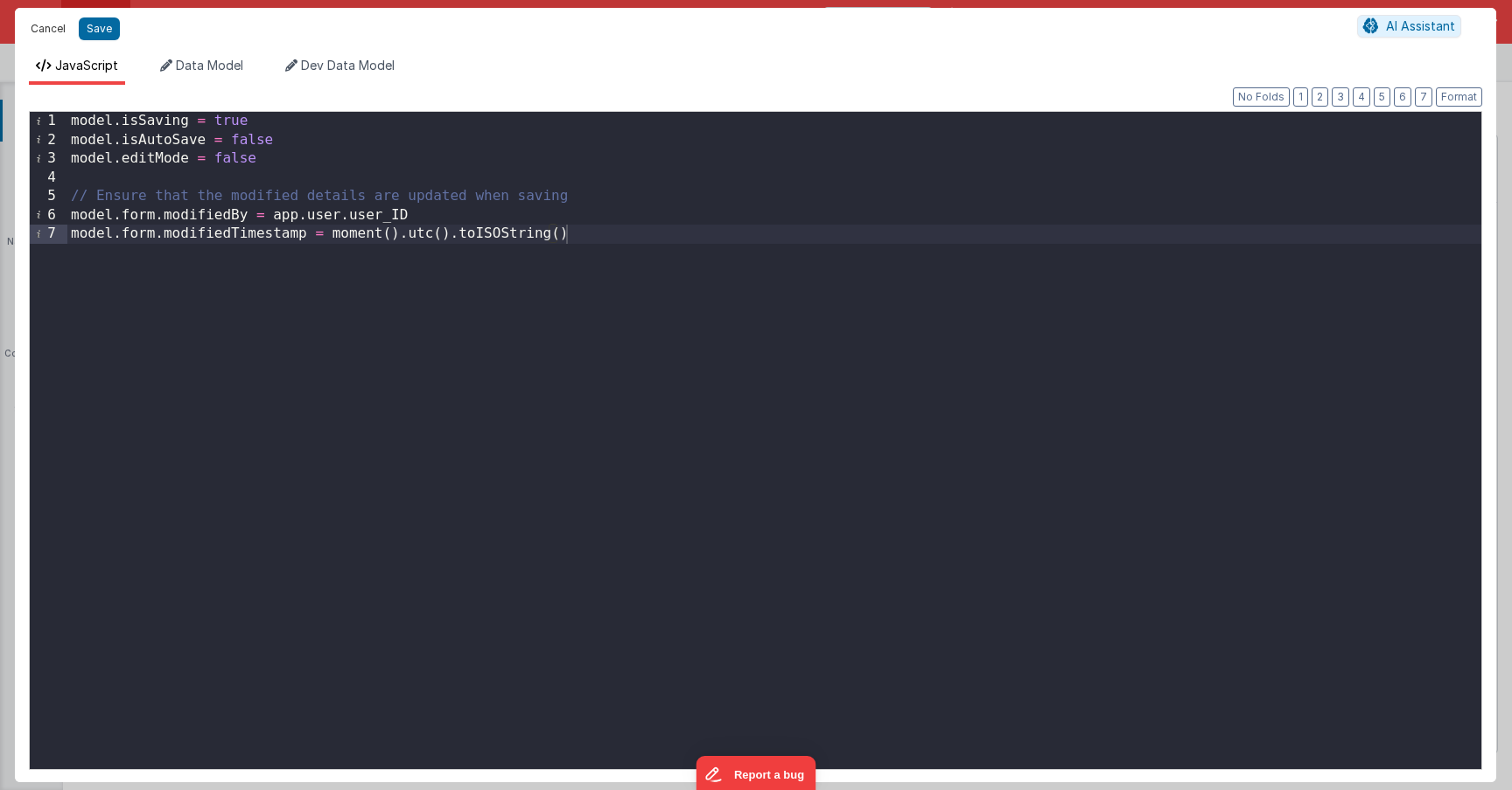
click at [46, 25] on button "Cancel" at bounding box center [48, 29] width 53 height 24
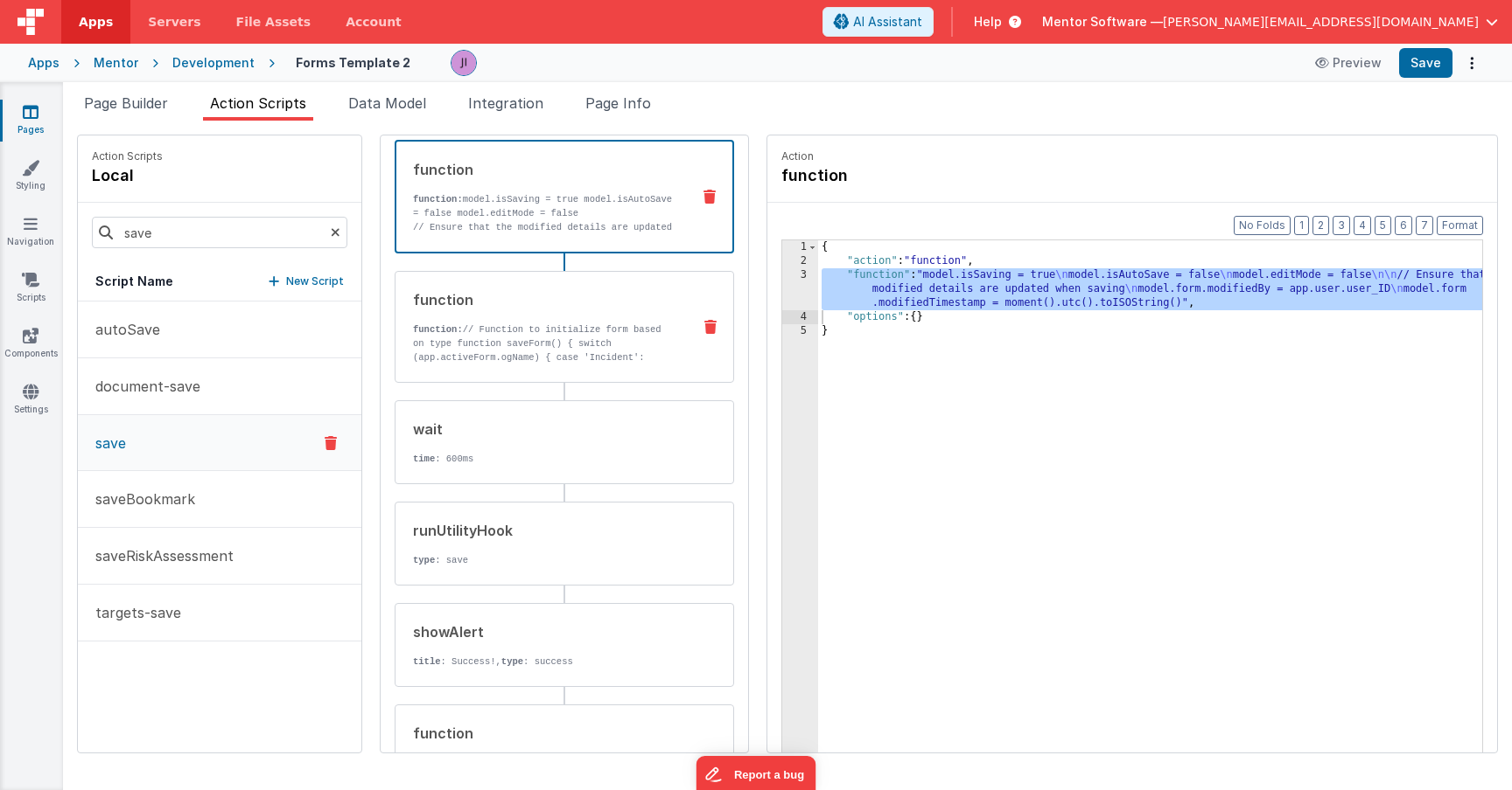
click at [454, 300] on div "function" at bounding box center [544, 300] width 264 height 21
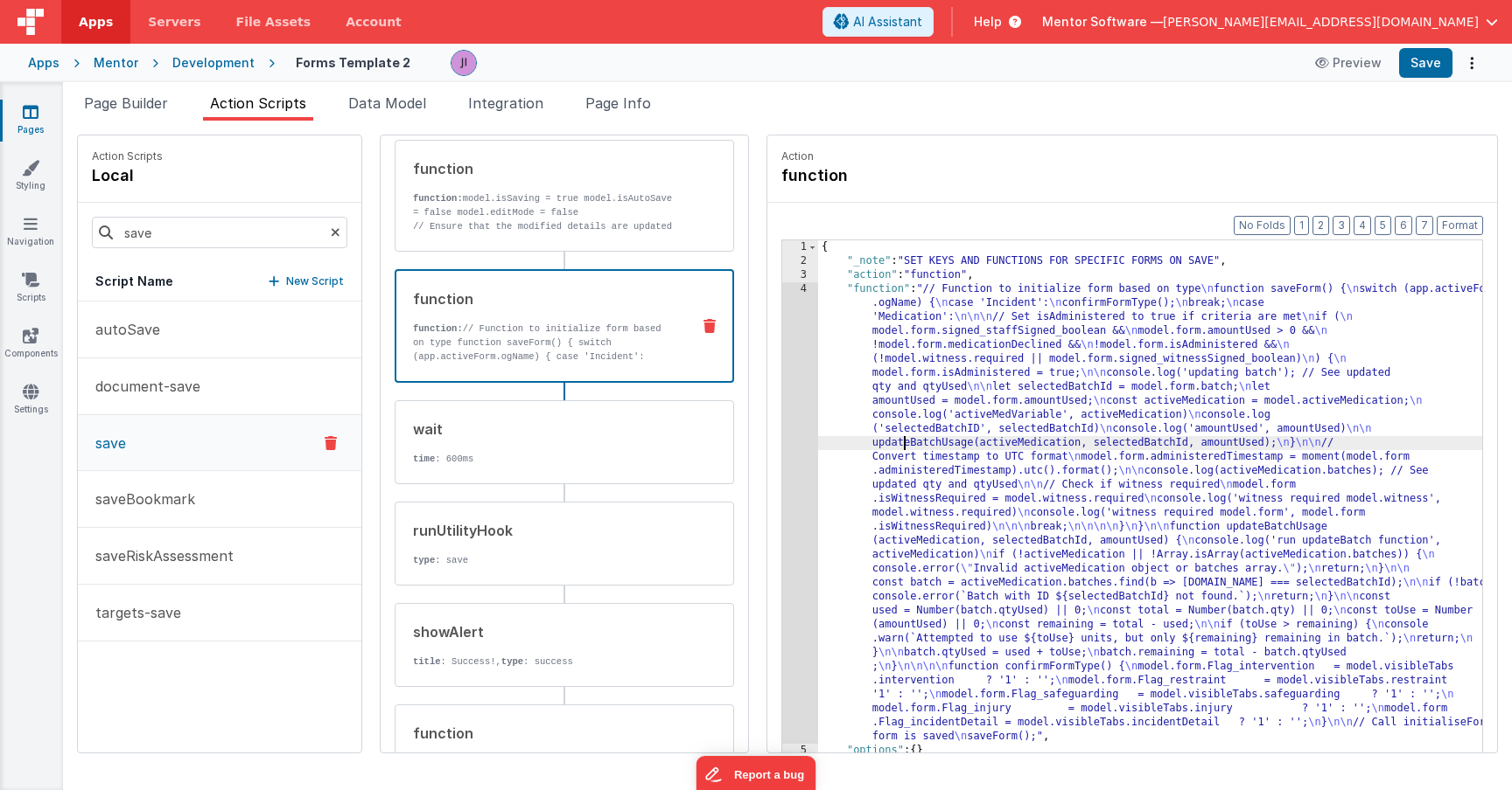
click at [850, 437] on div "{ "_note" : "SET KEYS AND FUNCTIONS FOR SPECIFIC FORMS ON SAVE" , "action" : "f…" at bounding box center [1175, 537] width 715 height 595
click at [782, 424] on div "4" at bounding box center [800, 513] width 36 height 461
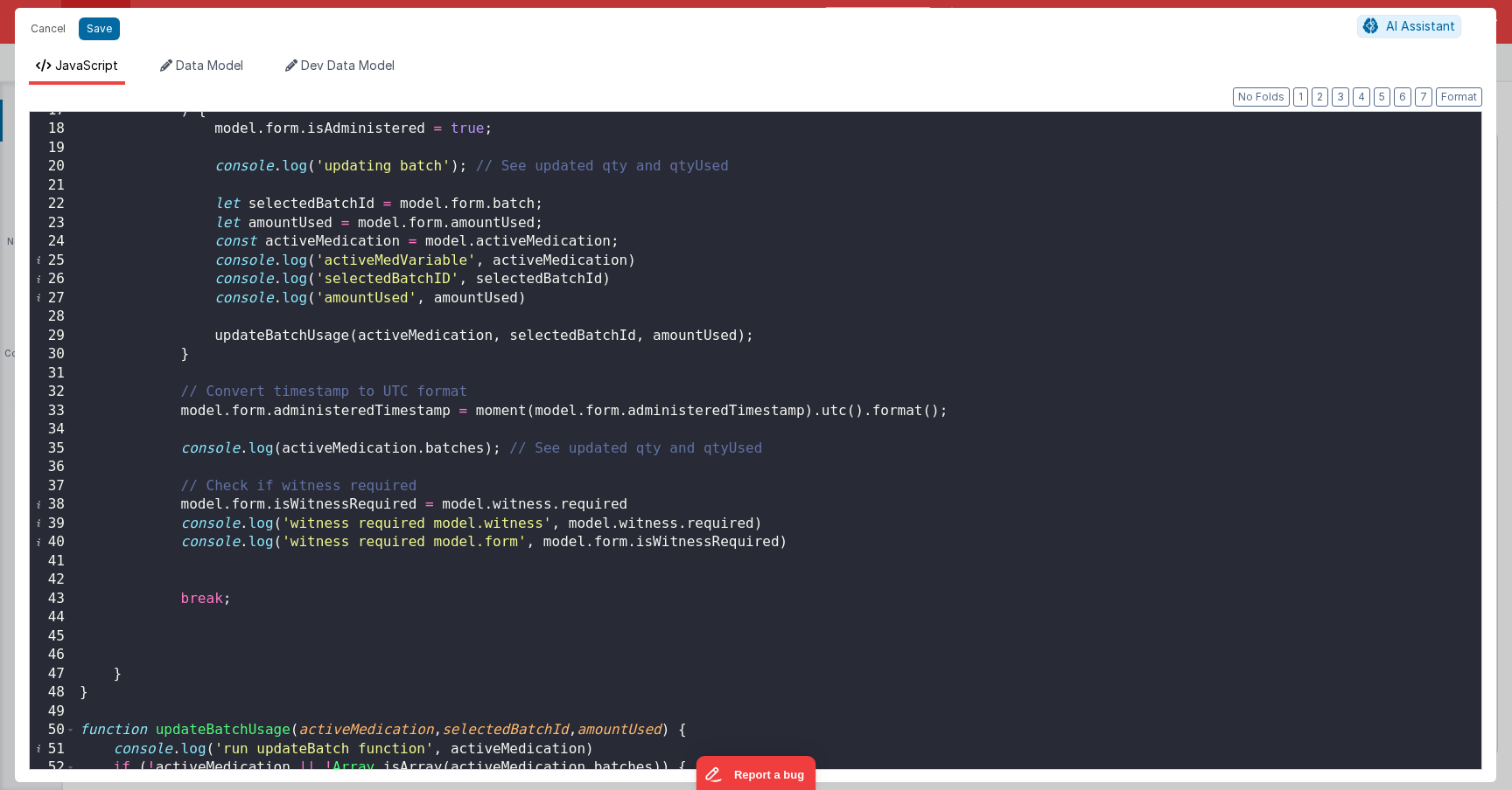
scroll to position [311, 0]
click at [352, 337] on div ") { model . form . isAdministered = true ; console . log ( 'updating batch' ) ;…" at bounding box center [772, 449] width 1392 height 695
click at [358, 335] on div ") { model . form . isAdministered = true ; console . log ( 'updating batch' ) ;…" at bounding box center [772, 449] width 1392 height 695
drag, startPoint x: 359, startPoint y: 339, endPoint x: 489, endPoint y: 341, distance: 130.0
click at [487, 338] on div ") { model . form . isAdministered = true ; console . log ( 'updating batch' ) ;…" at bounding box center [772, 449] width 1392 height 695
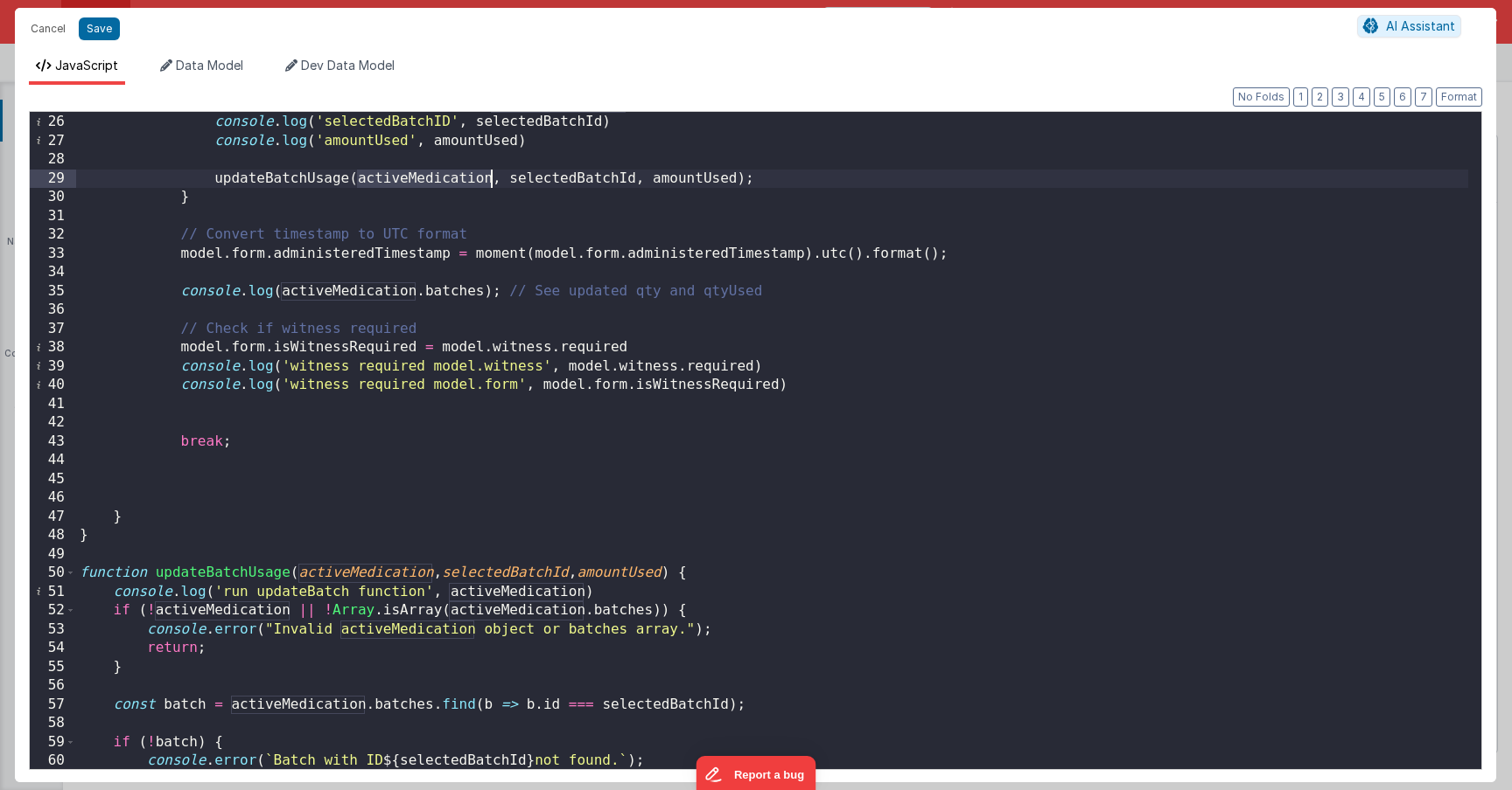
scroll to position [521, 0]
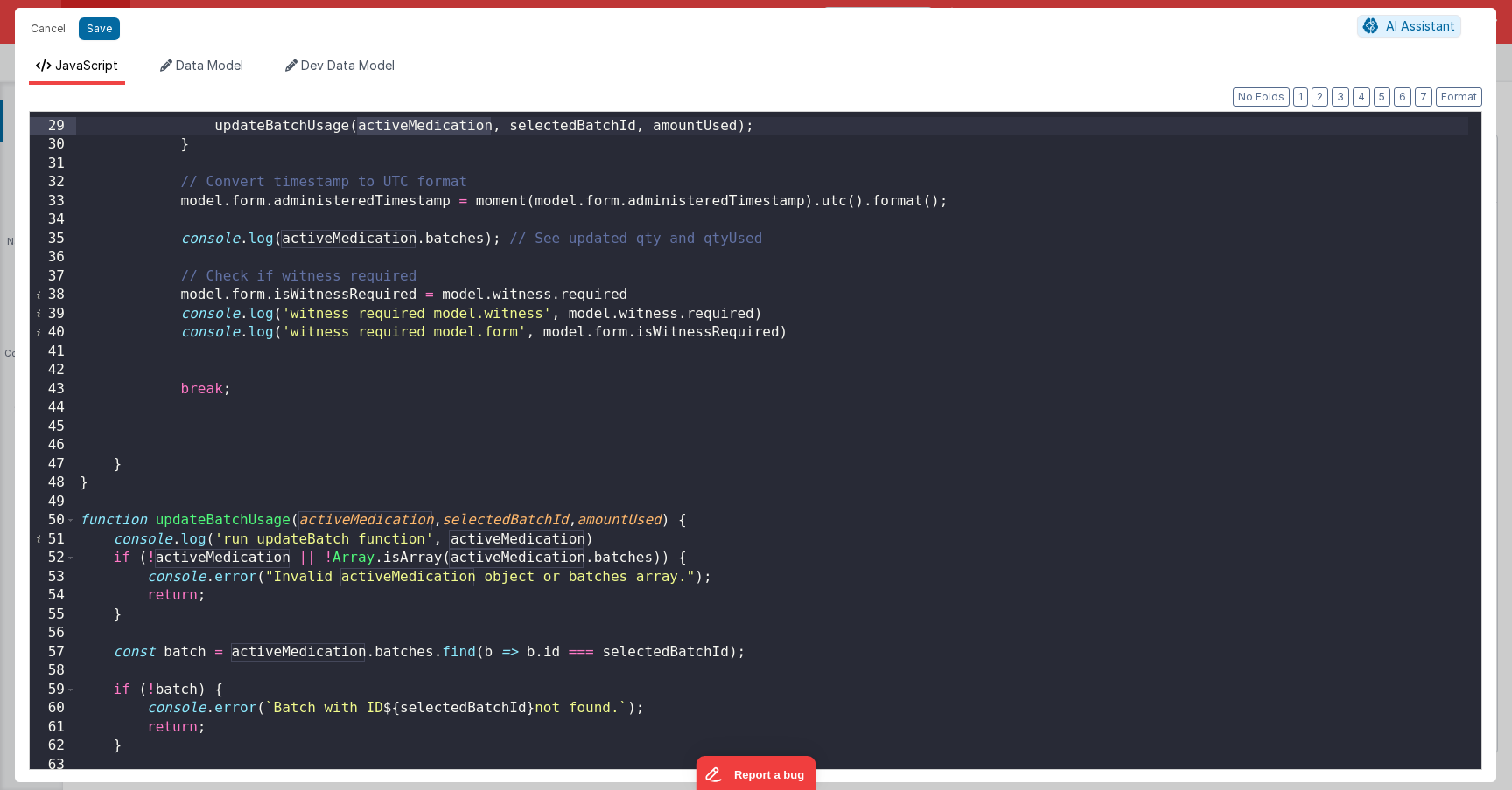
click at [512, 548] on div "updateBatchUsage ( activeMedication , selectedBatchId , amountUsed ) ; } // Con…" at bounding box center [772, 445] width 1392 height 695
drag, startPoint x: 512, startPoint y: 548, endPoint x: 436, endPoint y: 548, distance: 76.0
click at [512, 548] on div "updateBatchUsage ( activeMedication , selectedBatchId , amountUsed ) ; } // Con…" at bounding box center [772, 445] width 1392 height 695
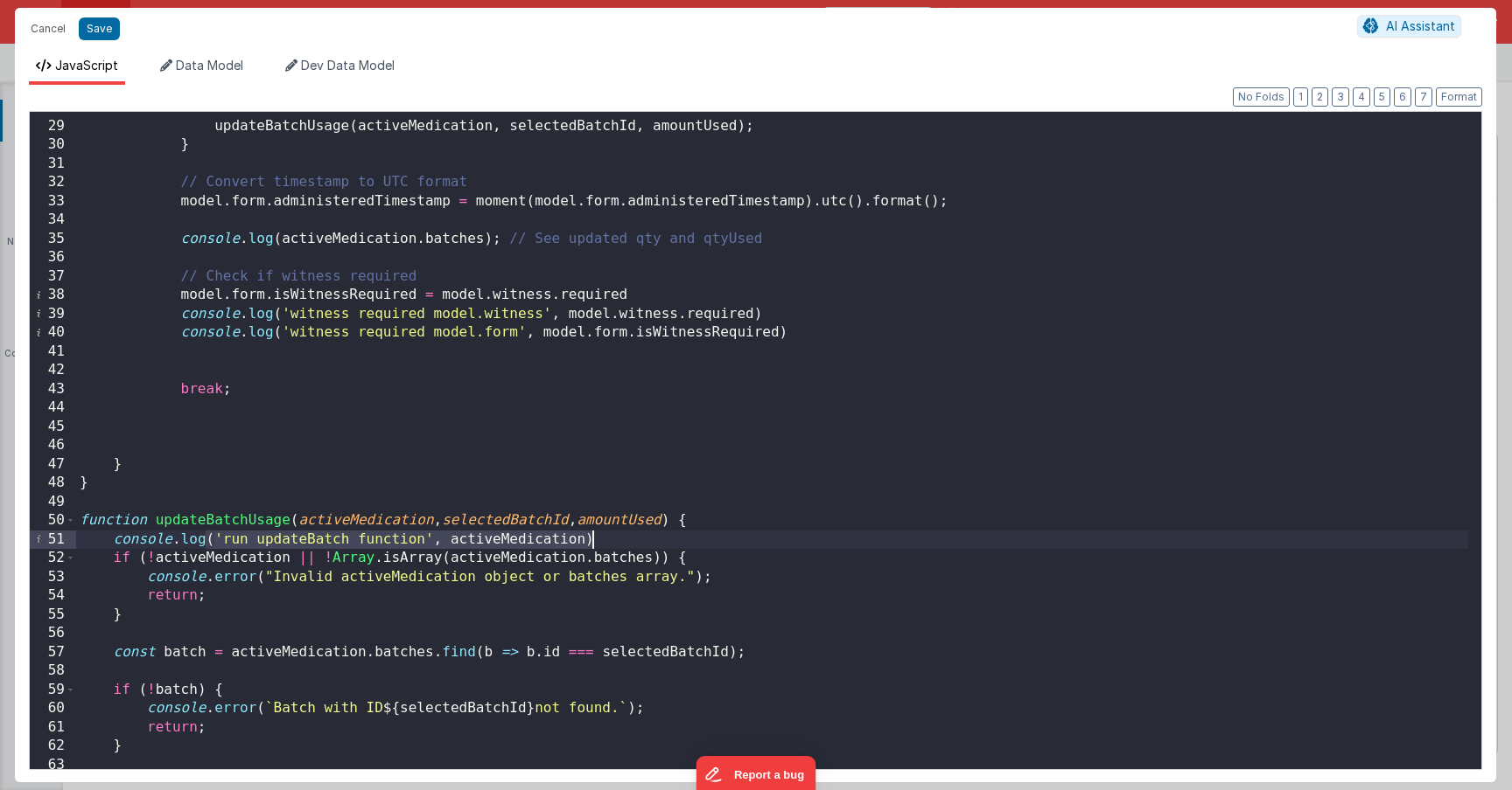
drag, startPoint x: 278, startPoint y: 549, endPoint x: 625, endPoint y: 543, distance: 347.1
click at [625, 543] on div "updateBatchUsage ( activeMedication , selectedBatchId , amountUsed ) ; } // Con…" at bounding box center [772, 445] width 1392 height 695
click at [532, 547] on div "updateBatchUsage ( activeMedication , selectedBatchId , amountUsed ) ; } // Con…" at bounding box center [772, 445] width 1392 height 695
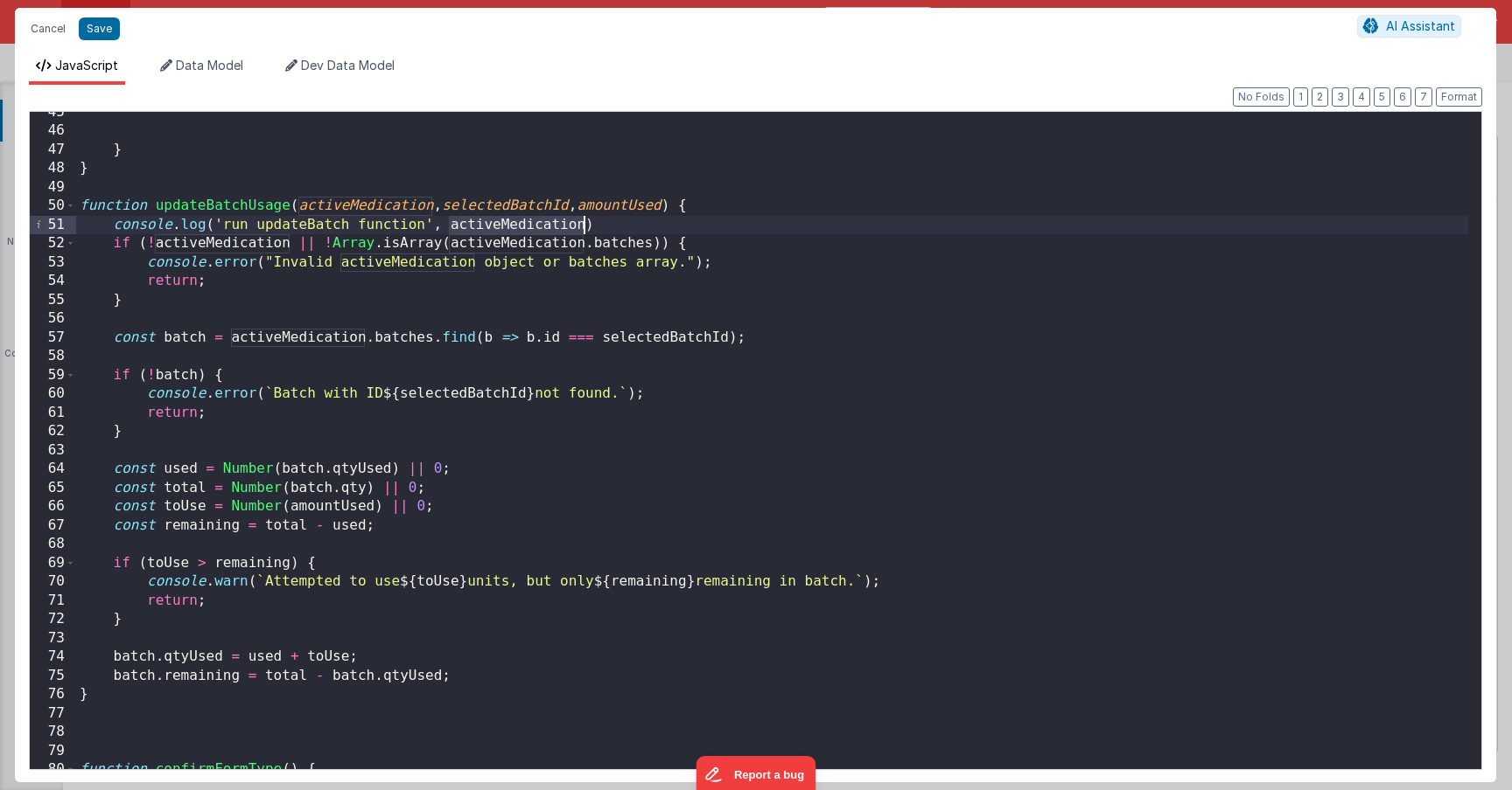
scroll to position [836, 0]
click at [188, 472] on div "} } function updateBatchUsage ( activeMedication , selectedBatchId , amountUsed…" at bounding box center [772, 451] width 1392 height 695
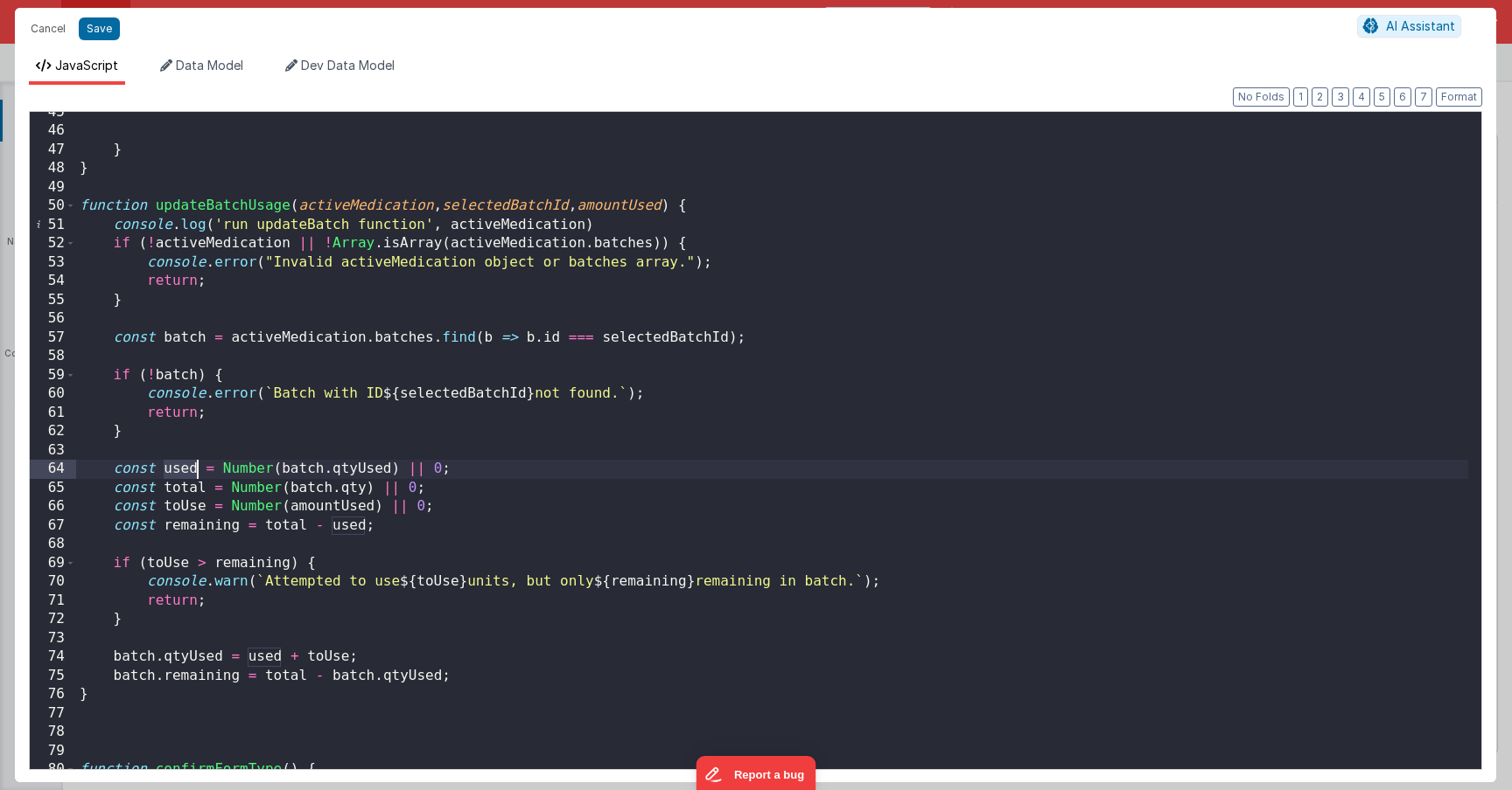
click at [714, 201] on div "} } function updateBatchUsage ( activeMedication , selectedBatchId , amountUsed…" at bounding box center [772, 451] width 1392 height 695
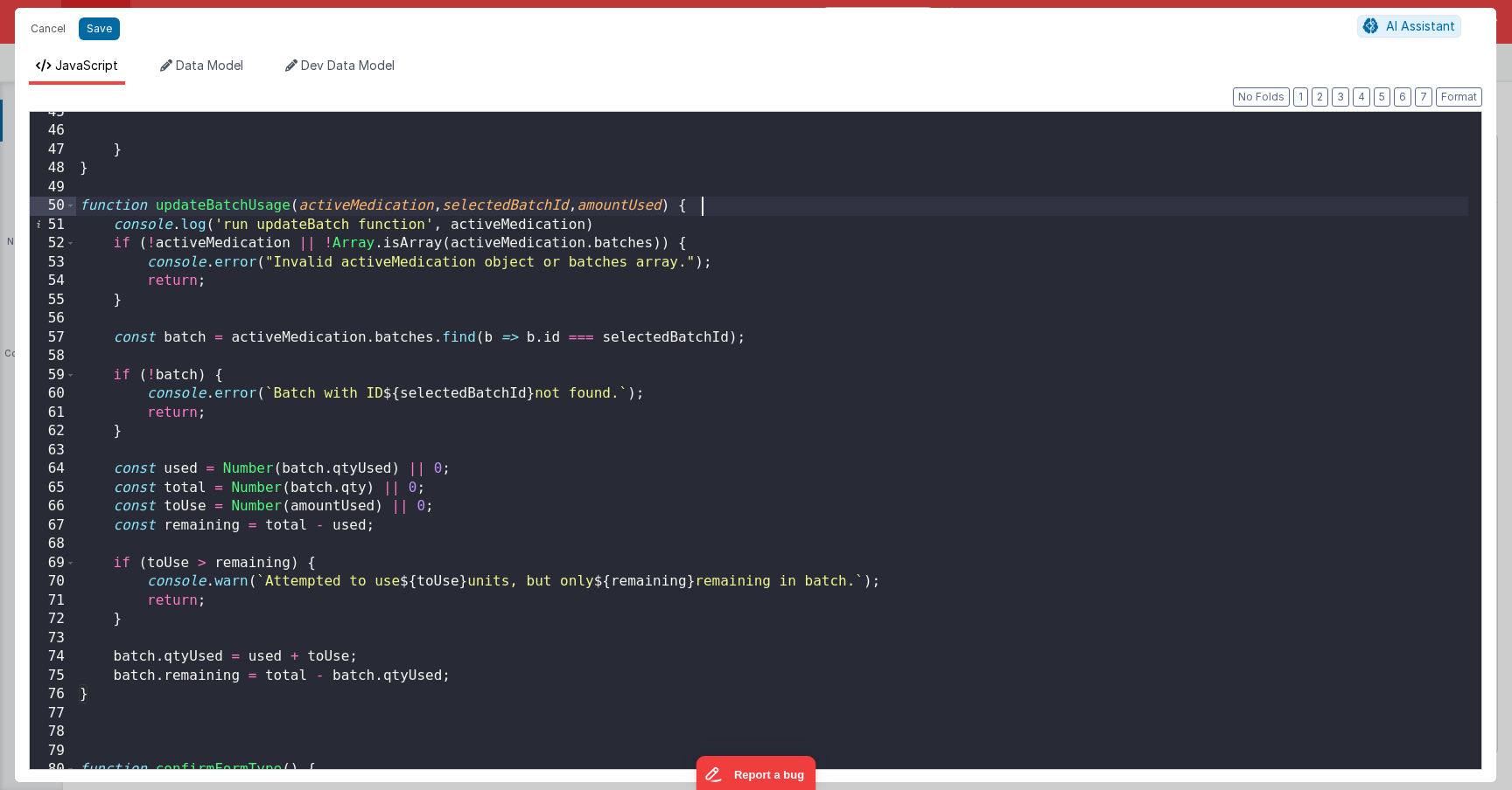
click at [715, 214] on div "} } function updateBatchUsage ( activeMedication , selectedBatchId , amountUsed…" at bounding box center [772, 451] width 1392 height 695
click at [718, 222] on div "} } function updateBatchUsage ( activeMedication , selectedBatchId , amountUsed…" at bounding box center [772, 451] width 1392 height 695
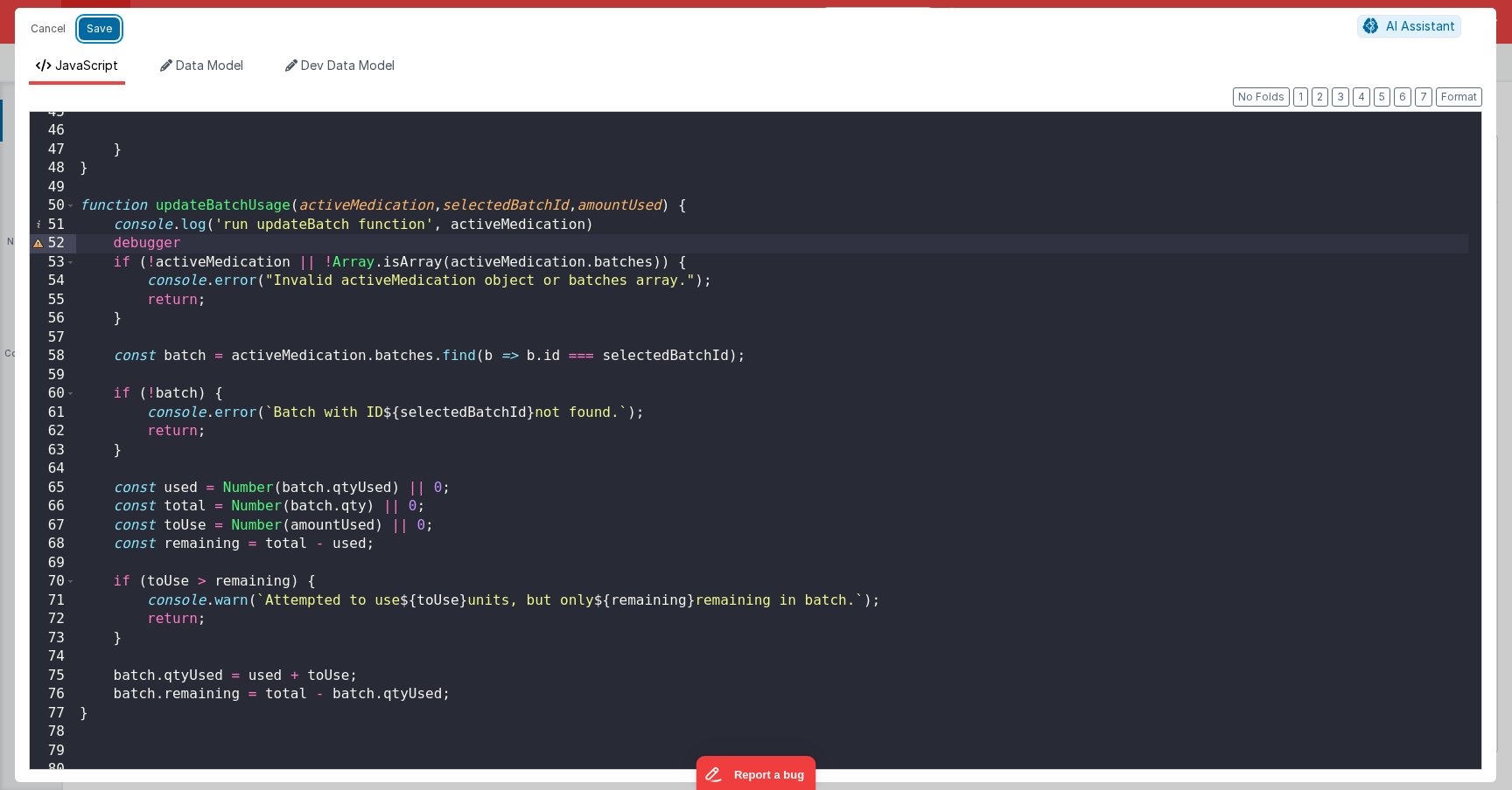
click at [95, 29] on button "Save" at bounding box center [100, 29] width 41 height 23
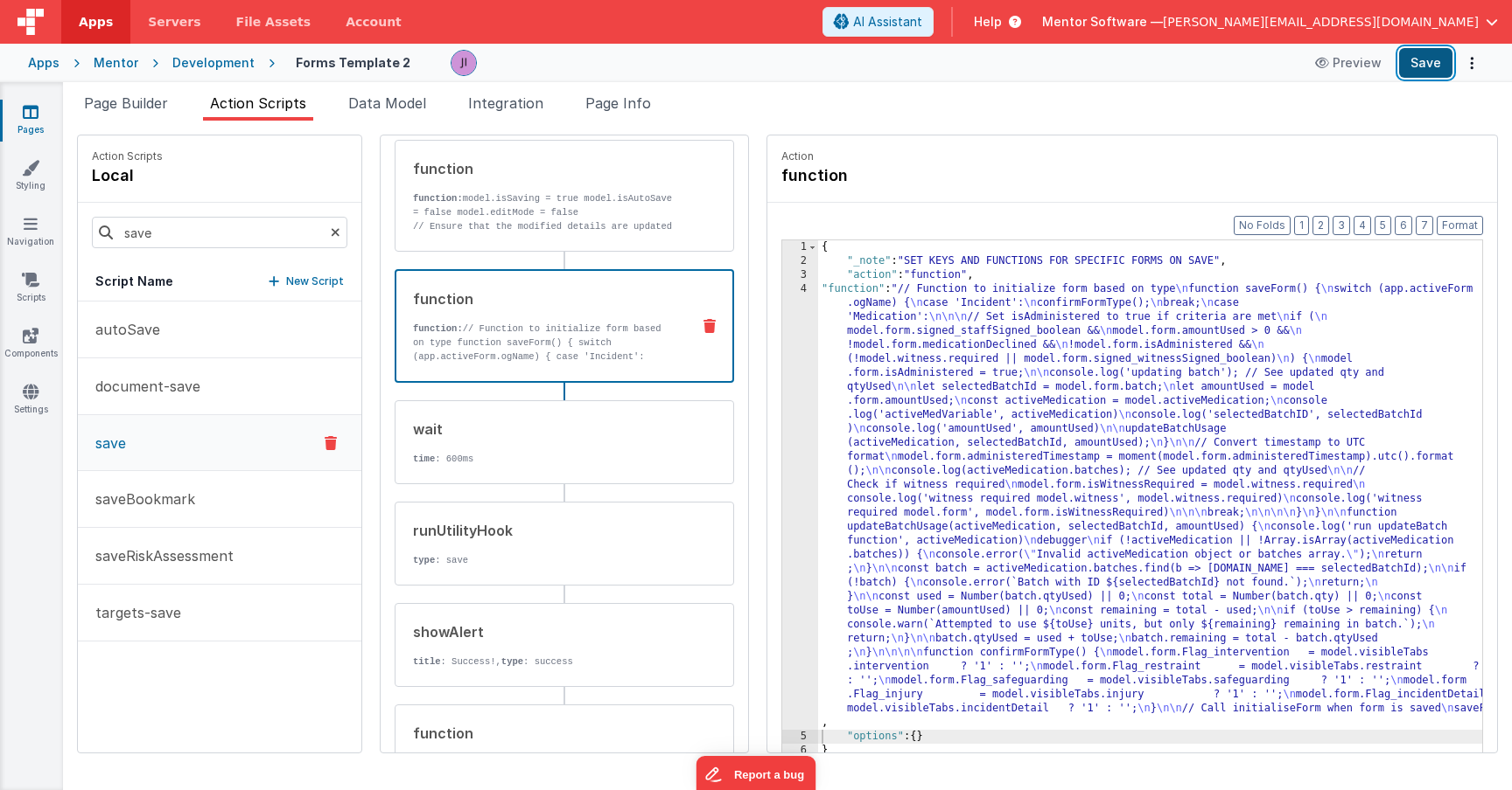
click at [1432, 70] on button "Save" at bounding box center [1425, 63] width 54 height 30
click at [626, 113] on li "Page Info" at bounding box center [617, 107] width 80 height 28
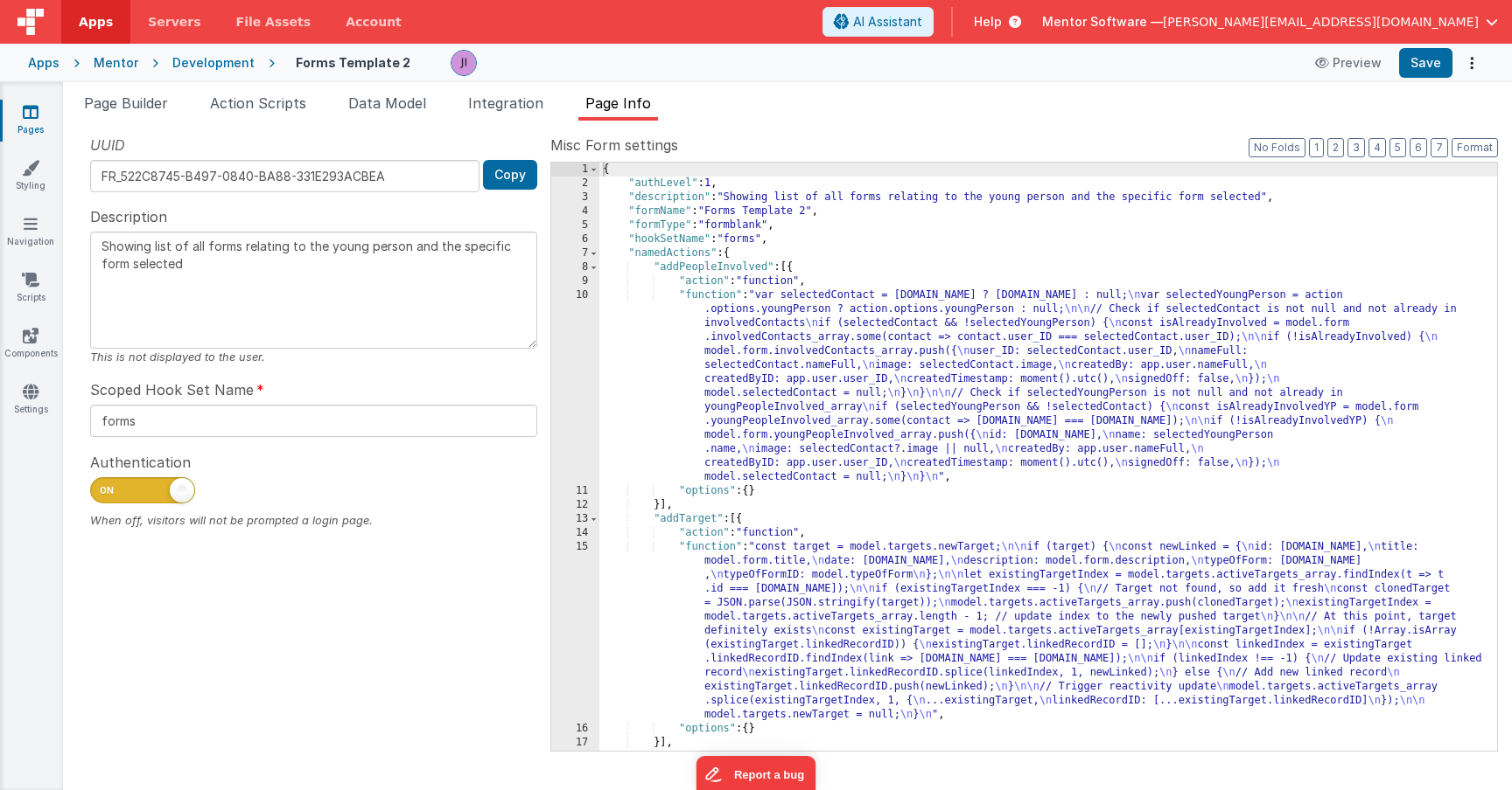
click at [1012, 402] on div "{ "authLevel" : 1 , "description" : "Showing list of all forms relating to the …" at bounding box center [1048, 471] width 897 height 616
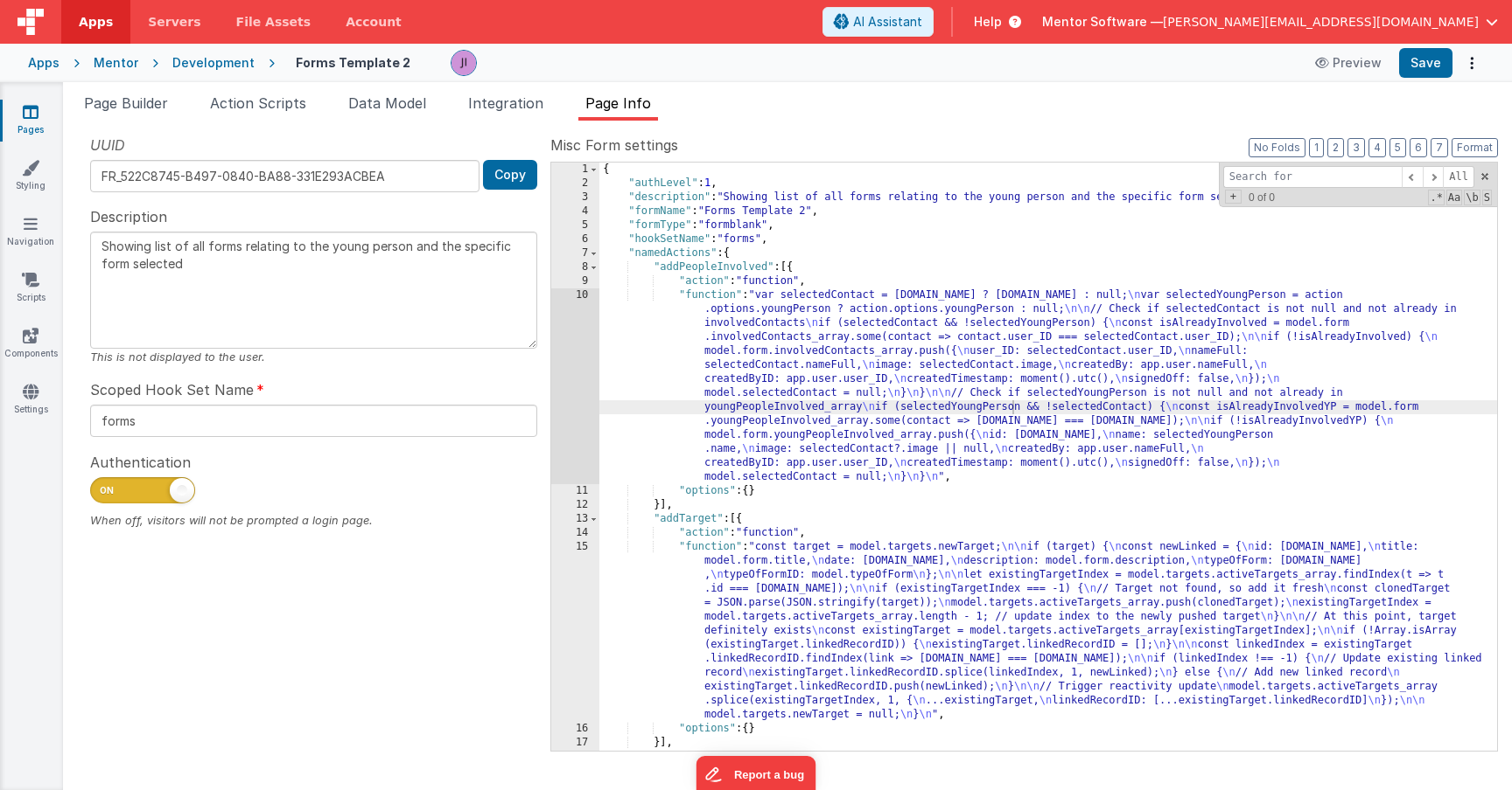
type input "f"
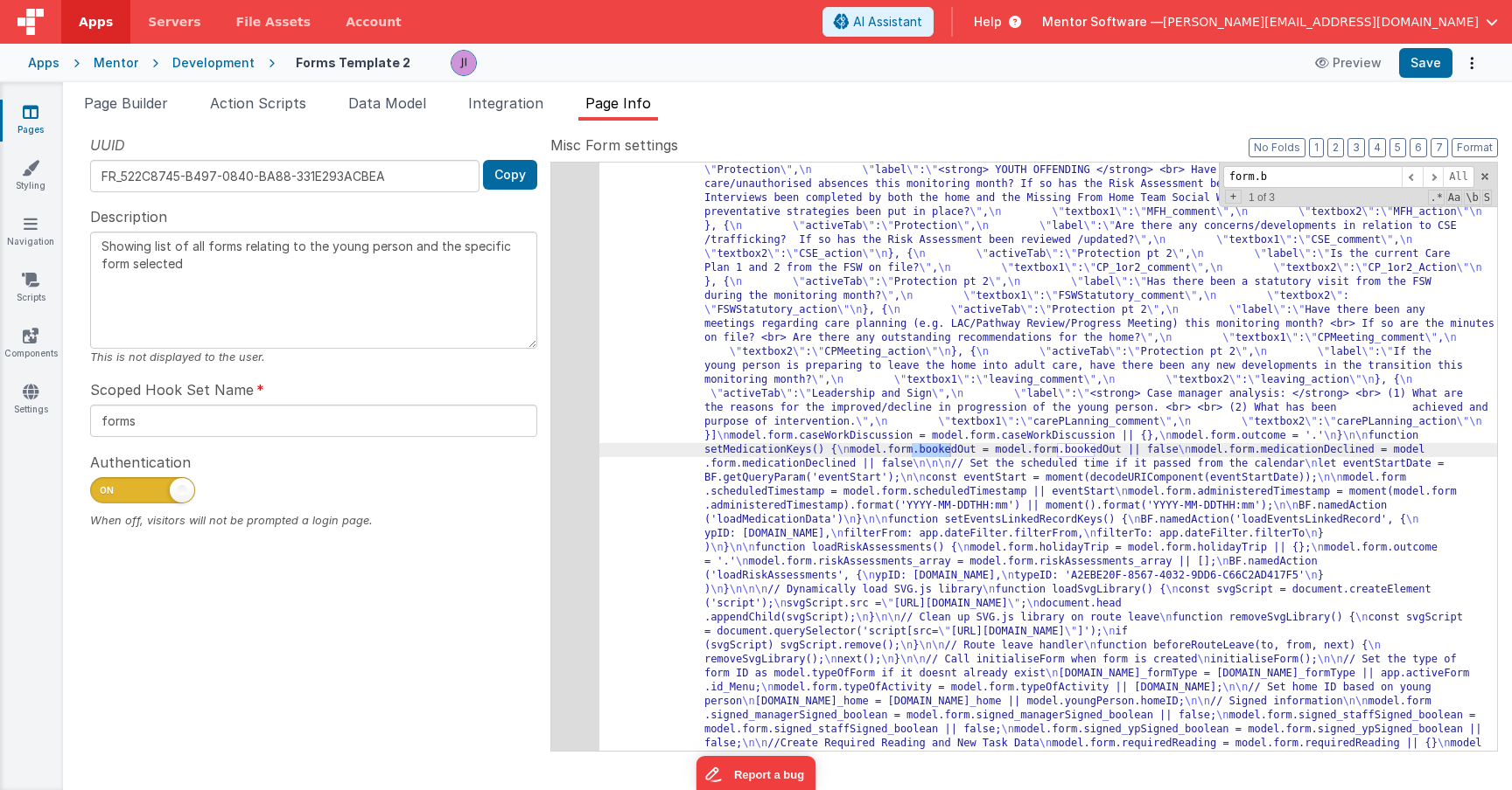
scroll to position [18396, 0]
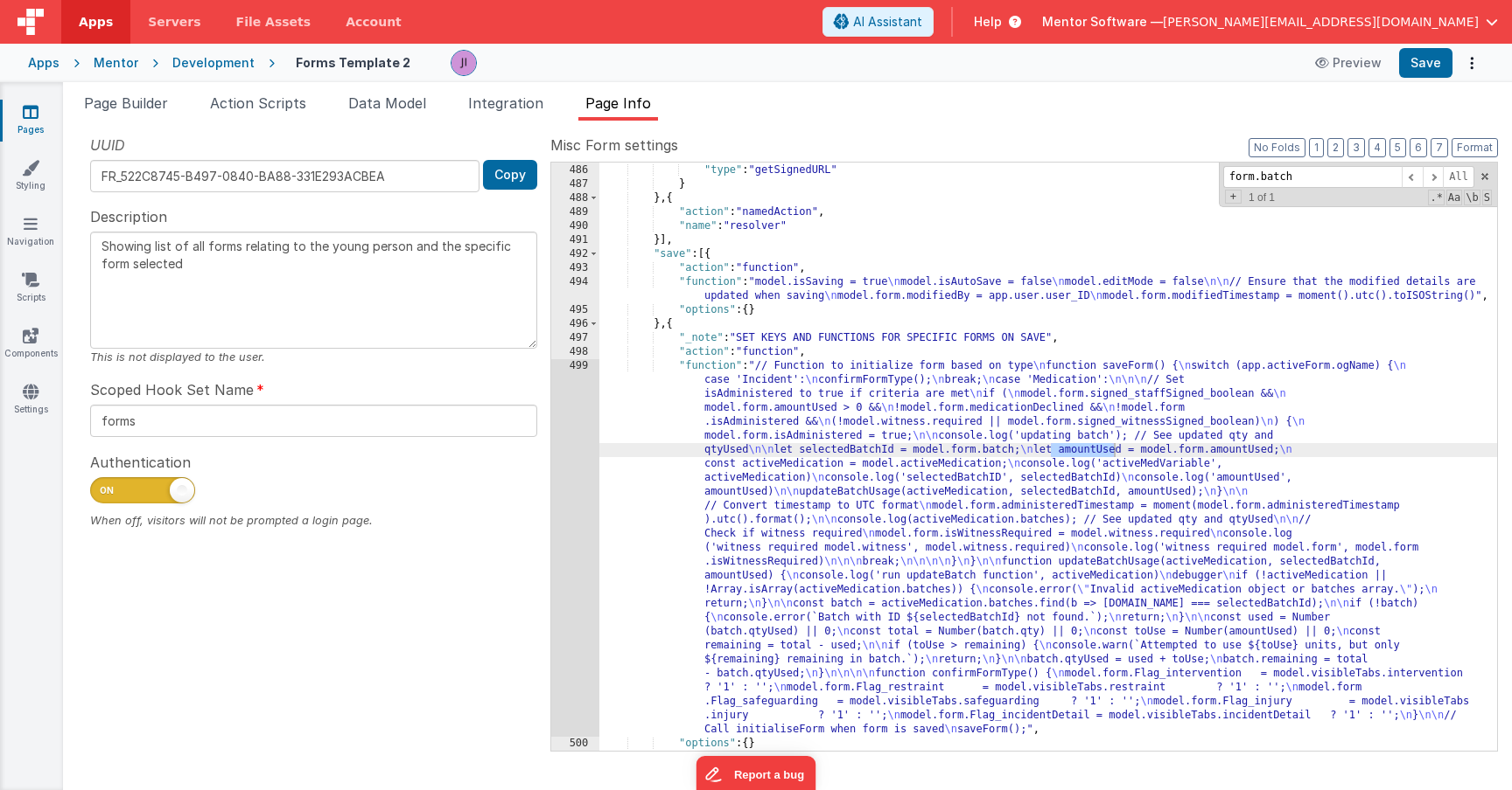
type input "form.batch"
click at [968, 468] on div ""hookSetName" : "uploadFiles" , "type" : "getSignedURL" } } , { "action" : "nam…" at bounding box center [1048, 457] width 897 height 616
click at [898, 443] on div ""hookSetName" : "uploadFiles" , "type" : "getSignedURL" } } , { "action" : "nam…" at bounding box center [1048, 457] width 897 height 616
click at [567, 474] on div "499" at bounding box center [574, 549] width 48 height 378
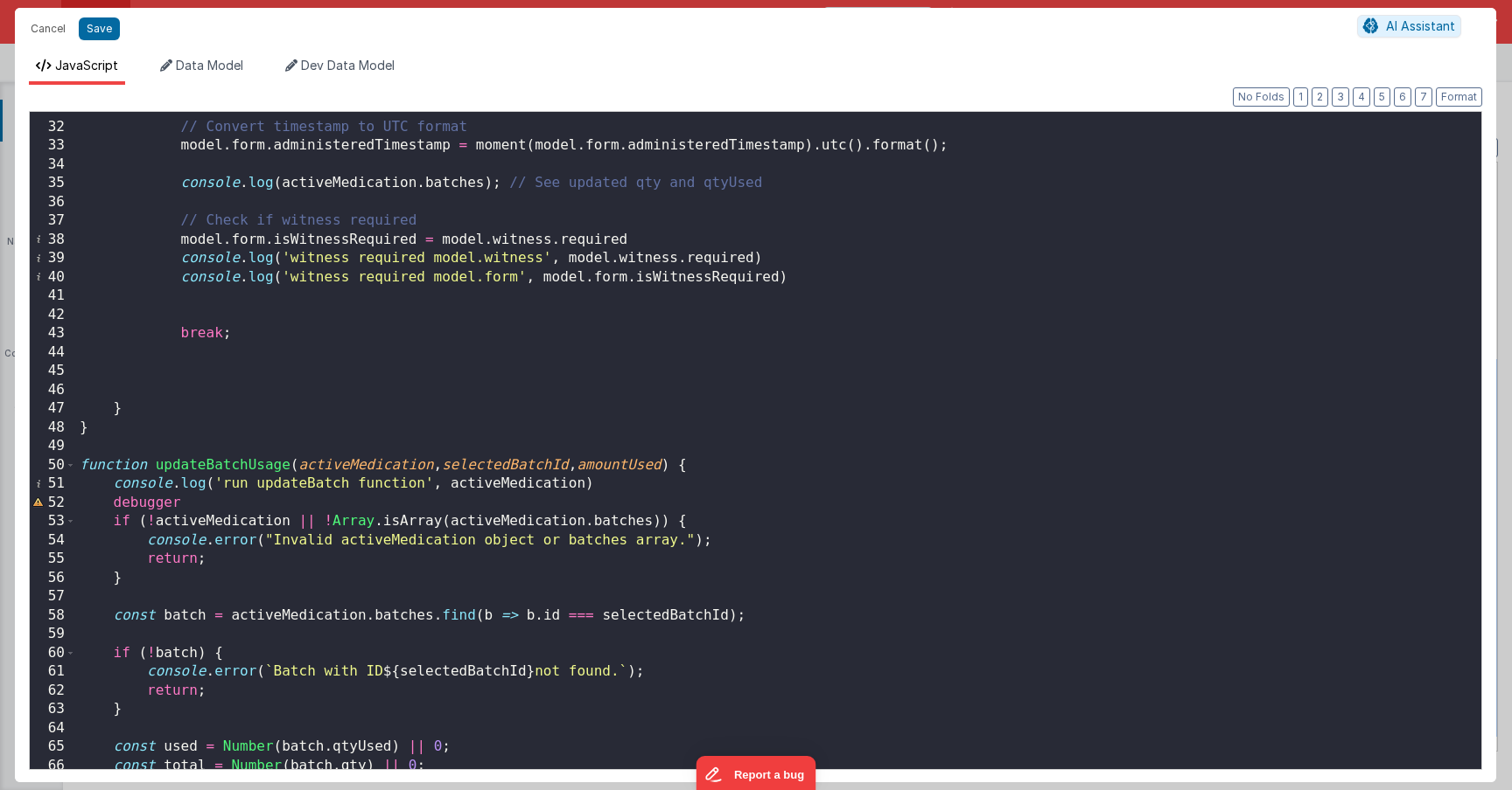
scroll to position [682, 0]
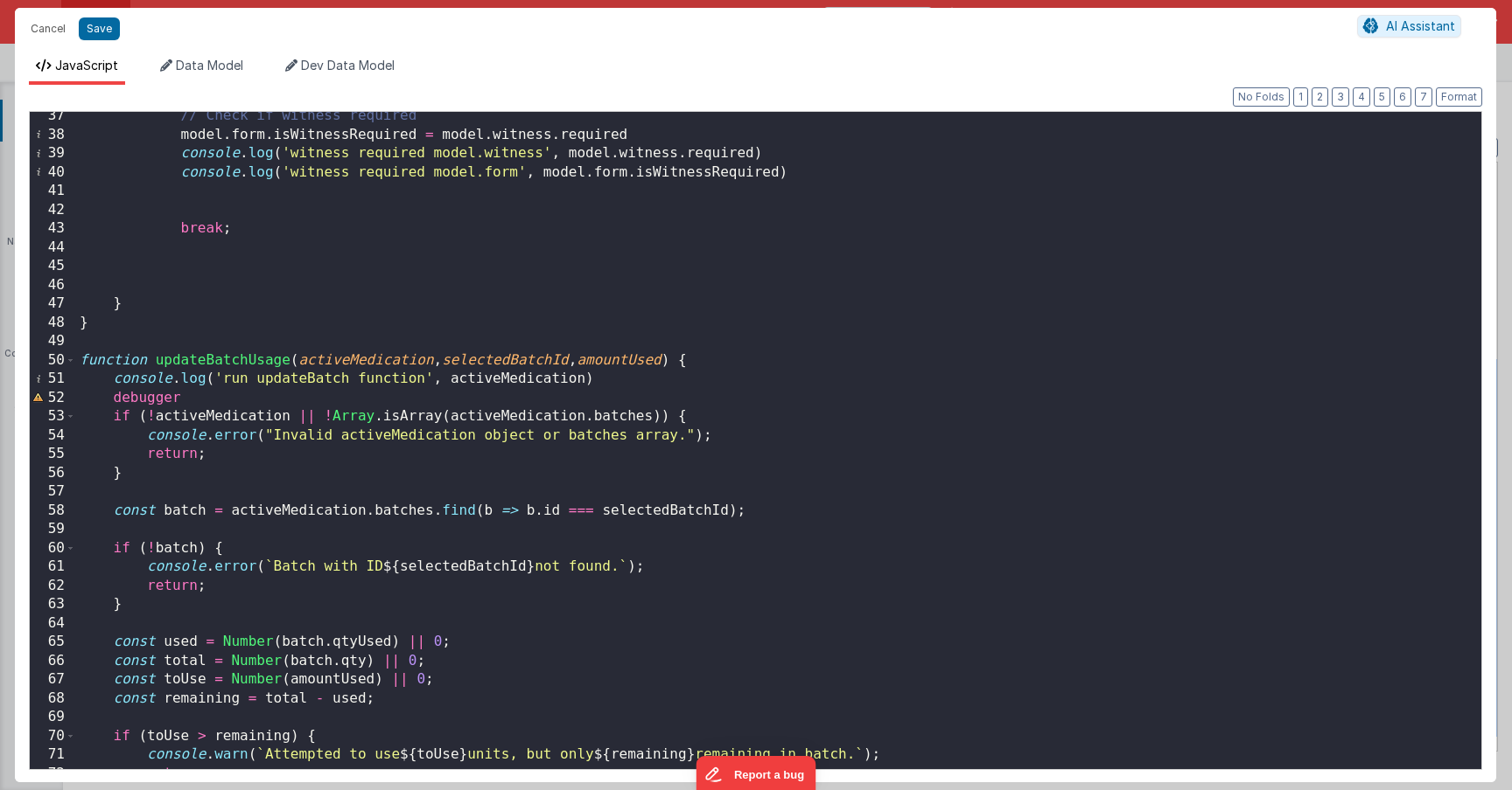
click at [648, 503] on div "// Check if witness required model . form . isWitnessRequired = model . witness…" at bounding box center [772, 455] width 1392 height 695
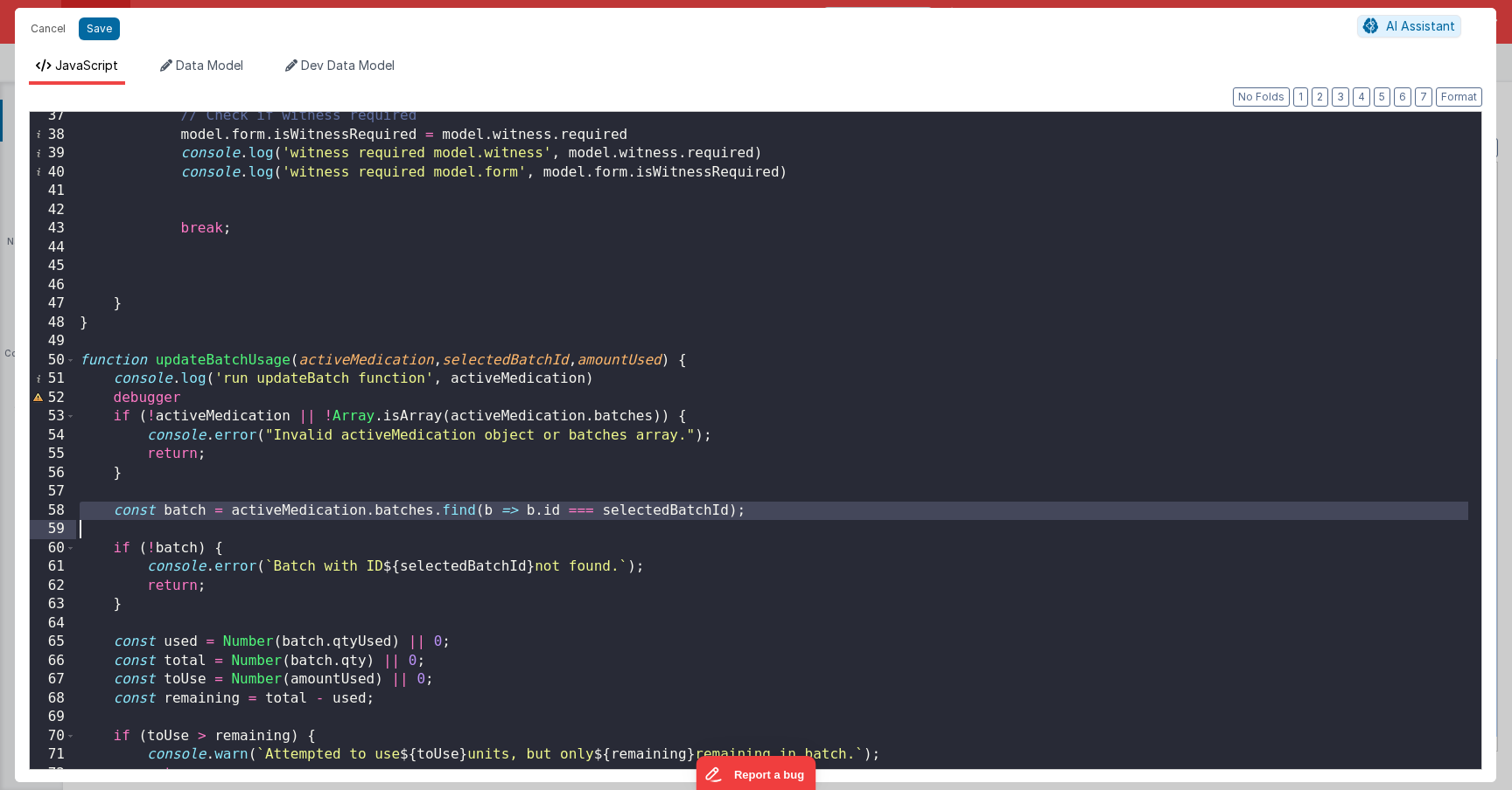
click at [640, 512] on div "// Check if witness required model . form . isWitnessRequired = model . witness…" at bounding box center [772, 455] width 1392 height 695
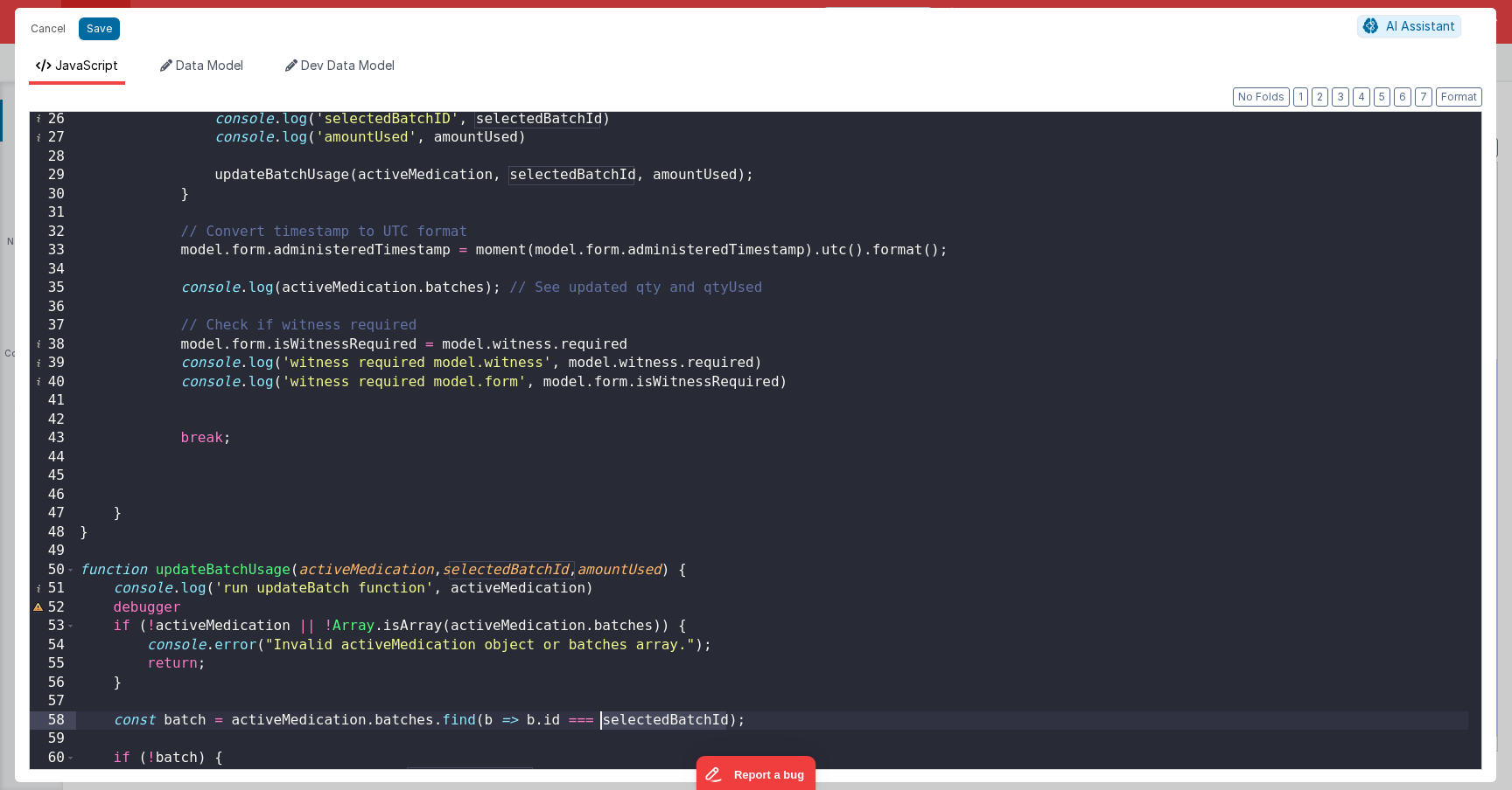
scroll to position [577, 0]
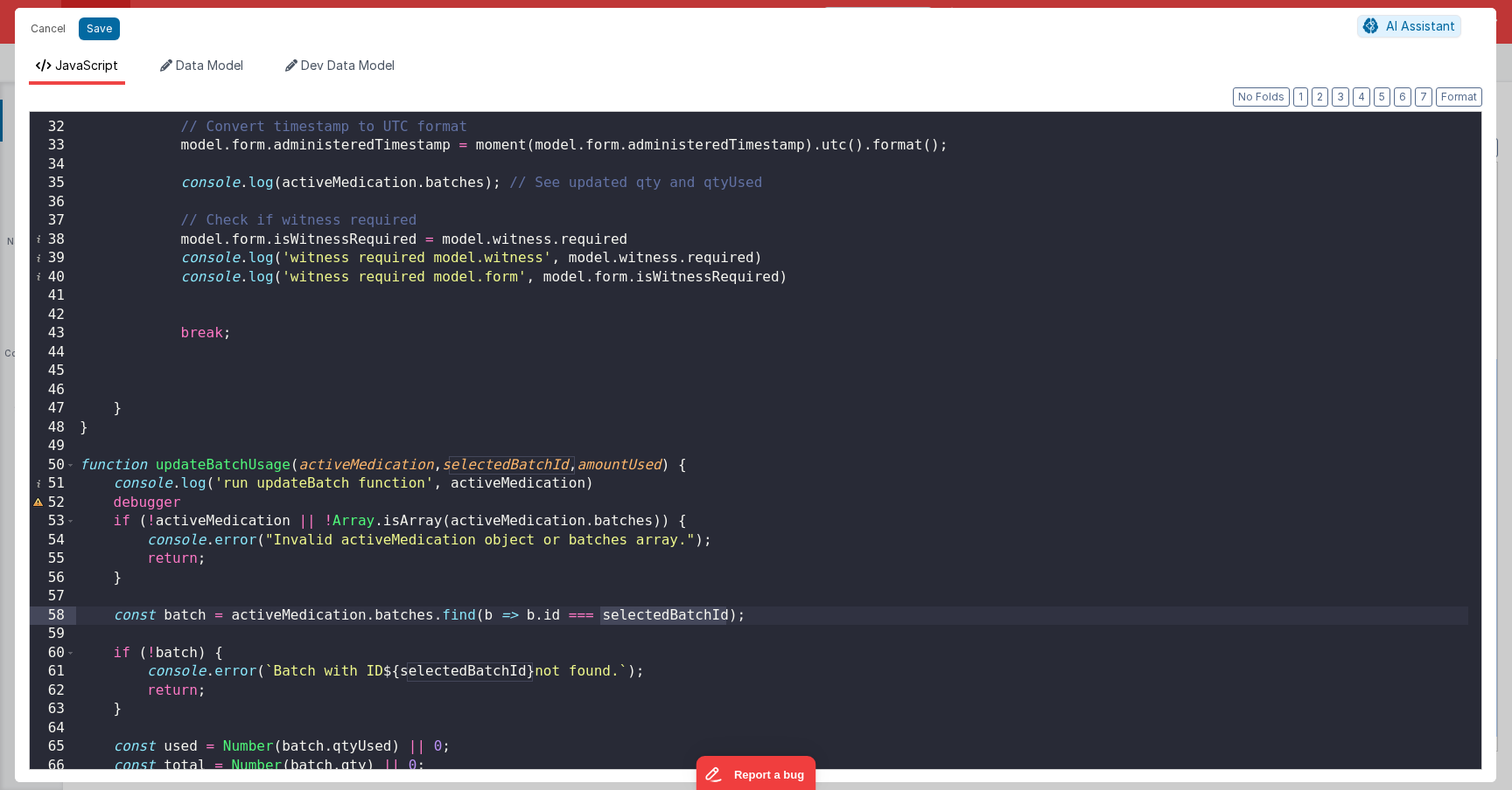
drag, startPoint x: 209, startPoint y: 644, endPoint x: 436, endPoint y: 620, distance: 228.3
click at [210, 643] on div "// Convert timestamp to UTC format model . form . administeredTimestamp = momen…" at bounding box center [772, 446] width 1392 height 695
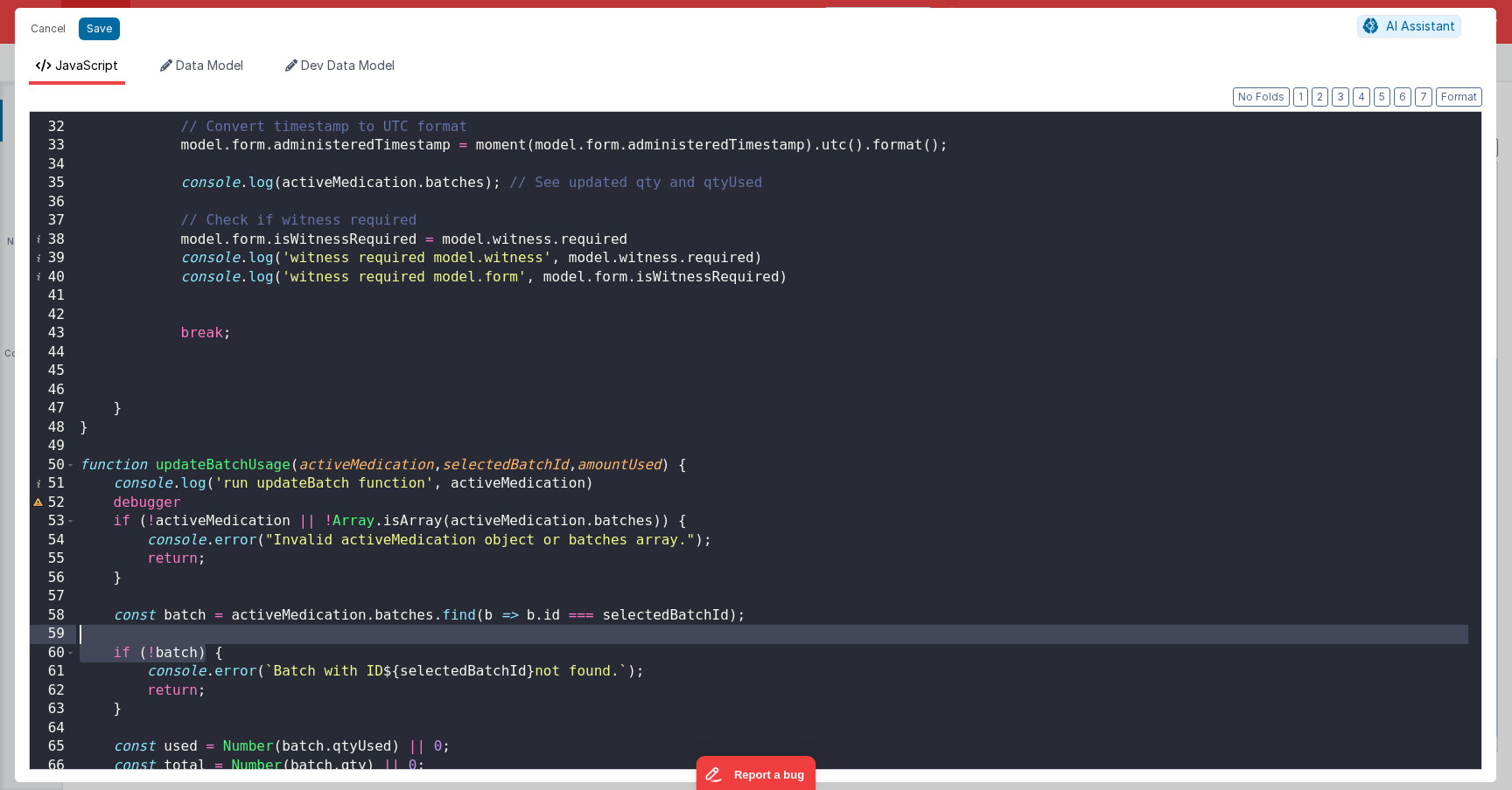
click at [792, 611] on div "// Convert timestamp to UTC format model . form . administeredTimestamp = momen…" at bounding box center [772, 446] width 1392 height 695
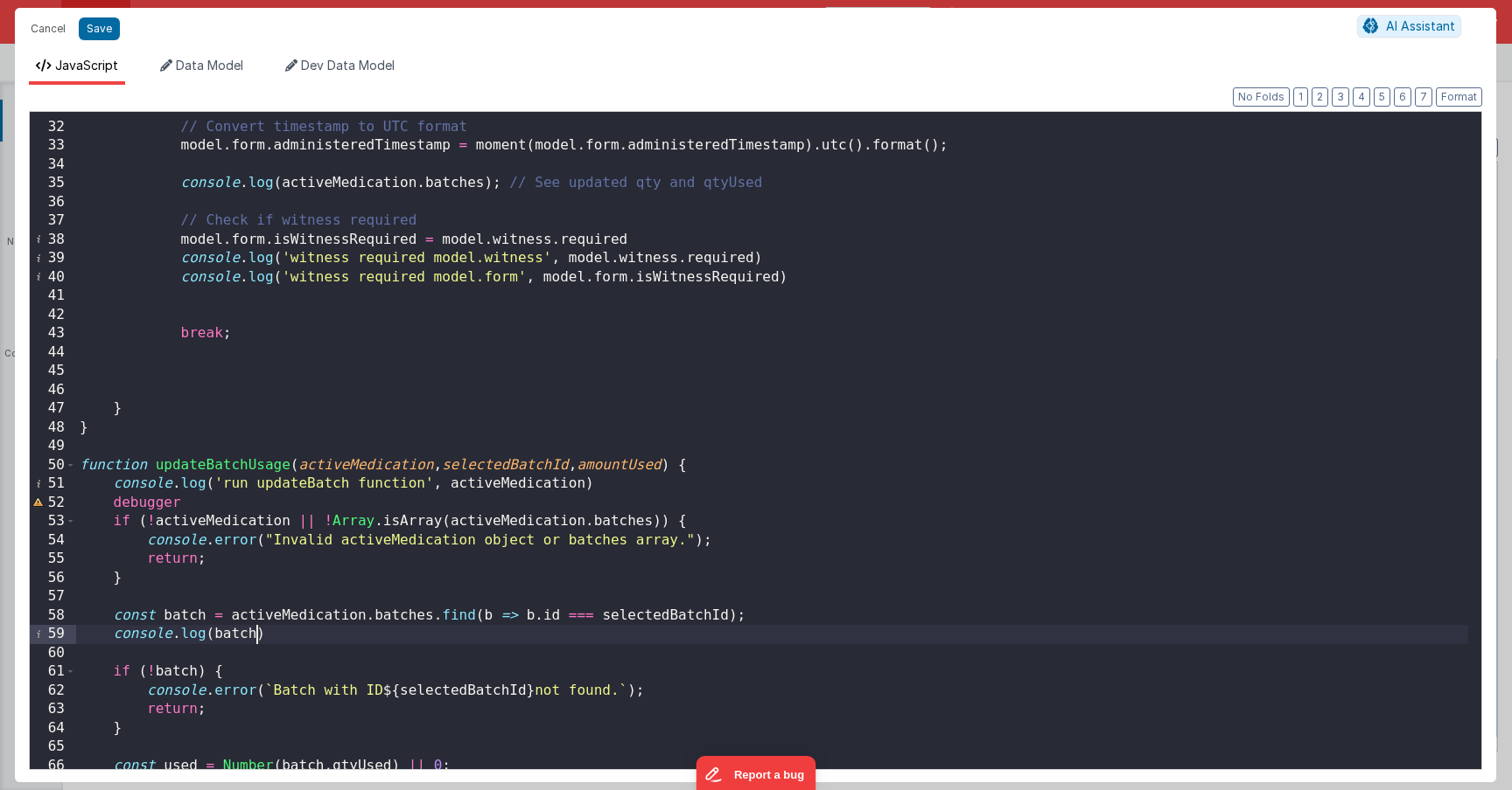
click at [231, 635] on div "// Convert timestamp to UTC format model . form . administeredTimestamp = momen…" at bounding box center [772, 446] width 1392 height 695
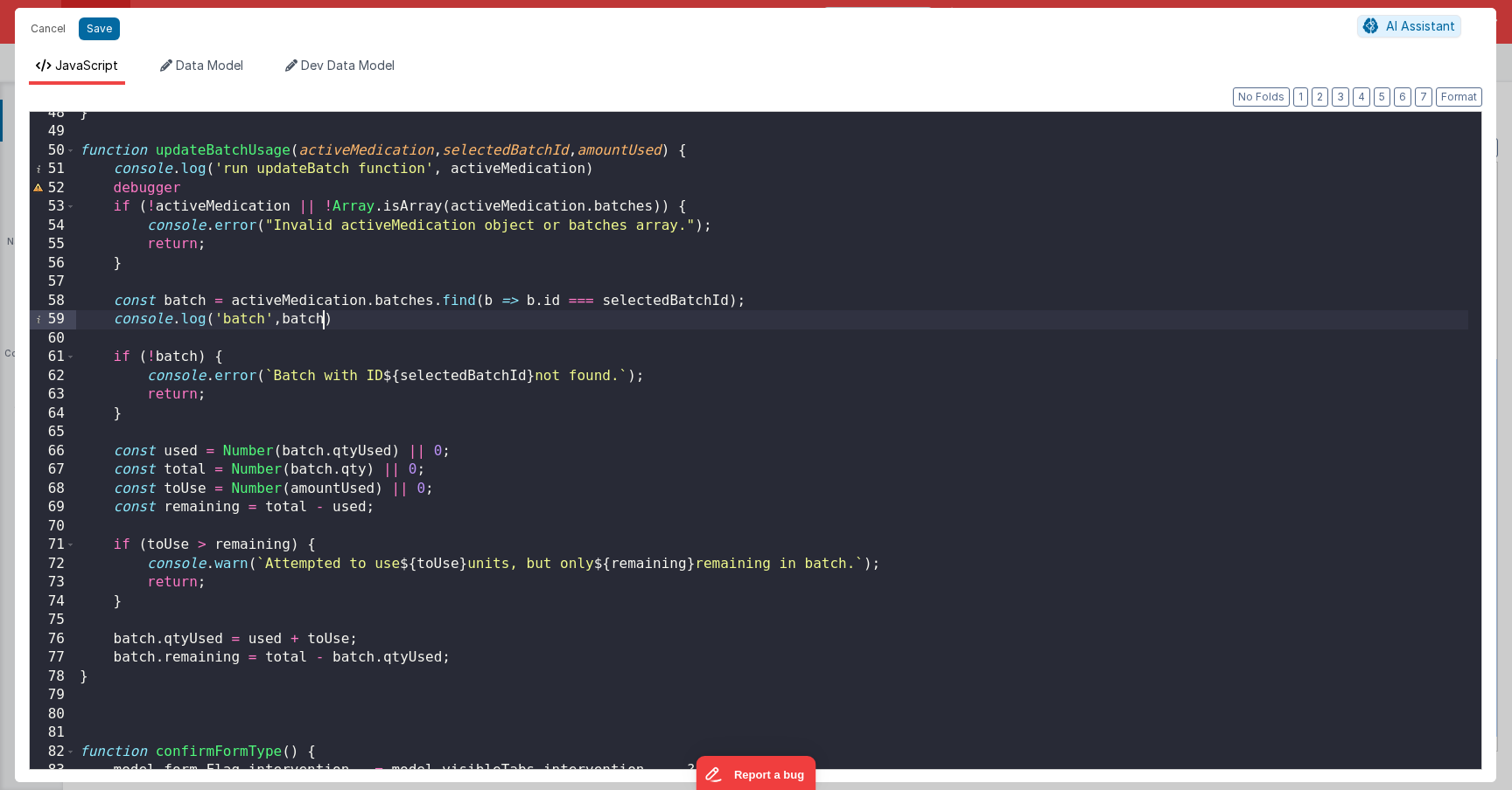
scroll to position [1053, 0]
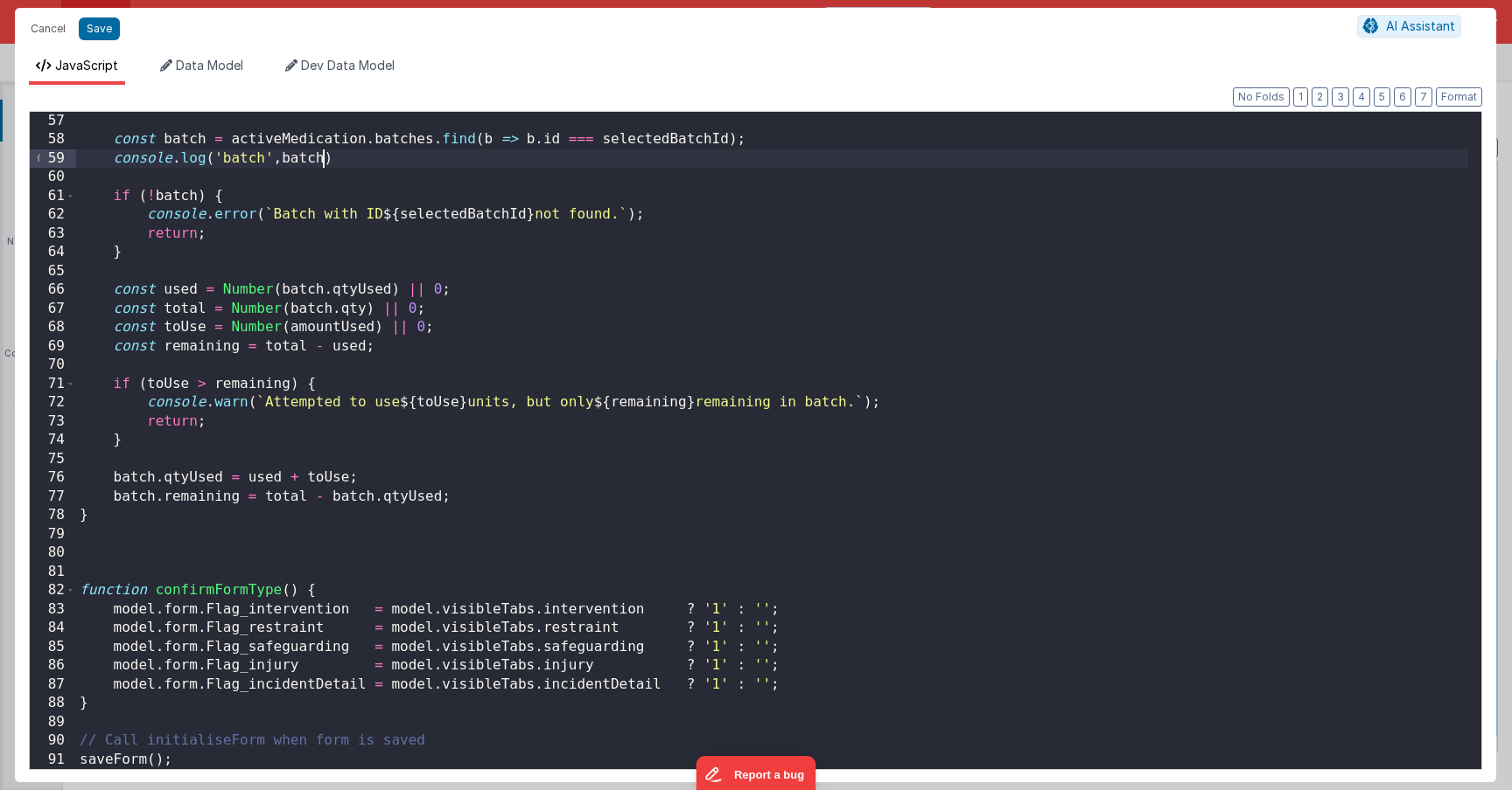
click at [144, 474] on div "const batch = activeMedication . batches . find ( b => b . id === selectedBatch…" at bounding box center [772, 459] width 1392 height 695
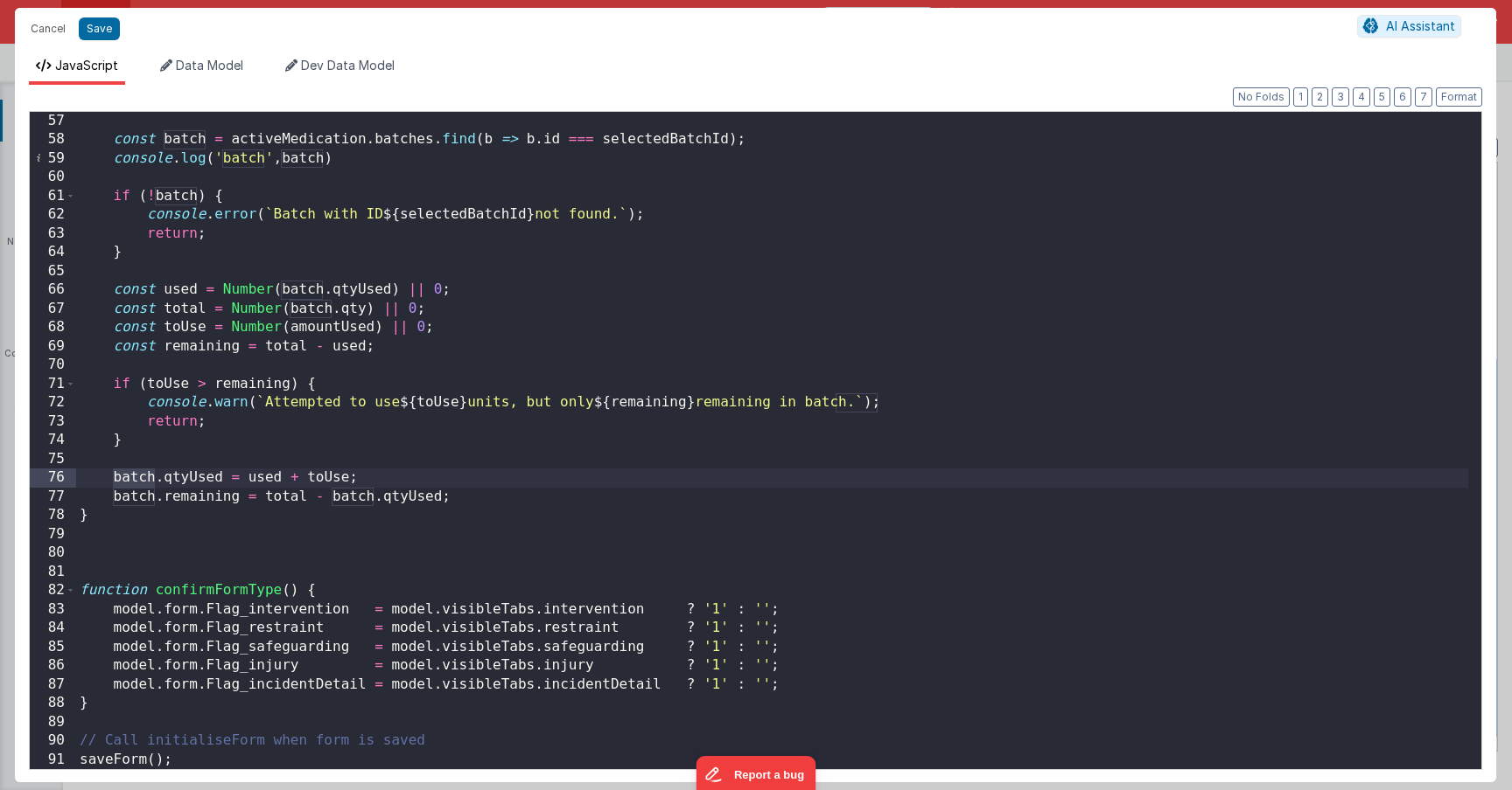
click at [142, 496] on div "const batch = activeMedication . batches . find ( b => b . id === selectedBatch…" at bounding box center [772, 459] width 1392 height 695
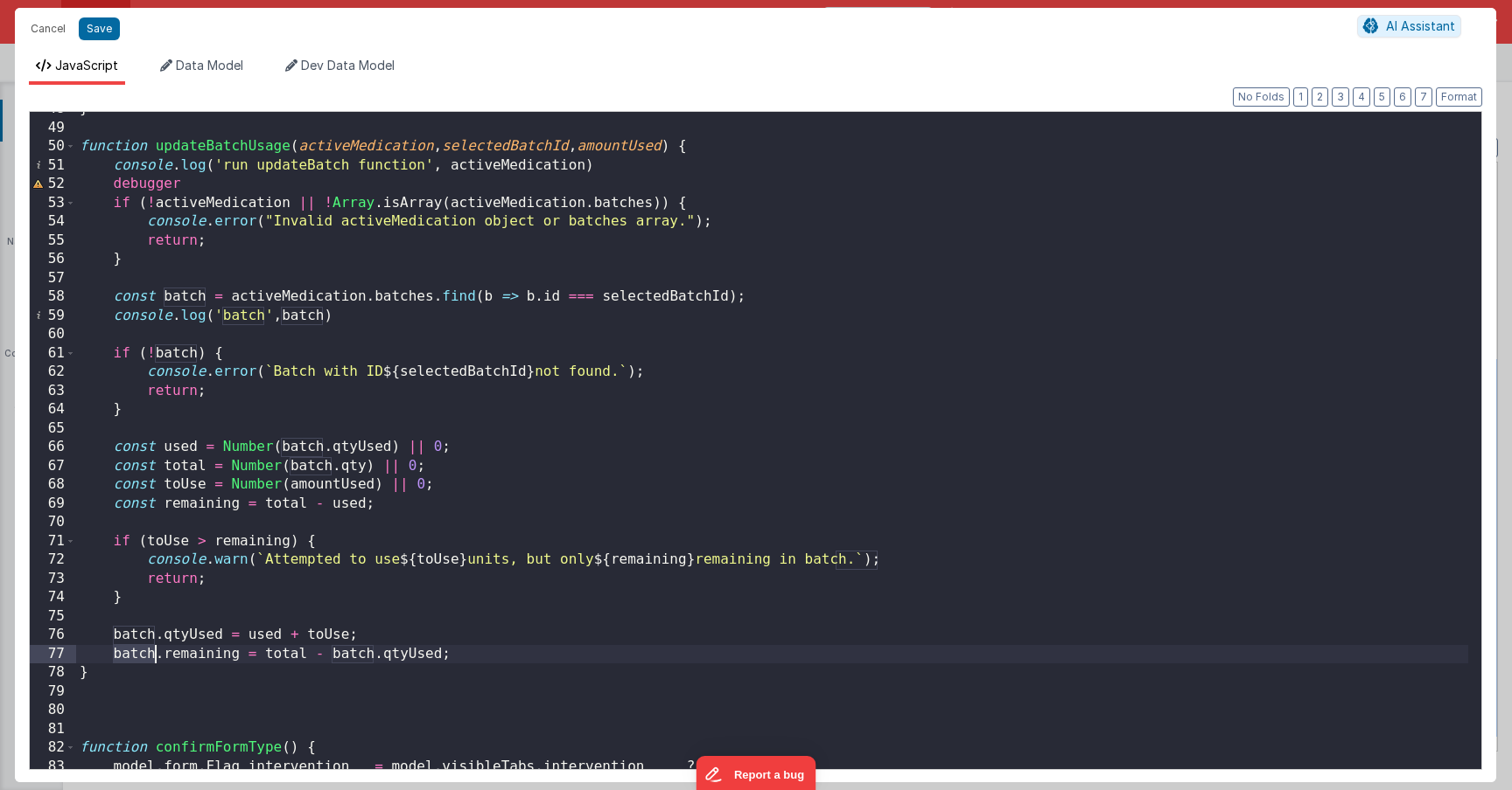
scroll to position [895, 0]
click at [341, 314] on div "} function updateBatchUsage ( activeMedication , selectedBatchId , amountUsed )…" at bounding box center [772, 447] width 1392 height 695
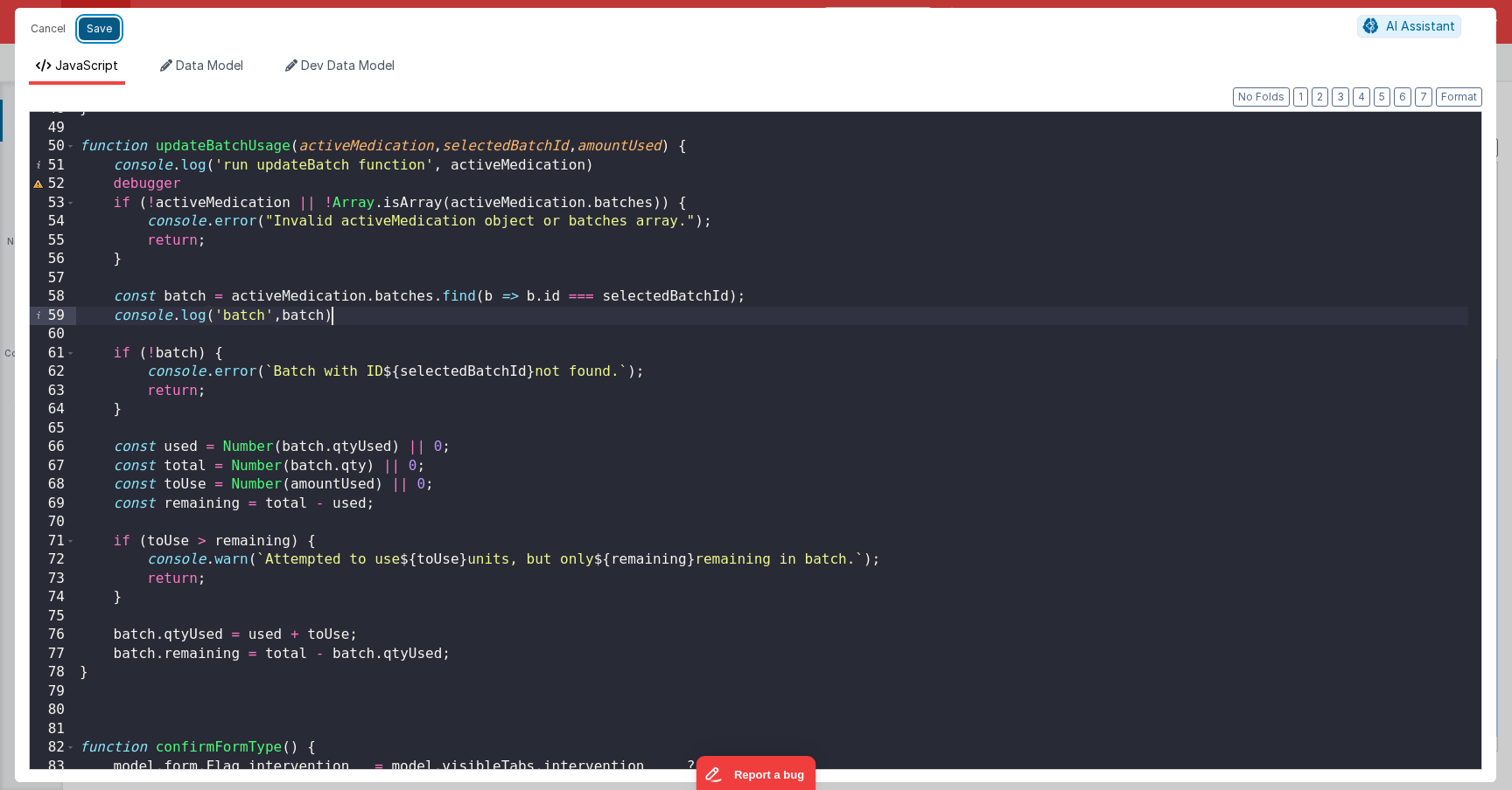
click at [109, 28] on button "Save" at bounding box center [100, 29] width 41 height 23
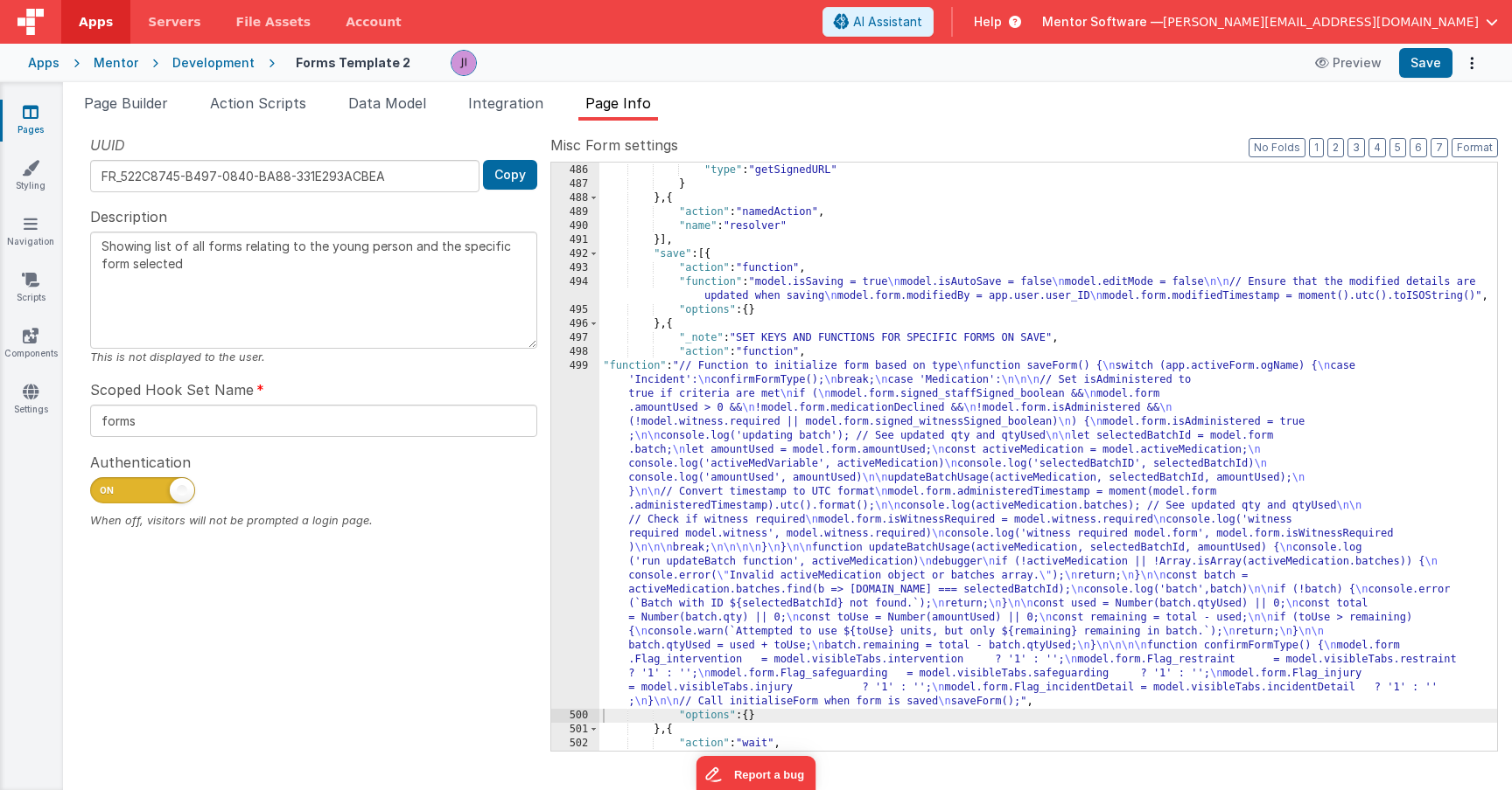
click at [1435, 83] on div "Page Builder Action Scripts Data Model Integration Page Info Snippet Library Na…" at bounding box center [787, 437] width 1448 height 708
click at [1432, 72] on button "Save" at bounding box center [1425, 63] width 54 height 30
click at [638, 458] on div ""hookSetName" : "uploadFiles" , "type" : "getSignedURL" } } , { "action" : "nam…" at bounding box center [1048, 457] width 897 height 616
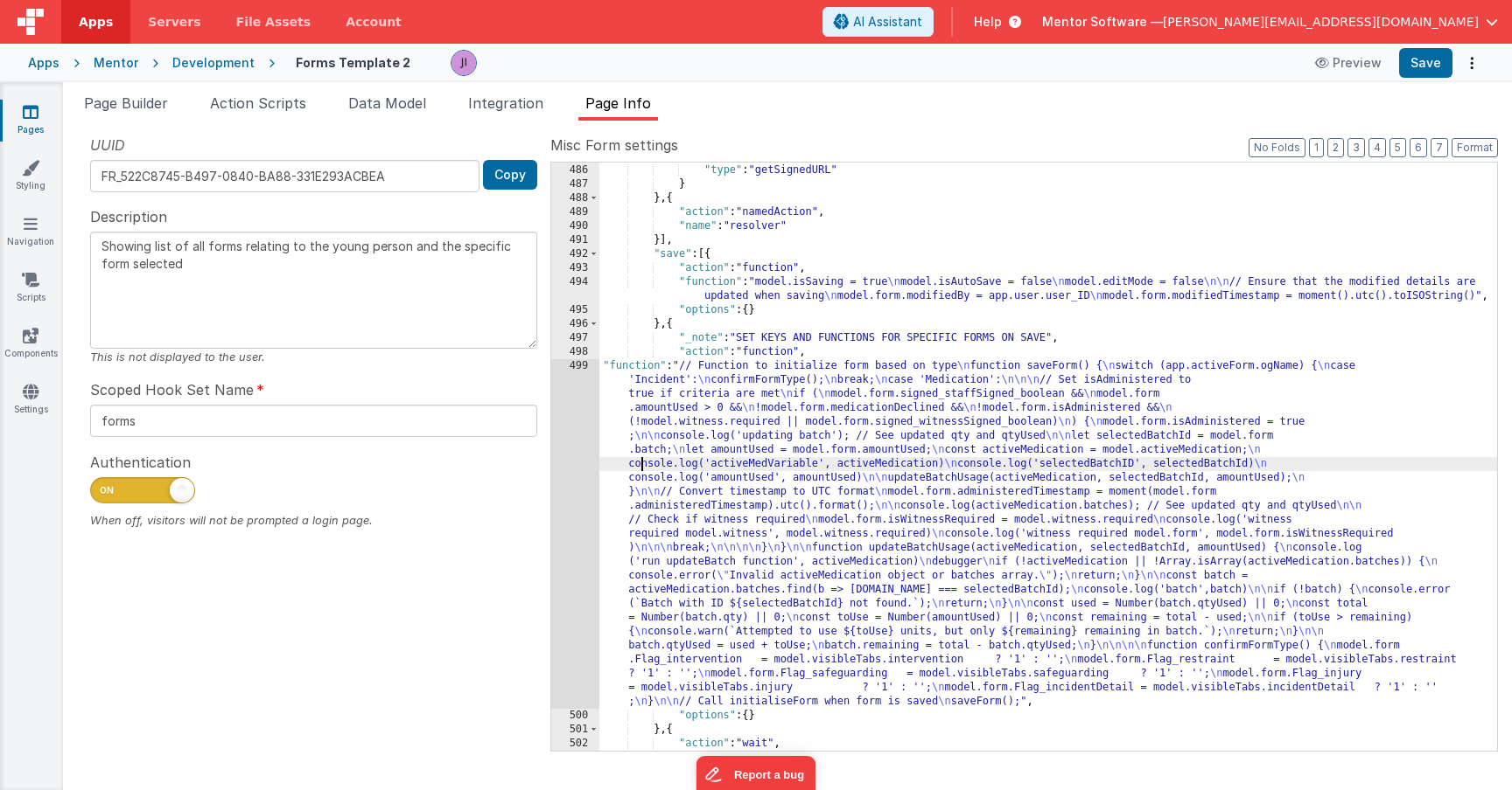
click at [576, 452] on div "499" at bounding box center [574, 534] width 48 height 349
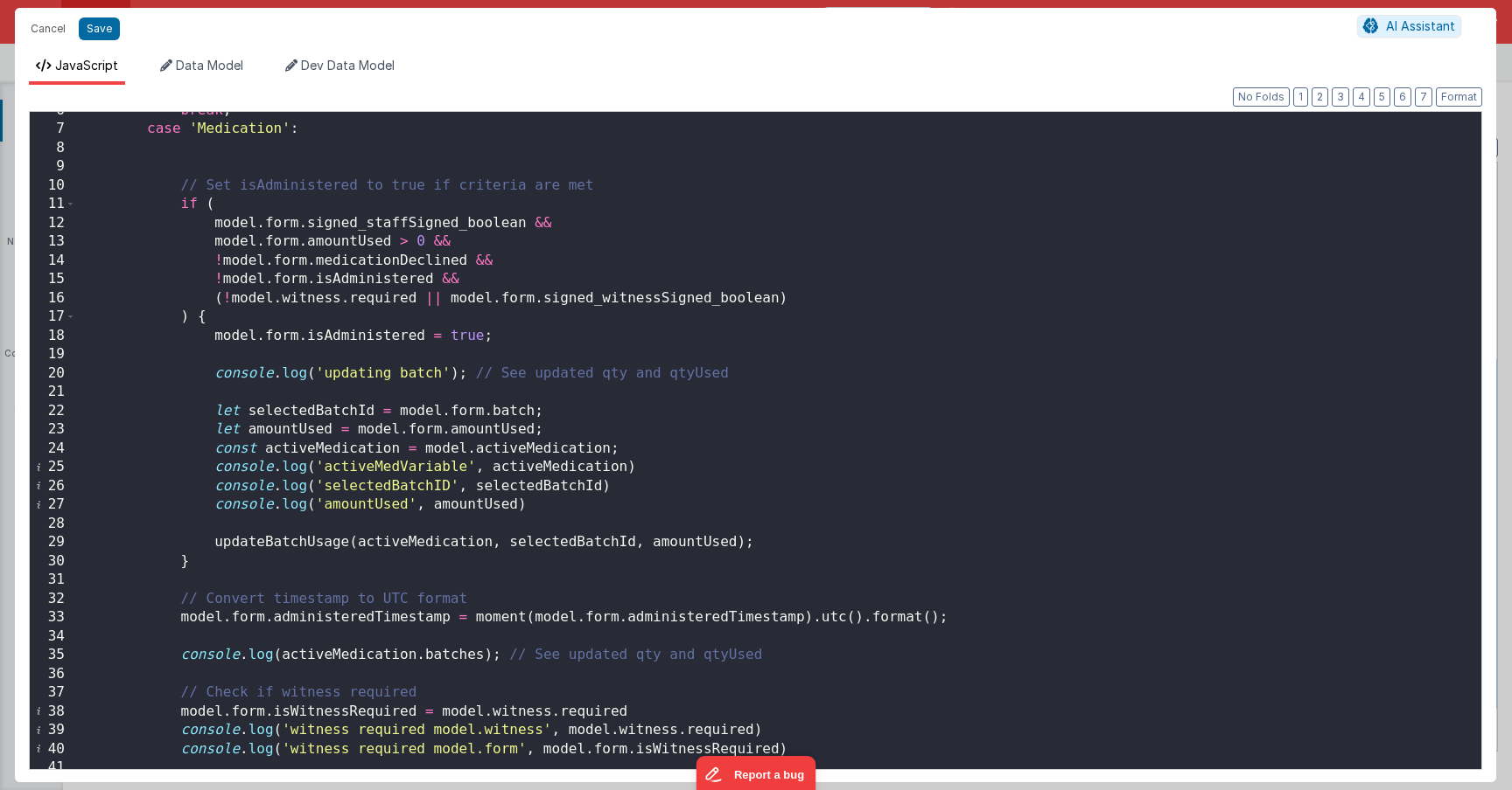
scroll to position [158, 0]
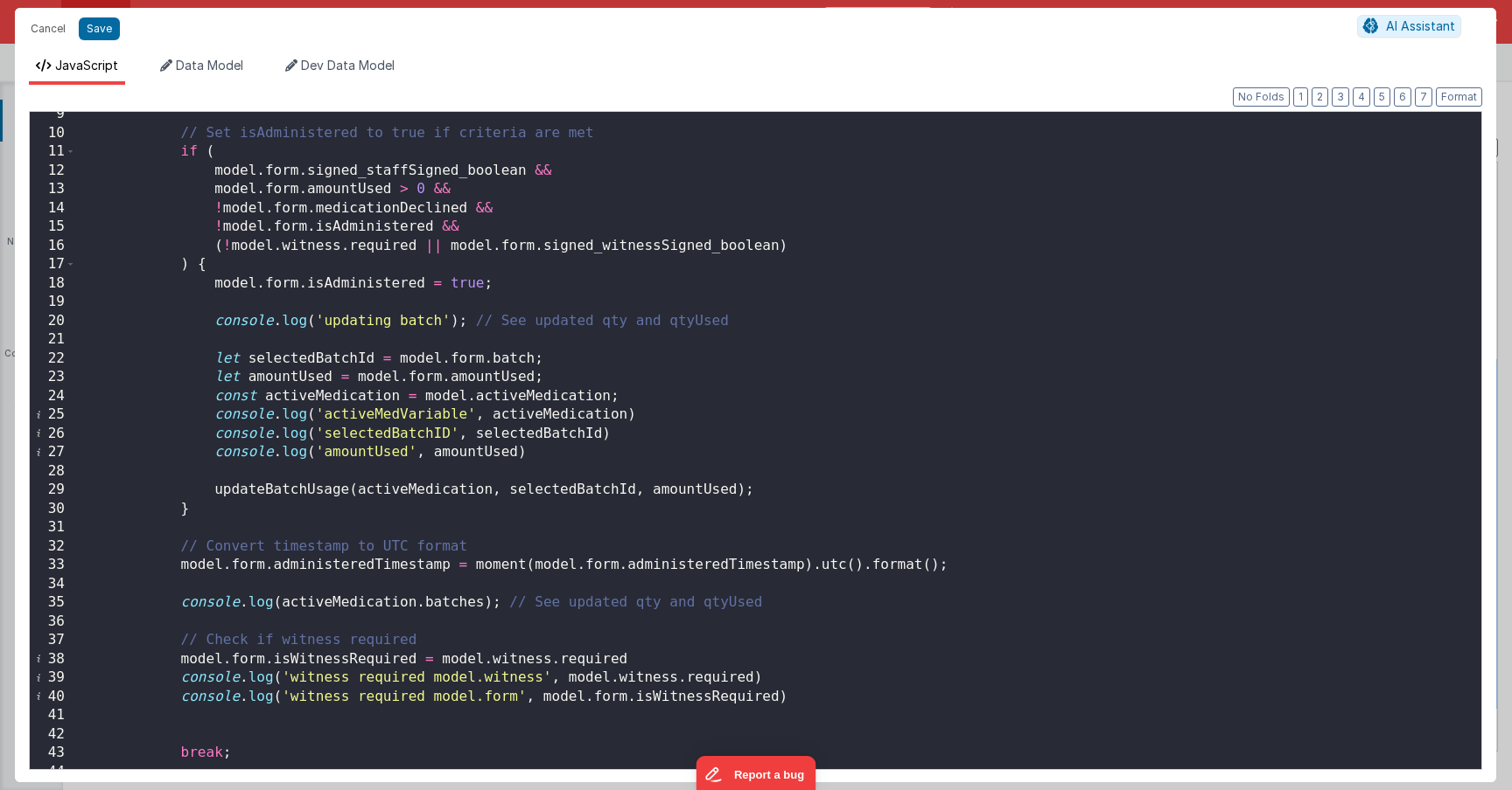
click at [189, 629] on div "// Set isAdministered to true if criteria are met if ( model . form . signed_st…" at bounding box center [772, 453] width 1392 height 695
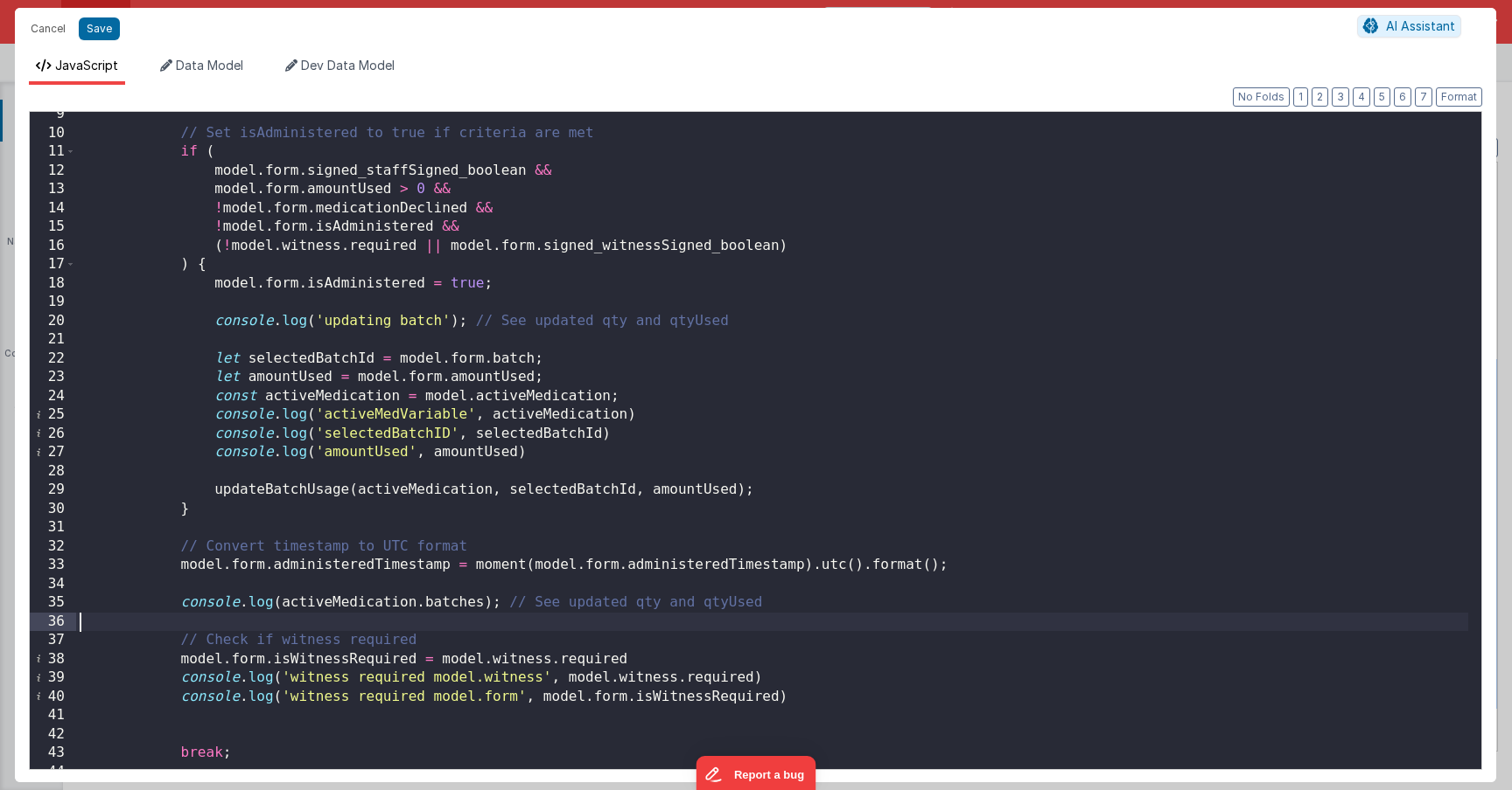
click at [190, 627] on div "// Set isAdministered to true if criteria are met if ( model . form . signed_st…" at bounding box center [772, 453] width 1392 height 695
click at [185, 611] on div "// Set isAdministered to true if criteria are met if ( model . form . signed_st…" at bounding box center [772, 453] width 1392 height 695
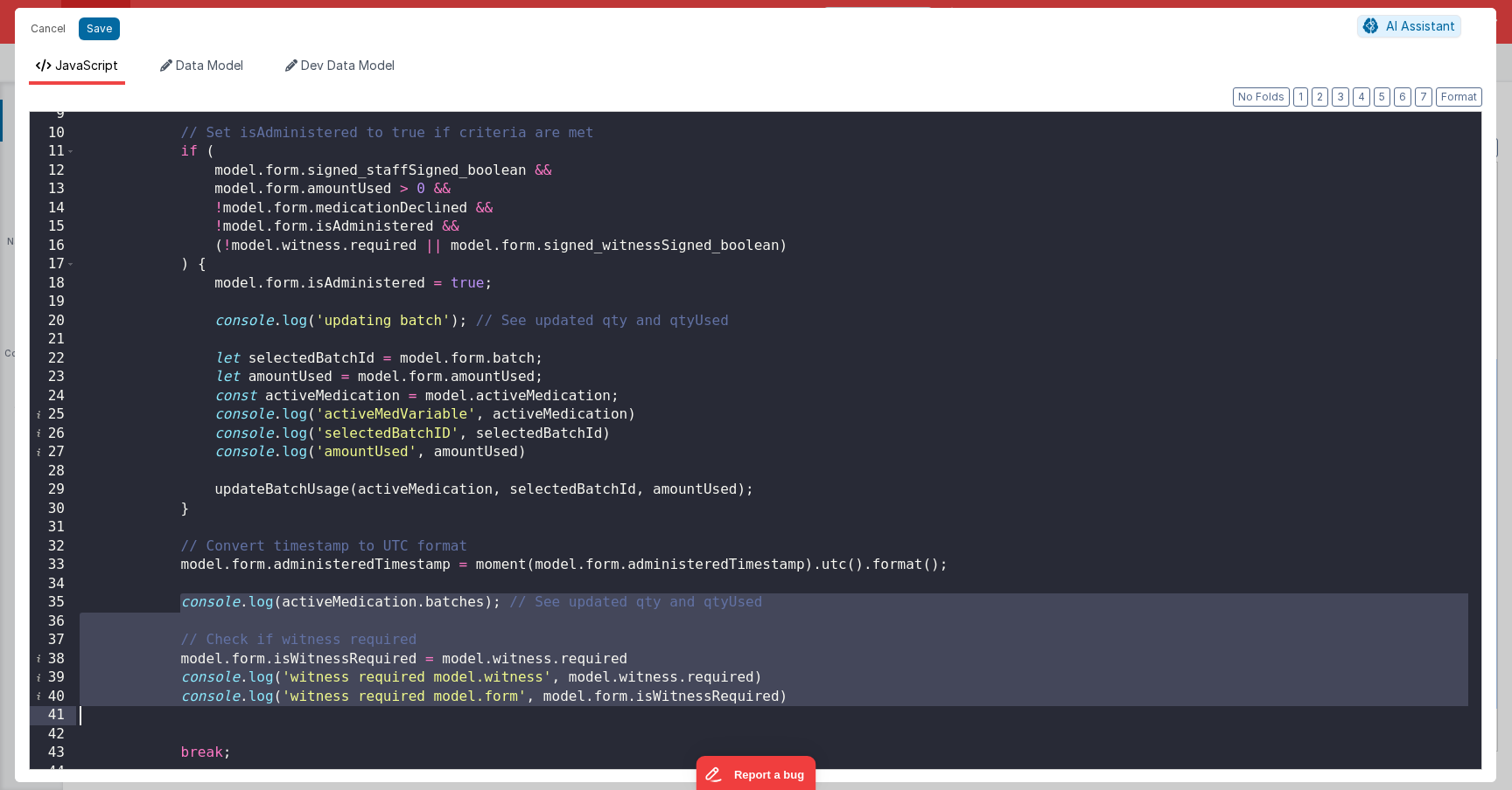
drag, startPoint x: 182, startPoint y: 606, endPoint x: 794, endPoint y: 707, distance: 620.3
click at [794, 707] on div "// Set isAdministered to true if criteria are met if ( model . form . signed_st…" at bounding box center [772, 453] width 1392 height 695
click at [365, 664] on div "// Set isAdministered to true if criteria are met if ( model . form . signed_st…" at bounding box center [772, 453] width 1392 height 695
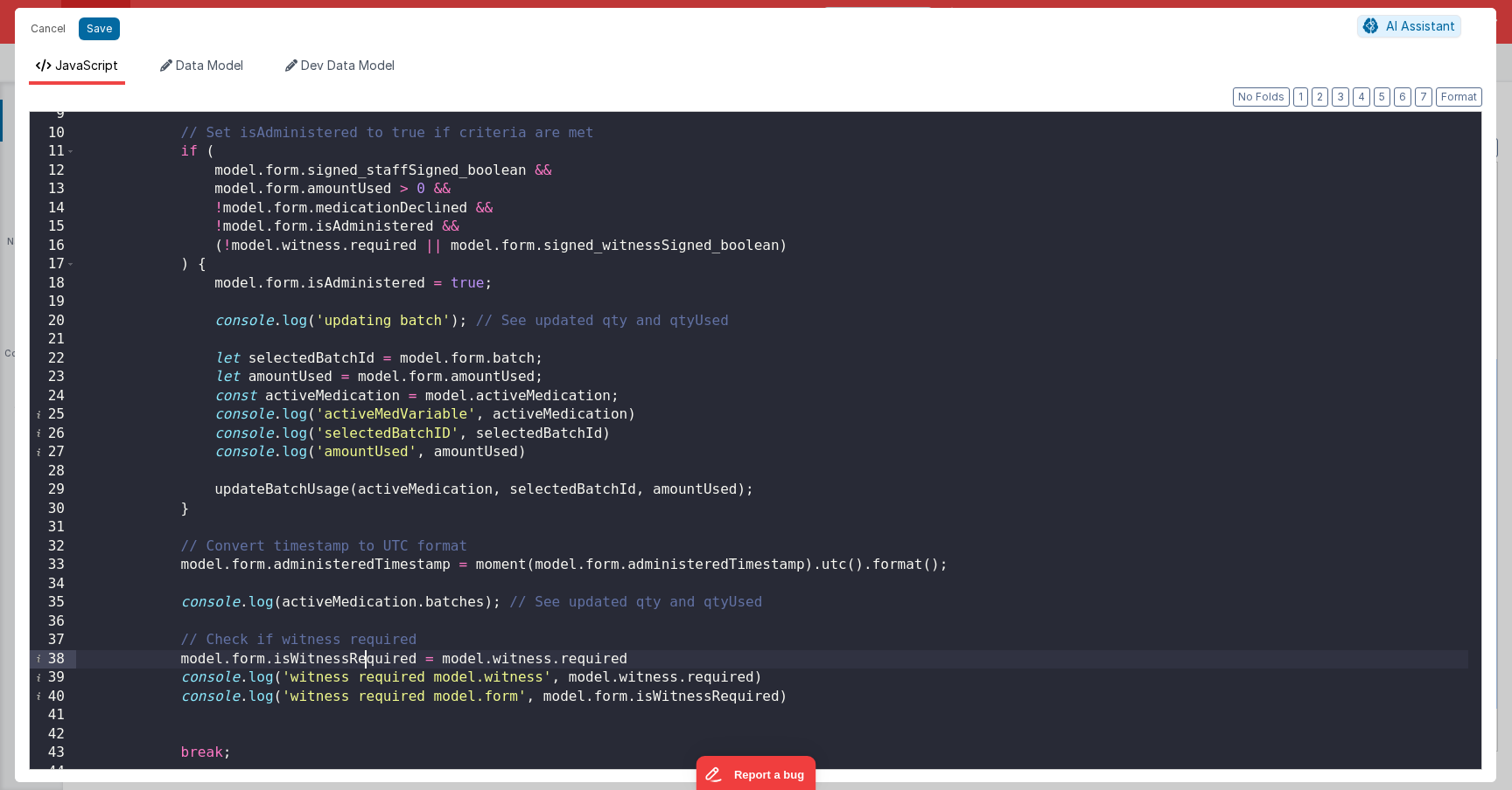
click at [429, 608] on div "// Set isAdministered to true if criteria are met if ( model . form . signed_st…" at bounding box center [772, 453] width 1392 height 695
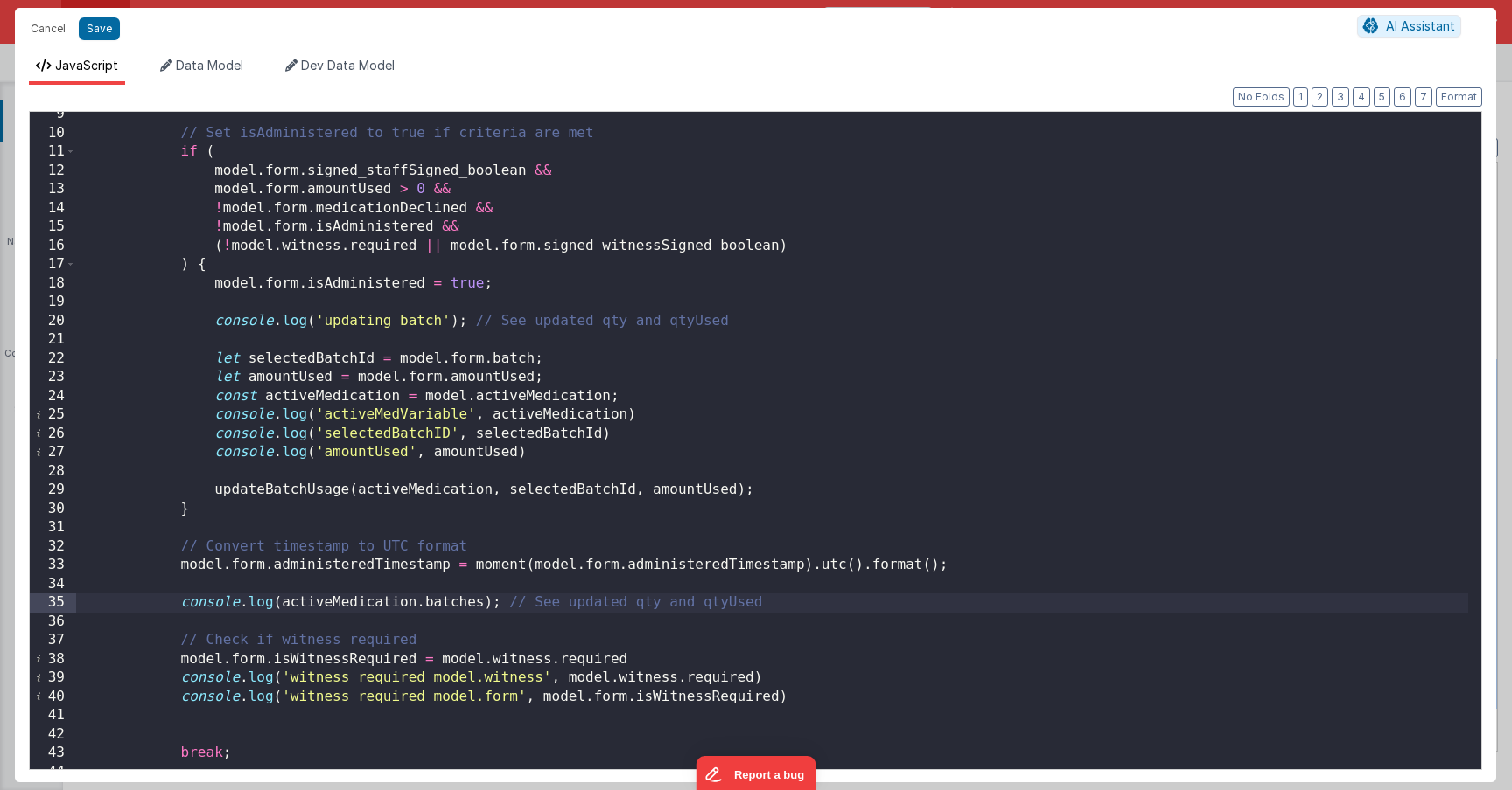
click at [183, 601] on div "// Set isAdministered to true if criteria are met if ( model . form . signed_st…" at bounding box center [772, 453] width 1392 height 695
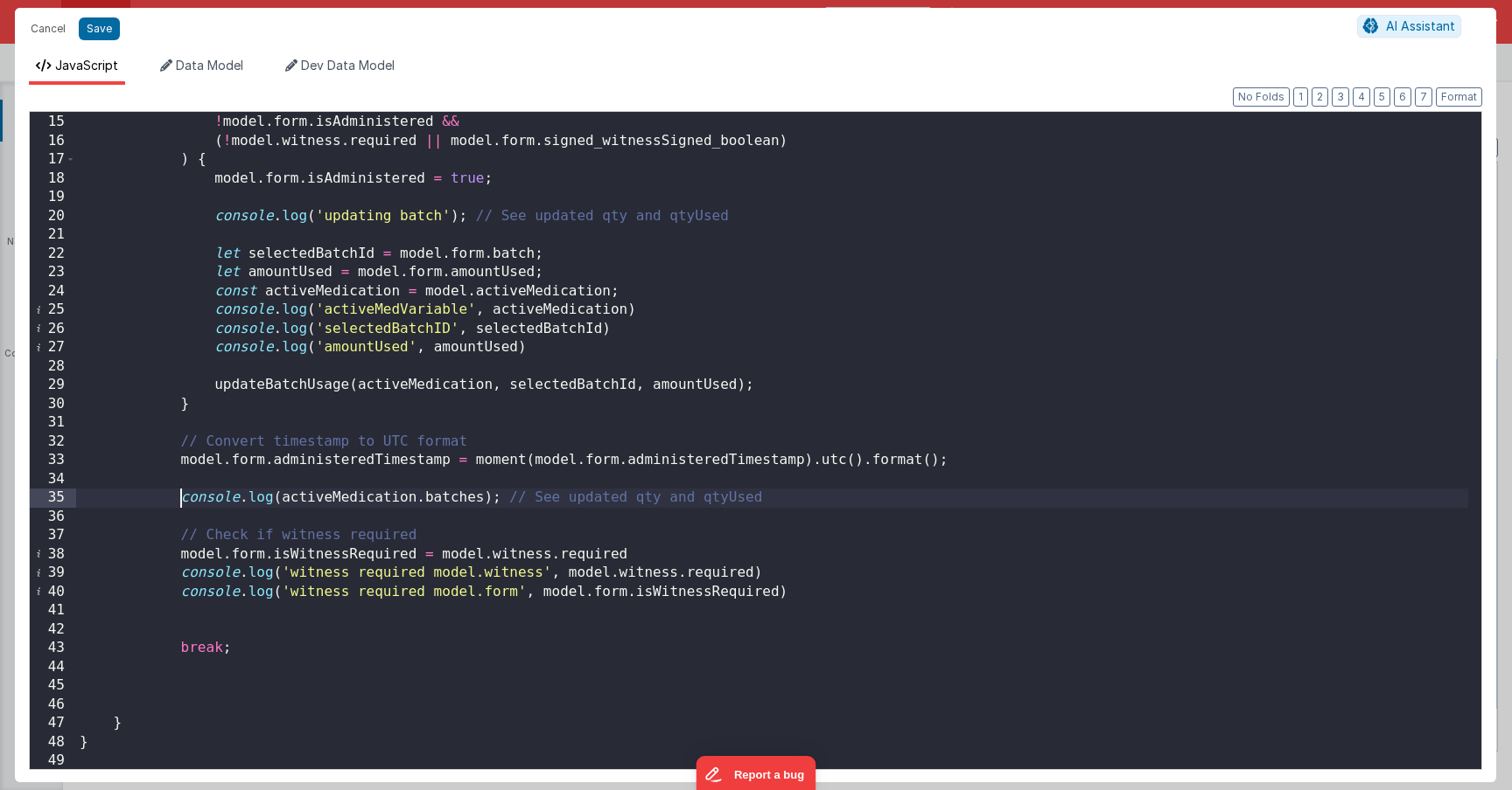
scroll to position [315, 0]
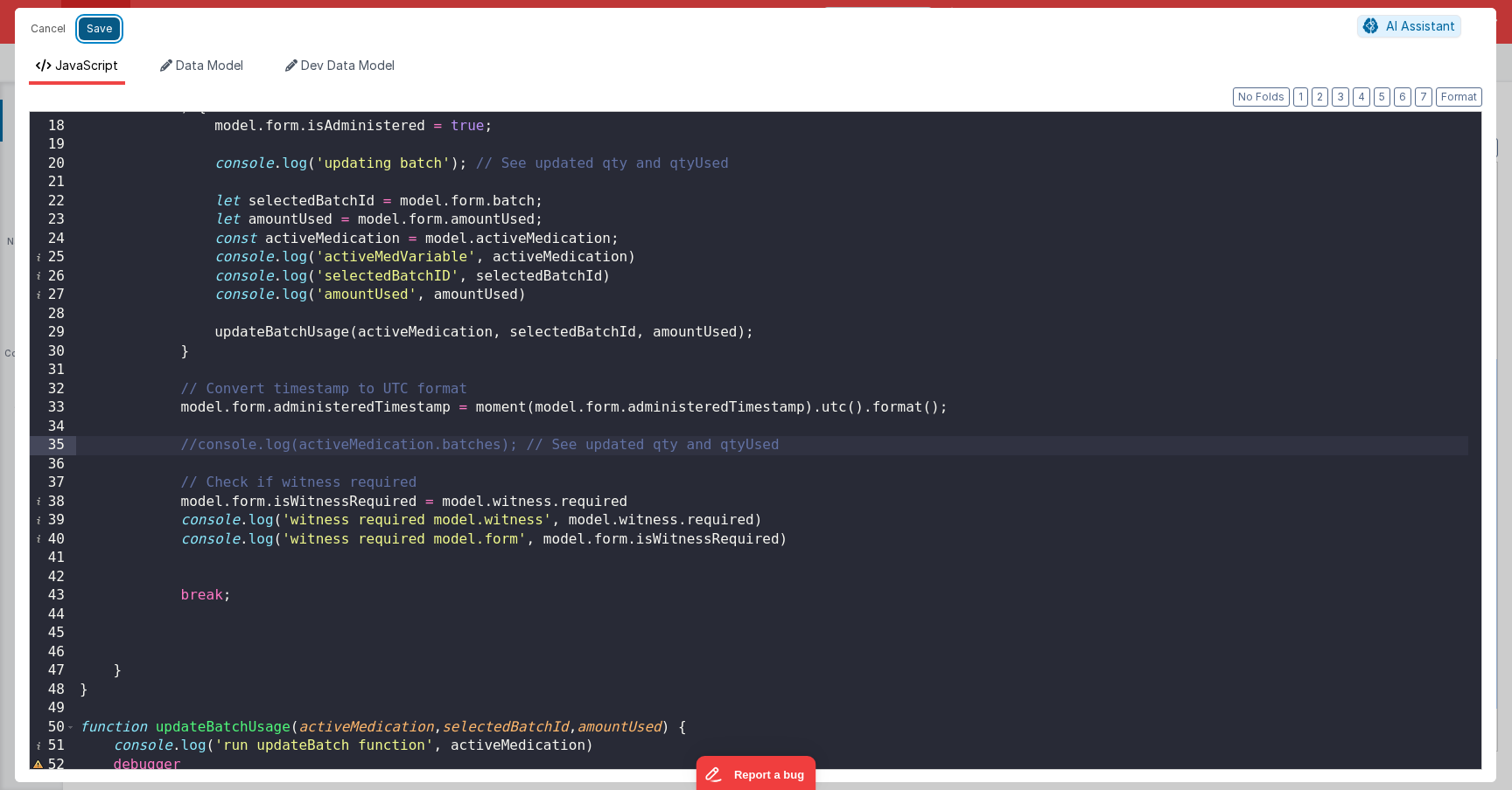
click at [92, 31] on button "Save" at bounding box center [100, 29] width 41 height 23
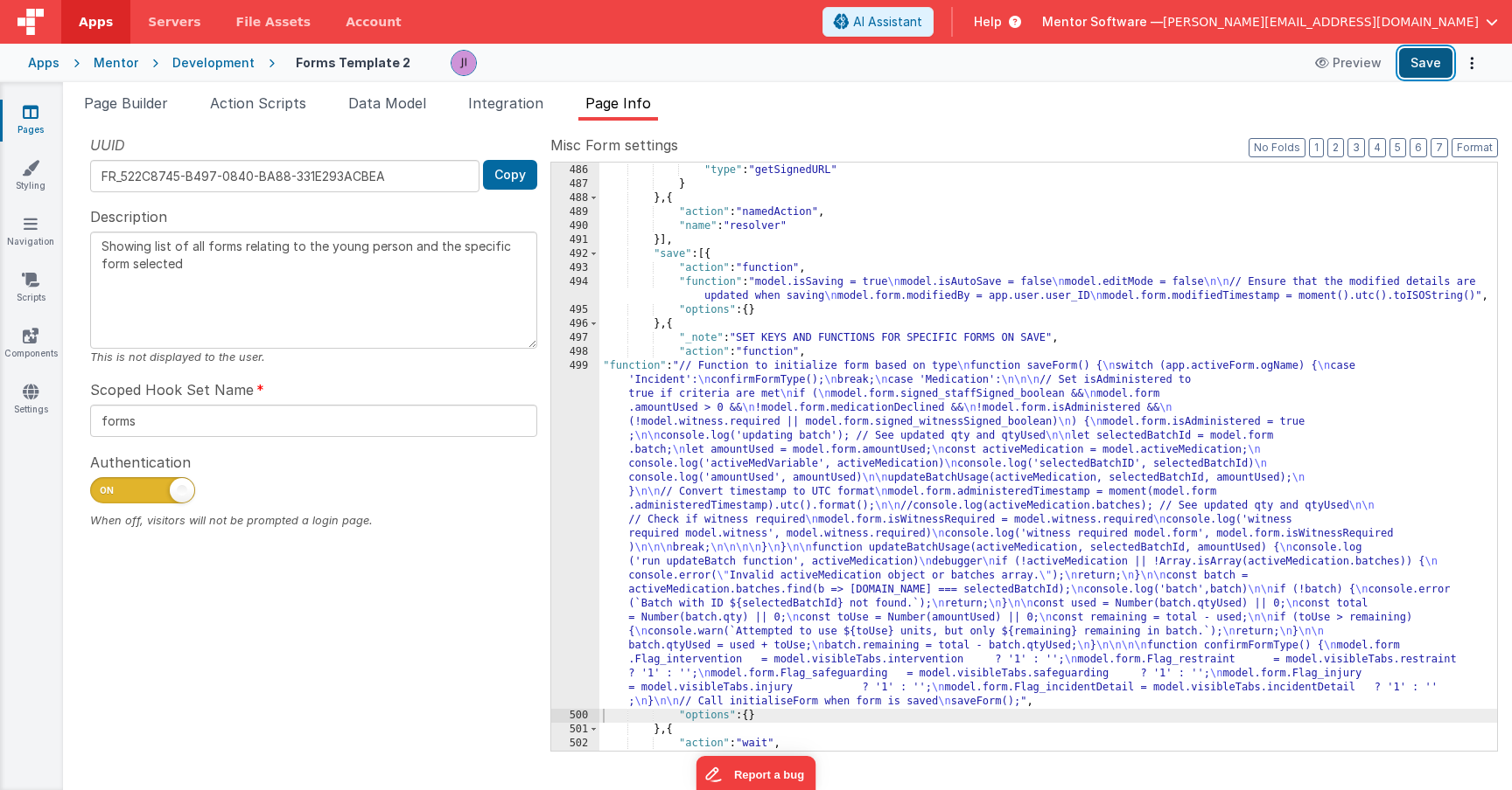
click at [1450, 56] on button "Save" at bounding box center [1425, 63] width 54 height 30
click at [635, 461] on div ""hookSetName" : "uploadFiles" , "type" : "getSignedURL" } } , { "action" : "nam…" at bounding box center [1048, 457] width 897 height 616
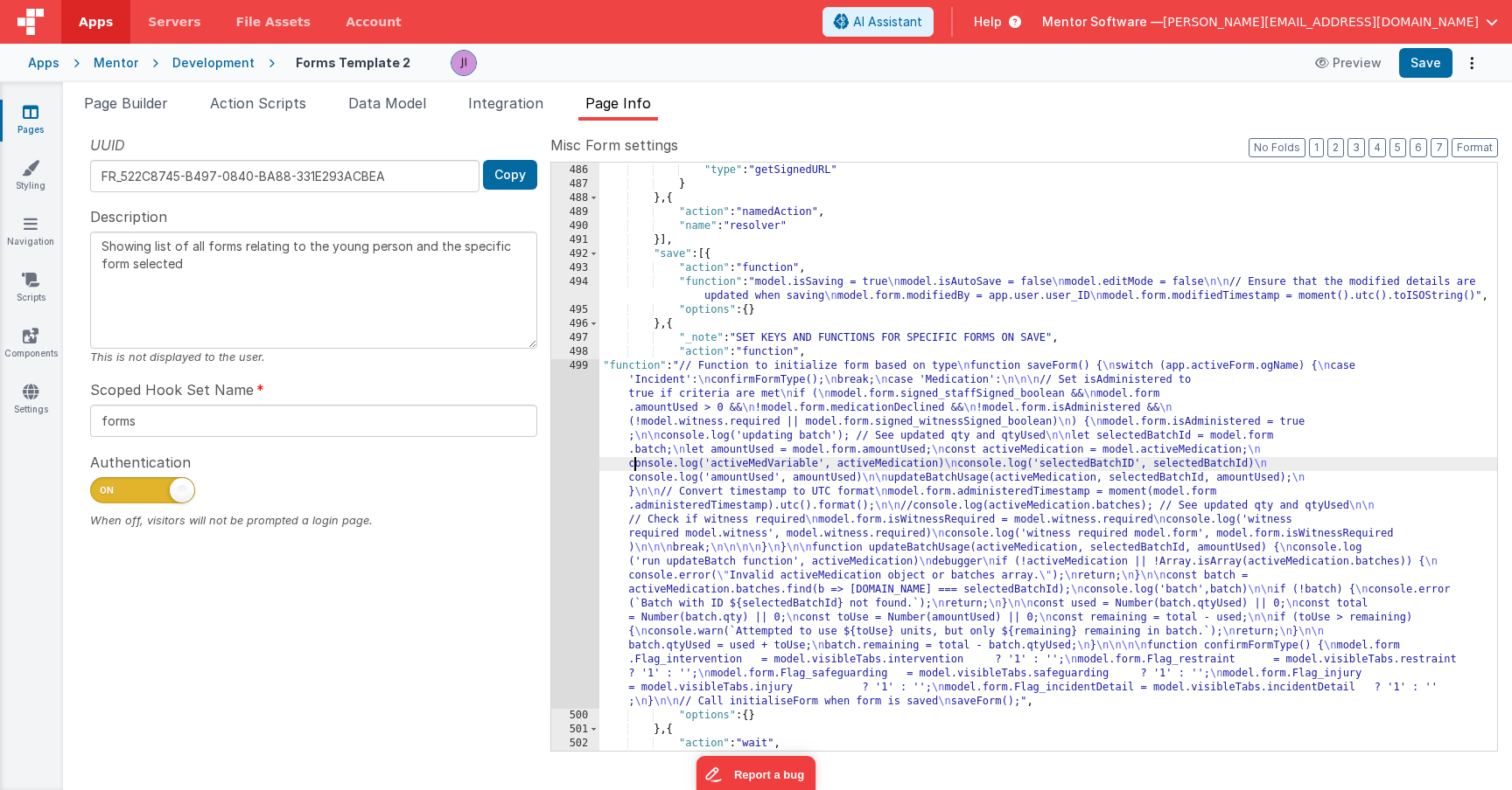
click at [580, 500] on div "499" at bounding box center [574, 534] width 48 height 349
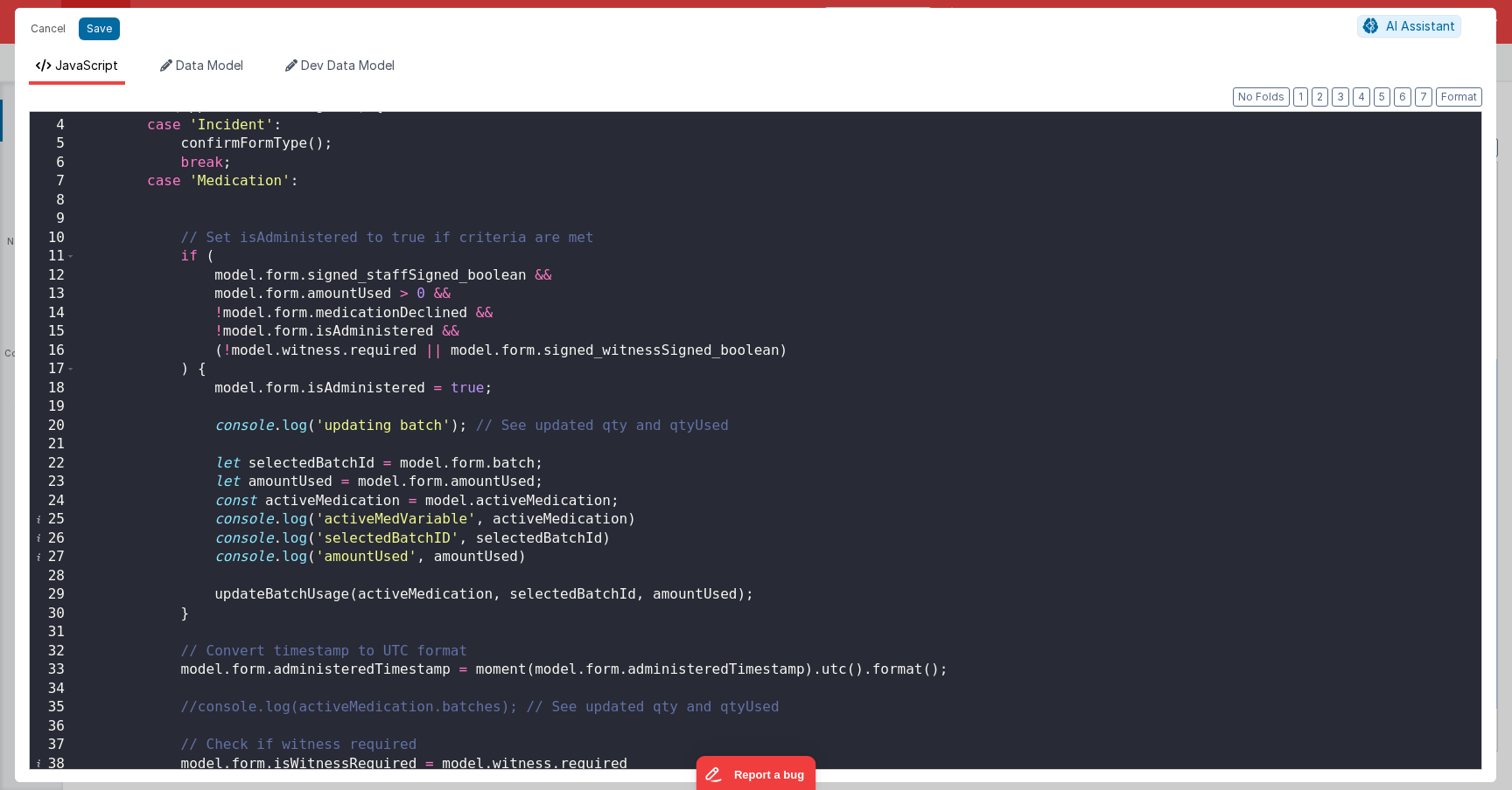
scroll to position [262, 0]
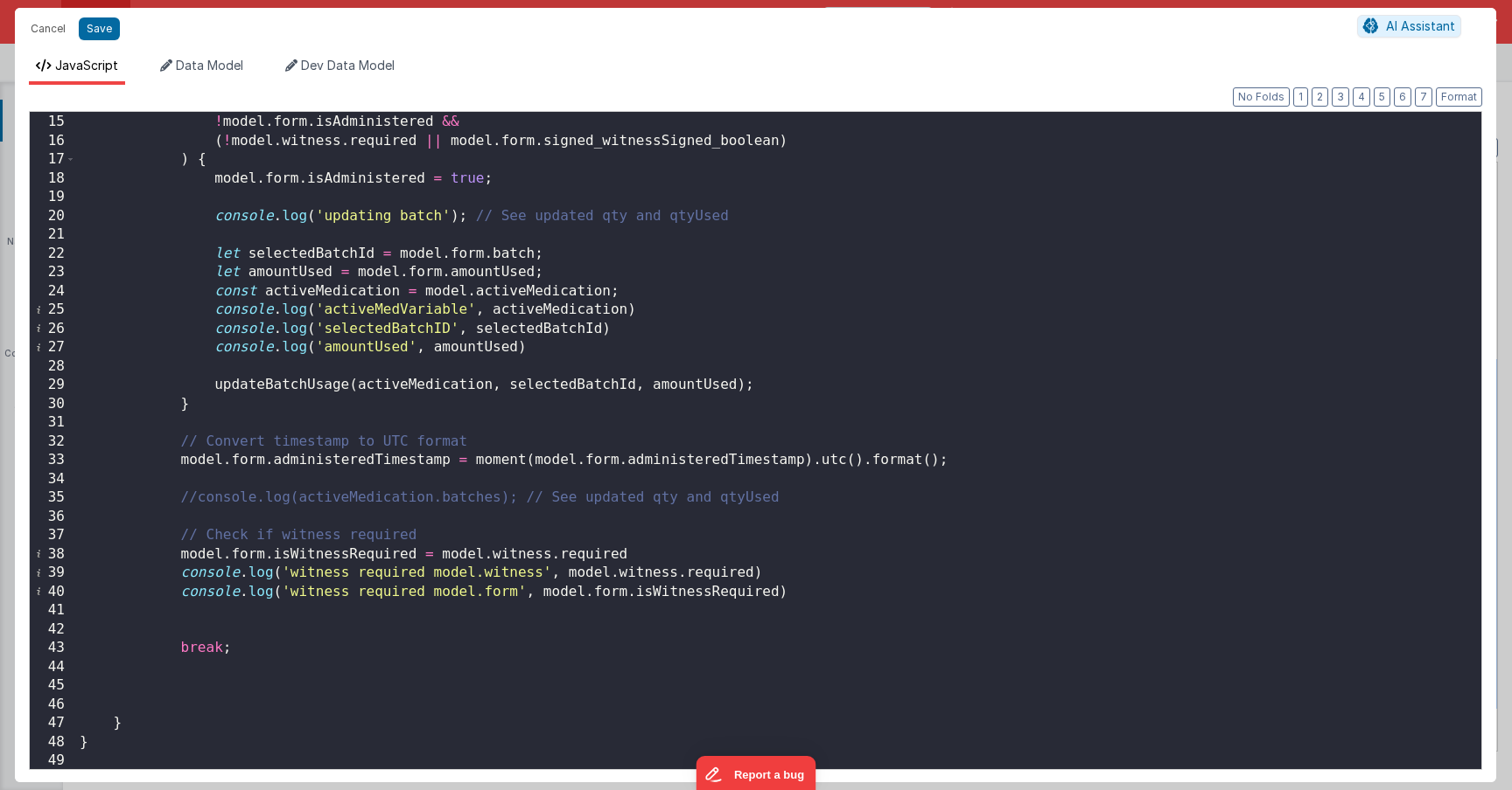
click at [265, 514] on div "! model . form . medicationDeclined && ! model . form . isAdministered && ( ! m…" at bounding box center [772, 442] width 1392 height 695
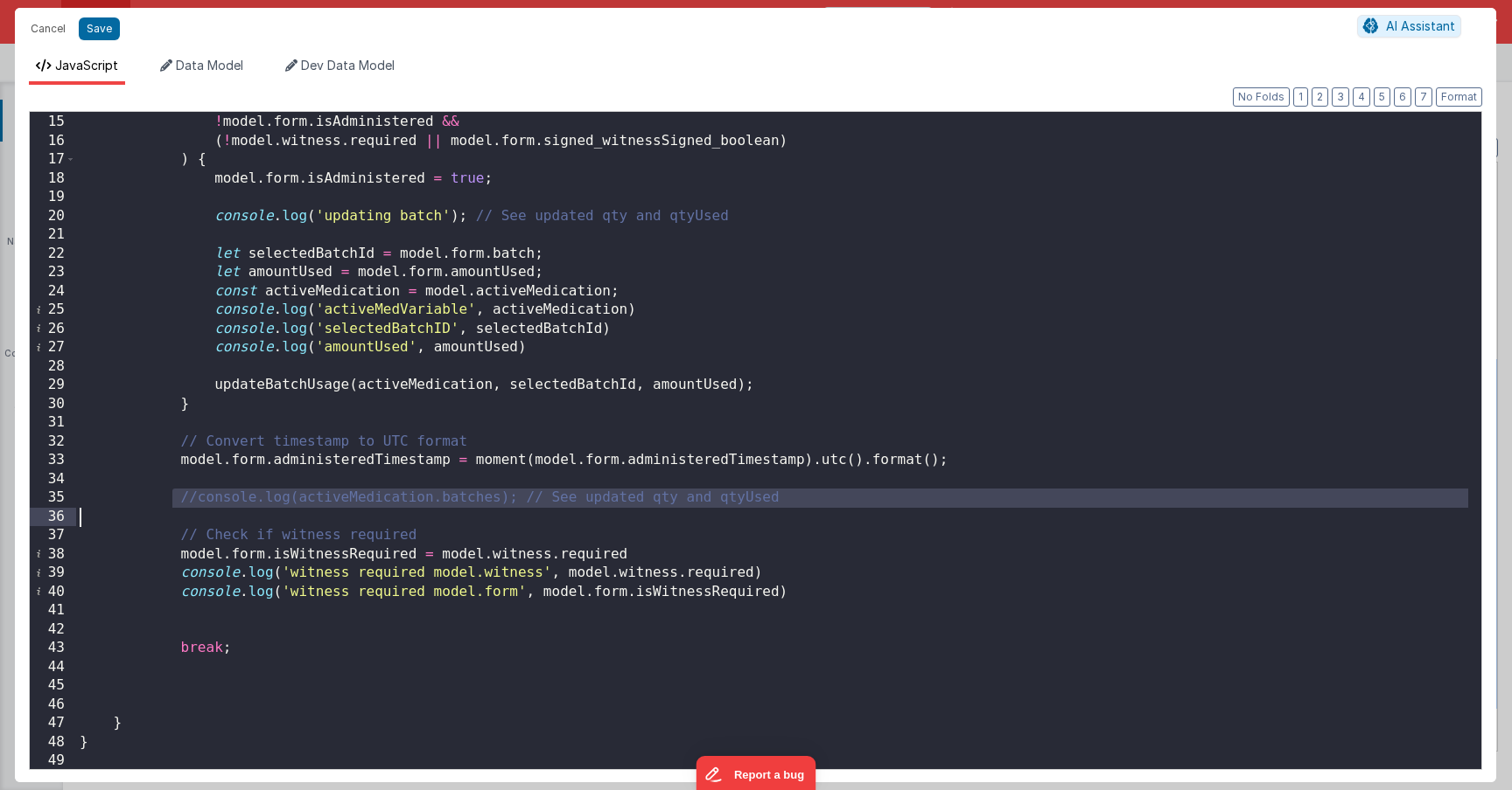
drag, startPoint x: 173, startPoint y: 495, endPoint x: 885, endPoint y: 503, distance: 712.0
click at [885, 503] on div "! model . form . medicationDeclined && ! model . form . isAdministered && ( ! m…" at bounding box center [772, 442] width 1392 height 695
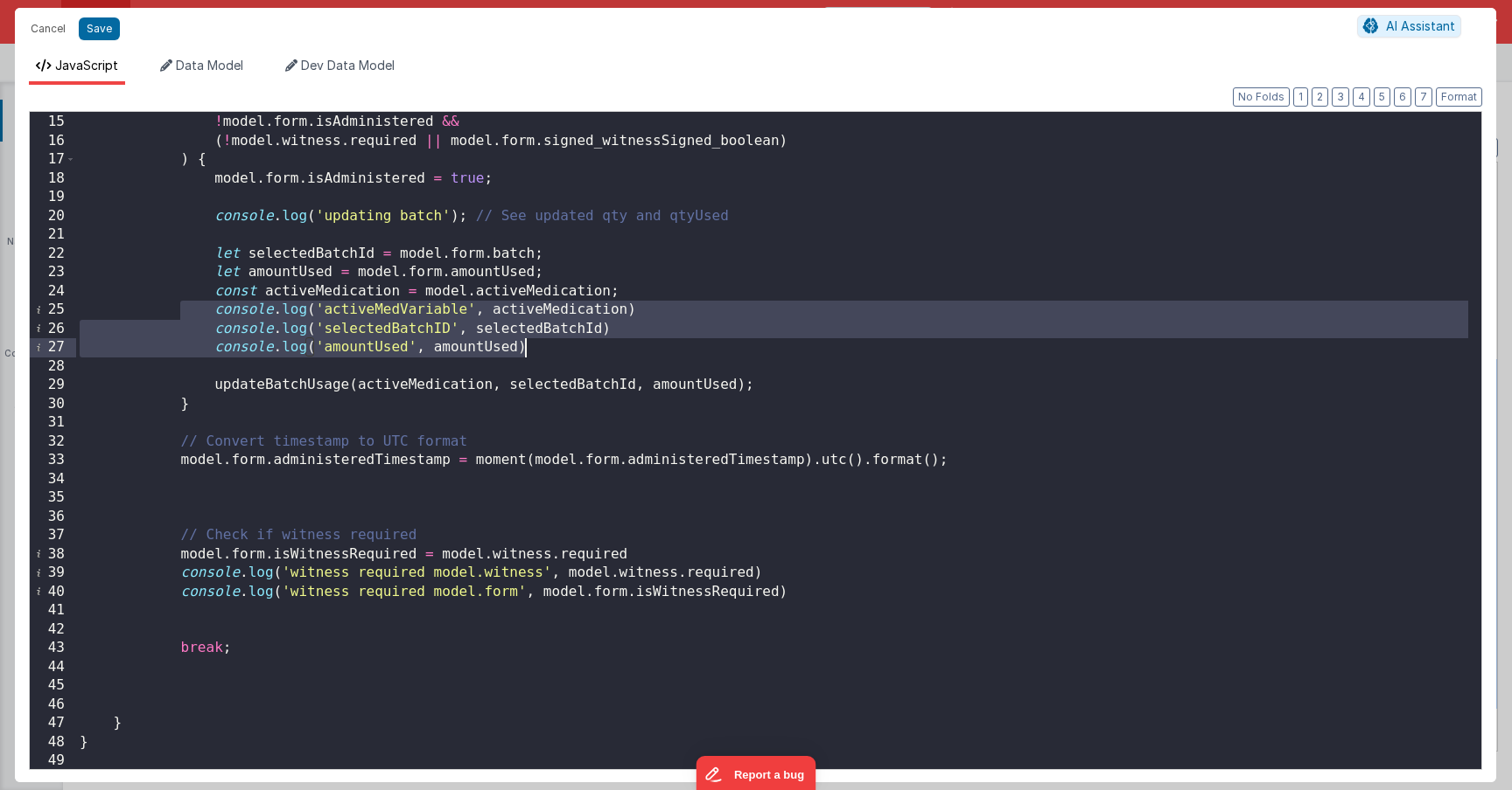
drag, startPoint x: 179, startPoint y: 316, endPoint x: 632, endPoint y: 351, distance: 454.4
click at [632, 351] on div "! model . form . medicationDeclined && ! model . form . isAdministered && ( ! m…" at bounding box center [772, 442] width 1392 height 695
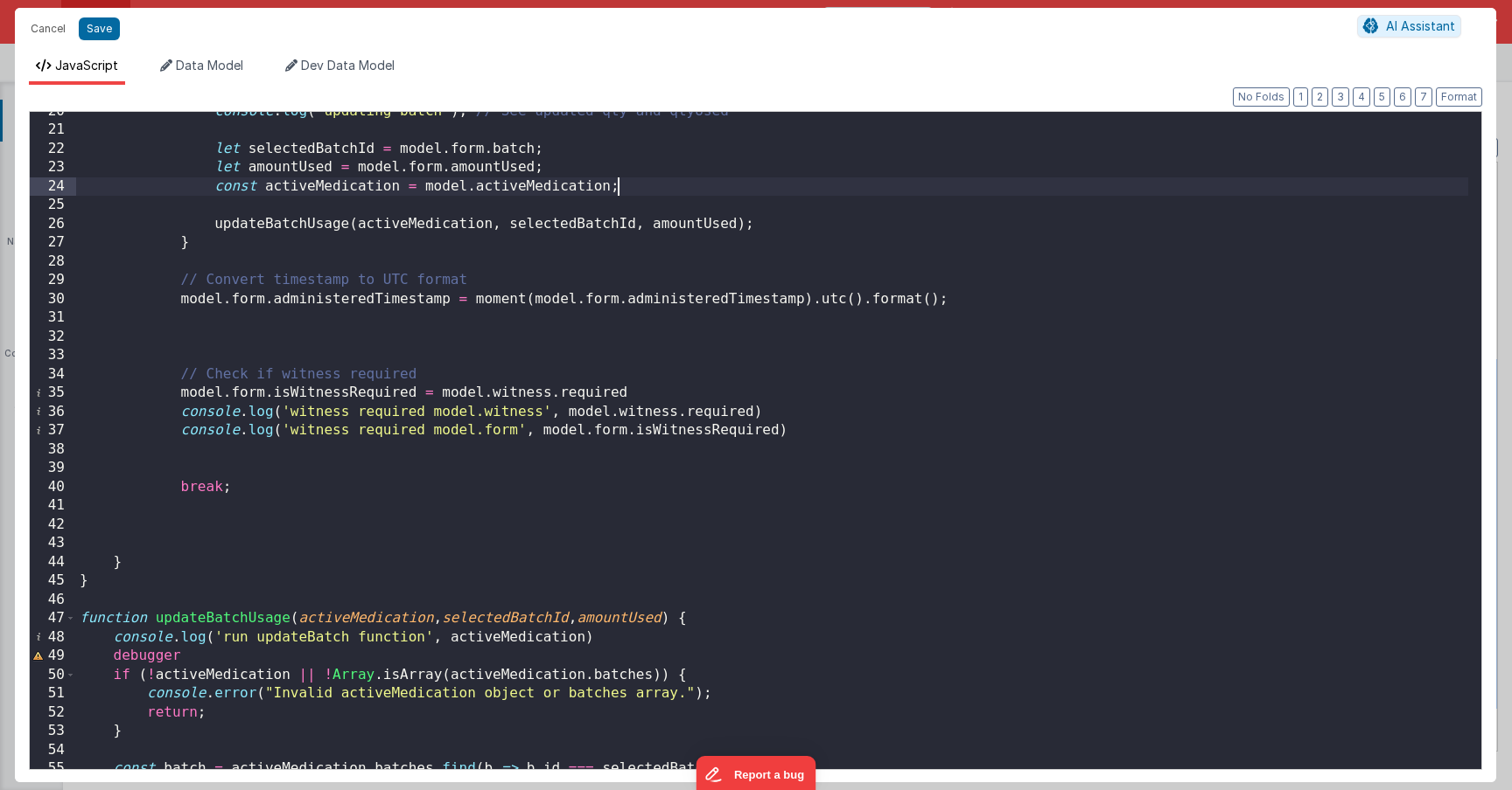
scroll to position [420, 0]
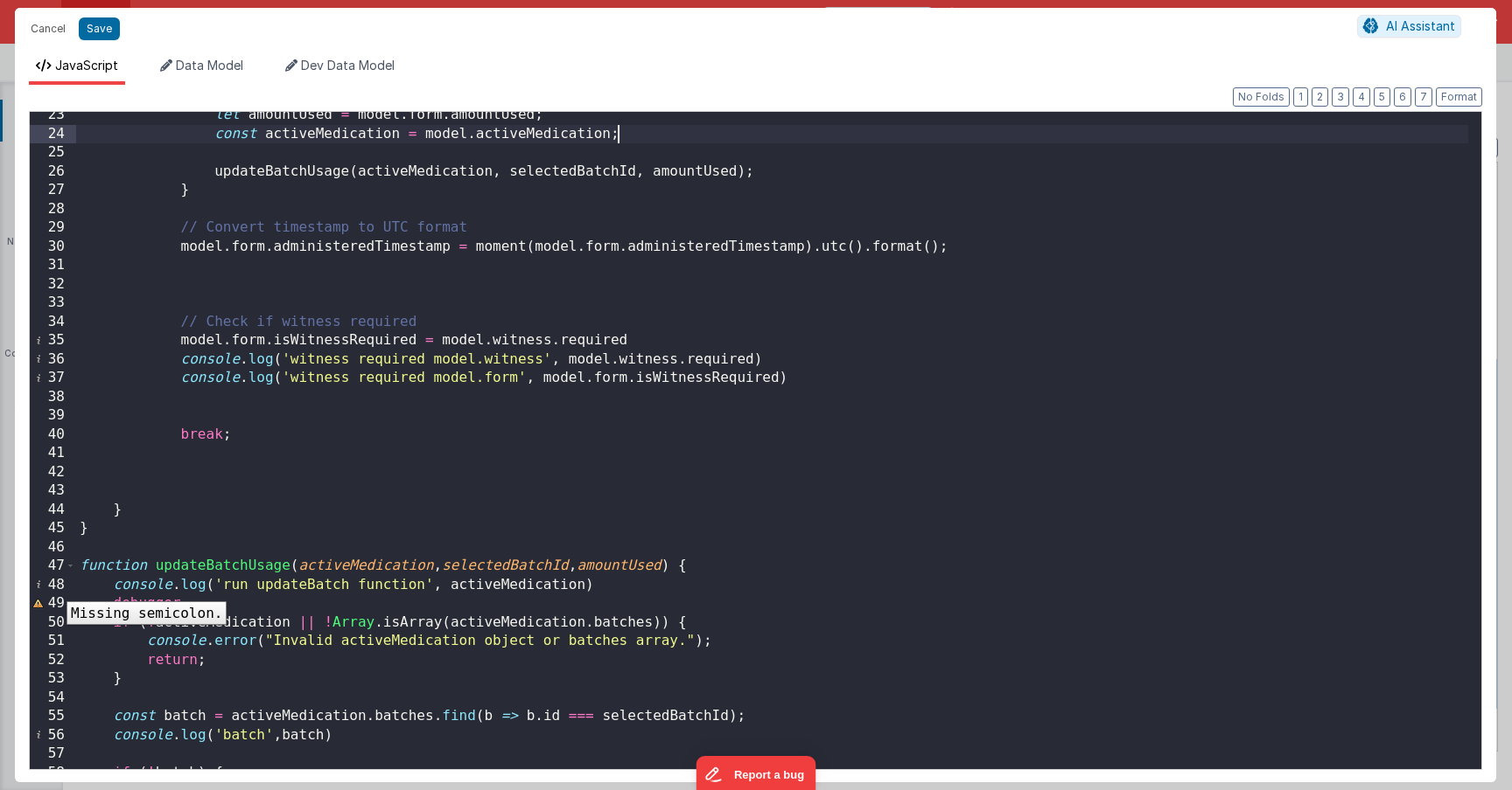
click at [54, 588] on div "48" at bounding box center [53, 585] width 46 height 19
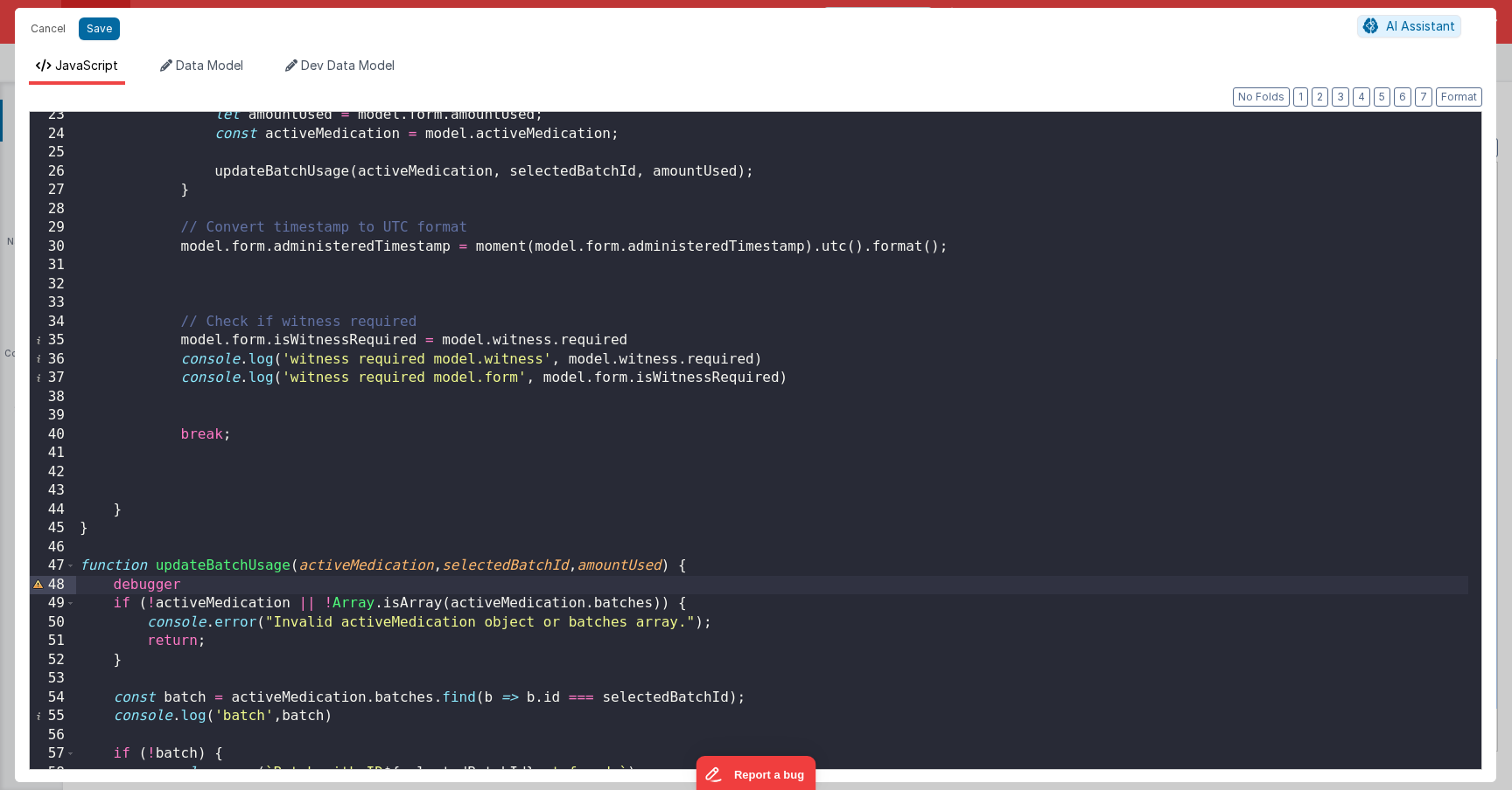
click at [60, 723] on div "55" at bounding box center [53, 717] width 46 height 19
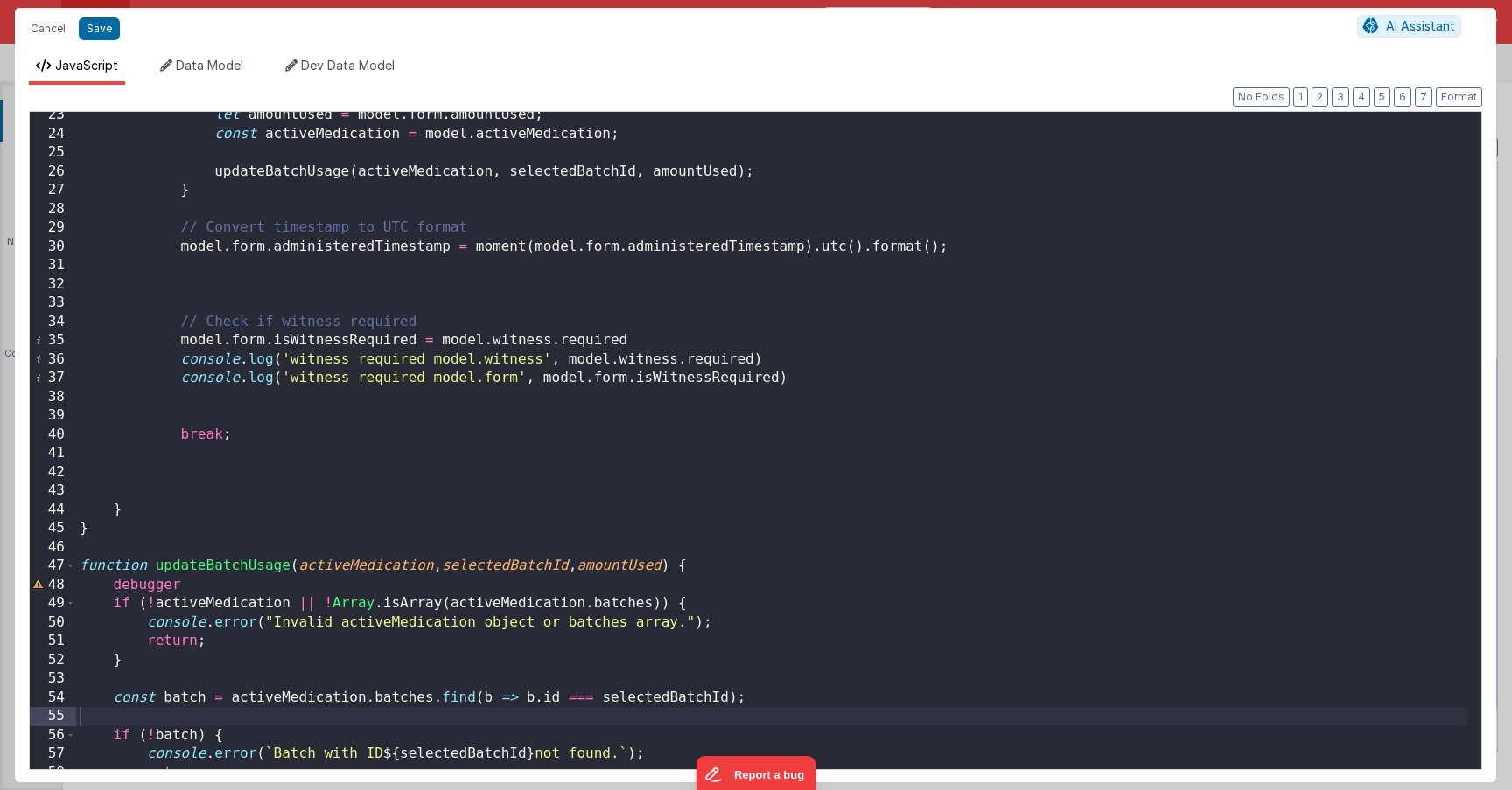
click at [120, 26] on div "Cancel Save" at bounding box center [689, 29] width 1334 height 24
click at [114, 29] on button "Save" at bounding box center [100, 29] width 41 height 23
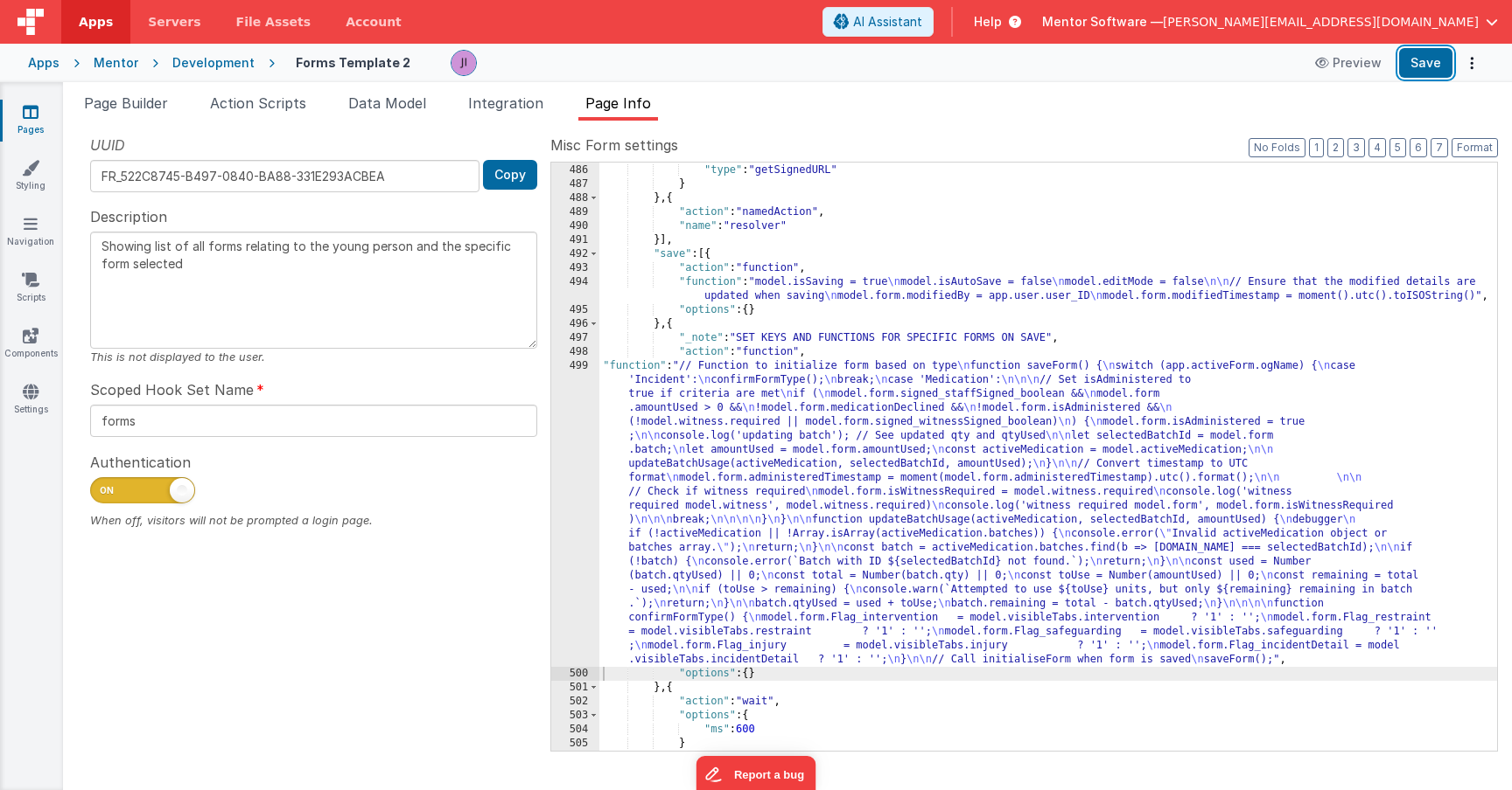
click at [1438, 68] on button "Save" at bounding box center [1425, 63] width 54 height 30
click at [756, 517] on div ""hookSetName" : "uploadFiles" , "type" : "getSignedURL" } } , { "action" : "nam…" at bounding box center [1048, 457] width 897 height 616
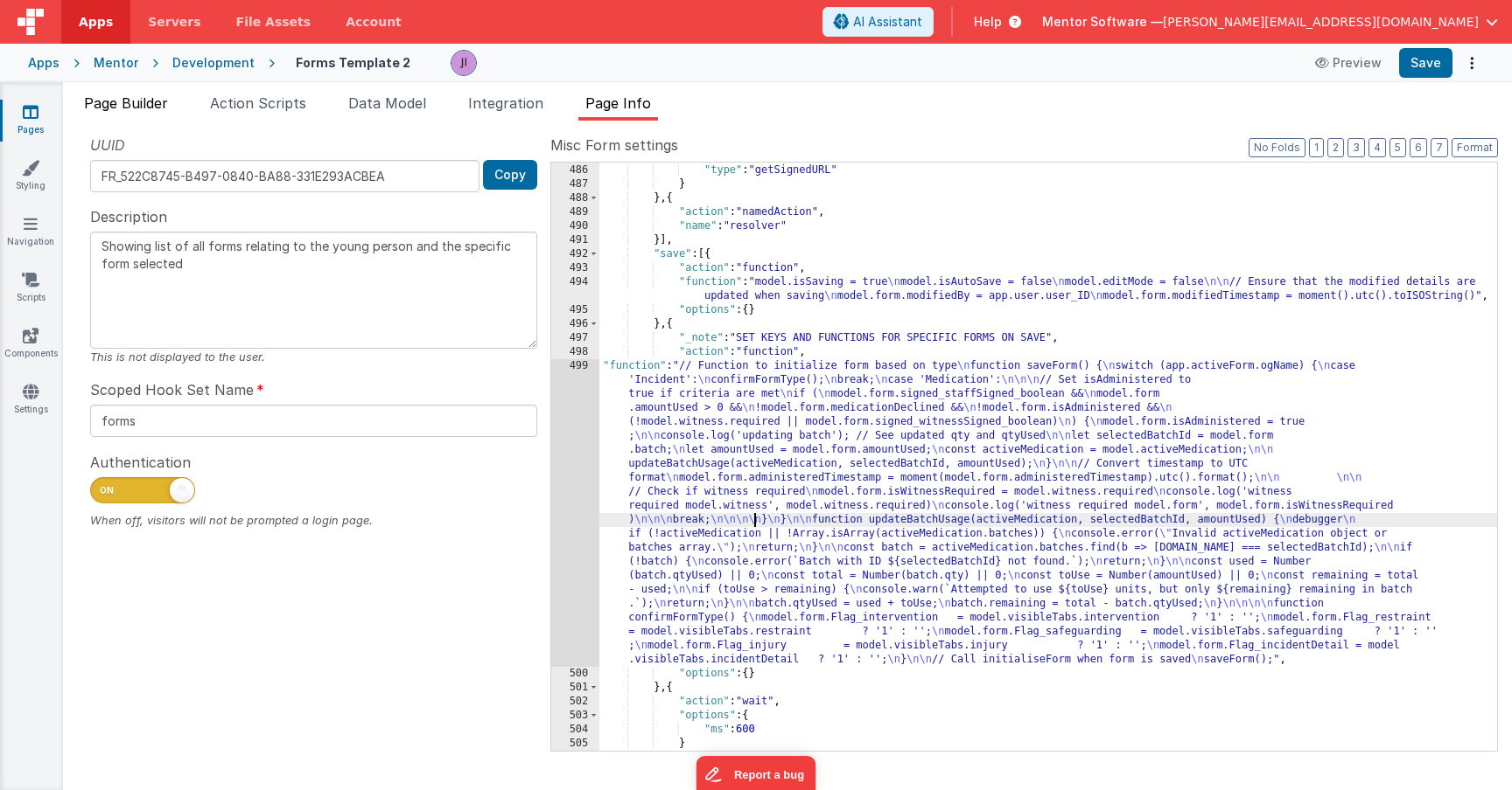
click at [155, 116] on li "Page Builder" at bounding box center [126, 107] width 98 height 28
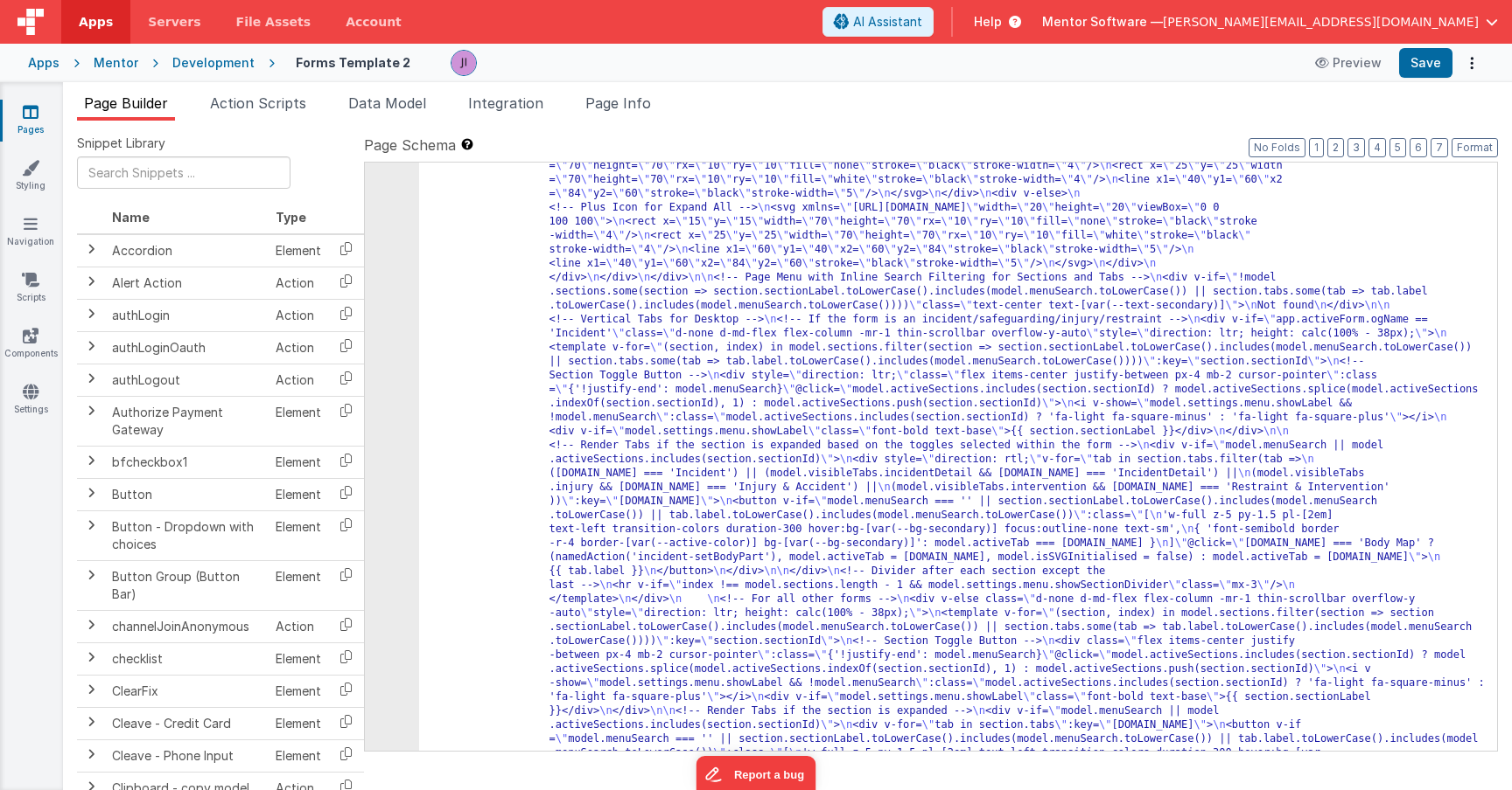
scroll to position [359, 0]
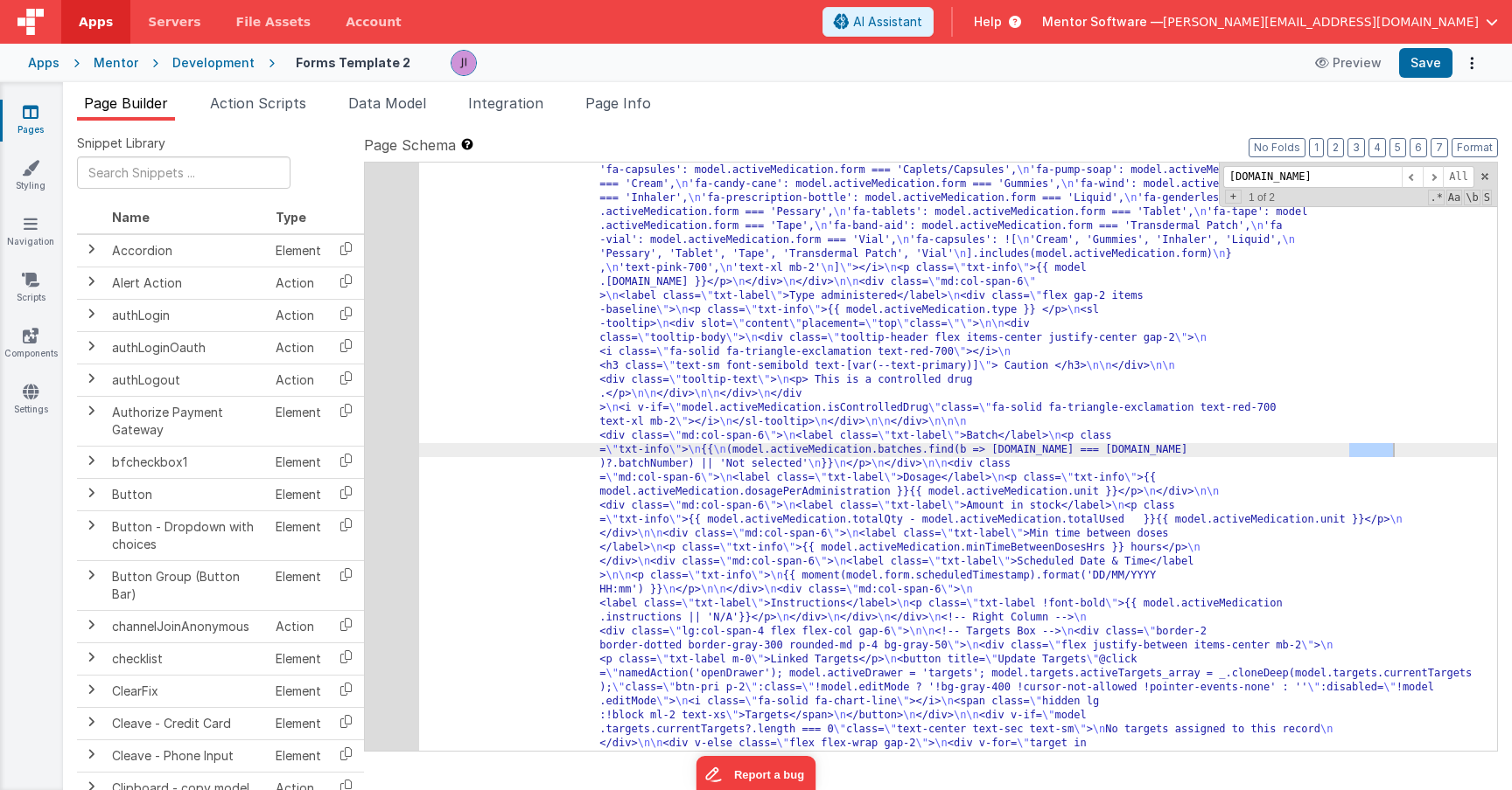
scroll to position [17485, 0]
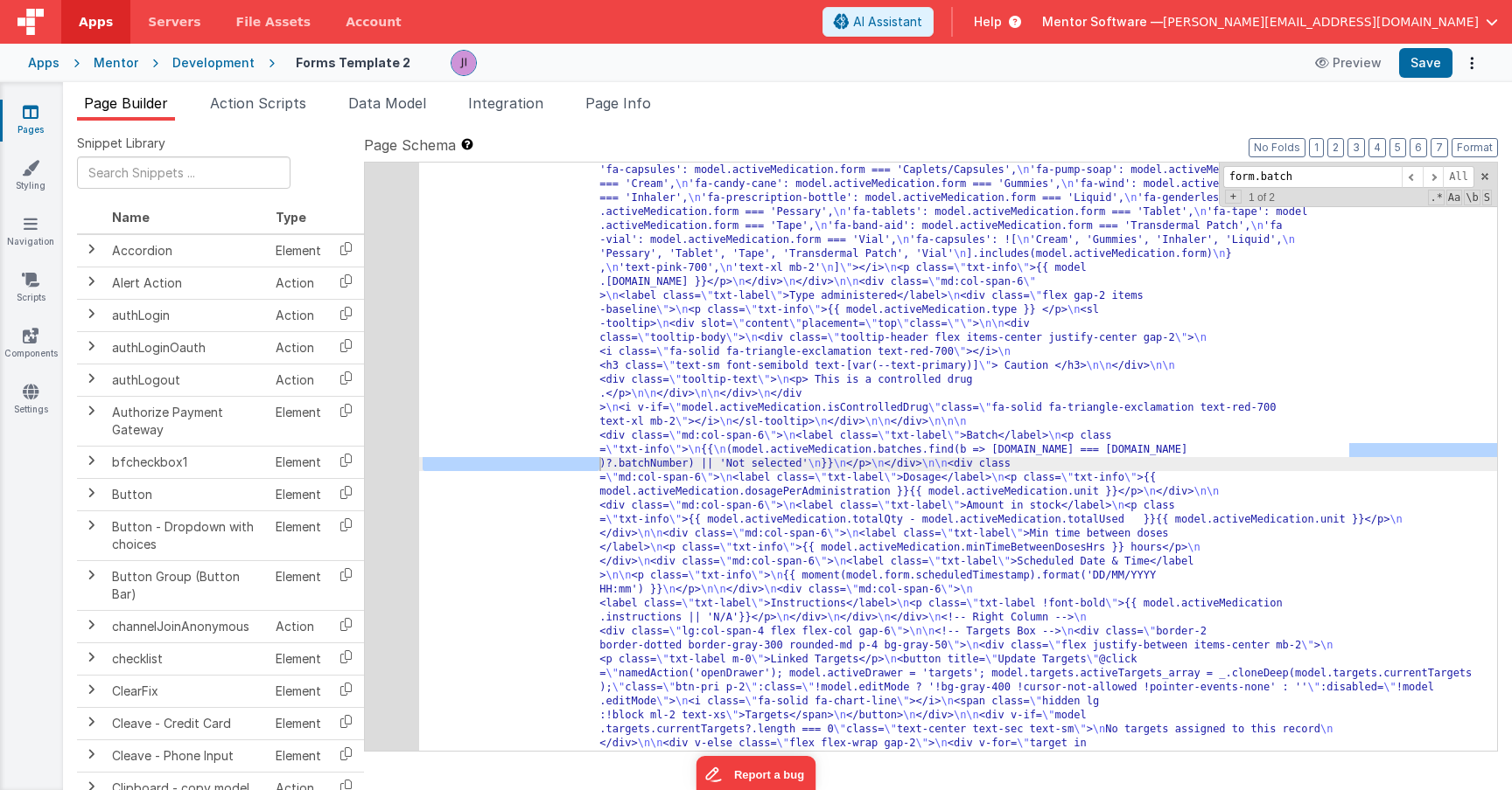
type input "form.batch"
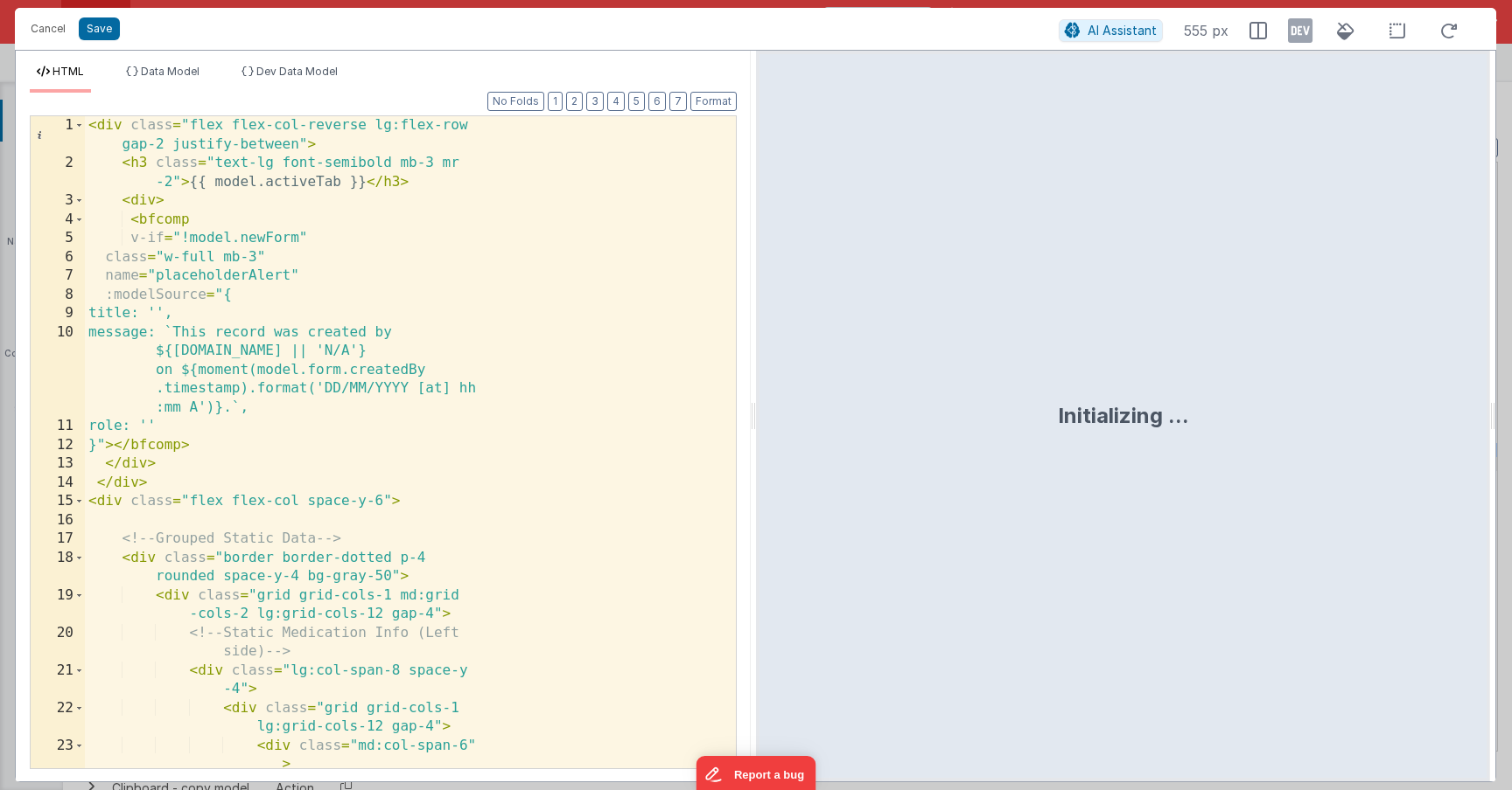
click at [424, 450] on div "< div class = "flex flex-col-reverse lg:flex-row gap-2 justify-between" > < h3 …" at bounding box center [403, 489] width 638 height 747
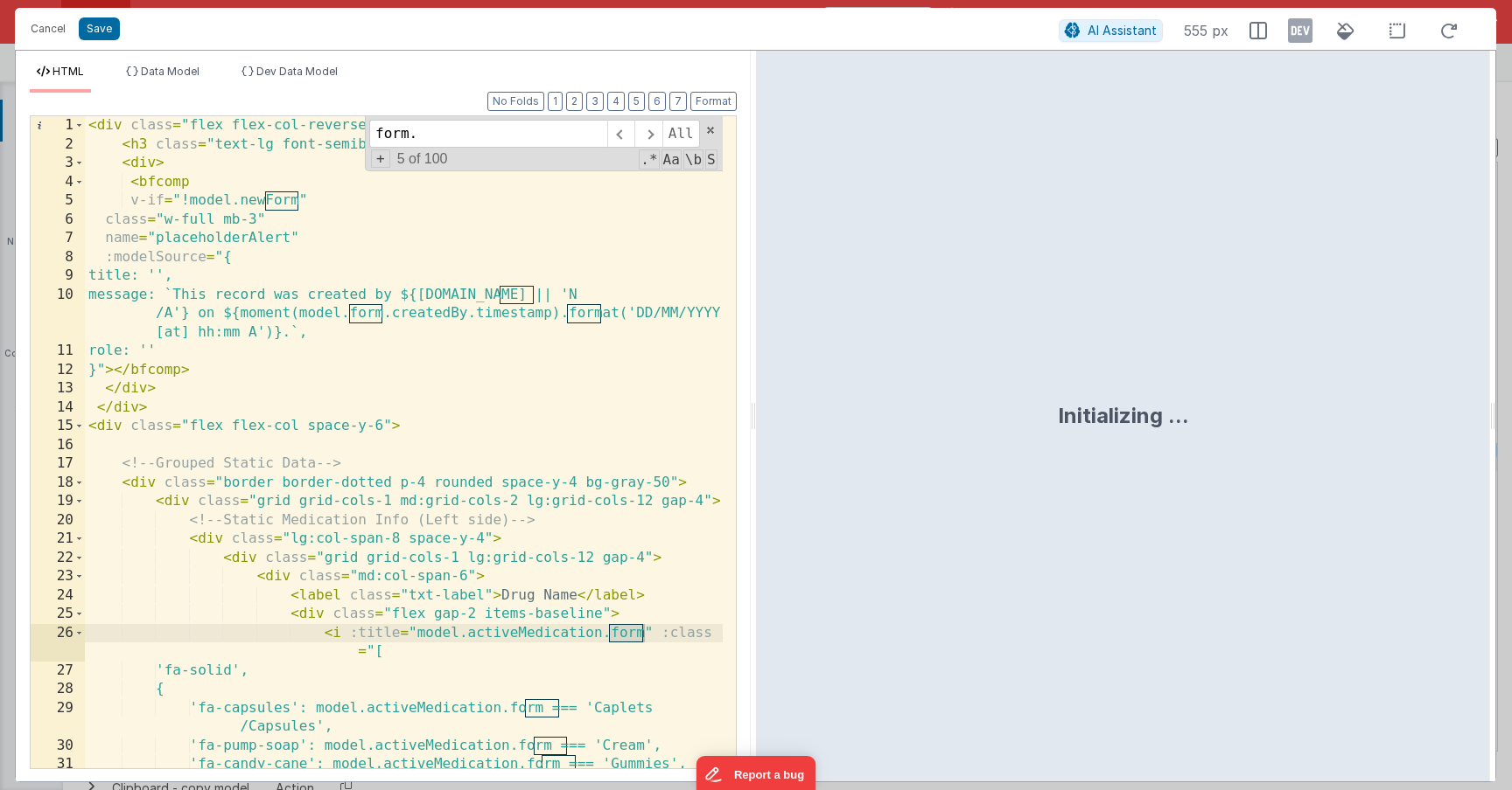
scroll to position [1554, 0]
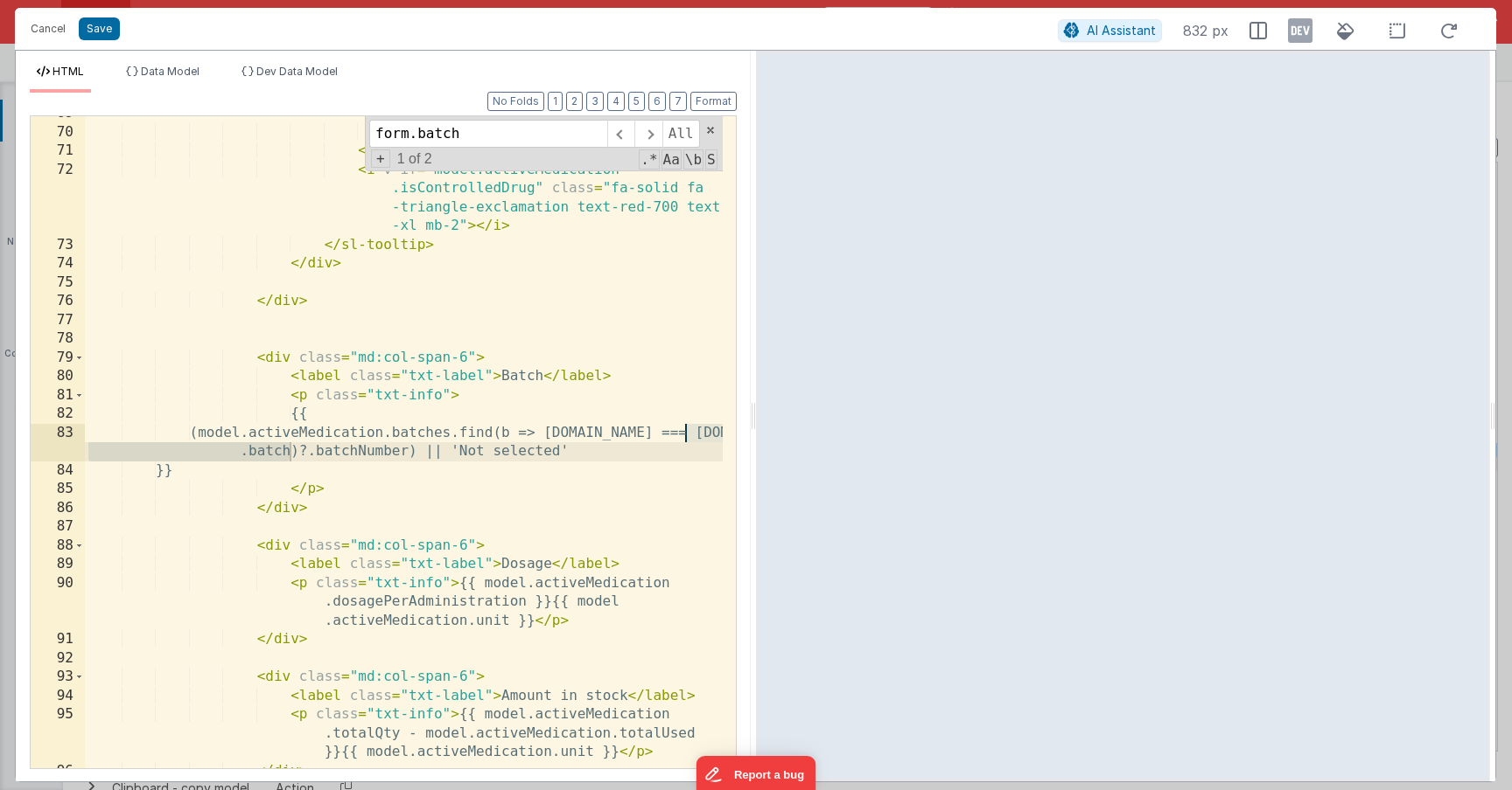
type input "form.batch"
drag, startPoint x: 558, startPoint y: 457, endPoint x: 461, endPoint y: 461, distance: 97.1
click at [461, 461] on div "</ div > </ div > < i v-if = "model.activeMedication .isControlledDrug" class =…" at bounding box center [403, 449] width 638 height 689
drag, startPoint x: 411, startPoint y: 455, endPoint x: 302, endPoint y: 457, distance: 109.0
click at [302, 457] on div "</ div > </ div > < i v-if = "model.activeMedication .isControlledDrug" class =…" at bounding box center [403, 449] width 638 height 689
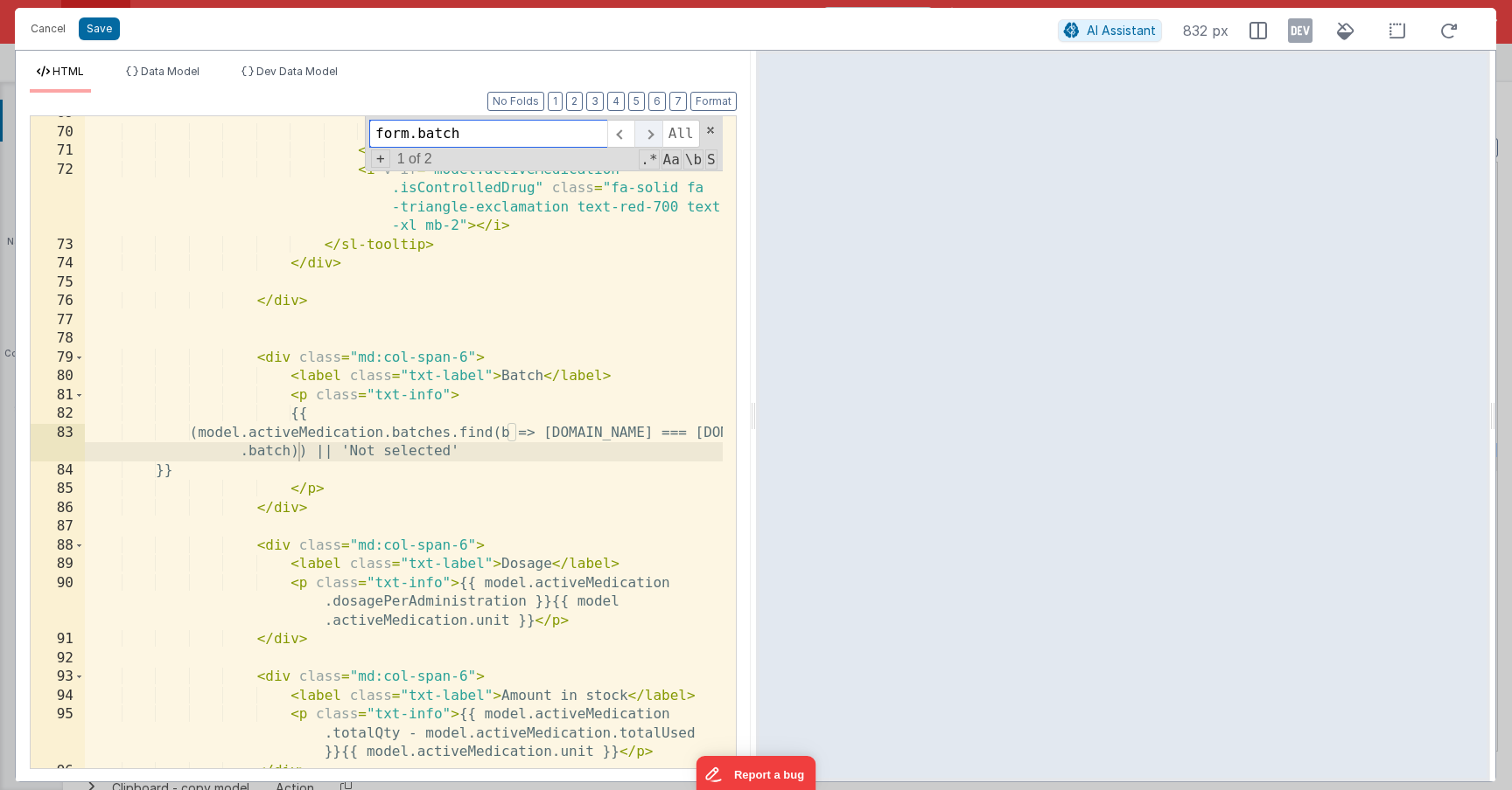
click at [653, 133] on span at bounding box center [647, 134] width 27 height 28
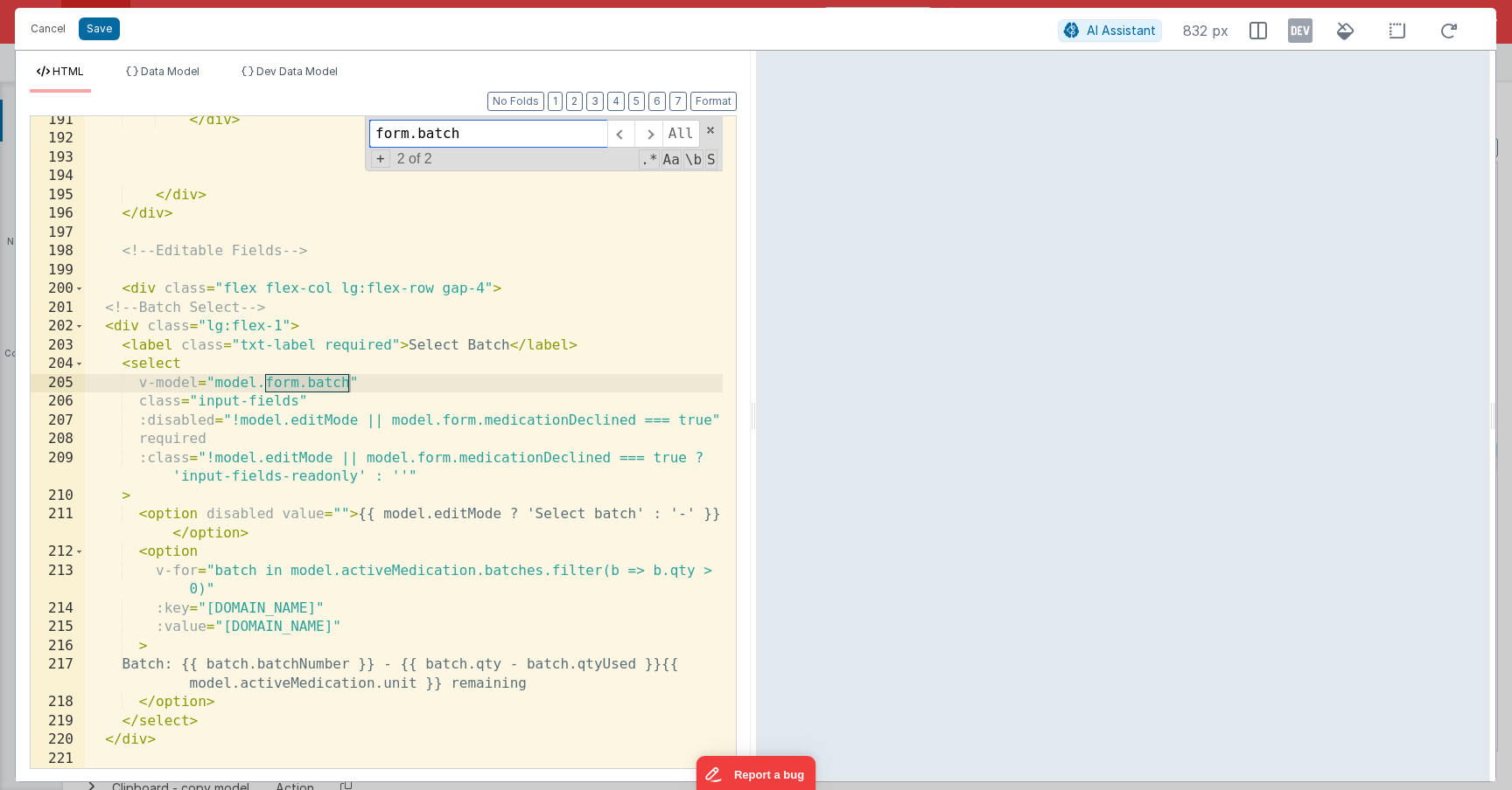
scroll to position [4865, 0]
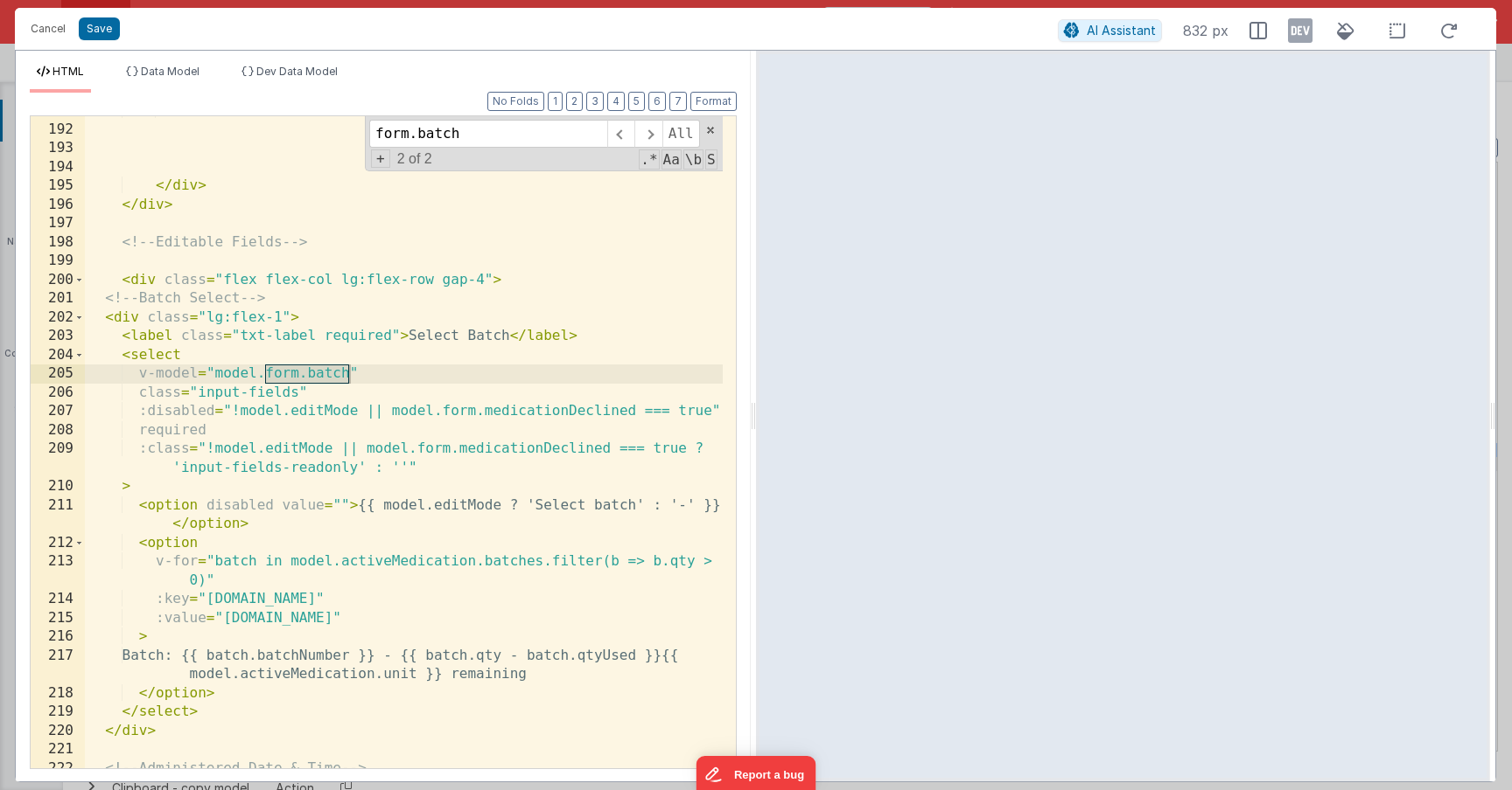
click at [291, 621] on div "</ div > </ div > </ div > <!-- Editable Fields --> < div class = "flex flex-co…" at bounding box center [403, 446] width 638 height 689
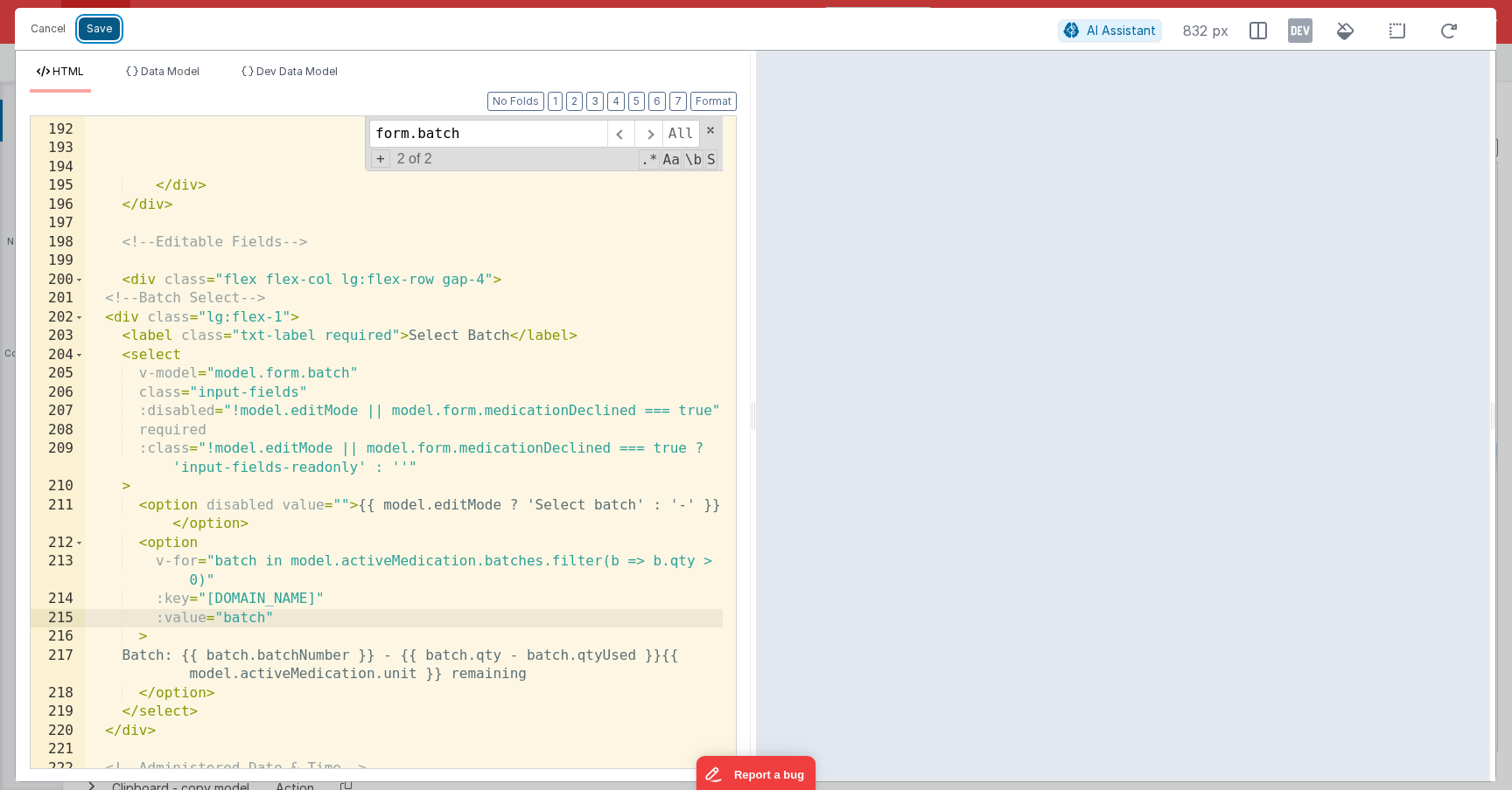
click at [103, 32] on button "Save" at bounding box center [100, 29] width 41 height 23
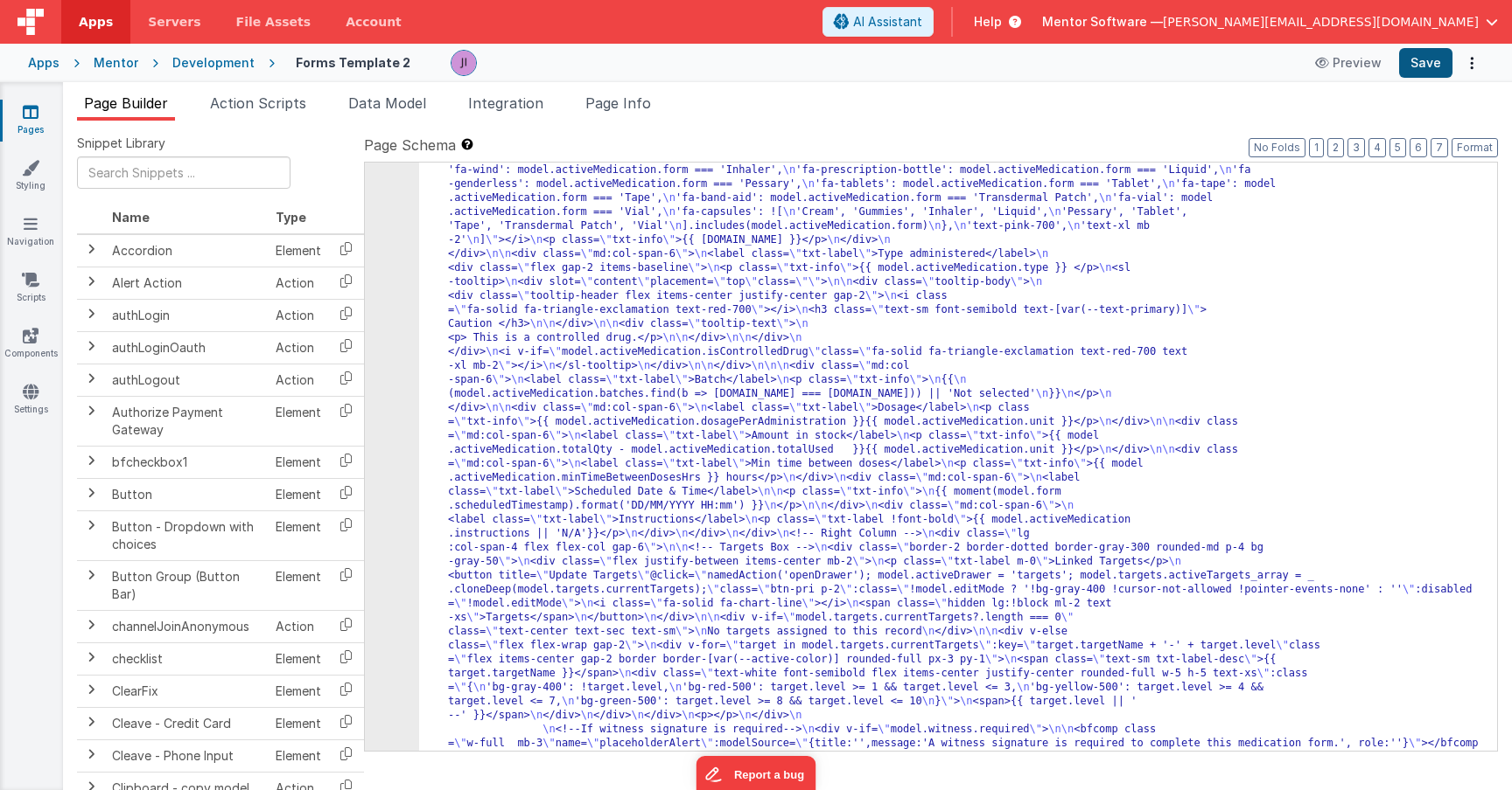
scroll to position [17544, 0]
click at [1443, 63] on button "Save" at bounding box center [1425, 63] width 54 height 30
click at [292, 115] on li "Action Scripts" at bounding box center [257, 107] width 110 height 28
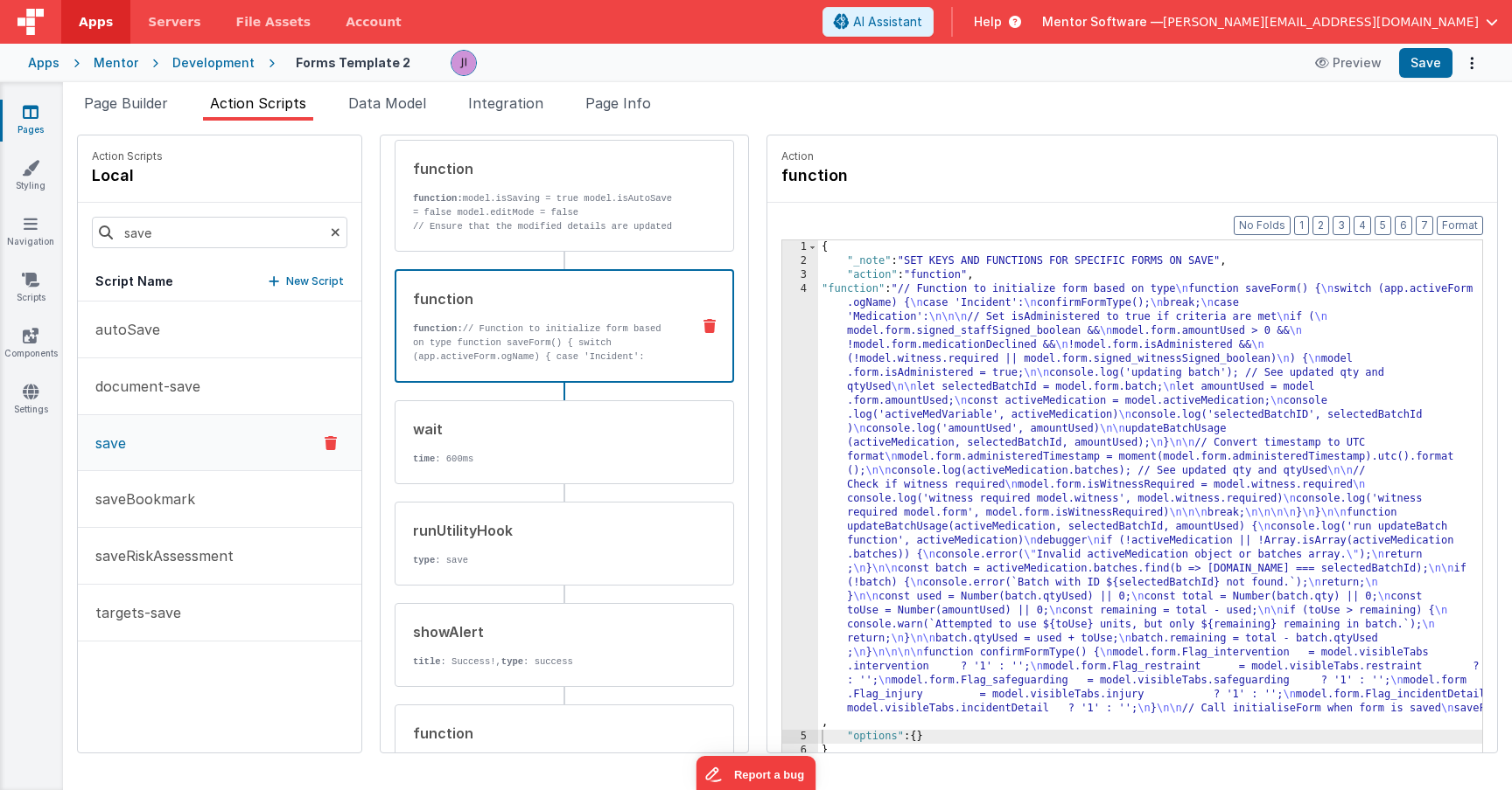
click at [865, 453] on div "{ "_note" : "SET KEYS AND FUNCTIONS FOR SPECIFIC FORMS ON SAVE" , "action" : "f…" at bounding box center [1175, 537] width 715 height 595
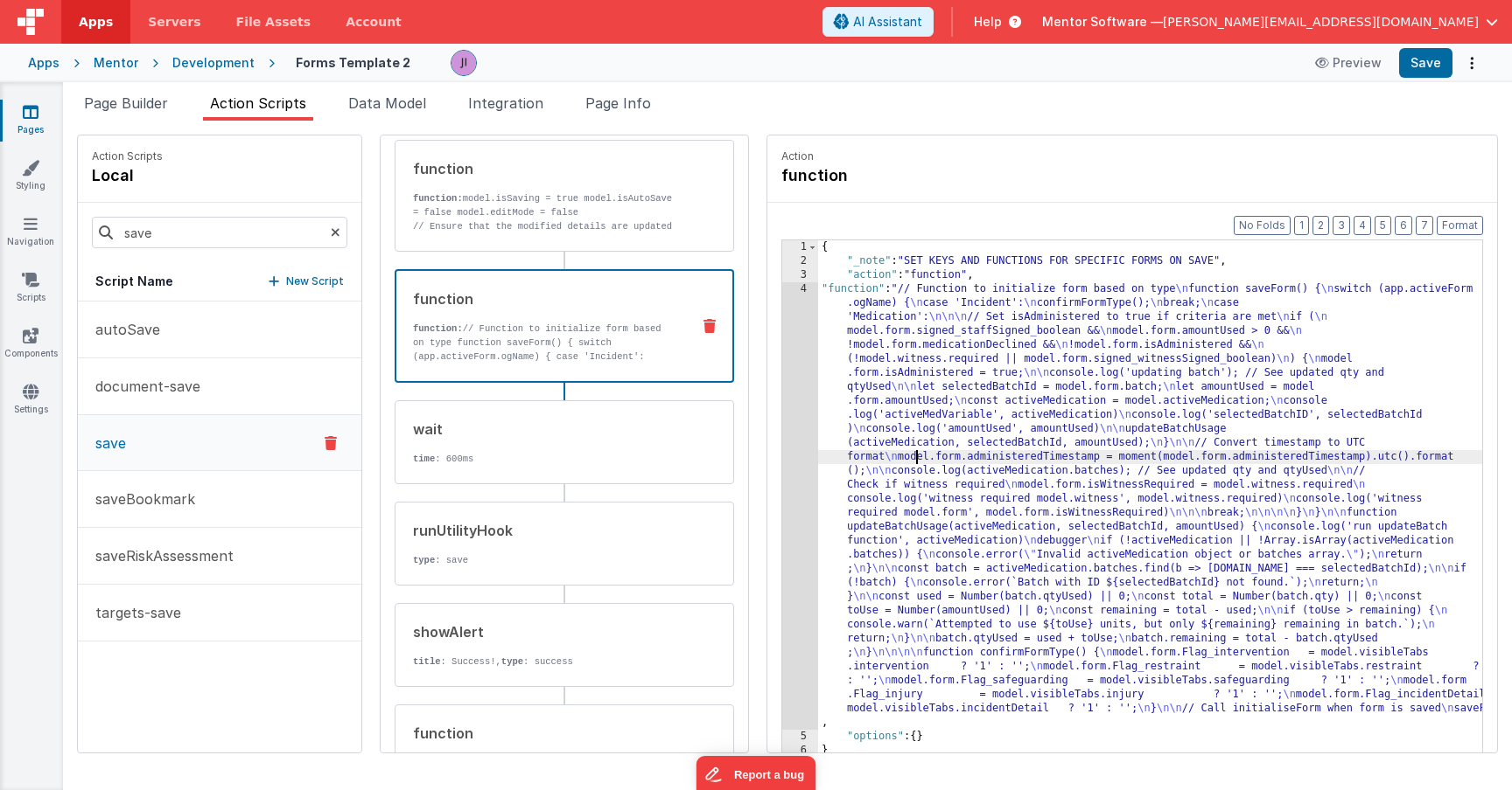
click at [782, 449] on div "4" at bounding box center [800, 506] width 36 height 448
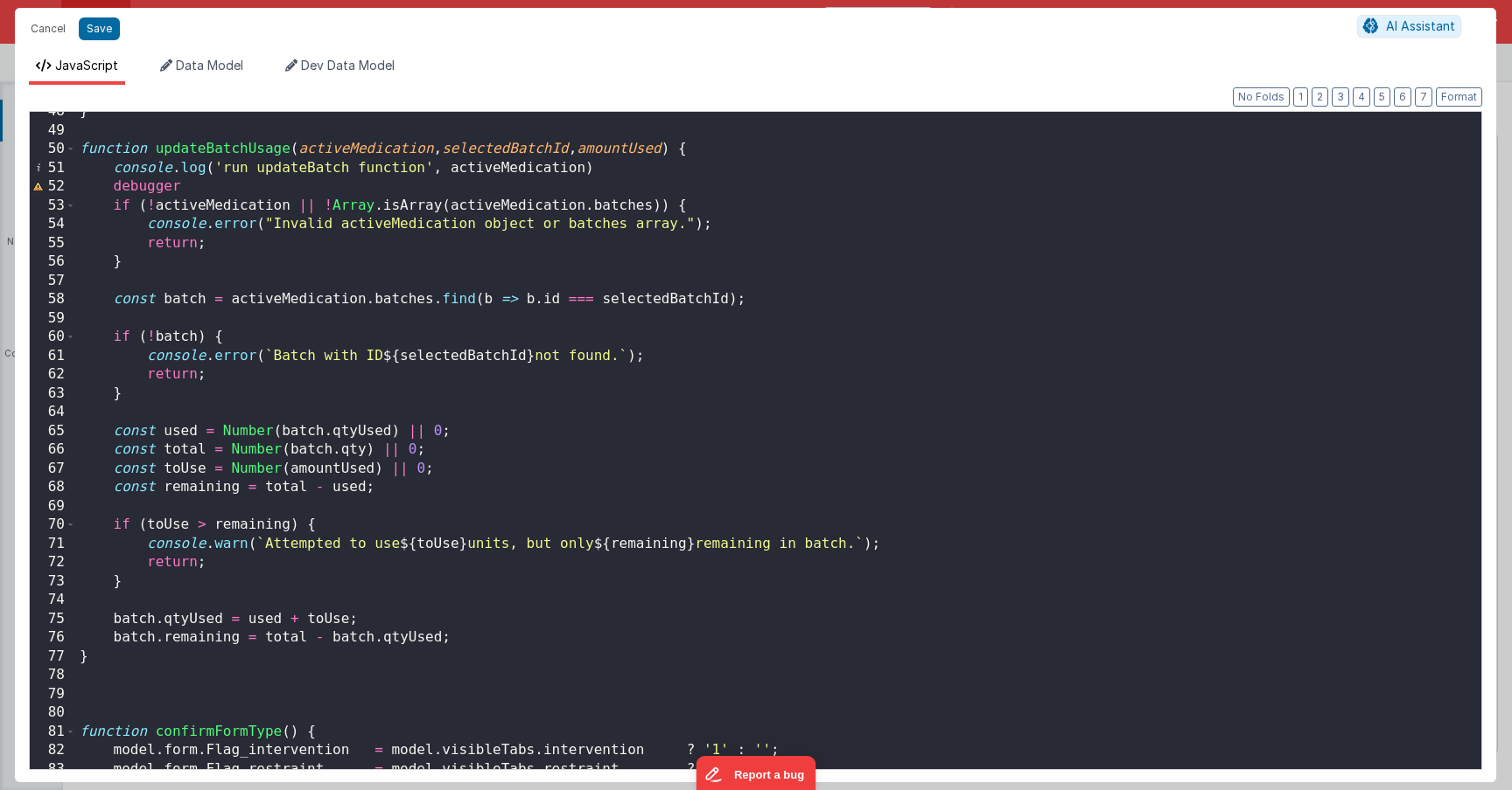
scroll to position [875, 0]
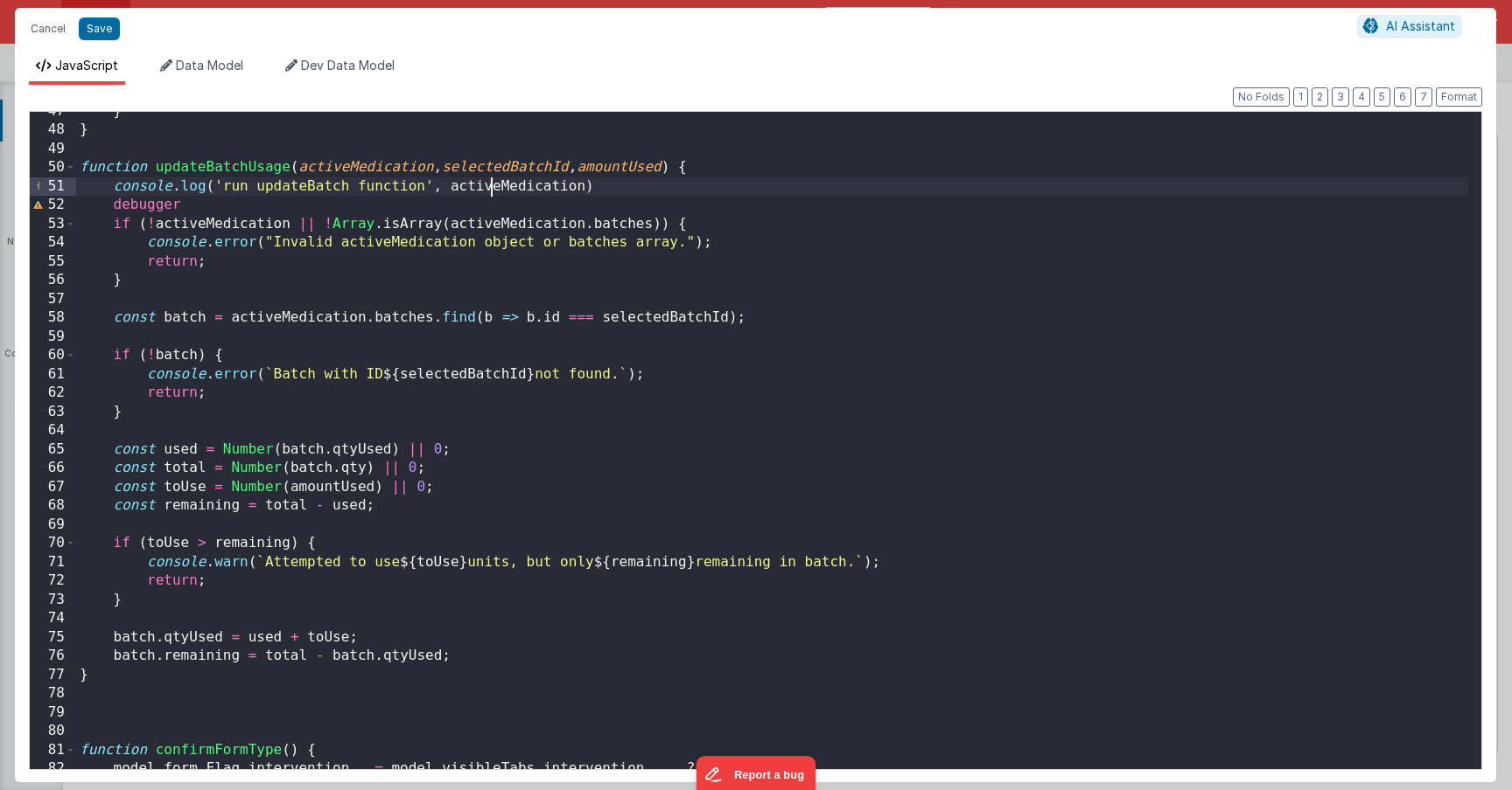
click at [488, 184] on div "} } function updateBatchUsage ( activeMedication , selectedBatchId , amountUsed…" at bounding box center [772, 450] width 1392 height 695
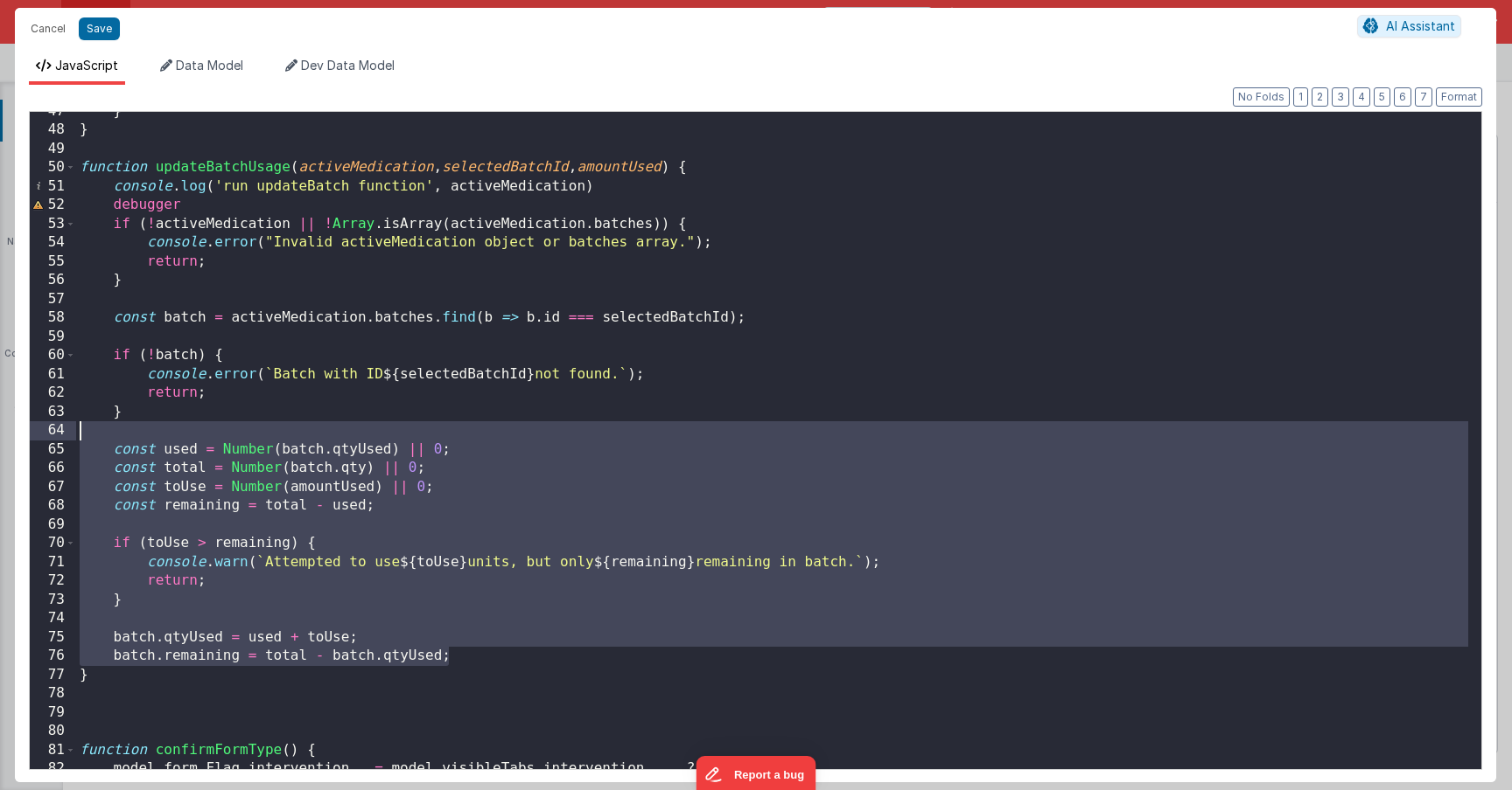
drag, startPoint x: 457, startPoint y: 659, endPoint x: 92, endPoint y: 437, distance: 427.2
click at [92, 437] on div "} } function updateBatchUsage ( activeMedication , selectedBatchId , amountUsed…" at bounding box center [772, 450] width 1392 height 695
click at [392, 499] on div "} } function updateBatchUsage ( activeMedication , selectedBatchId , amountUsed…" at bounding box center [772, 441] width 1392 height 658
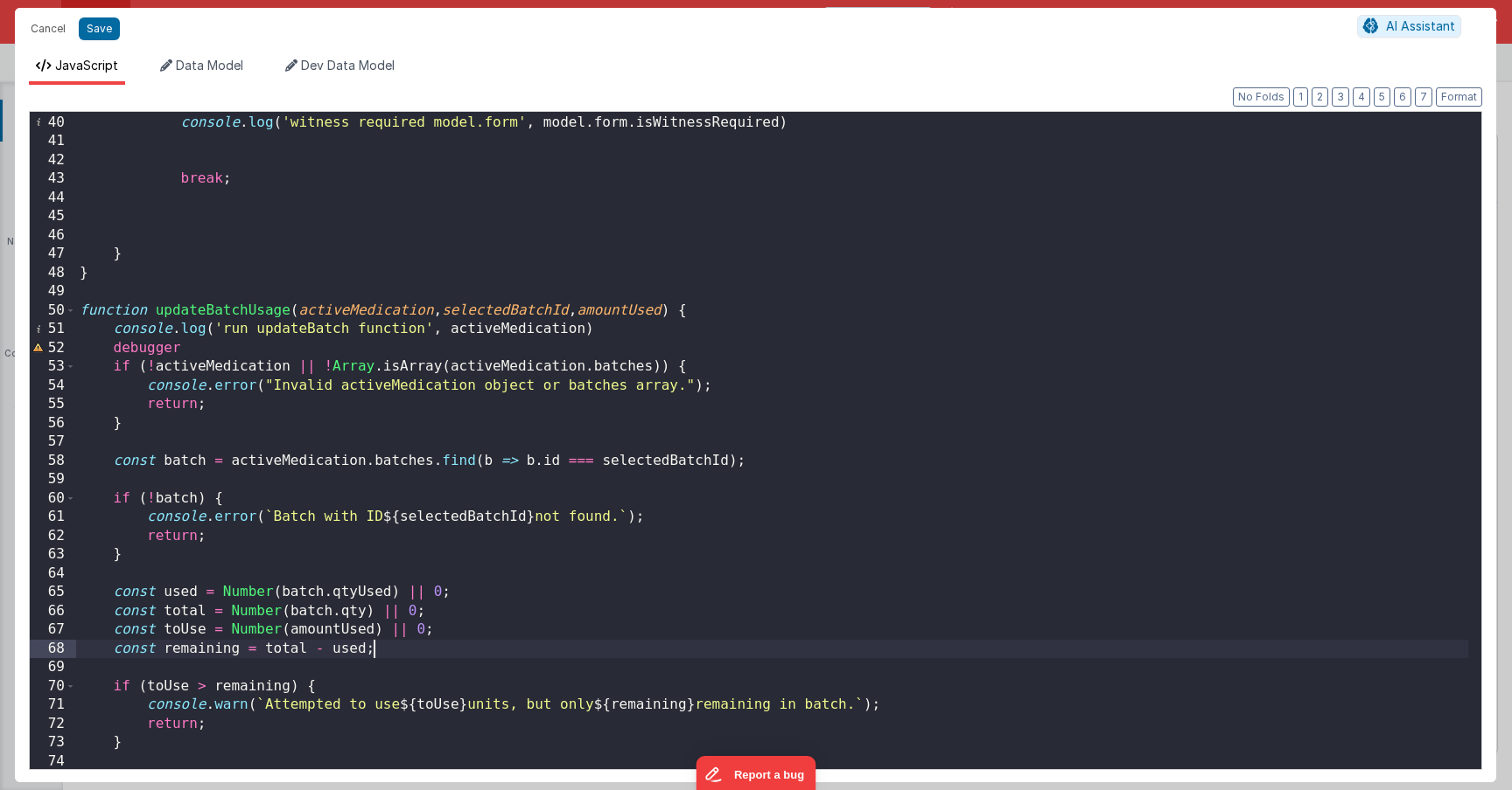
scroll to position [708, 0]
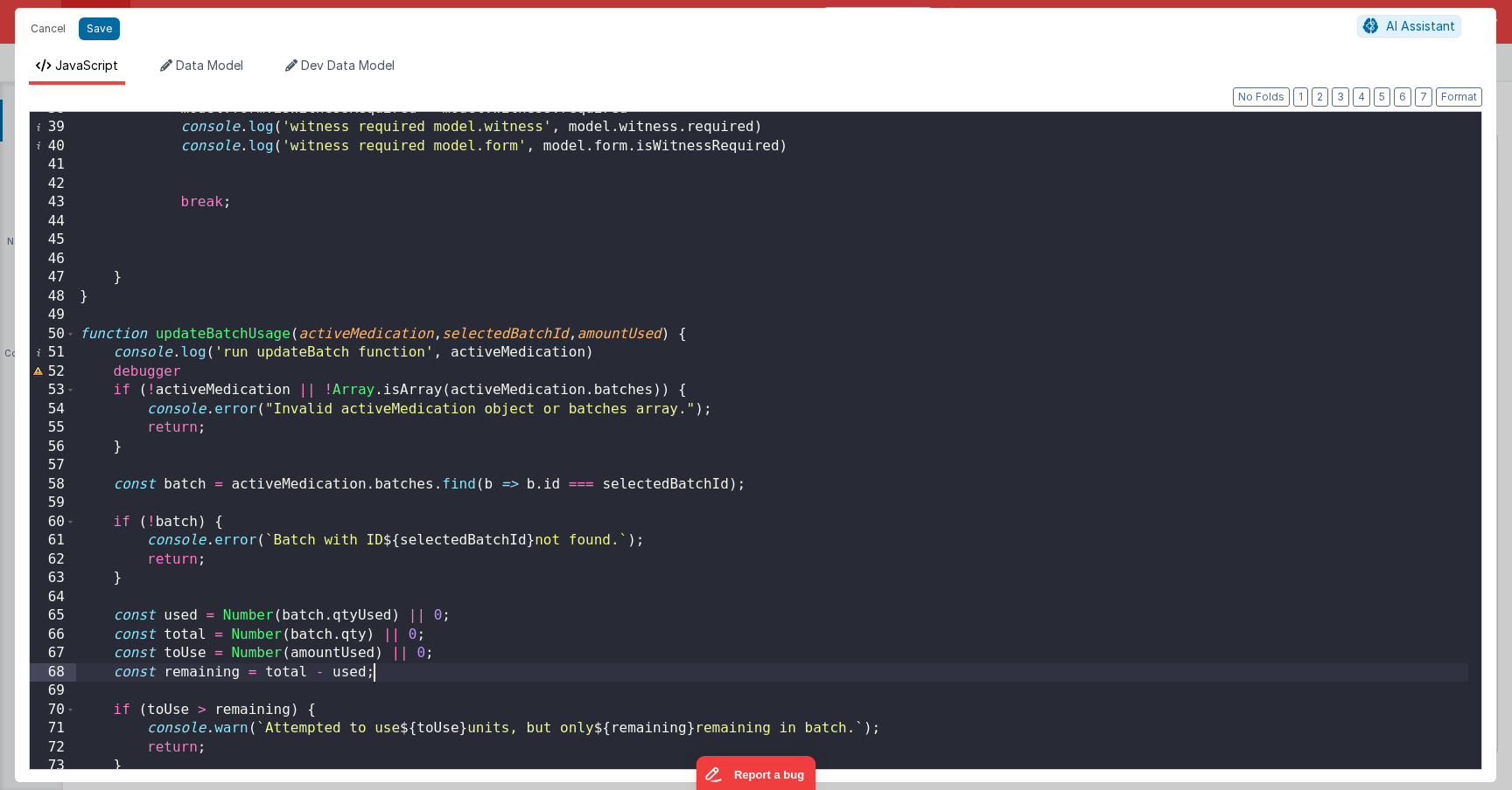
click at [489, 386] on div "model . form . isWitnessRequired = model . witness . required console . log ( '…" at bounding box center [772, 447] width 1392 height 695
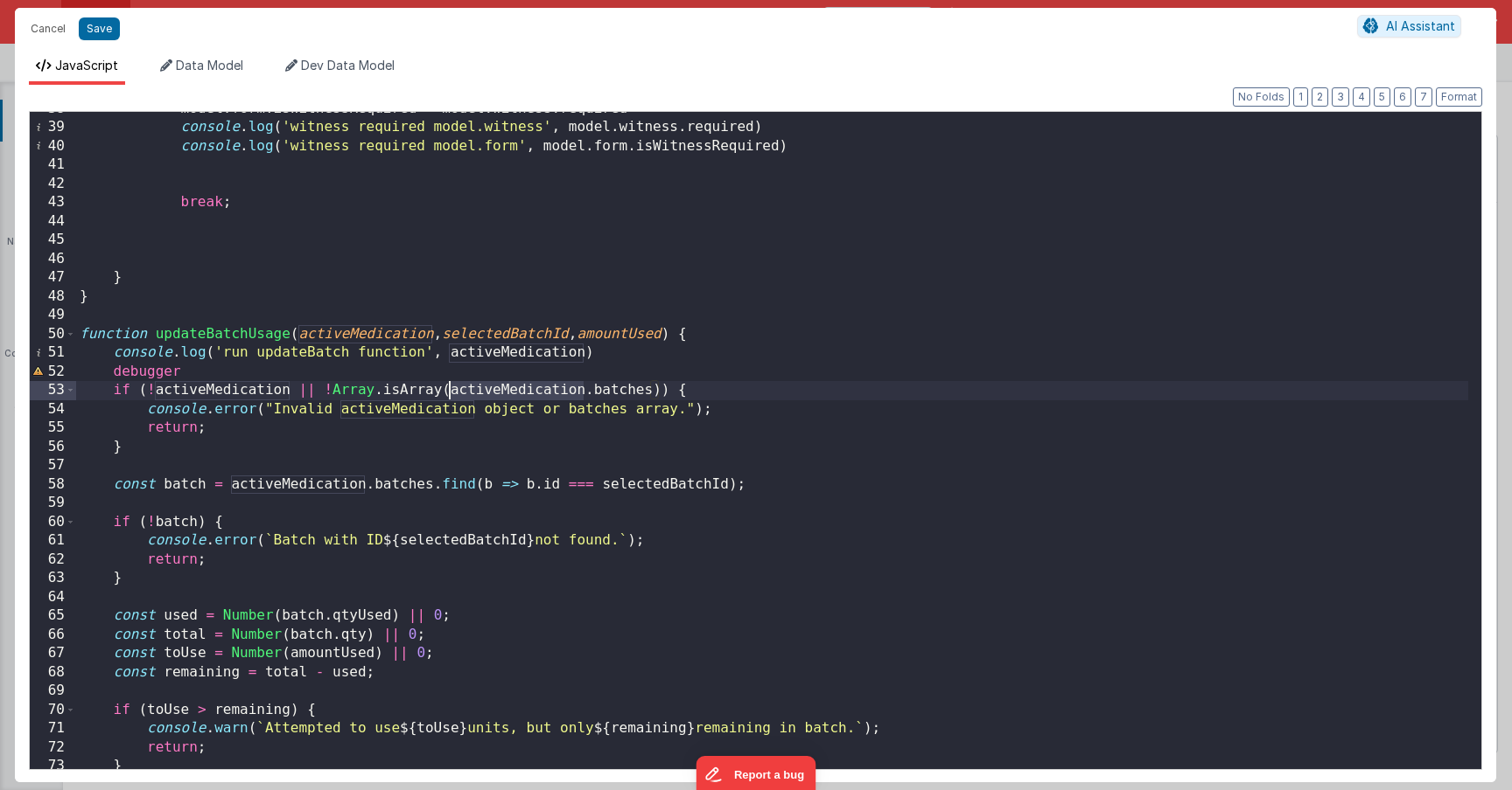
click at [489, 386] on div "model . form . isWitnessRequired = model . witness . required console . log ( '…" at bounding box center [772, 447] width 1392 height 695
drag, startPoint x: 650, startPoint y: 394, endPoint x: 446, endPoint y: 393, distance: 204.0
click at [446, 393] on div "model . form . isWitnessRequired = model . witness . required console . log ( '…" at bounding box center [772, 447] width 1392 height 695
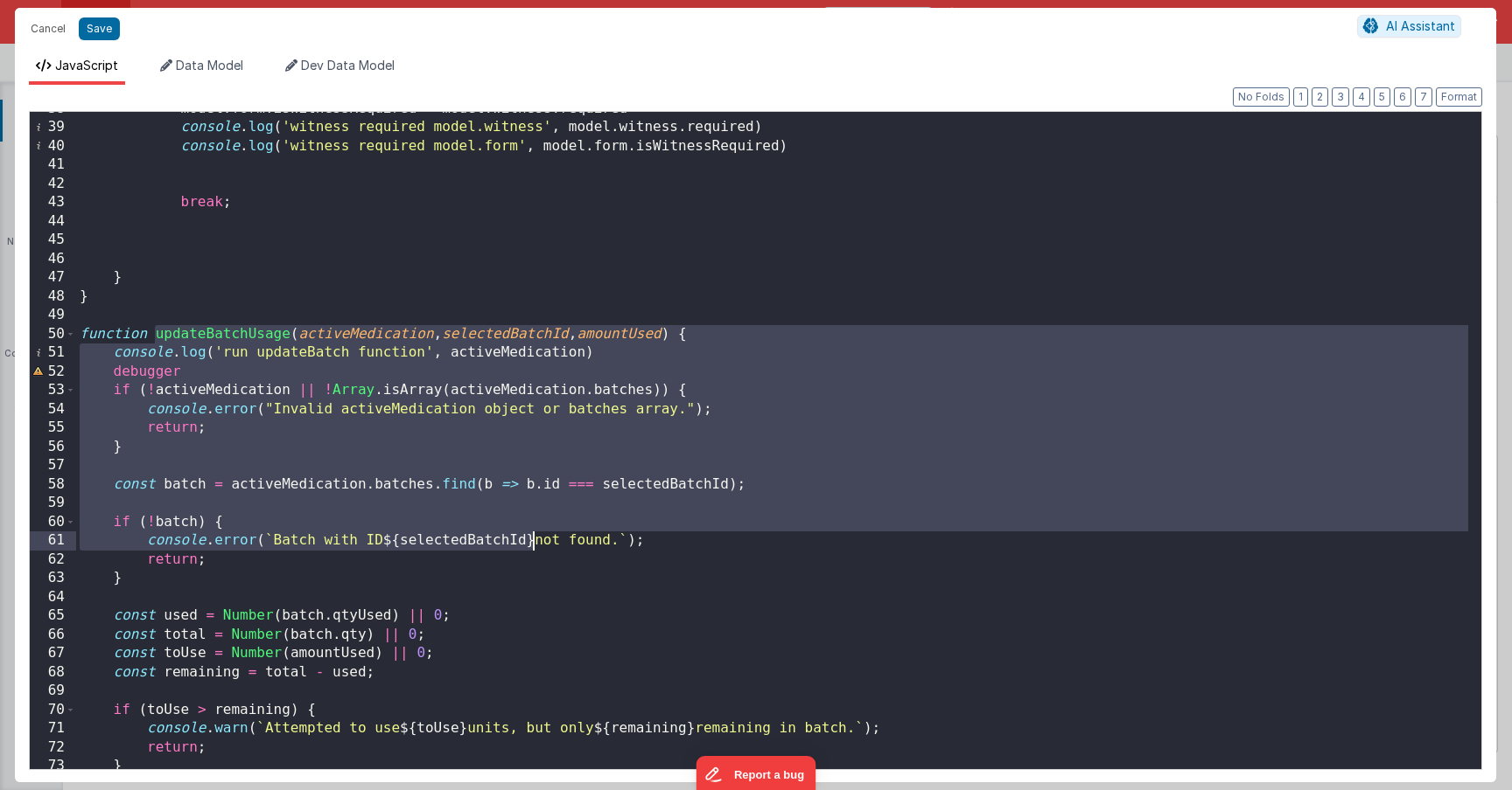
drag, startPoint x: 164, startPoint y: 340, endPoint x: 513, endPoint y: 664, distance: 476.2
click at [520, 664] on div "model . form . isWitnessRequired = model . witness . required console . log ( '…" at bounding box center [772, 447] width 1392 height 695
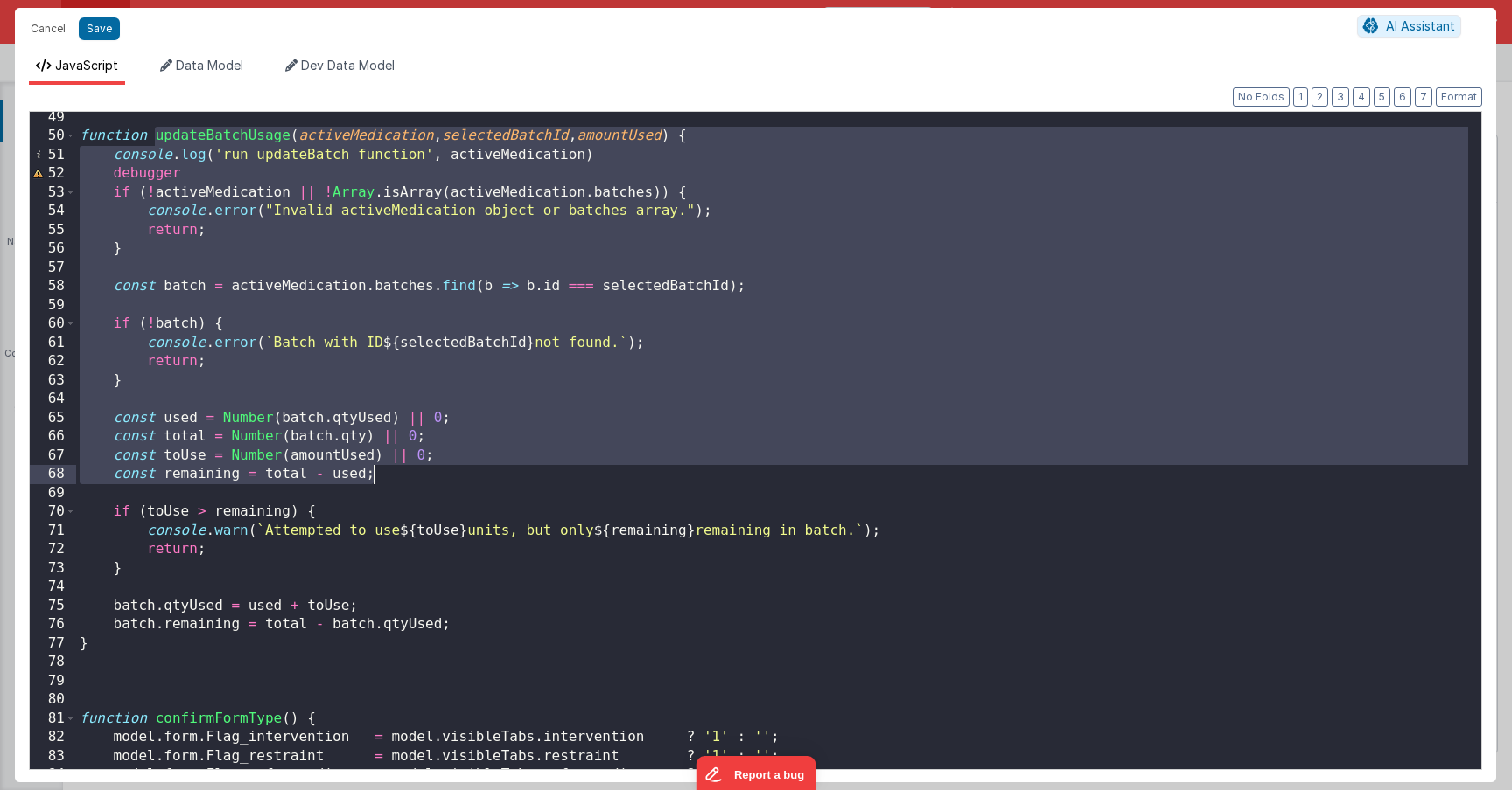
scroll to position [929, 0]
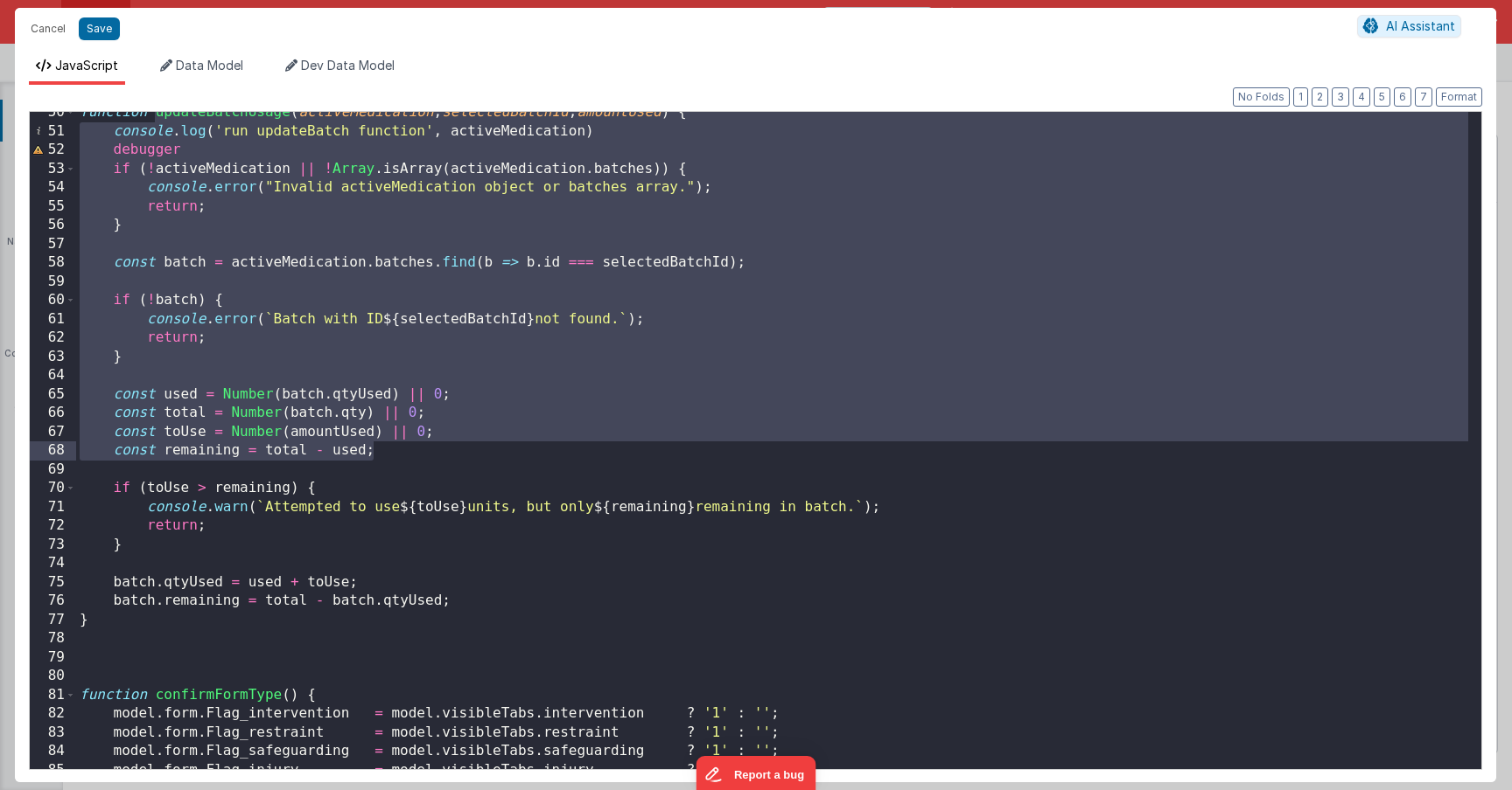
click at [612, 176] on div "function updateBatchUsage ( activeMedication , selectedBatchId , amountUsed ) {…" at bounding box center [772, 451] width 1392 height 695
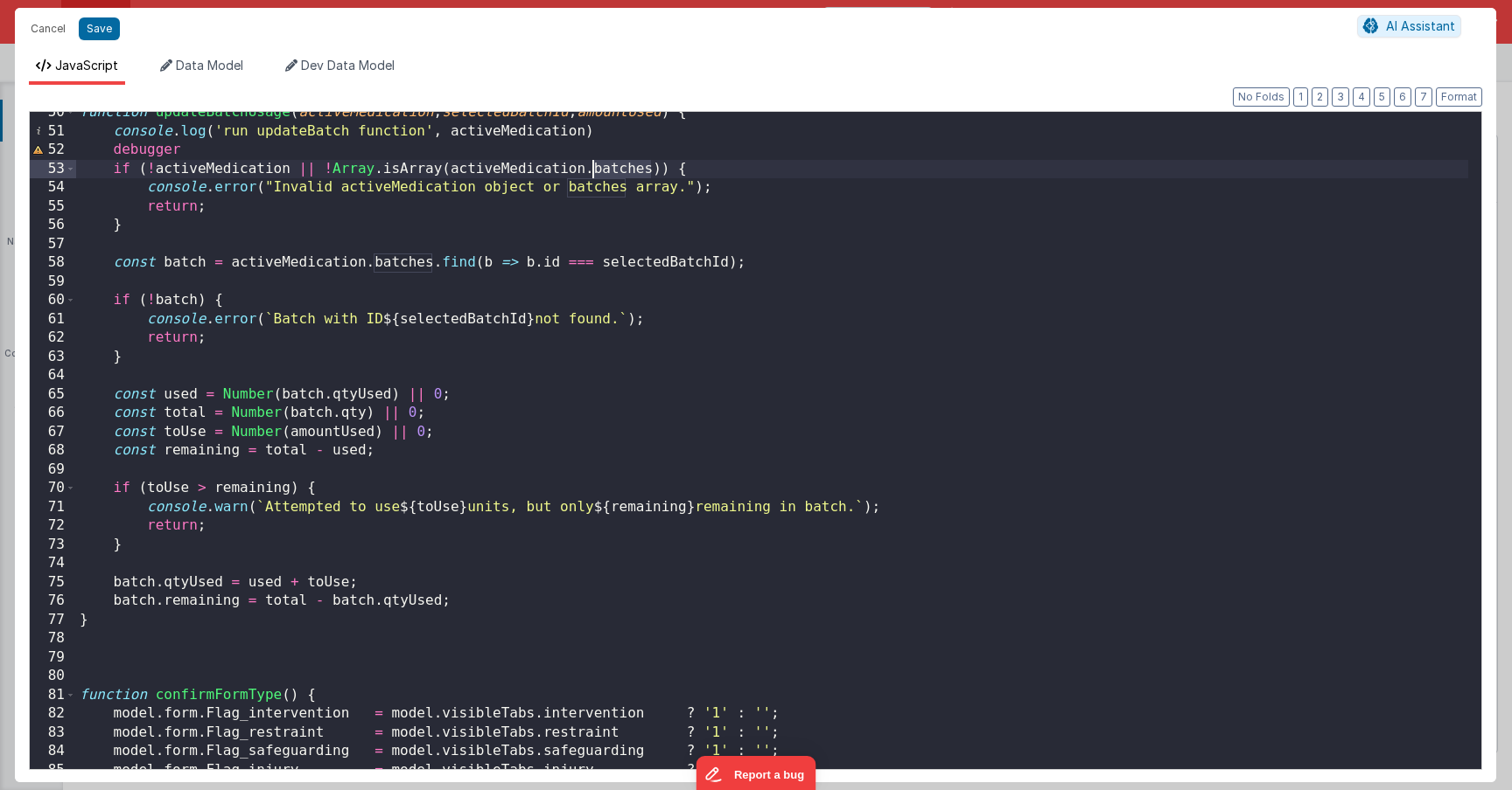
click at [612, 176] on div "function updateBatchUsage ( activeMedication , selectedBatchId , amountUsed ) {…" at bounding box center [772, 451] width 1392 height 695
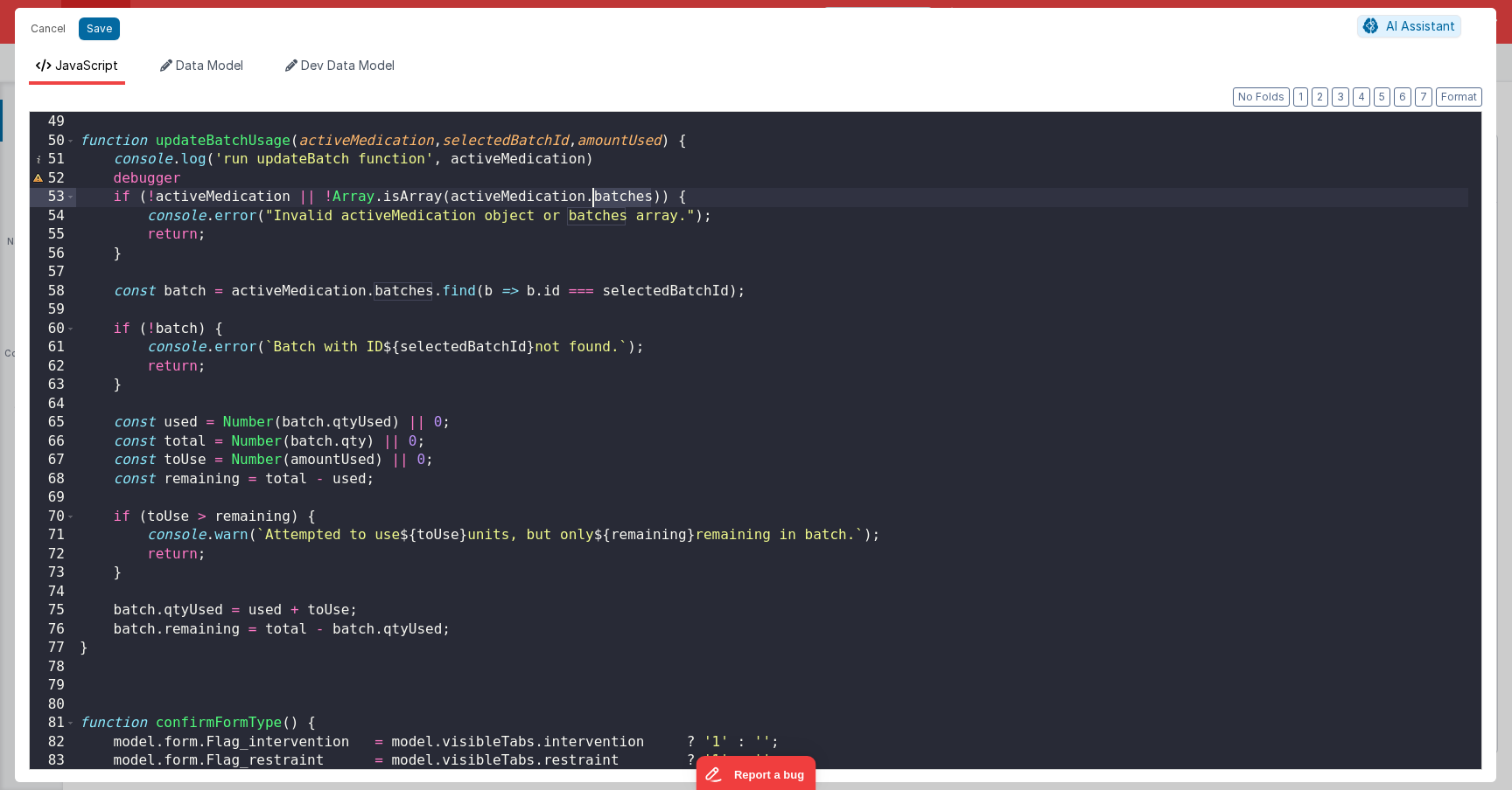
scroll to position [917, 0]
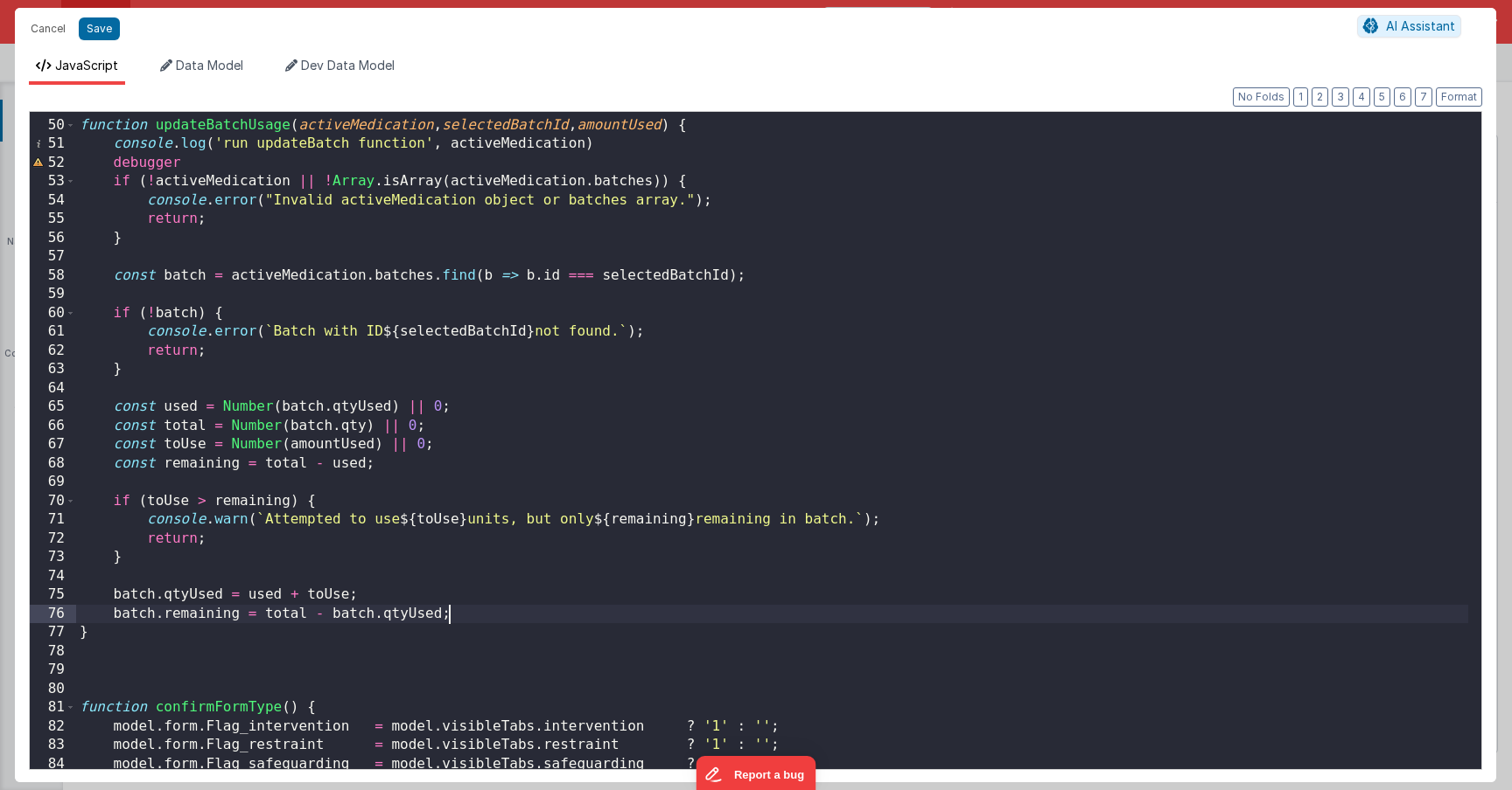
click at [468, 610] on div "function updateBatchUsage ( activeMedication , selectedBatchId , amountUsed ) {…" at bounding box center [772, 444] width 1392 height 695
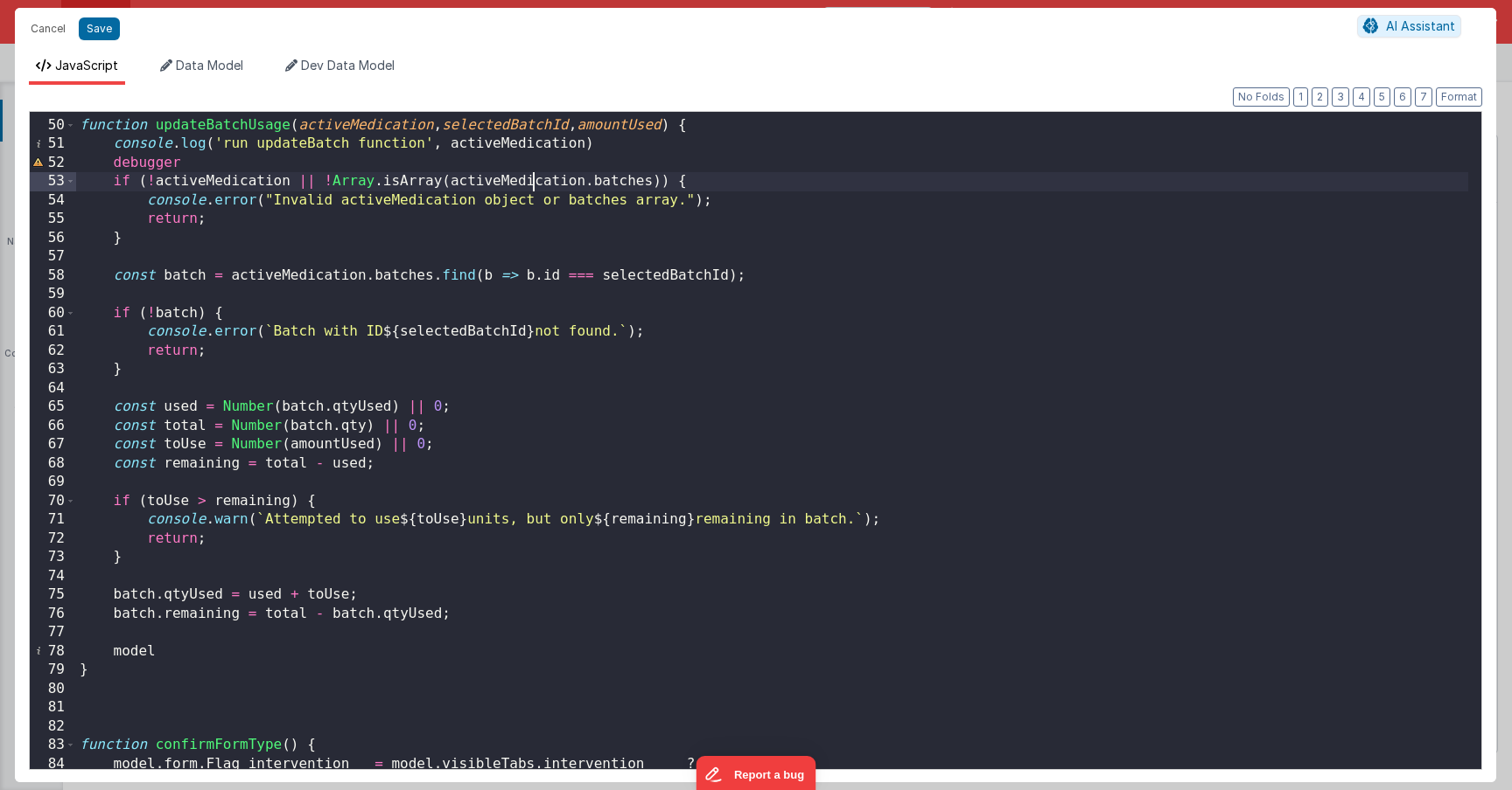
click at [533, 182] on div "function updateBatchUsage ( activeMedication , selectedBatchId , amountUsed ) {…" at bounding box center [772, 444] width 1392 height 695
drag, startPoint x: 652, startPoint y: 183, endPoint x: 449, endPoint y: 178, distance: 203.1
click at [449, 178] on div "function updateBatchUsage ( activeMedication , selectedBatchId , amountUsed ) {…" at bounding box center [772, 444] width 1392 height 695
click at [158, 652] on div "function updateBatchUsage ( activeMedication , selectedBatchId , amountUsed ) {…" at bounding box center [772, 444] width 1392 height 695
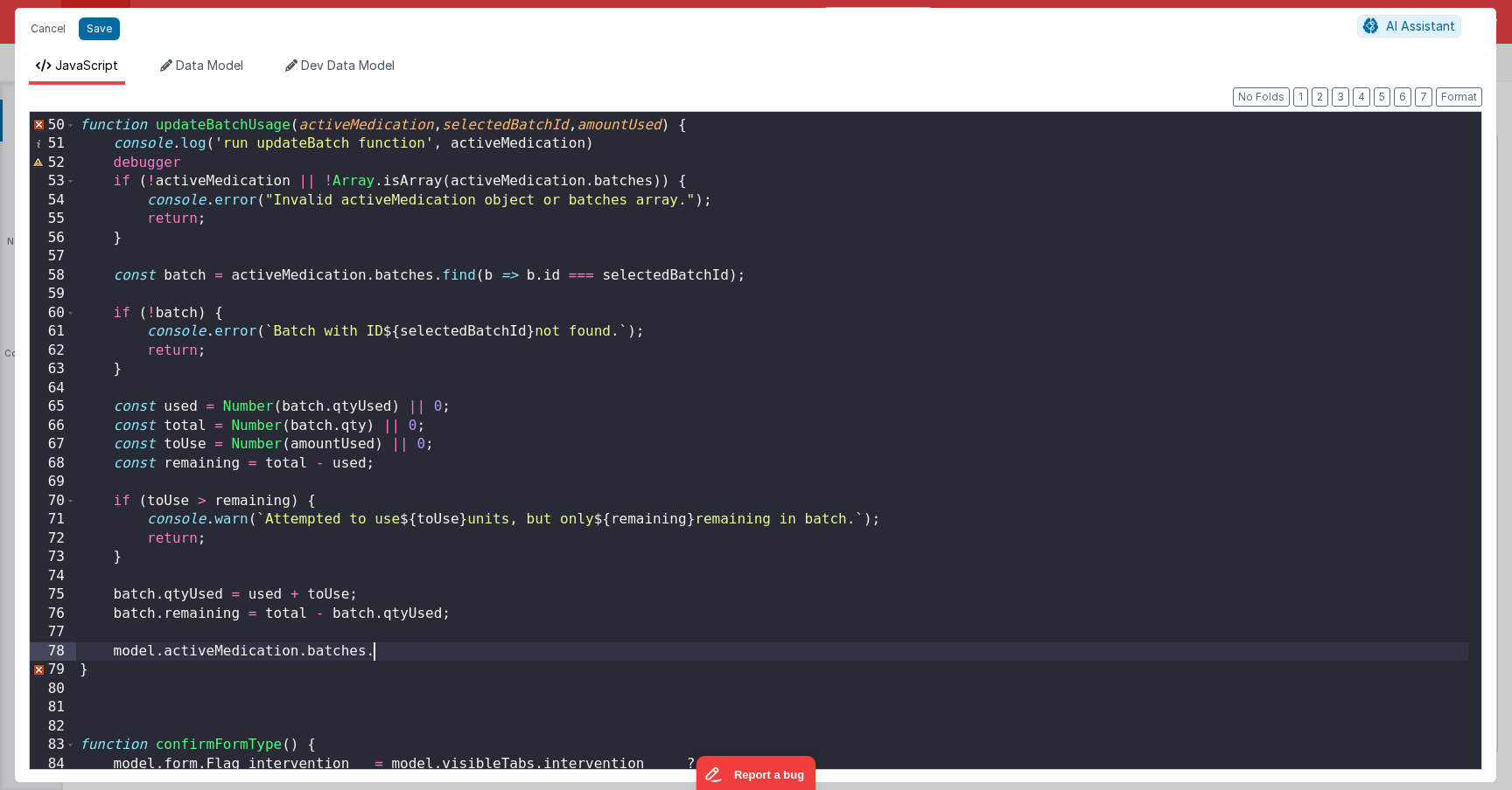
click at [133, 604] on div "function updateBatchUsage ( activeMedication , selectedBatchId , amountUsed ) {…" at bounding box center [772, 444] width 1392 height 695
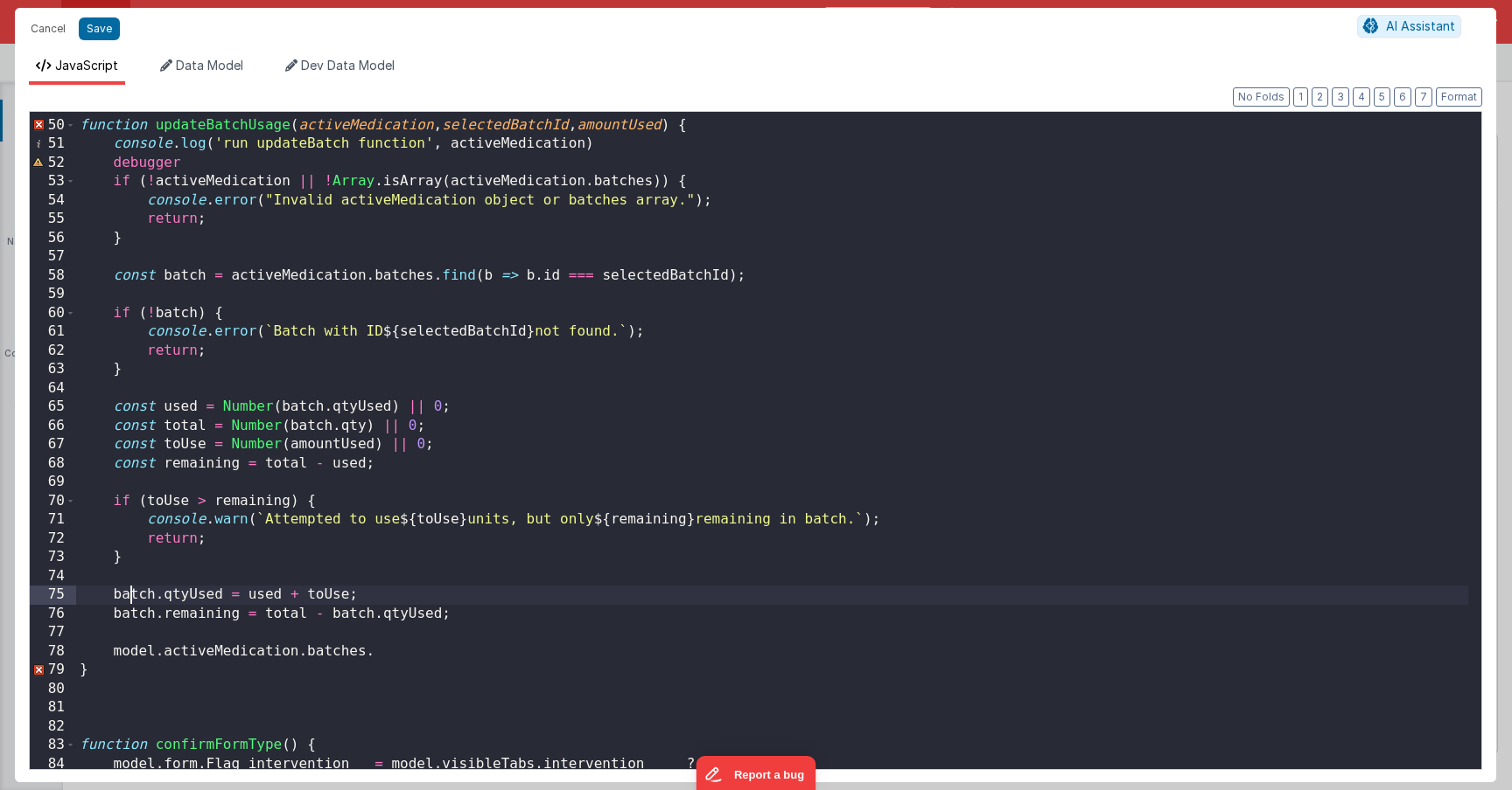
click at [133, 604] on div "function updateBatchUsage ( activeMedication , selectedBatchId , amountUsed ) {…" at bounding box center [772, 444] width 1392 height 695
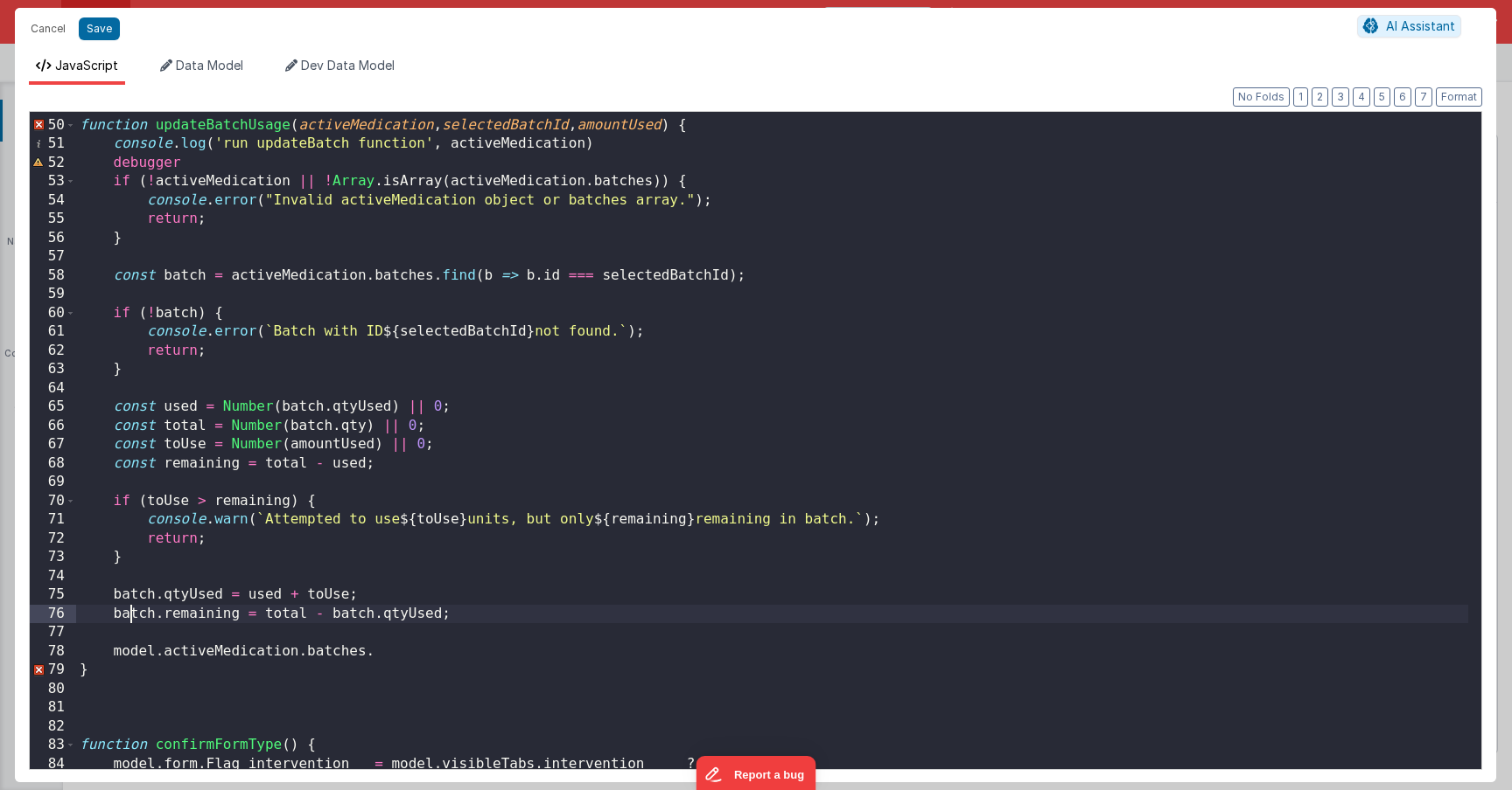
click at [132, 612] on div "function updateBatchUsage ( activeMedication , selectedBatchId , amountUsed ) {…" at bounding box center [772, 444] width 1392 height 695
click at [134, 599] on div "function updateBatchUsage ( activeMedication , selectedBatchId , amountUsed ) {…" at bounding box center [772, 444] width 1392 height 695
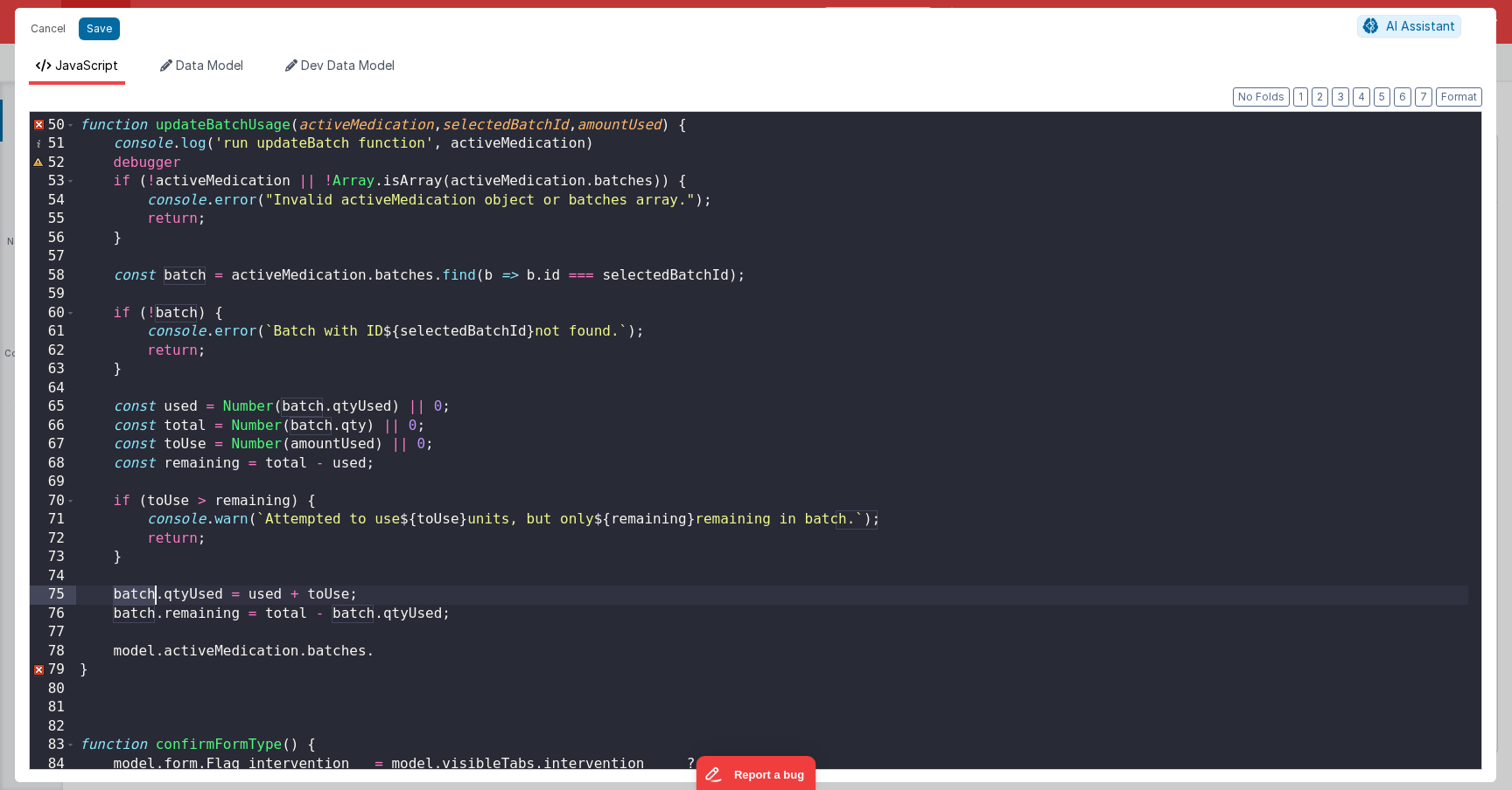
click at [134, 599] on div "function updateBatchUsage ( activeMedication , selectedBatchId , amountUsed ) {…" at bounding box center [772, 444] width 1392 height 695
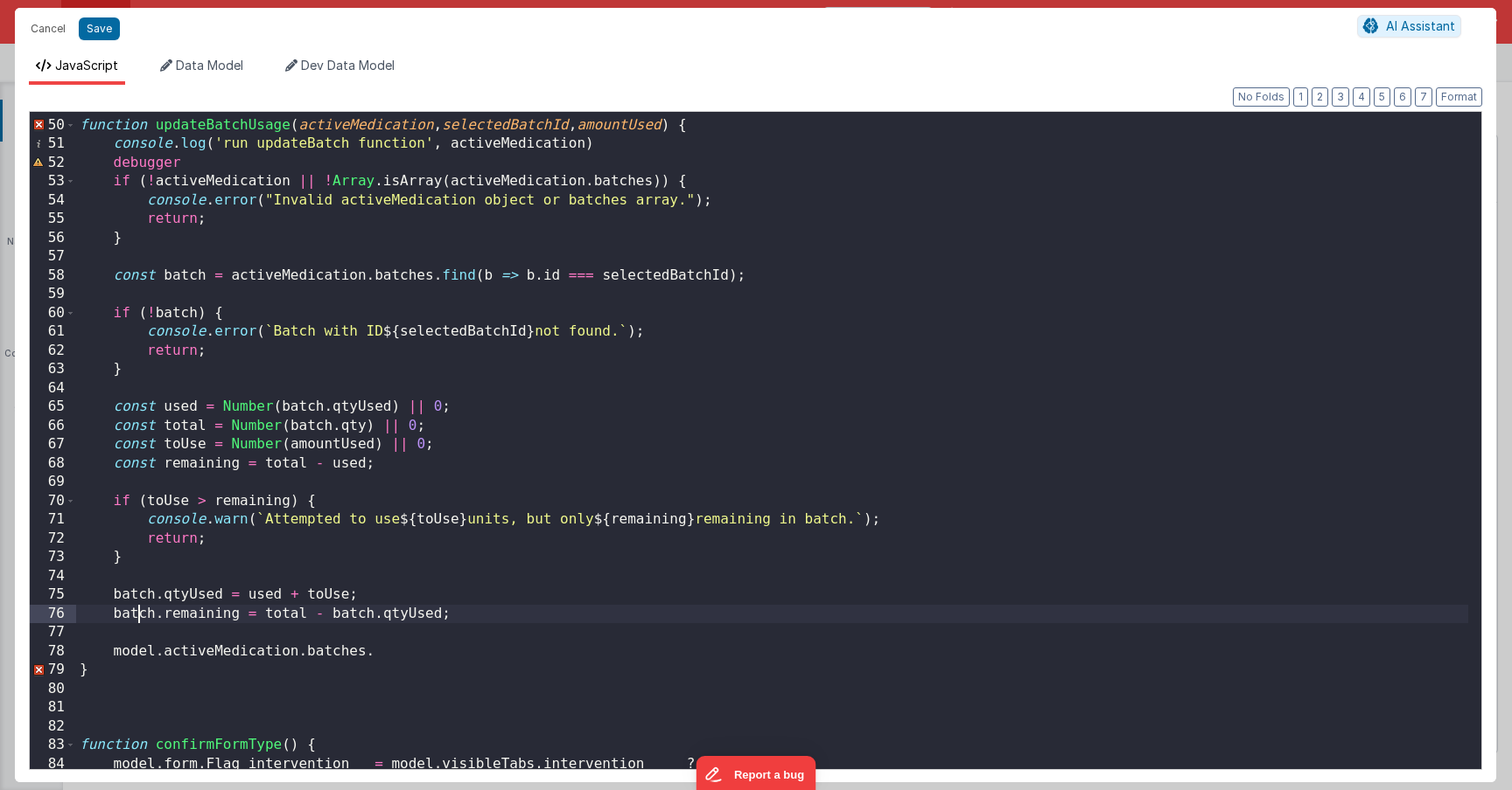
click at [134, 612] on div "function updateBatchUsage ( activeMedication , selectedBatchId , amountUsed ) {…" at bounding box center [772, 444] width 1392 height 695
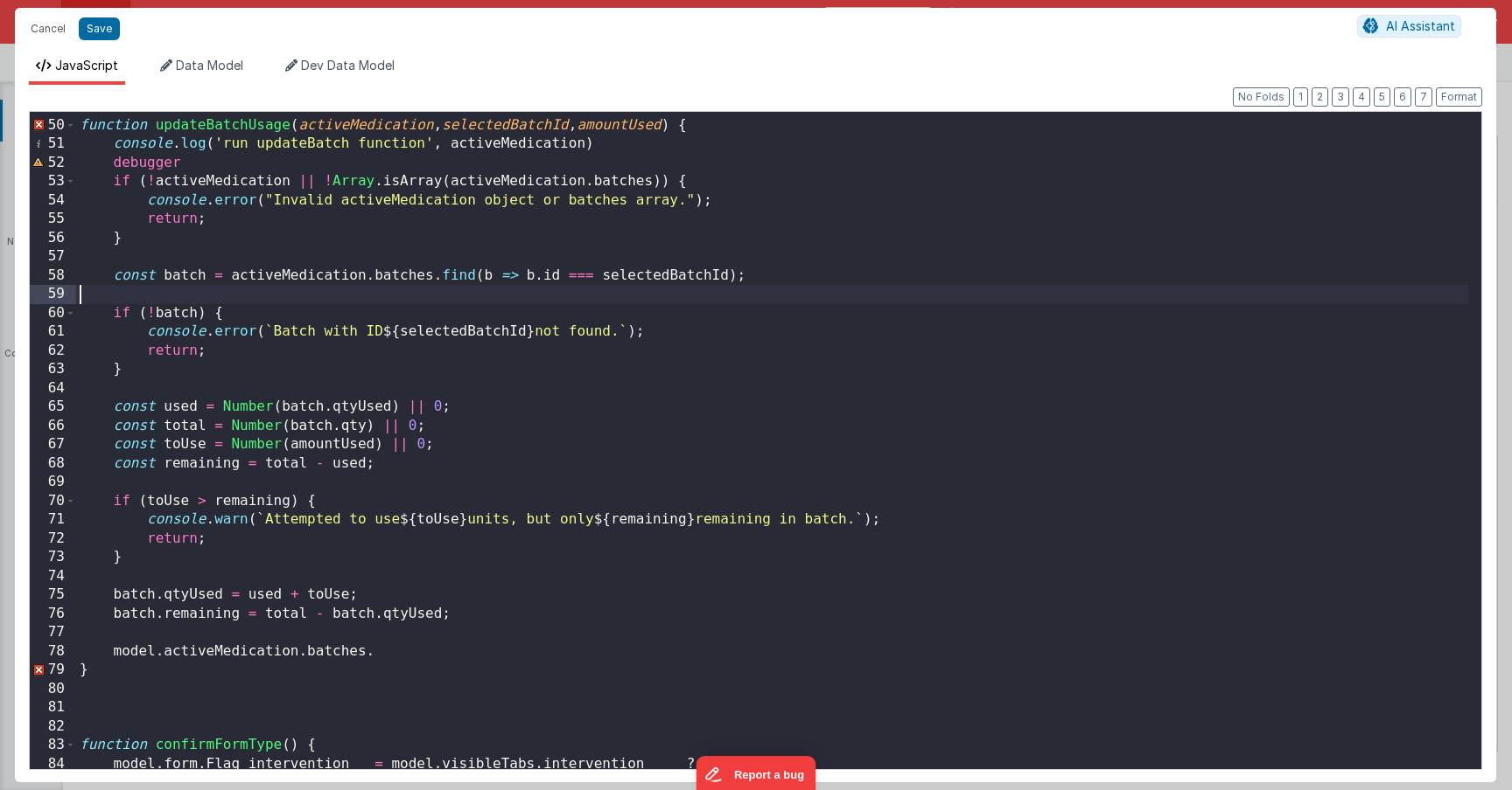
click at [172, 288] on div "function updateBatchUsage ( activeMedication , selectedBatchId , amountUsed ) {…" at bounding box center [772, 444] width 1392 height 695
click at [177, 280] on div "function updateBatchUsage ( activeMedication , selectedBatchId , amountUsed ) {…" at bounding box center [772, 444] width 1392 height 695
click at [125, 274] on div "function updateBatchUsage ( activeMedication , selectedBatchId , amountUsed ) {…" at bounding box center [772, 444] width 1392 height 695
drag, startPoint x: 117, startPoint y: 278, endPoint x: 765, endPoint y: 275, distance: 648.0
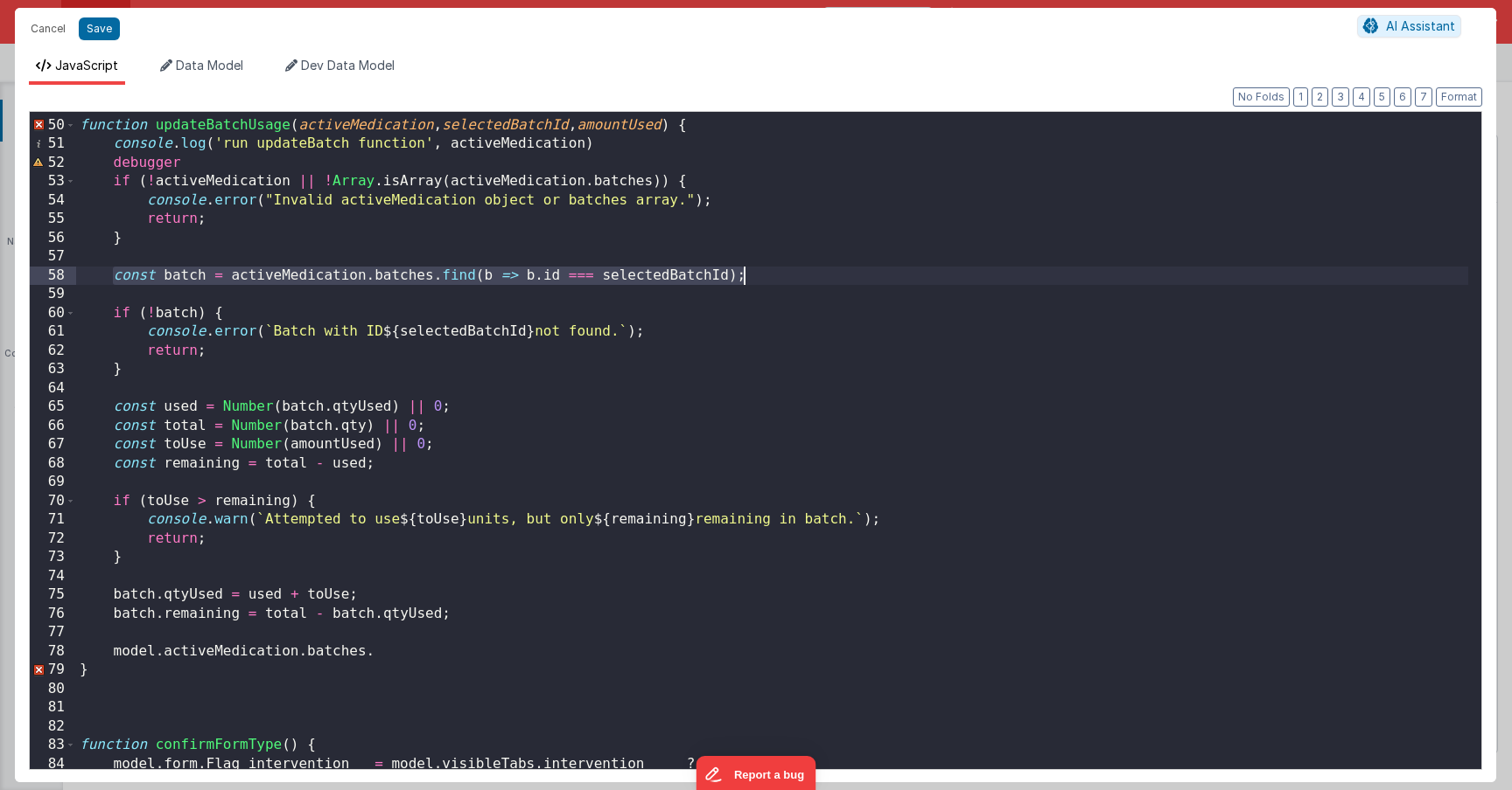
click at [765, 275] on div "function updateBatchUsage ( activeMedication , selectedBatchId , amountUsed ) {…" at bounding box center [772, 444] width 1392 height 695
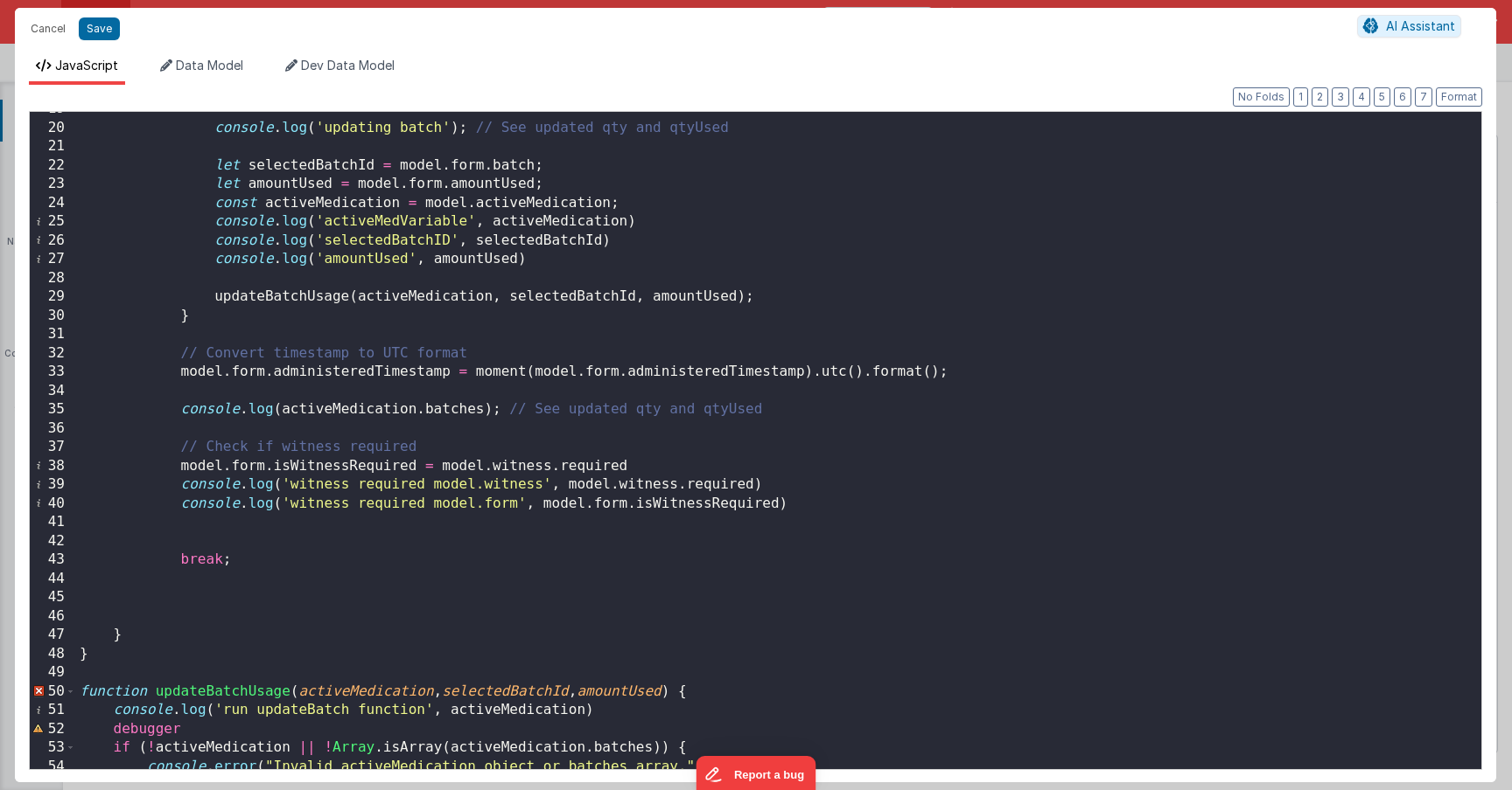
scroll to position [341, 0]
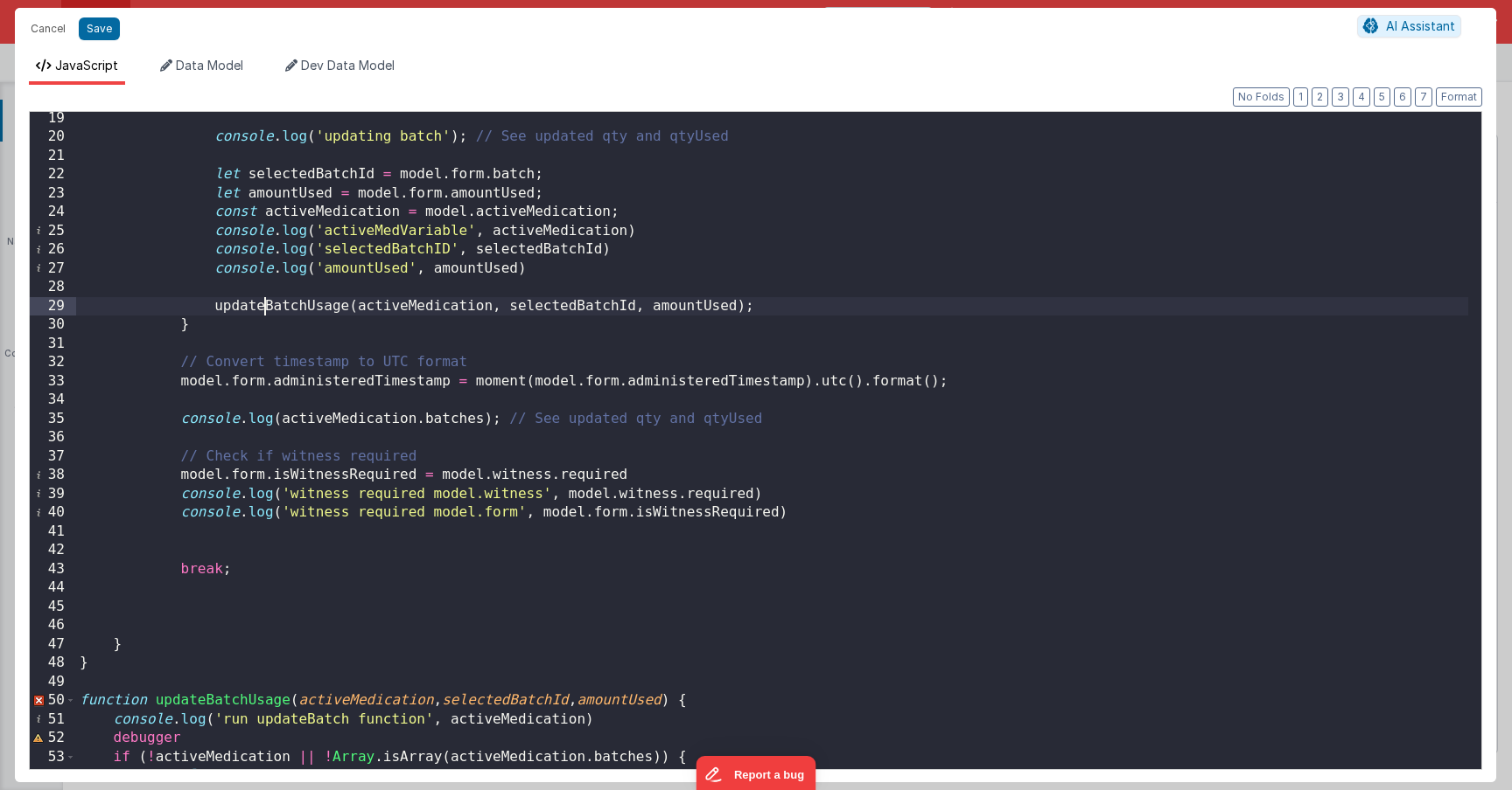
click at [263, 302] on div "console . log ( 'updating batch' ) ; // See updated qty and qtyUsed let selecte…" at bounding box center [772, 457] width 1392 height 695
click at [383, 309] on div "console . log ( 'updating batch' ) ; // See updated qty and qtyUsed let selecte…" at bounding box center [772, 457] width 1392 height 695
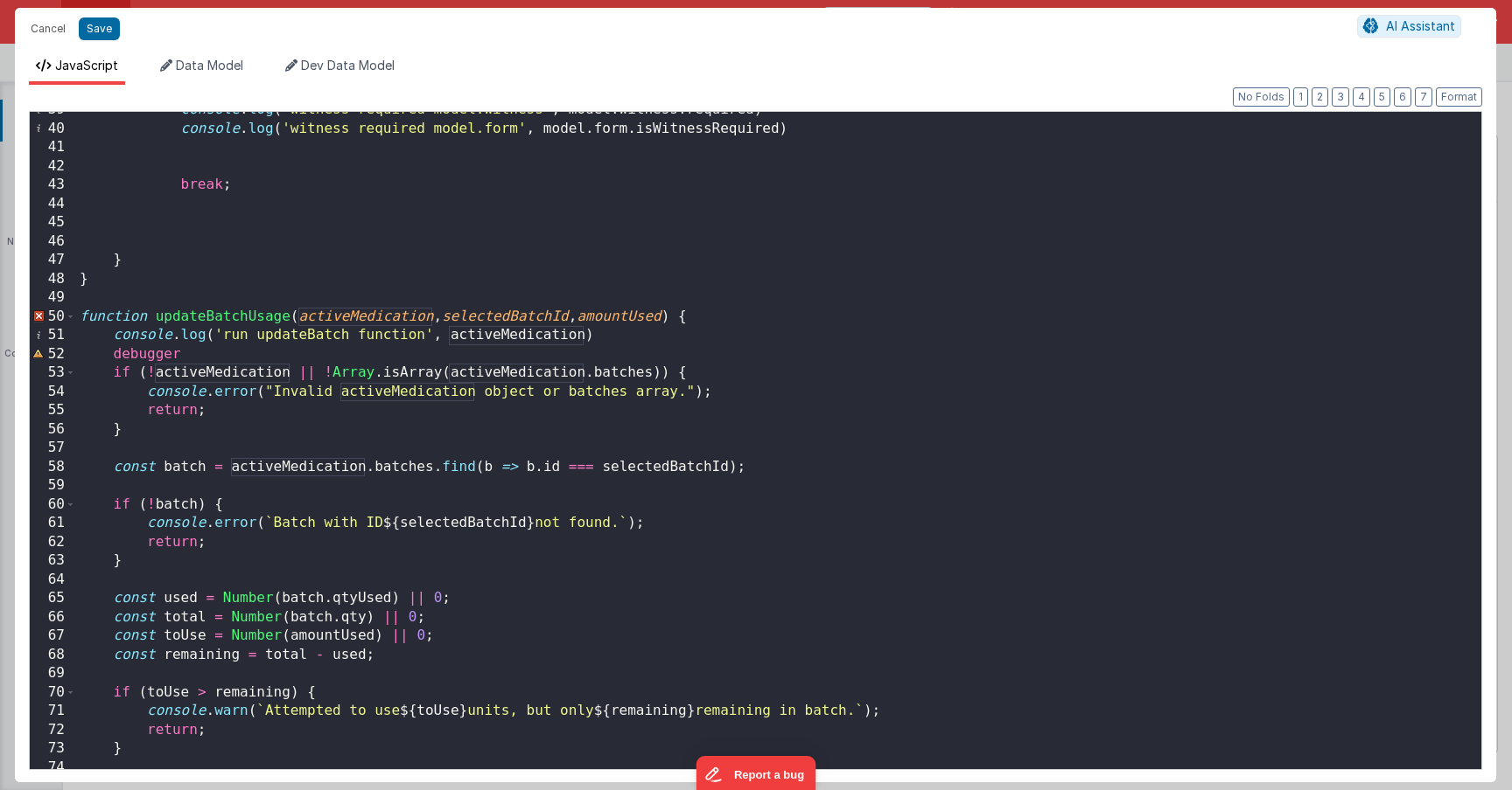
scroll to position [1072, 0]
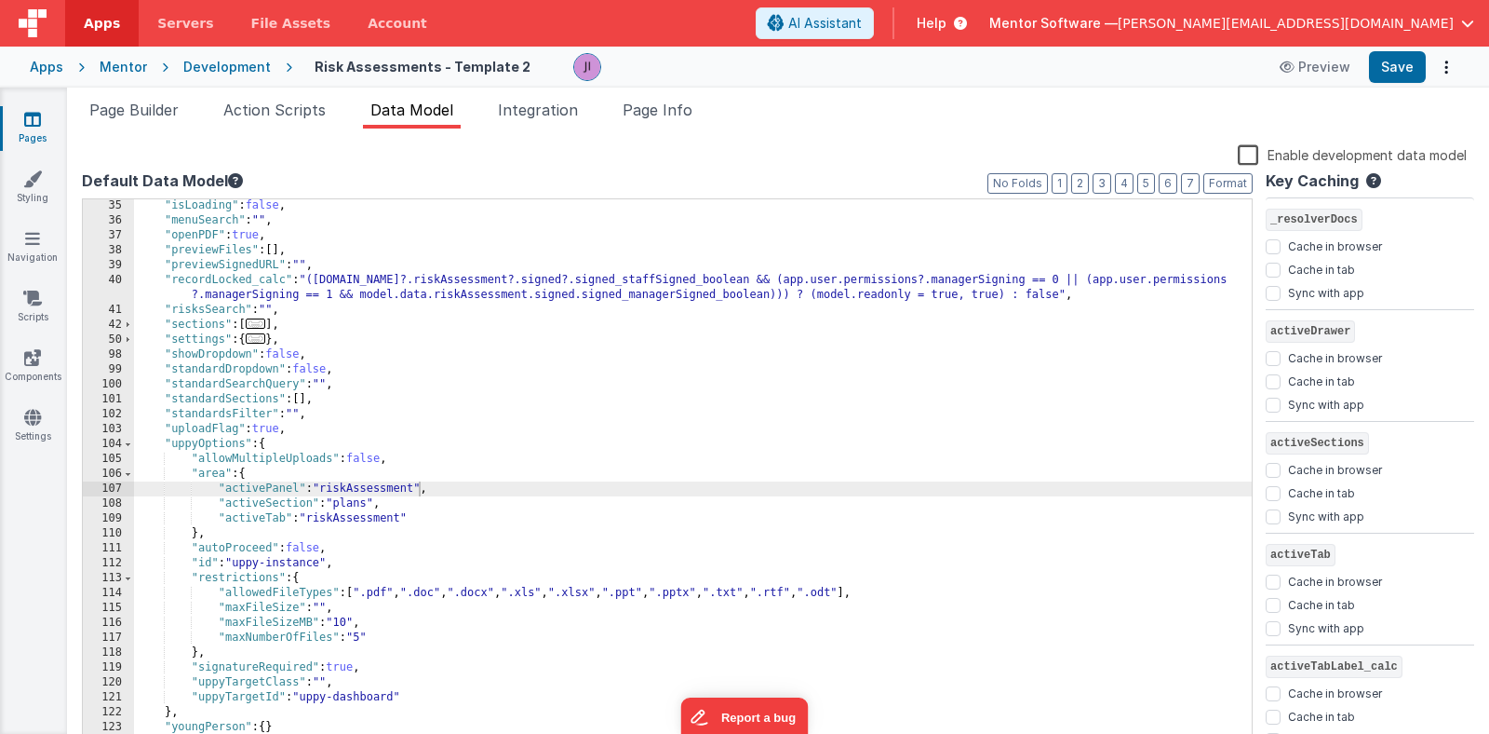
scroll to position [1072, 0]
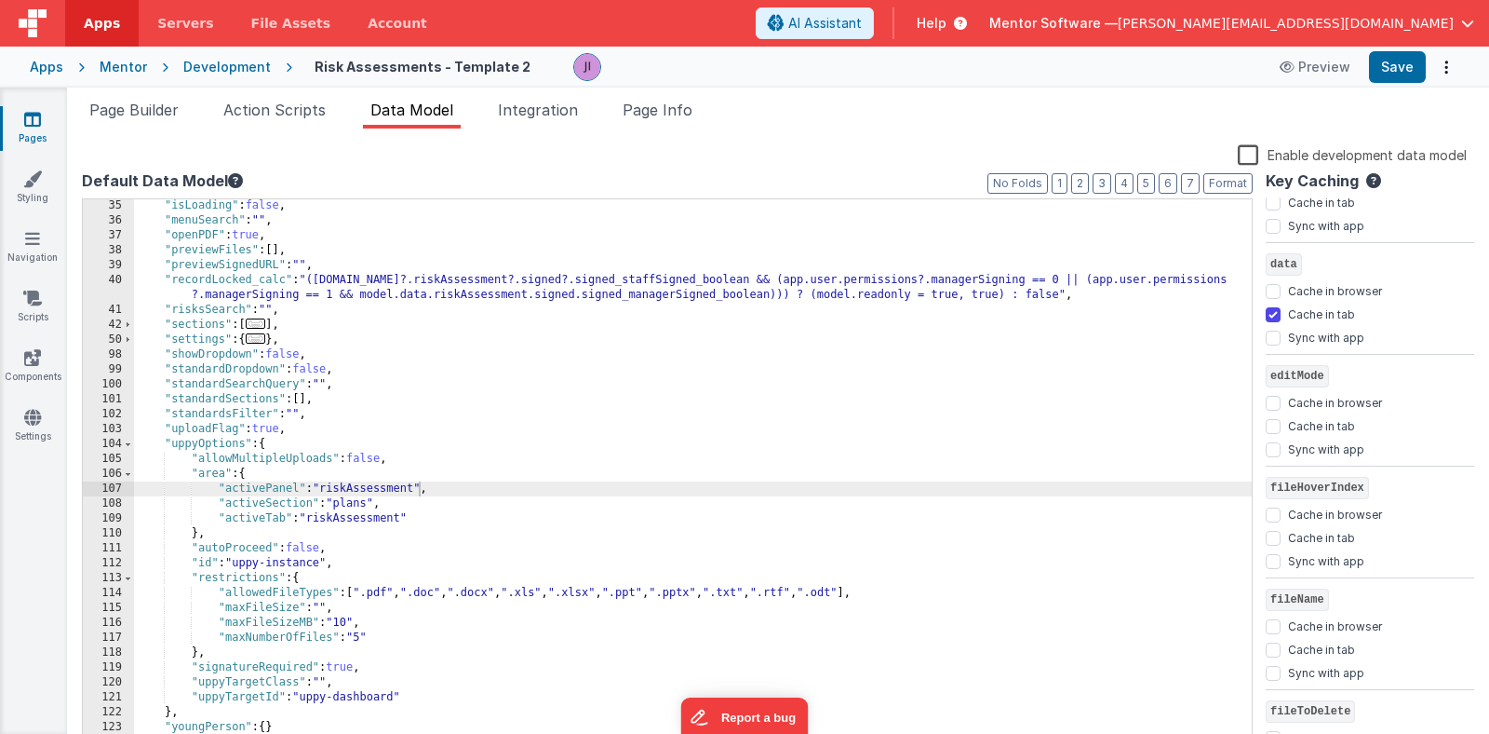
click at [120, 72] on div "Mentor" at bounding box center [123, 67] width 47 height 19
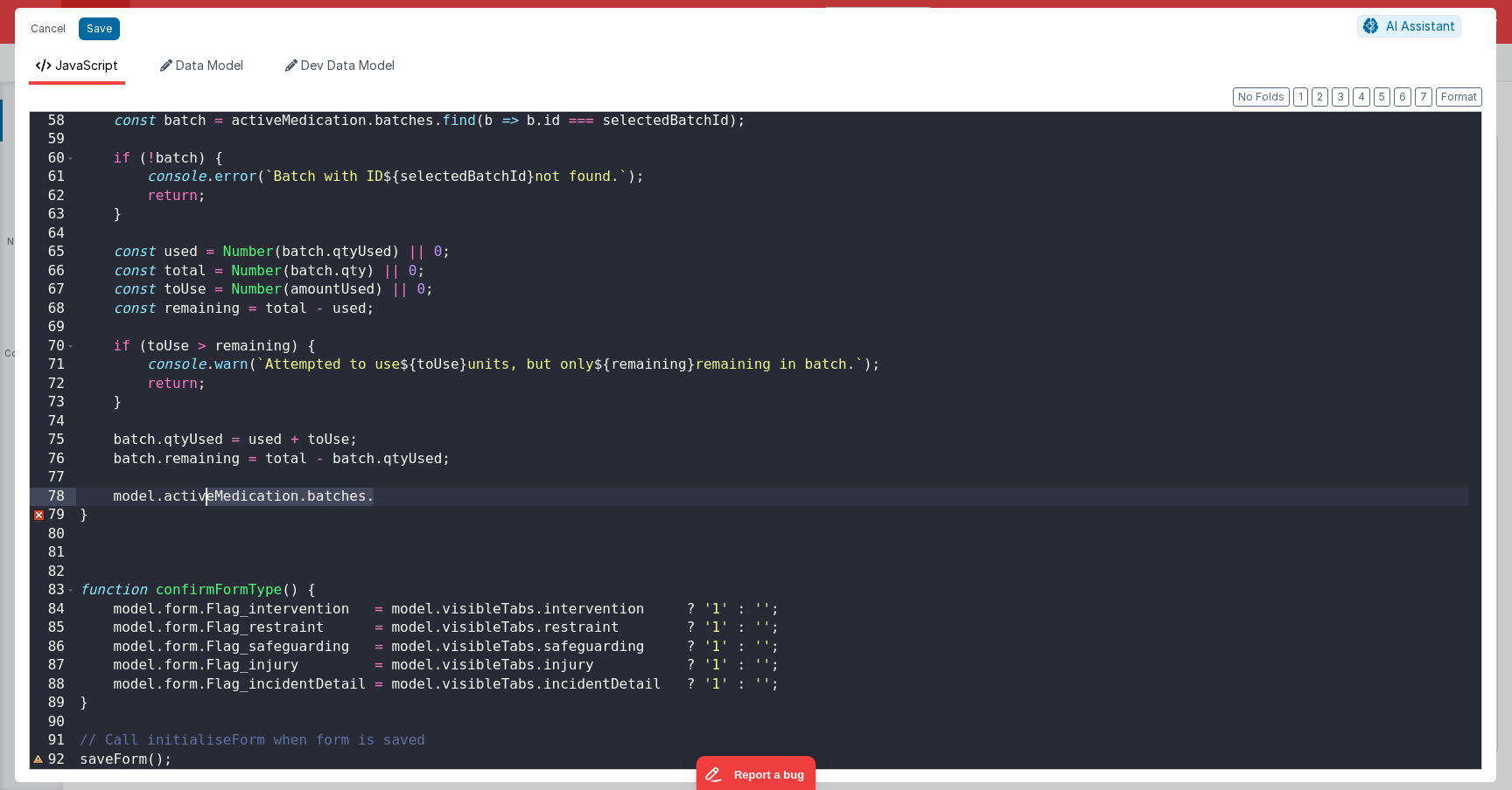
scroll to position [77, 0]
click at [112, 488] on div "const batch = activeMedication . batches . find ( b => b . id === selectedBatch…" at bounding box center [772, 459] width 1392 height 695
click at [117, 491] on div "const batch = activeMedication . batches . find ( b => b . id === selectedBatch…" at bounding box center [772, 459] width 1392 height 695
drag, startPoint x: 375, startPoint y: 500, endPoint x: 322, endPoint y: 500, distance: 53.0
click at [322, 500] on div "const batch = activeMedication . batches . find ( b => b . id === selectedBatch…" at bounding box center [772, 459] width 1392 height 695
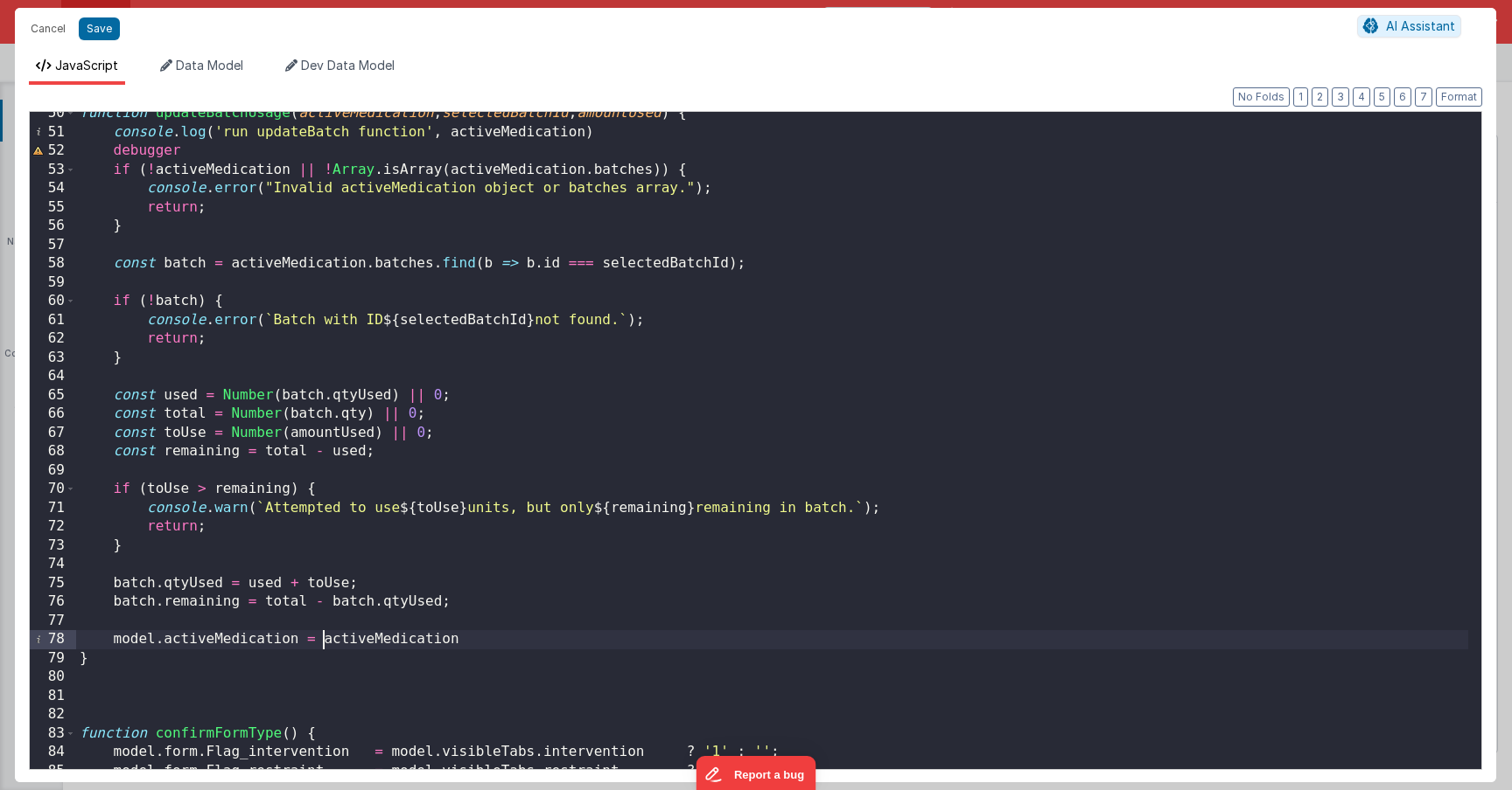
scroll to position [891, 0]
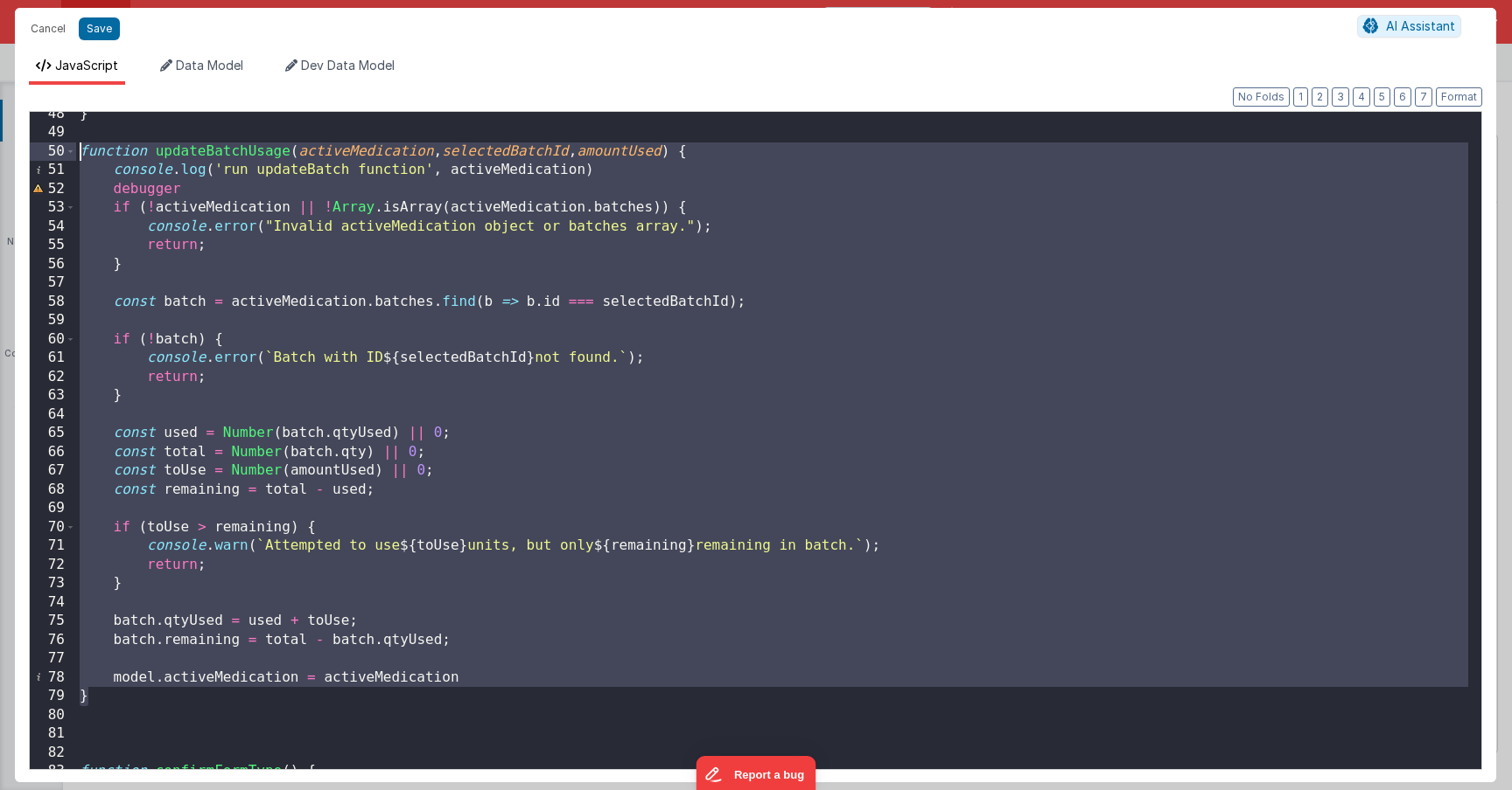
drag, startPoint x: 92, startPoint y: 698, endPoint x: 78, endPoint y: 150, distance: 548.2
click at [78, 150] on div "} function updateBatchUsage ( activeMedication , selectedBatchId , amountUsed )…" at bounding box center [772, 453] width 1392 height 695
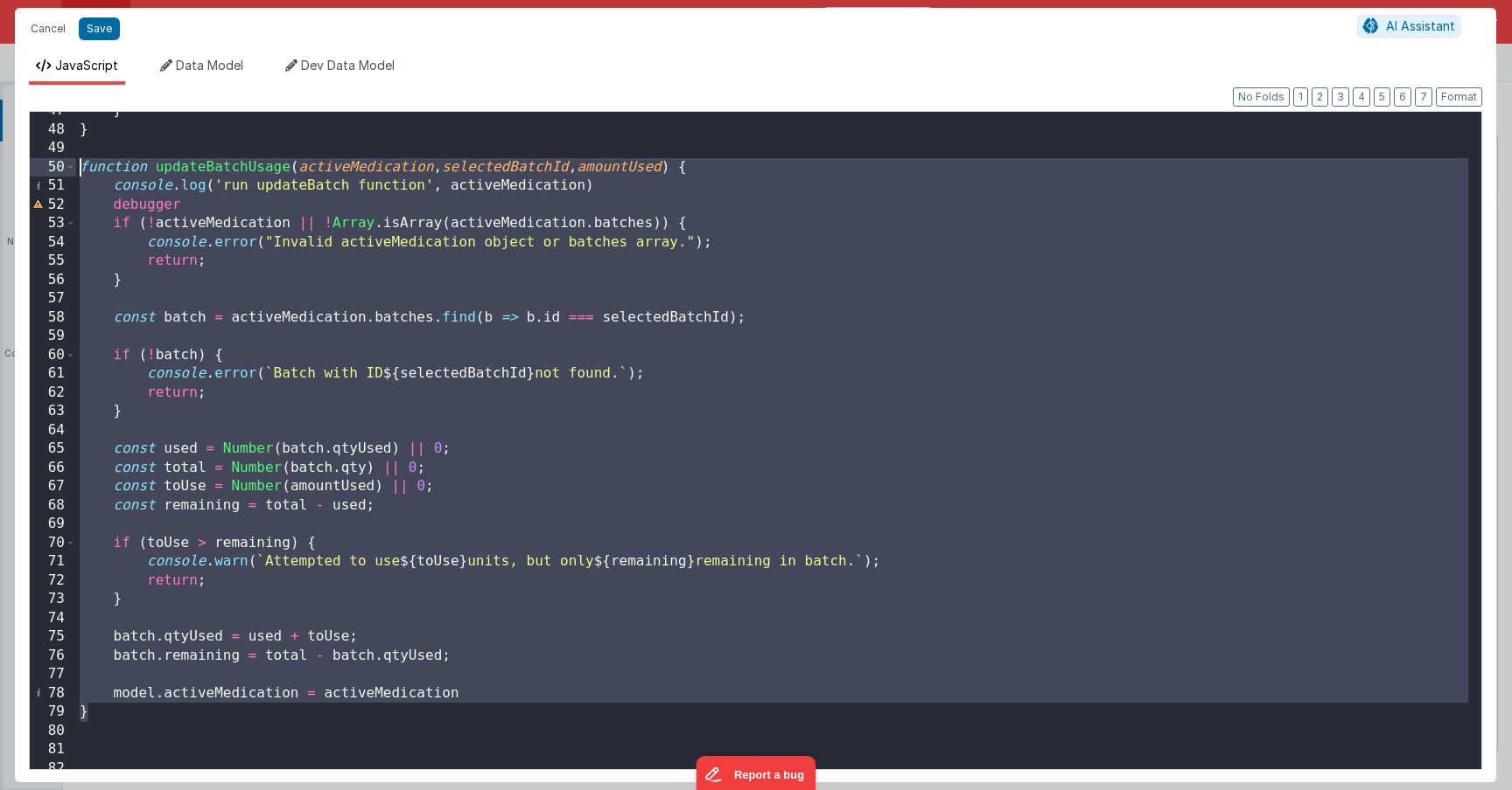
scroll to position [937, 0]
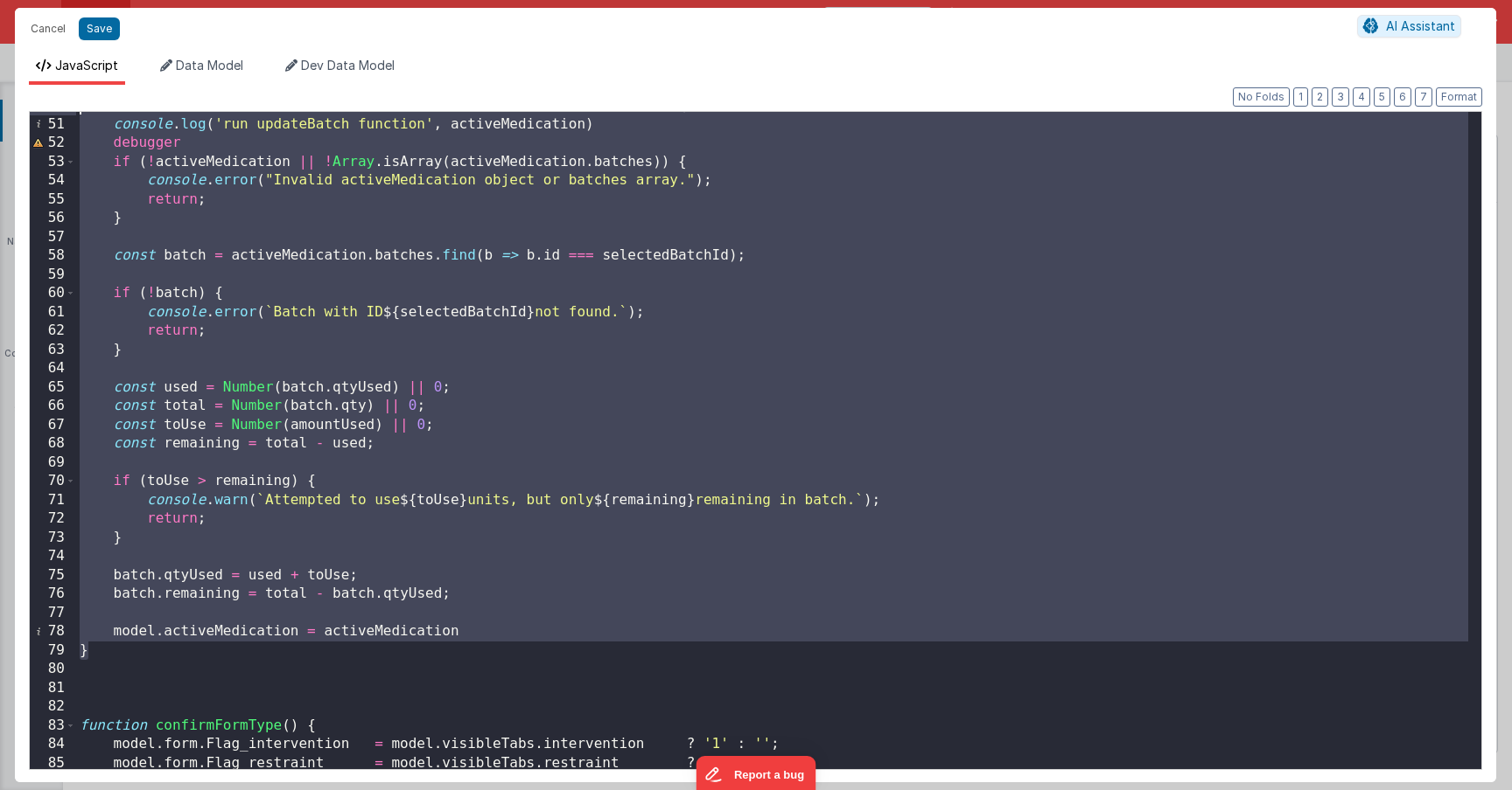
click at [179, 653] on div "function updateBatchUsage ( activeMedication , selectedBatchId , amountUsed ) {…" at bounding box center [772, 443] width 1392 height 695
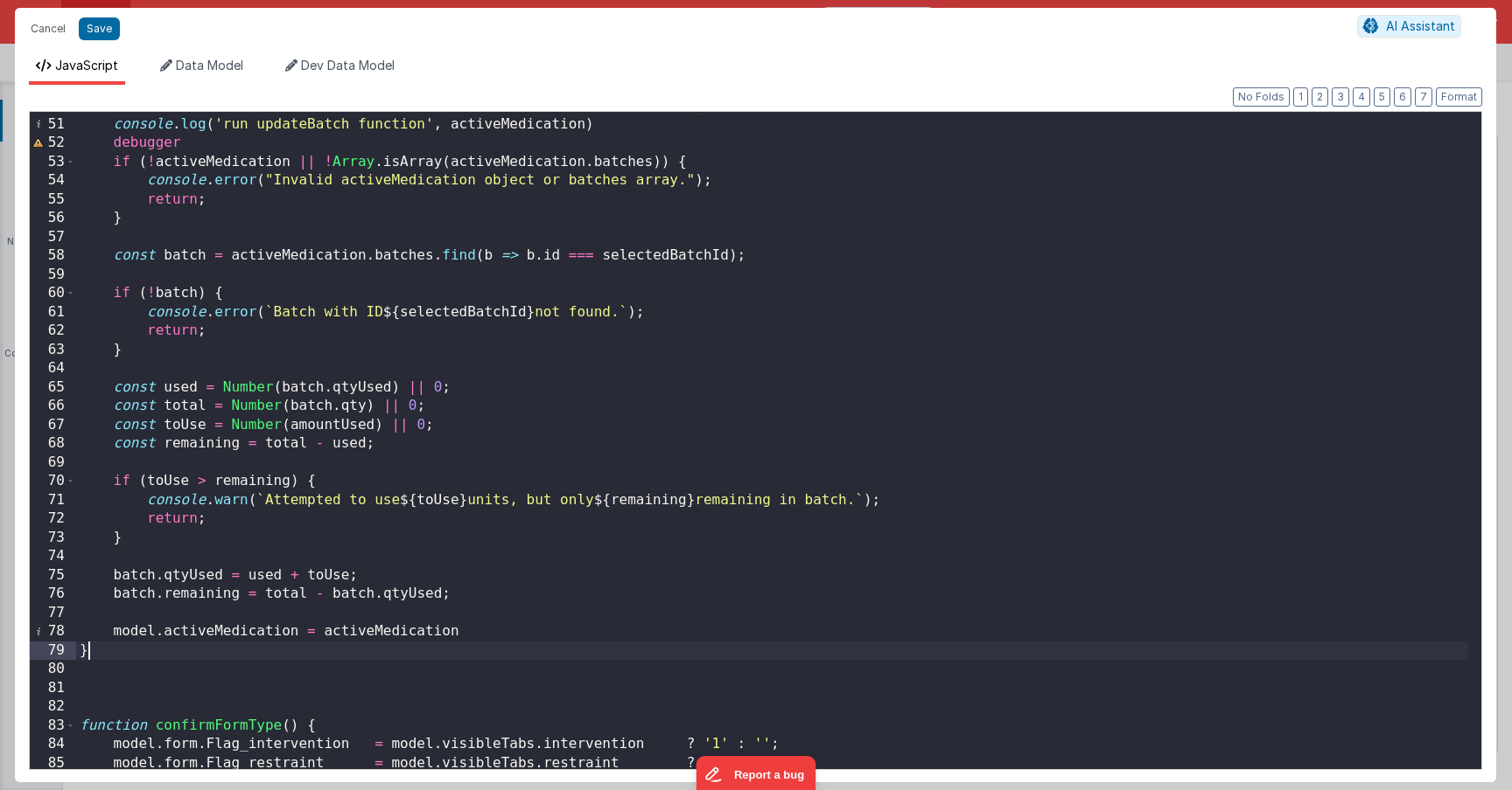
click at [169, 672] on div "function updateBatchUsage ( activeMedication , selectedBatchId , amountUsed ) {…" at bounding box center [772, 443] width 1392 height 695
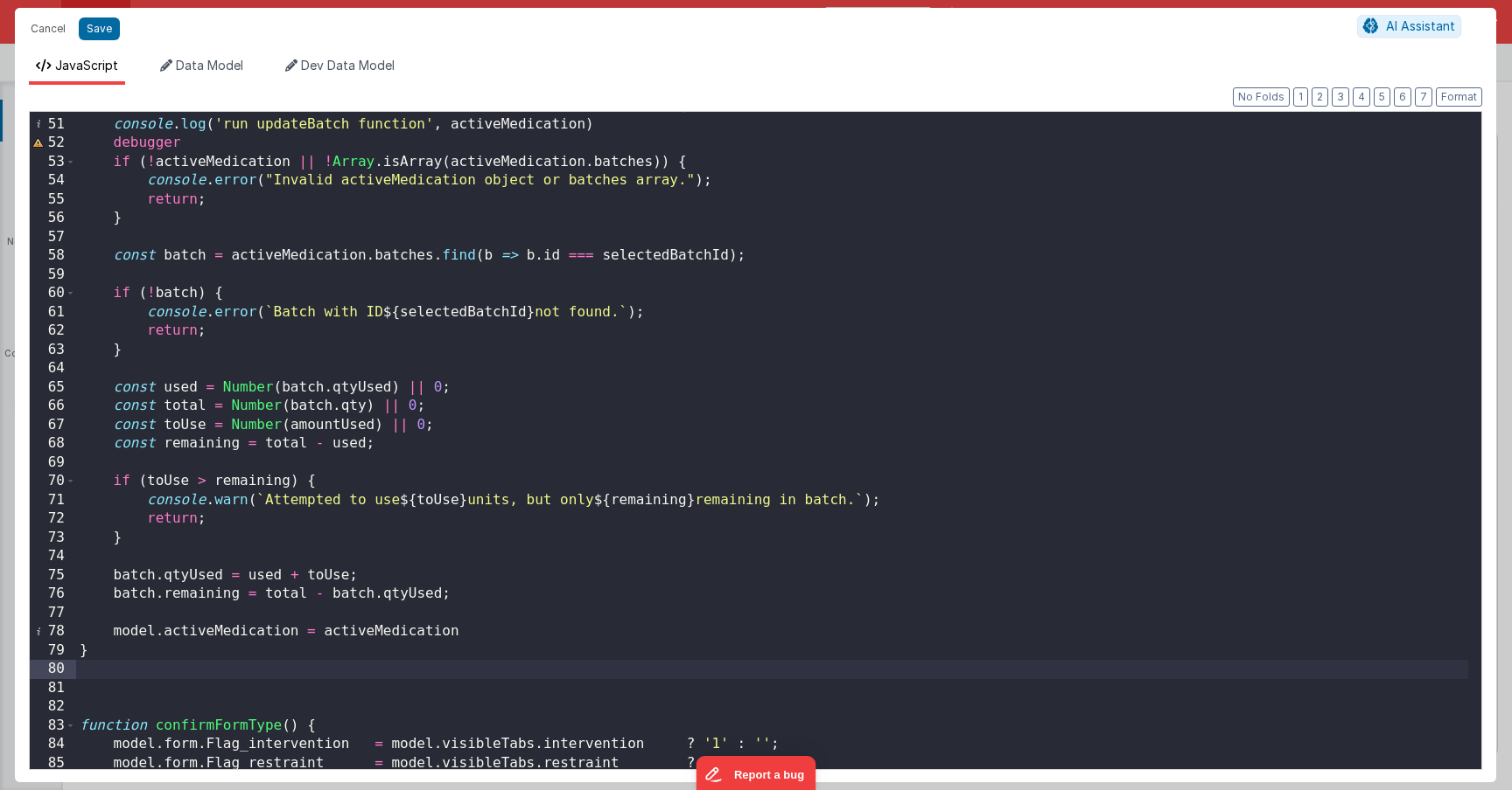
click at [151, 673] on div "function updateBatchUsage ( activeMedication , selectedBatchId , amountUsed ) {…" at bounding box center [772, 443] width 1392 height 695
click at [146, 678] on div "function updateBatchUsage ( activeMedication , selectedBatchId , amountUsed ) {…" at bounding box center [772, 443] width 1392 height 695
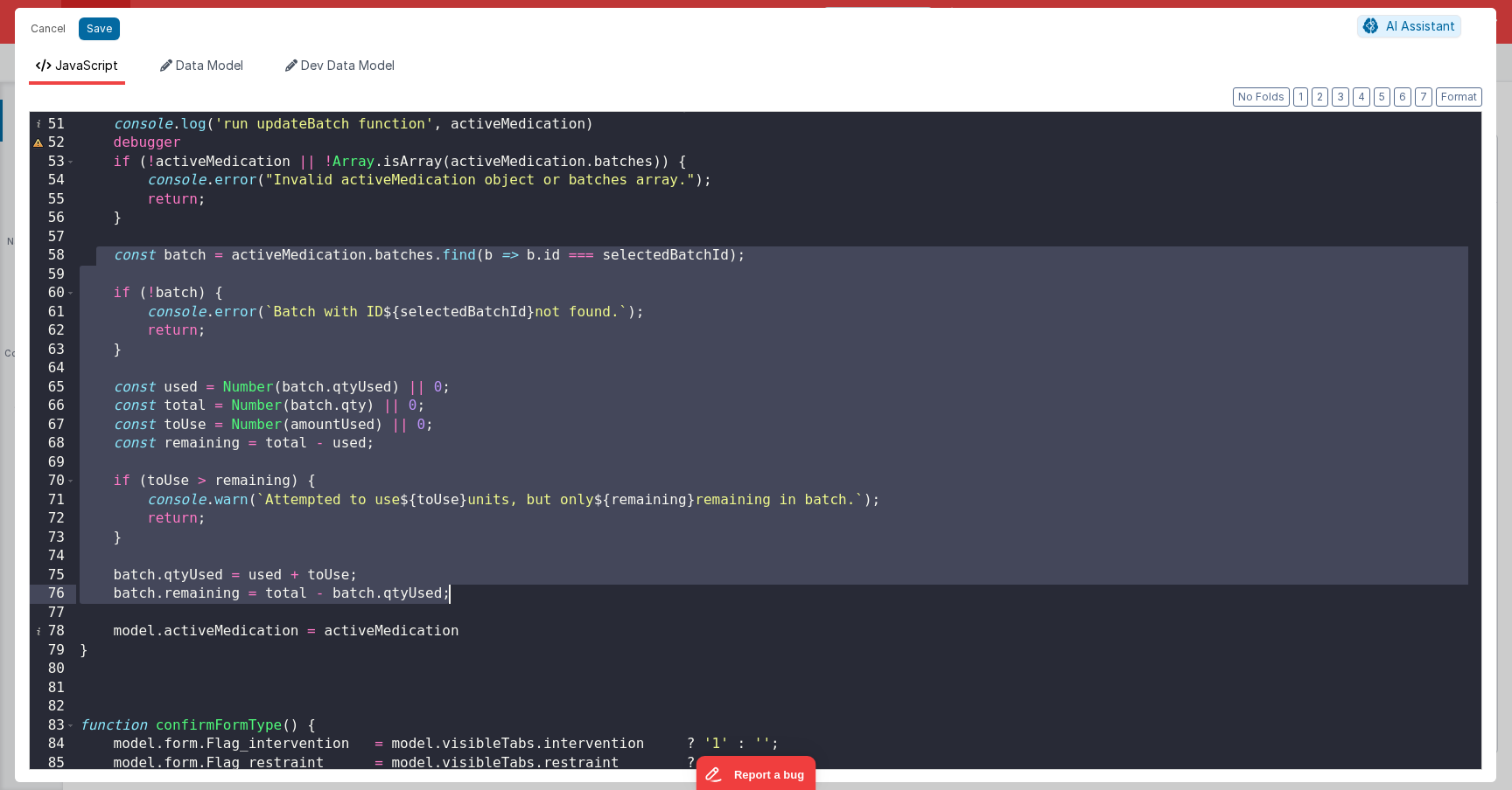
drag, startPoint x: 97, startPoint y: 257, endPoint x: 510, endPoint y: 596, distance: 534.3
click at [510, 596] on div "function updateBatchUsage ( activeMedication , selectedBatchId , amountUsed ) {…" at bounding box center [772, 443] width 1392 height 695
click at [129, 259] on div "function updateBatchUsage ( activeMedication , selectedBatchId , amountUsed ) {…" at bounding box center [772, 443] width 1392 height 695
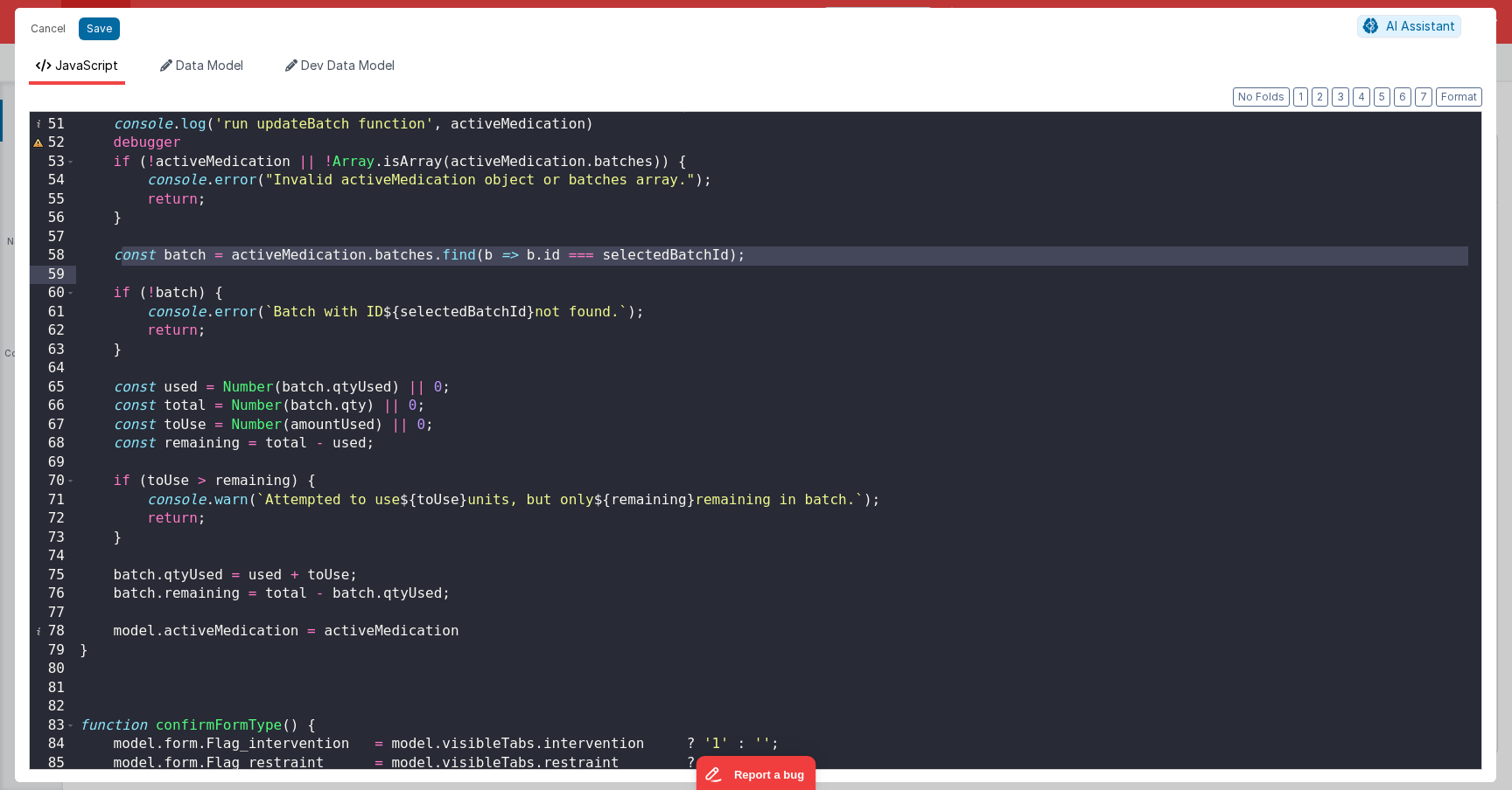
drag, startPoint x: 120, startPoint y: 256, endPoint x: 778, endPoint y: 266, distance: 658.1
click at [778, 266] on div "function updateBatchUsage ( activeMedication , selectedBatchId , amountUsed ) {…" at bounding box center [772, 443] width 1392 height 695
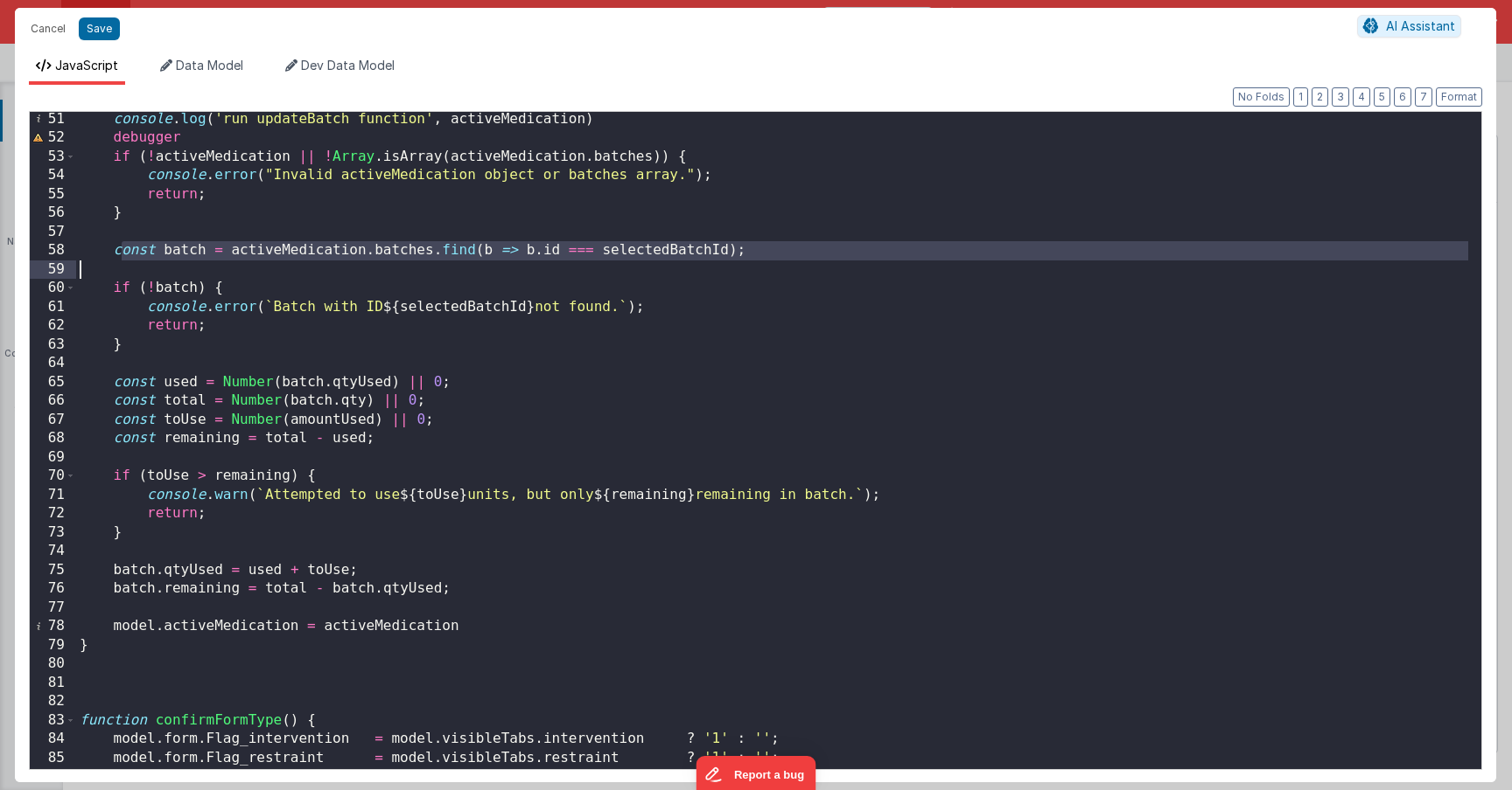
scroll to position [981, 0]
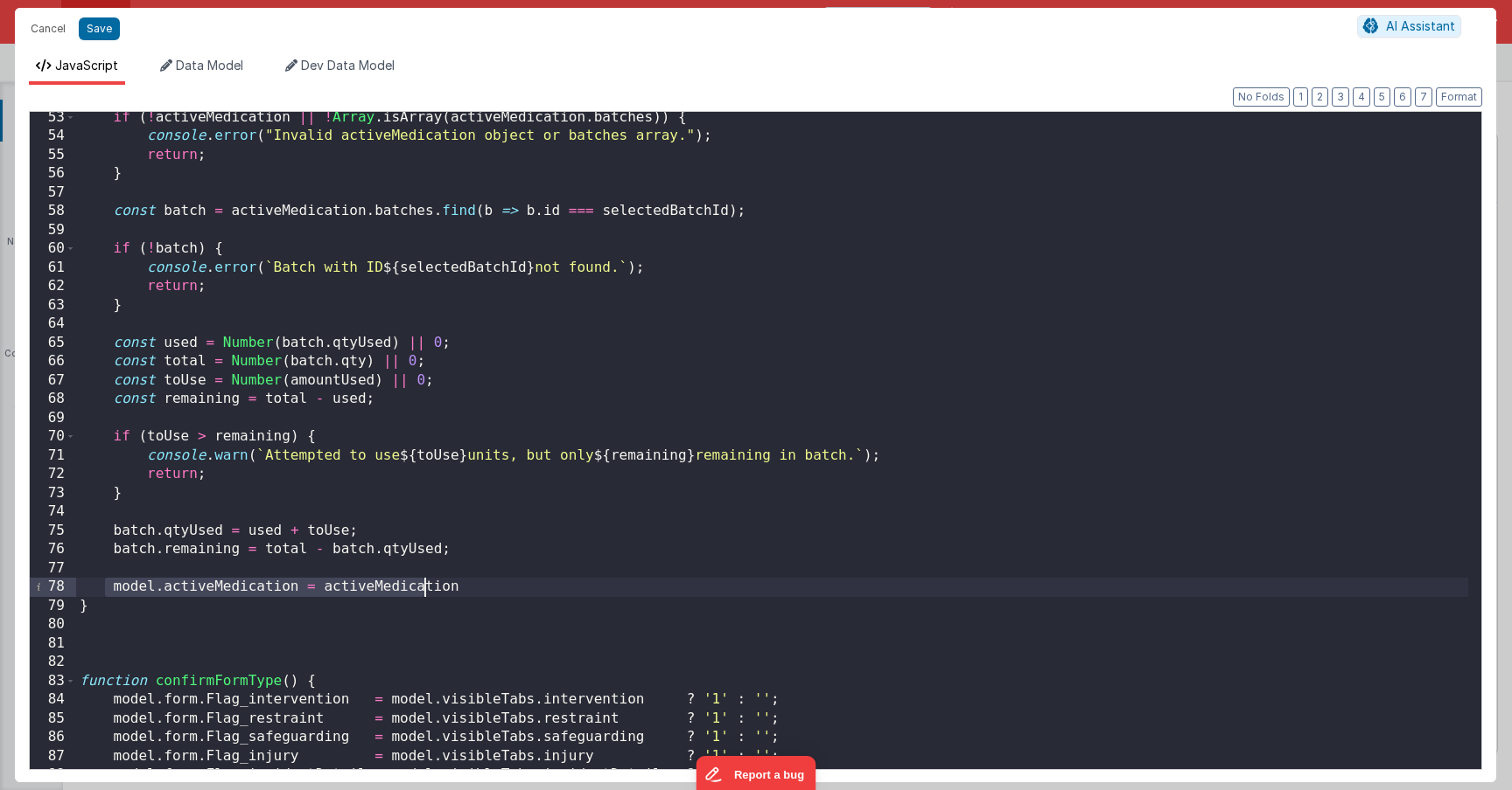
drag, startPoint x: 105, startPoint y: 590, endPoint x: 511, endPoint y: 606, distance: 406.3
click at [507, 602] on div "if ( ! activeMedication || ! Array . isArray ( activeMedication . batches )) { …" at bounding box center [772, 456] width 1392 height 695
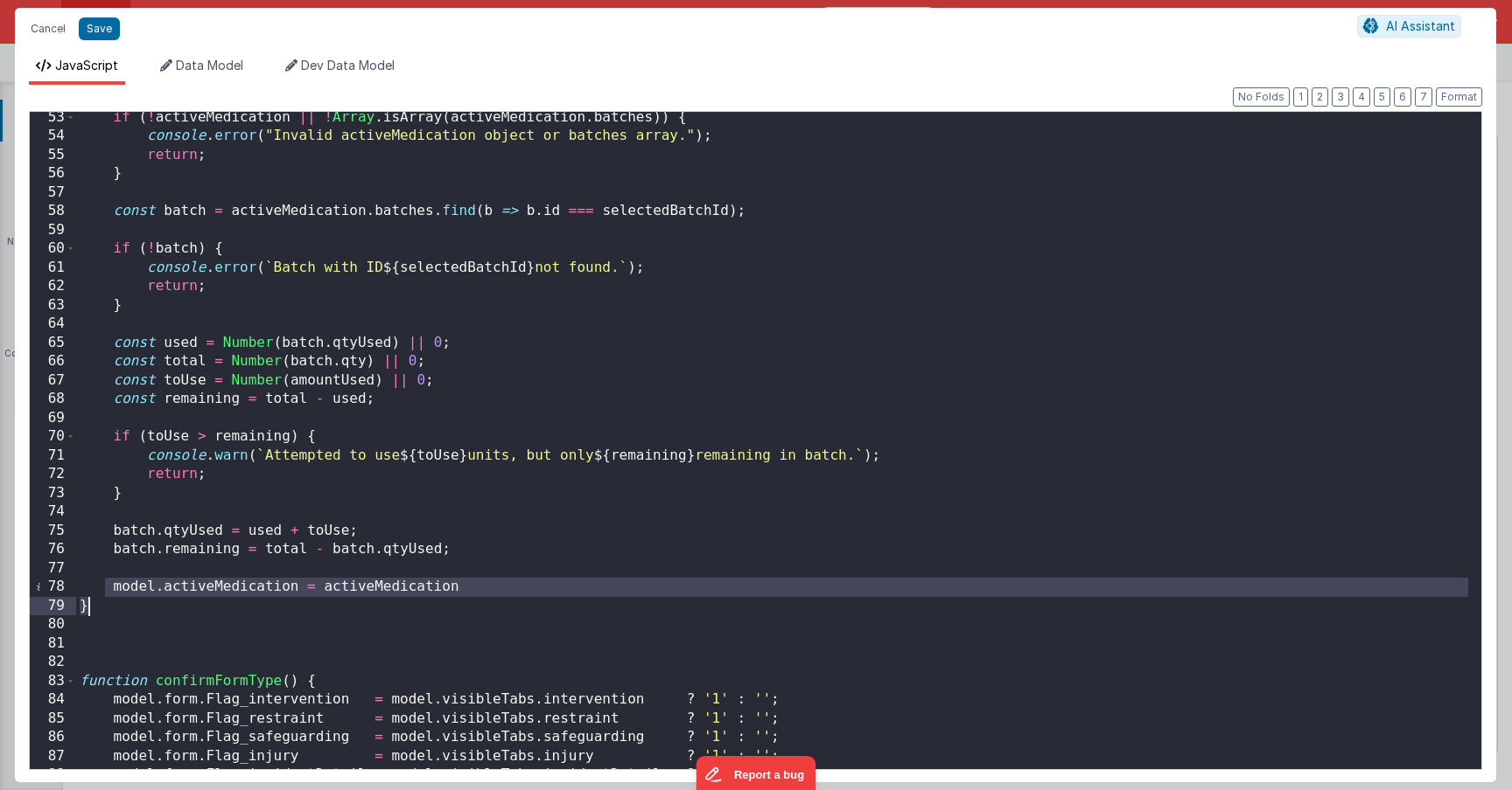
click at [513, 608] on div "if ( ! activeMedication || ! Array . isArray ( activeMedication . batches )) { …" at bounding box center [772, 456] width 1392 height 695
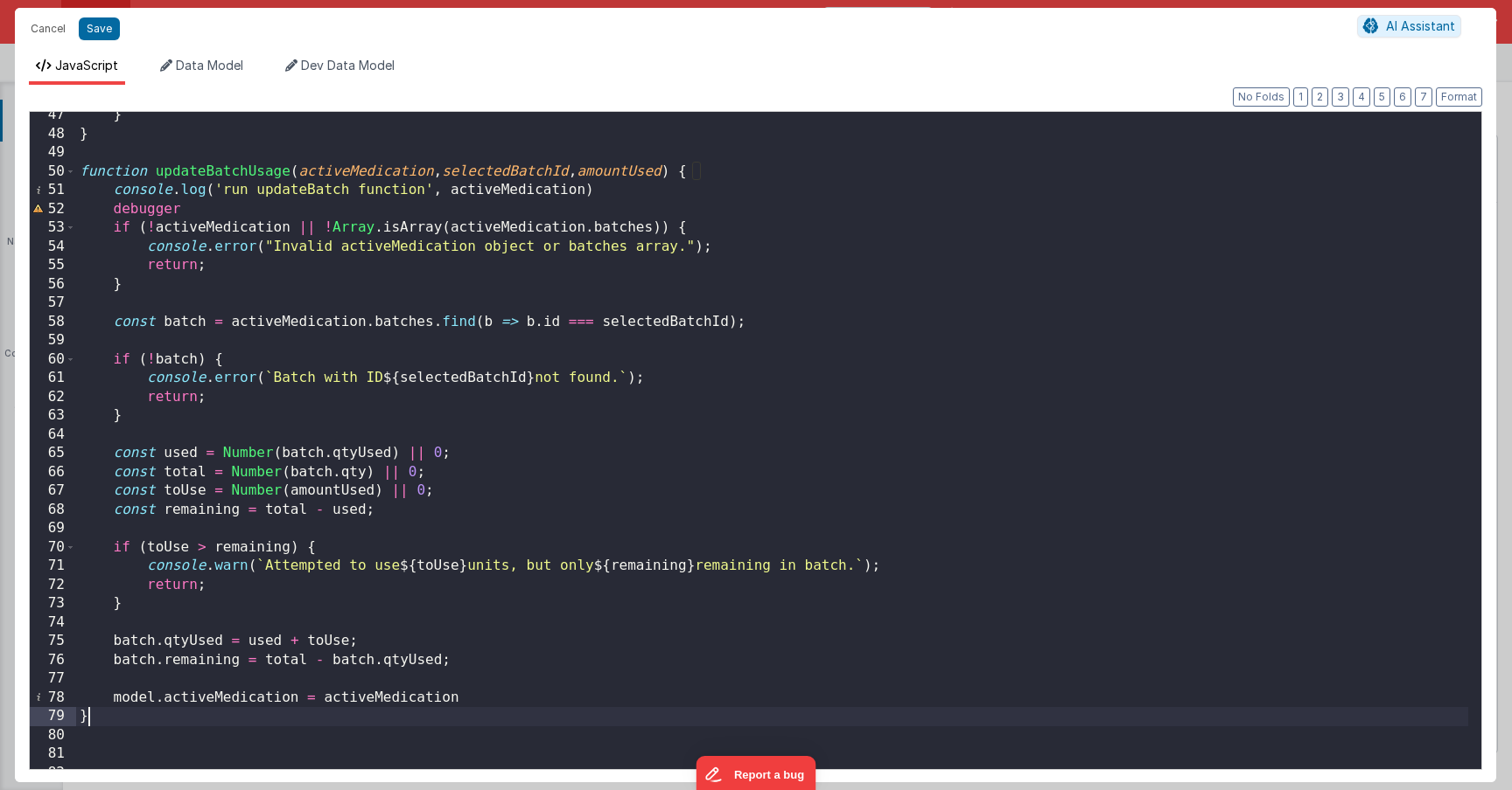
scroll to position [868, 0]
drag, startPoint x: 107, startPoint y: 705, endPoint x: 461, endPoint y: 702, distance: 354.0
click at [461, 702] on div "} } function updateBatchUsage ( activeMedication , selectedBatchId , amountUsed…" at bounding box center [772, 456] width 1392 height 695
click at [300, 704] on div "} } function updateBatchUsage ( activeMedication , selectedBatchId , amountUsed…" at bounding box center [772, 456] width 1392 height 695
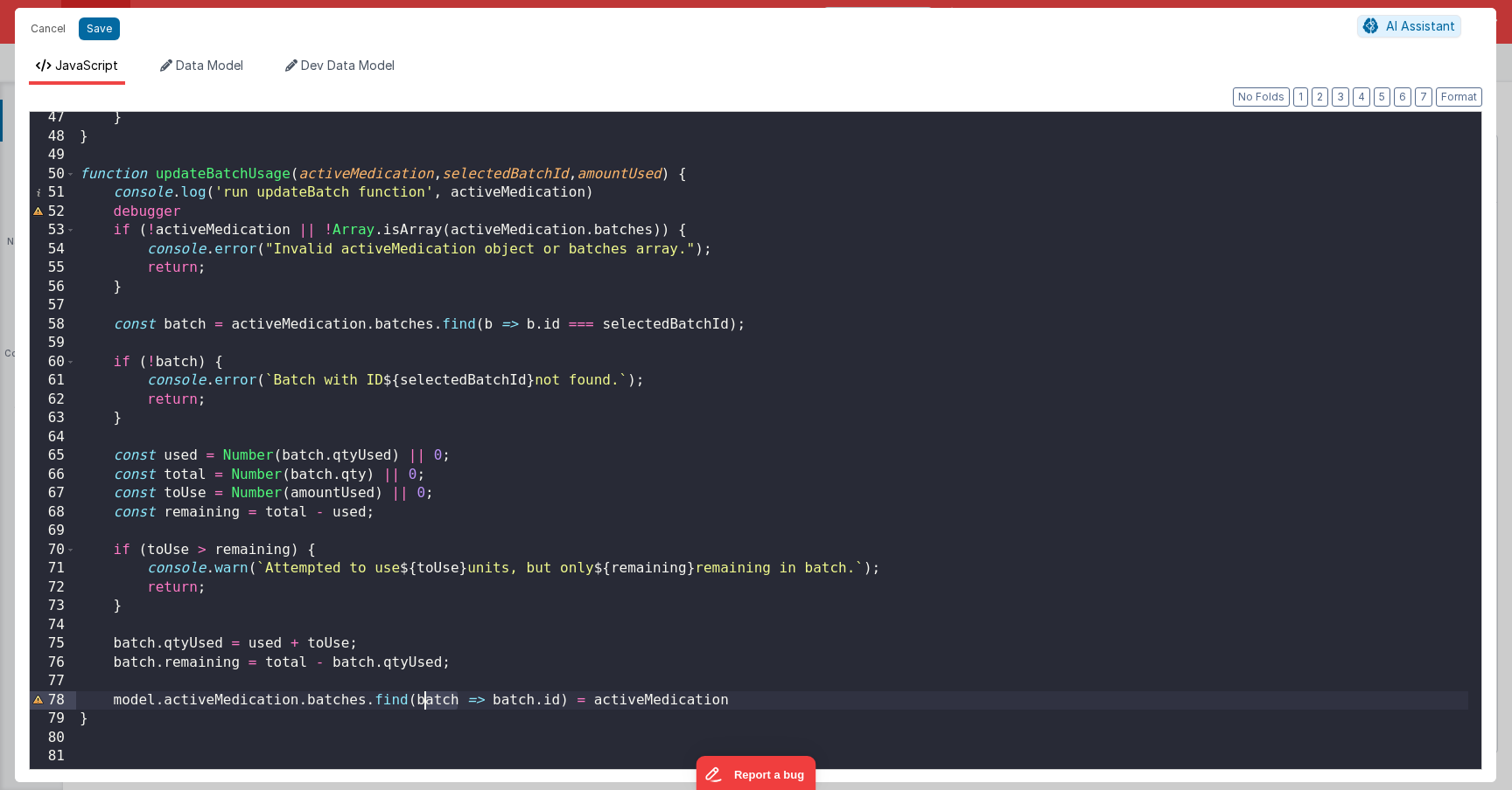
drag, startPoint x: 455, startPoint y: 707, endPoint x: 424, endPoint y: 705, distance: 31.1
click at [424, 705] on div "} } function updateBatchUsage ( activeMedication , selectedBatchId , amountUsed…" at bounding box center [772, 456] width 1392 height 695
drag, startPoint x: 498, startPoint y: 701, endPoint x: 470, endPoint y: 702, distance: 28.0
click at [470, 702] on div "} } function updateBatchUsage ( activeMedication , selectedBatchId , amountUsed…" at bounding box center [772, 456] width 1392 height 695
click at [492, 703] on div "} } function updateBatchUsage ( activeMedication , selectedBatchId , amountUsed…" at bounding box center [772, 456] width 1392 height 695
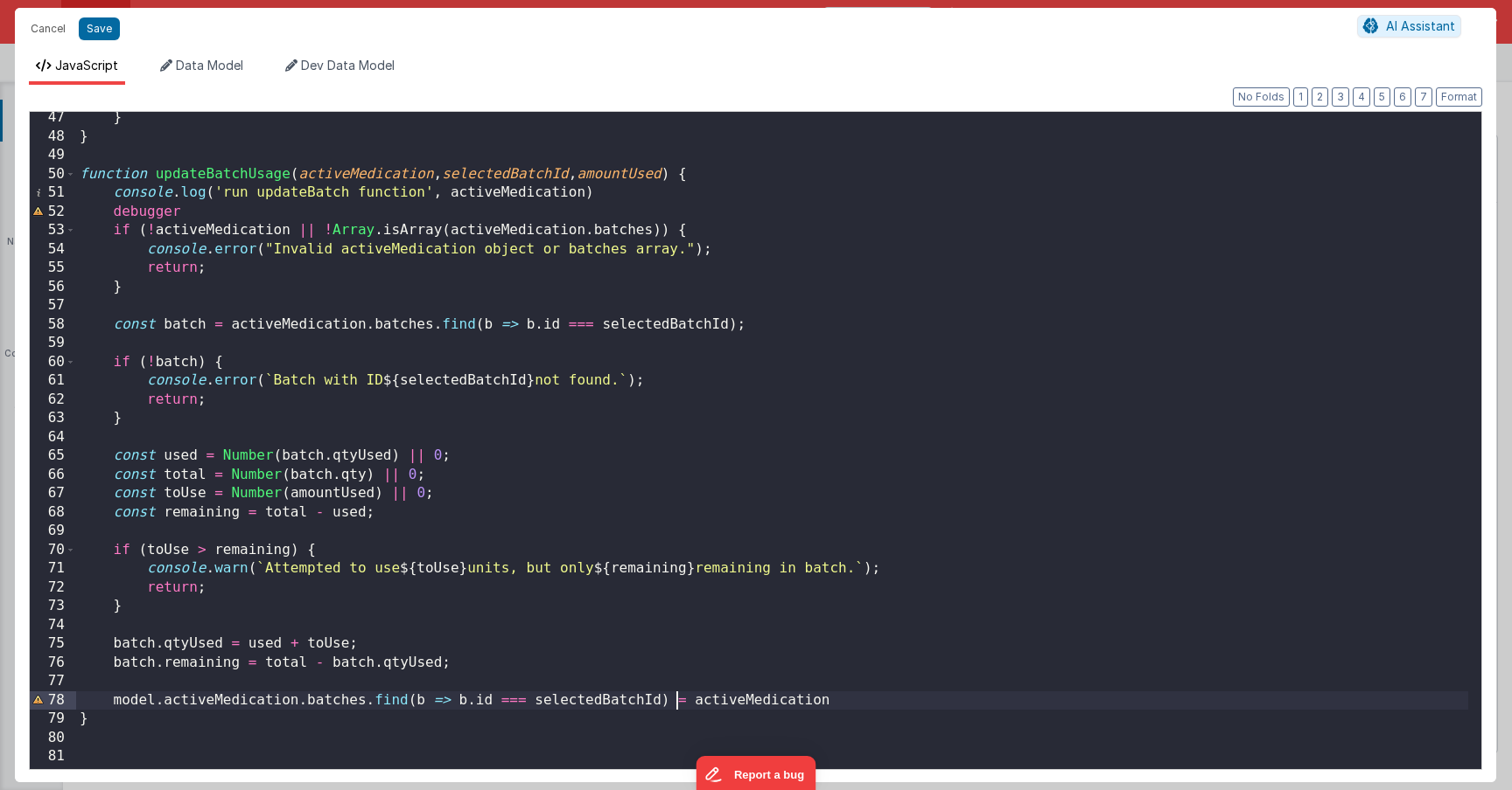
click at [676, 703] on div "} } function updateBatchUsage ( activeMedication , selectedBatchId , amountUsed…" at bounding box center [772, 456] width 1392 height 695
click at [113, 699] on div "} } function updateBatchUsage ( activeMedication , selectedBatchId , amountUsed…" at bounding box center [772, 456] width 1392 height 695
drag, startPoint x: 844, startPoint y: 697, endPoint x: 1017, endPoint y: 700, distance: 173.0
click at [1017, 700] on div "} } function updateBatchUsage ( activeMedication , selectedBatchId , amountUsed…" at bounding box center [772, 456] width 1392 height 695
drag, startPoint x: 841, startPoint y: 700, endPoint x: 999, endPoint y: 697, distance: 158.0
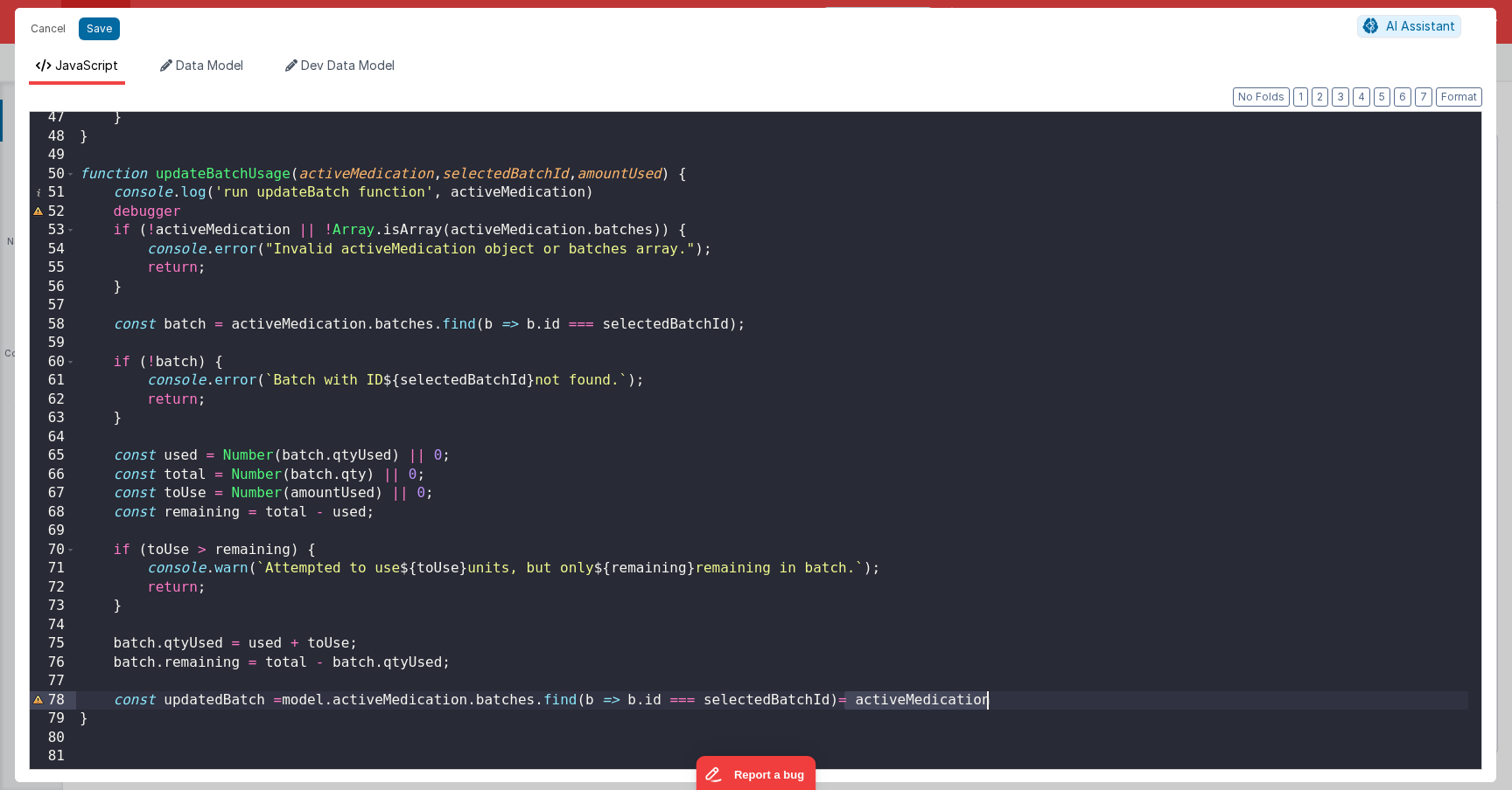
click at [998, 698] on div "} } function updateBatchUsage ( activeMedication , selectedBatchId , amountUsed…" at bounding box center [772, 456] width 1392 height 695
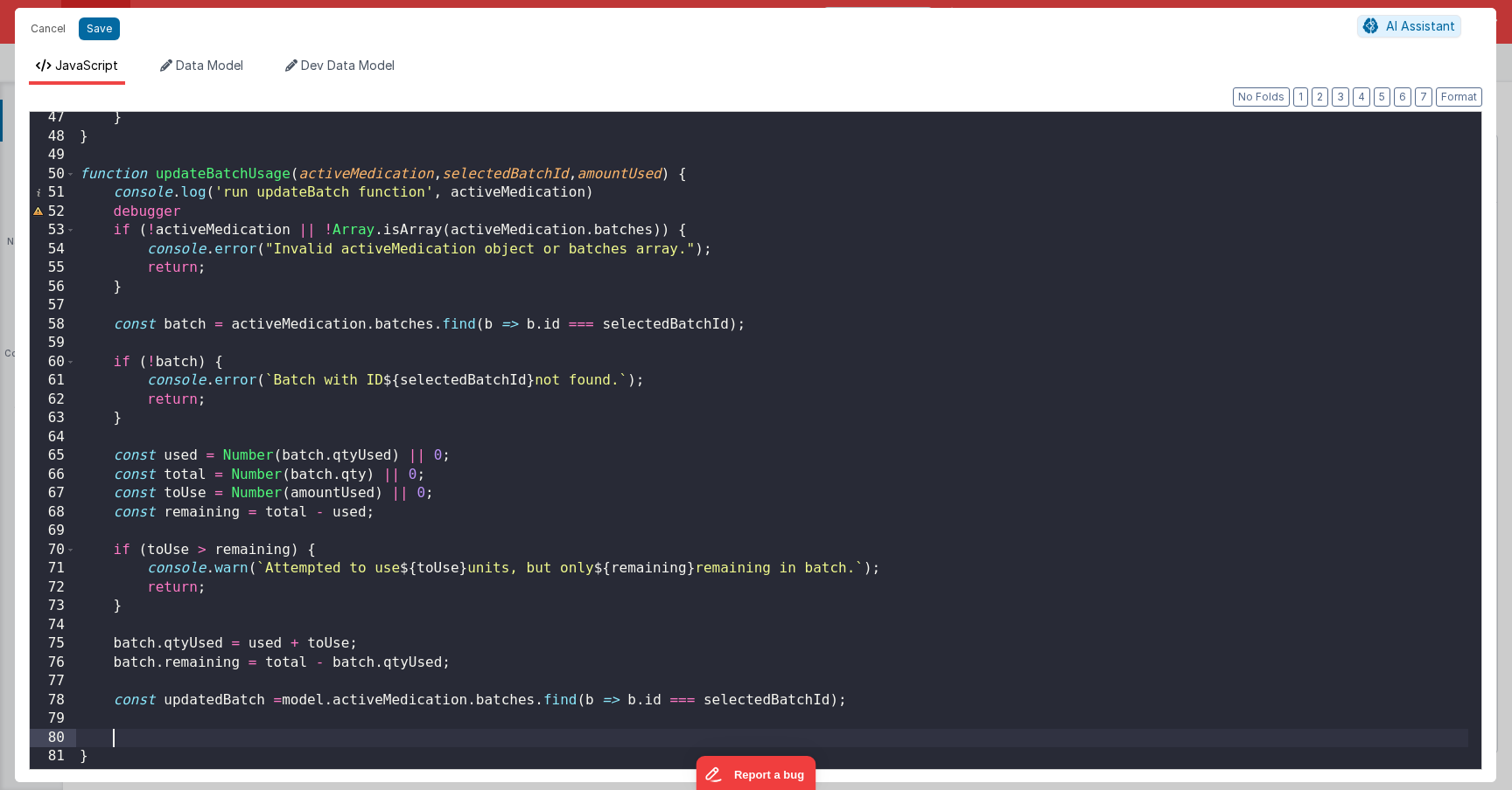
click at [281, 704] on div "} } function updateBatchUsage ( activeMedication , selectedBatchId , amountUsed…" at bounding box center [772, 456] width 1392 height 695
click at [181, 720] on div "} } function updateBatchUsage ( activeMedication , selectedBatchId , amountUsed…" at bounding box center [772, 456] width 1392 height 695
click at [335, 738] on div "} } function updateBatchUsage ( activeMedication , selectedBatchId , amountUsed…" at bounding box center [772, 456] width 1392 height 695
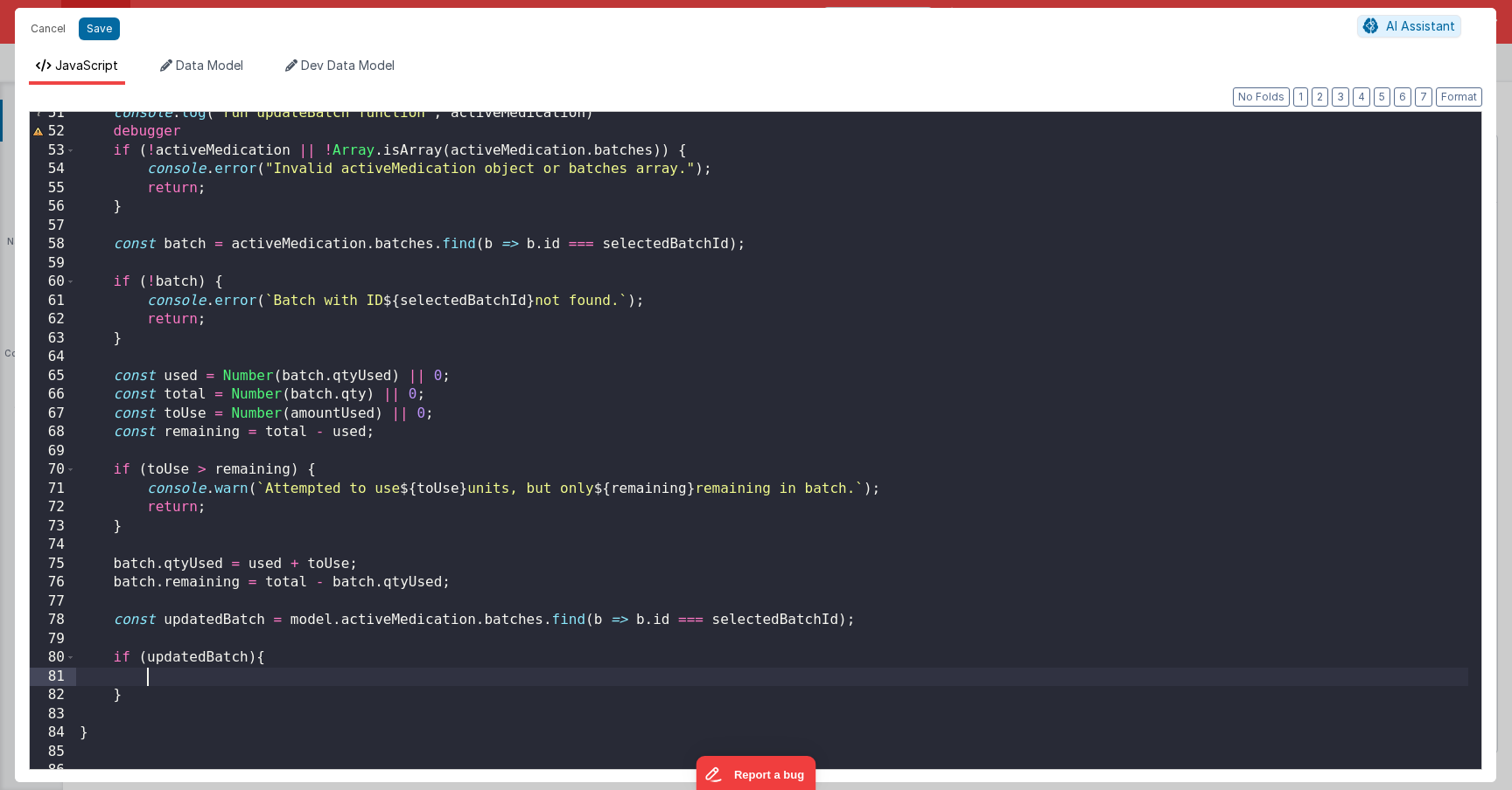
scroll to position [951, 0]
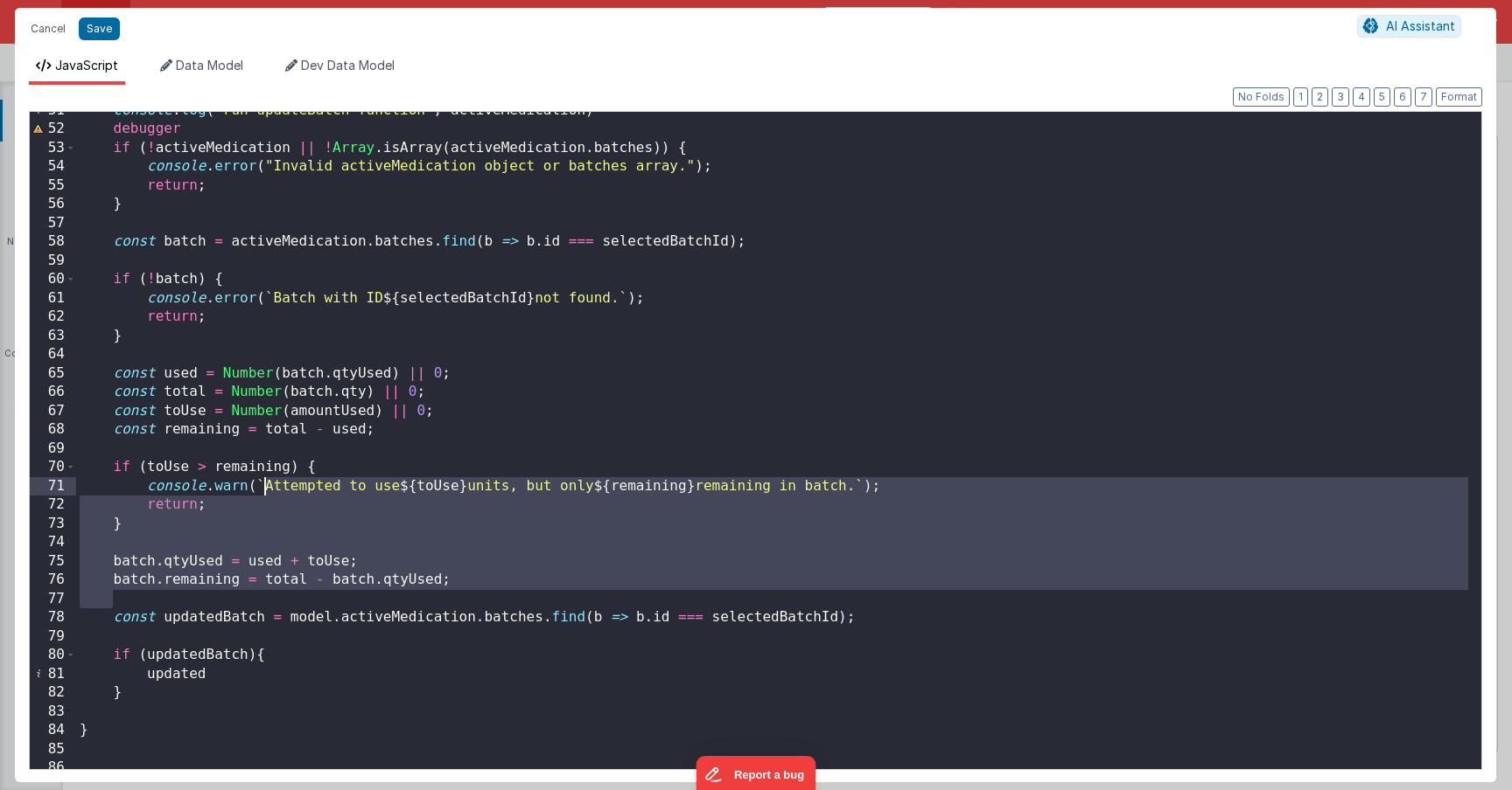
drag, startPoint x: 460, startPoint y: 590, endPoint x: 261, endPoint y: 495, distance: 220.5
click at [261, 495] on div "console . log ( 'run updateBatch function' , activeMedication ) debugger if ( !…" at bounding box center [772, 449] width 1392 height 695
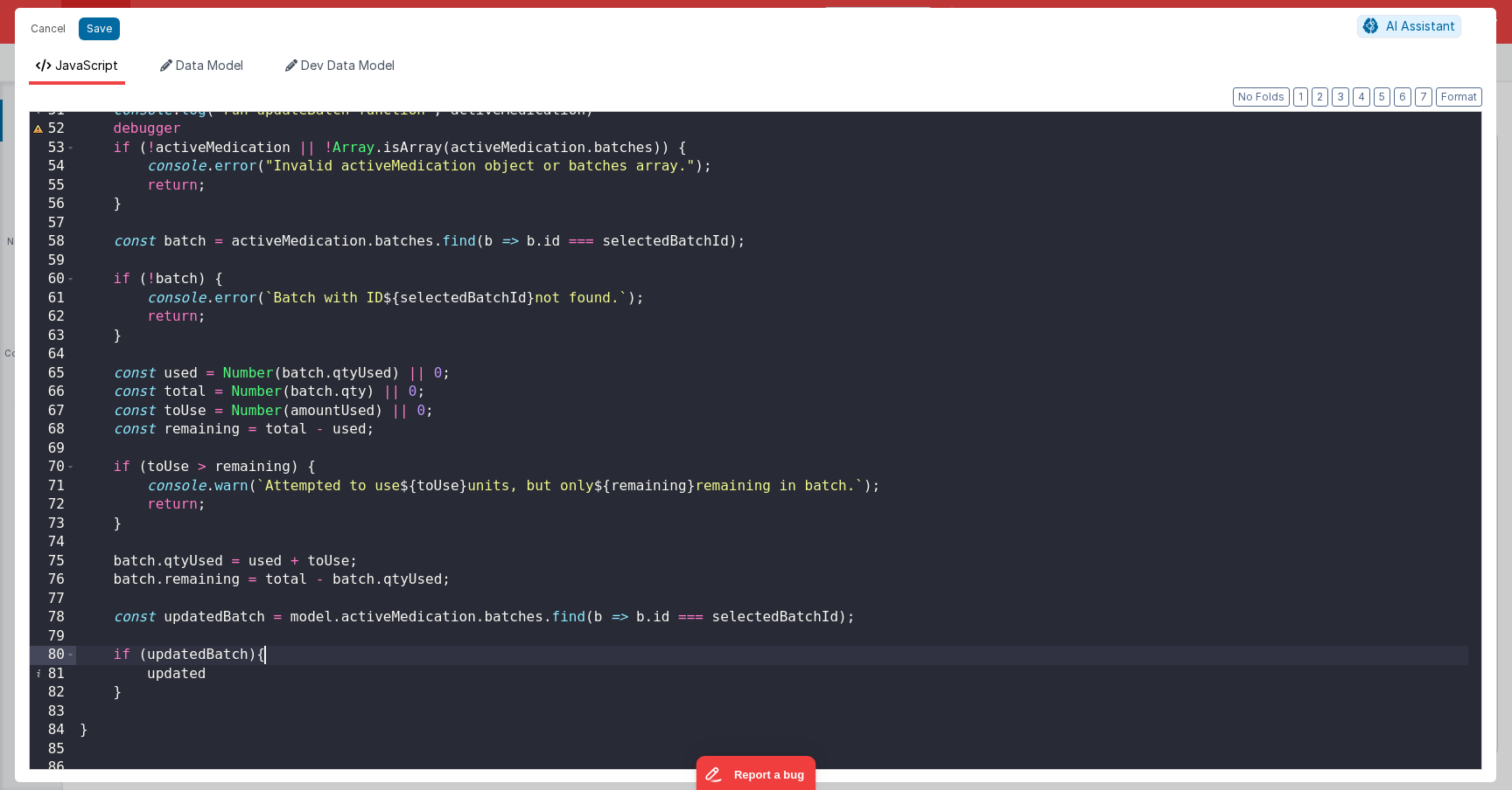
click at [278, 647] on div "console . log ( 'run updateBatch function' , activeMedication ) debugger if ( !…" at bounding box center [772, 449] width 1392 height 695
click at [278, 687] on div "console . log ( 'run updateBatch function' , activeMedication ) debugger if ( !…" at bounding box center [772, 449] width 1392 height 695
click at [285, 673] on div "console . log ( 'run updateBatch function' , activeMedication ) debugger if ( !…" at bounding box center [772, 449] width 1392 height 695
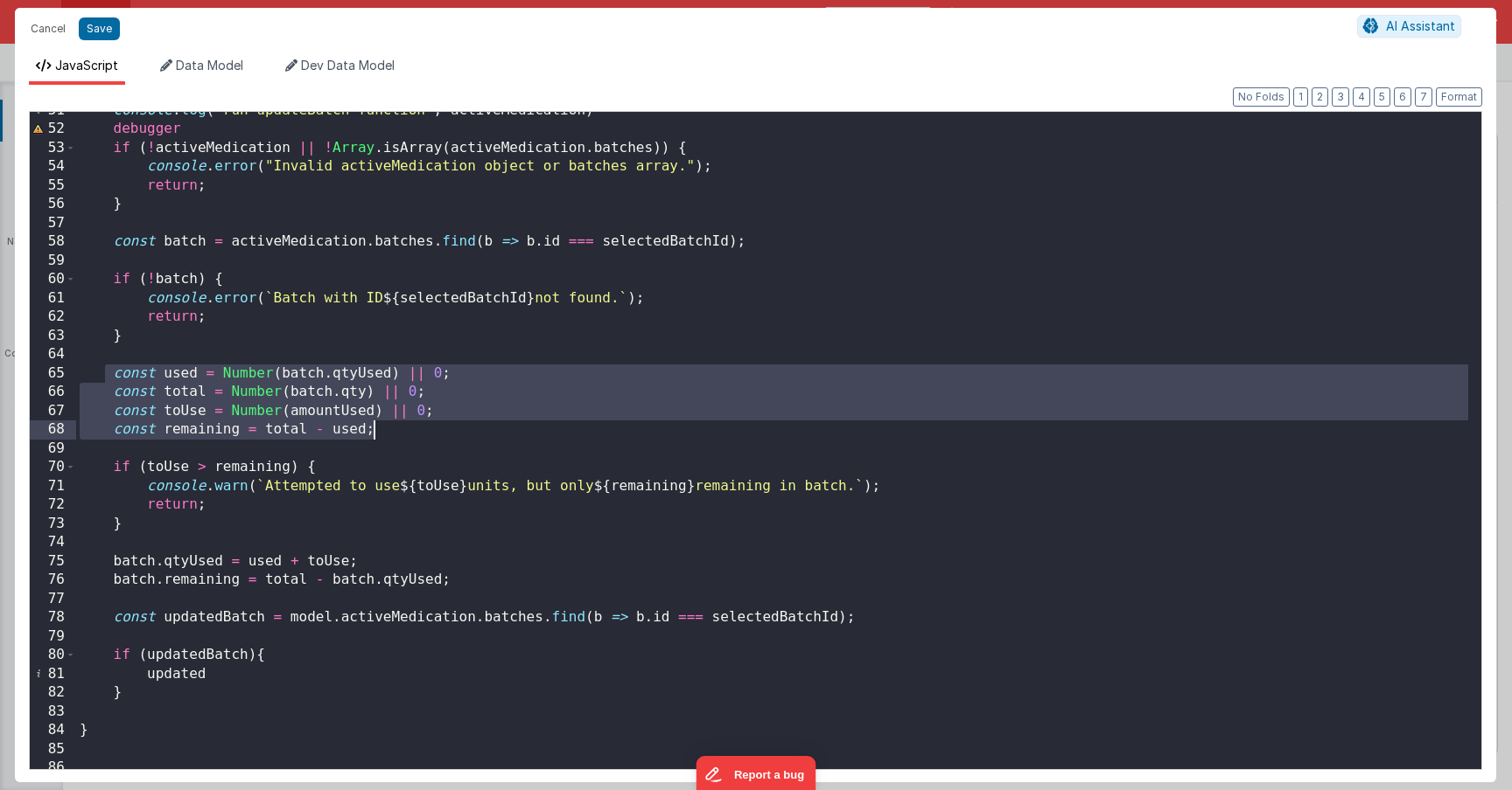
drag, startPoint x: 101, startPoint y: 373, endPoint x: 375, endPoint y: 438, distance: 281.6
click at [374, 437] on div "console . log ( 'run updateBatch function' , activeMedication ) debugger if ( !…" at bounding box center [772, 449] width 1392 height 695
click at [390, 438] on div "console . log ( 'run updateBatch function' , activeMedication ) debugger if ( !…" at bounding box center [772, 449] width 1392 height 695
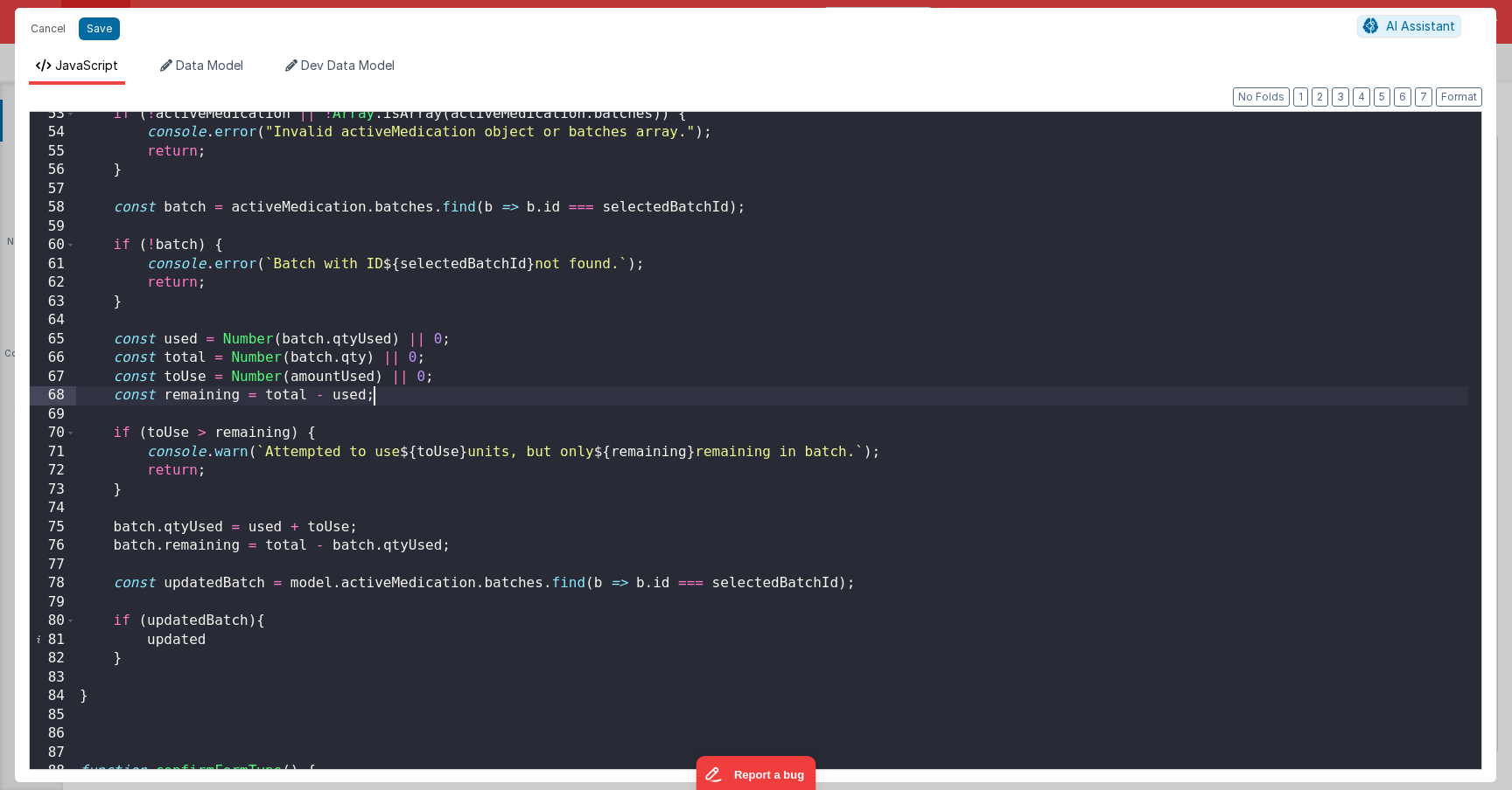
scroll to position [984, 0]
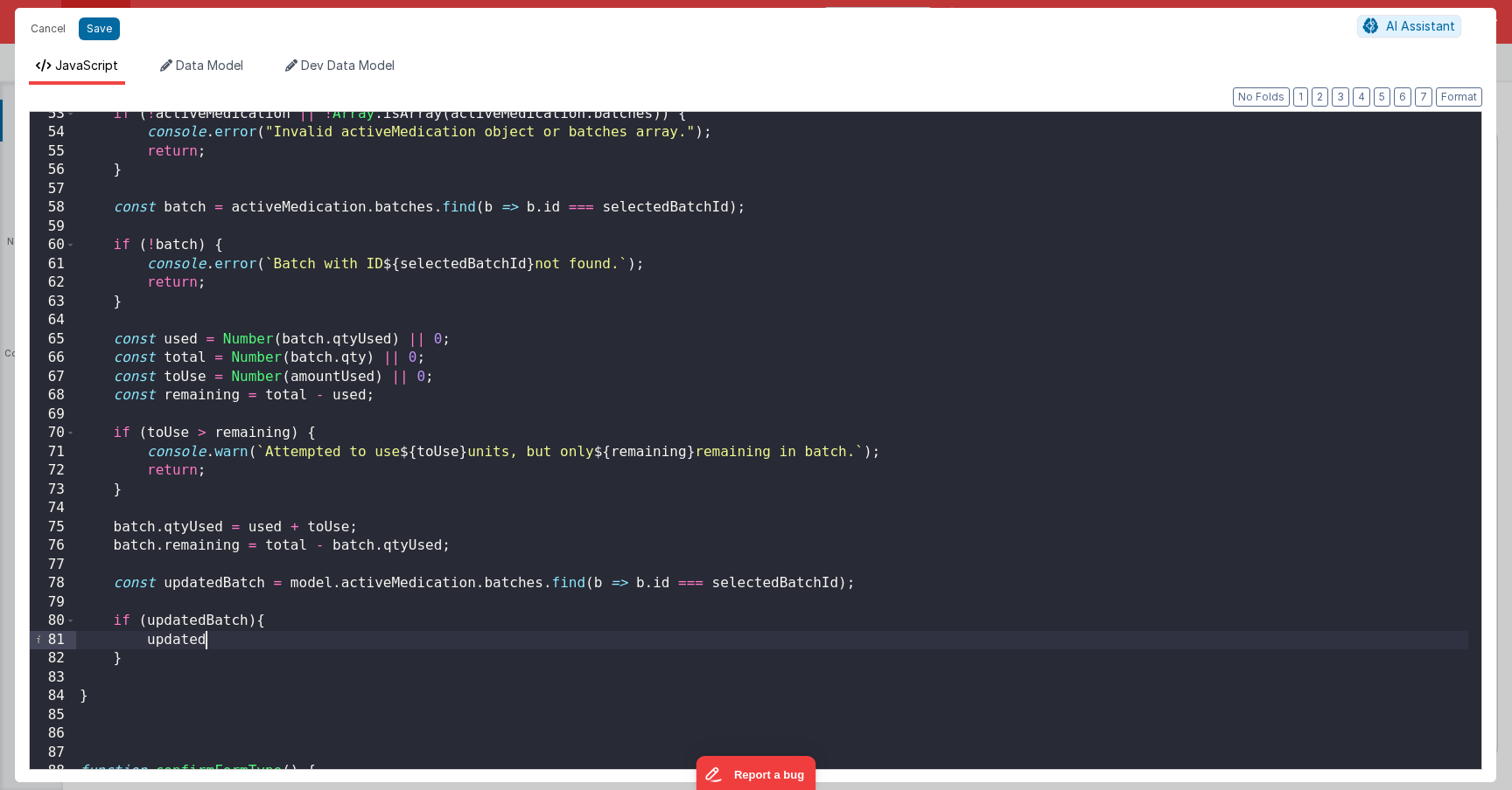
click at [205, 647] on div "if ( ! activeMedication || ! Array . isArray ( activeMedication . batches )) { …" at bounding box center [772, 453] width 1392 height 695
click at [351, 334] on div "if ( ! activeMedication || ! Array . isArray ( activeMedication . batches )) { …" at bounding box center [772, 453] width 1392 height 695
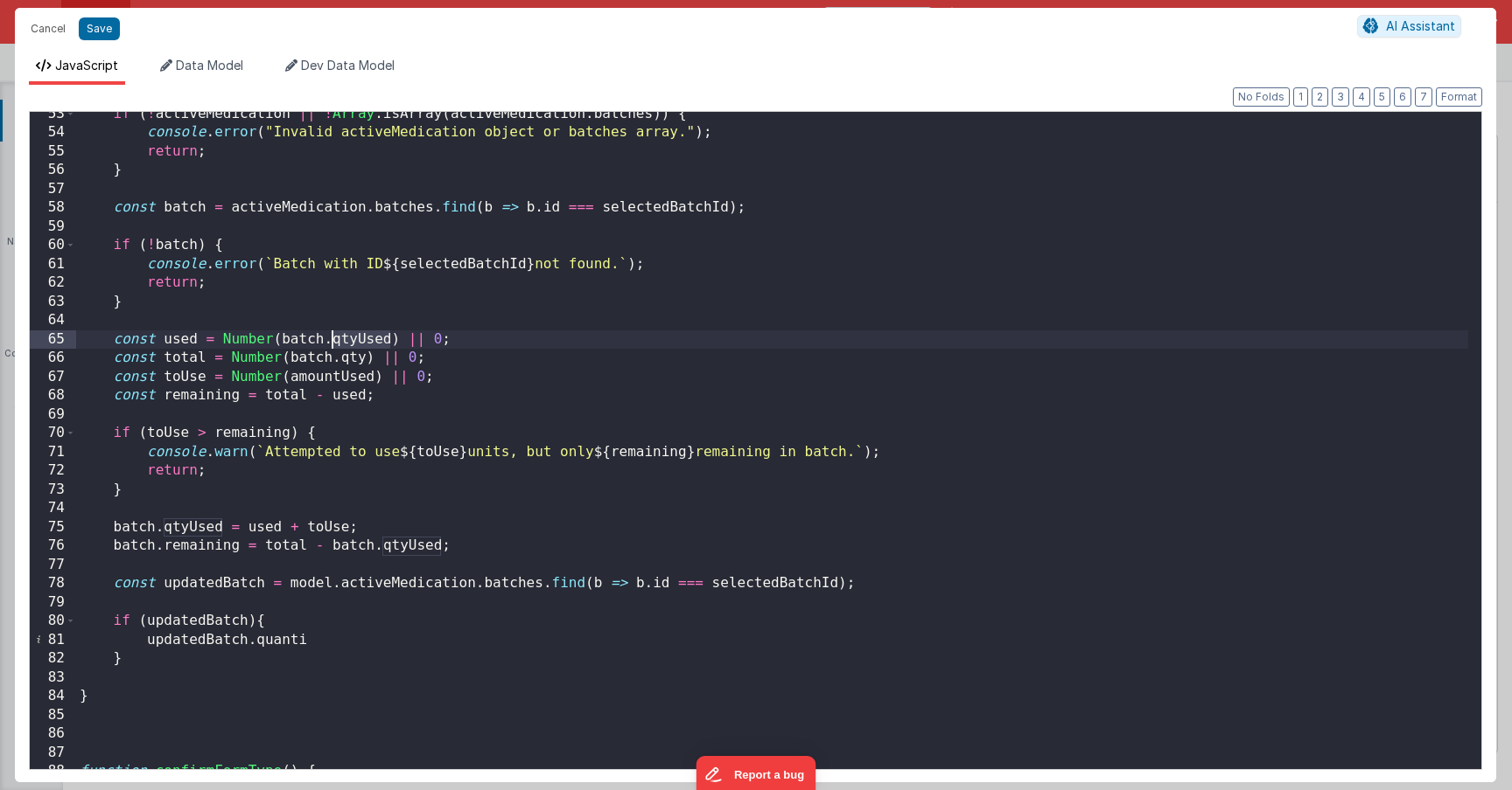
click at [351, 334] on div "if ( ! activeMedication || ! Array . isArray ( activeMedication . batches )) { …" at bounding box center [772, 453] width 1392 height 695
click at [280, 635] on div "if ( ! activeMedication || ! Array . isArray ( activeMedication . batches )) { …" at bounding box center [772, 453] width 1392 height 695
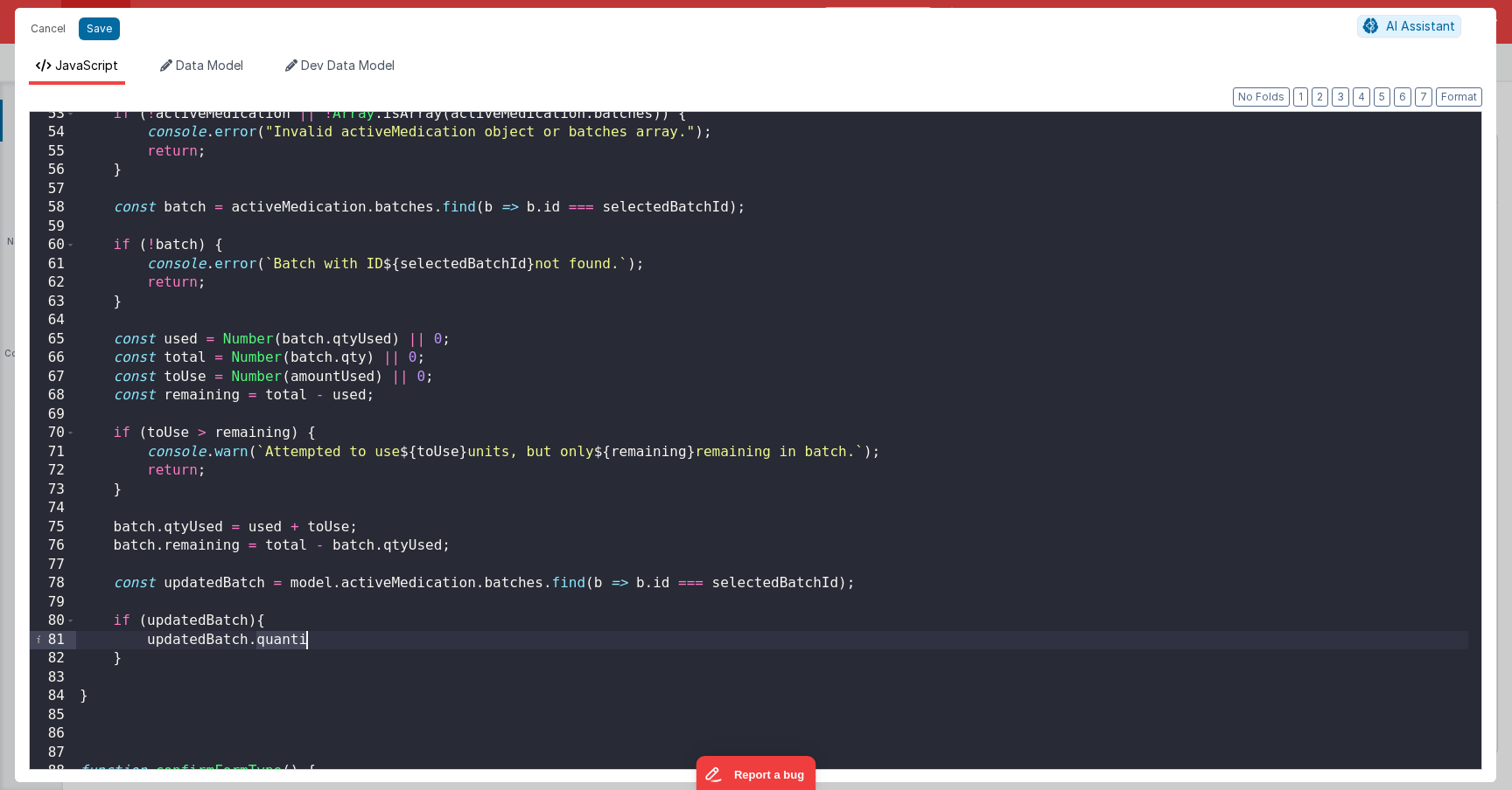
paste textarea
click at [184, 347] on div "if ( ! activeMedication || ! Array . isArray ( activeMedication . batches )) { …" at bounding box center [772, 453] width 1392 height 695
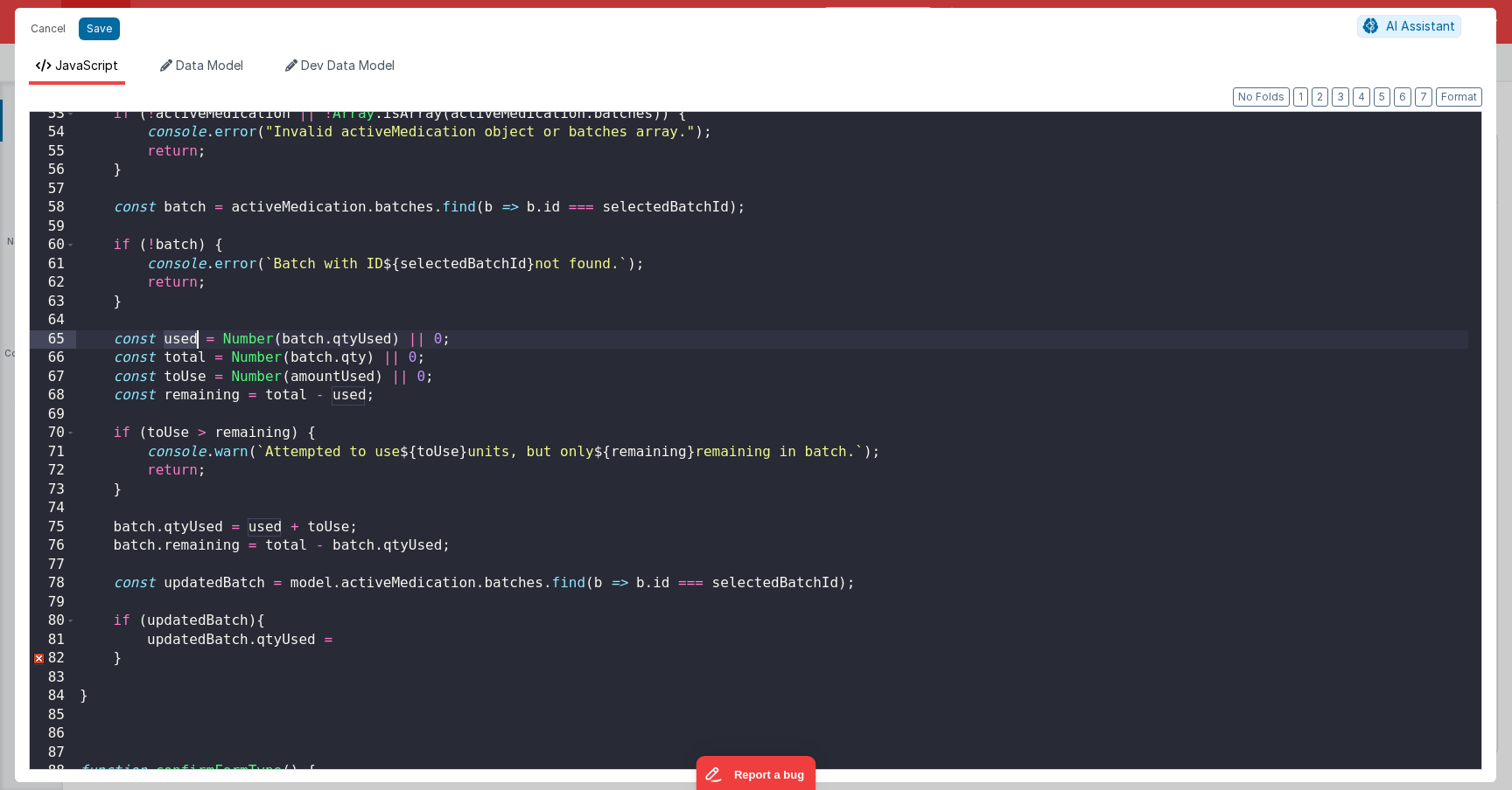
click at [184, 347] on div "if ( ! activeMedication || ! Array . isArray ( activeMedication . batches )) { …" at bounding box center [772, 453] width 1392 height 695
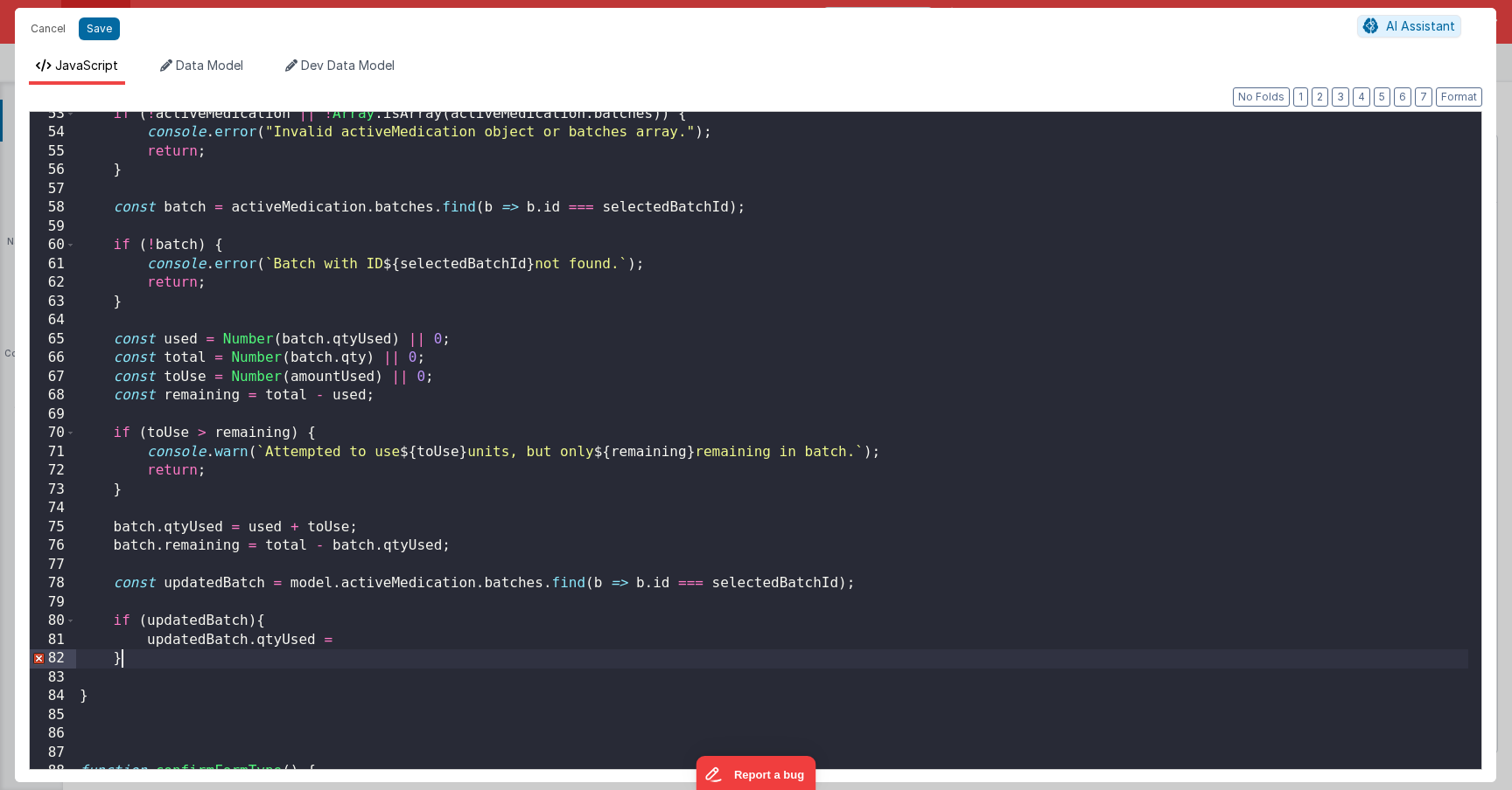
click at [386, 656] on div "if ( ! activeMedication || ! Array . isArray ( activeMedication . batches )) { …" at bounding box center [772, 453] width 1392 height 695
click at [386, 643] on div "if ( ! activeMedication || ! Array . isArray ( activeMedication . batches )) { …" at bounding box center [772, 453] width 1392 height 695
paste textarea
click at [216, 638] on div "if ( ! activeMedication || ! Array . isArray ( activeMedication . batches )) { …" at bounding box center [772, 453] width 1392 height 695
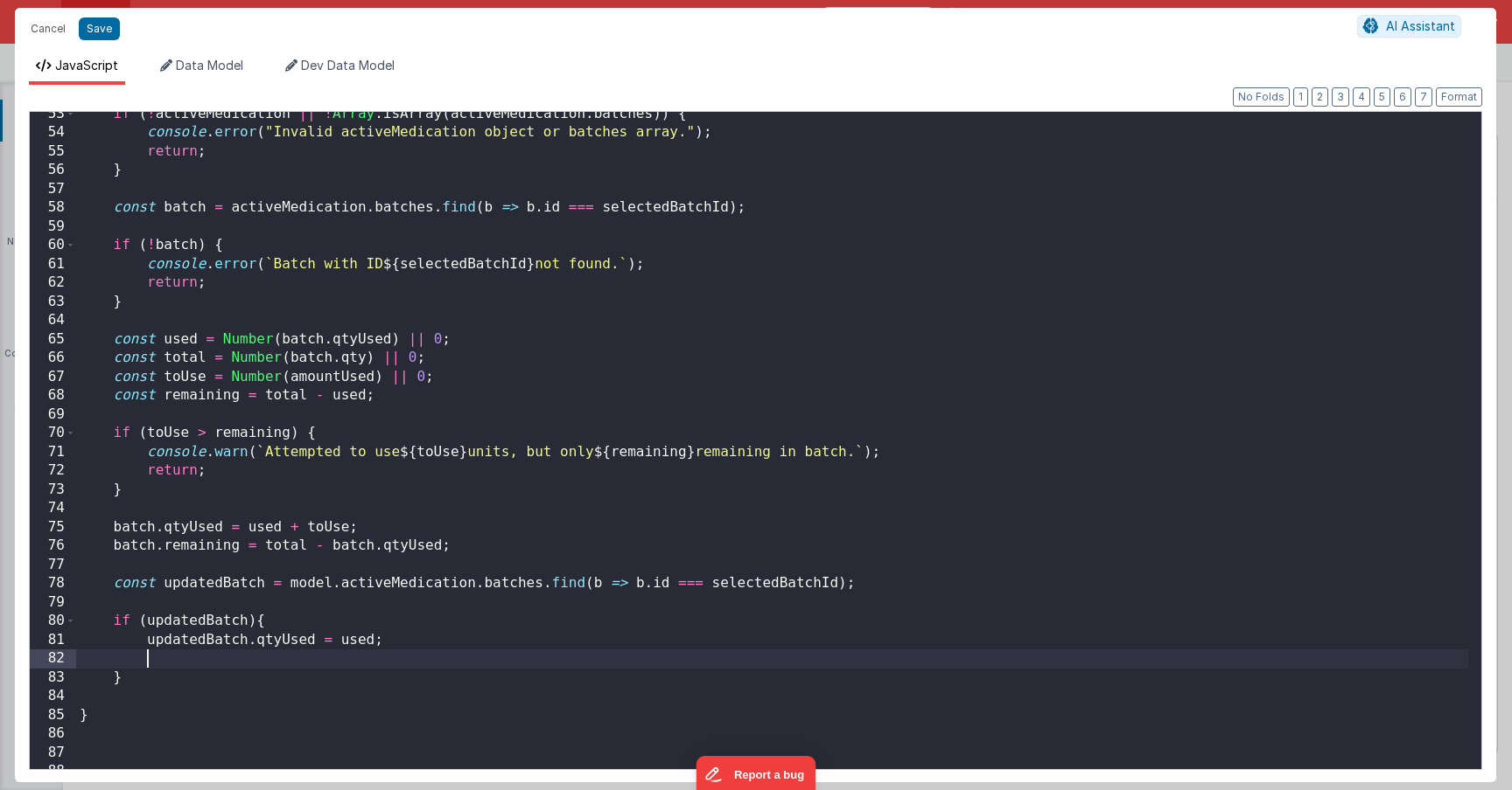
click at [210, 662] on div "if ( ! activeMedication || ! Array . isArray ( activeMedication . batches )) { …" at bounding box center [772, 453] width 1392 height 695
paste textarea
click at [186, 367] on div "if ( ! activeMedication || ! Array . isArray ( activeMedication . batches )) { …" at bounding box center [772, 453] width 1392 height 695
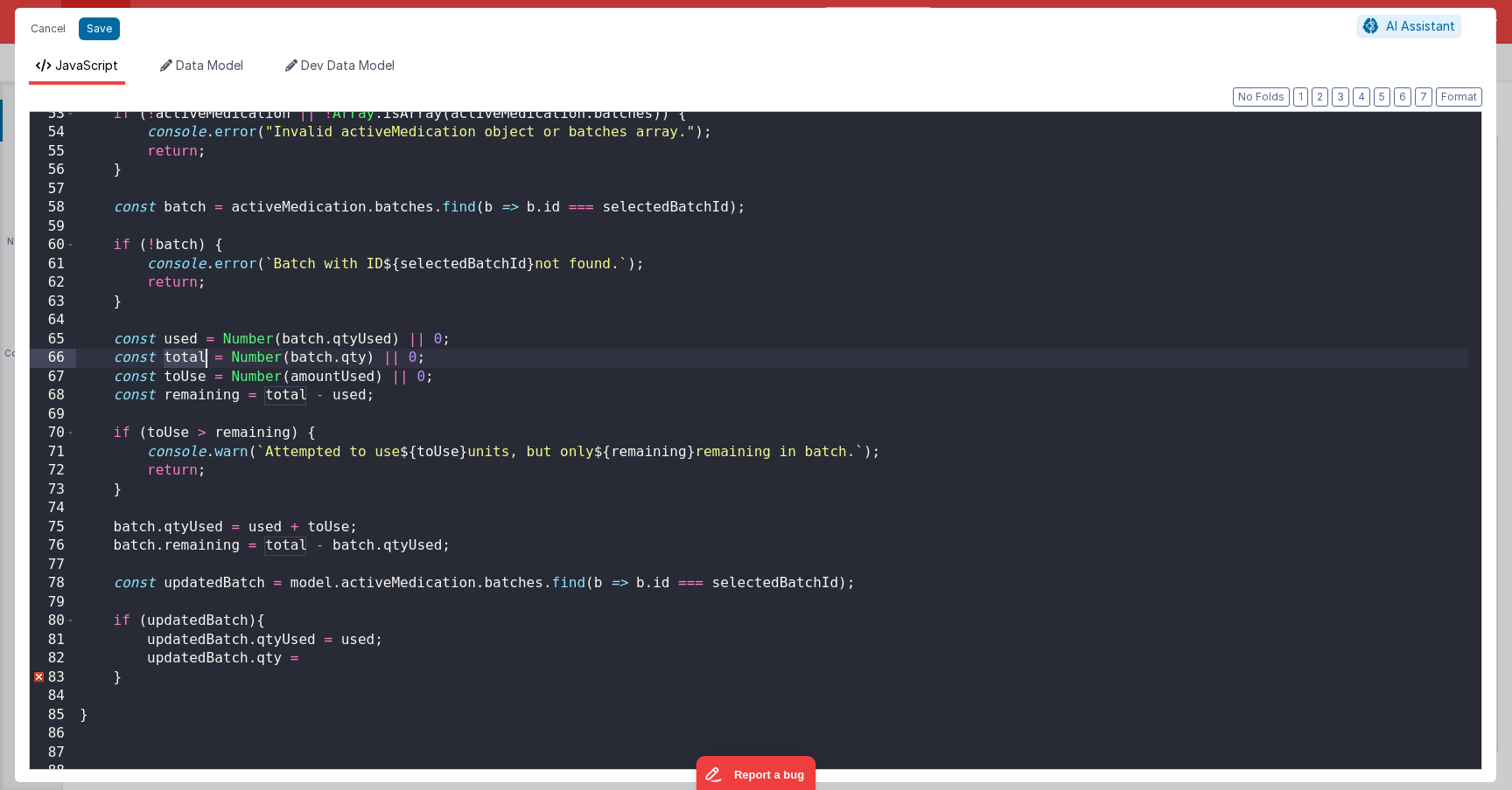
click at [186, 367] on div "if ( ! activeMedication || ! Array . isArray ( activeMedication . batches )) { …" at bounding box center [772, 453] width 1392 height 695
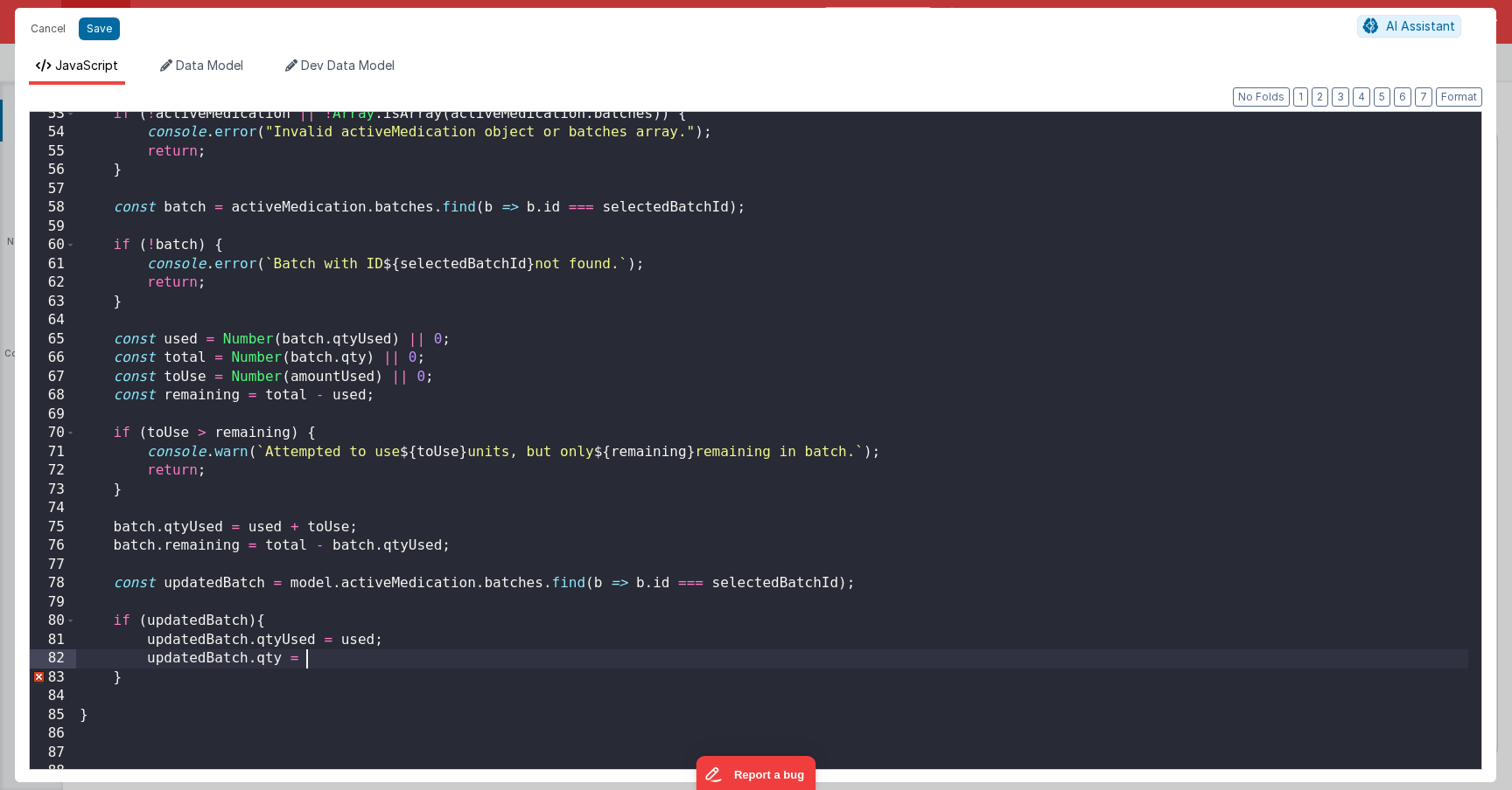
click at [329, 651] on div "if ( ! activeMedication || ! Array . isArray ( activeMedication . batches )) { …" at bounding box center [772, 453] width 1392 height 695
paste textarea
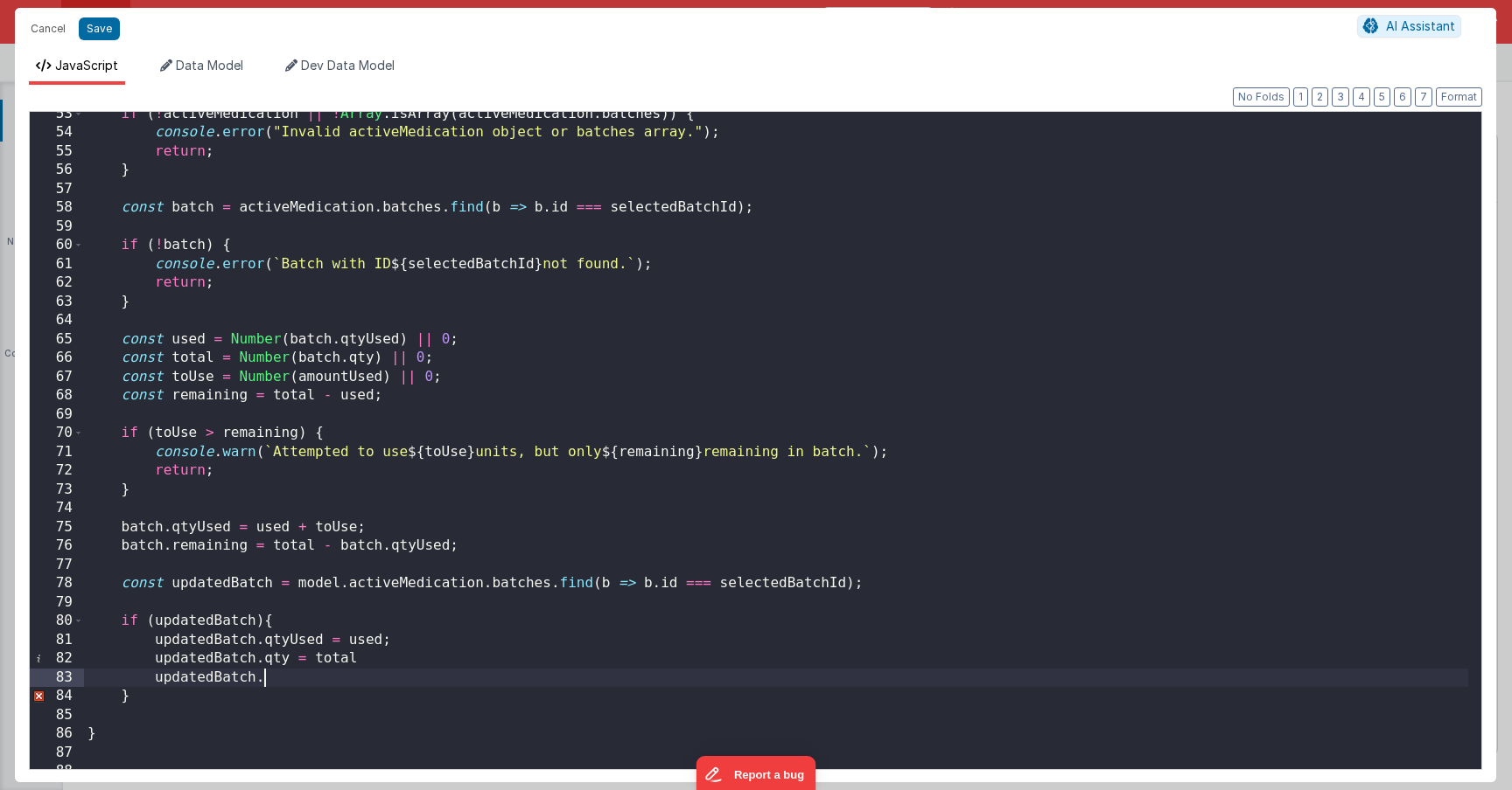
click at [351, 382] on div "if ( ! activeMedication || ! Array . isArray ( activeMedication . batches )) { …" at bounding box center [775, 453] width 1384 height 695
click at [287, 676] on div "if ( ! activeMedication || ! Array . isArray ( activeMedication . batches )) { …" at bounding box center [775, 453] width 1384 height 695
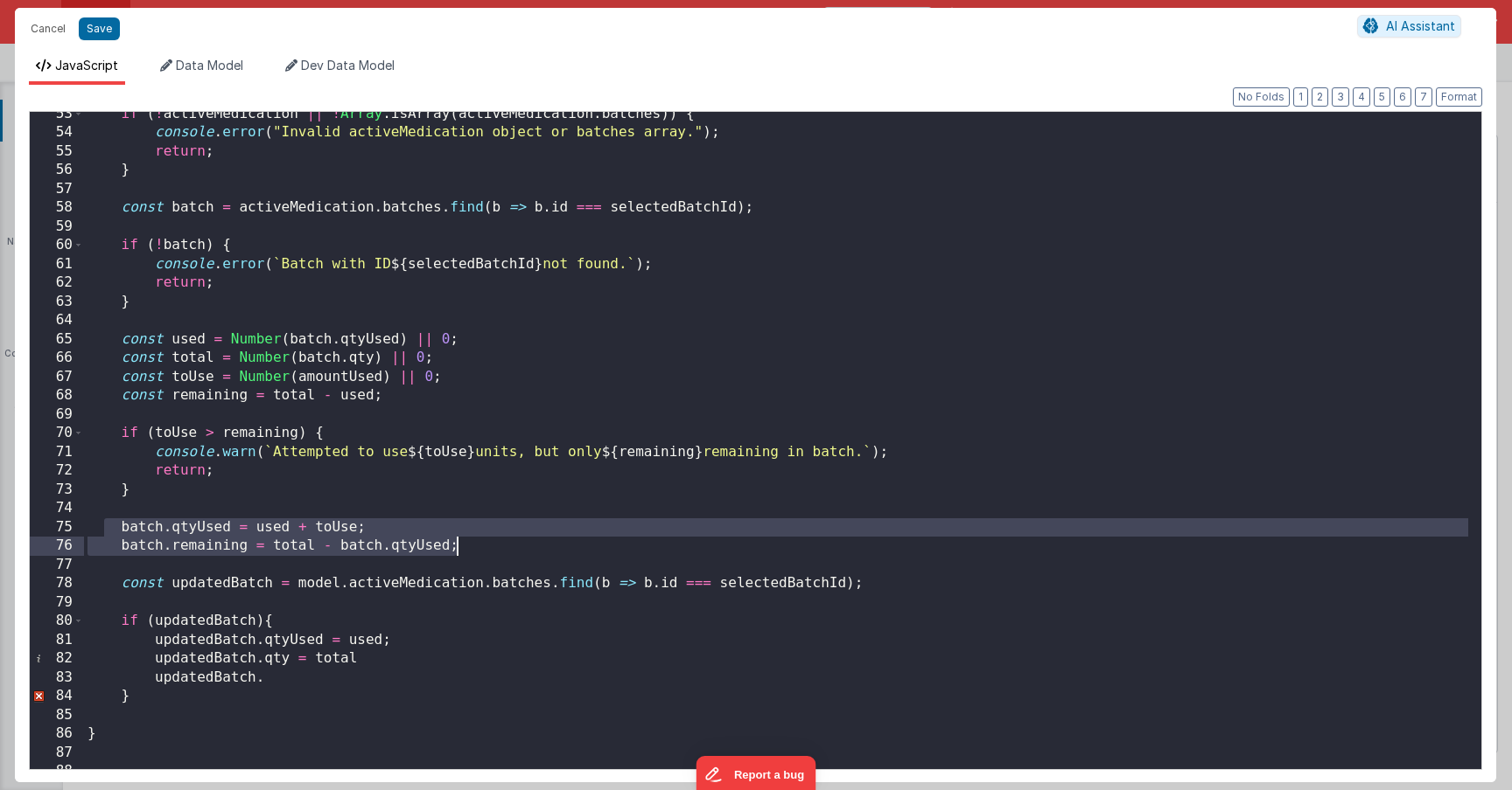
drag, startPoint x: 103, startPoint y: 524, endPoint x: 503, endPoint y: 543, distance: 400.5
click at [502, 543] on div "if ( ! activeMedication || ! Array . isArray ( activeMedication . batches )) { …" at bounding box center [775, 453] width 1384 height 695
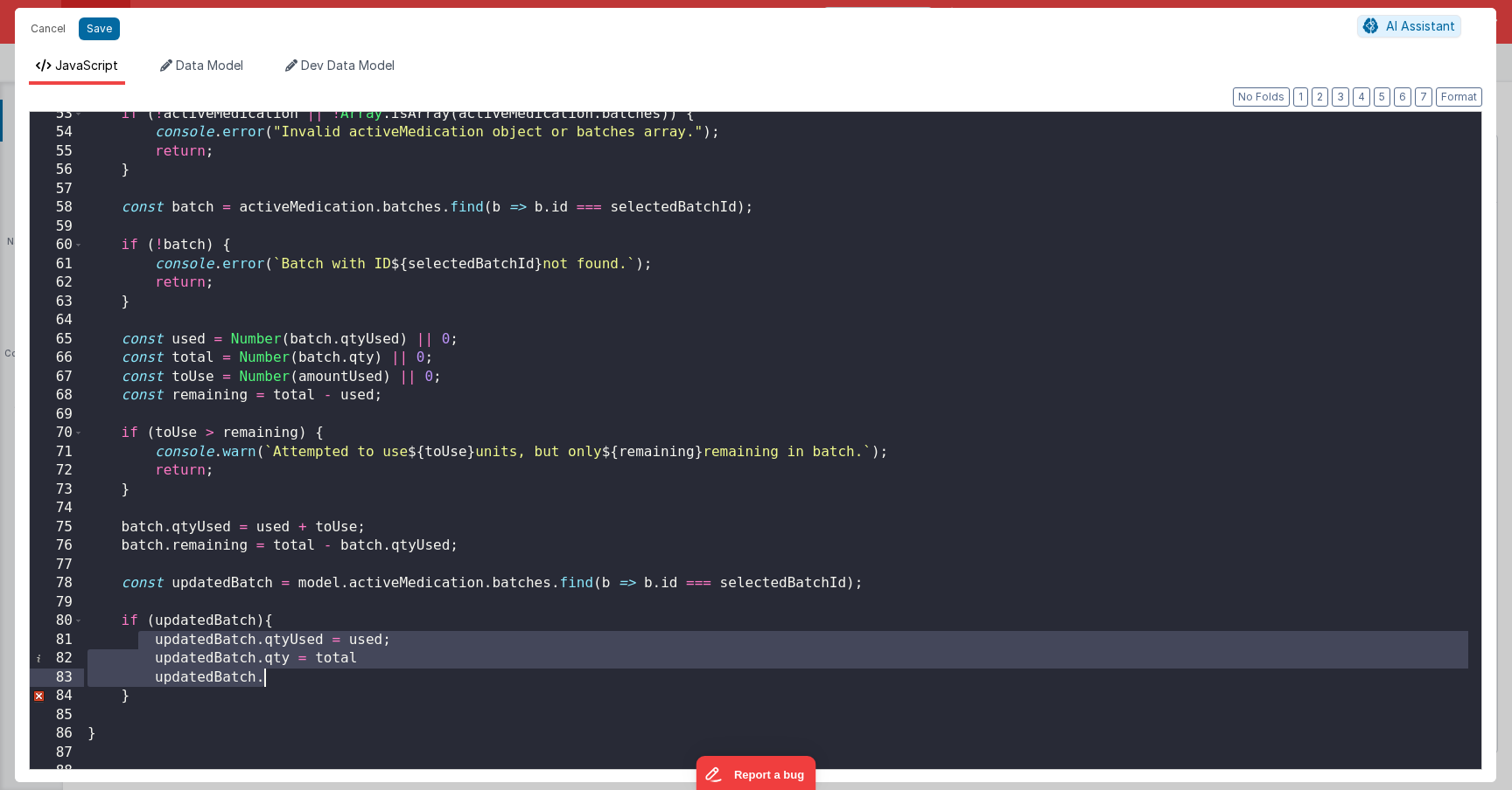
drag, startPoint x: 140, startPoint y: 649, endPoint x: 301, endPoint y: 676, distance: 163.2
click at [301, 676] on div "if ( ! activeMedication || ! Array . isArray ( activeMedication . batches )) { …" at bounding box center [775, 453] width 1384 height 695
paste textarea
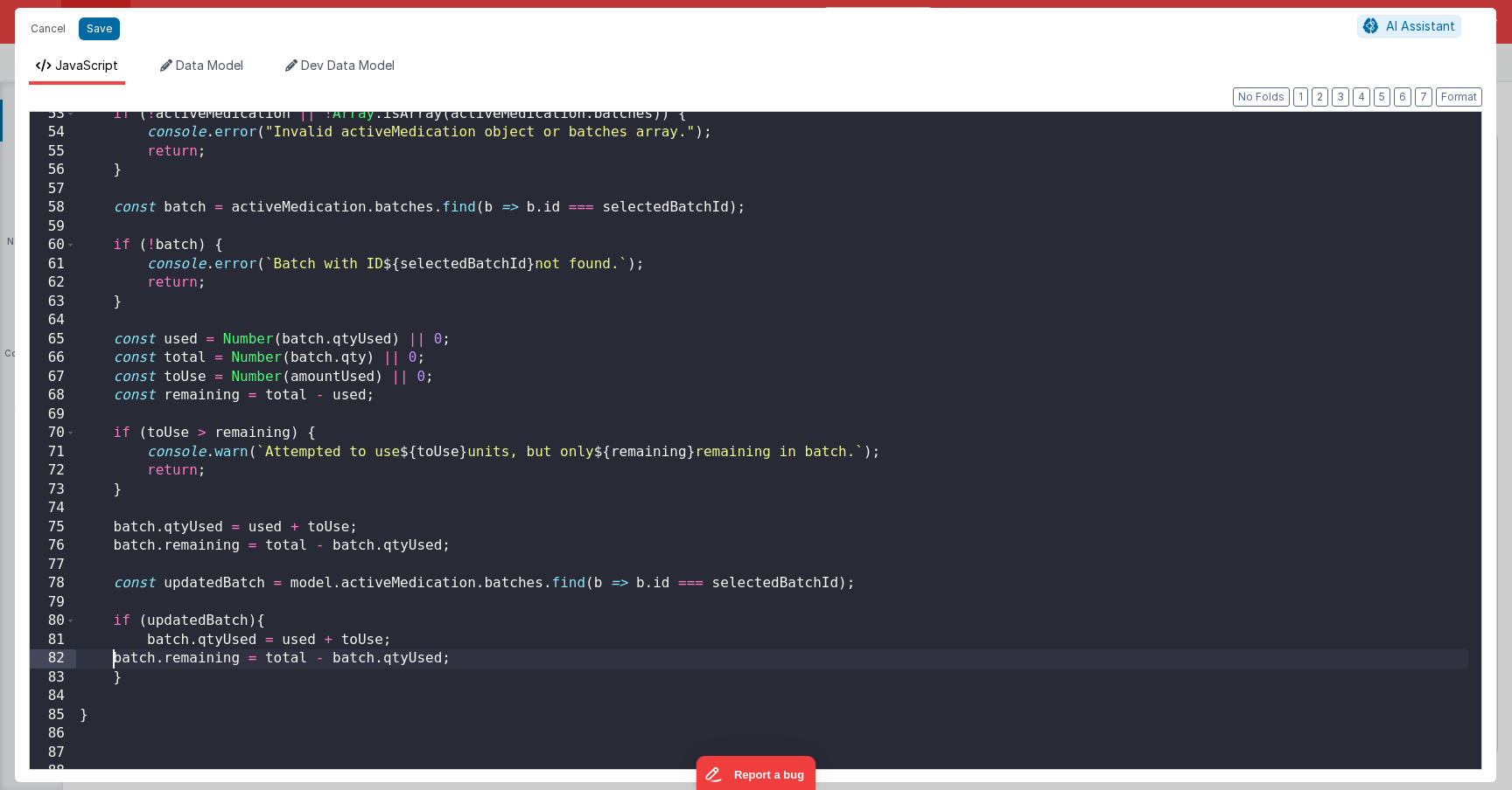
click at [113, 658] on div "if ( ! activeMedication || ! Array . isArray ( activeMedication . batches )) { …" at bounding box center [772, 453] width 1392 height 695
click at [344, 675] on div "if ( ! activeMedication || ! Array . isArray ( activeMedication . batches )) { …" at bounding box center [772, 453] width 1392 height 695
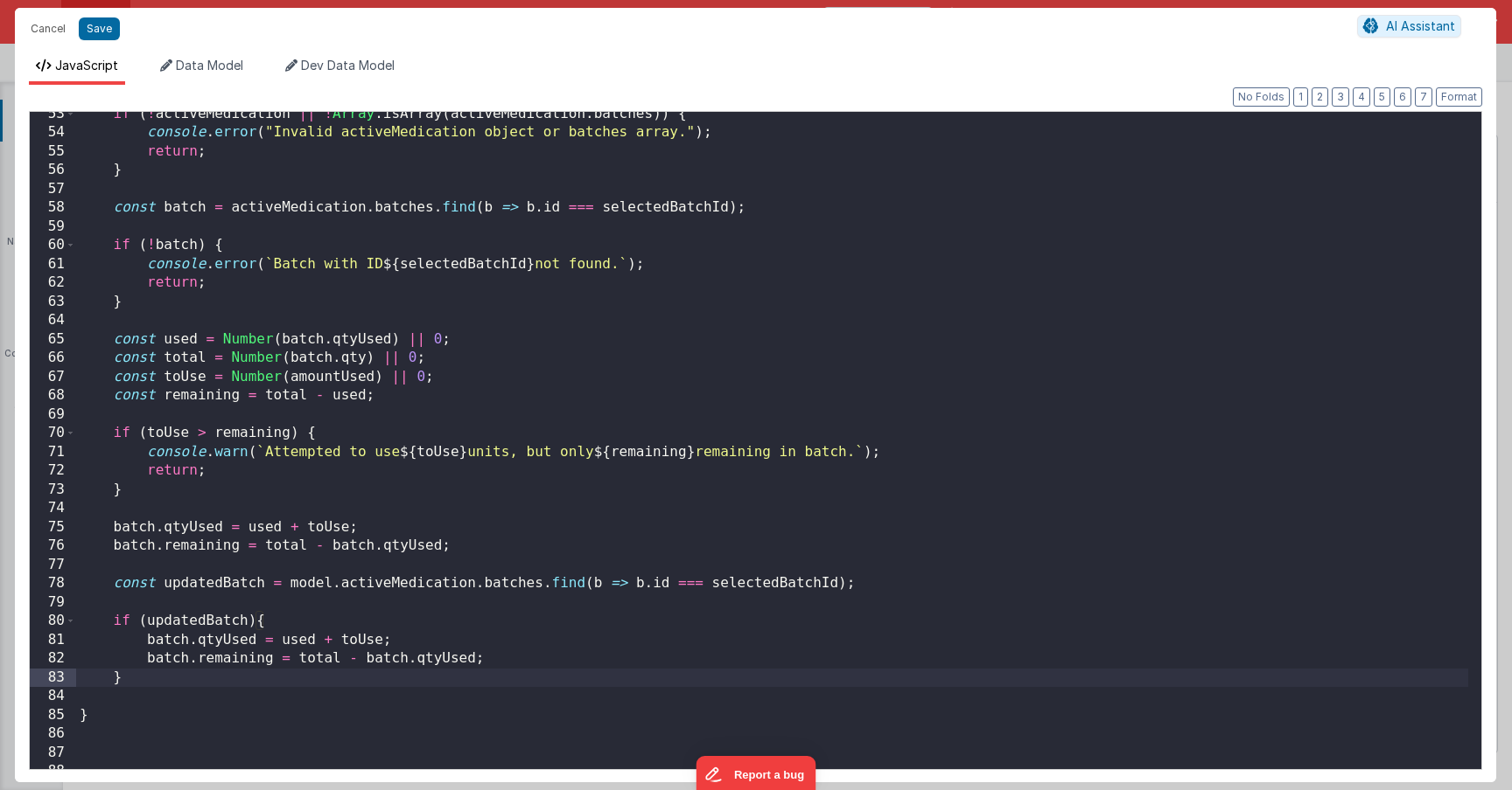
click at [206, 630] on div "if ( ! activeMedication || ! Array . isArray ( activeMedication . batches )) { …" at bounding box center [772, 453] width 1392 height 695
drag, startPoint x: 292, startPoint y: 588, endPoint x: 532, endPoint y: 588, distance: 240.0
click at [532, 588] on div "if ( ! activeMedication || ! Array . isArray ( activeMedication . batches )) { …" at bounding box center [772, 453] width 1392 height 695
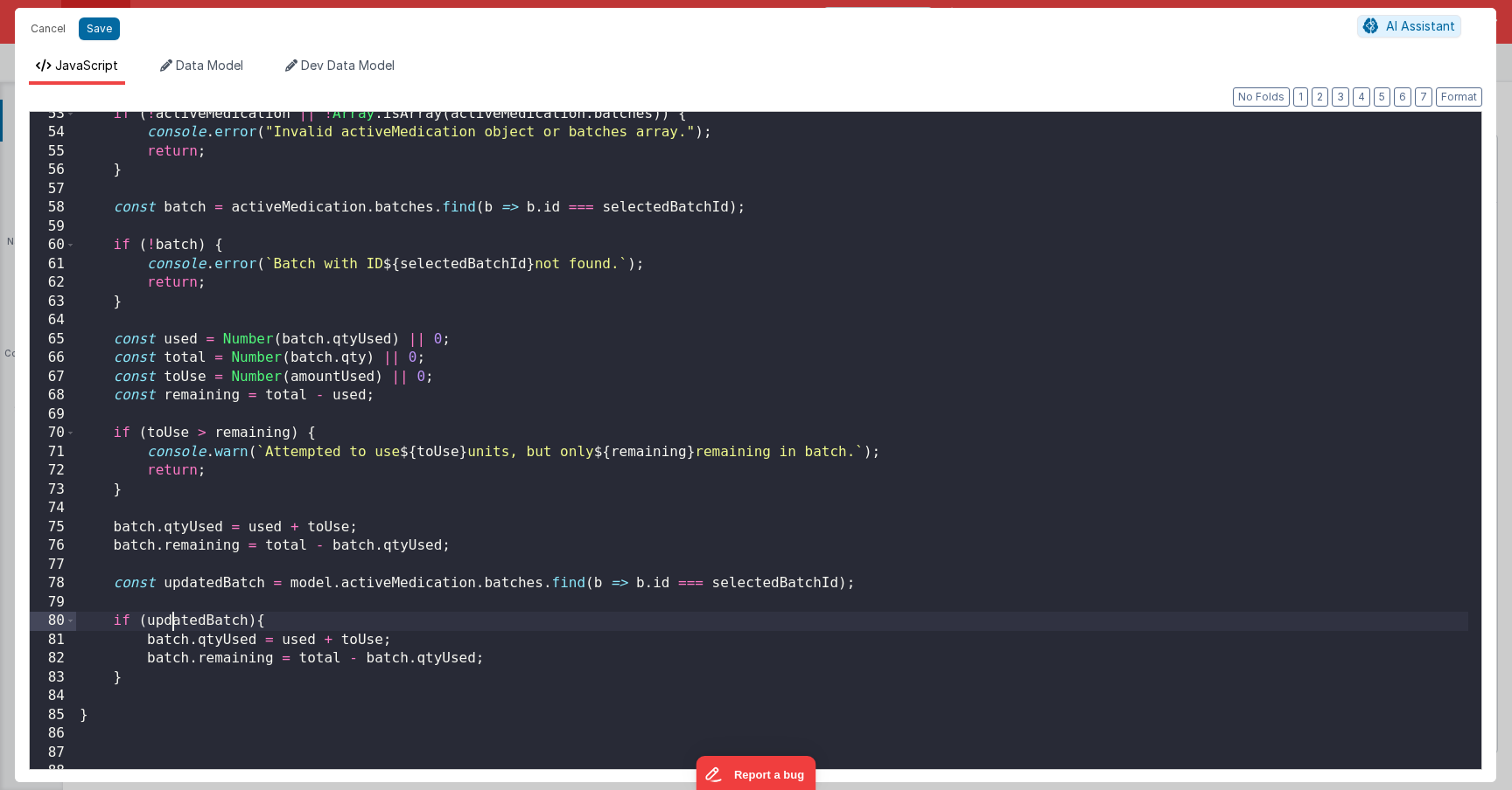
click at [168, 630] on div "if ( ! activeMedication || ! Array . isArray ( activeMedication . batches )) { …" at bounding box center [772, 453] width 1392 height 695
click at [169, 642] on div "if ( ! activeMedication || ! Array . isArray ( activeMedication . batches )) { …" at bounding box center [772, 453] width 1392 height 695
click at [175, 666] on div "if ( ! activeMedication || ! Array . isArray ( activeMedication . batches )) { …" at bounding box center [772, 453] width 1392 height 695
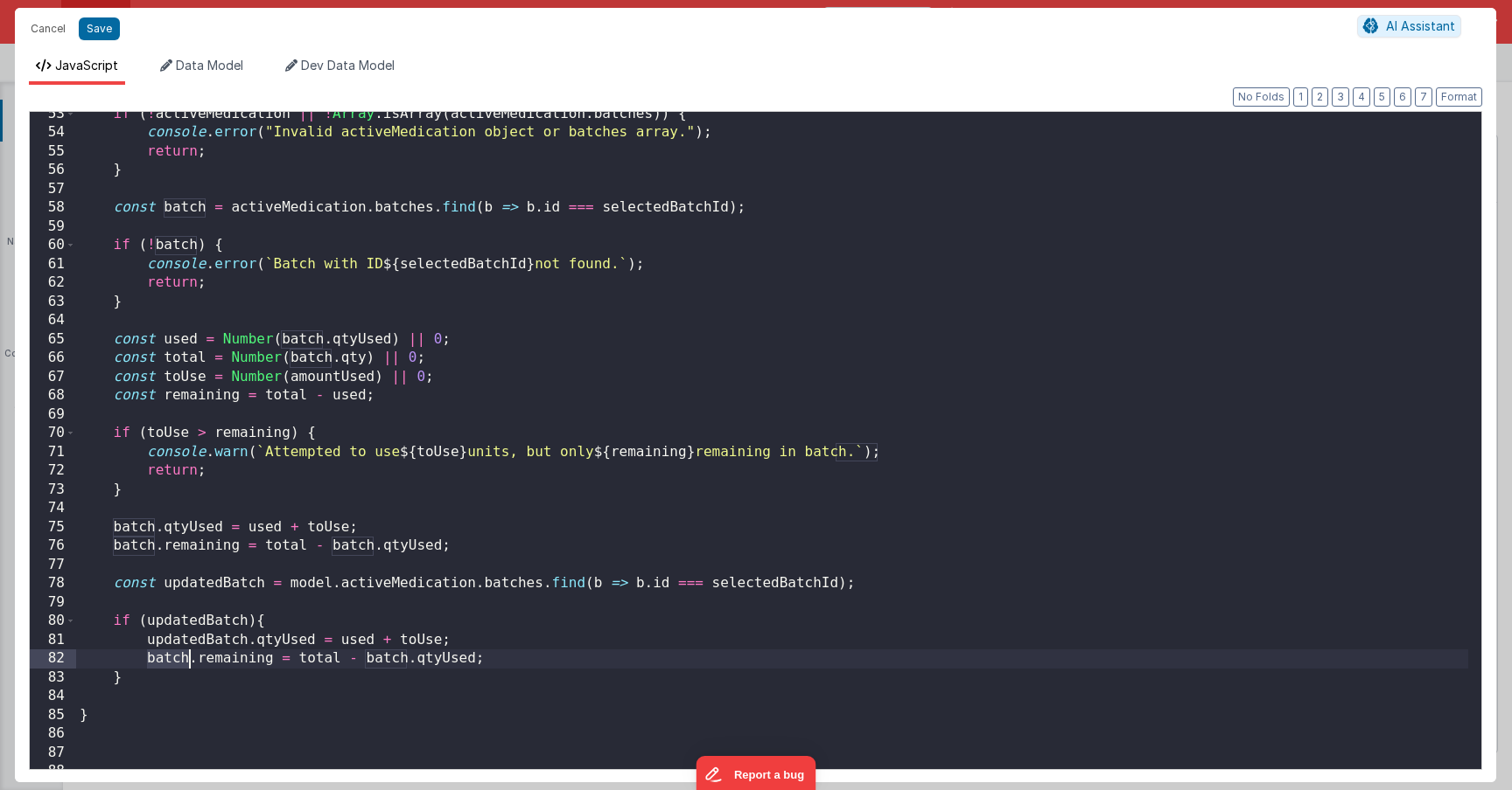
click at [175, 666] on div "if ( ! activeMedication || ! Array . isArray ( activeMedication . batches )) { …" at bounding box center [772, 453] width 1392 height 695
click at [410, 682] on div "if ( ! activeMedication || ! Array . isArray ( activeMedication . batches )) { …" at bounding box center [772, 453] width 1392 height 695
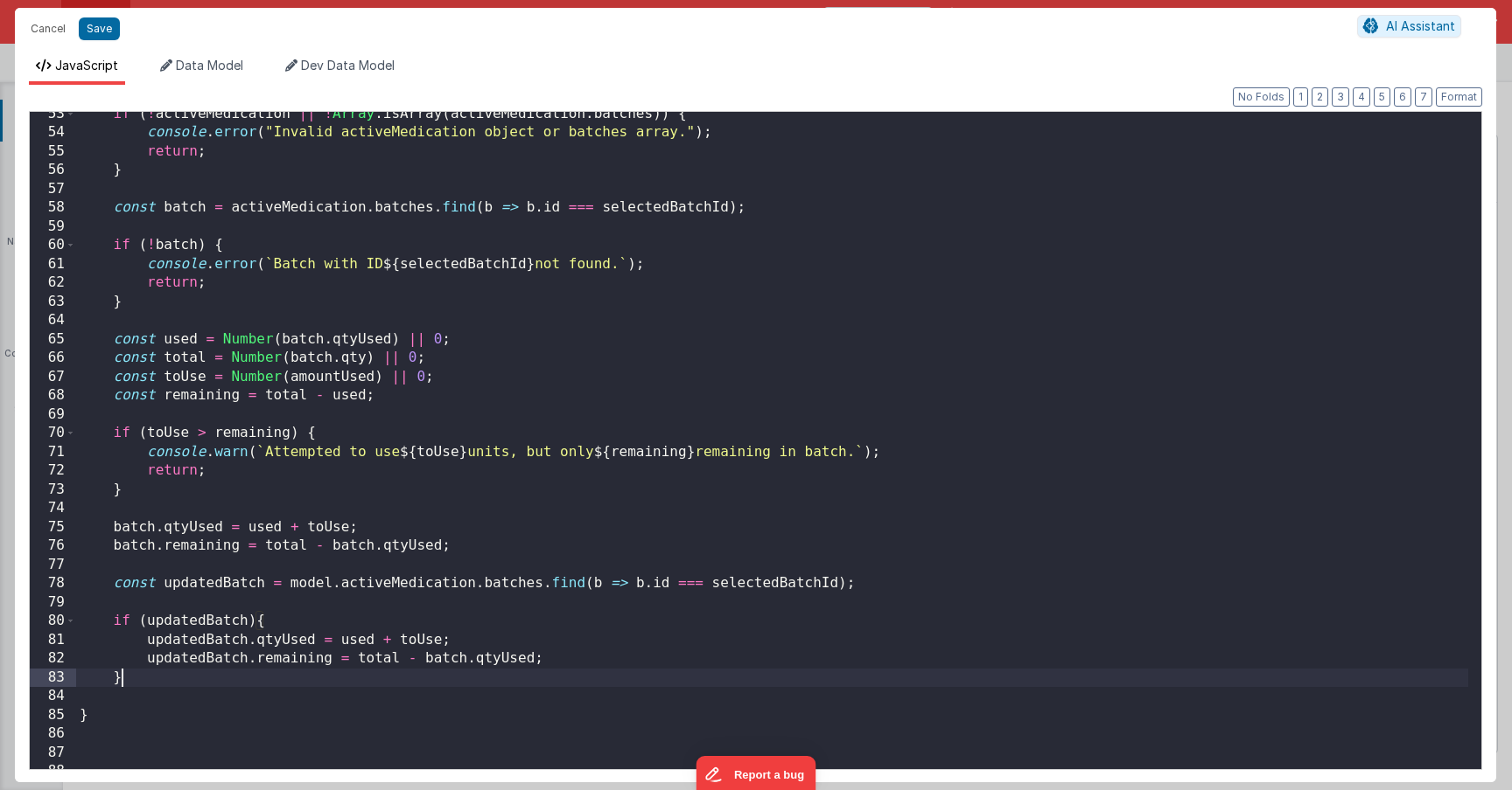
click at [440, 656] on div "if ( ! activeMedication || ! Array . isArray ( activeMedication . batches )) { …" at bounding box center [772, 453] width 1392 height 695
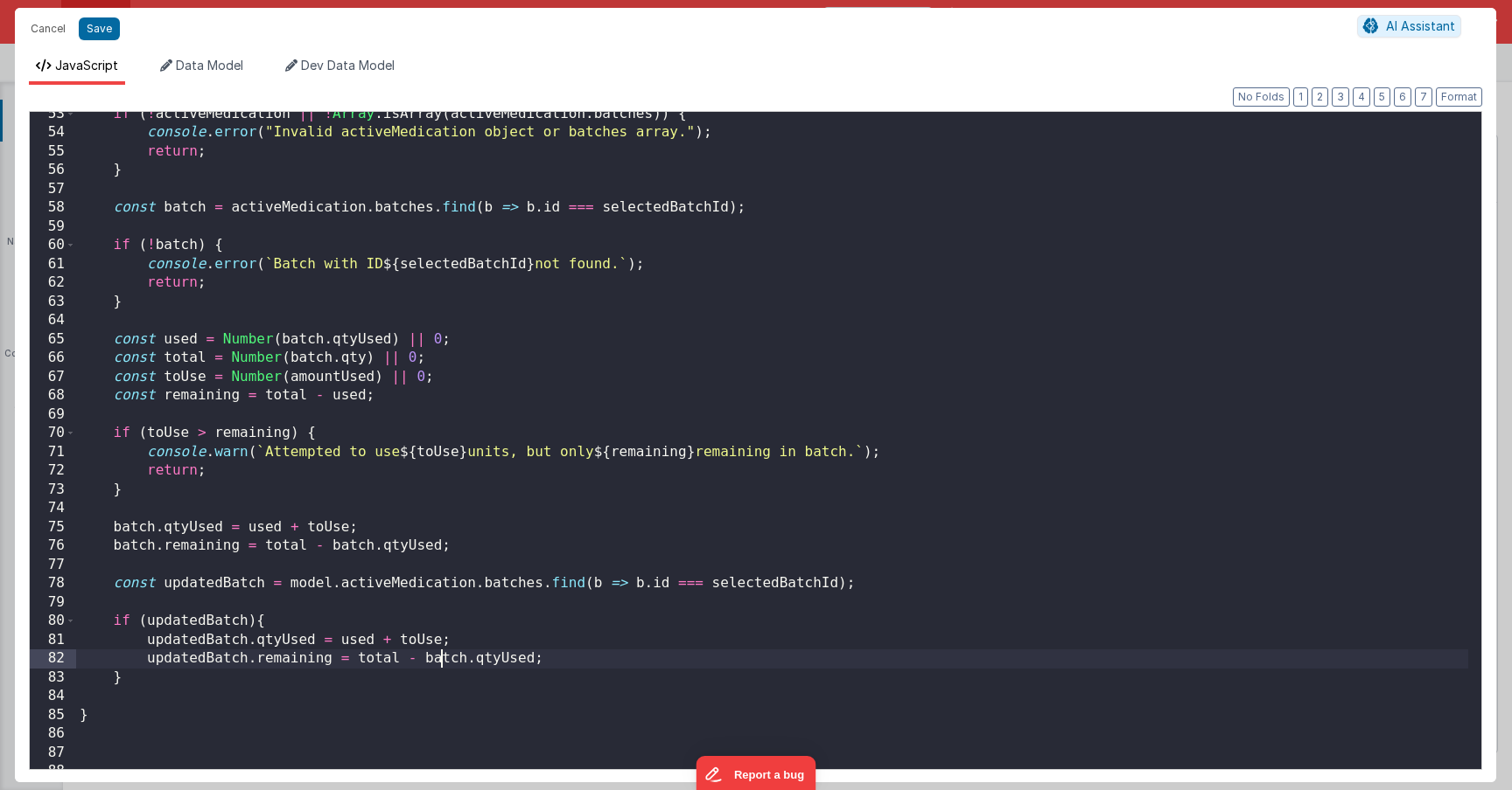
click at [440, 656] on div "if ( ! activeMedication || ! Array . isArray ( activeMedication . batches )) { …" at bounding box center [772, 453] width 1392 height 695
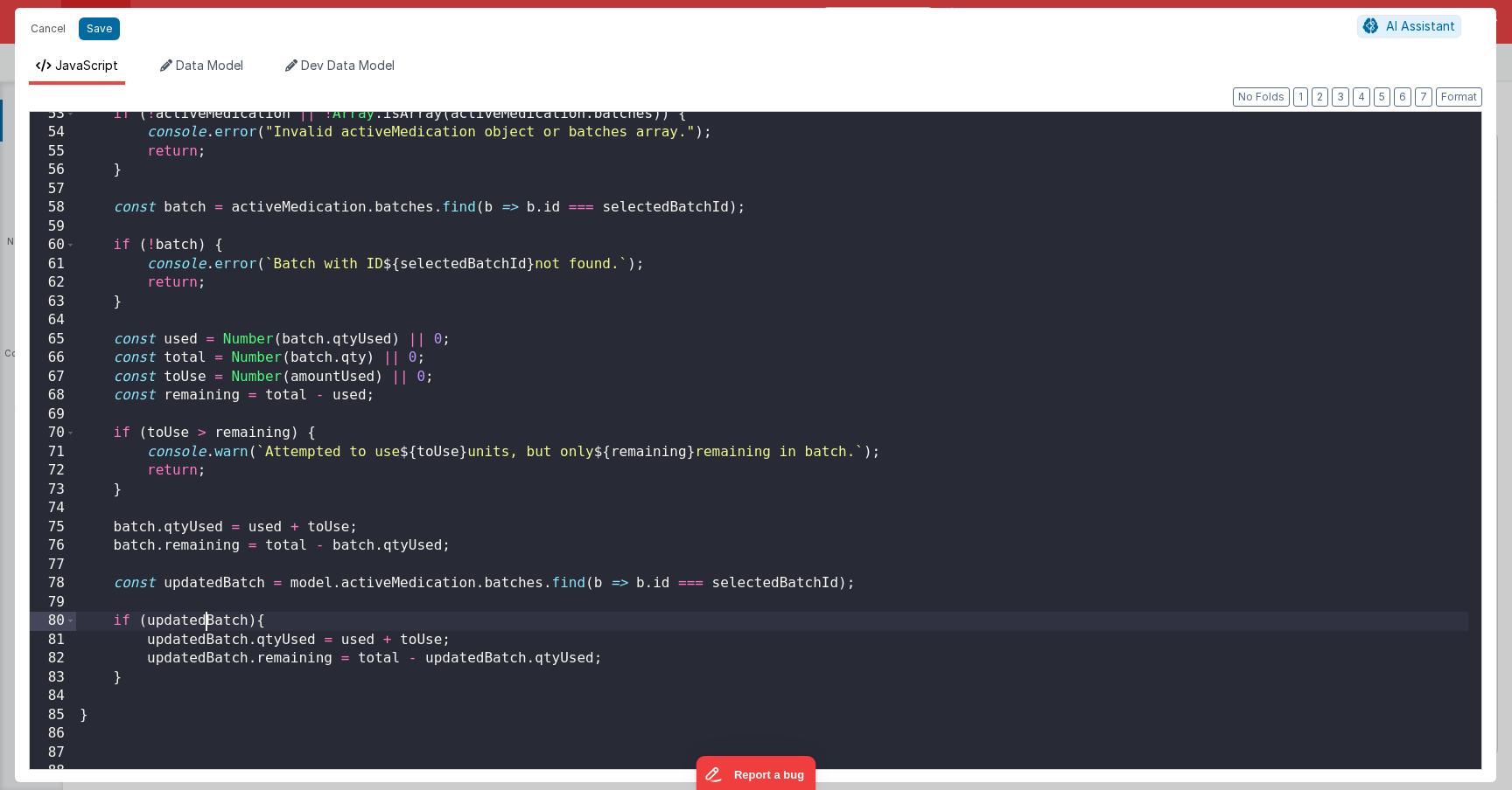
click at [204, 624] on div "if ( ! activeMedication || ! Array . isArray ( activeMedication . batches )) { …" at bounding box center [772, 453] width 1392 height 695
click at [374, 588] on div "if ( ! activeMedication || ! Array . isArray ( activeMedication . batches )) { …" at bounding box center [772, 453] width 1392 height 695
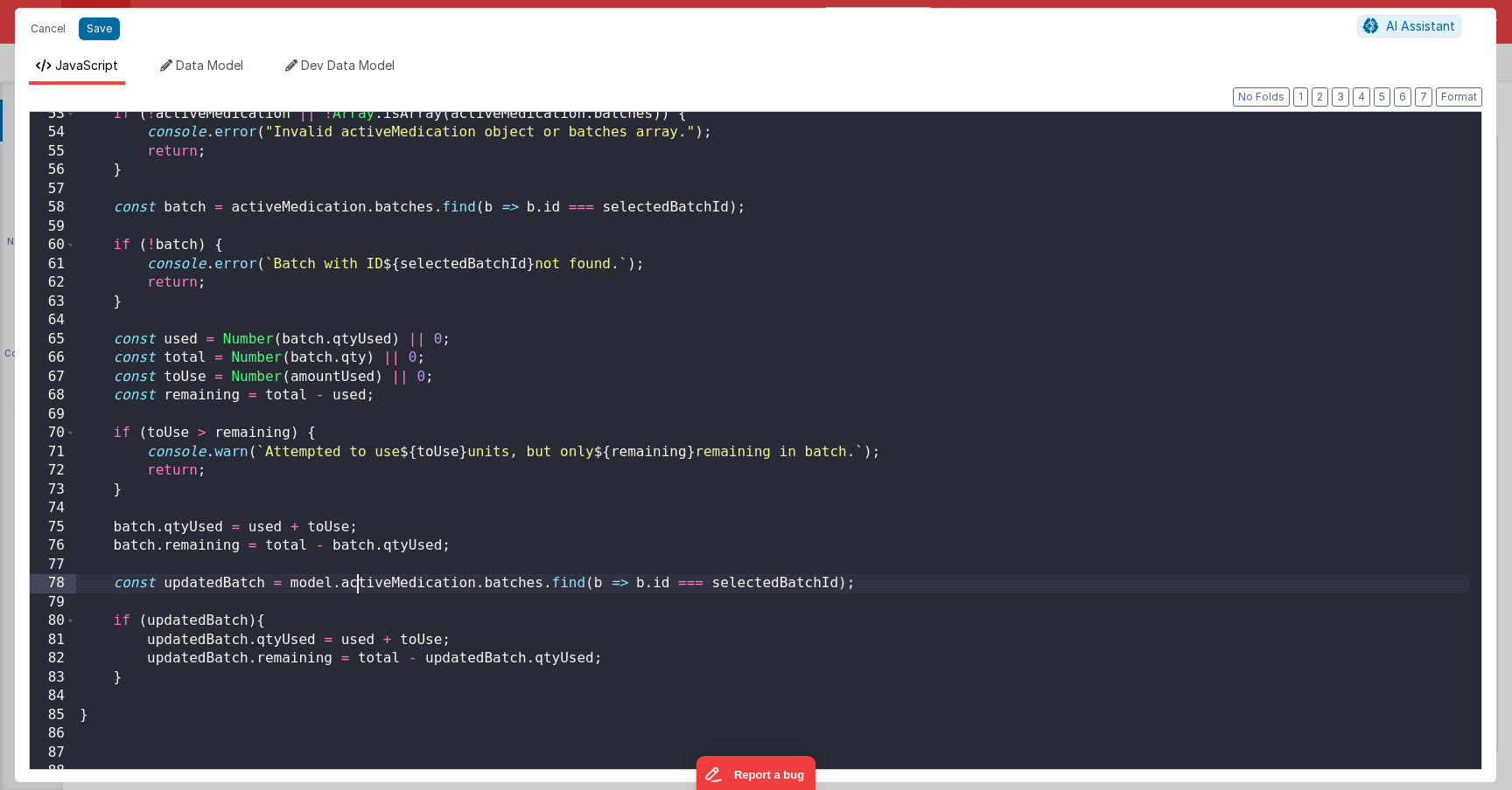
click at [360, 588] on div "if ( ! activeMedication || ! Array . isArray ( activeMedication . batches )) { …" at bounding box center [772, 453] width 1392 height 695
click at [332, 588] on div "if ( ! activeMedication || ! Array . isArray ( activeMedication . batches )) { …" at bounding box center [772, 453] width 1392 height 695
drag, startPoint x: 335, startPoint y: 588, endPoint x: 466, endPoint y: 590, distance: 131.0
click at [466, 589] on div "if ( ! activeMedication || ! Array . isArray ( activeMedication . batches )) { …" at bounding box center [772, 453] width 1392 height 695
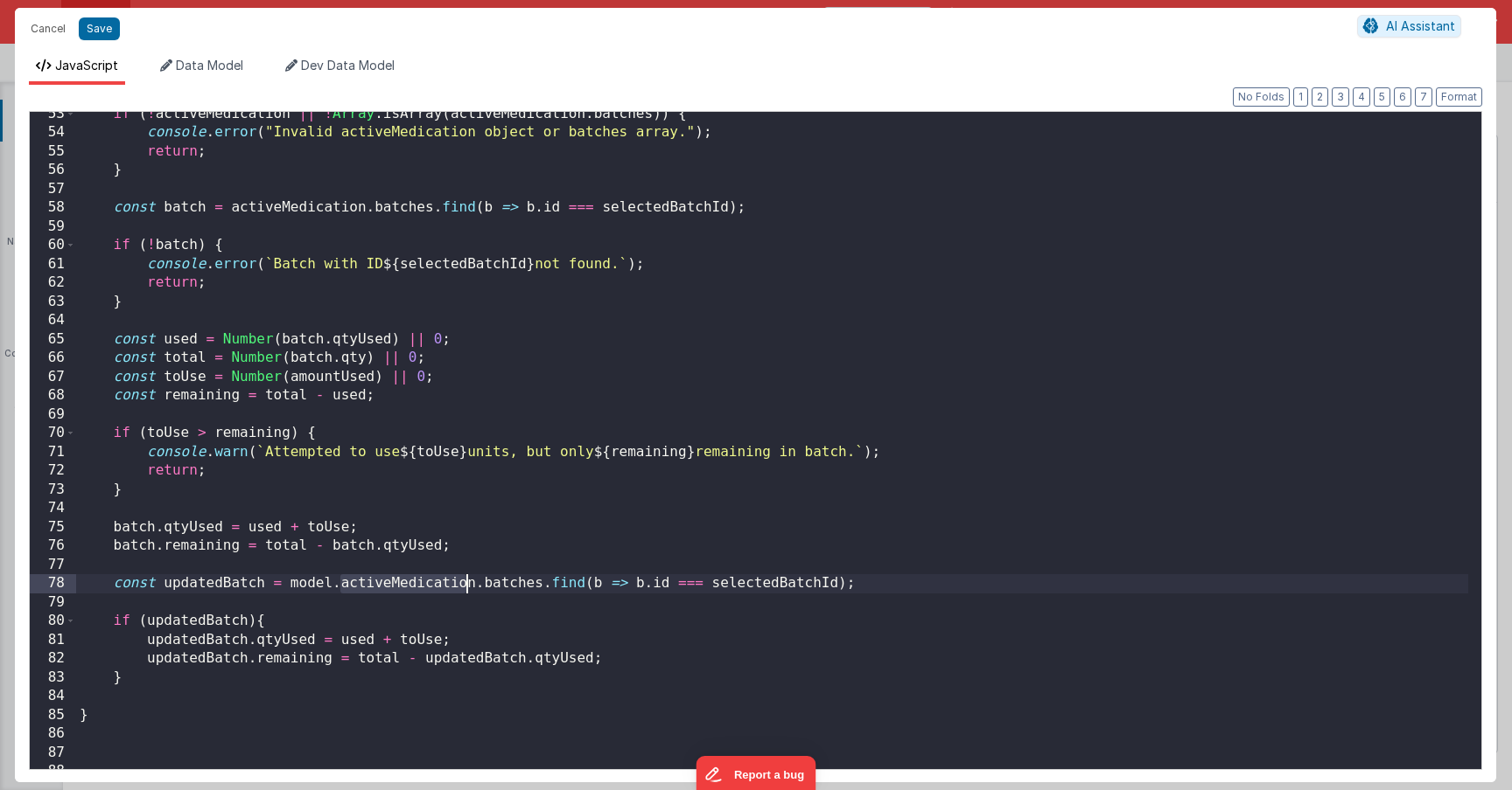
click at [499, 600] on div "if ( ! activeMedication || ! Array . isArray ( activeMedication . batches )) { …" at bounding box center [772, 453] width 1392 height 695
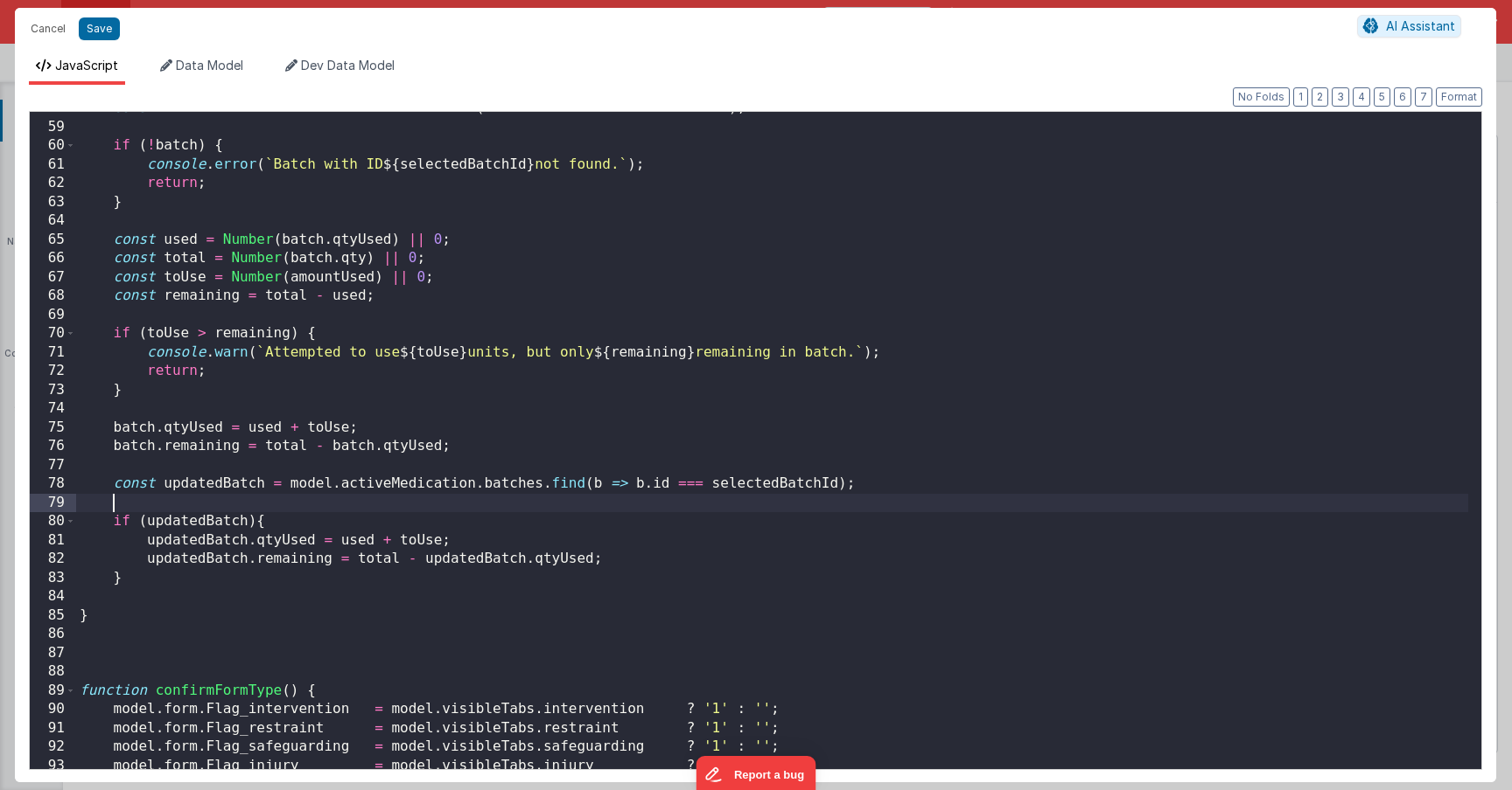
scroll to position [1084, 0]
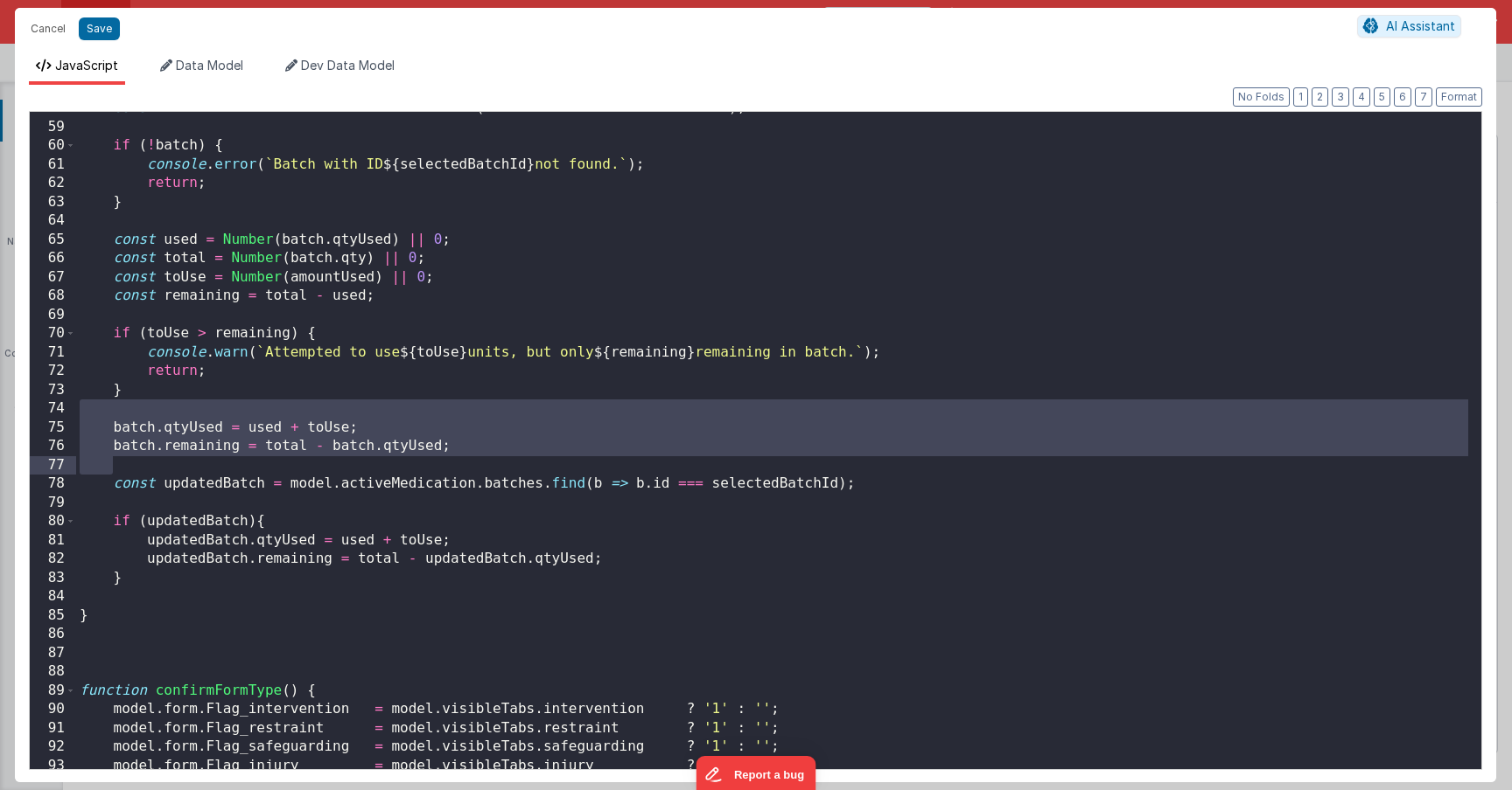
drag, startPoint x: 105, startPoint y: 418, endPoint x: 463, endPoint y: 458, distance: 360.2
click at [463, 458] on div "const batch = activeMedication . batches . find ( b => b . id === selectedBatch…" at bounding box center [772, 446] width 1392 height 695
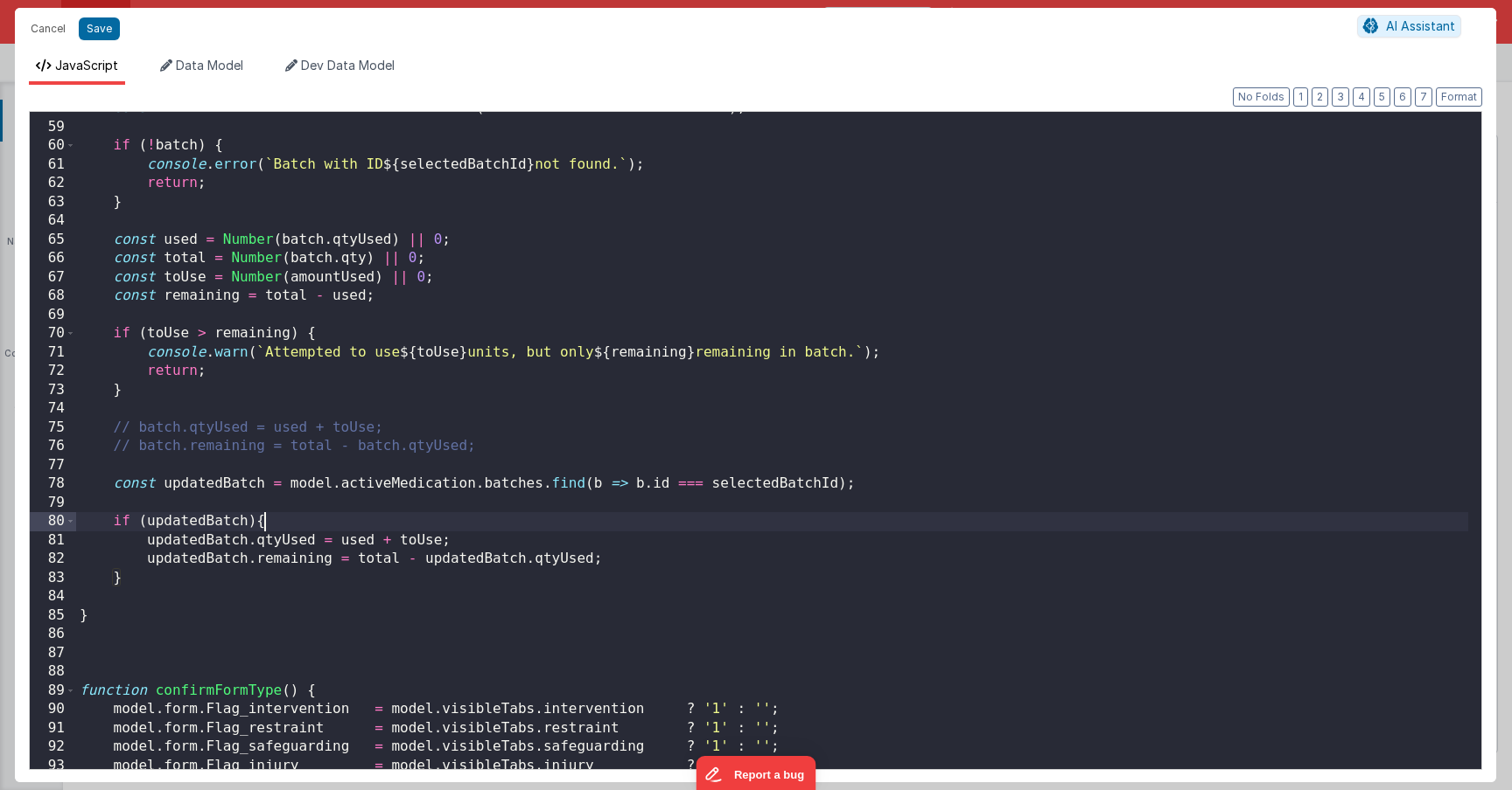
click at [365, 527] on div "const batch = activeMedication . batches . find ( b => b . id === selectedBatch…" at bounding box center [772, 446] width 1392 height 695
click at [432, 534] on div "const batch = activeMedication . batches . find ( b => b . id === selectedBatch…" at bounding box center [772, 446] width 1392 height 695
click at [383, 549] on div "const batch = activeMedication . batches . find ( b => b . id === selectedBatch…" at bounding box center [772, 446] width 1392 height 695
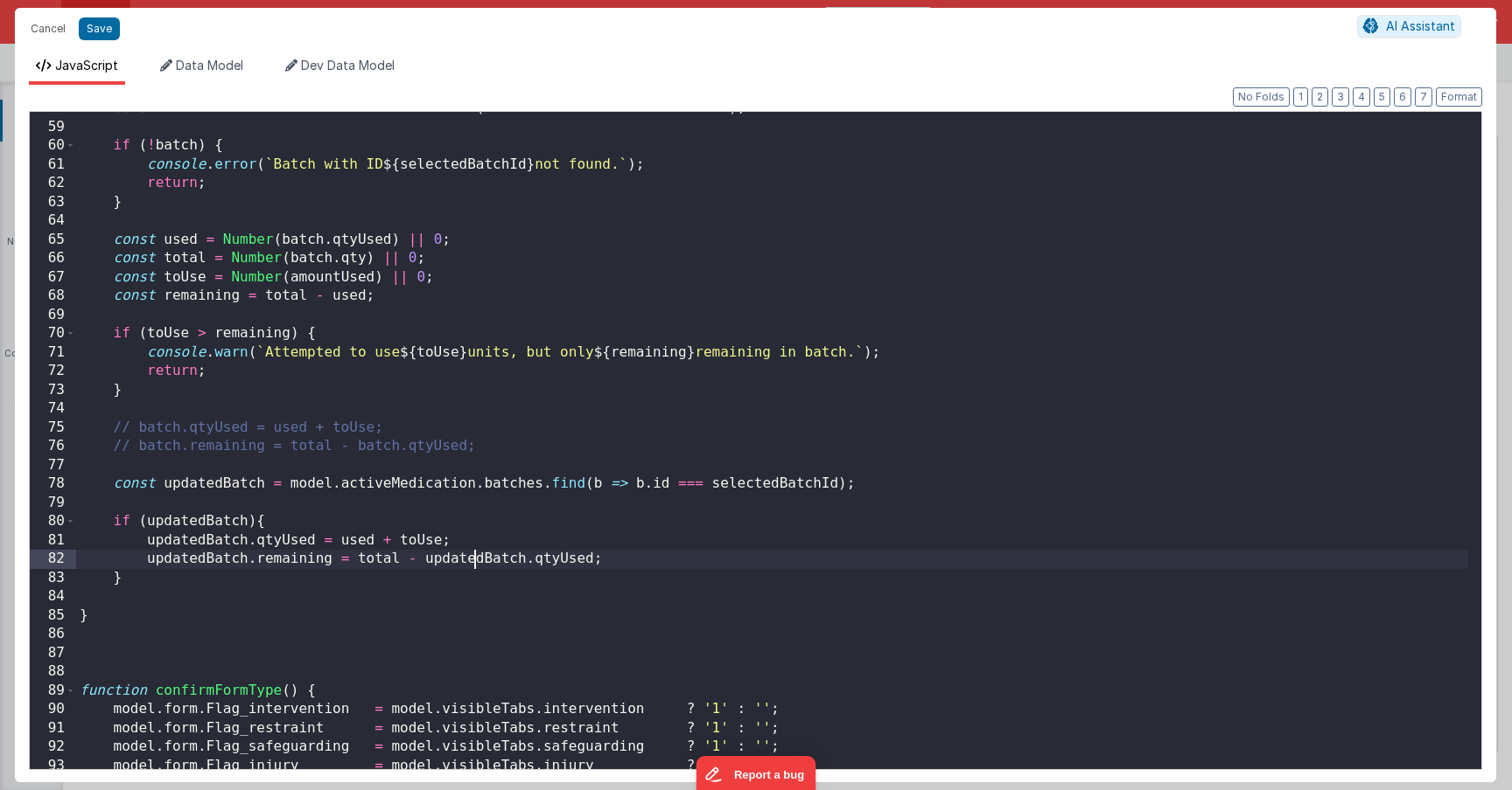
click at [474, 552] on div "const batch = activeMedication . batches . find ( b => b . id === selectedBatch…" at bounding box center [772, 446] width 1392 height 695
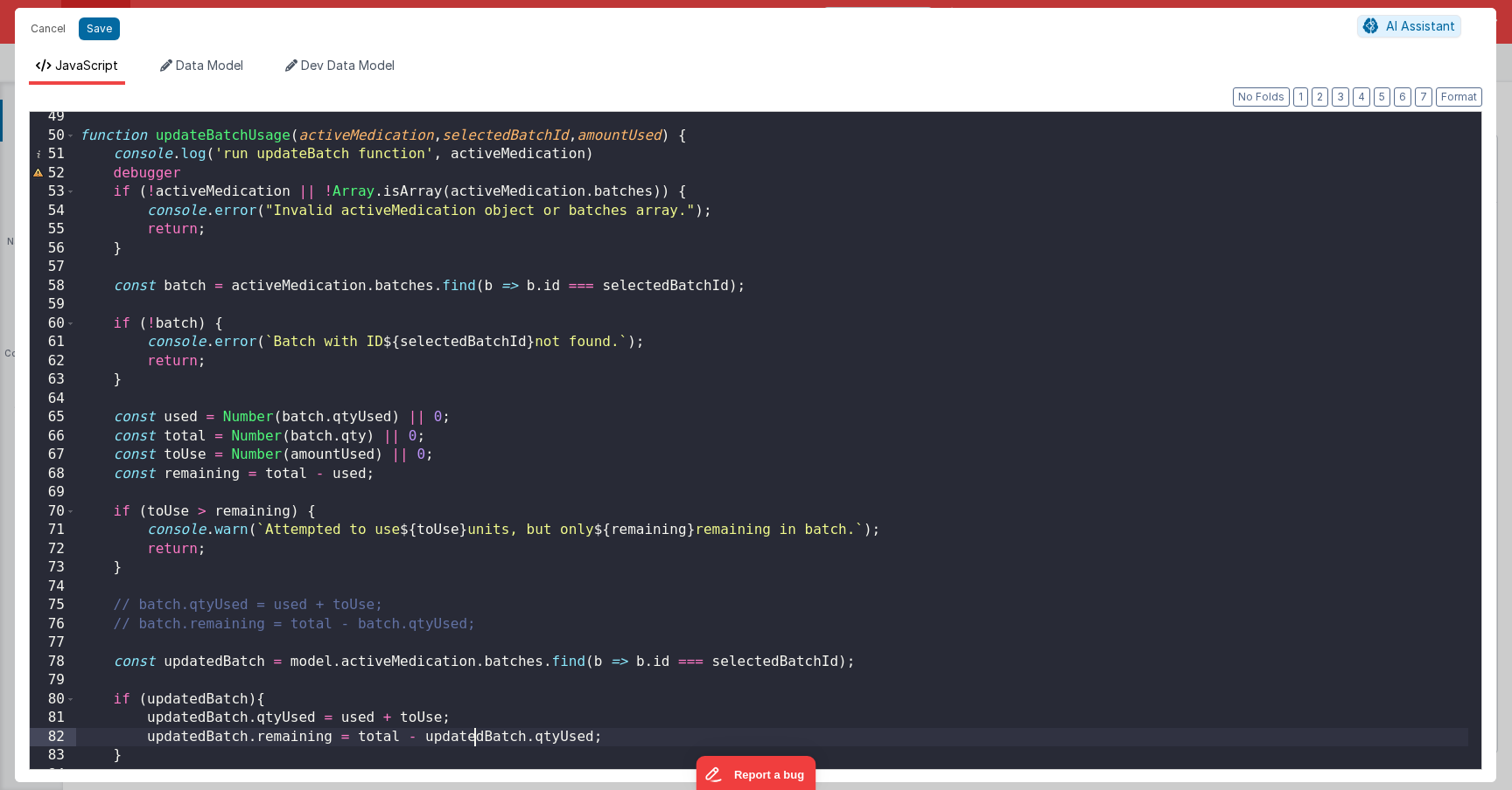
scroll to position [884, 0]
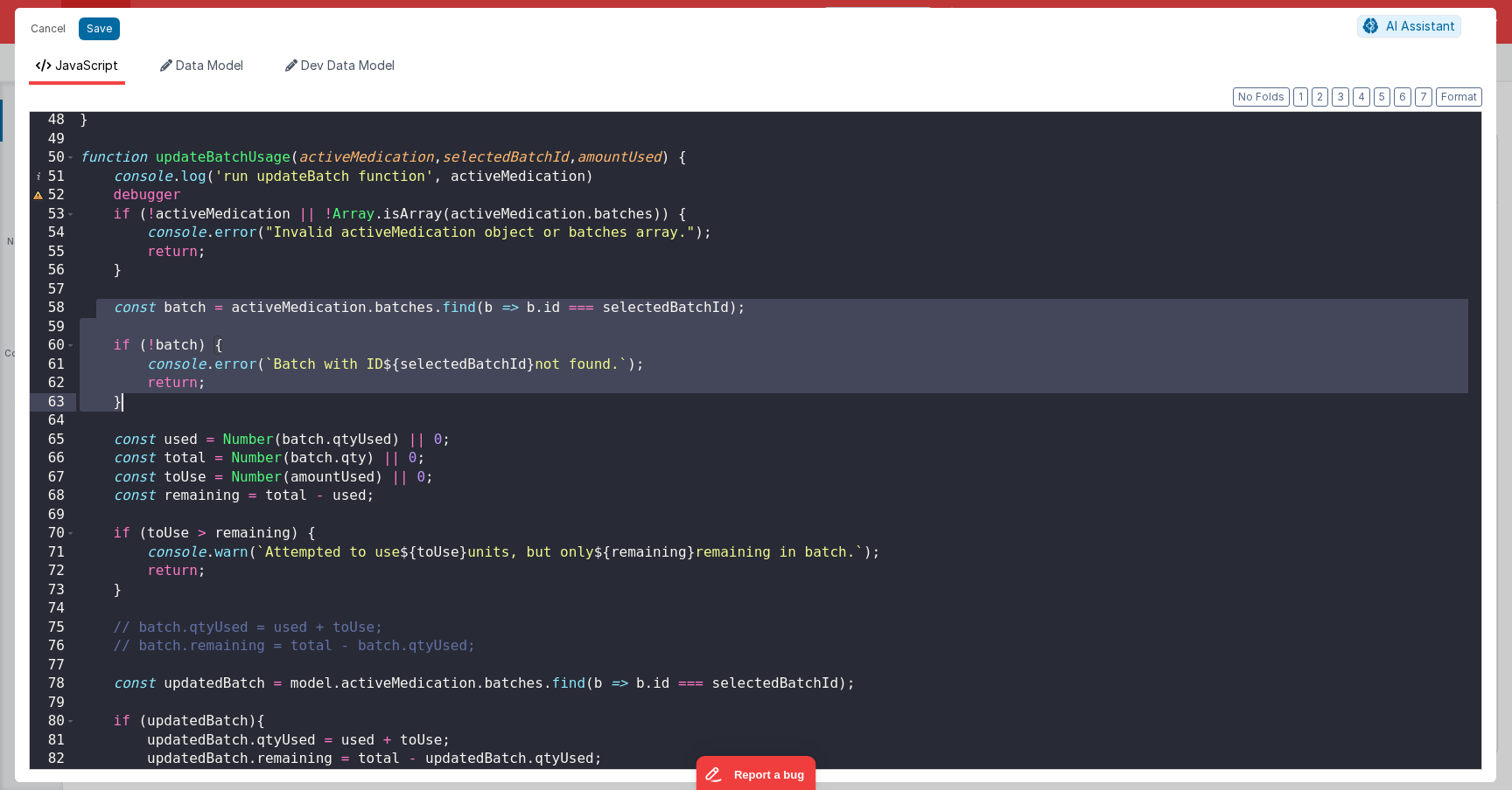
drag, startPoint x: 100, startPoint y: 306, endPoint x: 150, endPoint y: 400, distance: 106.5
click at [150, 400] on div "} function updateBatchUsage ( activeMedication , selectedBatchId , amountUsed )…" at bounding box center [772, 458] width 1392 height 695
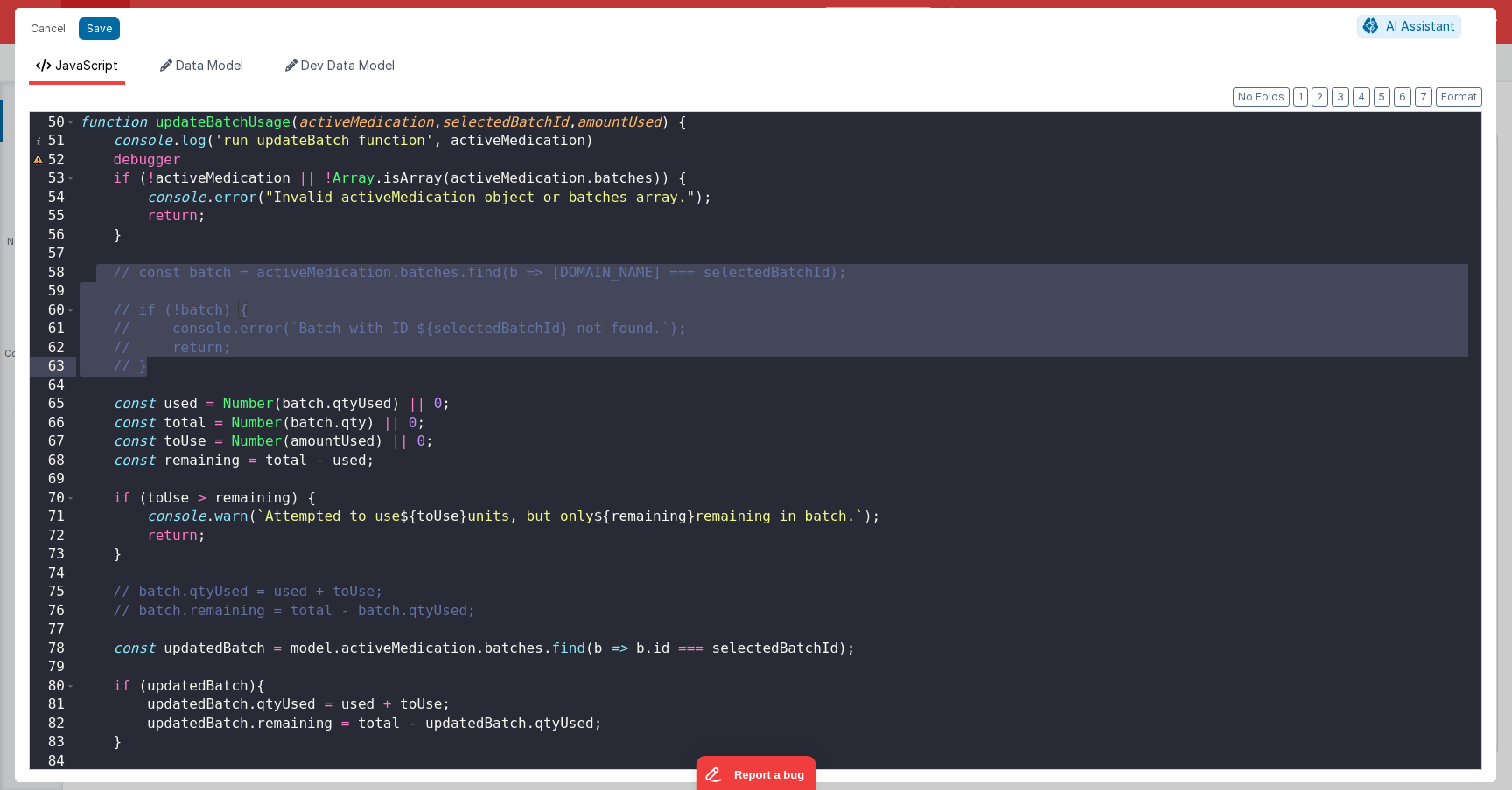
scroll to position [928, 0]
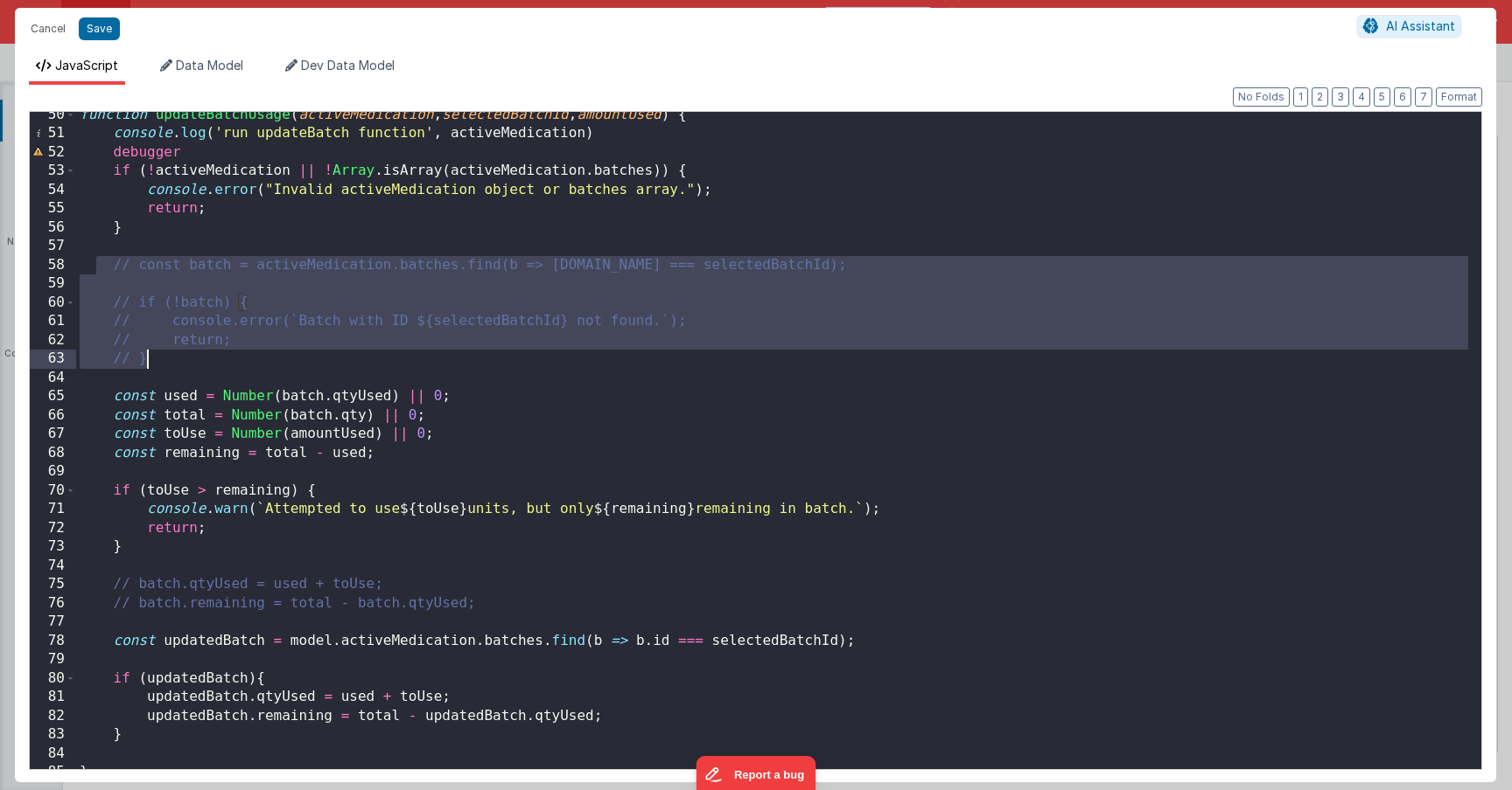
click at [171, 376] on div "function updateBatchUsage ( activeMedication , selectedBatchId , amountUsed ) {…" at bounding box center [772, 454] width 1392 height 695
drag, startPoint x: 170, startPoint y: 362, endPoint x: 109, endPoint y: 267, distance: 112.9
click at [109, 267] on div "function updateBatchUsage ( activeMedication , selectedBatchId , amountUsed ) {…" at bounding box center [772, 454] width 1392 height 695
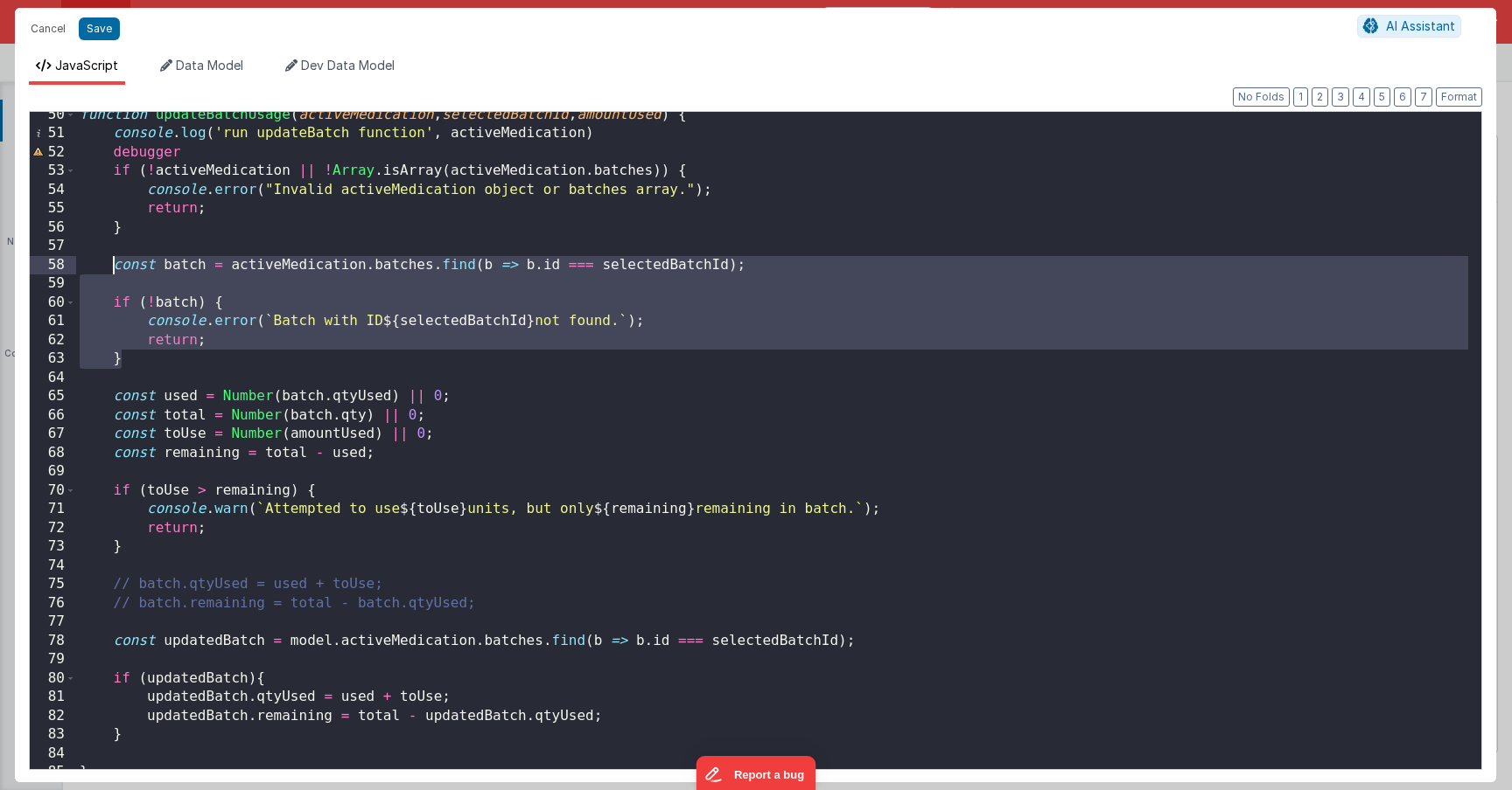
click at [422, 364] on div "function updateBatchUsage ( activeMedication , selectedBatchId , amountUsed ) {…" at bounding box center [772, 454] width 1392 height 695
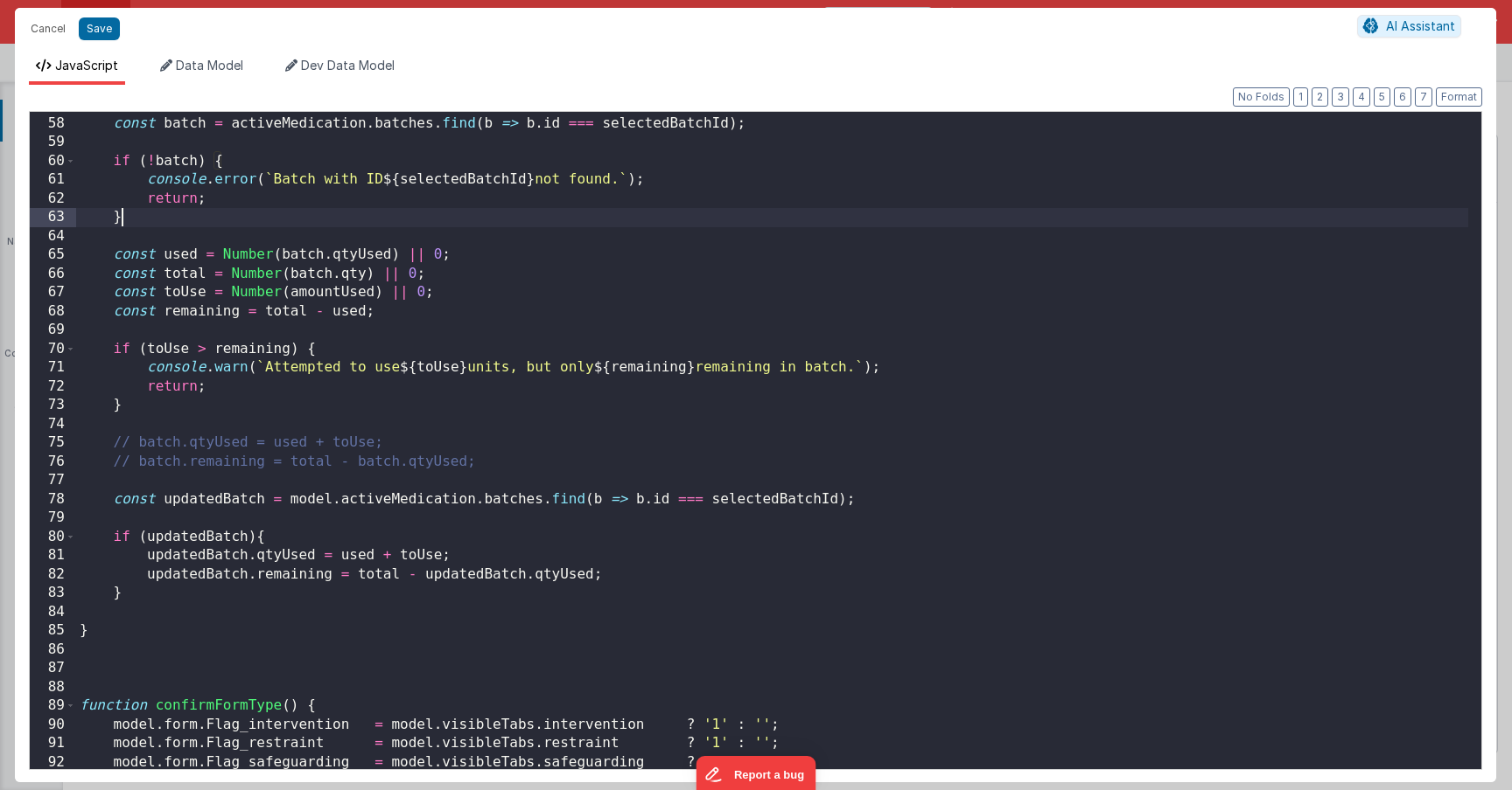
scroll to position [1095, 0]
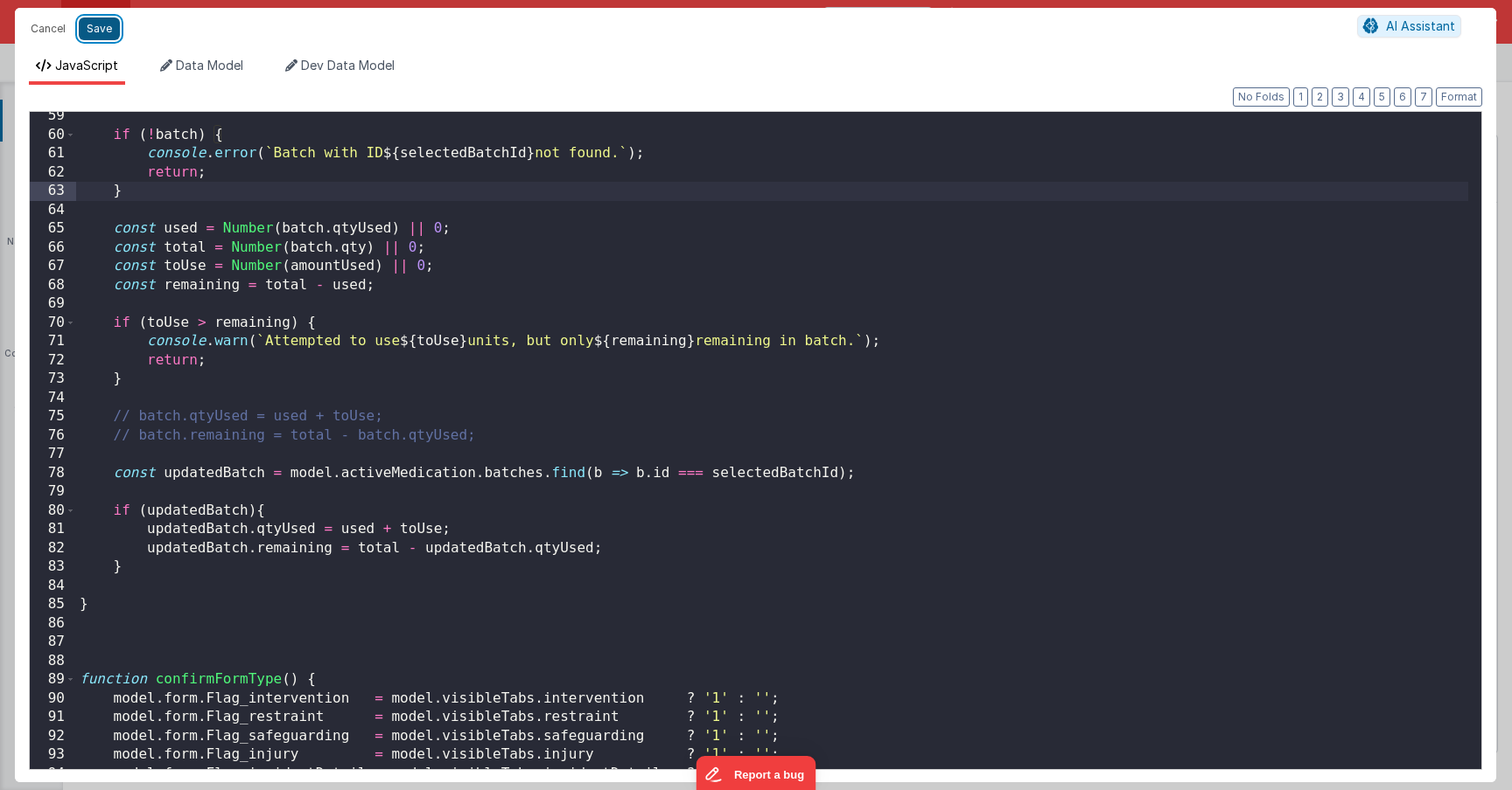
click at [99, 25] on button "Save" at bounding box center [100, 29] width 41 height 23
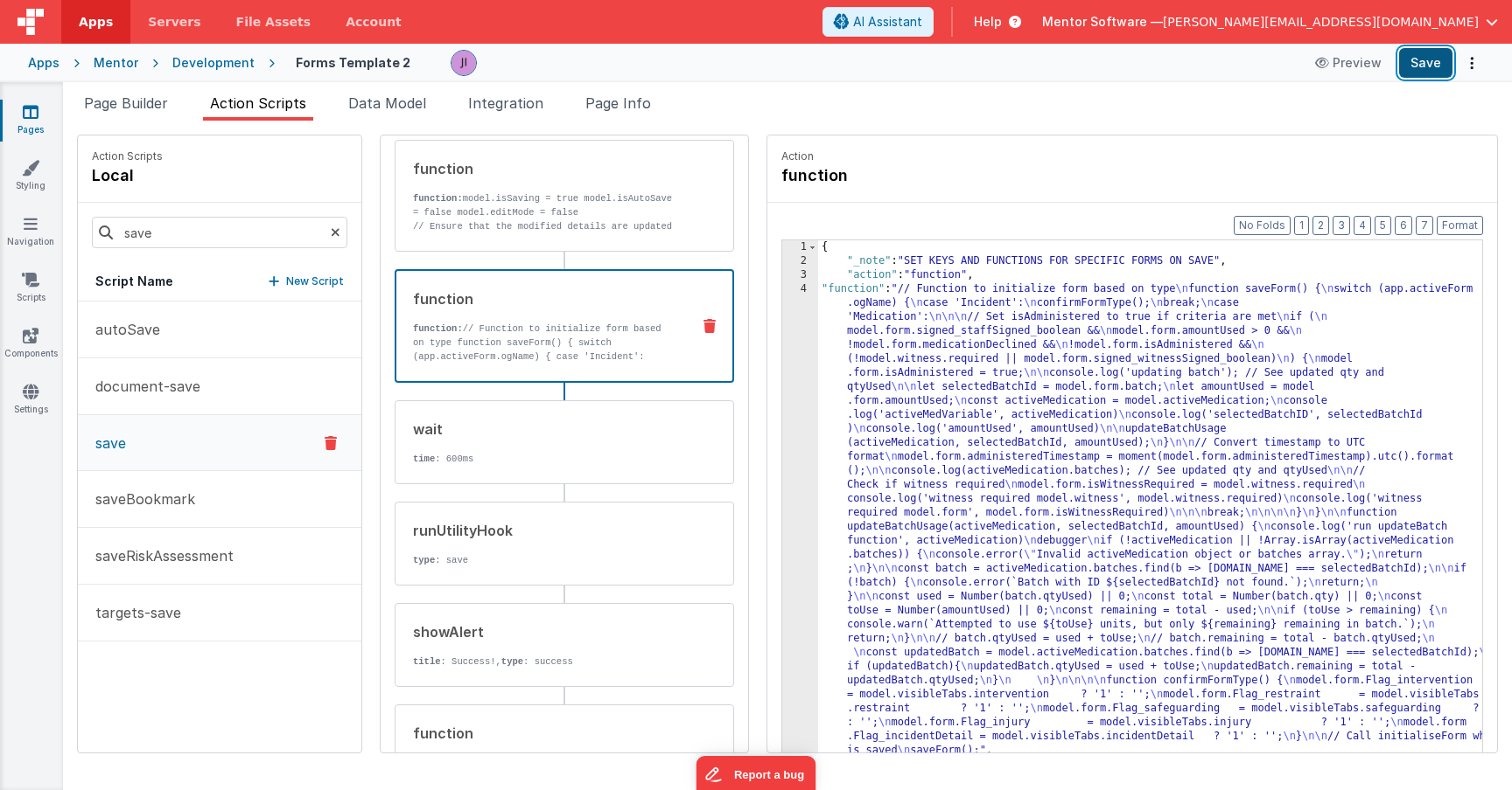
click at [1432, 58] on button "Save" at bounding box center [1425, 63] width 54 height 30
click at [1473, 23] on span "josh@mentorsoftware.co.uk" at bounding box center [1320, 22] width 316 height 18
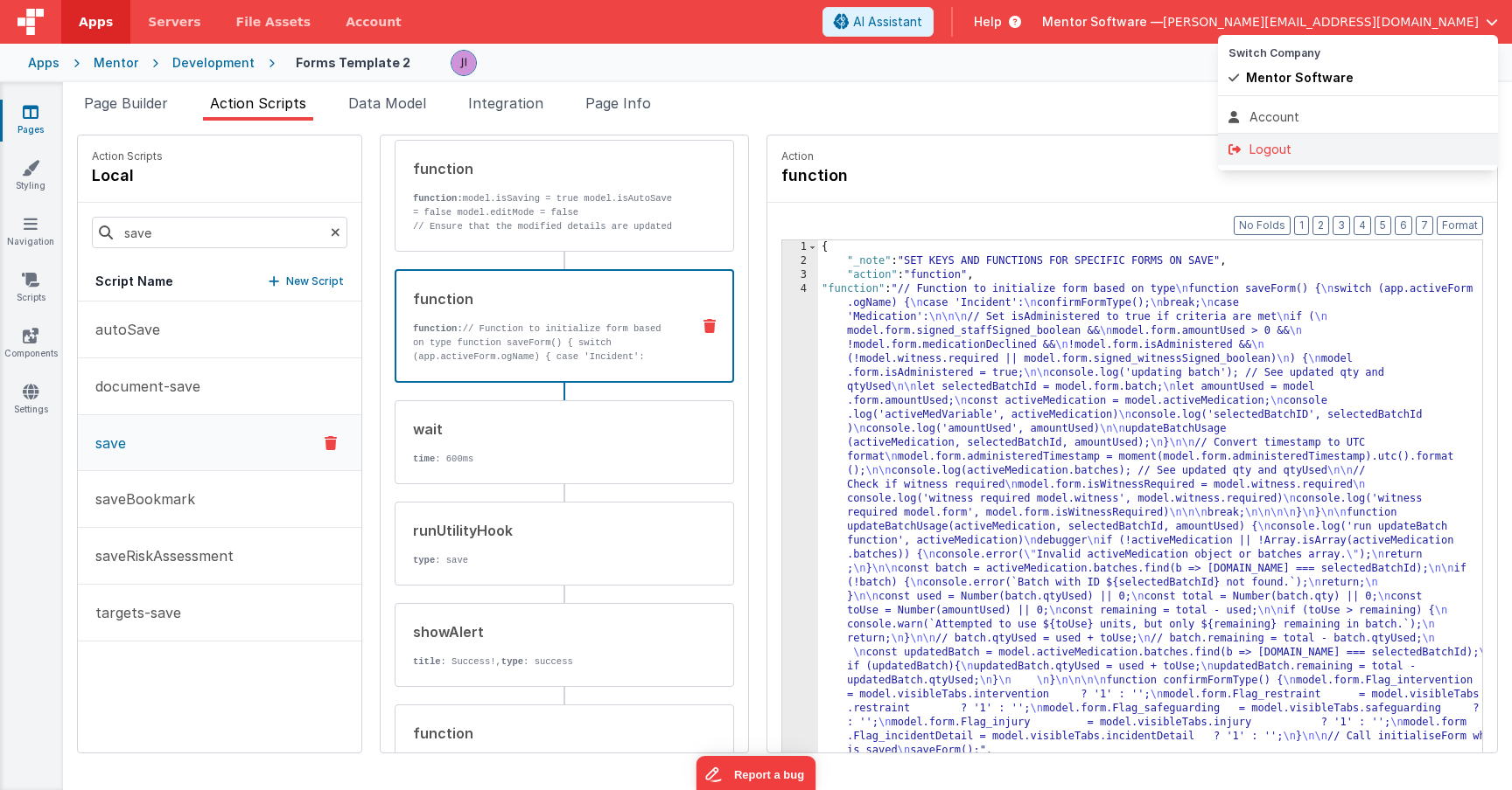
click at [1320, 146] on div "Logout" at bounding box center [1358, 149] width 259 height 18
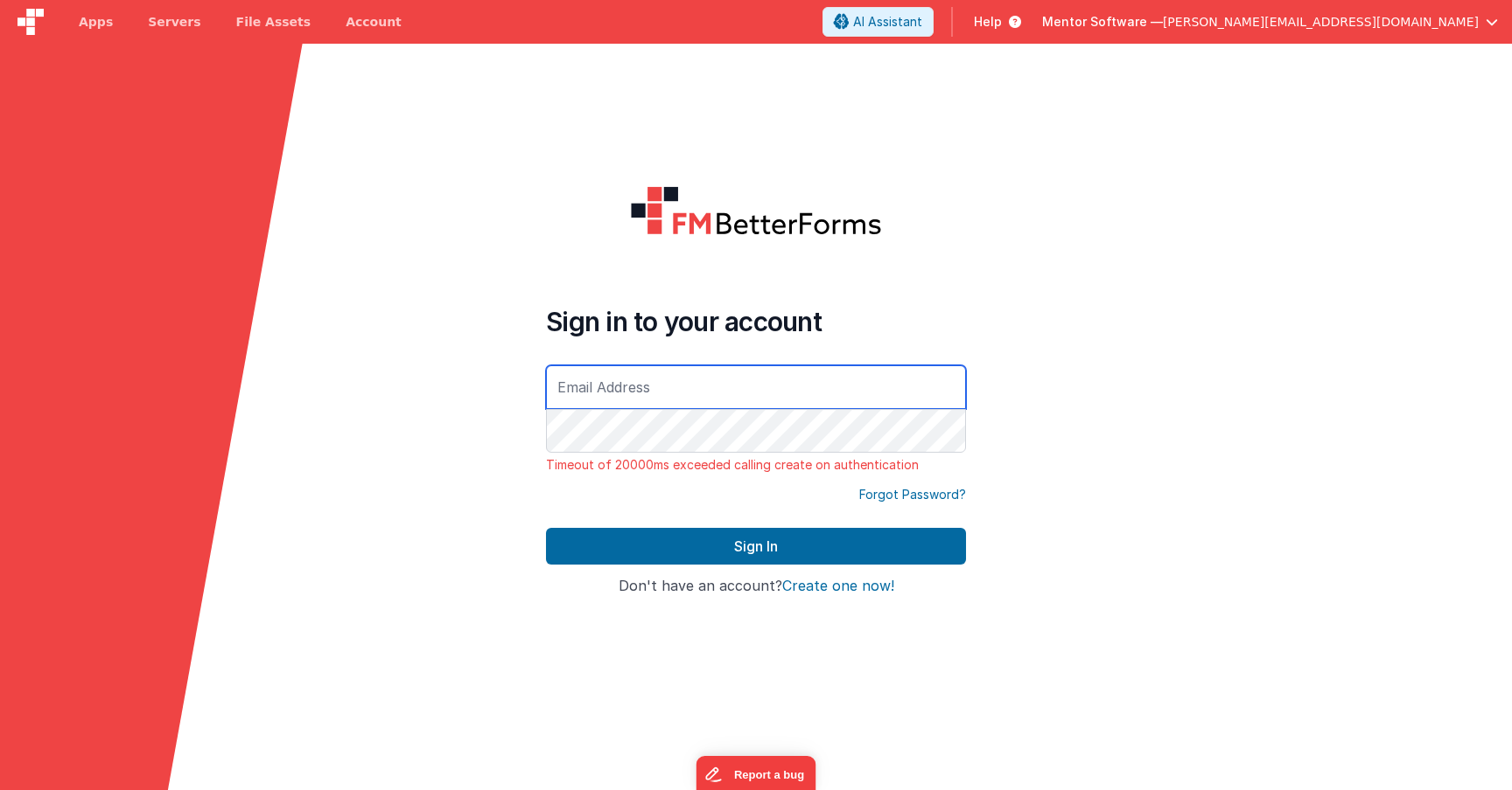
click at [600, 393] on input "text" at bounding box center [756, 387] width 420 height 44
type input "josh@mentorsoftware.co.uk"
click at [546, 528] on button "Sign In" at bounding box center [756, 546] width 420 height 37
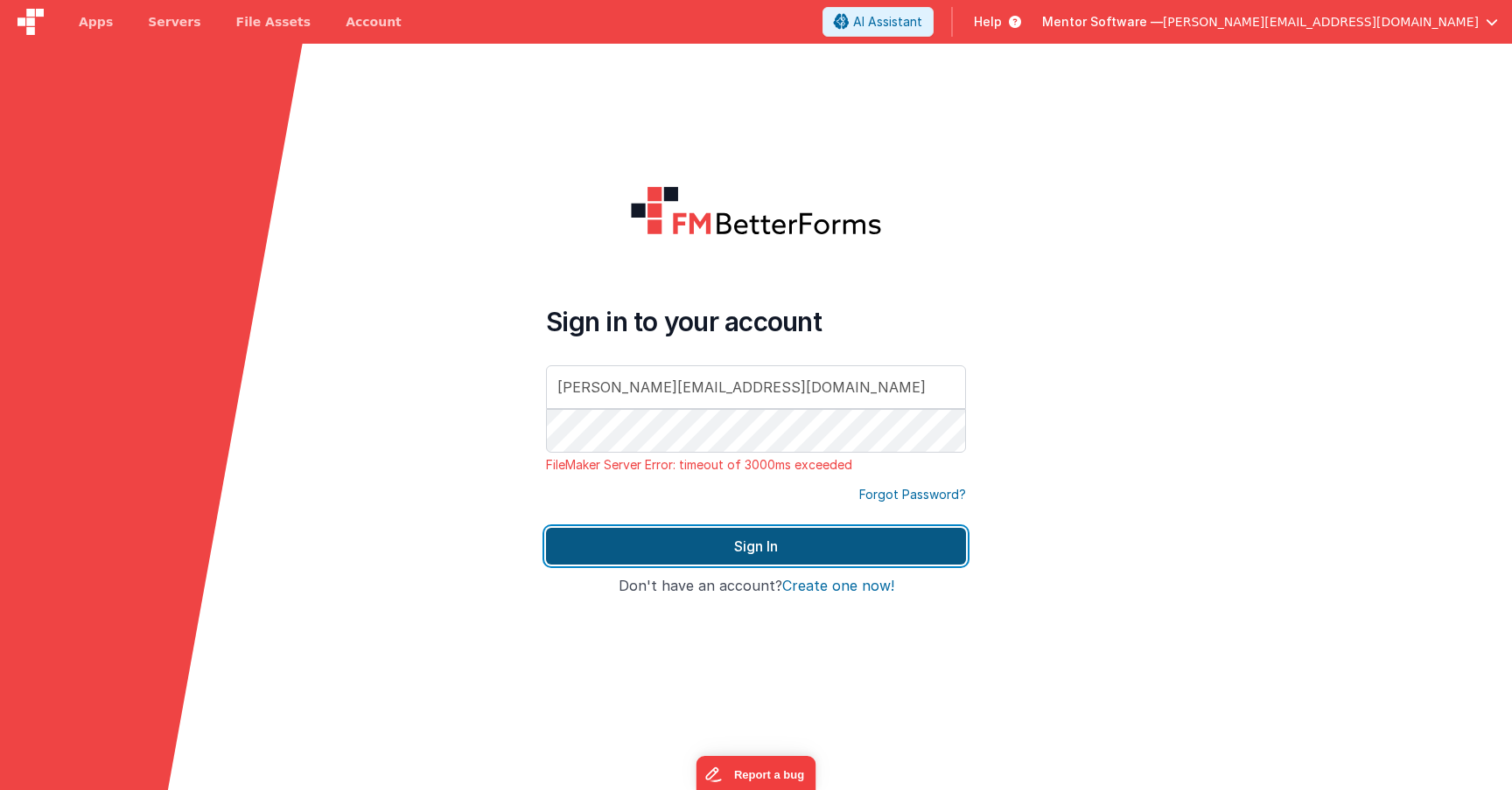
click at [765, 537] on button "Sign In" at bounding box center [756, 546] width 420 height 37
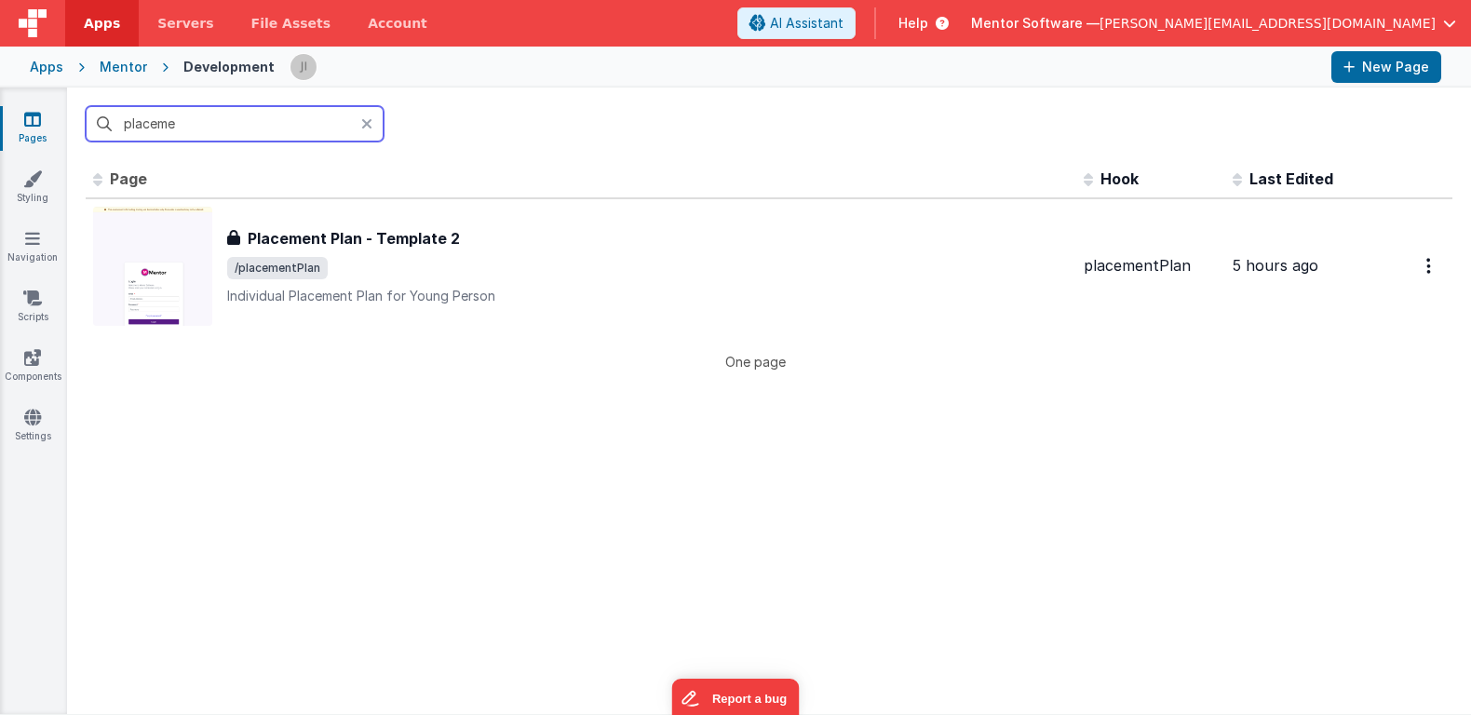
click at [198, 112] on input "placeme" at bounding box center [235, 123] width 298 height 35
click at [198, 115] on input "placeme" at bounding box center [235, 123] width 298 height 35
click at [173, 132] on input "placeme" at bounding box center [235, 123] width 298 height 35
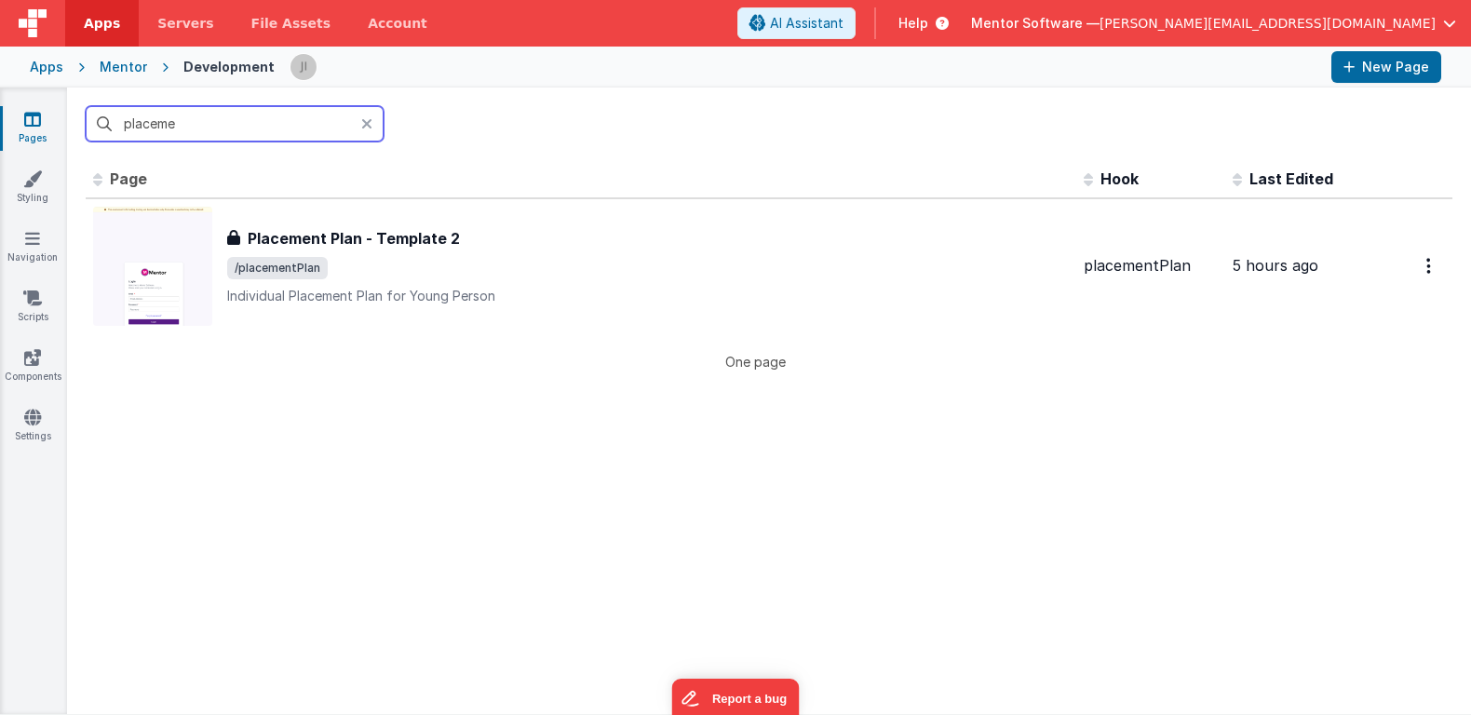
click at [173, 132] on input "placeme" at bounding box center [235, 123] width 298 height 35
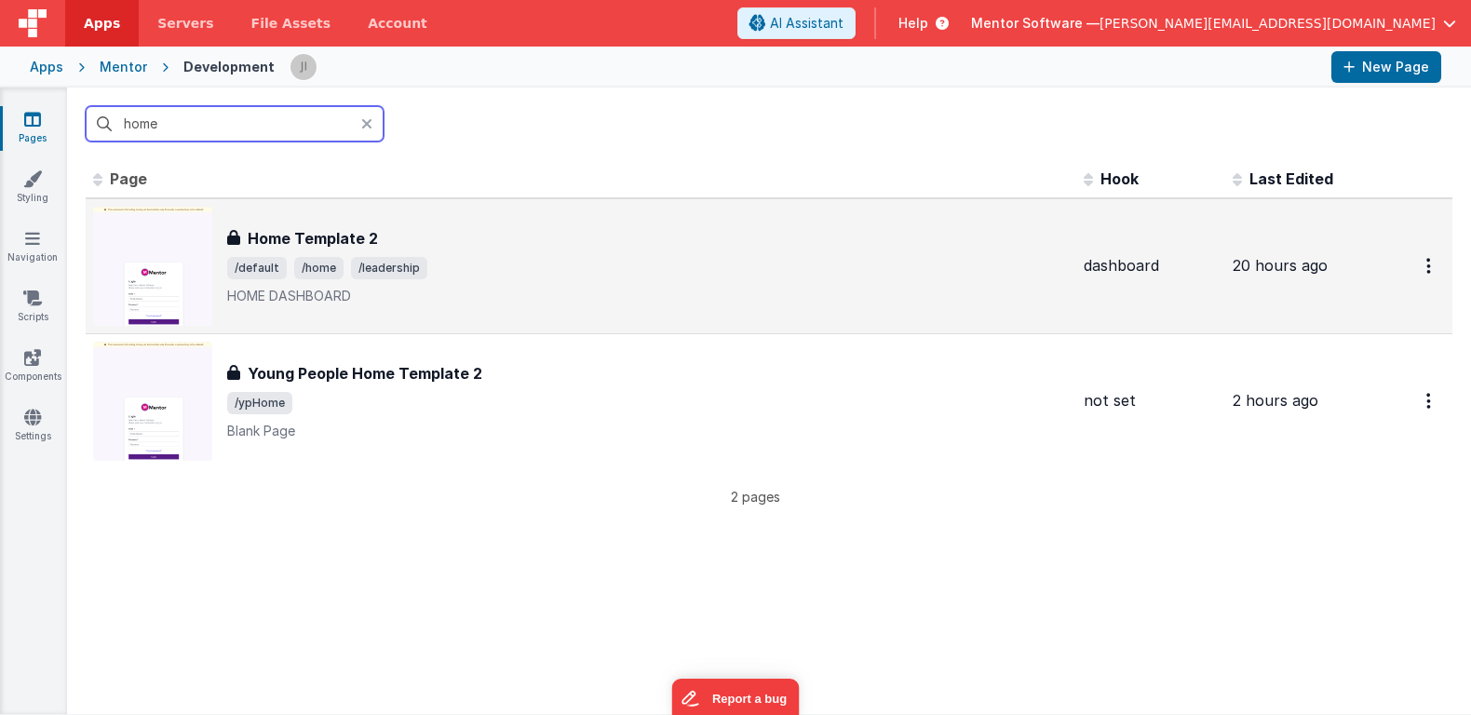
type input "home"
click at [464, 251] on div "Home Template 2 Home Template 2 /default /home /leadership HOME DASHBOARD" at bounding box center [647, 266] width 841 height 78
